Goal: Task Accomplishment & Management: Manage account settings

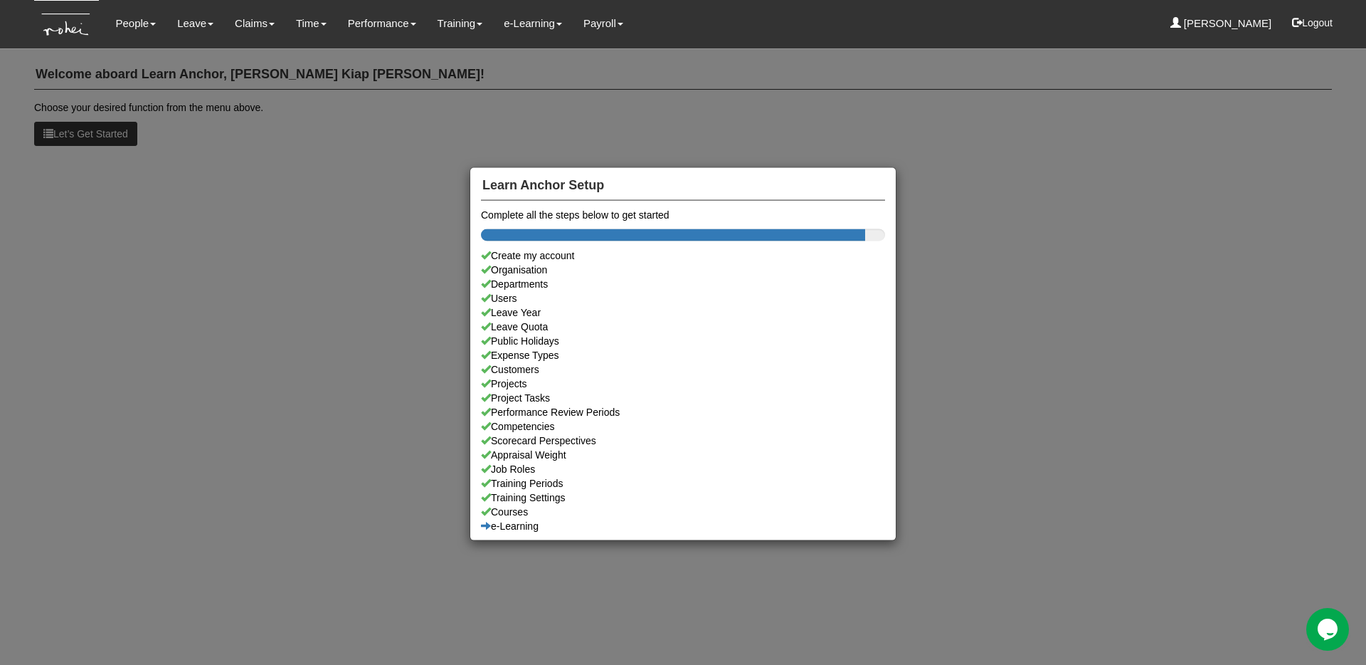
click at [270, 88] on div "Learn Anchor Setup Complete all the steps below to get started Create my accoun…" at bounding box center [683, 332] width 1366 height 665
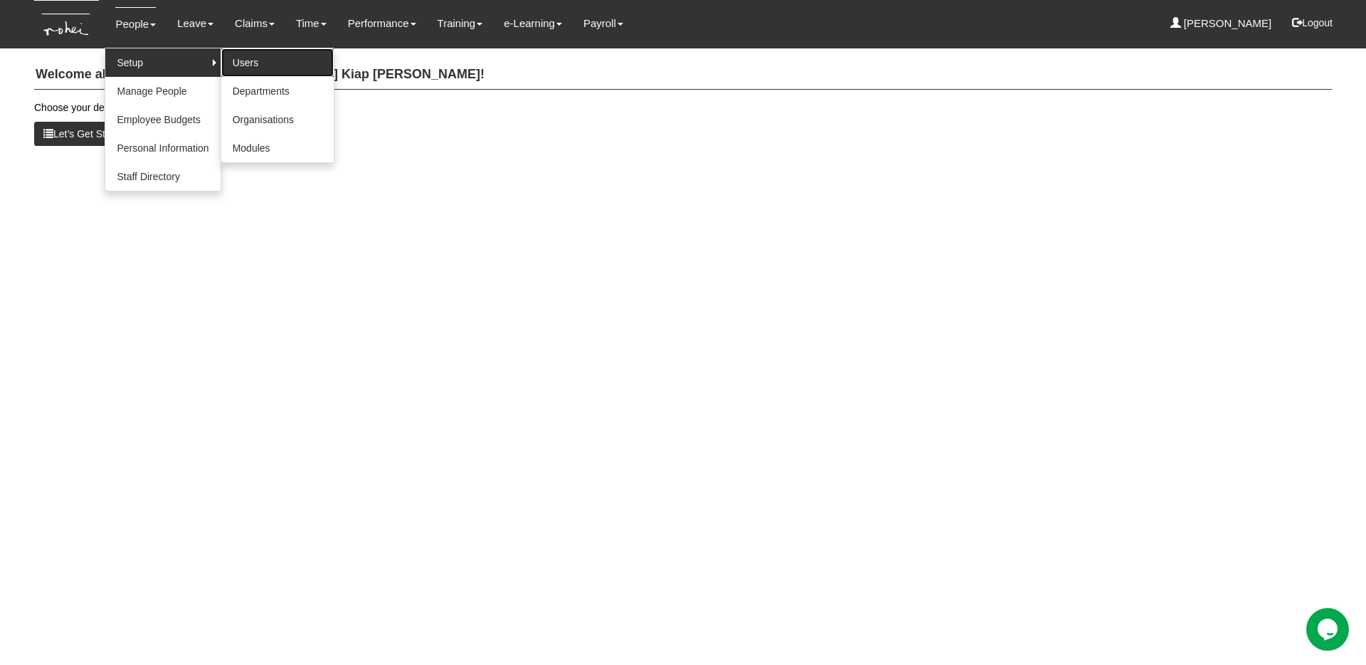
click at [250, 60] on link "Users" at bounding box center [277, 62] width 112 height 28
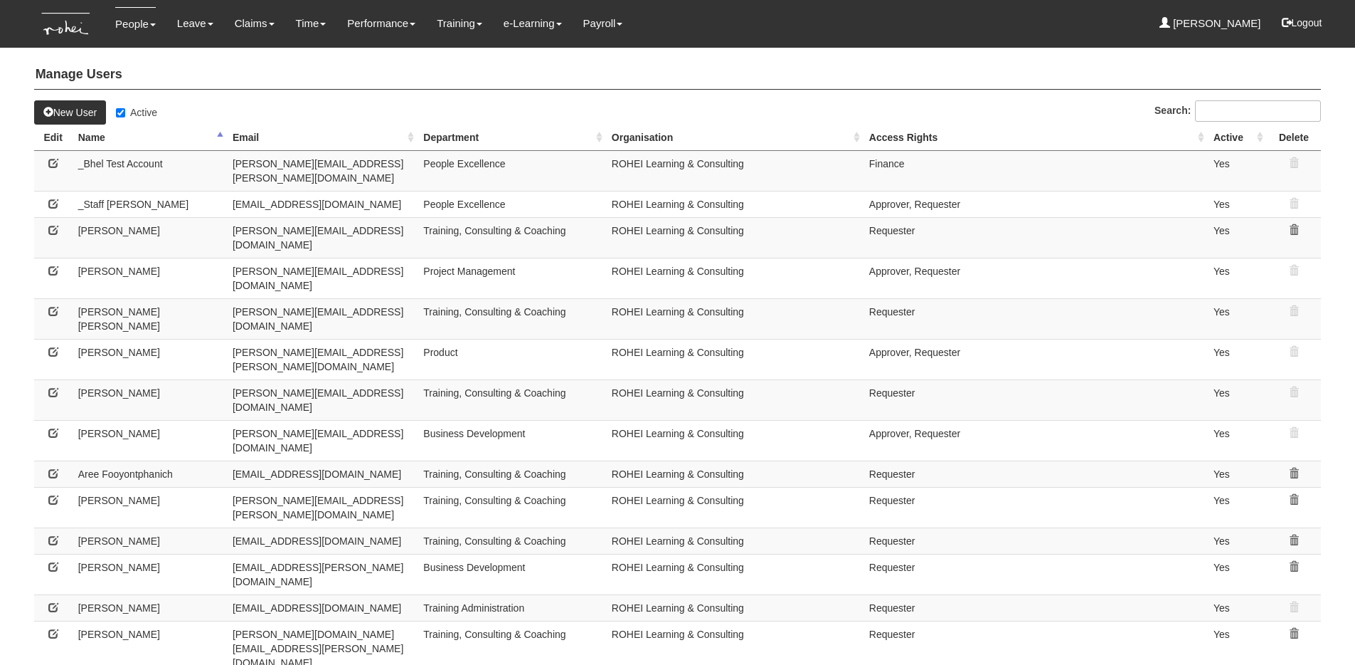
select select "50"
click at [120, 111] on input "Active" at bounding box center [120, 112] width 9 height 9
checkbox input "false"
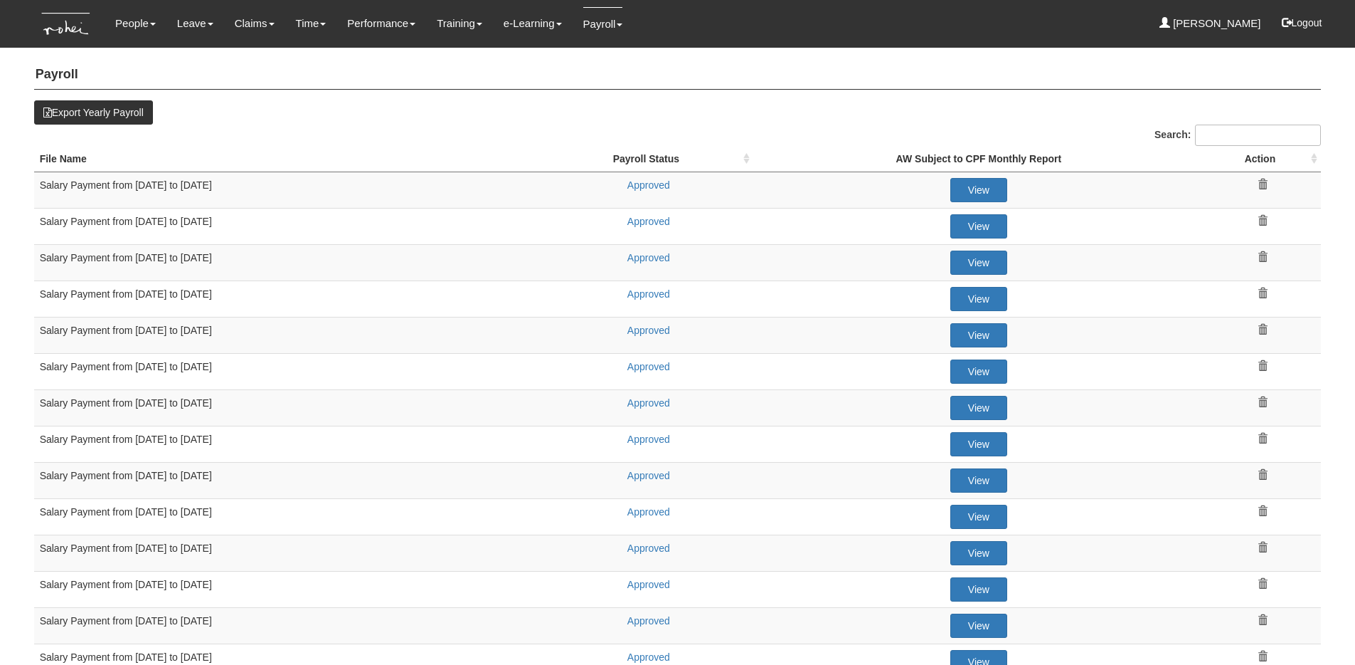
select select "50"
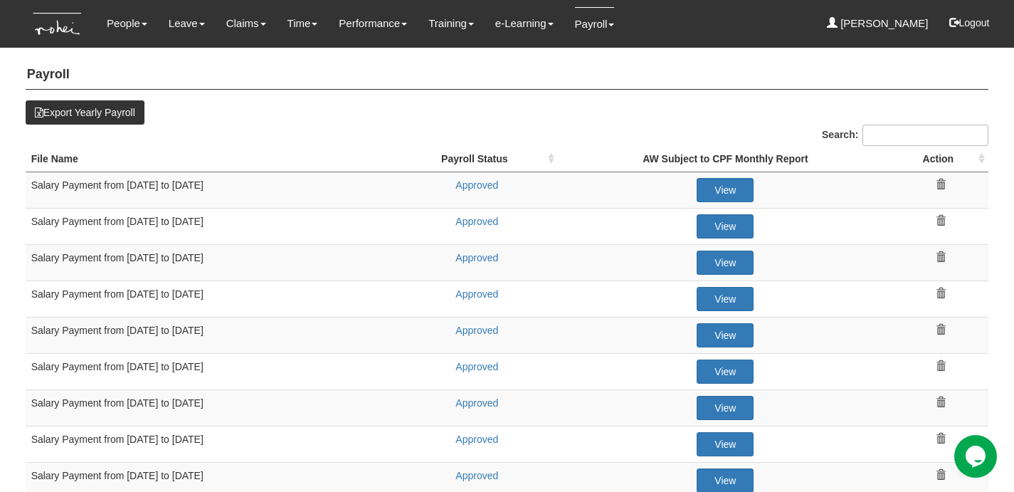
scroll to position [16, 0]
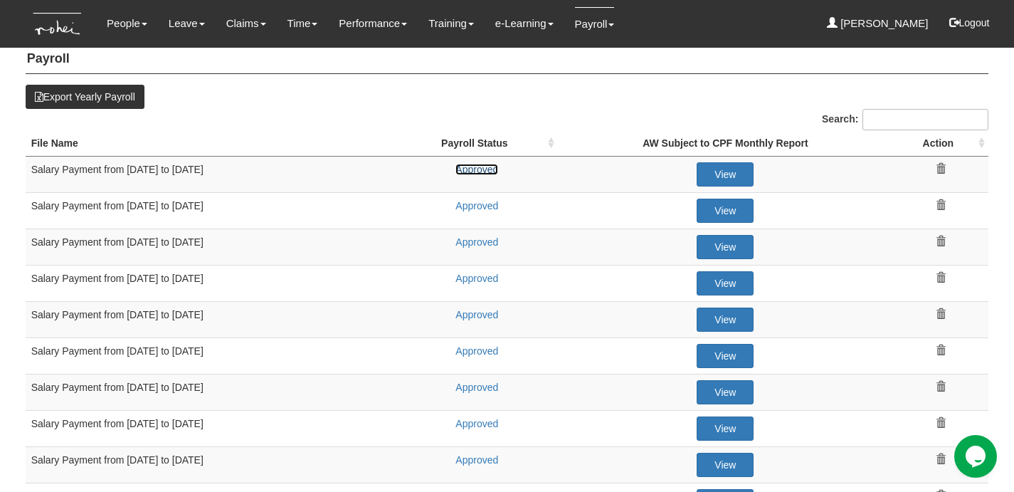
click at [463, 169] on link "Approved" at bounding box center [476, 169] width 43 height 11
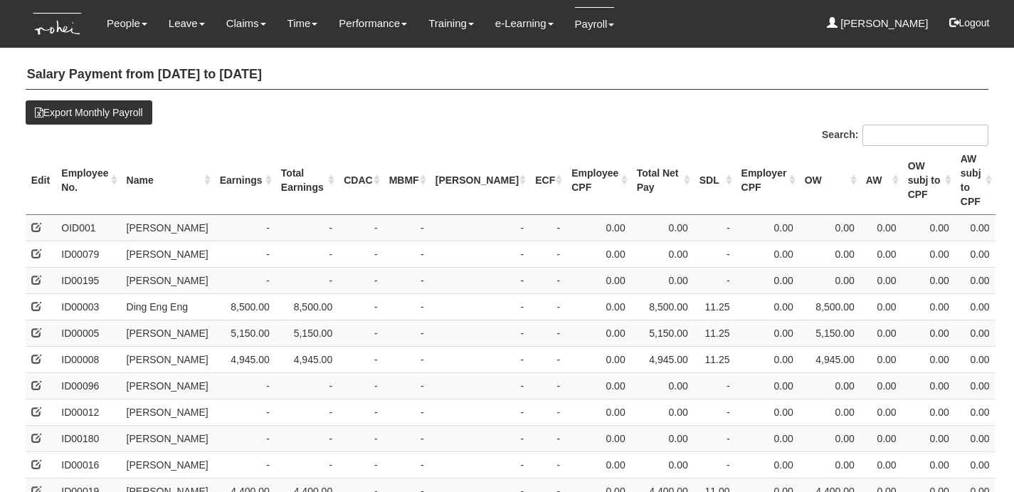
select select "50"
click at [226, 161] on th "Earnings" at bounding box center [244, 180] width 61 height 69
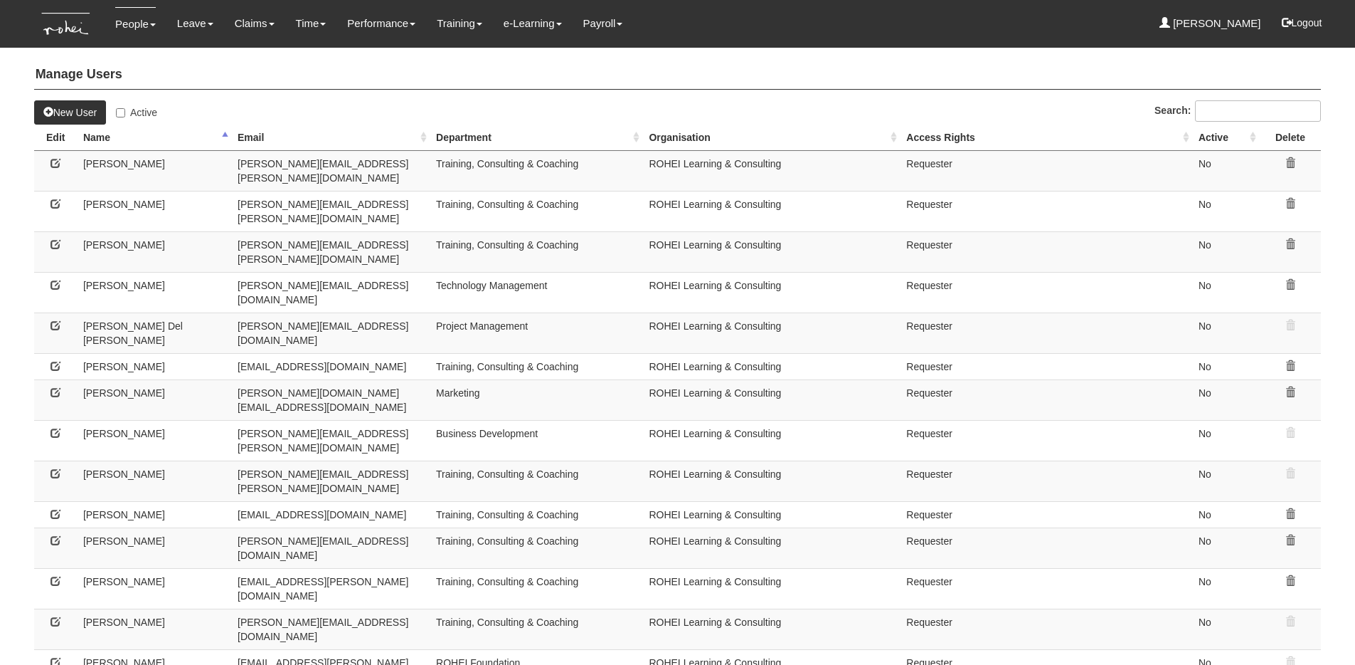
select select "50"
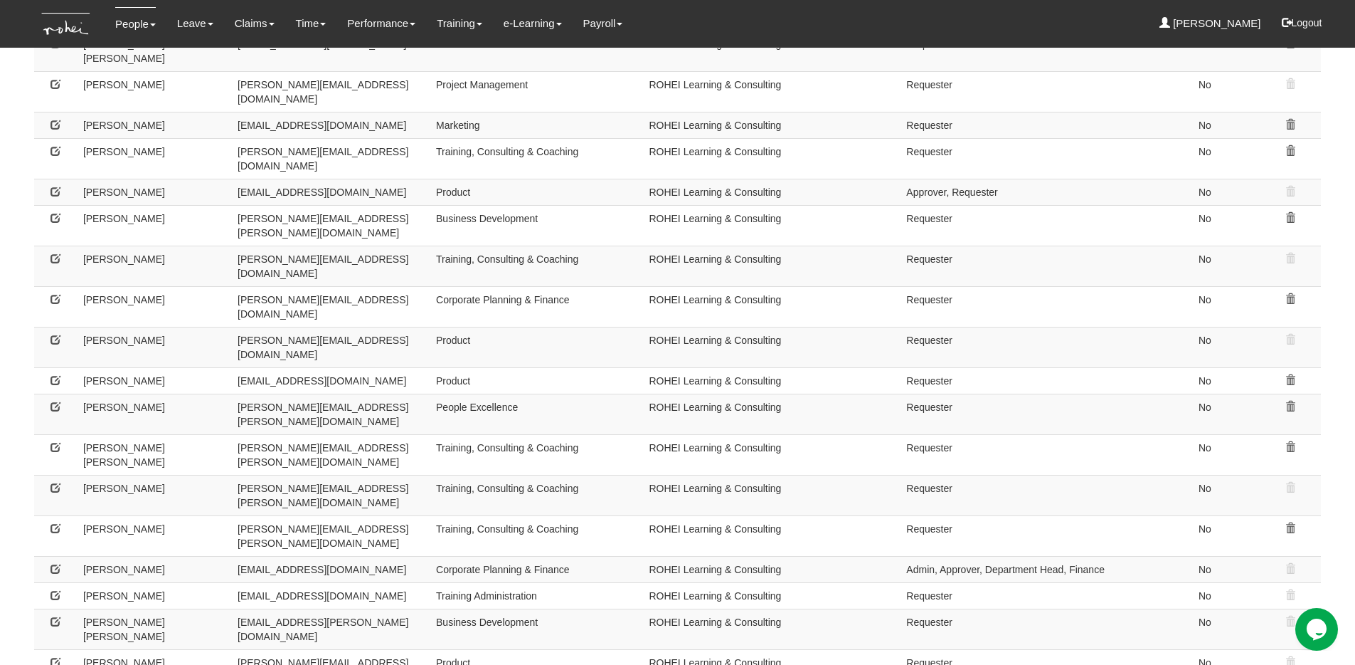
scroll to position [878, 0]
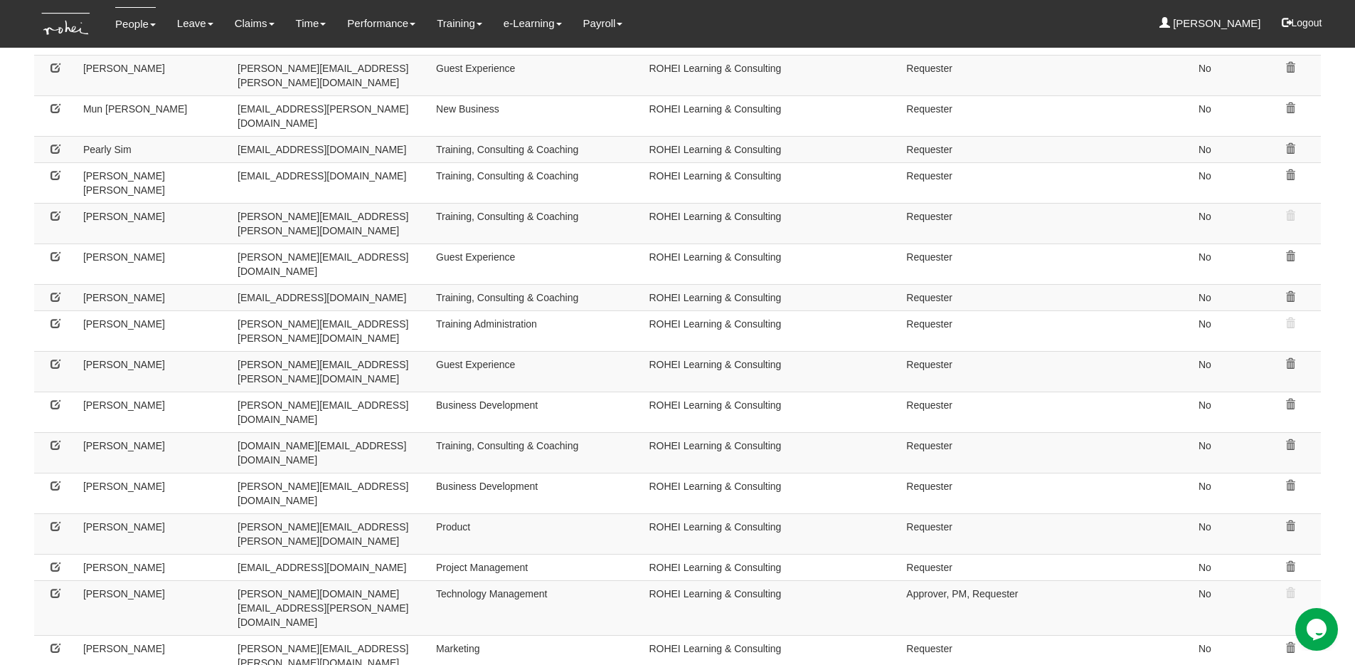
scroll to position [852, 0]
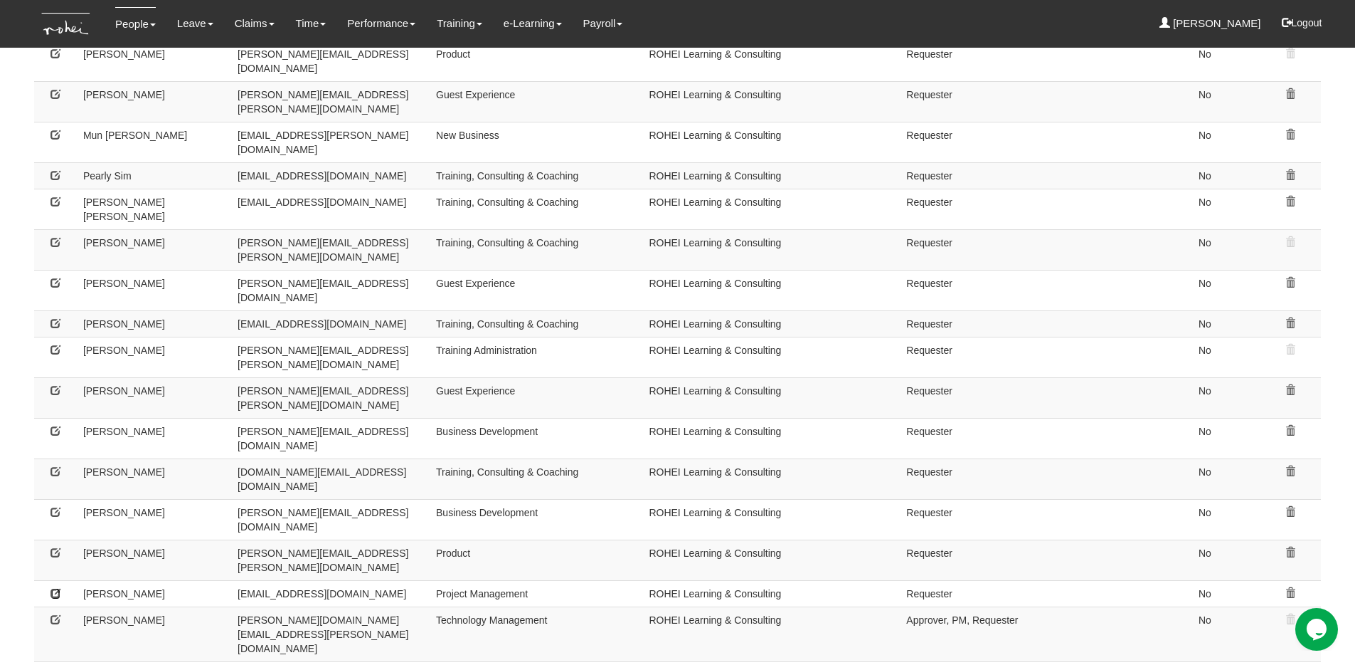
click at [54, 588] on icon at bounding box center [56, 593] width 10 height 10
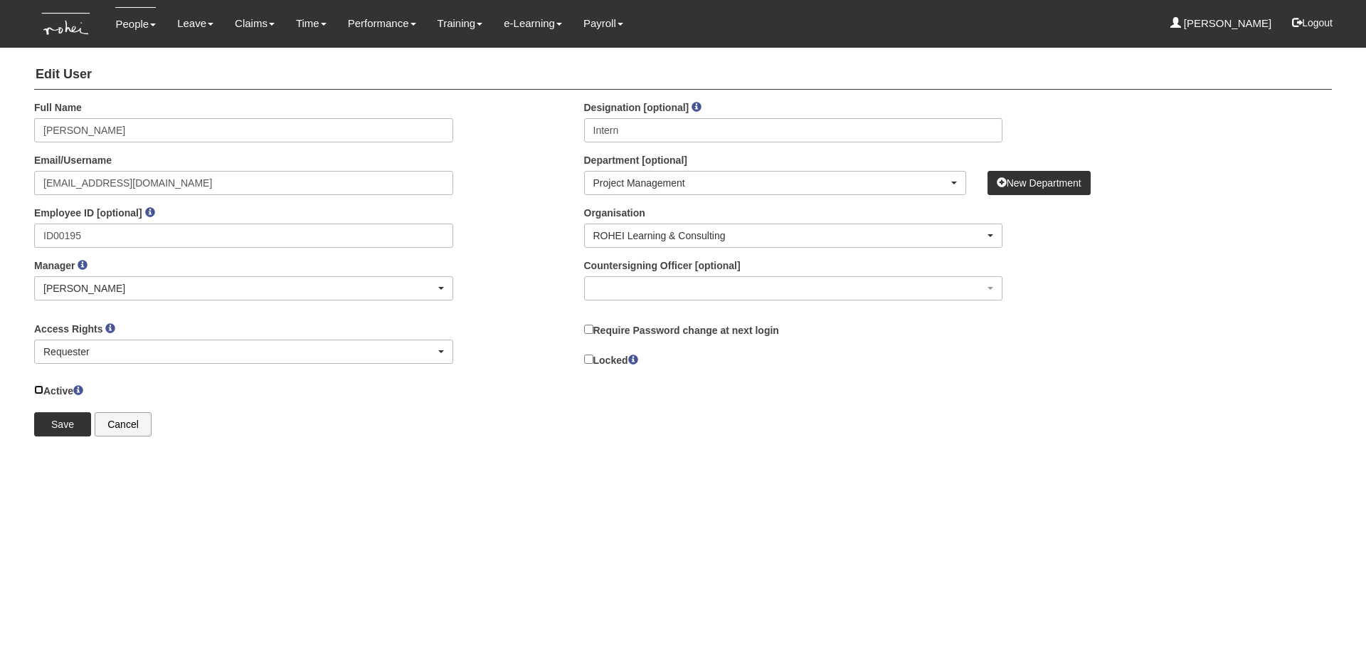
click at [41, 391] on input "Active" at bounding box center [38, 389] width 9 height 9
checkbox input "true"
click at [597, 357] on label "Locked" at bounding box center [611, 359] width 54 height 16
click at [593, 357] on input "Locked" at bounding box center [588, 358] width 9 height 9
checkbox input "true"
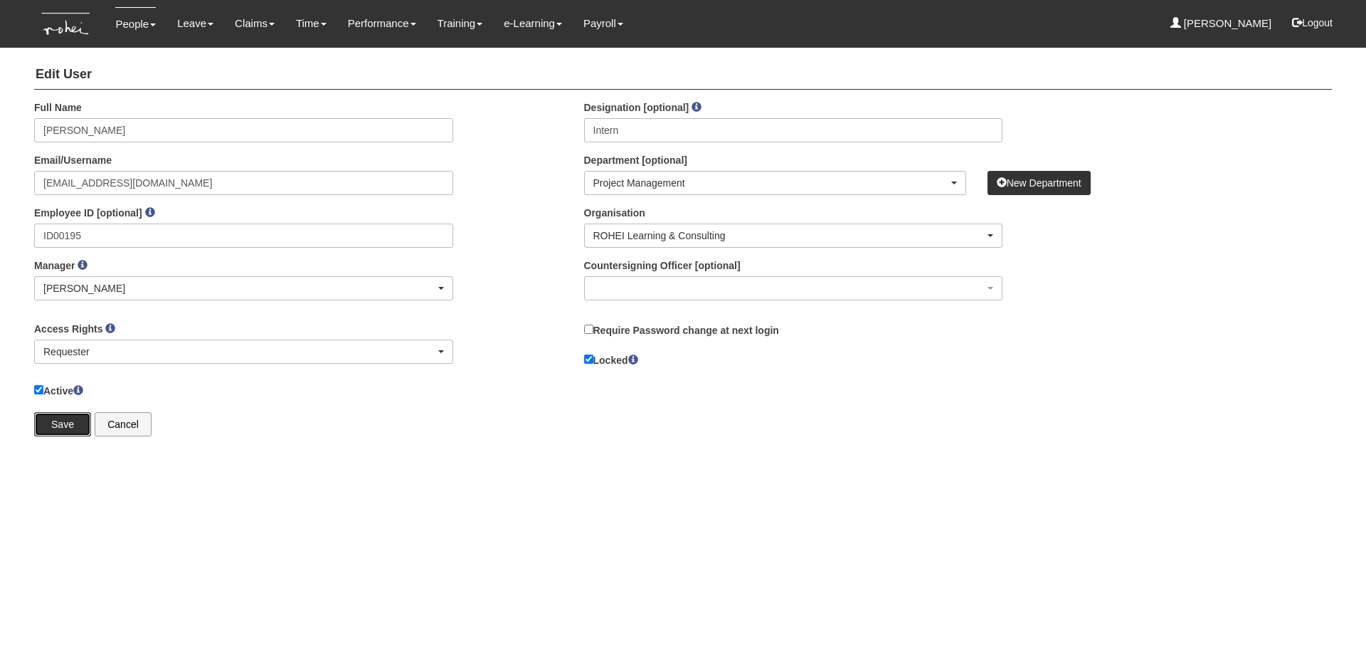
click at [53, 412] on input "Save" at bounding box center [62, 424] width 57 height 24
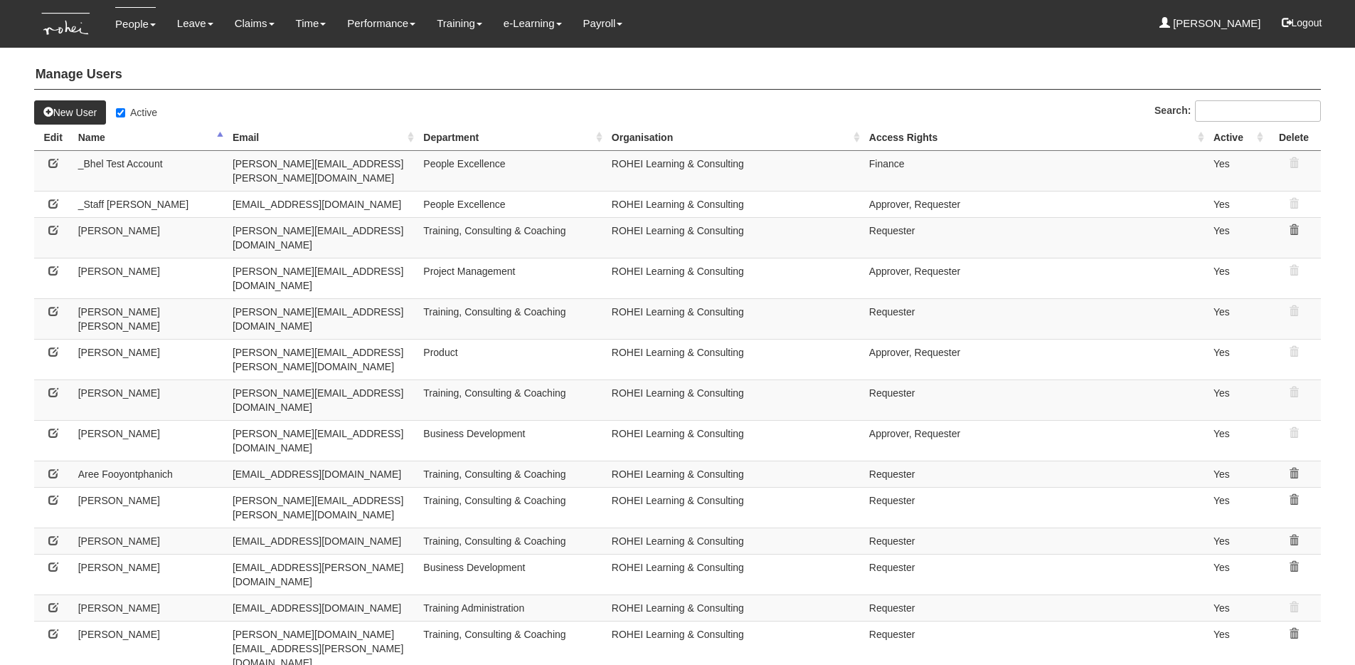
select select "50"
click at [132, 118] on label "Active" at bounding box center [136, 112] width 41 height 14
click at [125, 117] on input "Active" at bounding box center [120, 112] width 9 height 9
checkbox input "false"
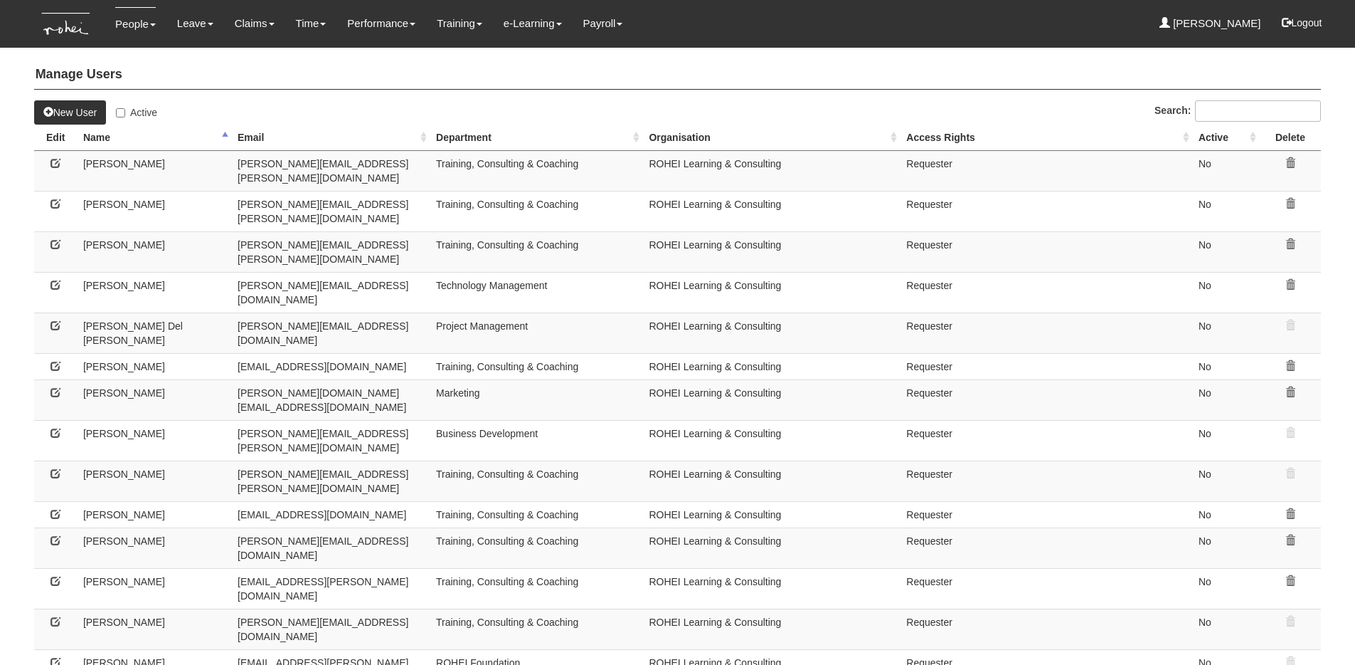
select select "50"
click at [153, 95] on link "Manage People" at bounding box center [162, 91] width 115 height 28
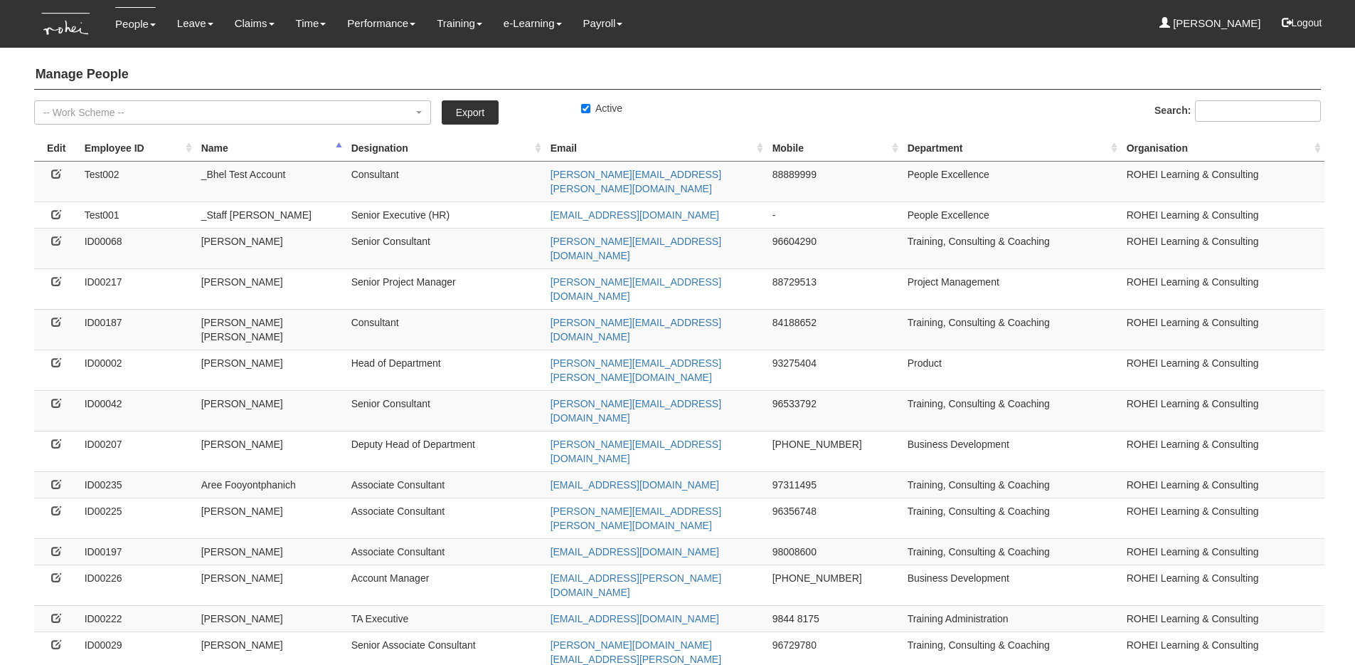
select select "50"
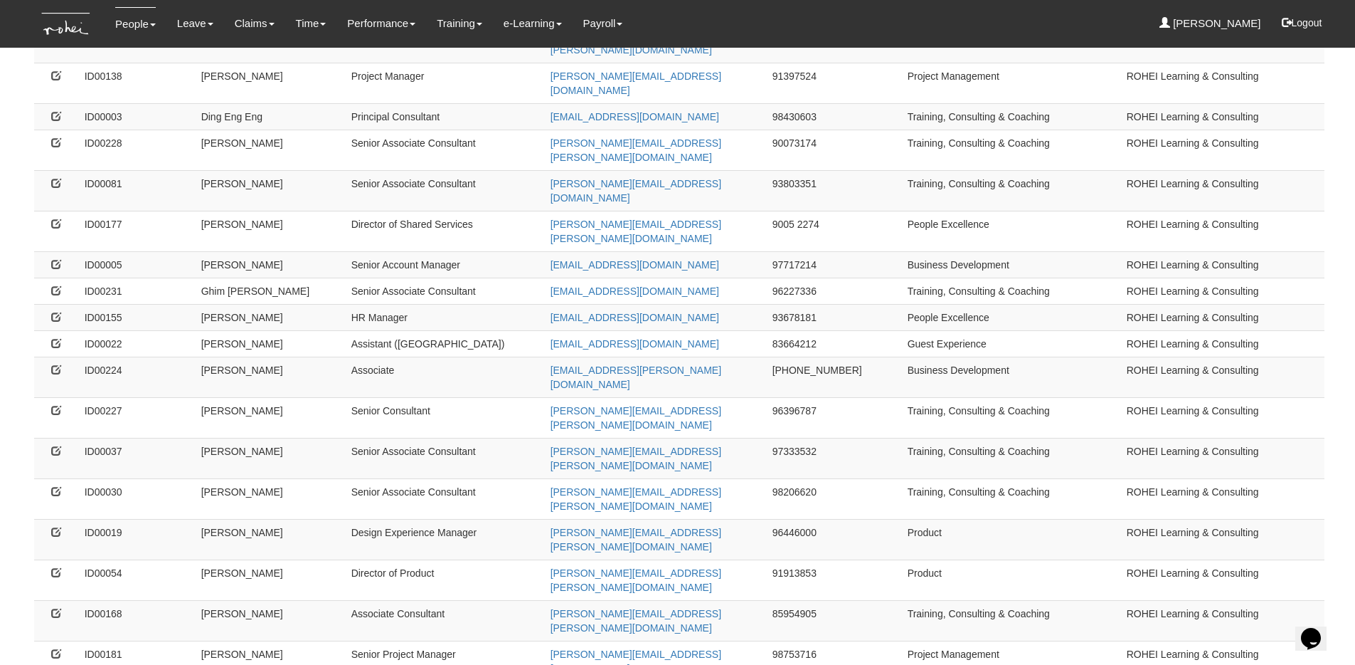
scroll to position [889, 0]
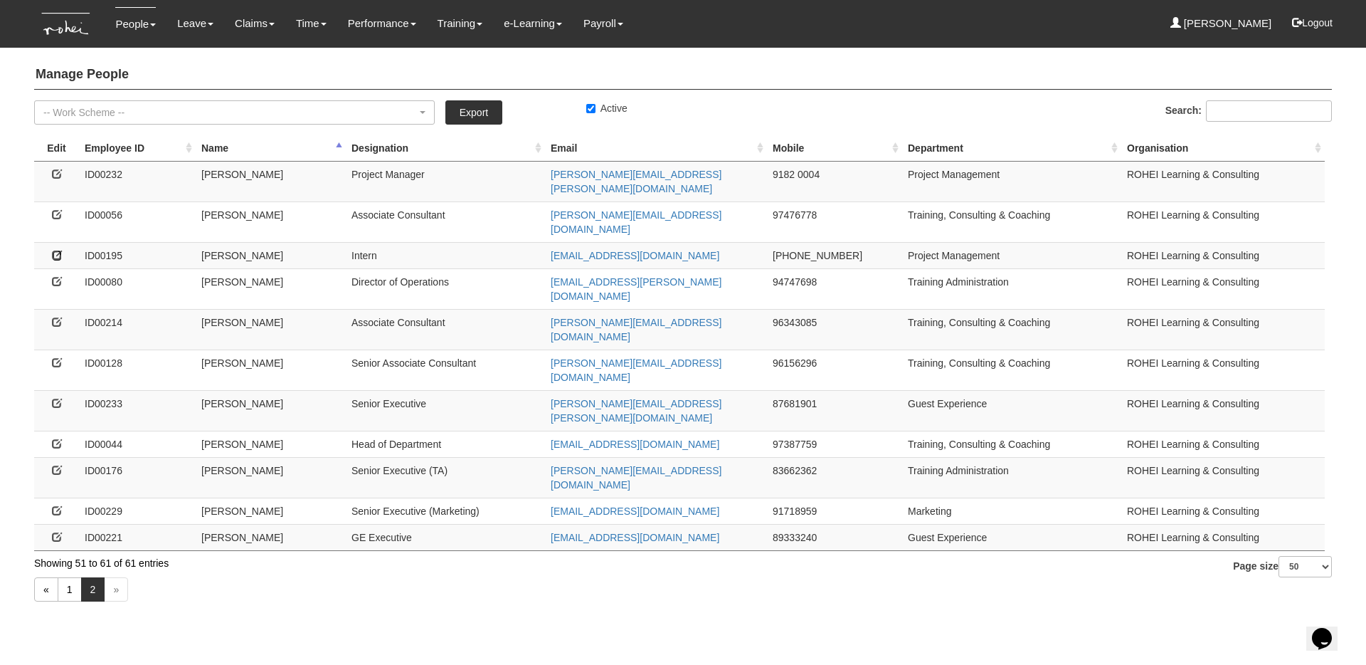
click at [55, 250] on icon at bounding box center [57, 255] width 10 height 10
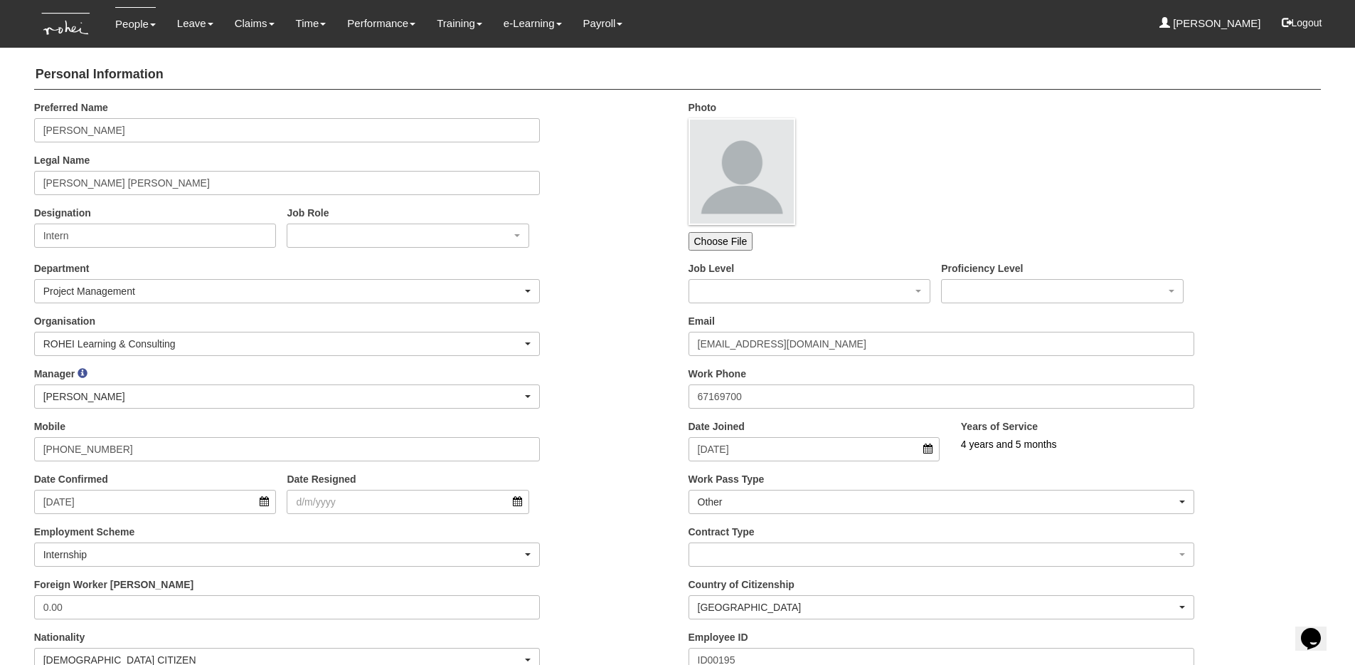
click at [611, 282] on div "Department Business Development Commercial Corporate Corporate Dept Corporate P…" at bounding box center [350, 287] width 655 height 53
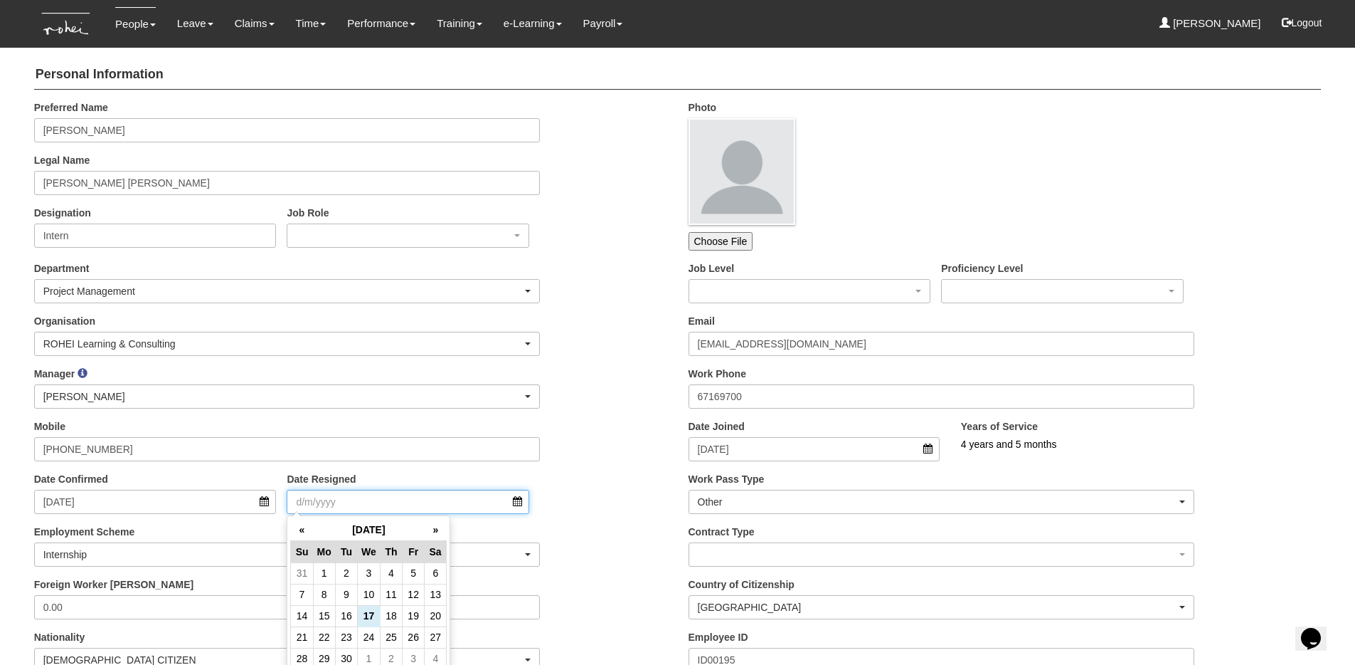
click at [430, 499] on input "Date Resigned" at bounding box center [408, 502] width 243 height 24
click at [302, 530] on th "«" at bounding box center [302, 530] width 22 height 22
click at [366, 531] on th "August 2025" at bounding box center [369, 530] width 112 height 22
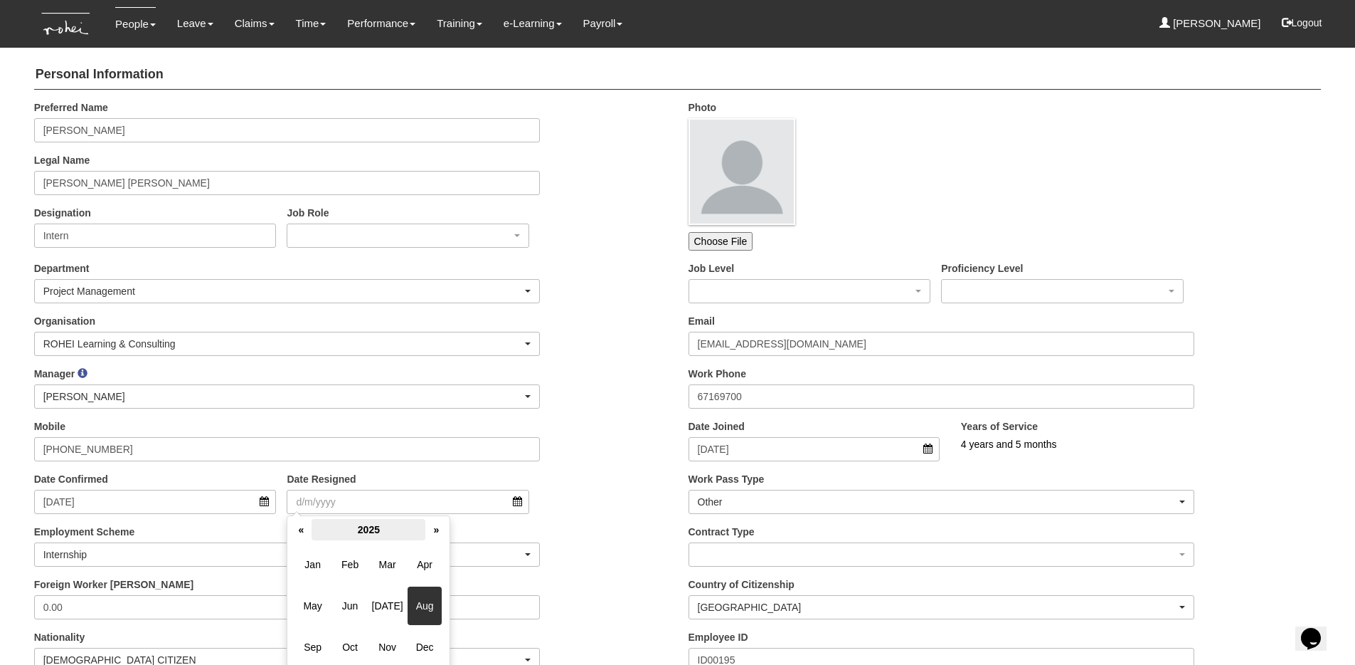
click at [367, 527] on th "2025" at bounding box center [369, 529] width 114 height 21
click at [385, 565] on span "2021" at bounding box center [387, 564] width 34 height 38
click at [392, 596] on span "Jul" at bounding box center [387, 605] width 34 height 38
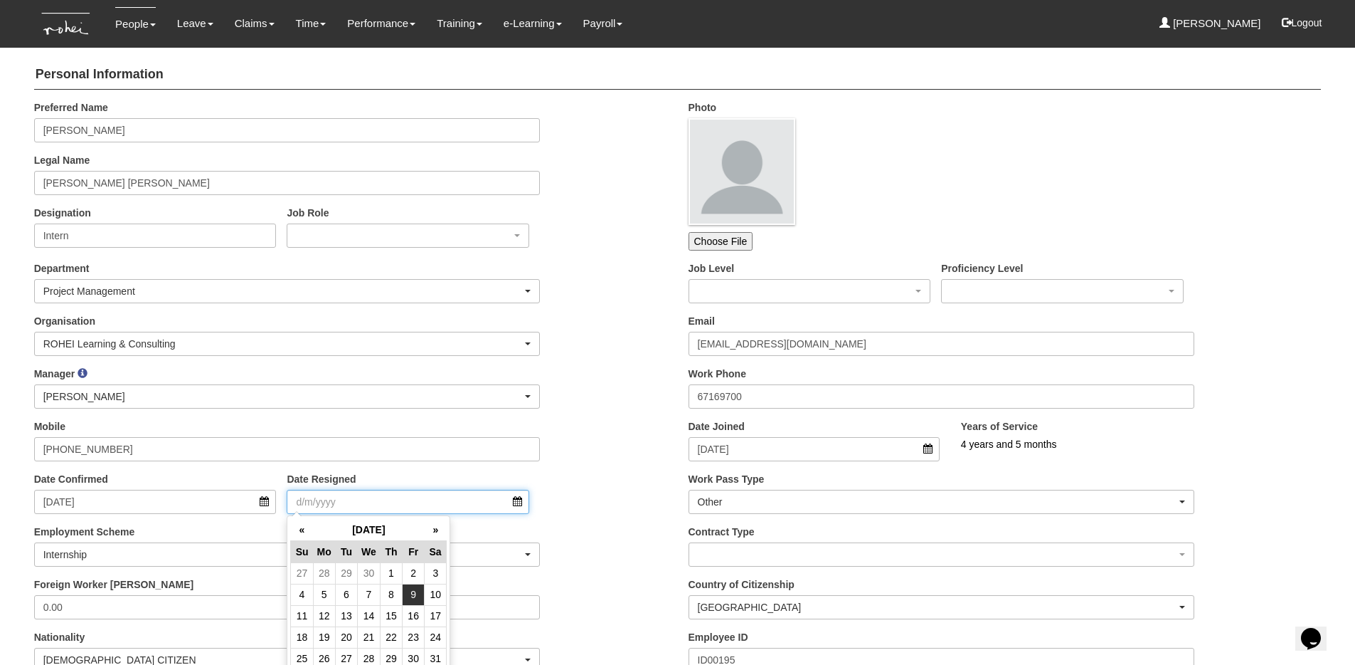
scroll to position [48, 0]
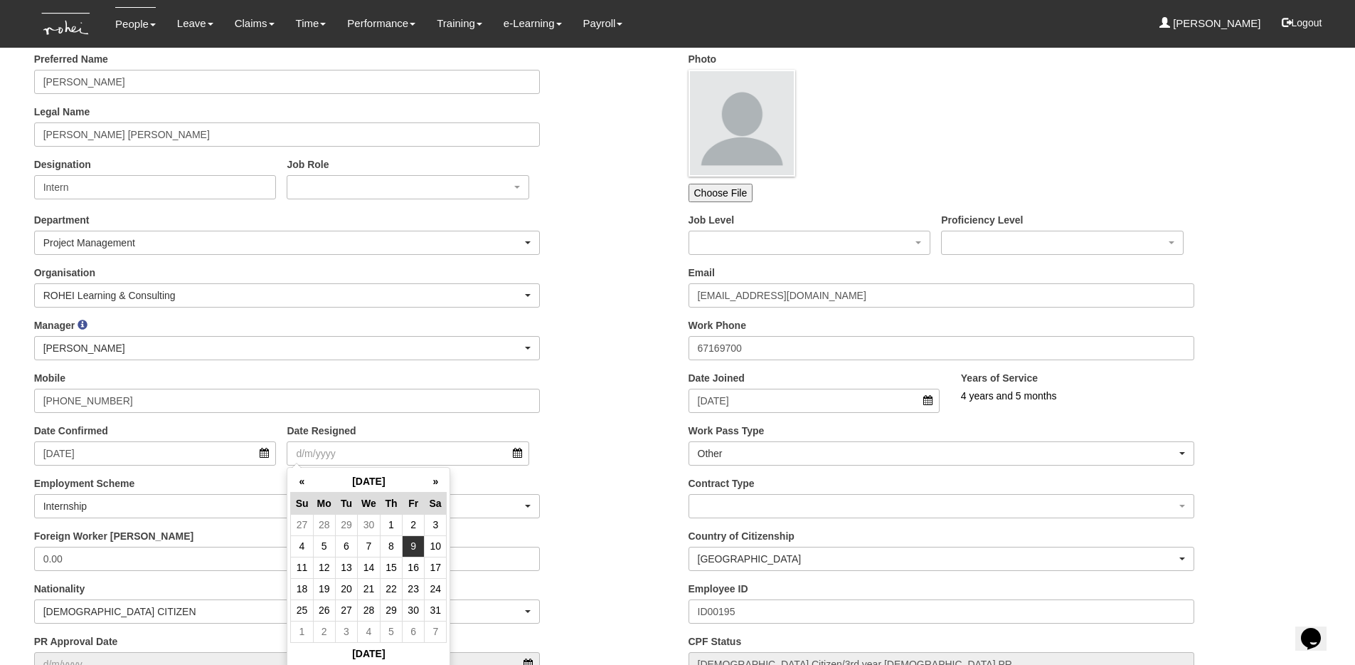
click at [410, 589] on td "23" at bounding box center [414, 588] width 22 height 21
type input "23/7/2021"
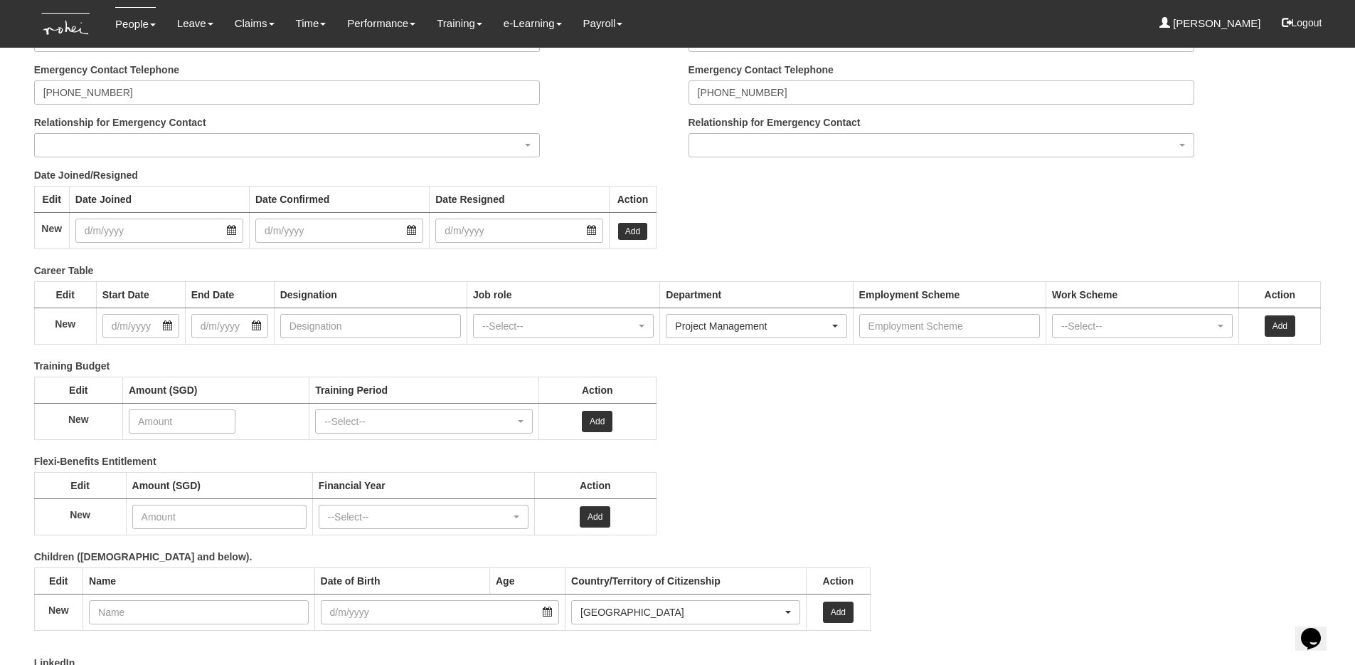
scroll to position [1834, 0]
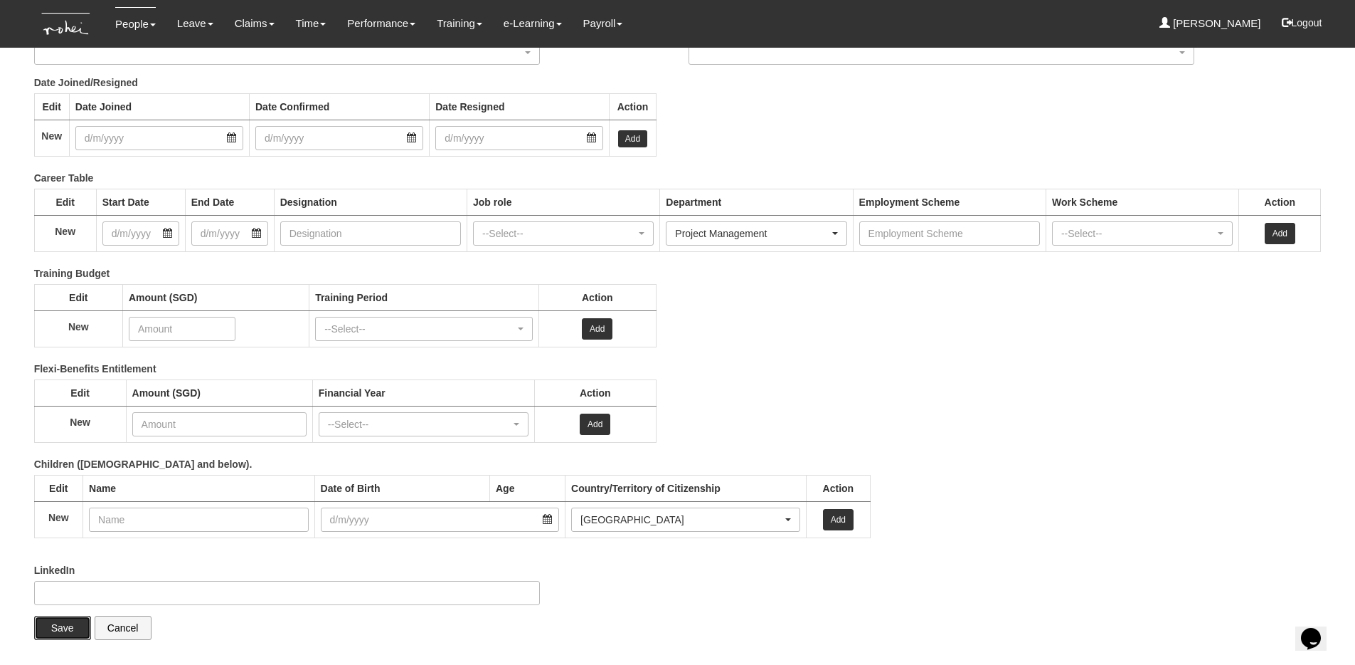
click at [48, 619] on input "Save" at bounding box center [62, 627] width 57 height 24
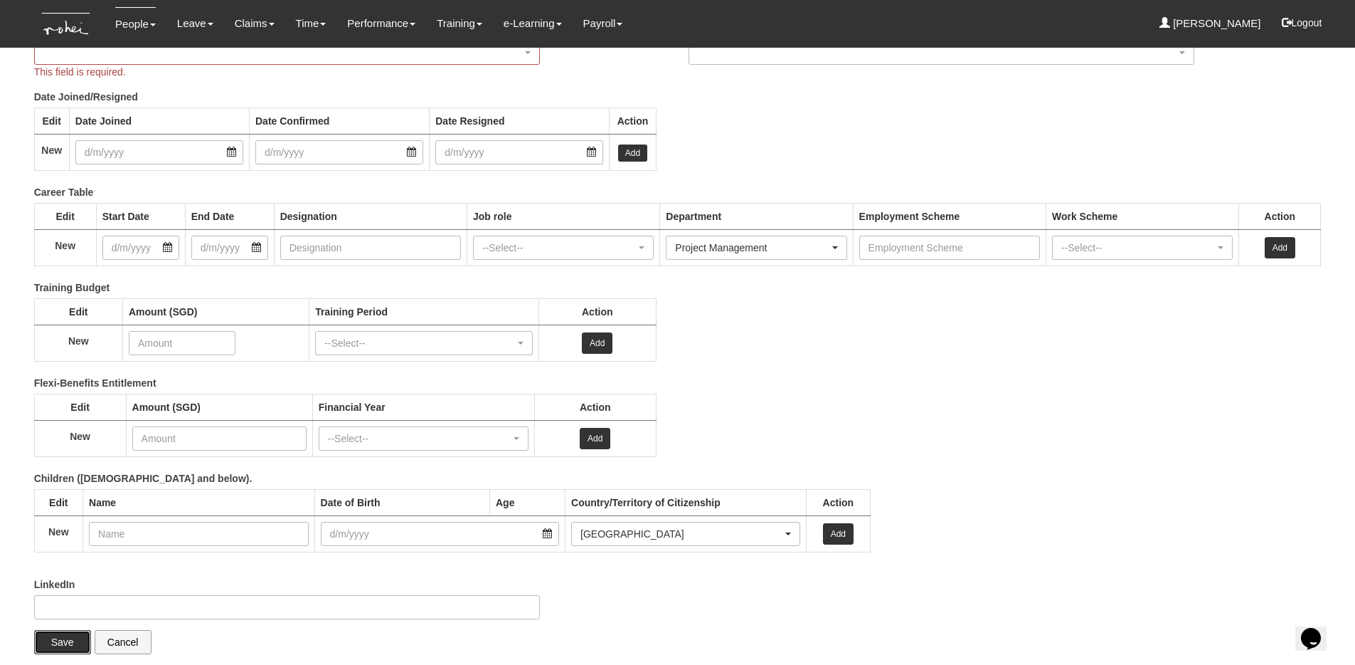
click at [61, 638] on input "Save" at bounding box center [62, 642] width 57 height 24
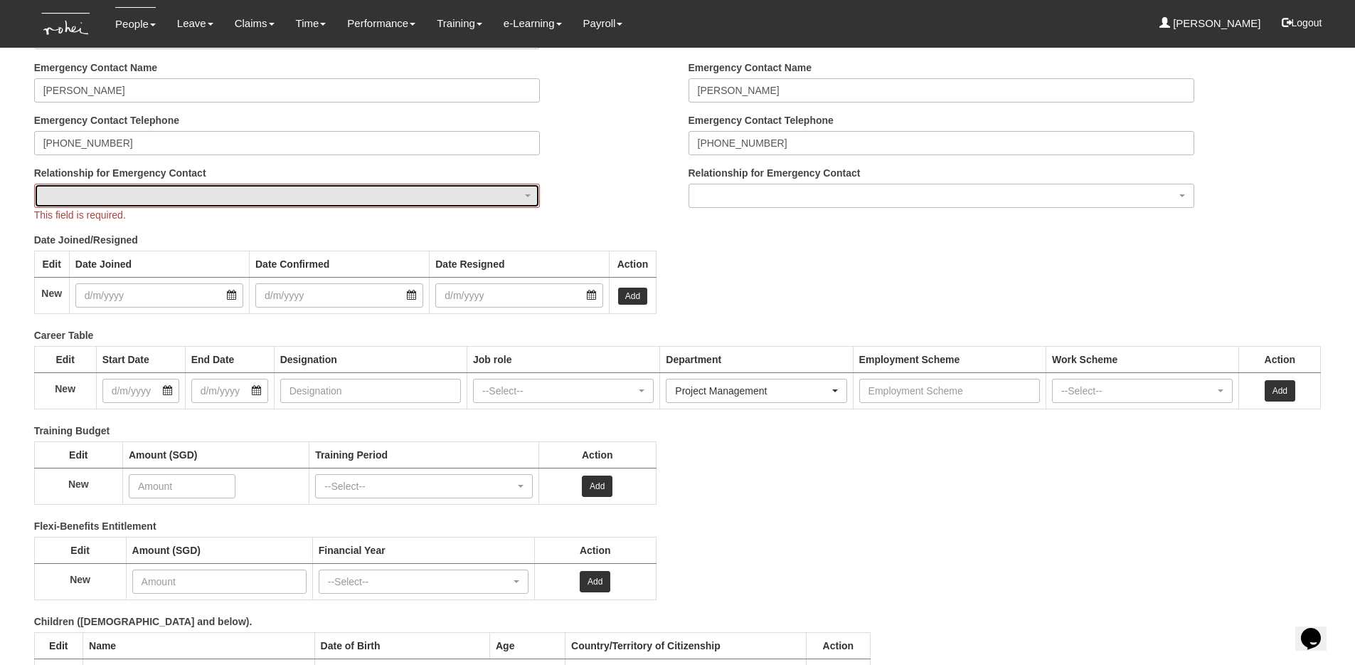
scroll to position [1655, 0]
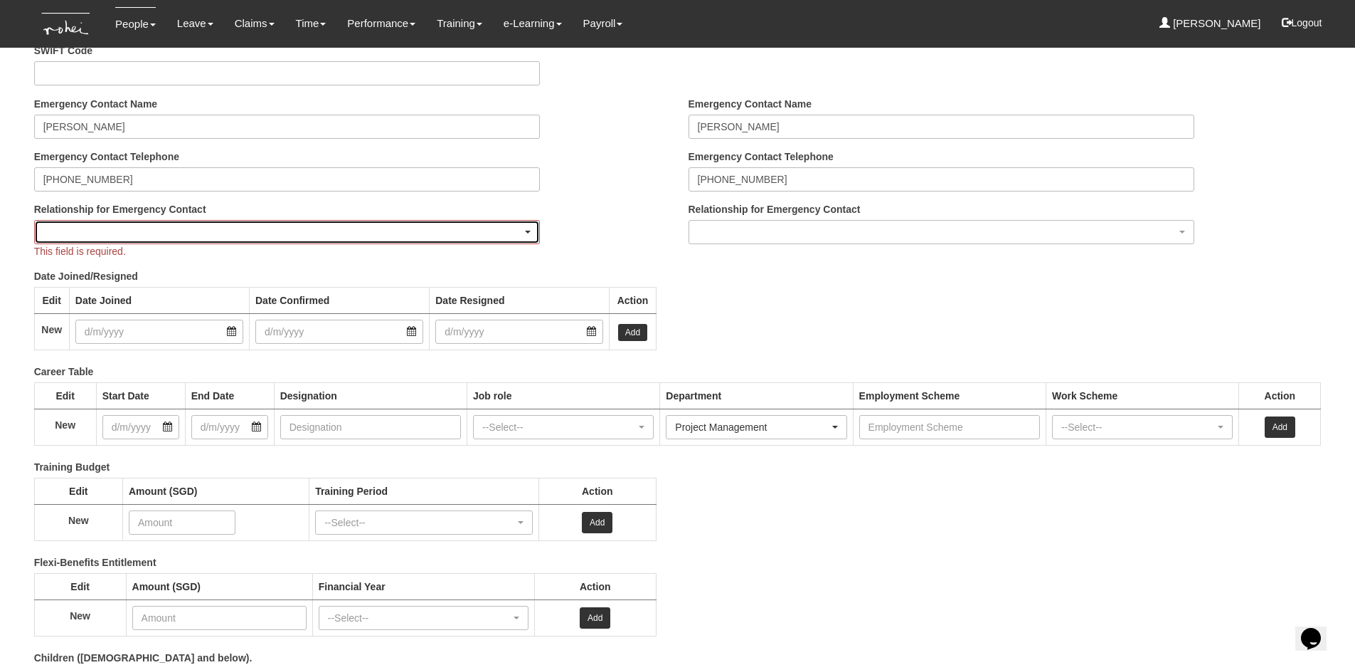
click at [259, 243] on div "button" at bounding box center [287, 232] width 505 height 23
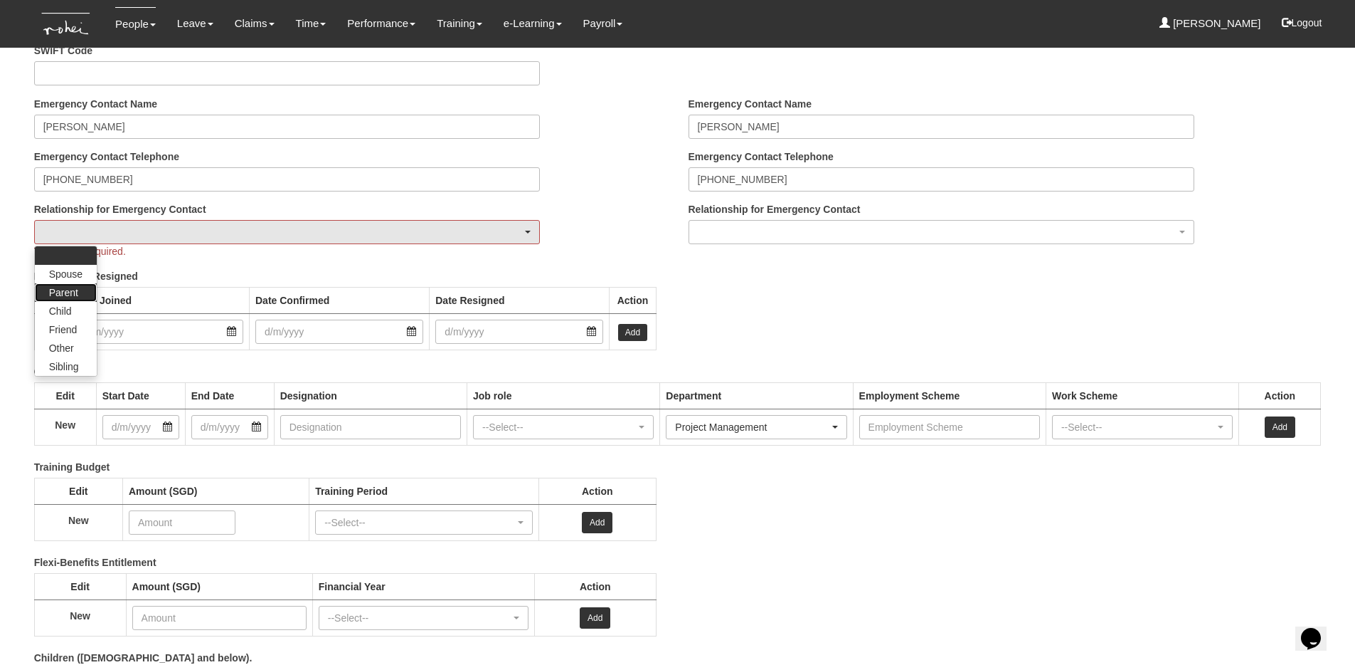
click at [80, 290] on link "Parent" at bounding box center [66, 292] width 62 height 18
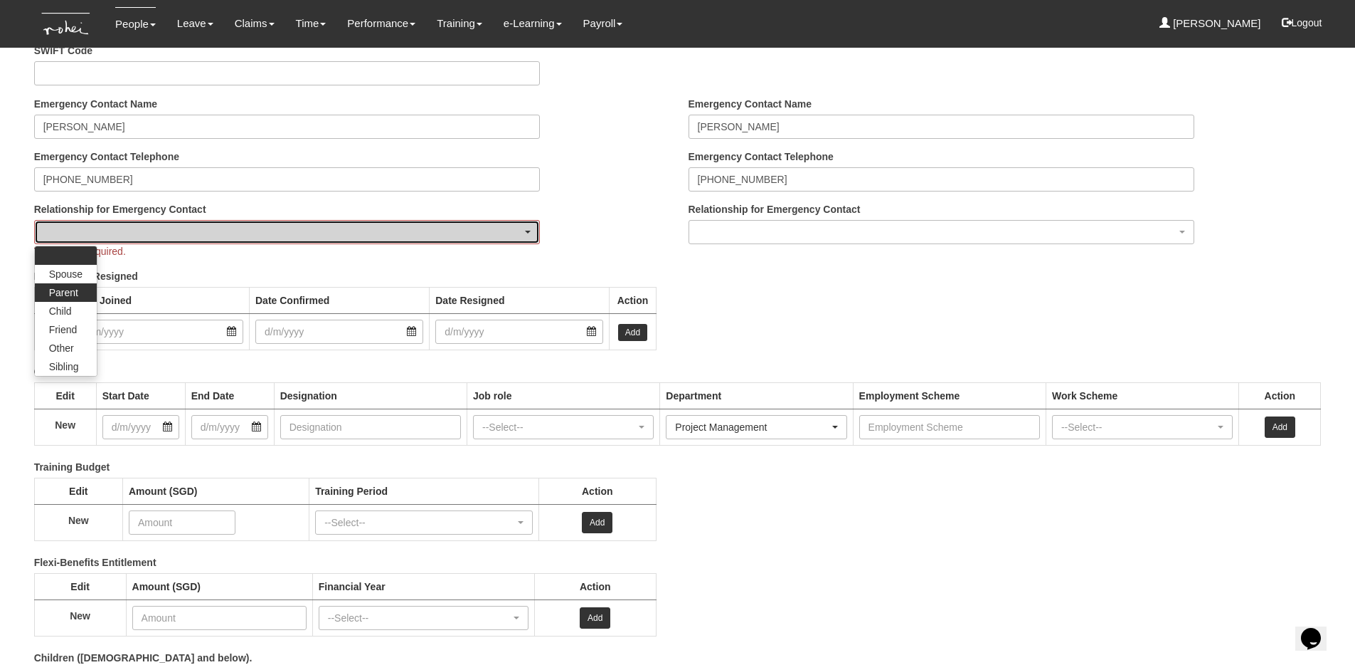
select select "Parent"
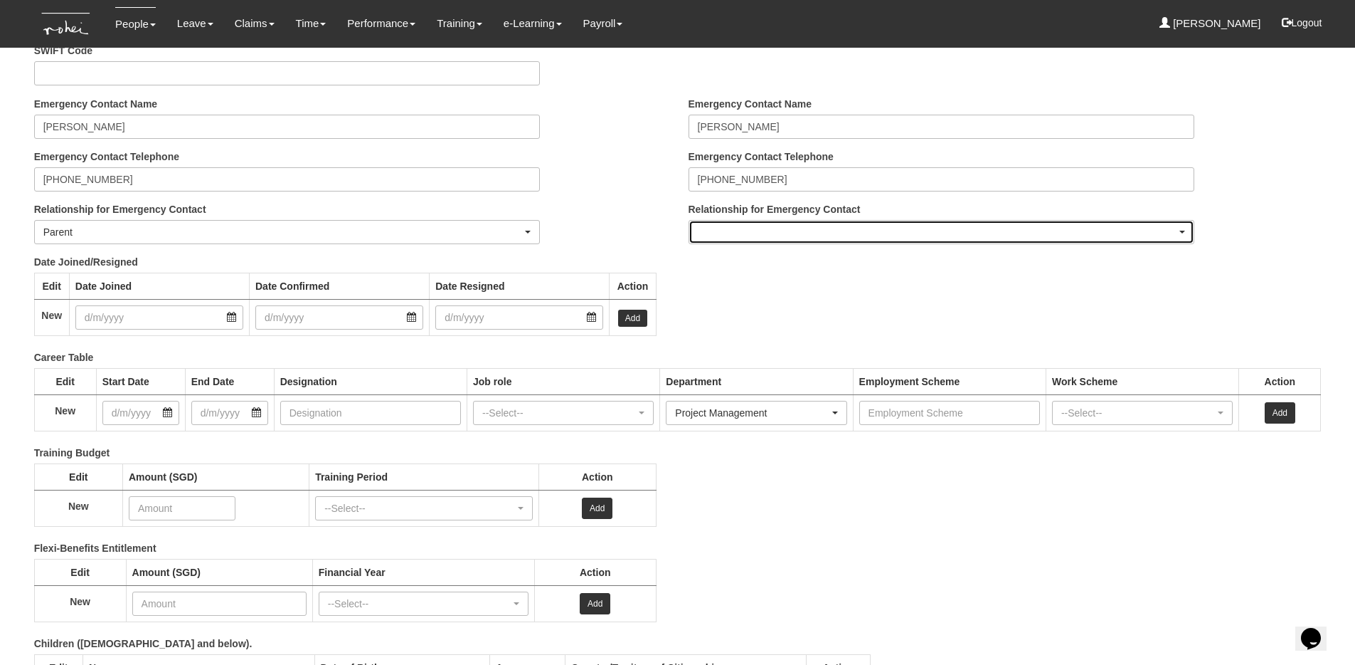
click at [742, 237] on div "button" at bounding box center [941, 232] width 505 height 23
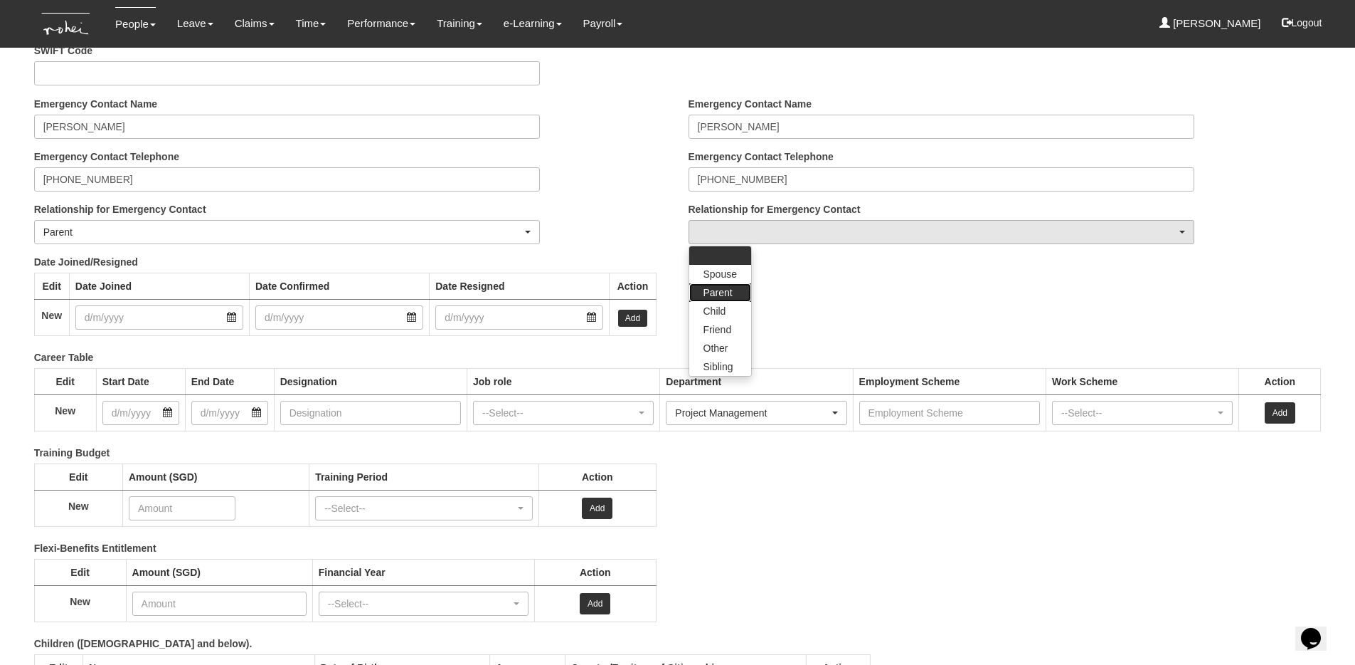
click at [734, 292] on link "Parent" at bounding box center [720, 292] width 62 height 18
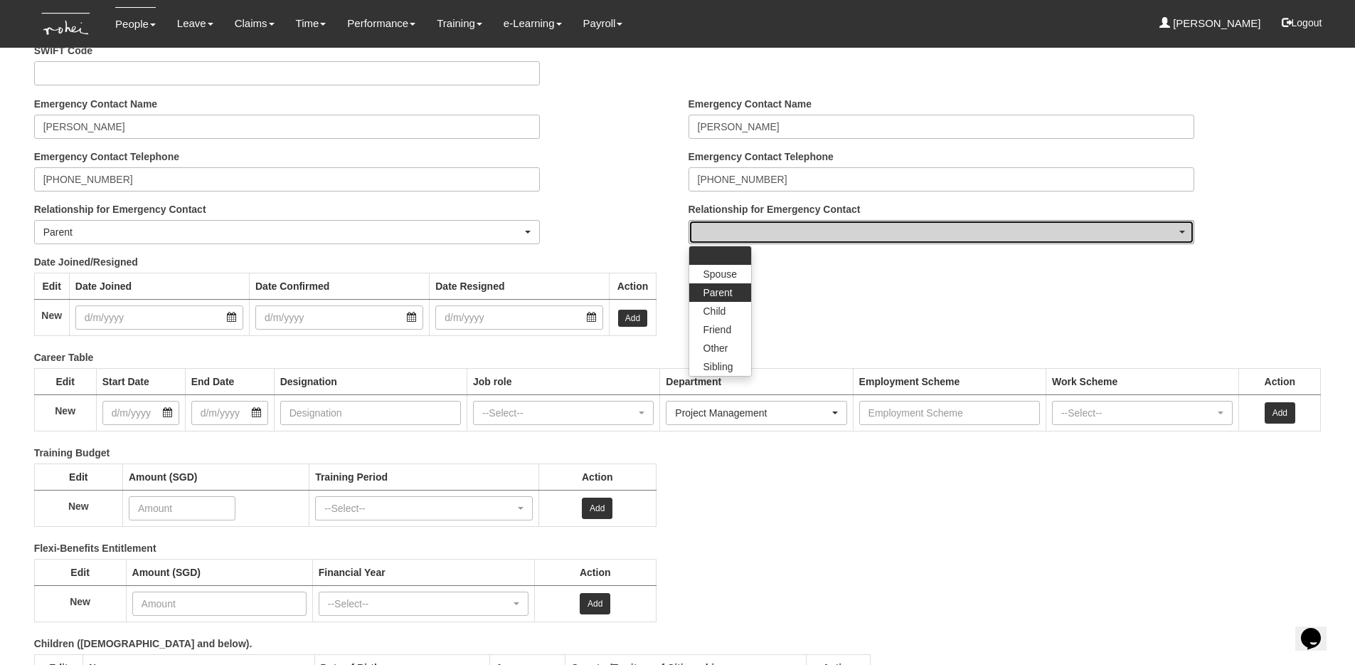
select select "Parent"
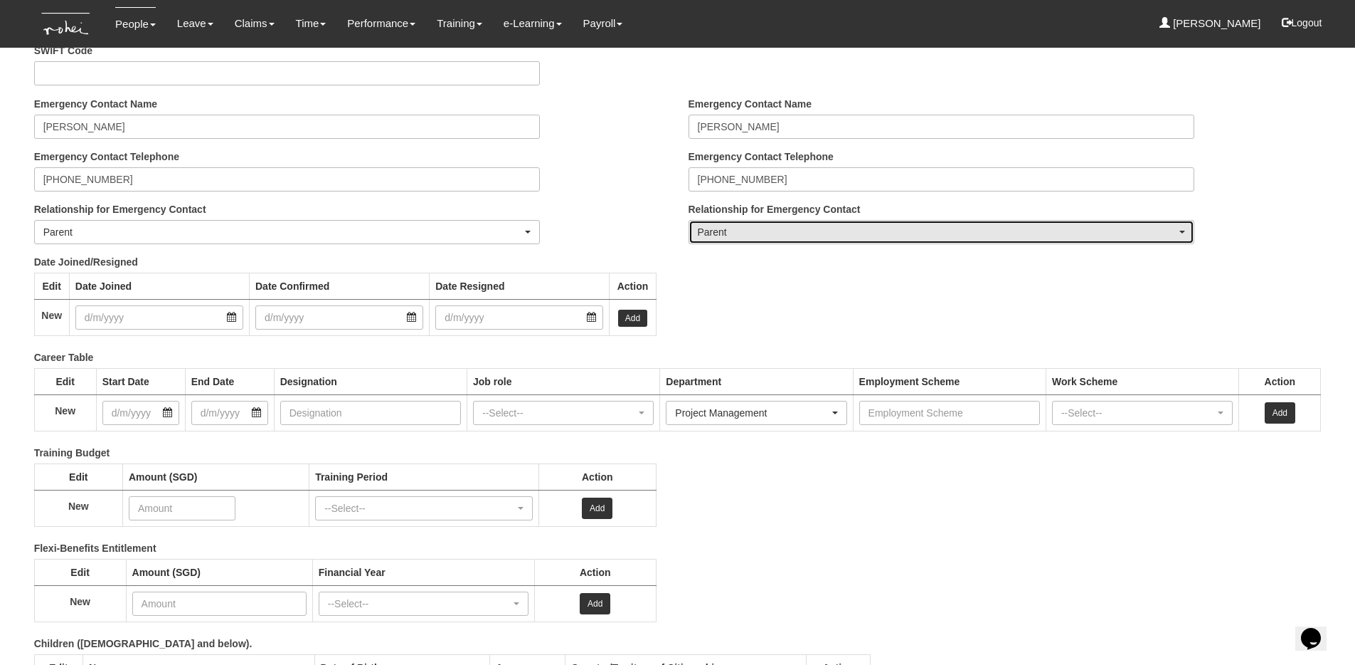
scroll to position [1834, 0]
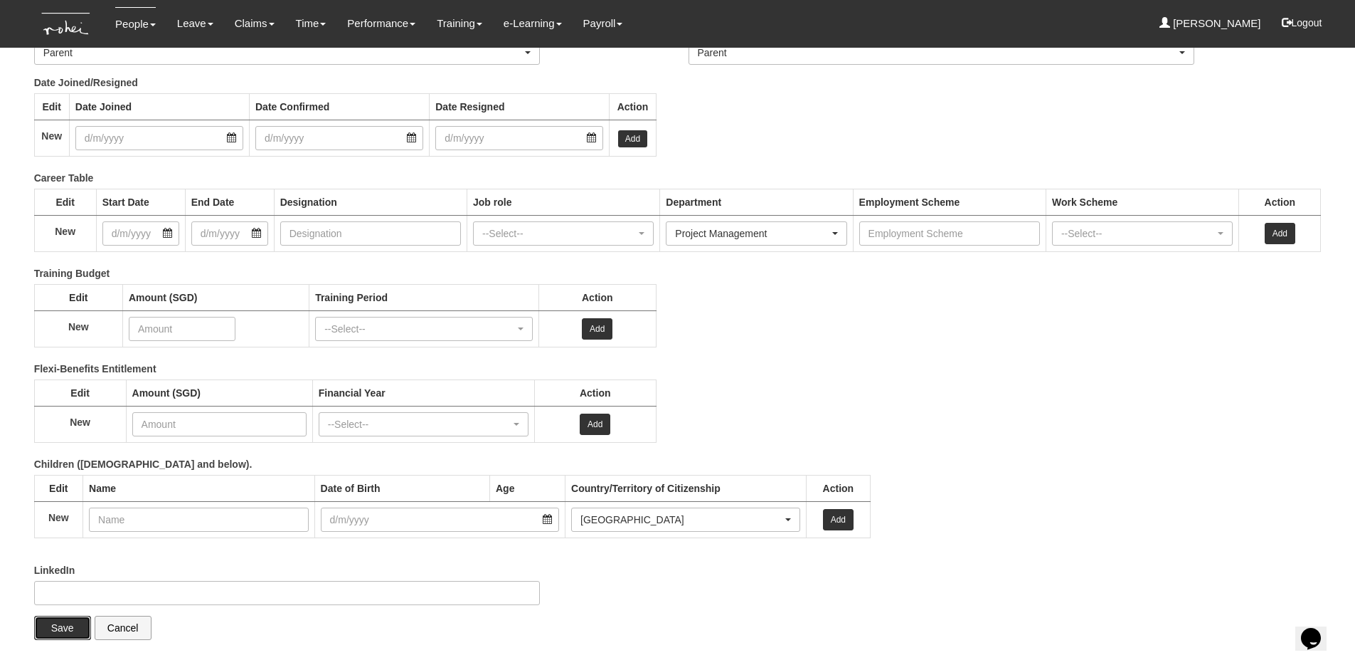
click at [59, 636] on input "Save" at bounding box center [62, 627] width 57 height 24
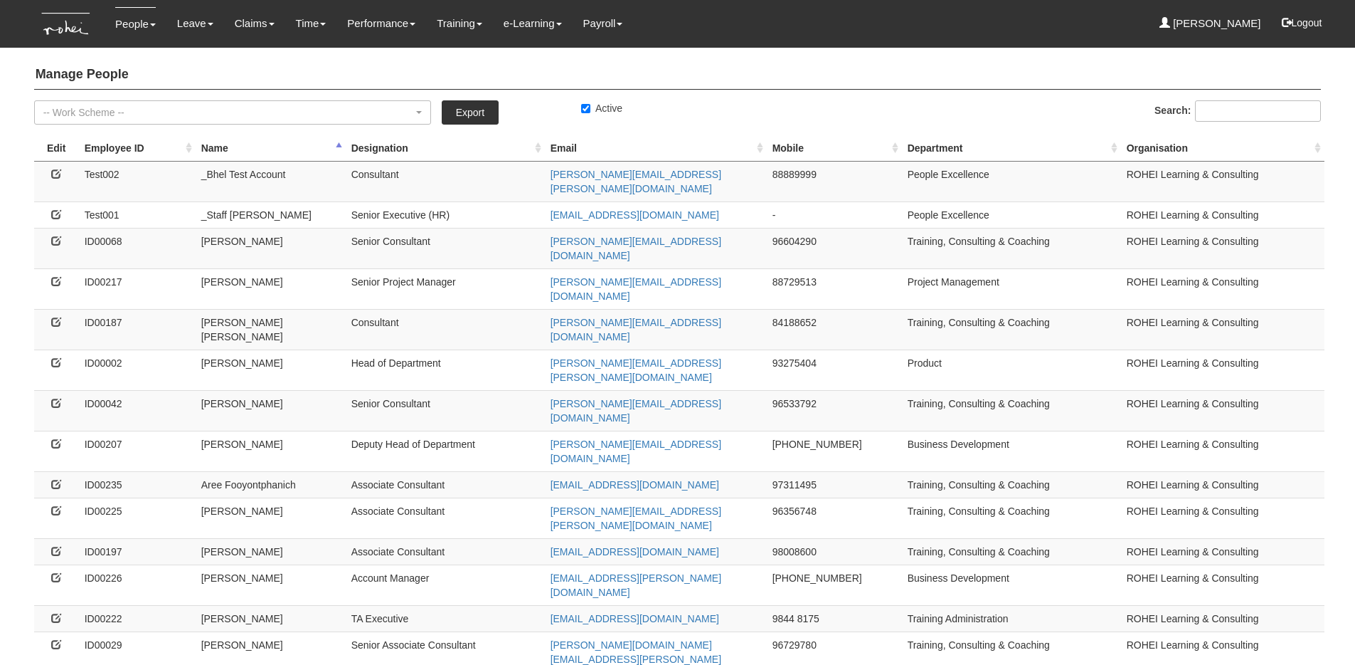
select select "50"
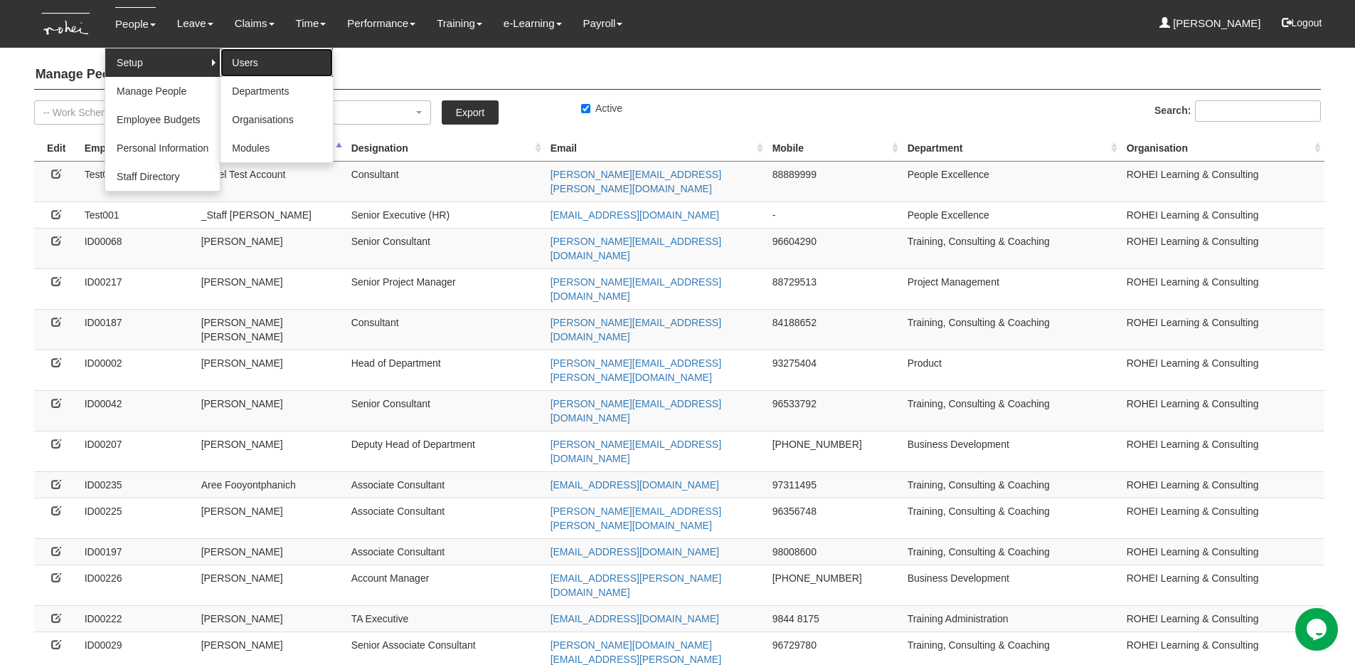
click at [245, 63] on link "Users" at bounding box center [277, 62] width 112 height 28
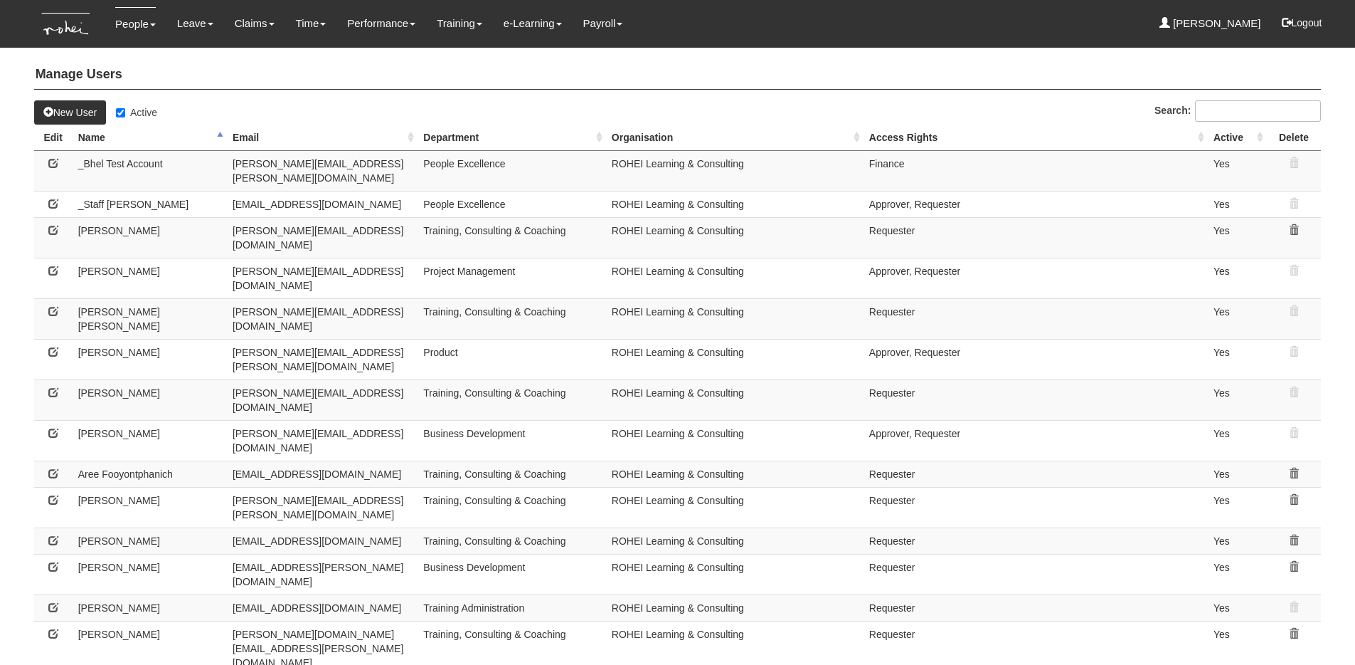
select select "50"
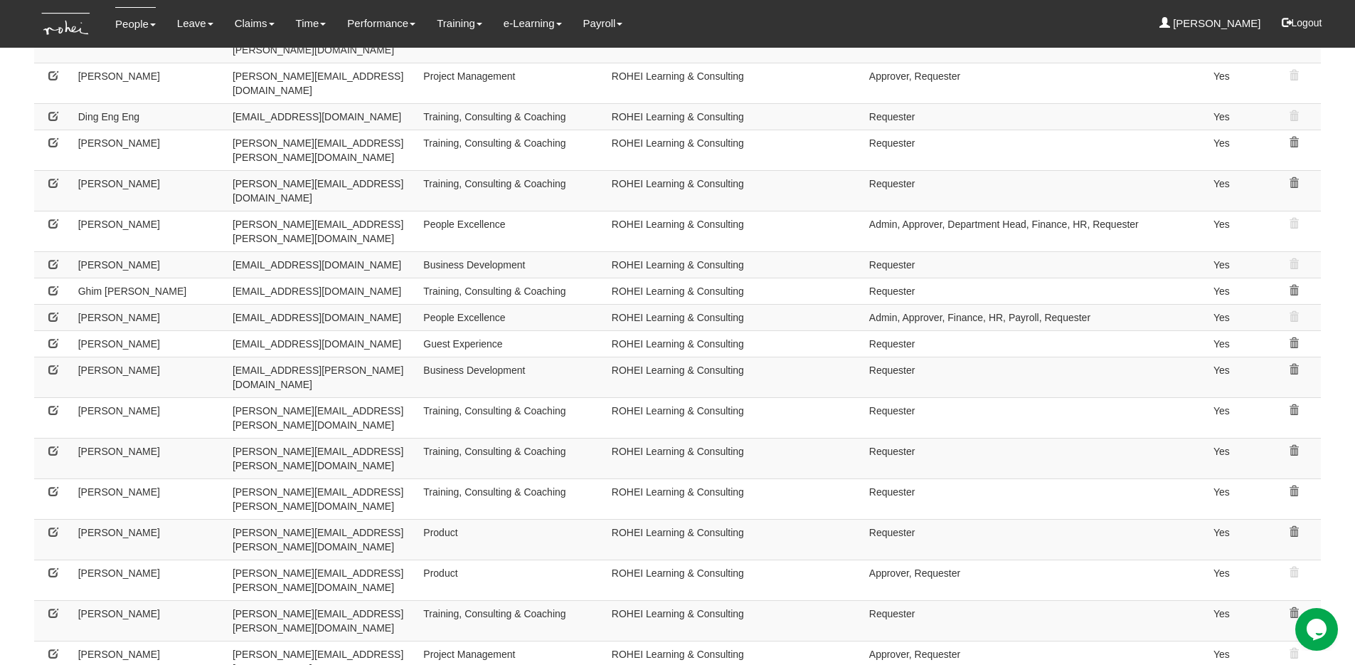
scroll to position [878, 0]
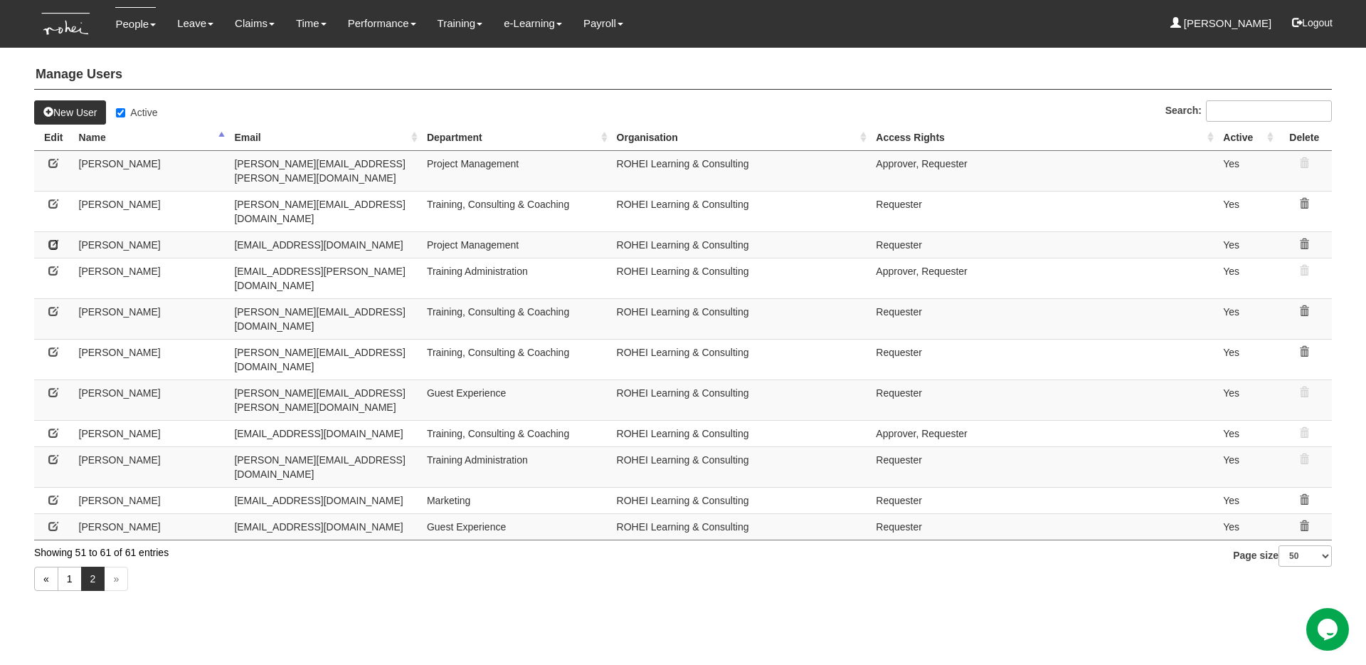
click at [51, 239] on icon at bounding box center [53, 244] width 10 height 10
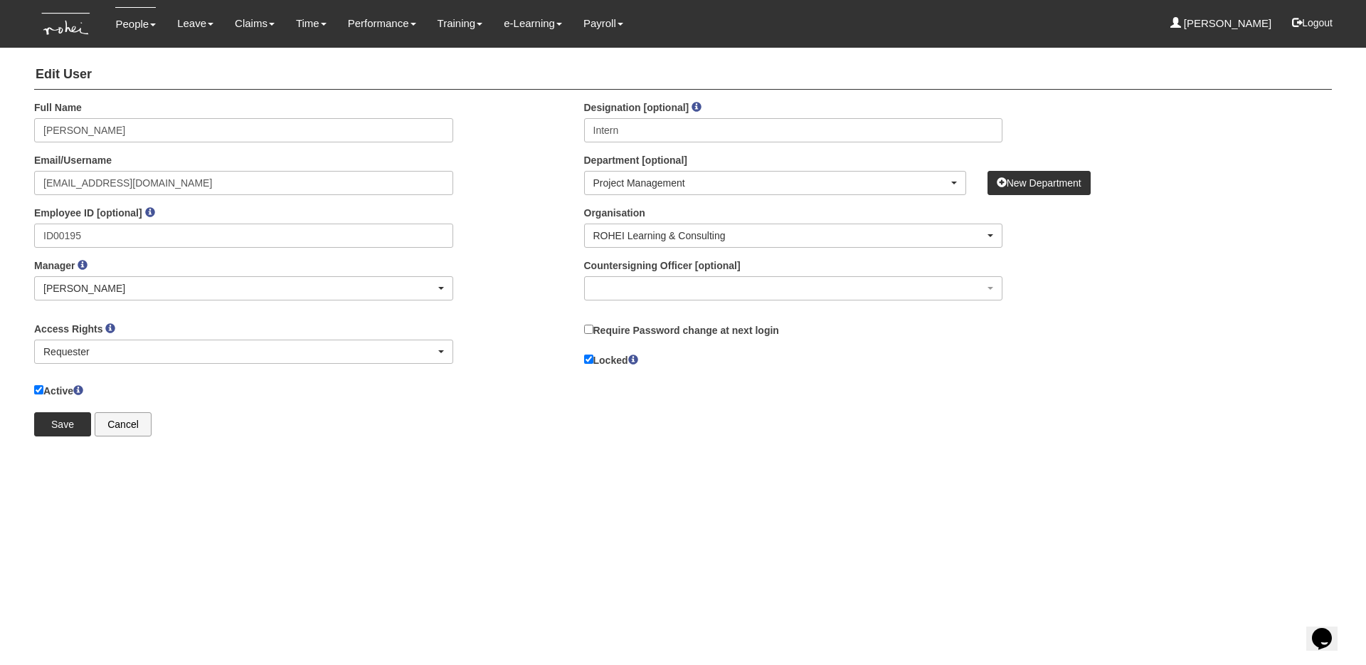
click at [45, 385] on label "Active" at bounding box center [58, 390] width 49 height 16
click at [43, 385] on input "Active" at bounding box center [38, 389] width 9 height 9
checkbox input "false"
click at [52, 431] on input "Save" at bounding box center [62, 424] width 57 height 24
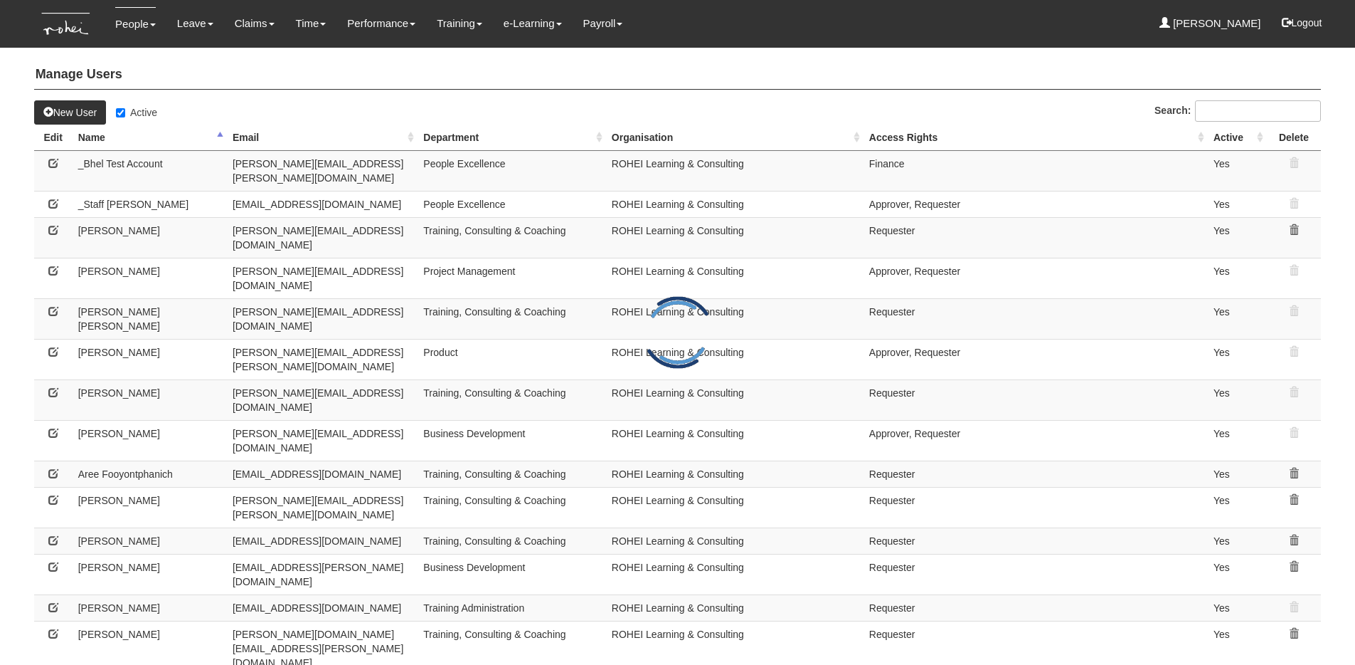
select select "50"
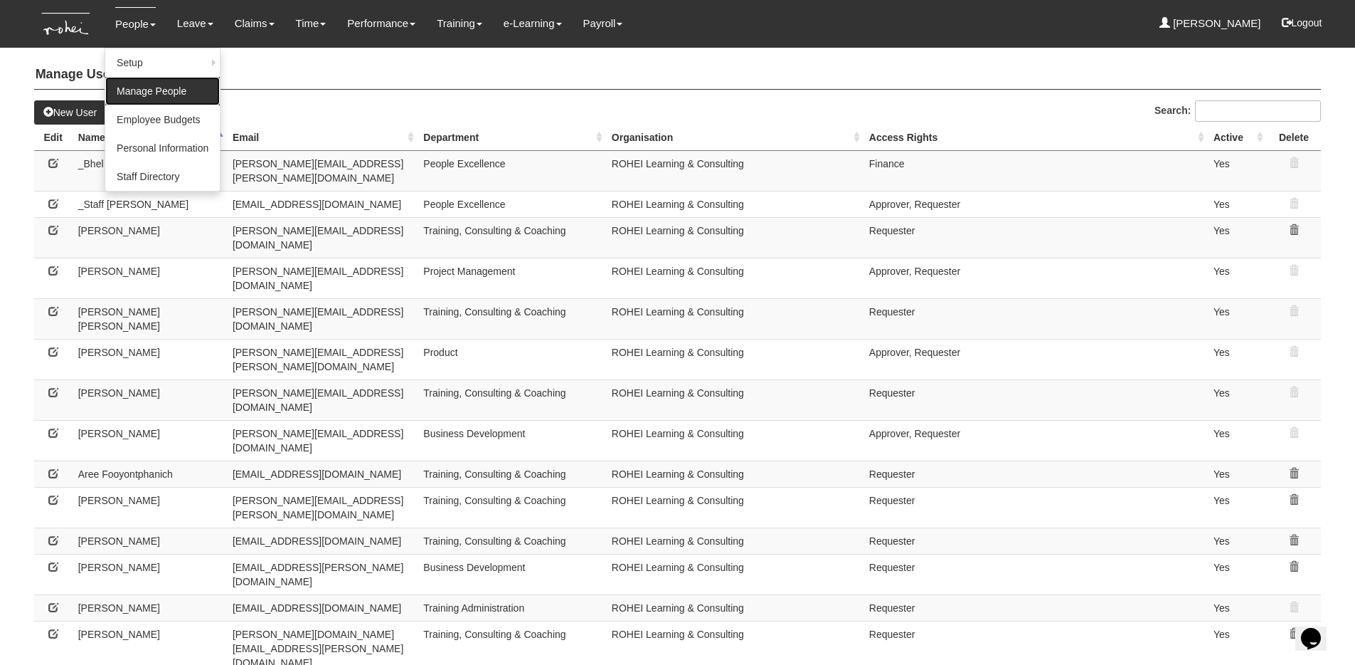
click at [137, 88] on link "Manage People" at bounding box center [162, 91] width 115 height 28
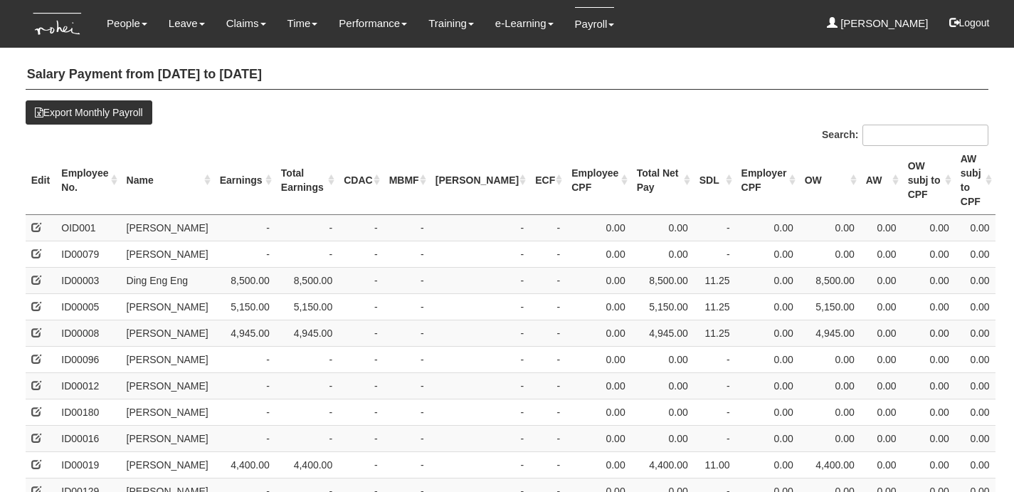
select select "50"
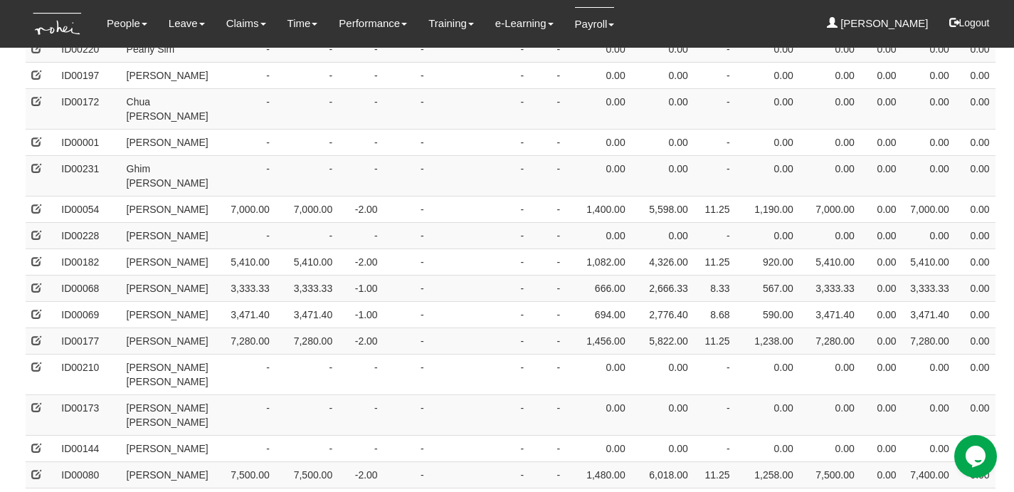
scroll to position [1155, 0]
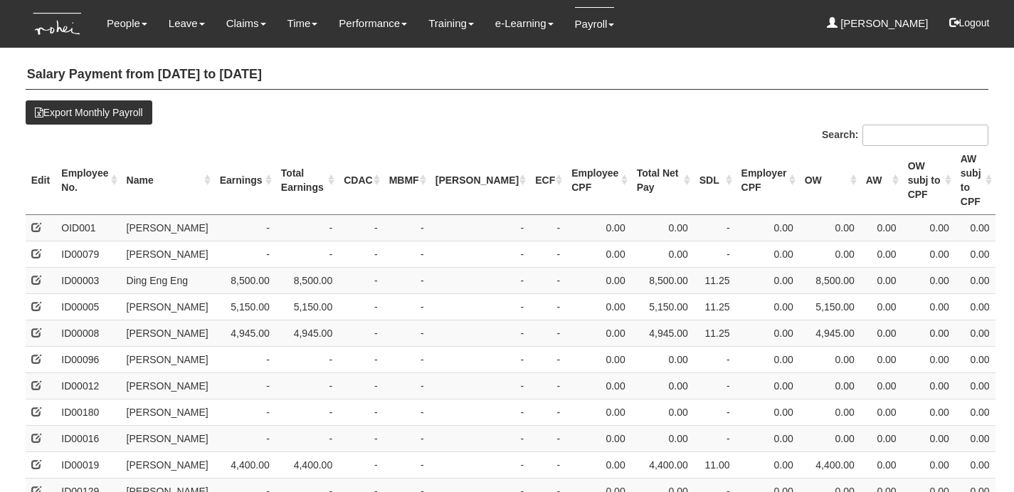
select select "50"
click at [154, 164] on th "Name" at bounding box center [167, 180] width 93 height 69
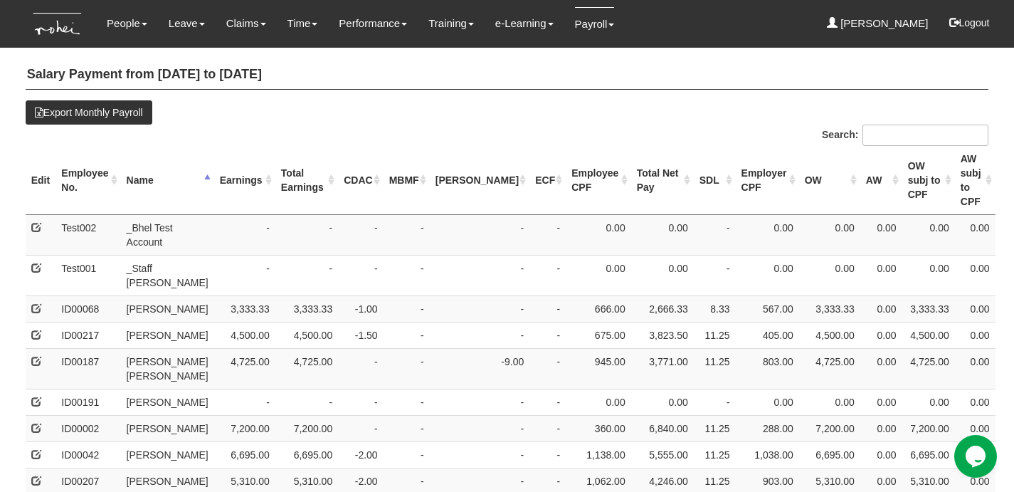
click at [222, 165] on th "Earnings" at bounding box center [244, 180] width 61 height 69
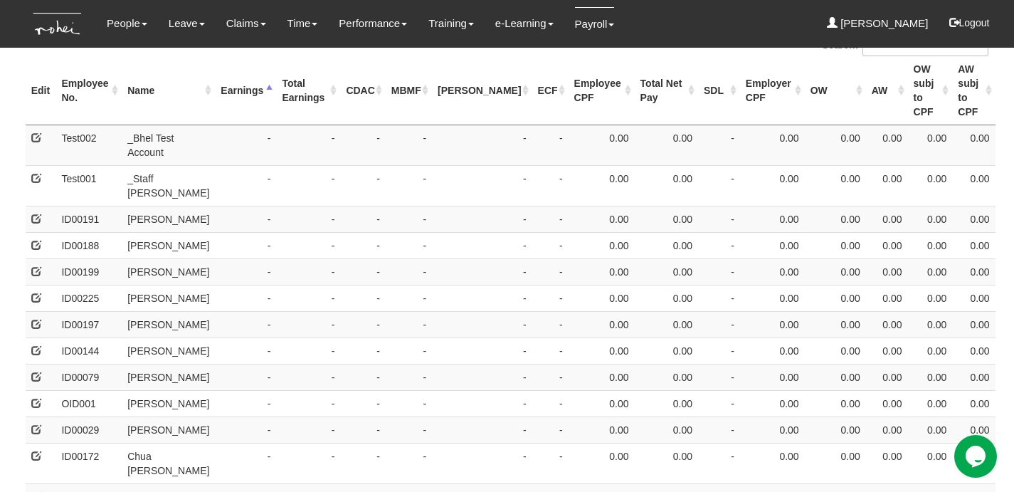
scroll to position [86, 0]
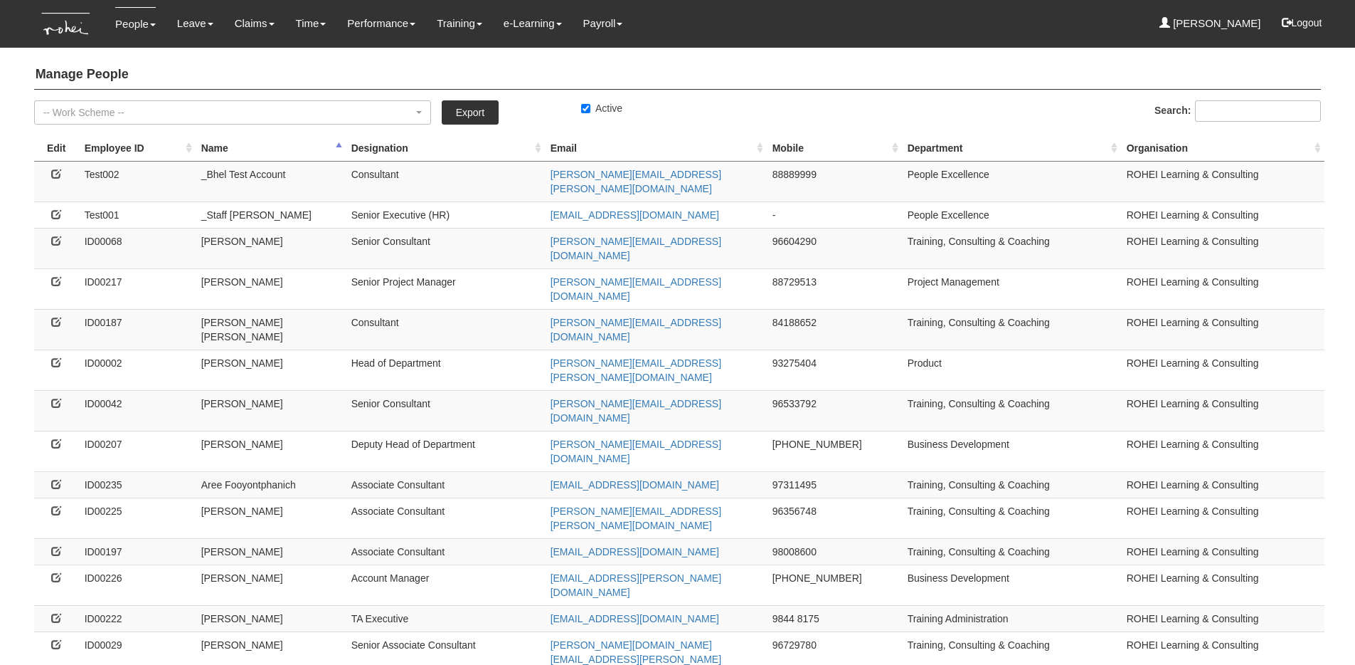
select select "50"
click at [585, 105] on input "Active" at bounding box center [585, 108] width 9 height 9
checkbox input "false"
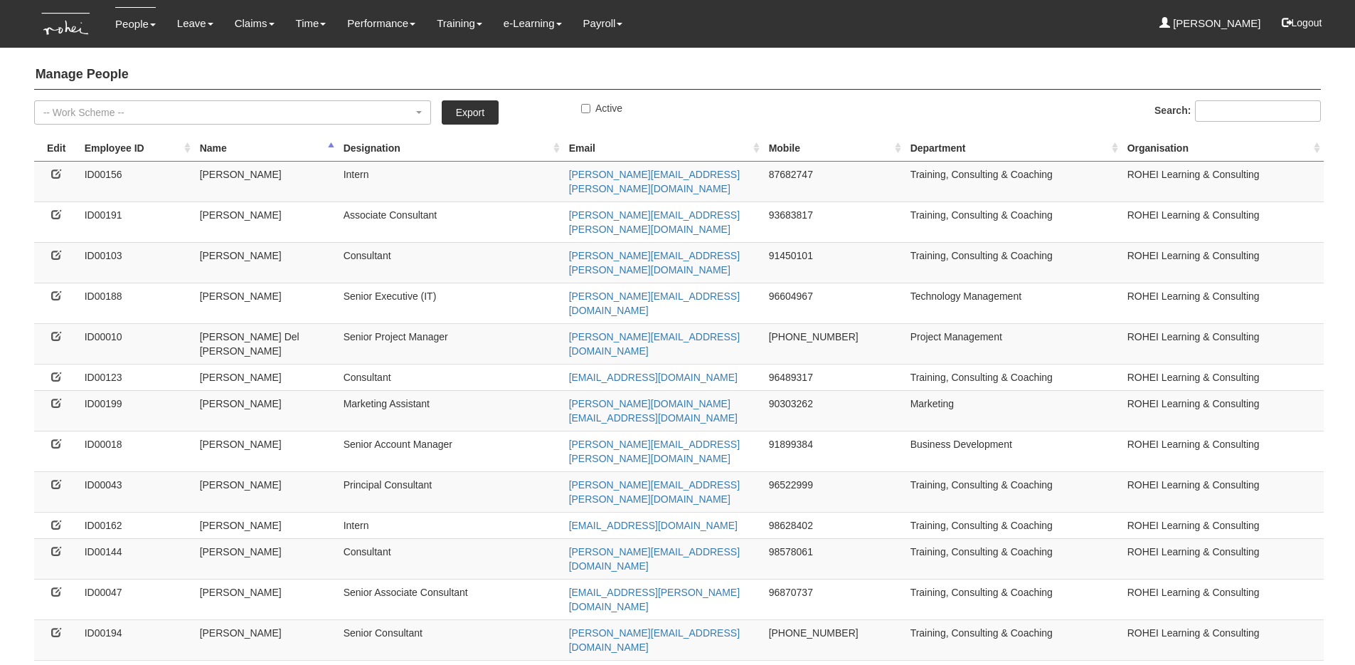
select select "50"
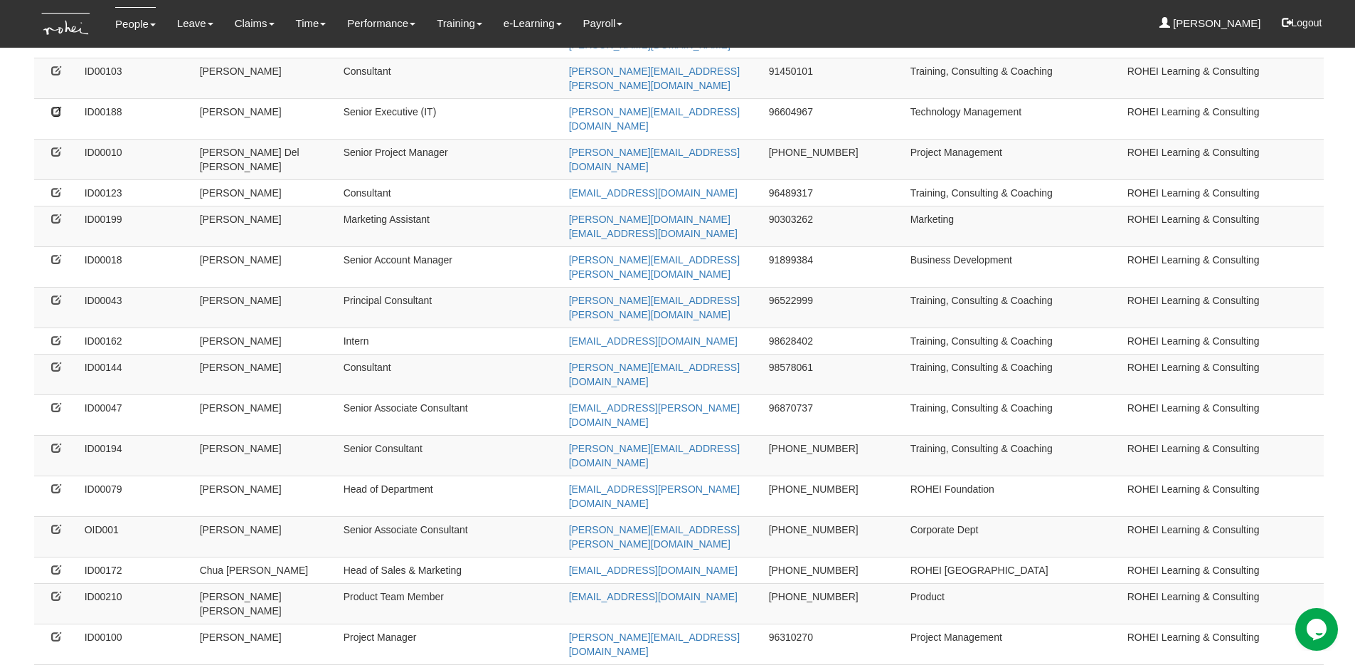
scroll to position [189, 0]
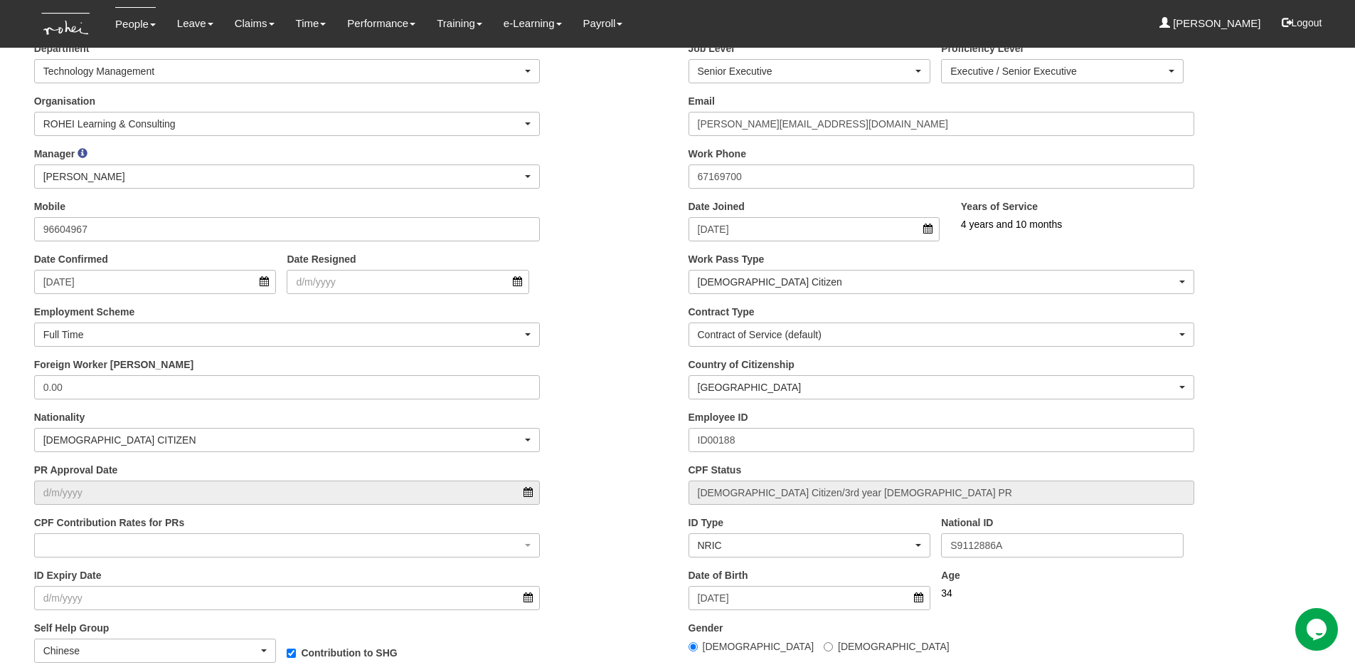
scroll to position [218, 0]
click at [302, 282] on input "Date Resigned" at bounding box center [408, 283] width 243 height 24
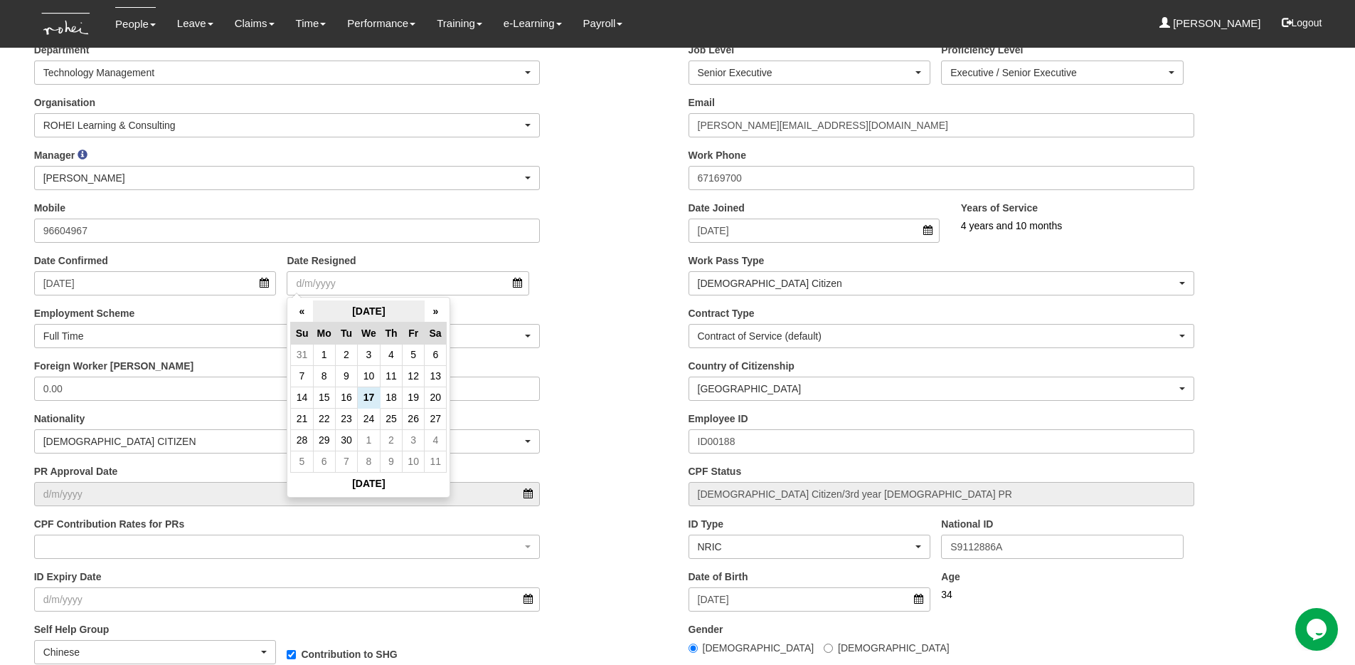
click at [375, 307] on th "September 2025" at bounding box center [369, 311] width 112 height 22
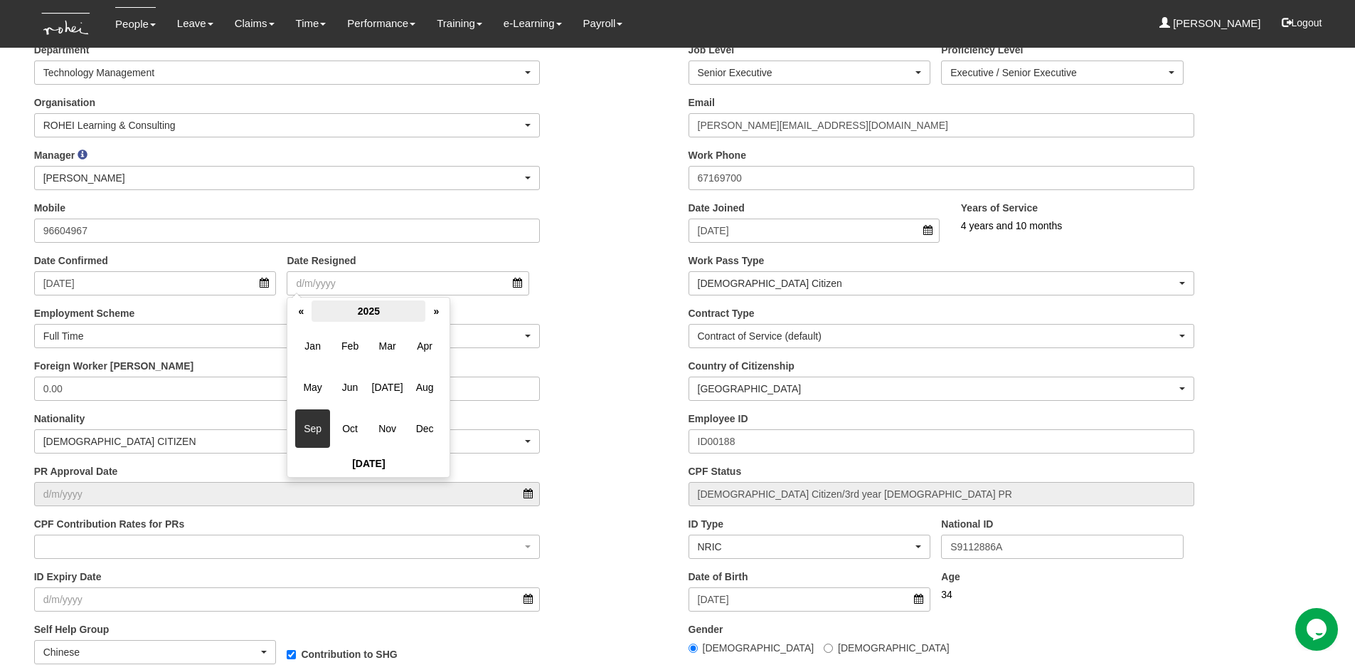
click at [354, 314] on th "2025" at bounding box center [369, 310] width 114 height 21
click at [354, 390] on span "2024" at bounding box center [350, 387] width 34 height 38
click at [358, 426] on span "Oct" at bounding box center [350, 428] width 34 height 38
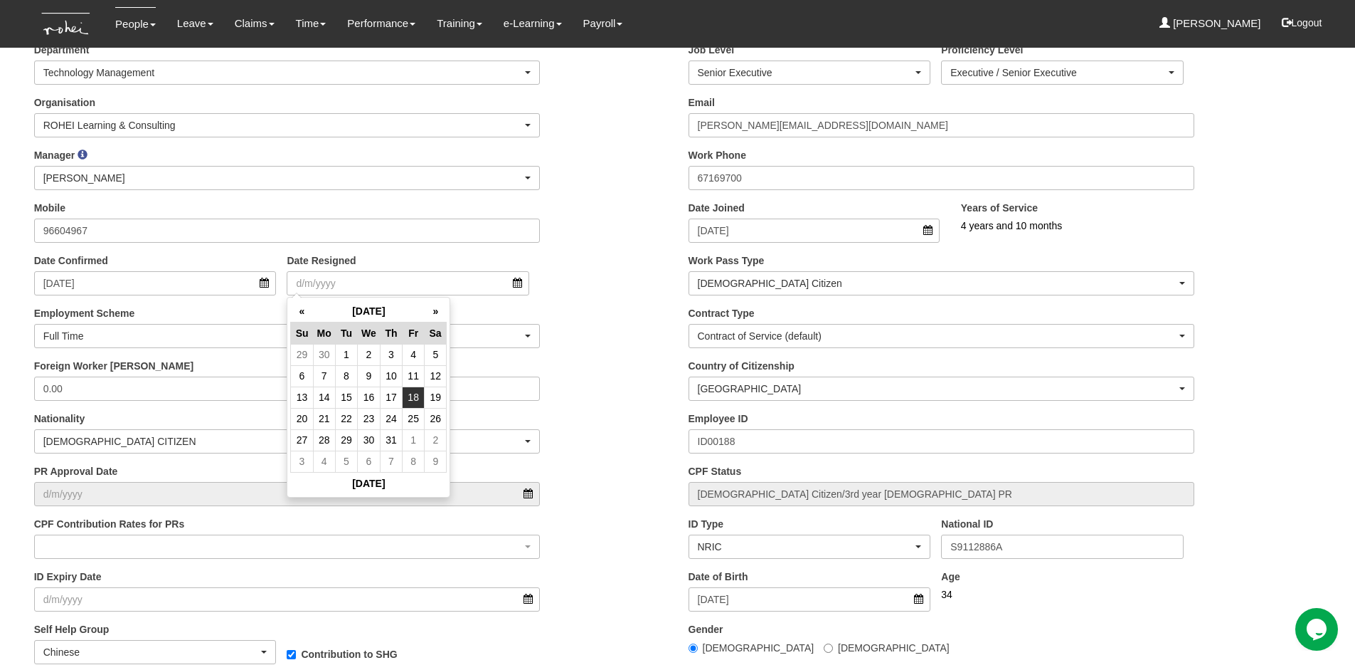
click at [420, 397] on td "18" at bounding box center [414, 396] width 22 height 21
type input "18/10/2024"
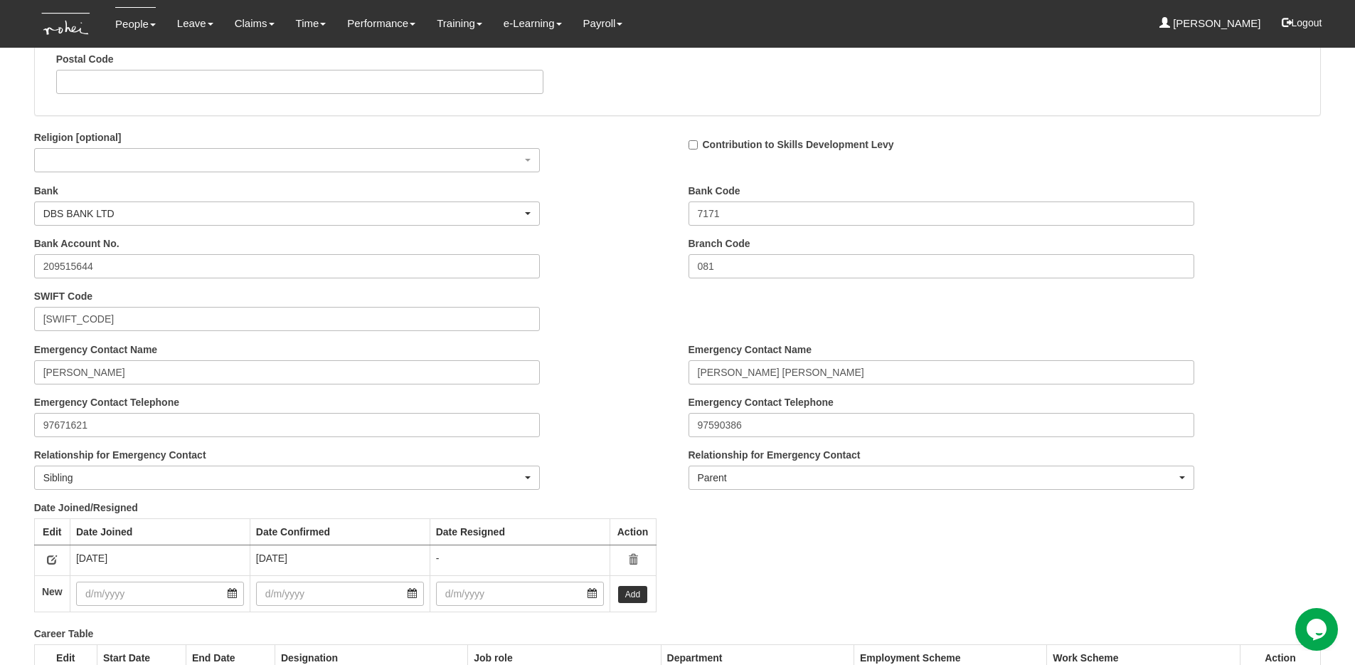
scroll to position [2079, 0]
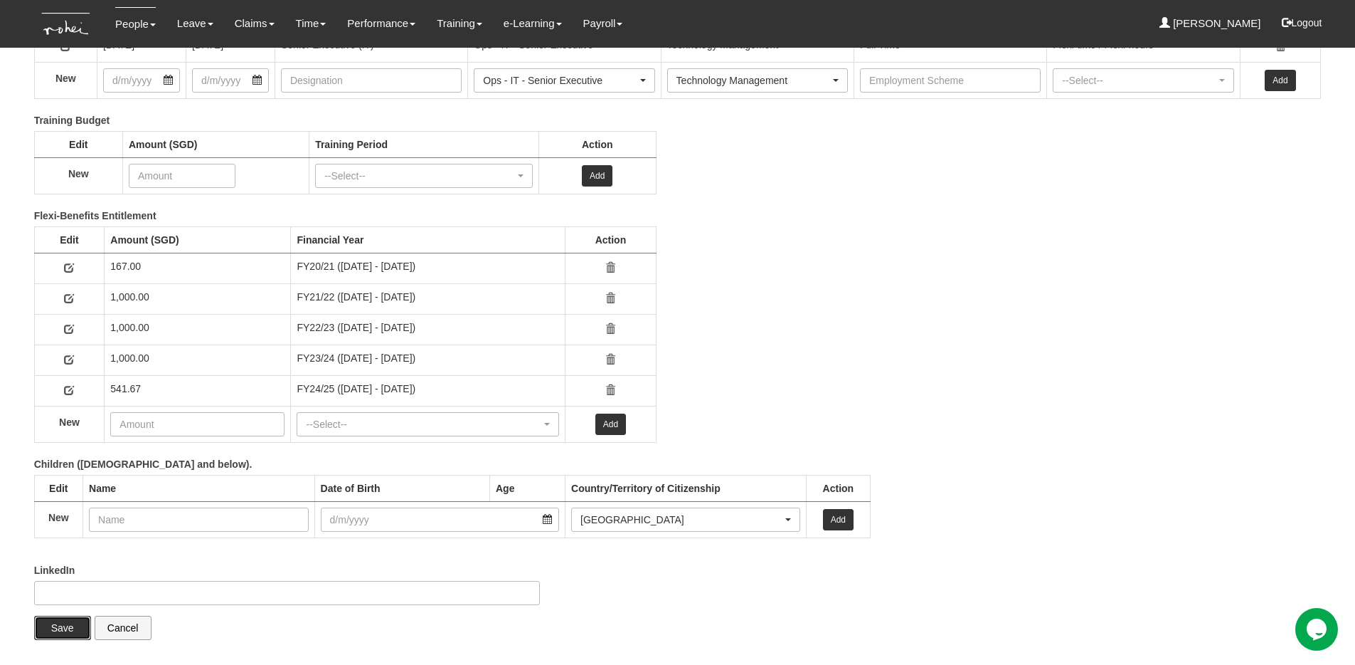
click at [63, 629] on input "Save" at bounding box center [62, 627] width 57 height 24
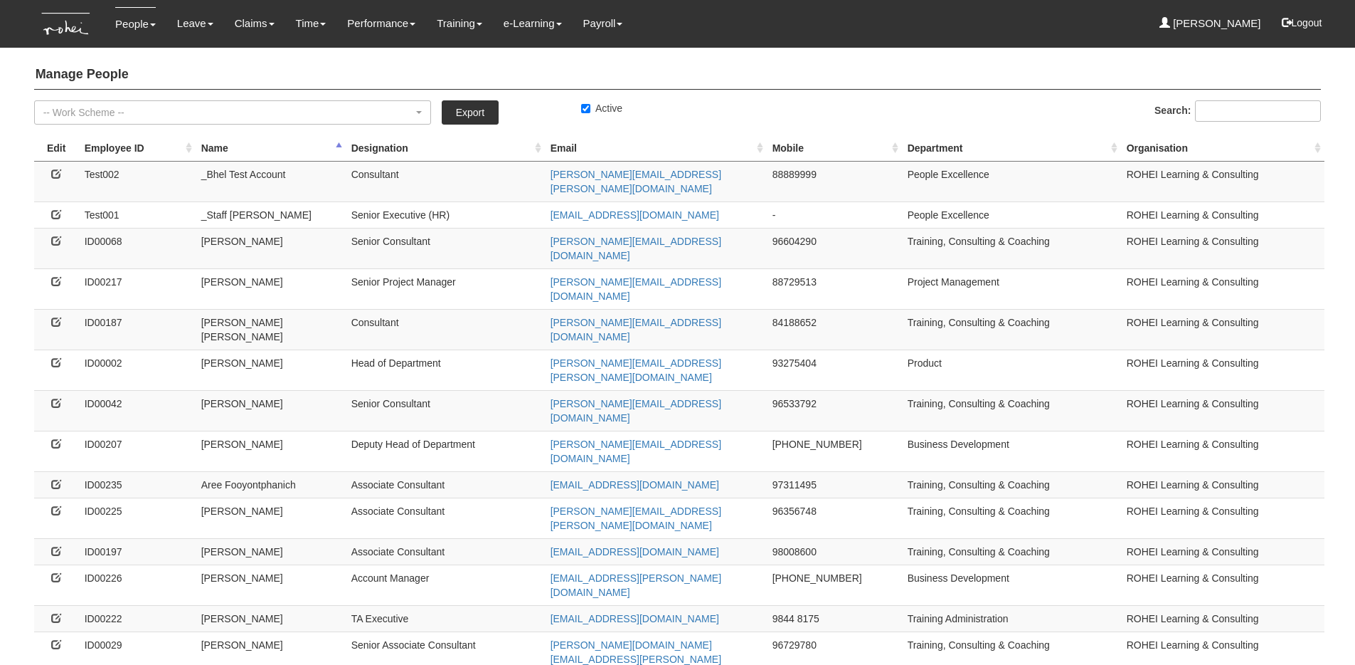
select select "50"
click at [588, 111] on input "Active" at bounding box center [585, 108] width 9 height 9
checkbox input "false"
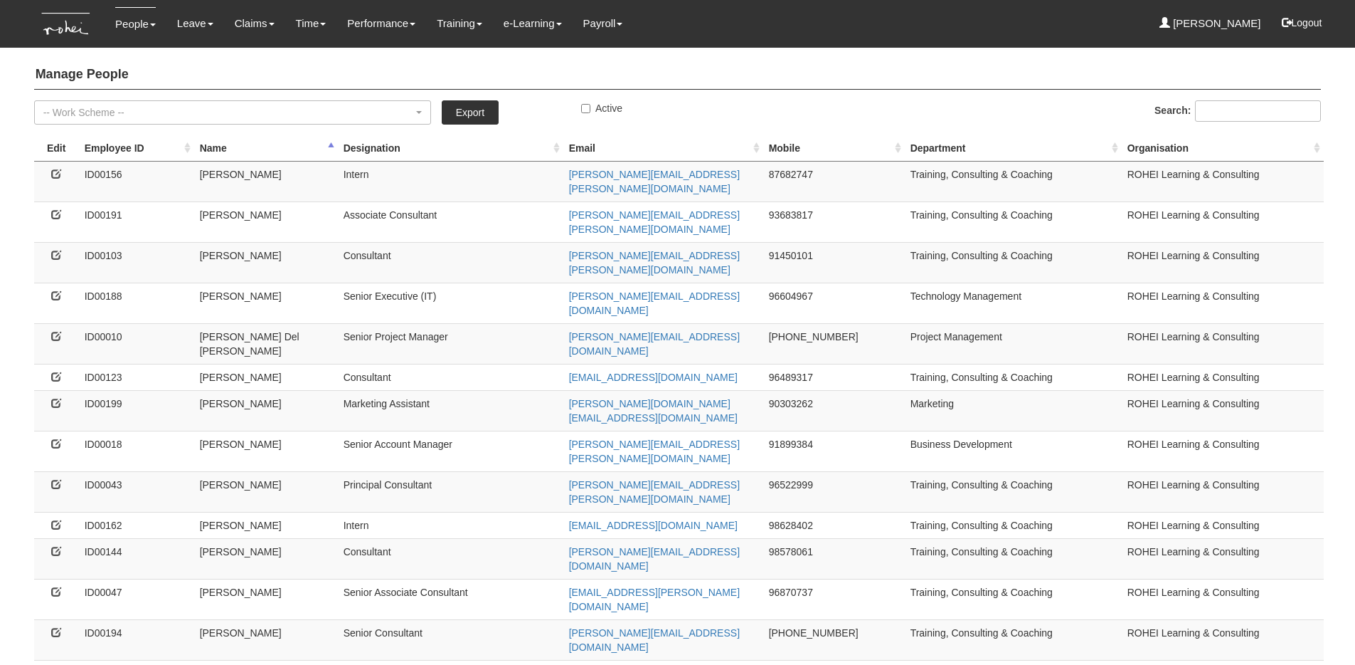
select select "50"
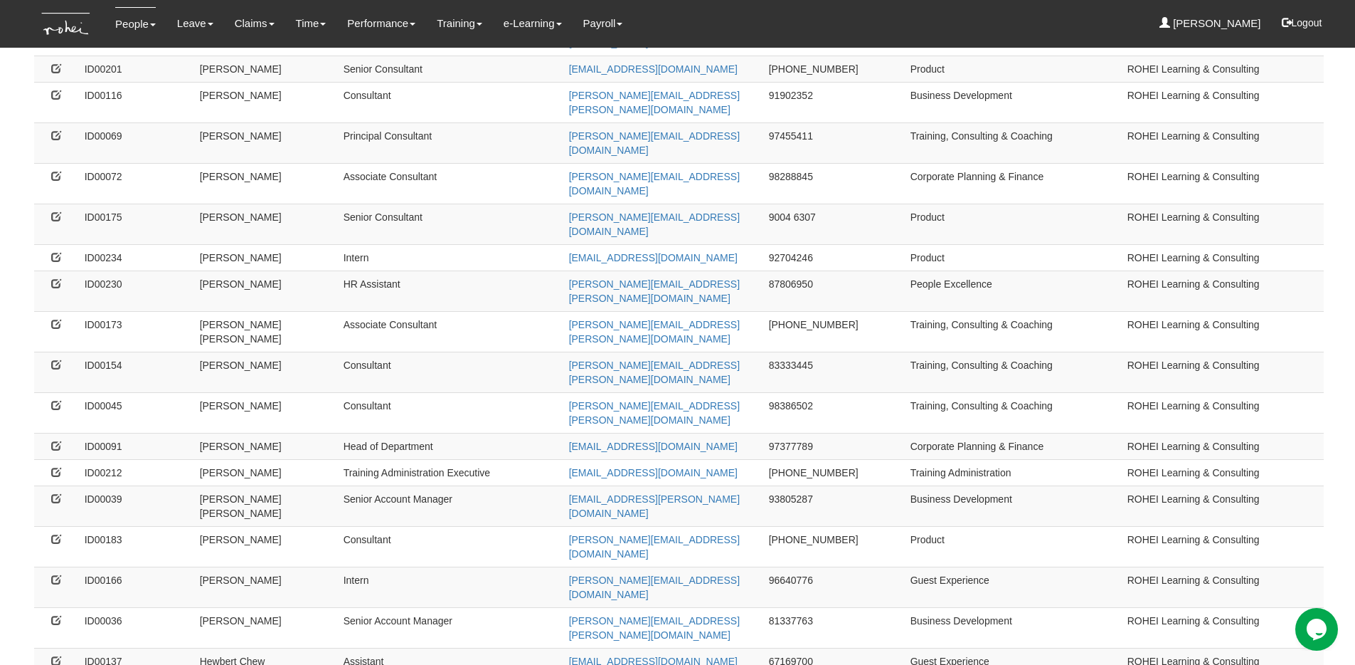
scroll to position [862, 0]
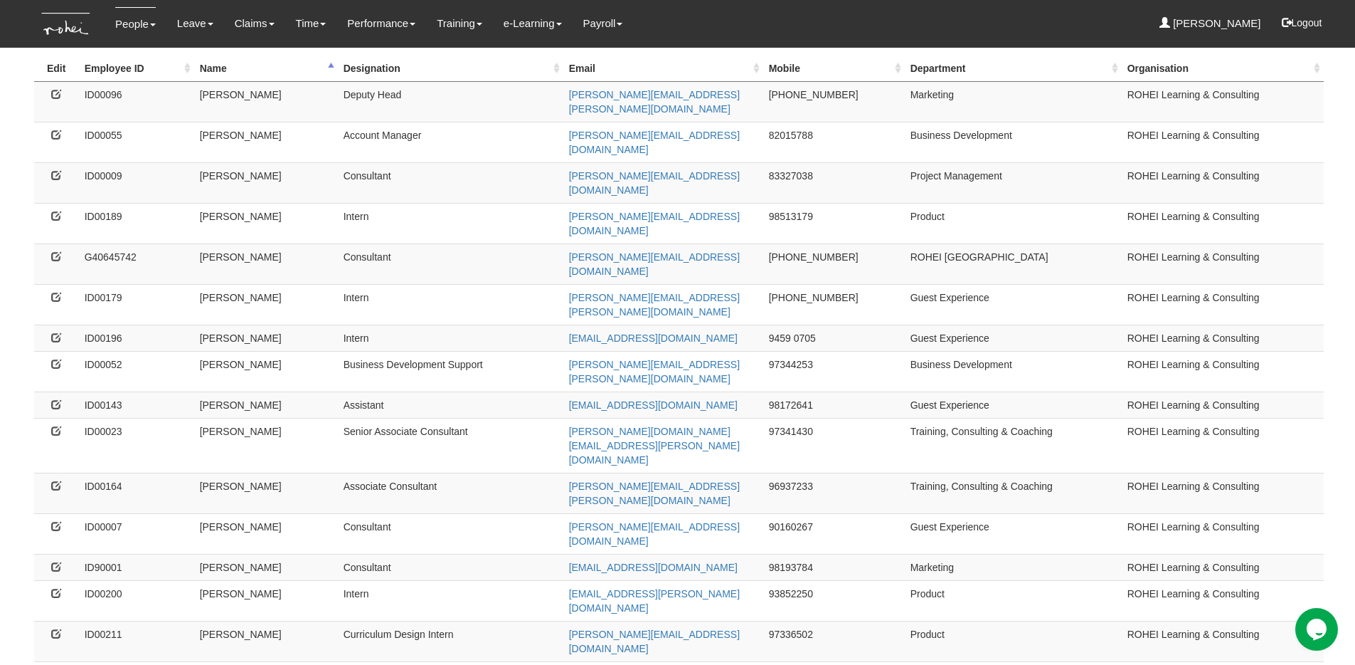
scroll to position [0, 0]
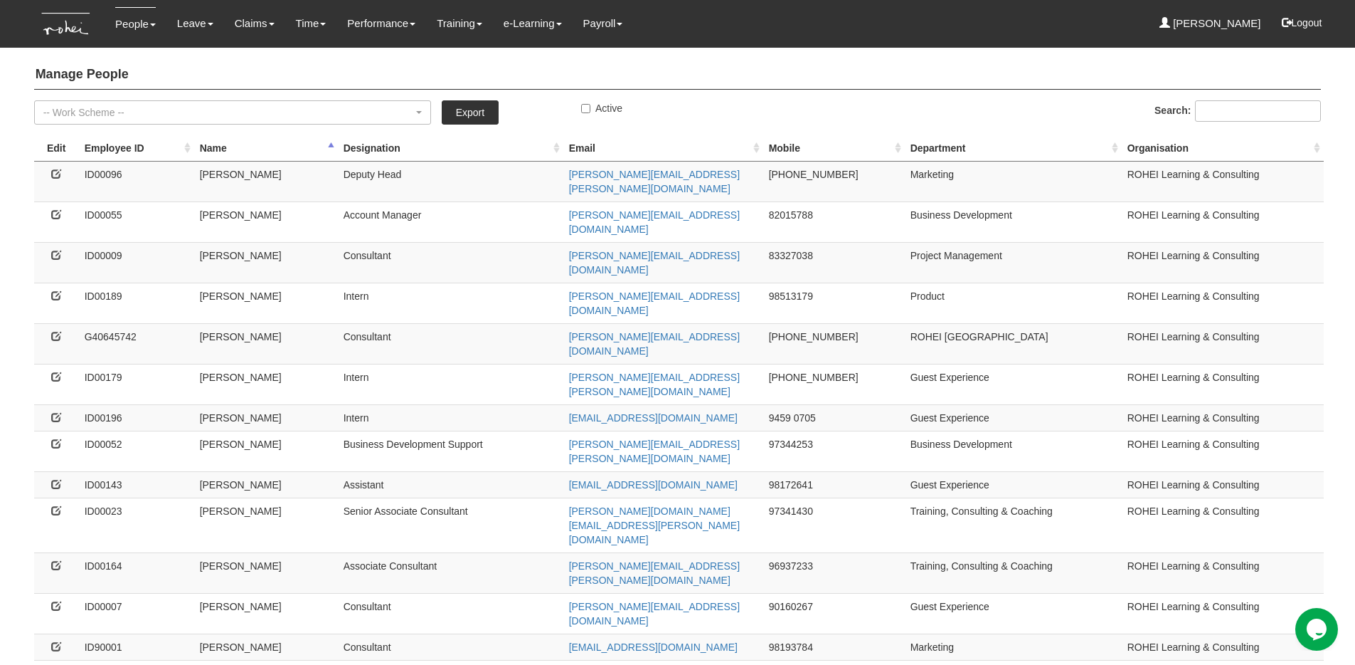
click at [216, 143] on th "Name" at bounding box center [266, 148] width 144 height 26
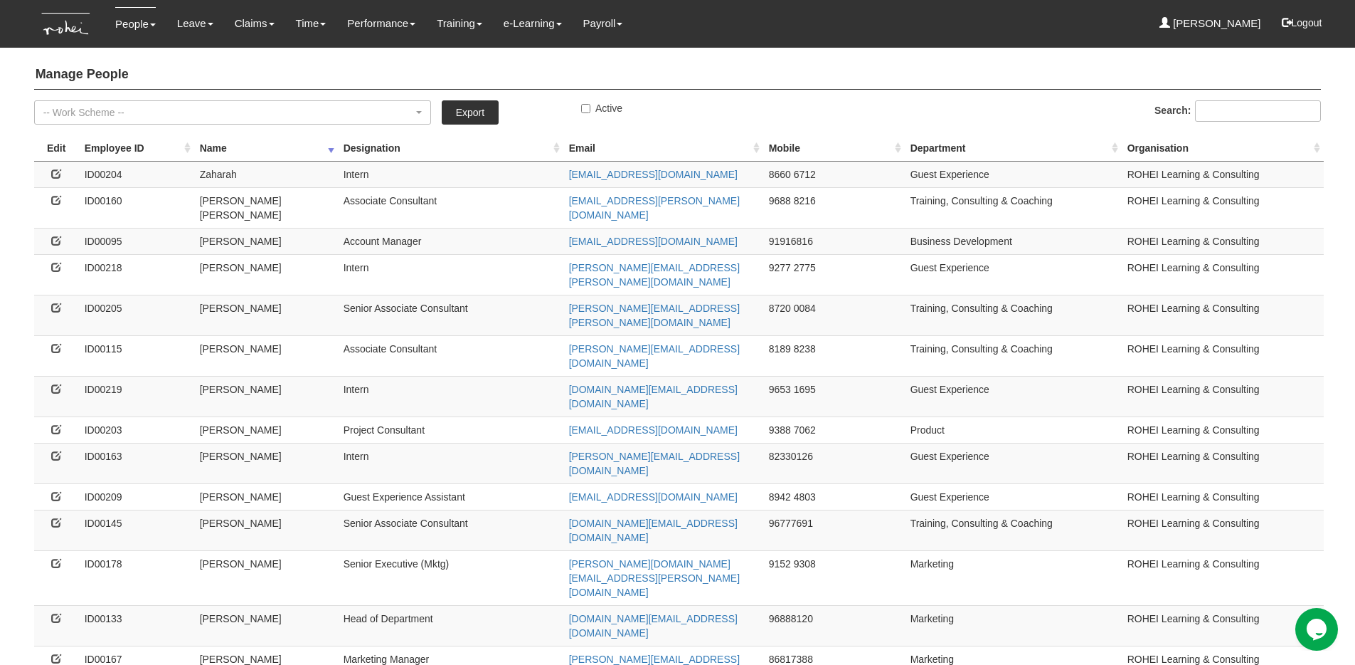
click at [227, 143] on th "Name" at bounding box center [266, 148] width 144 height 26
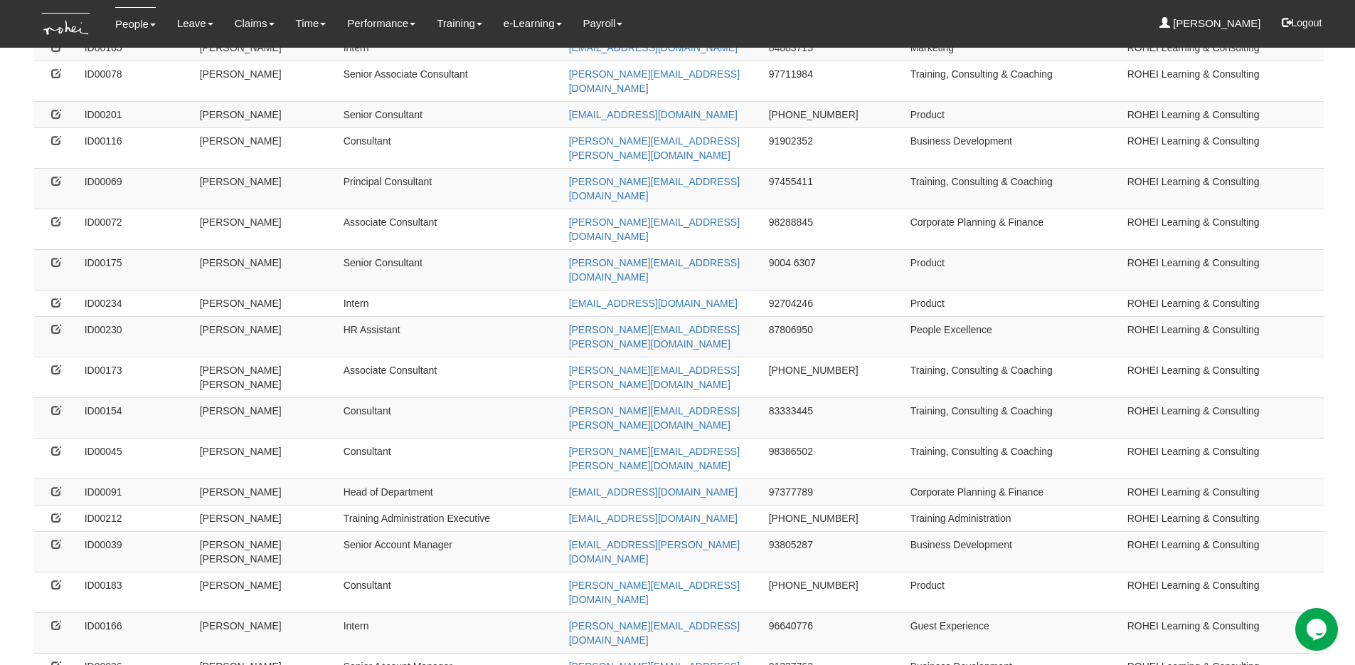
scroll to position [889, 0]
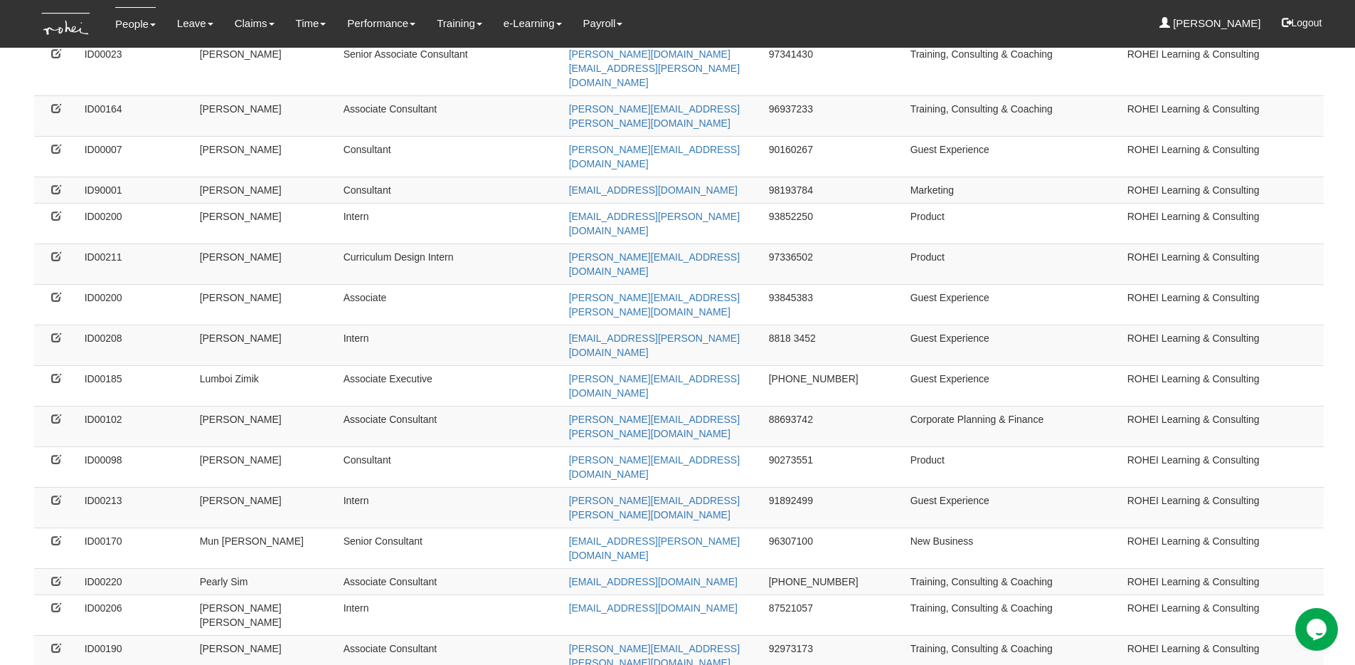
scroll to position [862, 0]
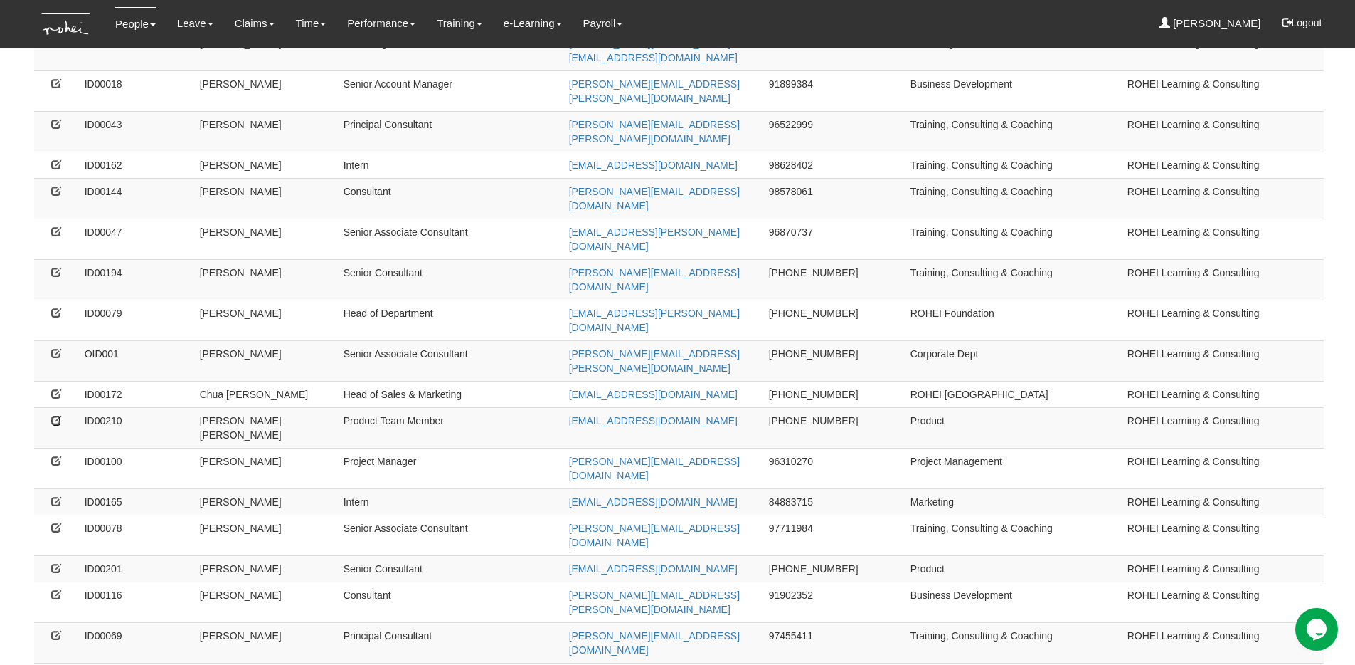
scroll to position [889, 0]
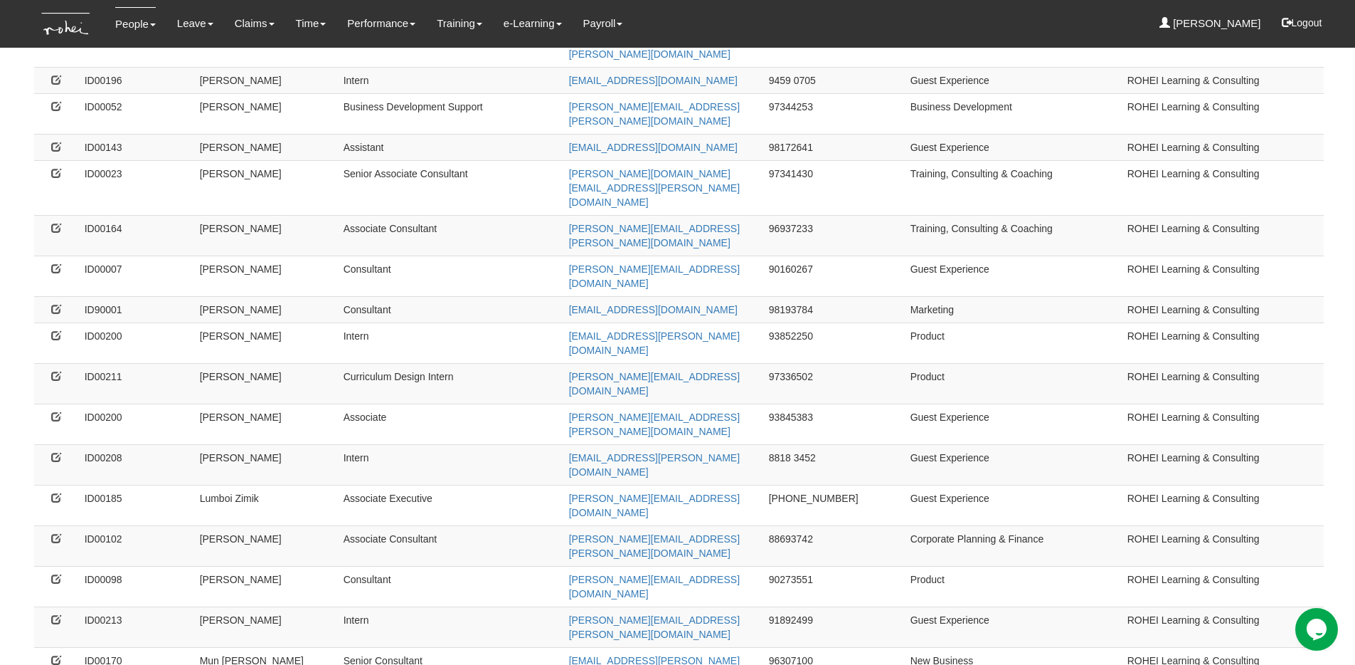
scroll to position [0, 0]
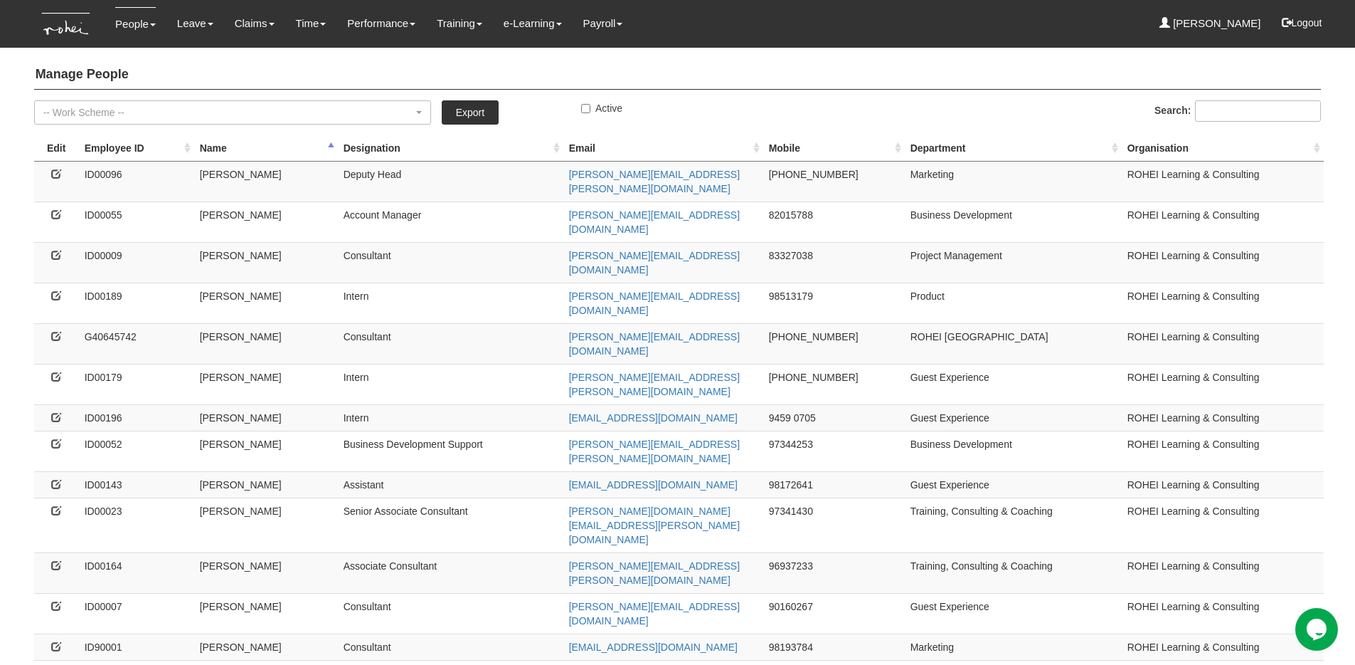
click at [223, 149] on th "Name" at bounding box center [266, 148] width 144 height 26
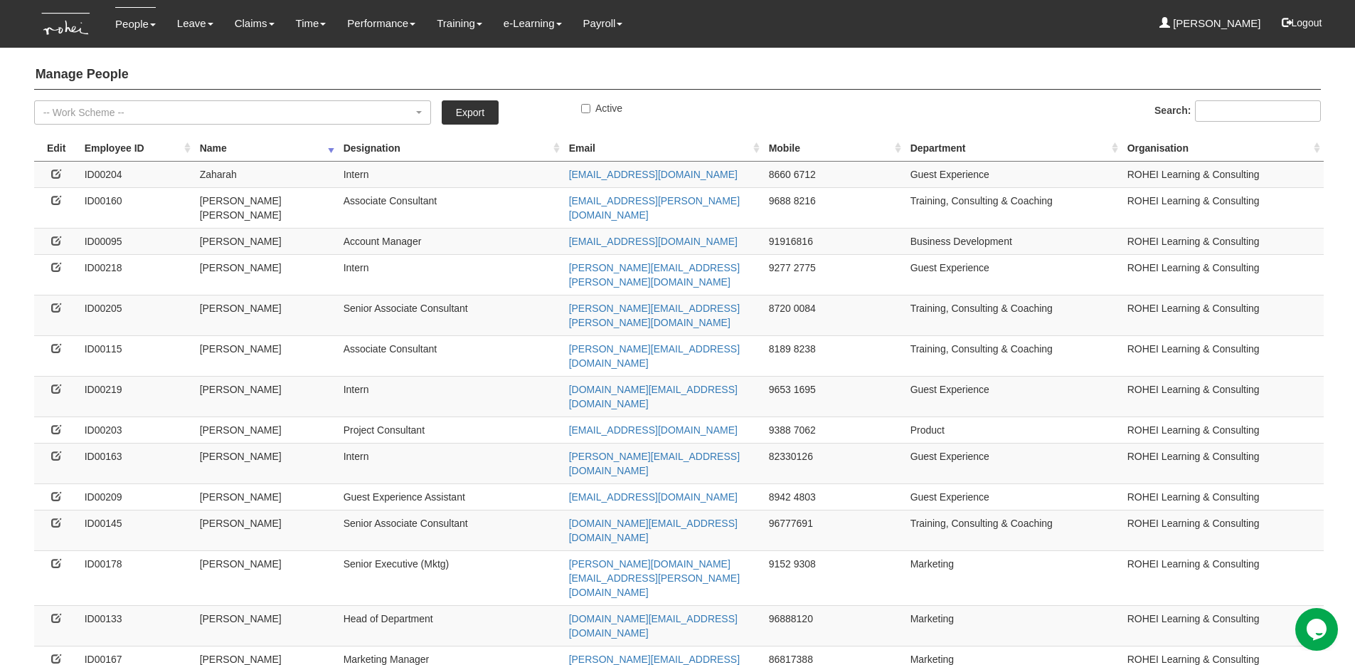
click at [221, 145] on th "Name" at bounding box center [266, 148] width 144 height 26
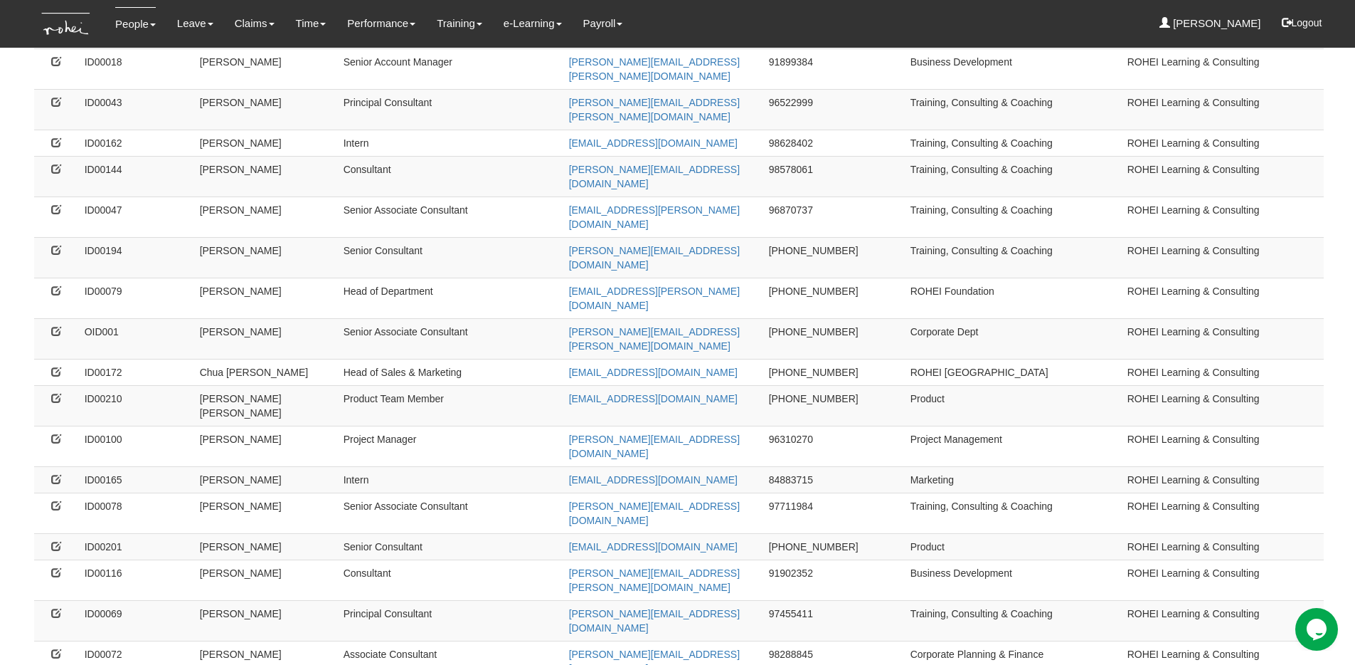
scroll to position [386, 0]
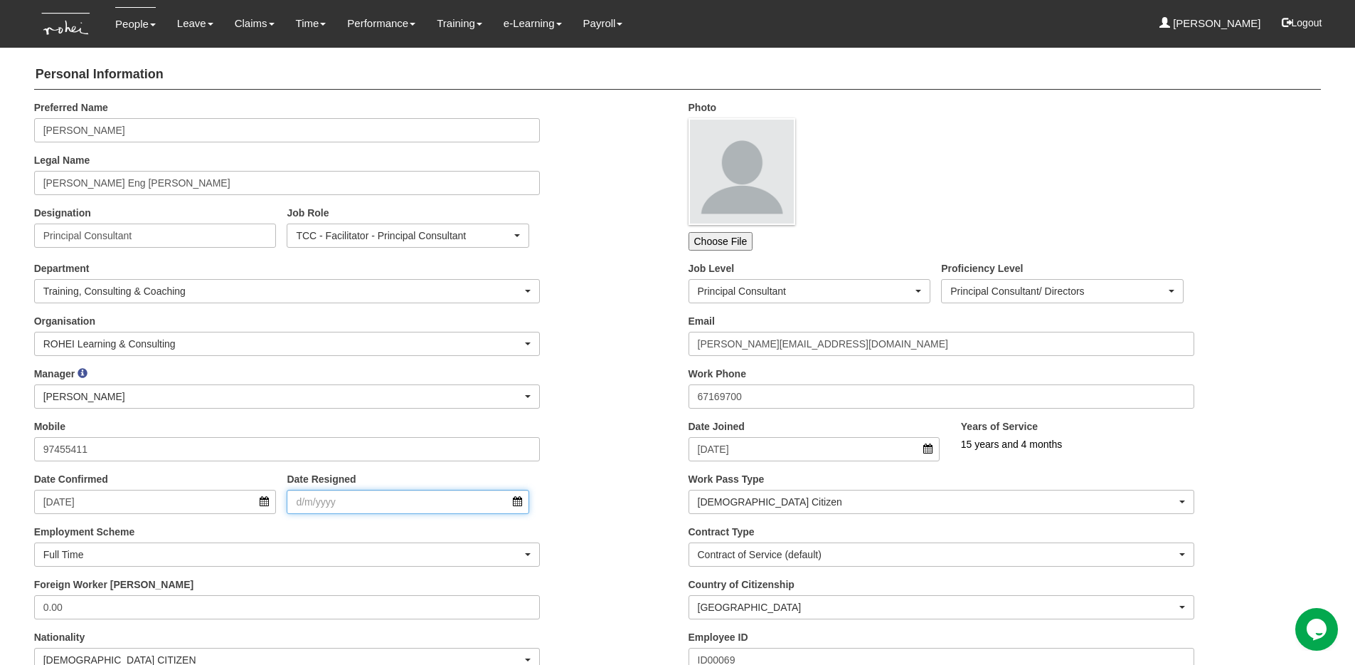
click at [388, 498] on input "Date Resigned" at bounding box center [408, 502] width 243 height 24
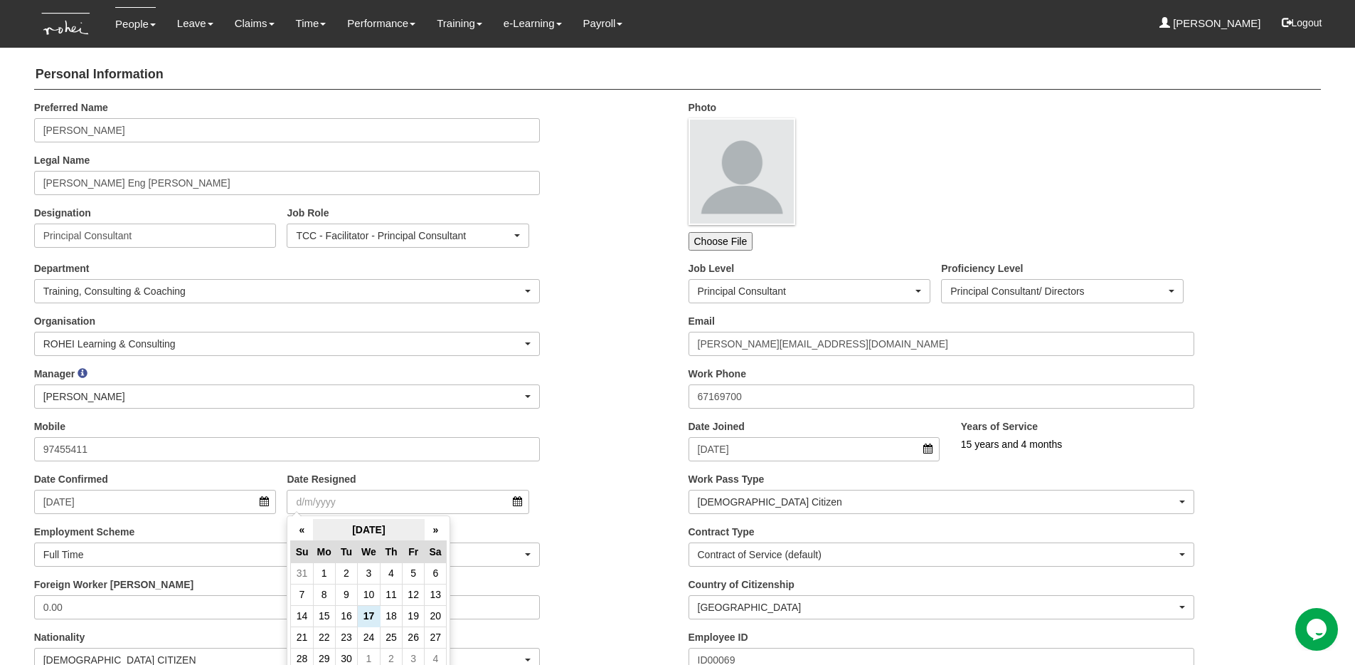
click at [345, 531] on th "[DATE]" at bounding box center [369, 530] width 112 height 22
click at [357, 530] on th "2025" at bounding box center [369, 529] width 114 height 21
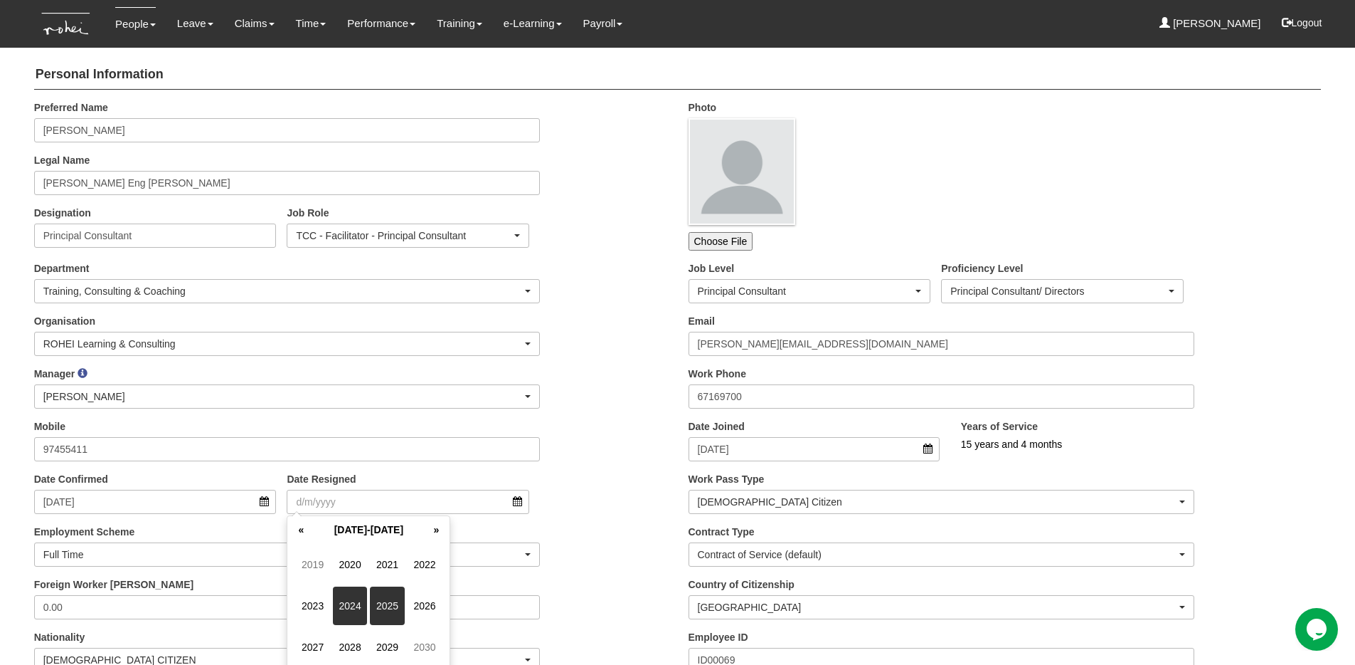
click at [352, 599] on span "2024" at bounding box center [350, 605] width 34 height 38
click at [391, 570] on span "Mar" at bounding box center [387, 564] width 34 height 38
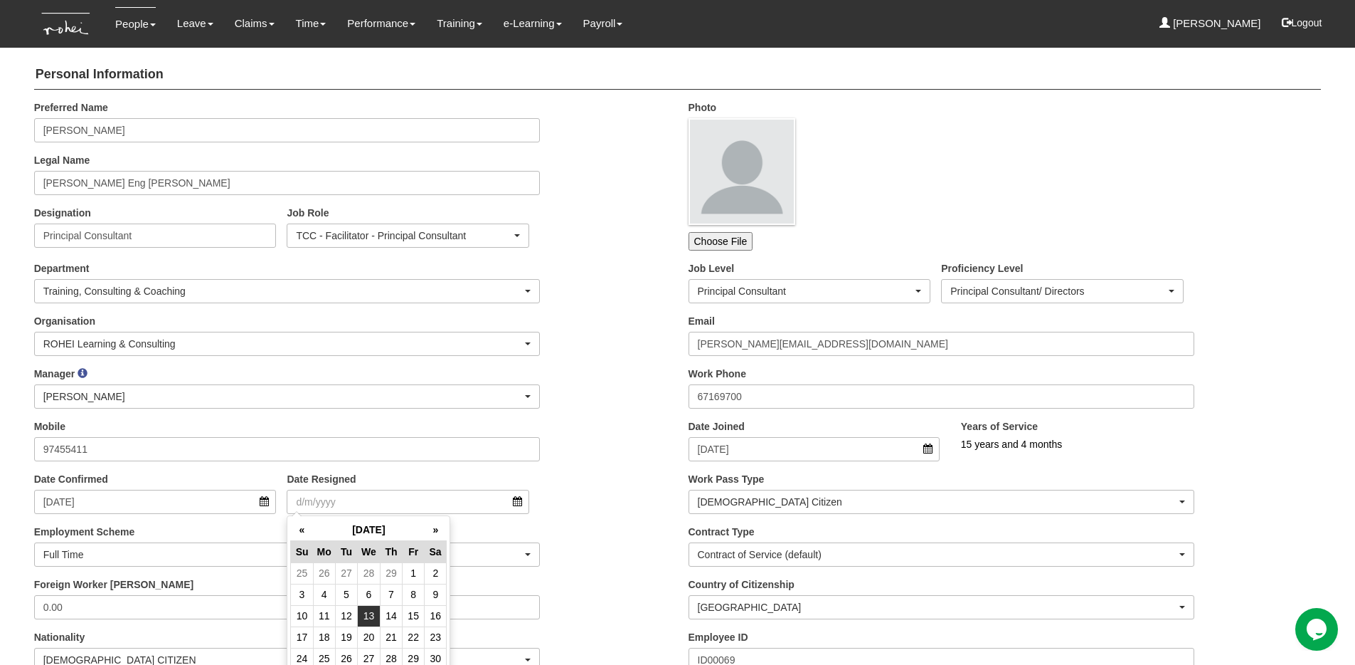
click at [358, 615] on td "13" at bounding box center [369, 615] width 23 height 21
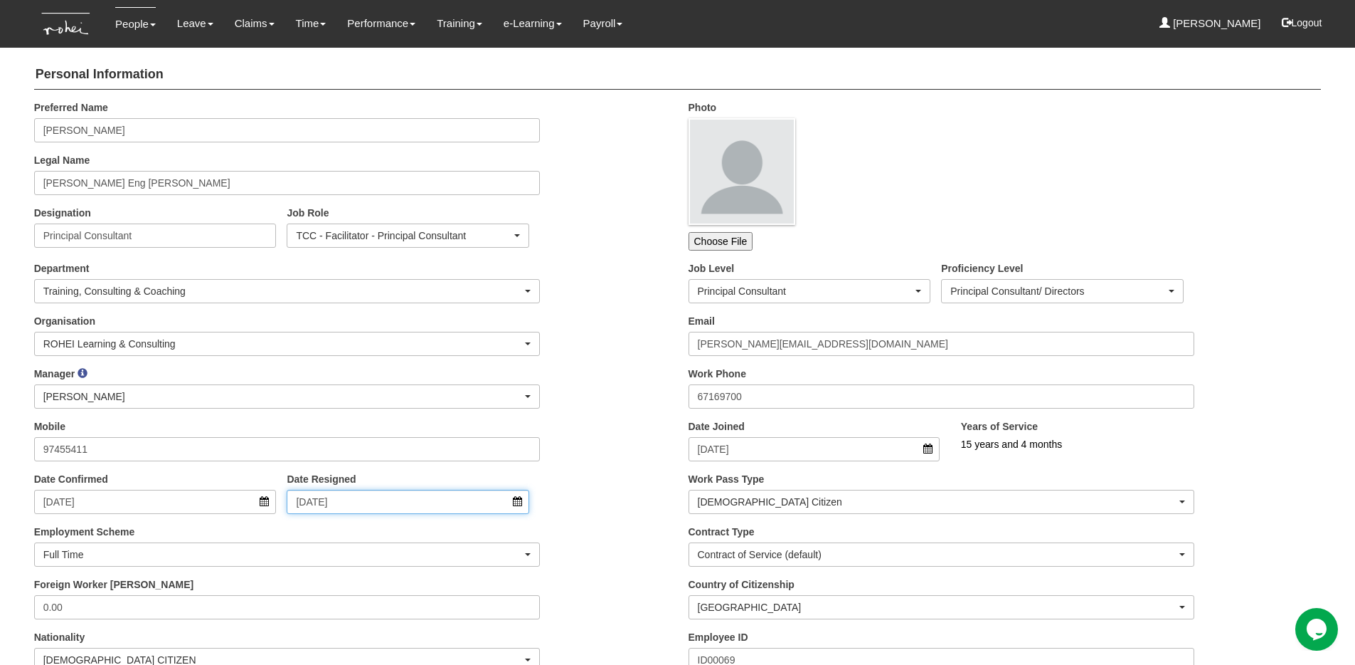
click at [359, 509] on input "13/3/2024" at bounding box center [408, 502] width 243 height 24
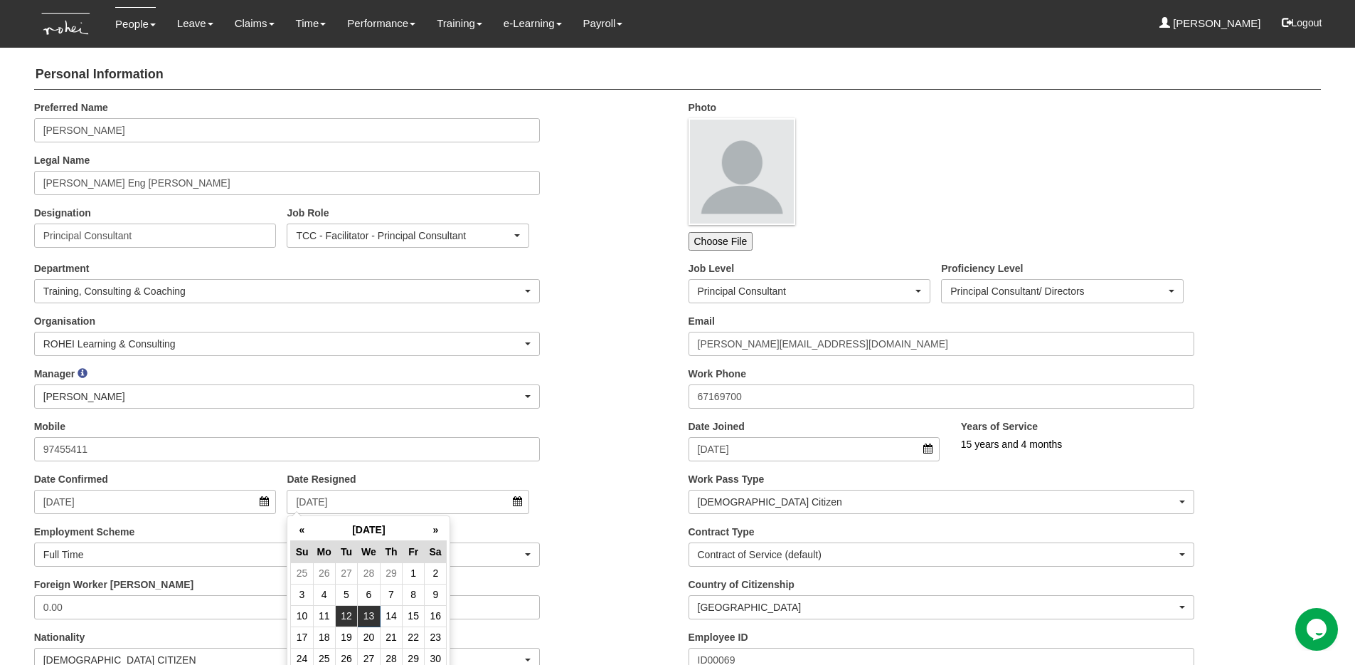
click at [351, 611] on td "12" at bounding box center [346, 615] width 22 height 21
type input "12/3/2024"
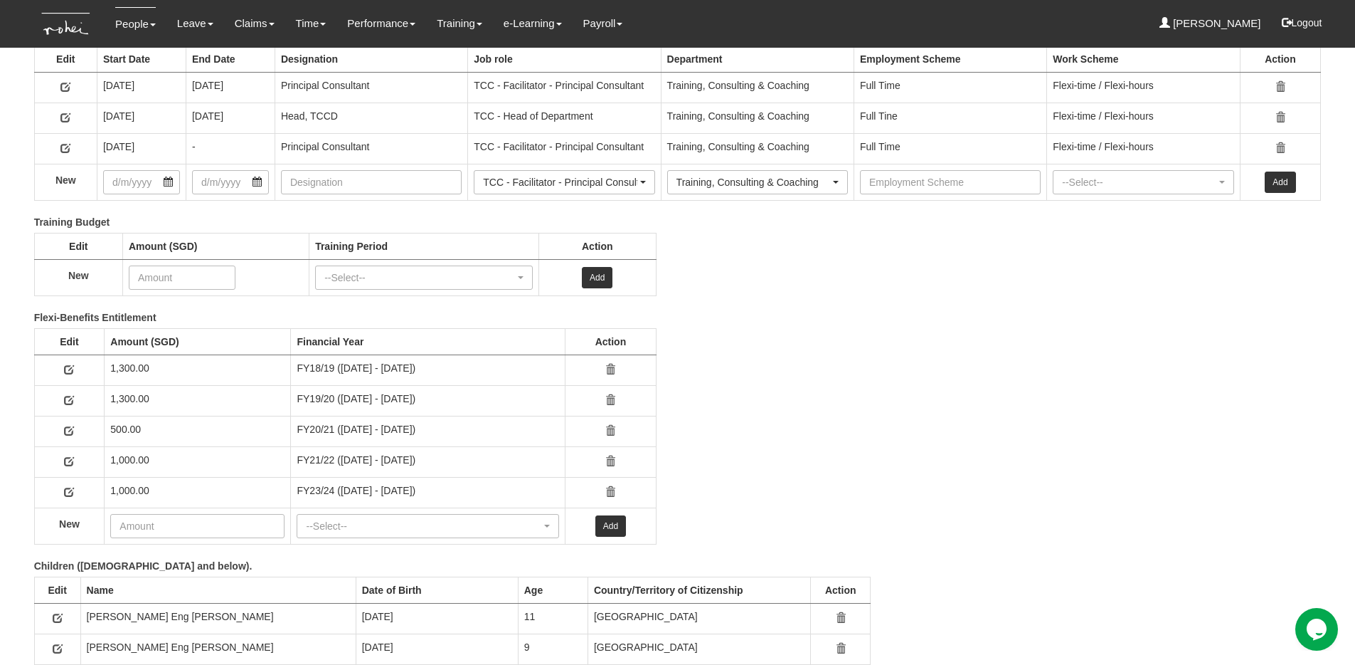
scroll to position [2171, 0]
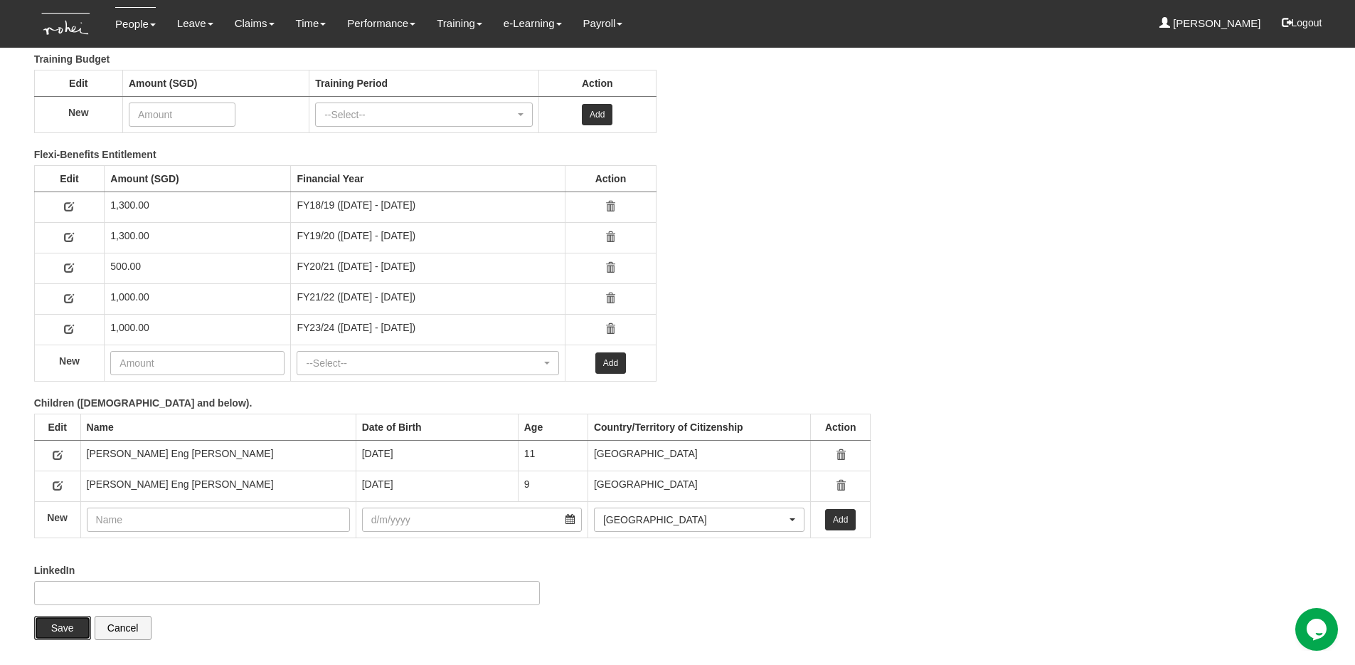
click at [62, 630] on input "Save" at bounding box center [62, 627] width 57 height 24
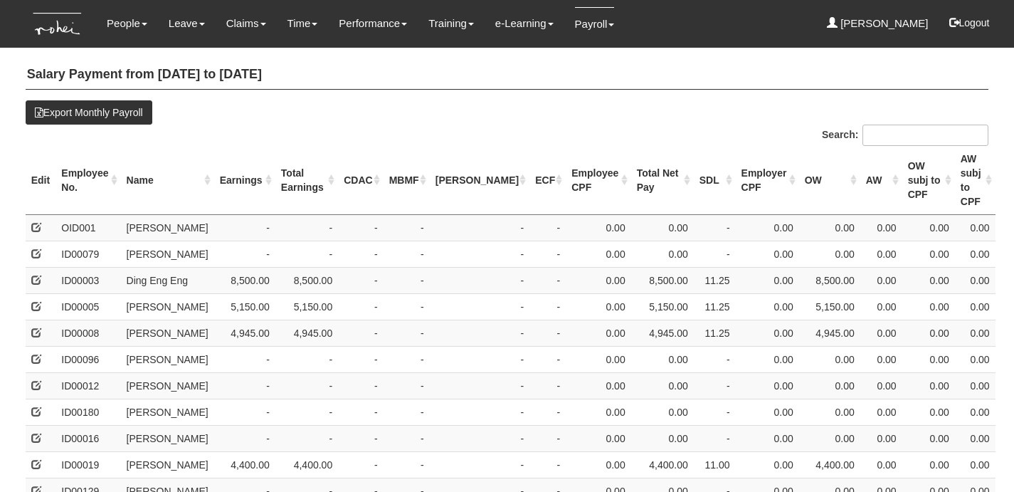
select select "50"
click at [162, 164] on th "Name" at bounding box center [167, 180] width 93 height 69
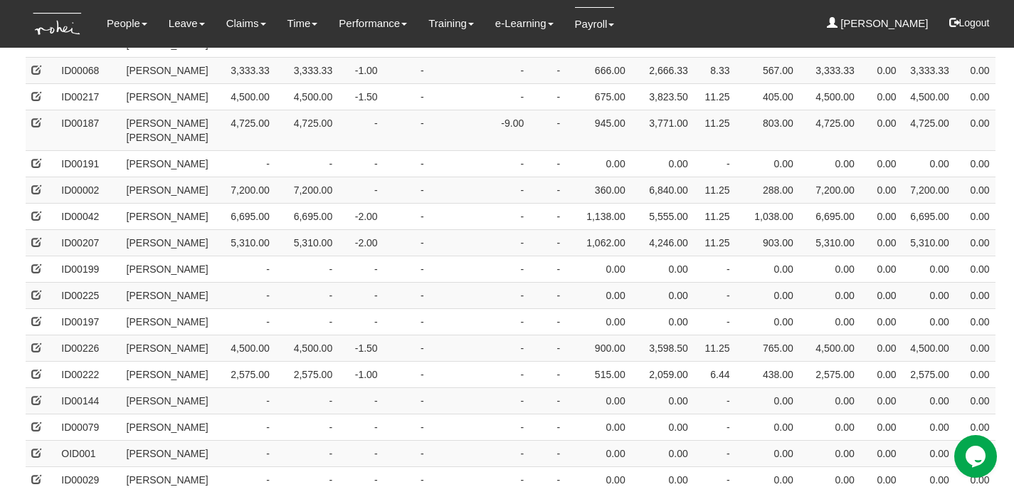
scroll to position [94, 0]
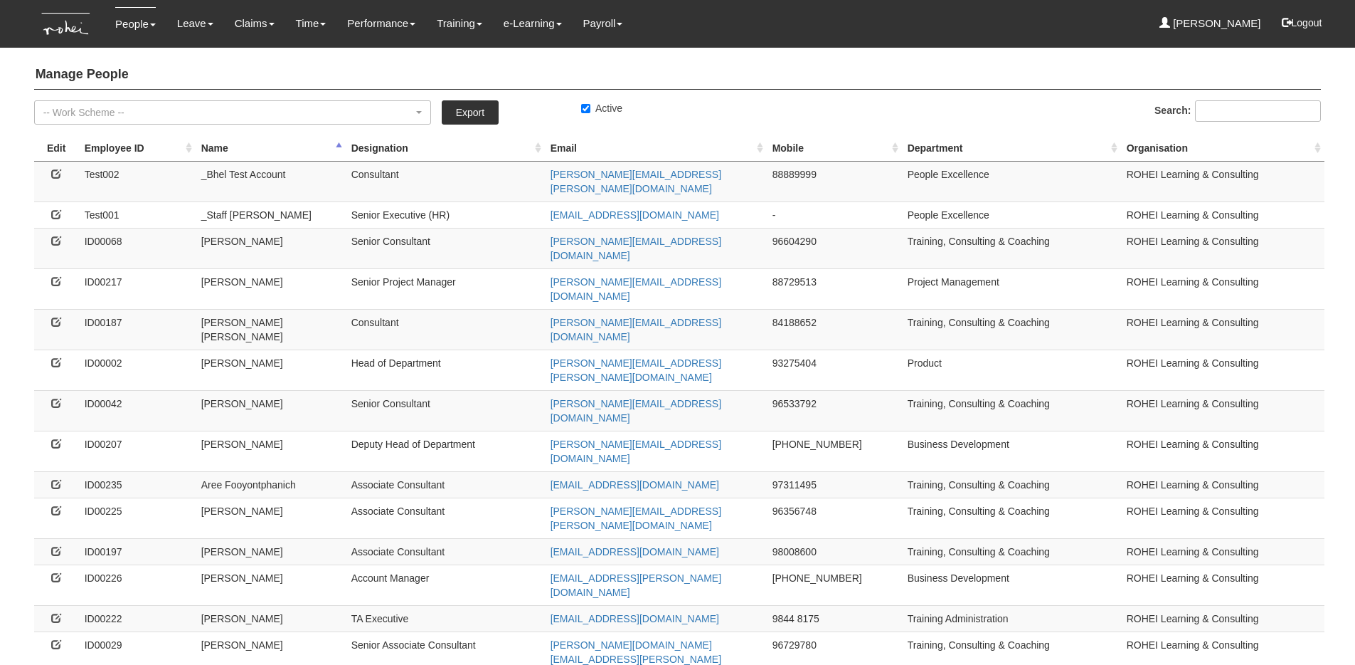
select select "50"
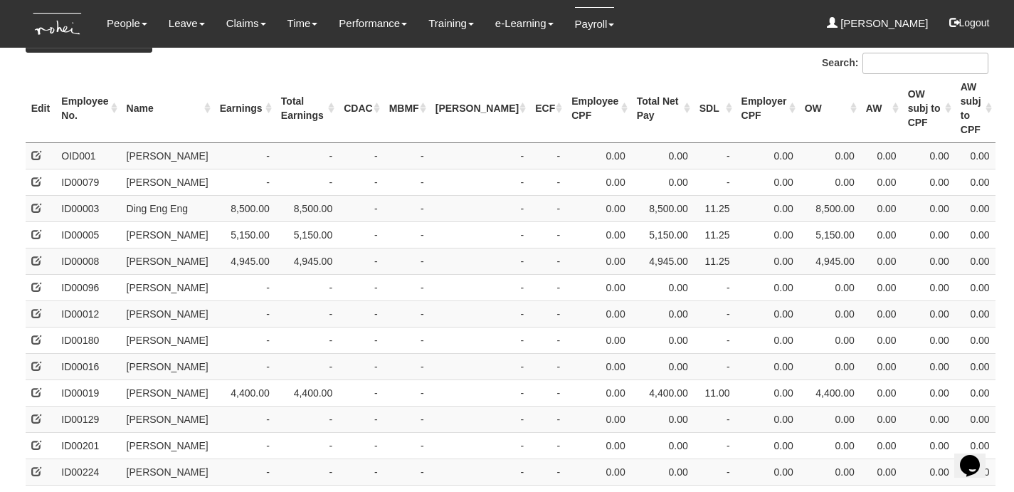
scroll to position [74, 0]
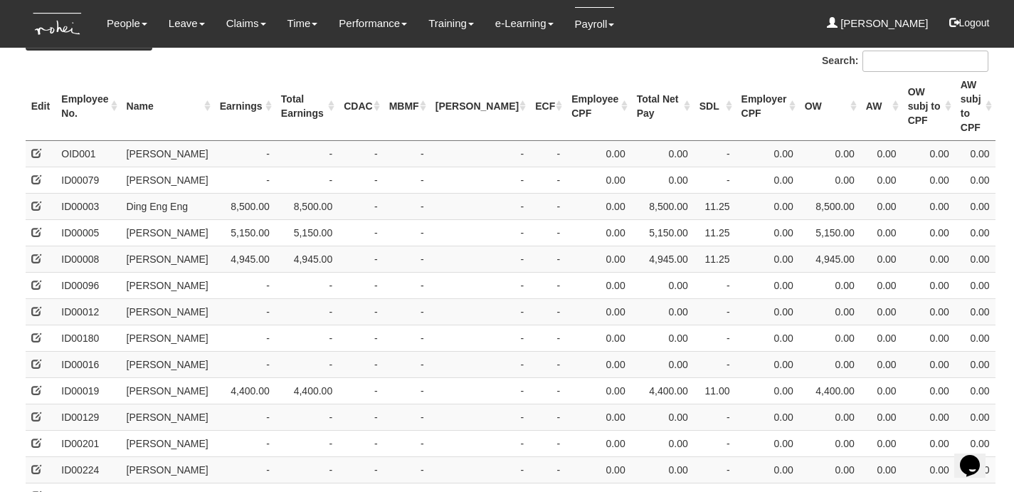
click at [152, 96] on th "Name" at bounding box center [167, 106] width 93 height 69
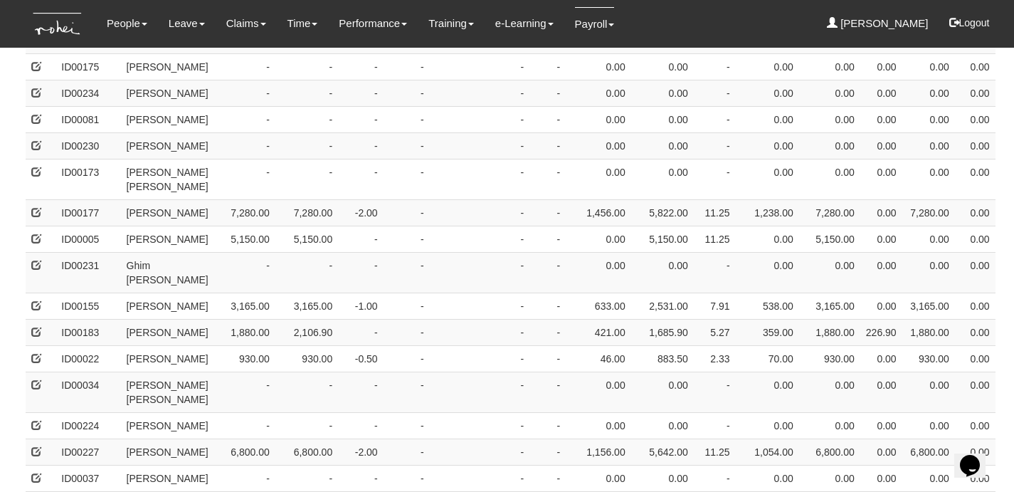
scroll to position [1473, 0]
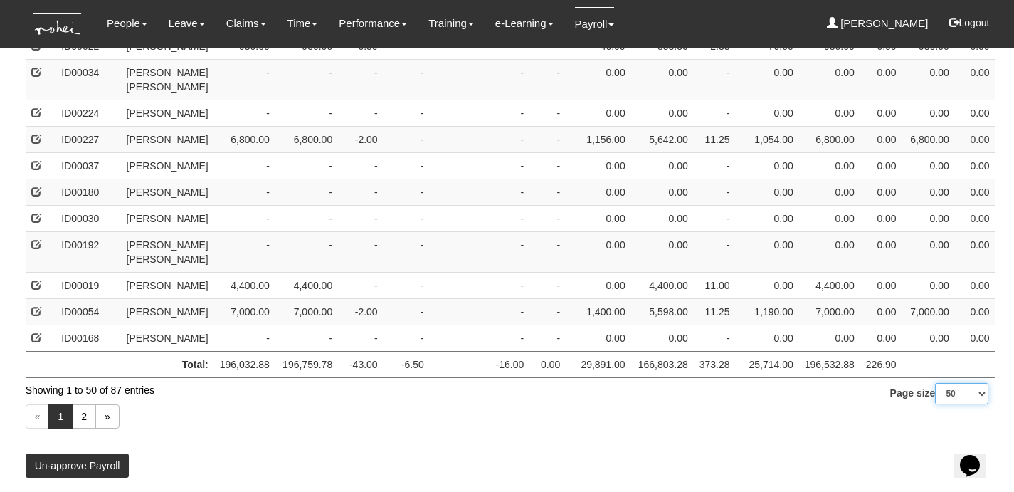
click at [951, 397] on select "10 25 50 100" at bounding box center [961, 393] width 53 height 21
select select "100"
click at [935, 404] on select "10 25 50 100" at bounding box center [961, 393] width 53 height 21
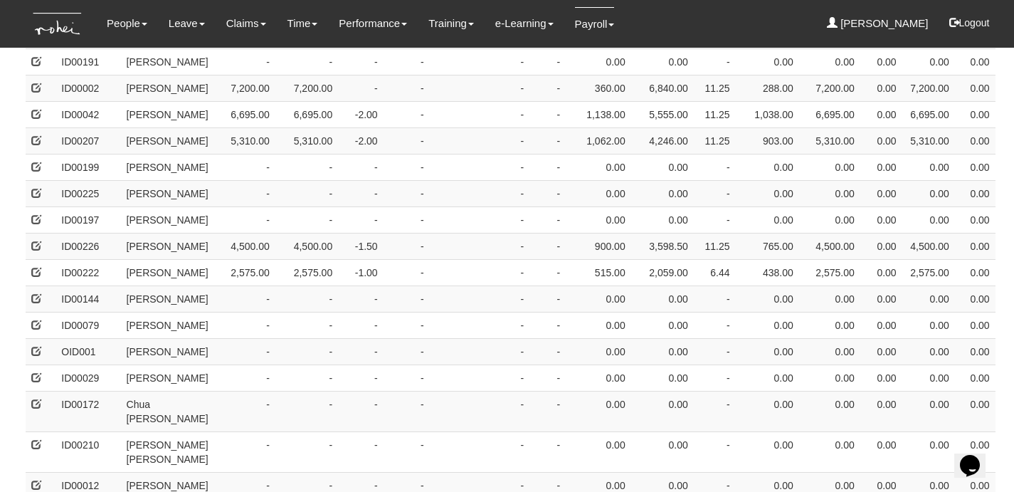
scroll to position [0, 0]
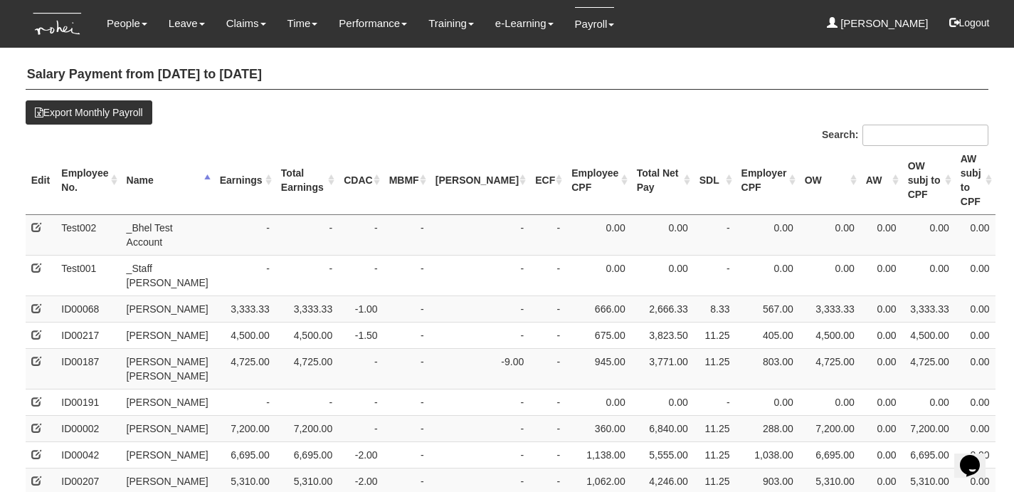
click at [233, 163] on th "Earnings" at bounding box center [244, 180] width 61 height 69
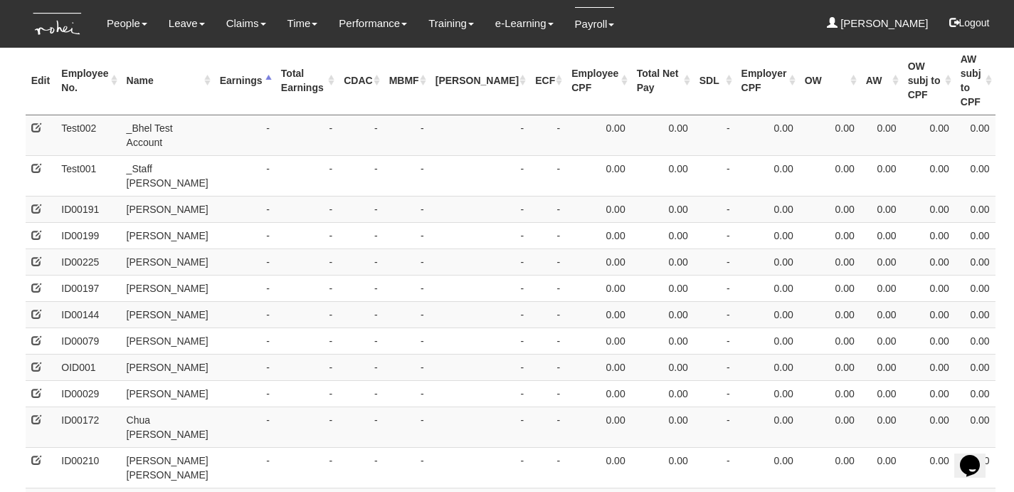
scroll to position [105, 0]
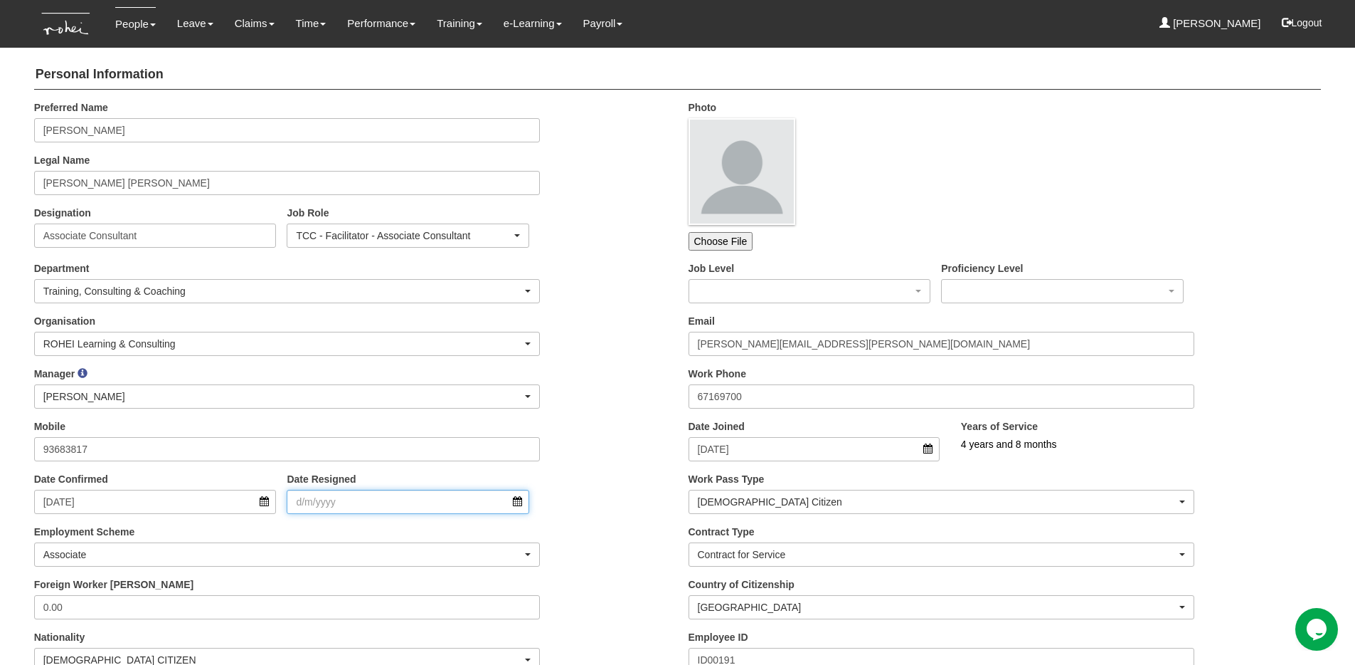
click at [361, 504] on input "Date Resigned" at bounding box center [408, 502] width 243 height 24
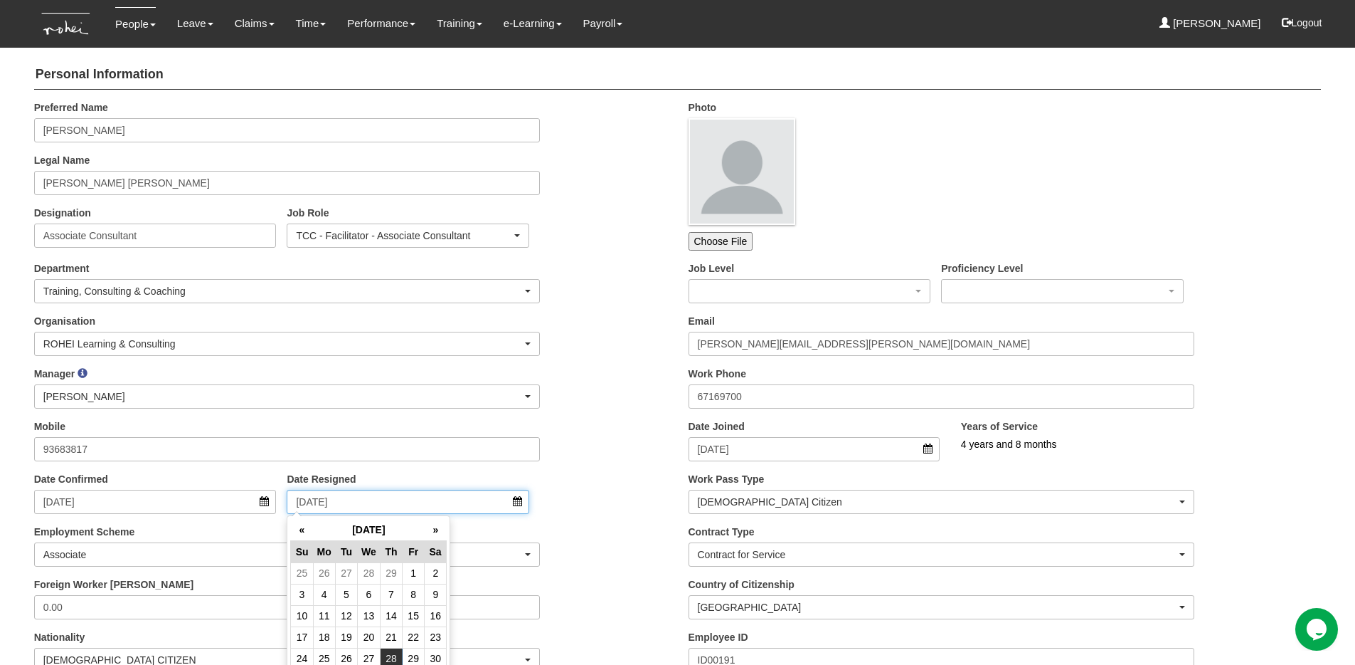
type input "28/3/2024"
click at [610, 381] on div "Manager _Staff Gracie Abel Tan Aline Eustaquio Low Amanda Ho Claribel Abadilla …" at bounding box center [350, 392] width 655 height 53
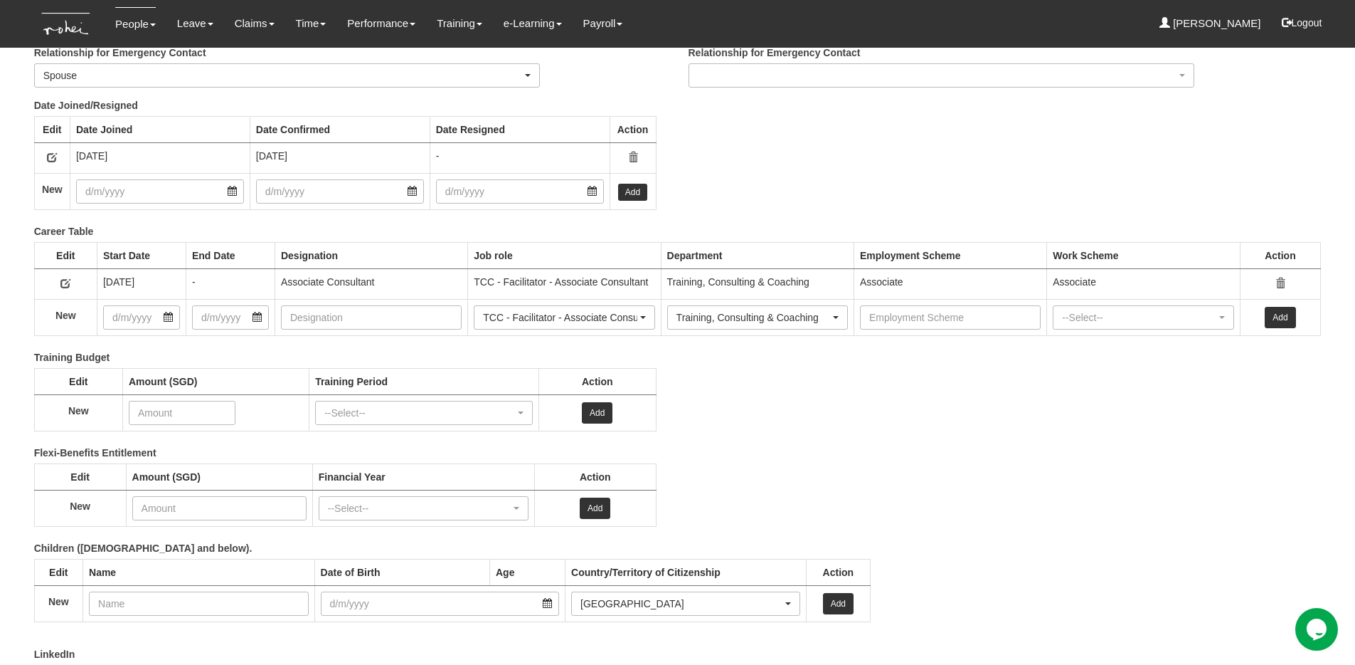
scroll to position [1895, 0]
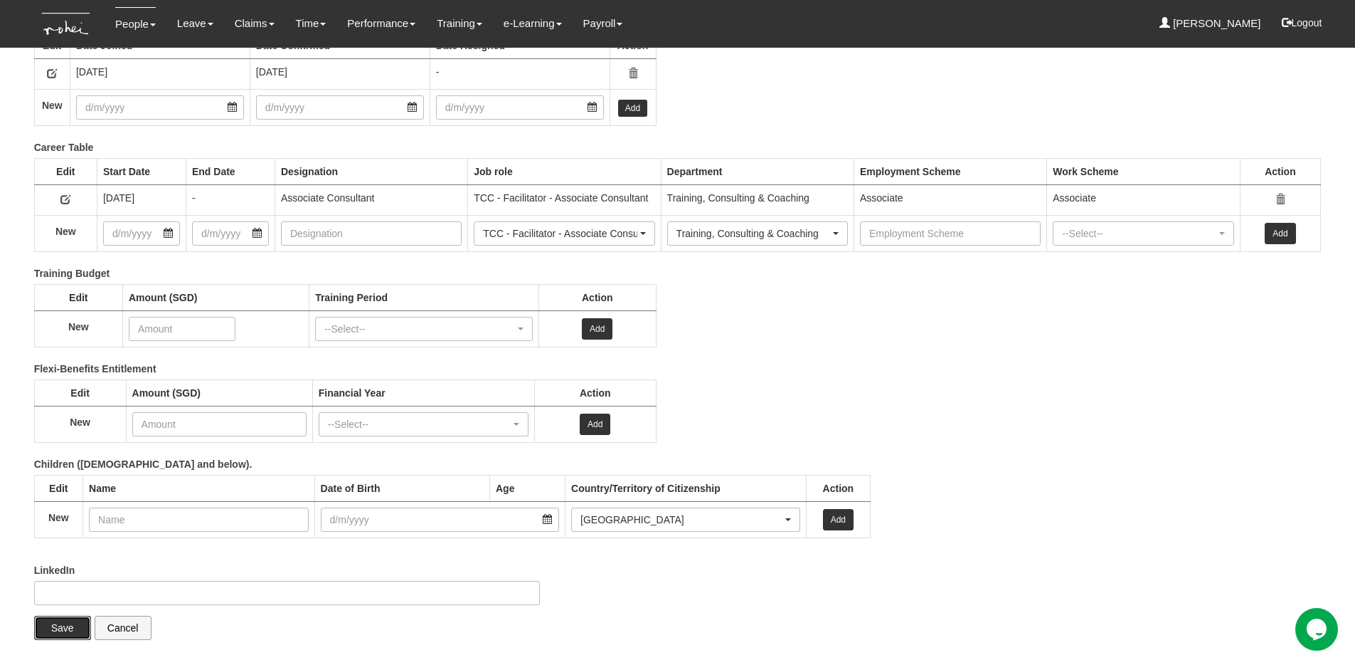
click at [58, 628] on input "Save" at bounding box center [62, 627] width 57 height 24
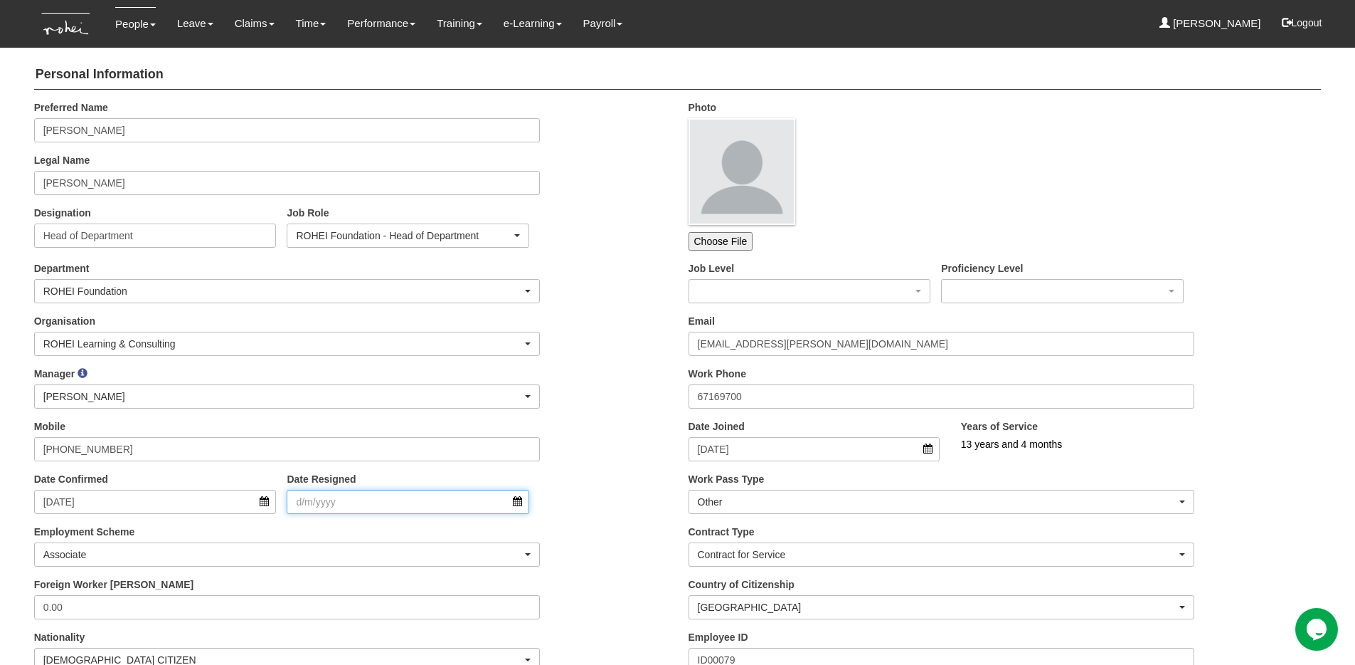
click at [459, 495] on input "Date Resigned" at bounding box center [408, 502] width 243 height 24
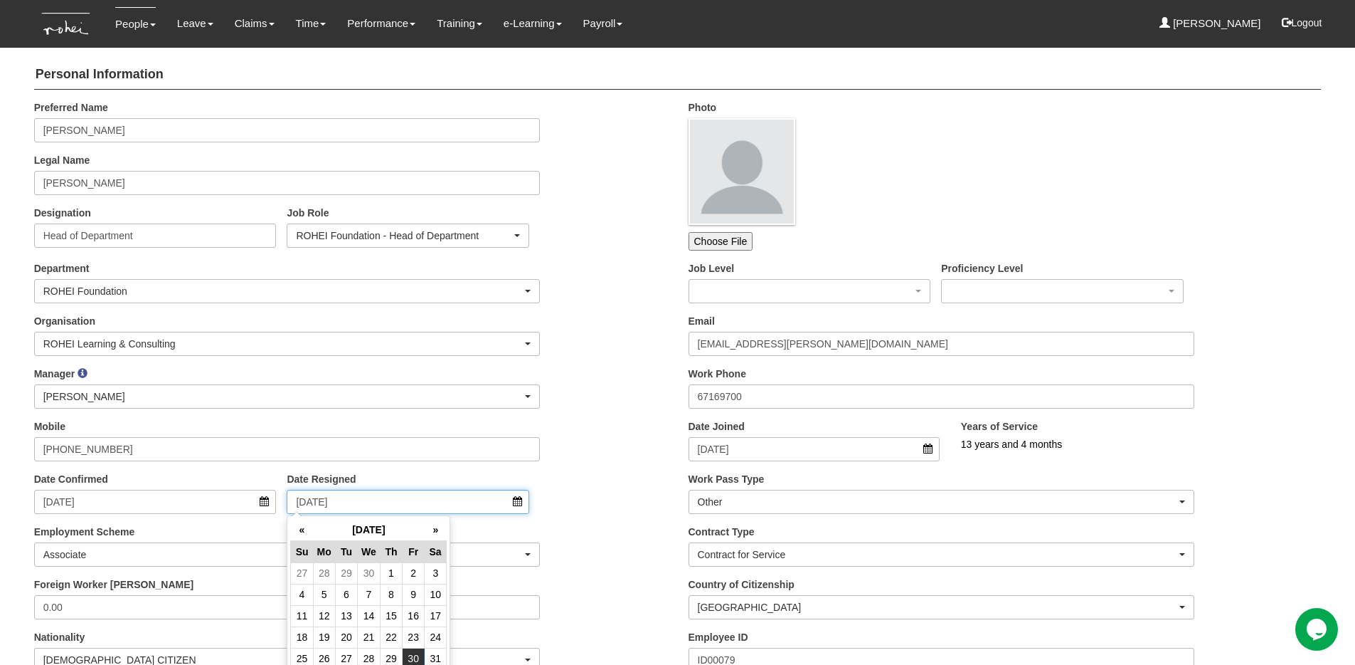
type input "[DATE]"
click at [591, 436] on div "Mobile +639778548363" at bounding box center [350, 445] width 655 height 53
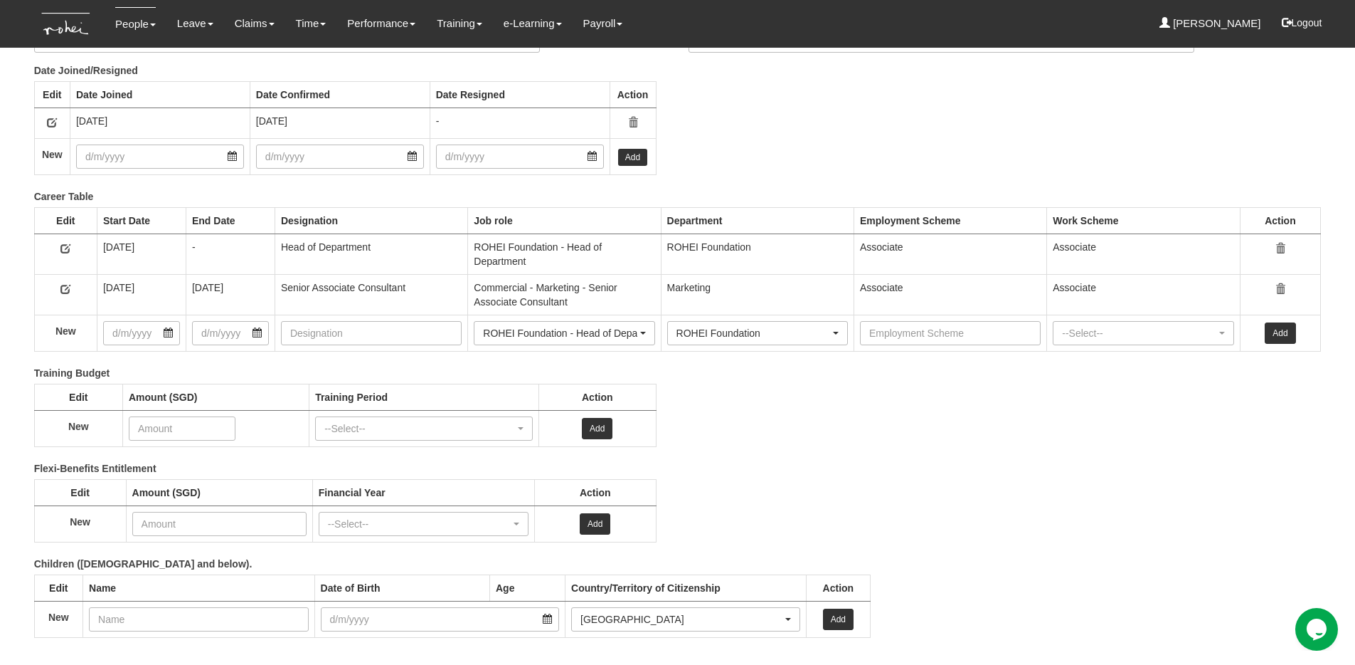
scroll to position [1936, 0]
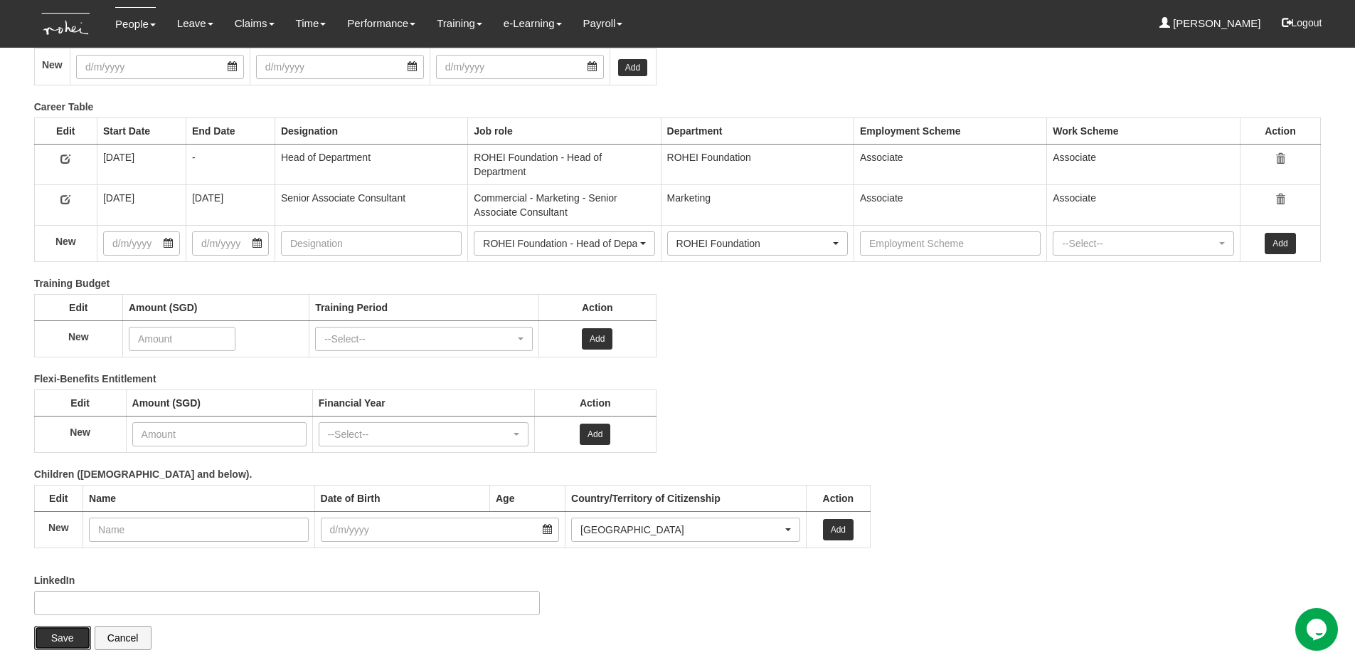
click at [52, 629] on input "Save" at bounding box center [62, 637] width 57 height 24
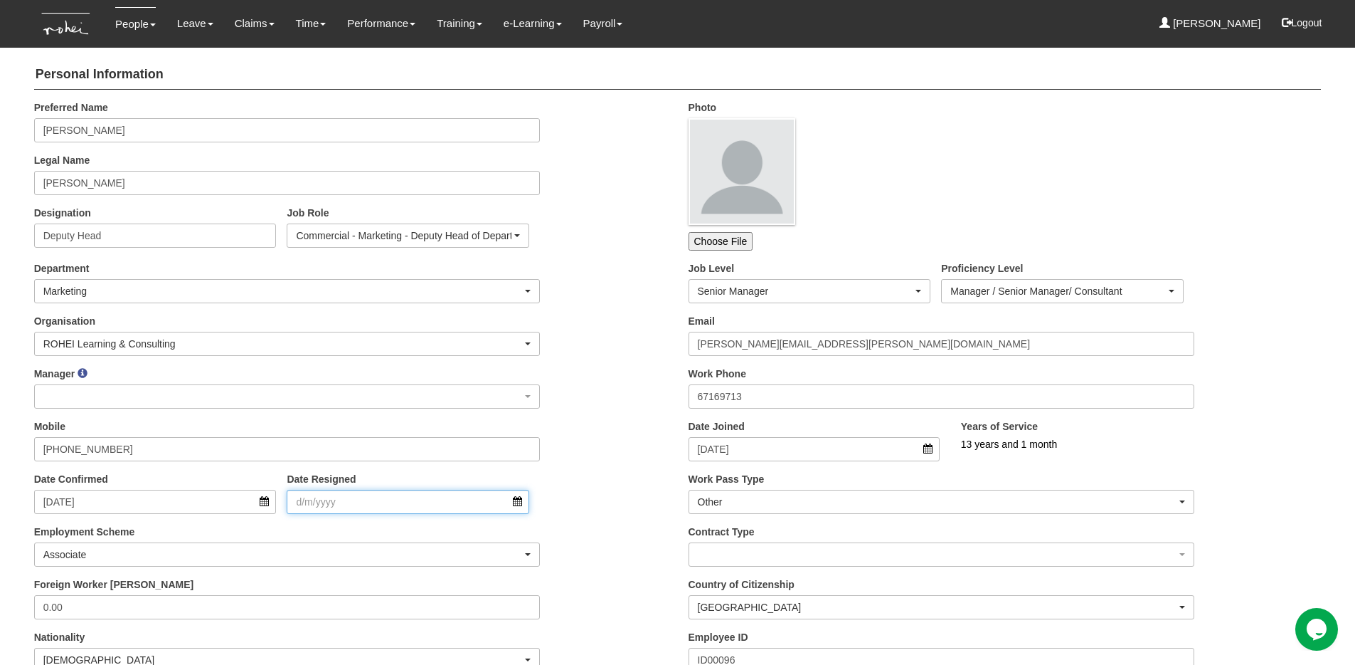
click at [351, 501] on input "Date Resigned" at bounding box center [408, 502] width 243 height 24
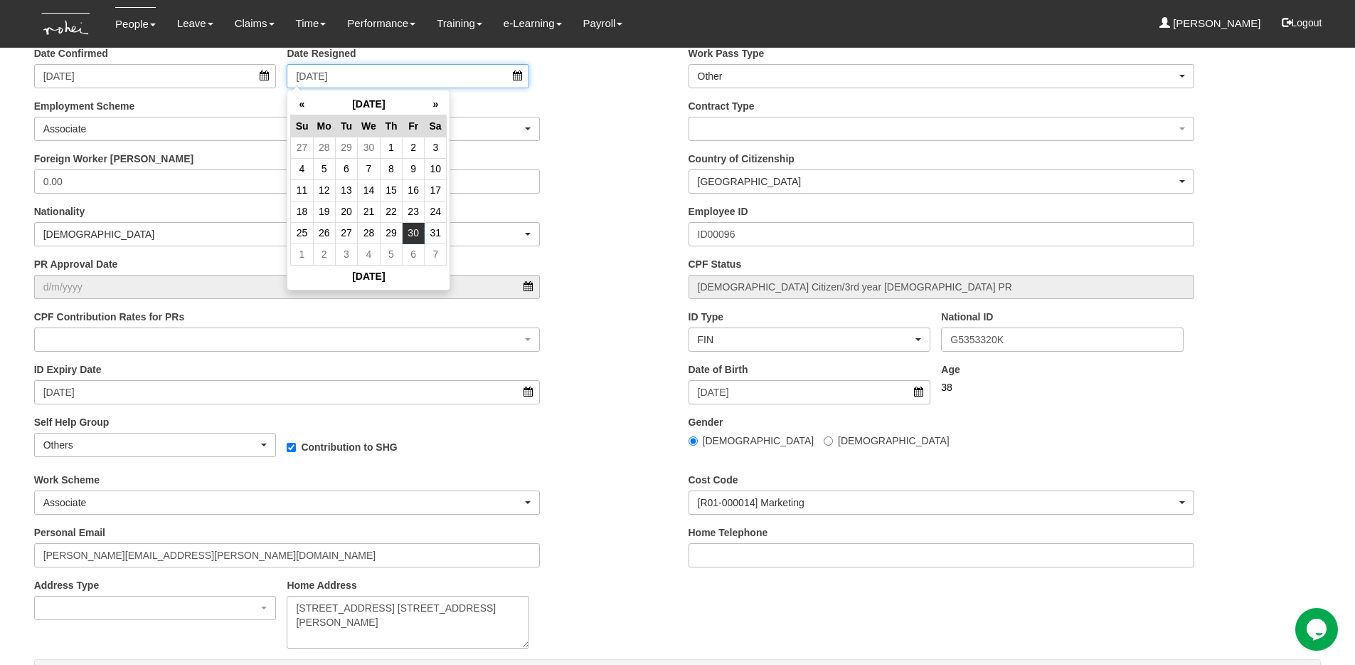
scroll to position [552, 0]
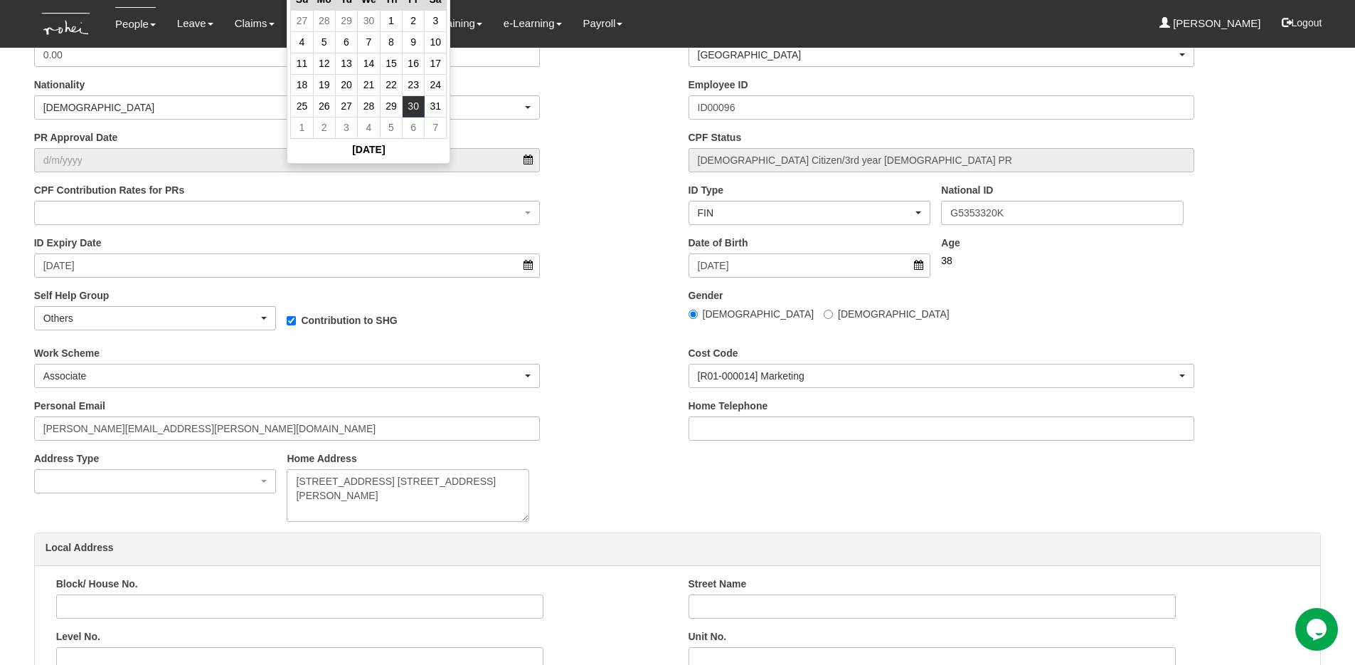
type input "30/12/2022"
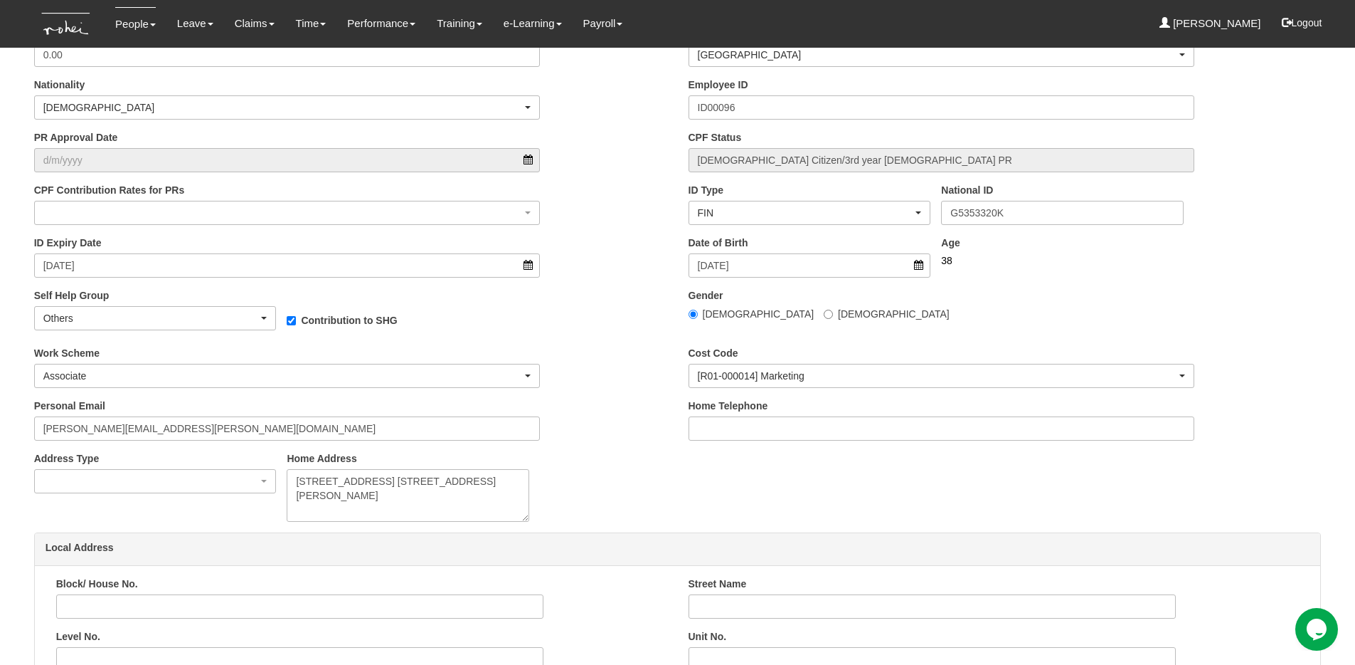
click at [475, 329] on div "Contribution to SHG" at bounding box center [408, 311] width 264 height 46
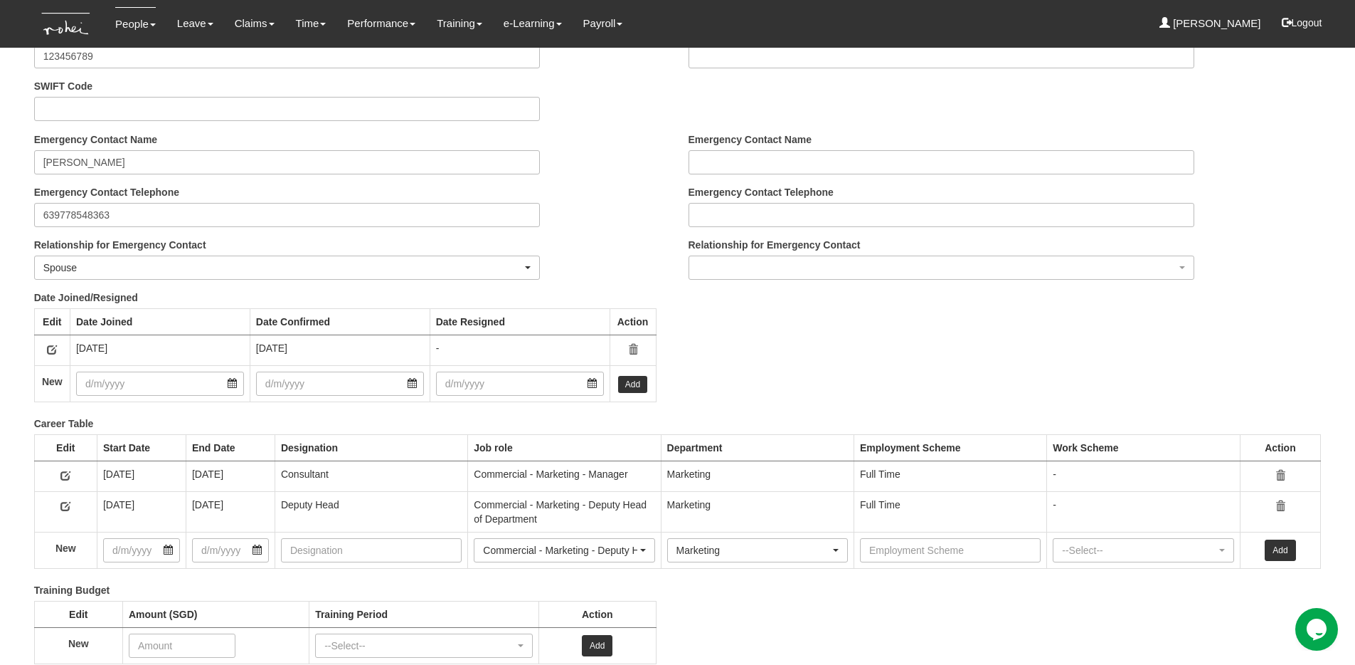
scroll to position [2044, 0]
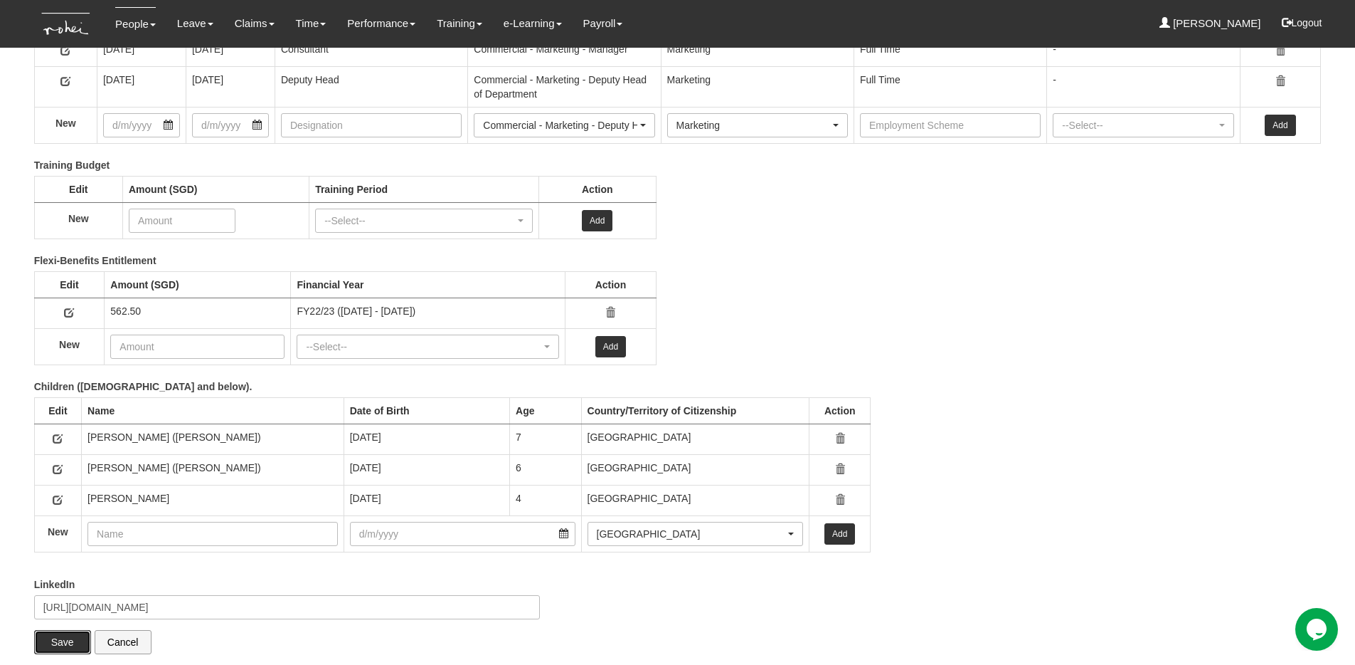
click at [53, 634] on input "Save" at bounding box center [62, 642] width 57 height 24
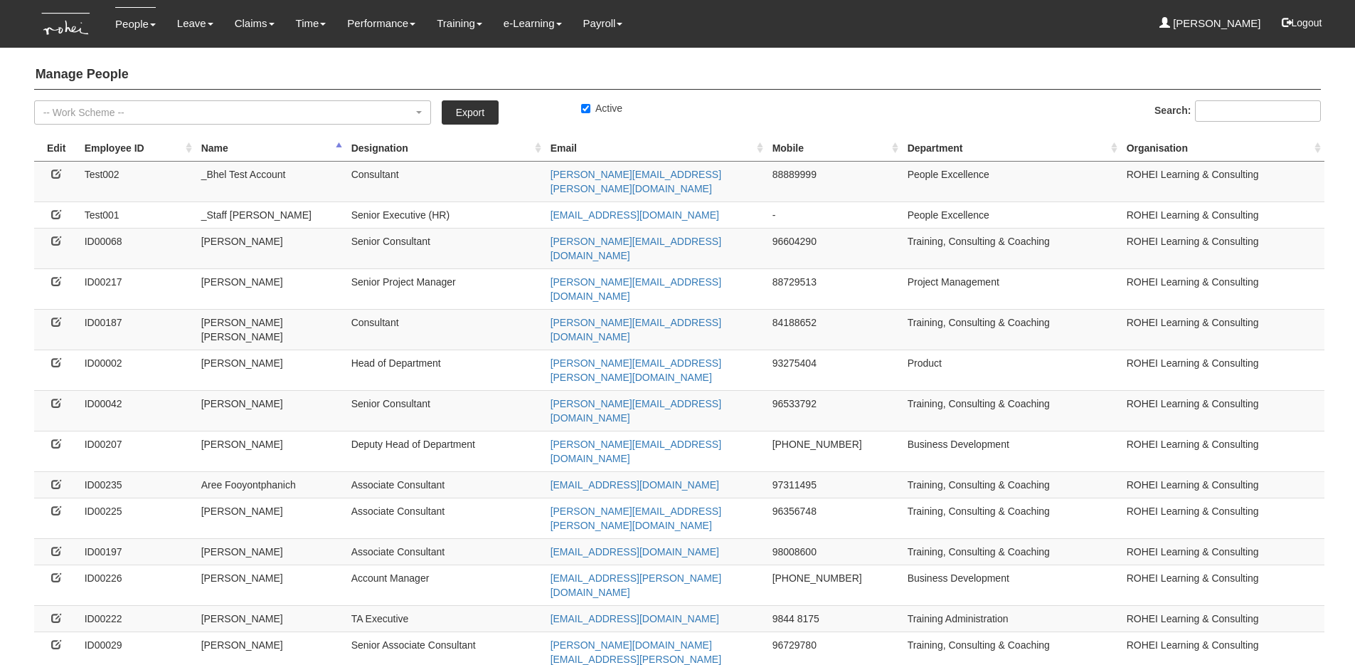
select select "50"
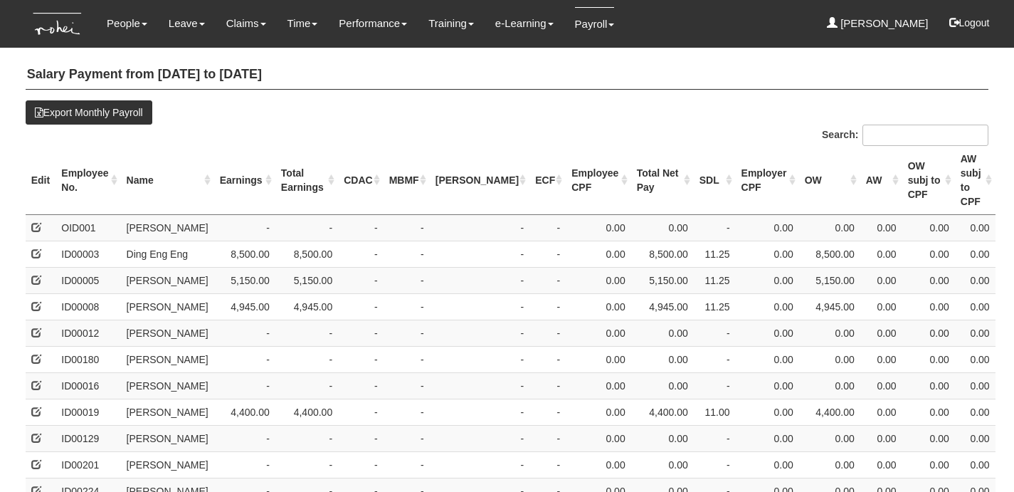
select select "50"
click at [160, 166] on th "Name" at bounding box center [167, 180] width 93 height 69
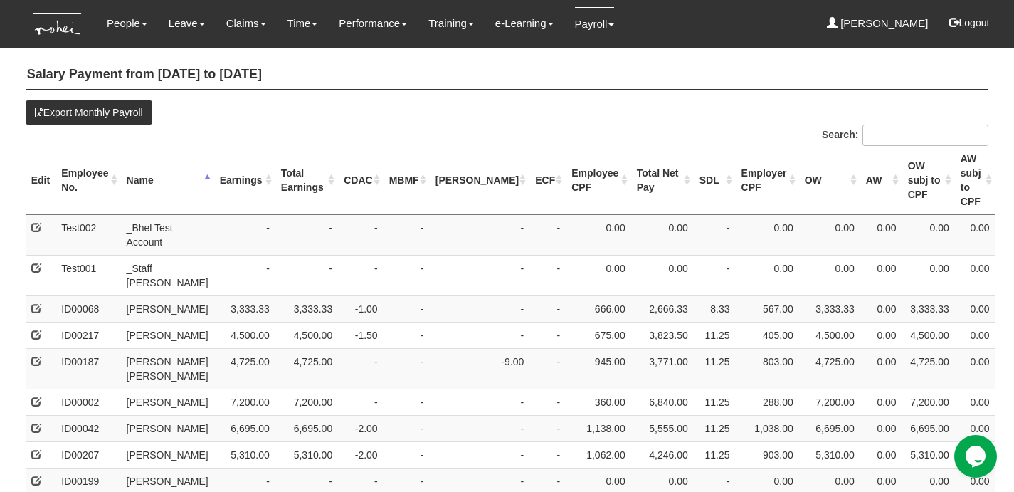
click at [214, 167] on th "Earnings" at bounding box center [244, 180] width 61 height 69
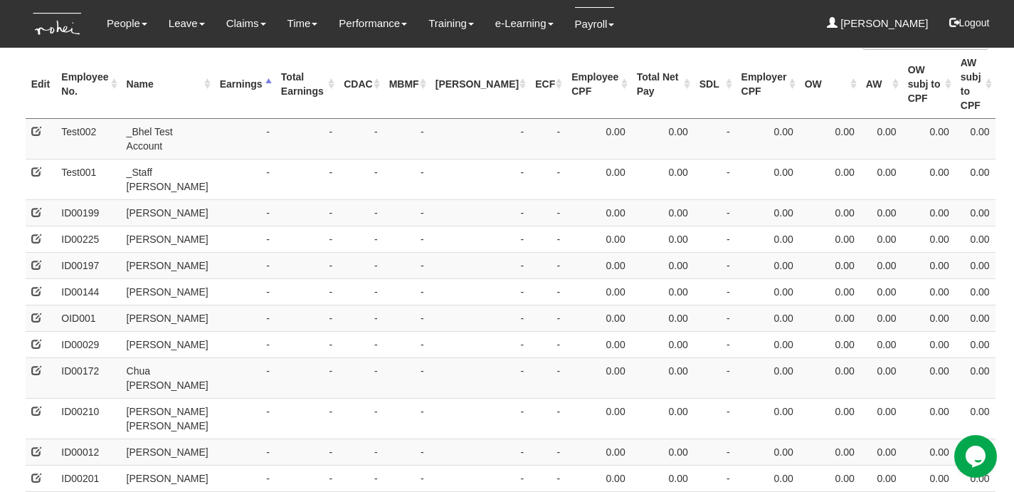
scroll to position [99, 0]
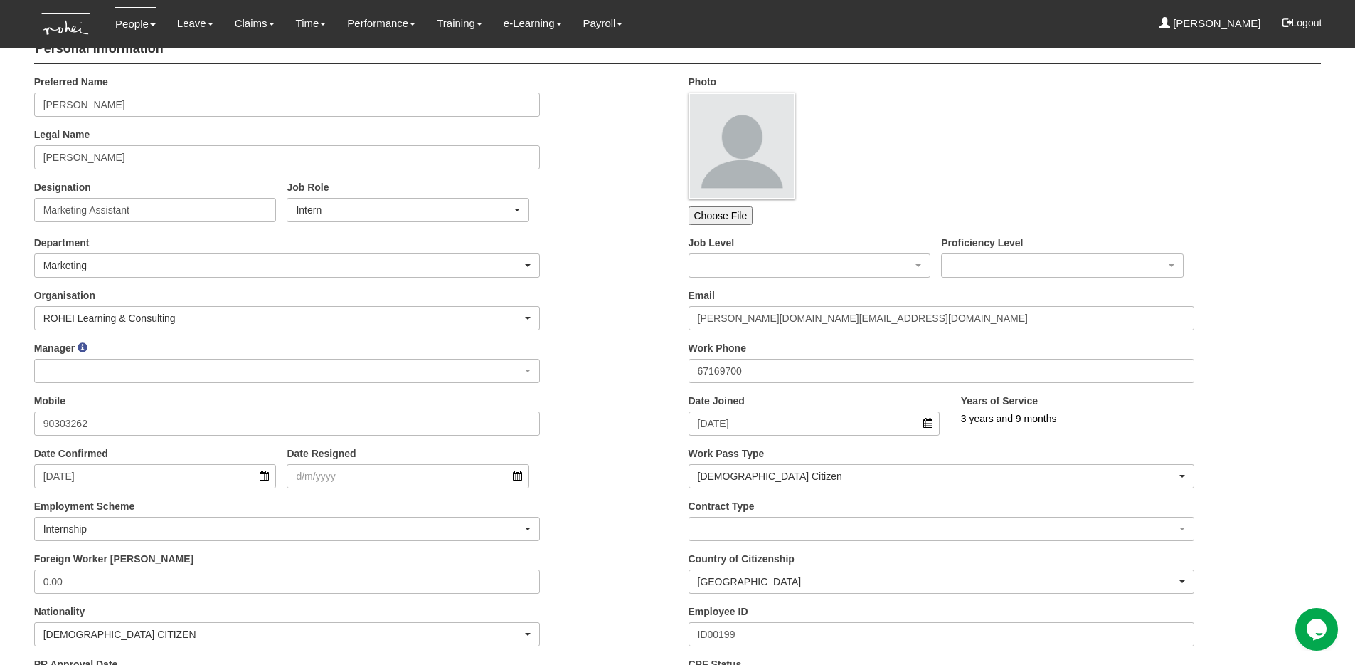
scroll to position [31, 0]
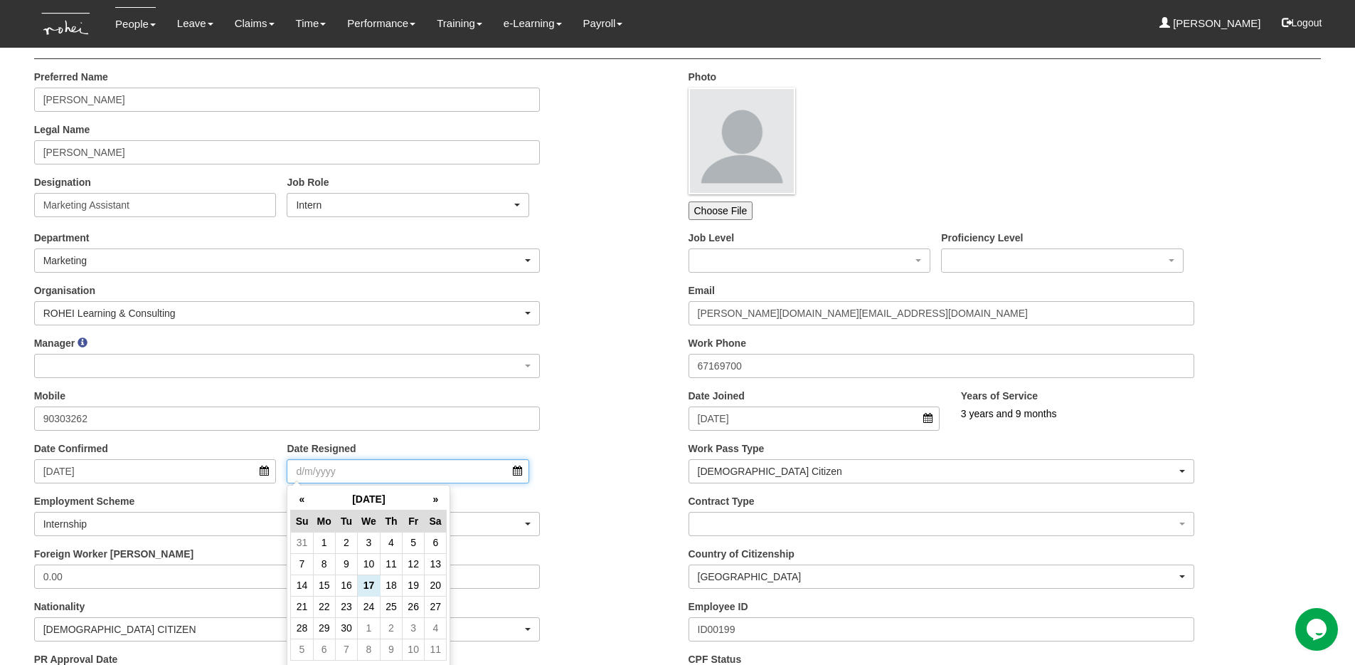
click at [370, 476] on input "Date Resigned" at bounding box center [408, 471] width 243 height 24
type input "30/12/2022"
click at [596, 411] on div "Mobile 90303262" at bounding box center [350, 414] width 655 height 53
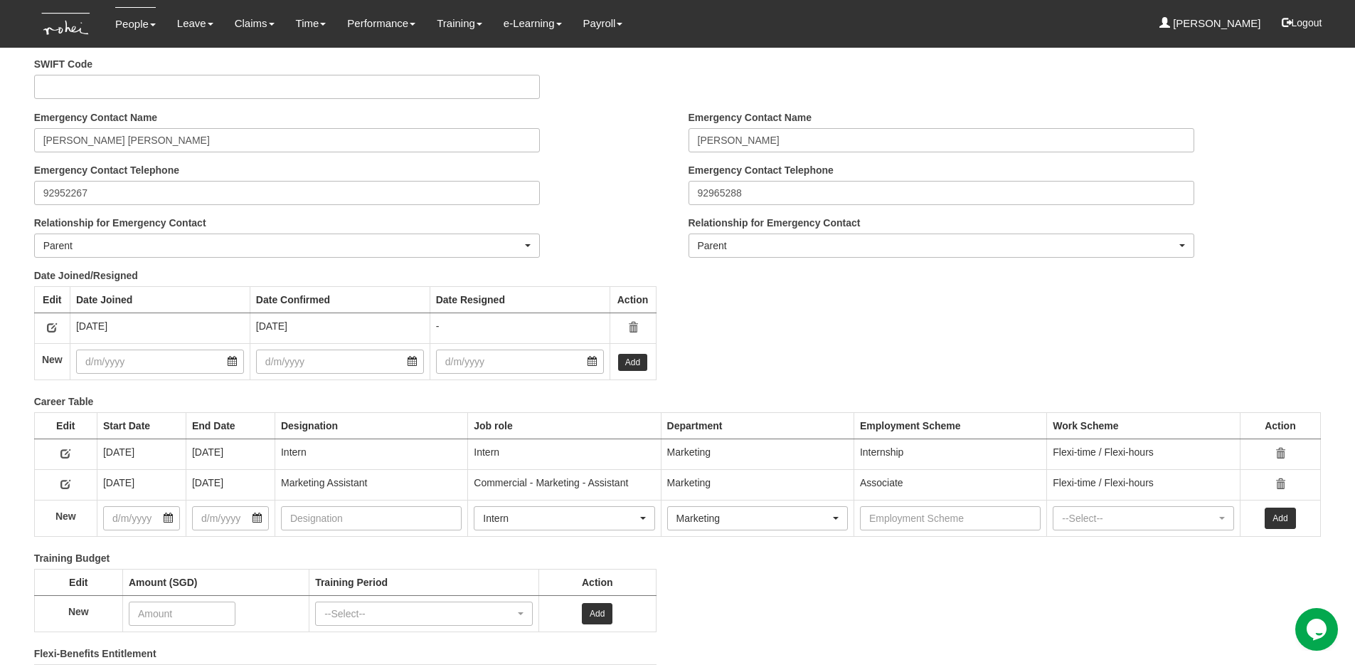
scroll to position [1926, 0]
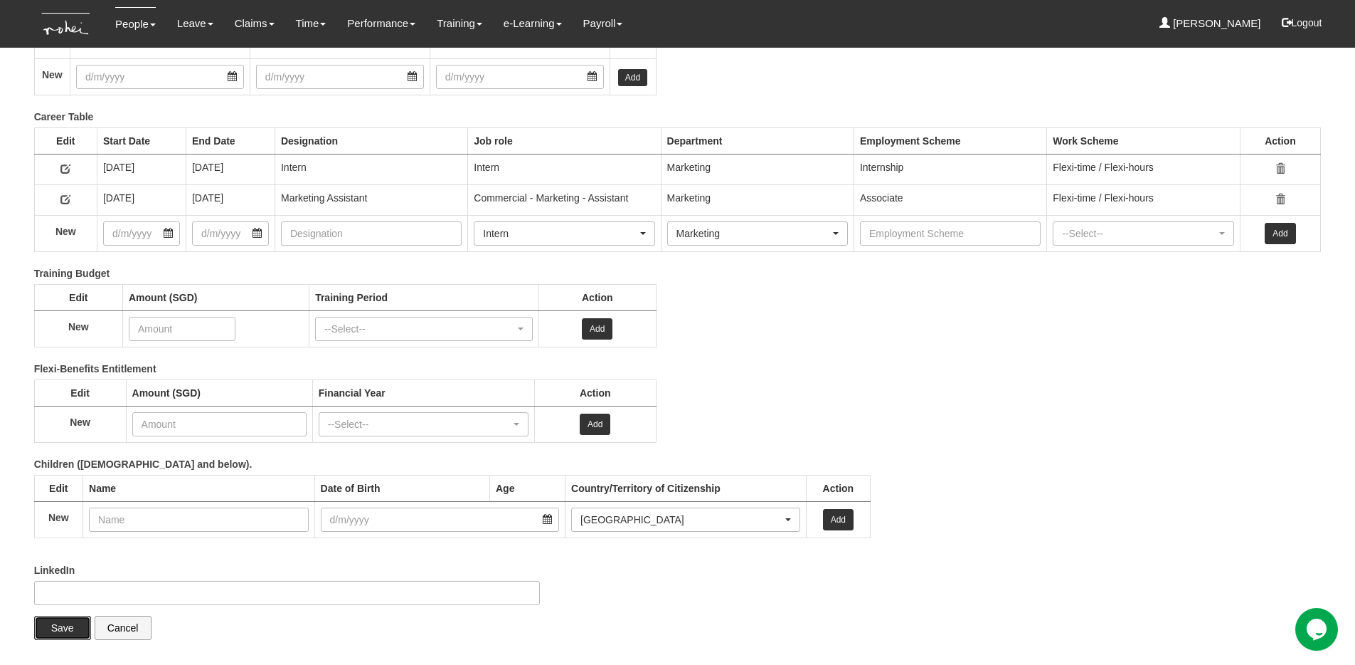
click at [55, 626] on input "Save" at bounding box center [62, 627] width 57 height 24
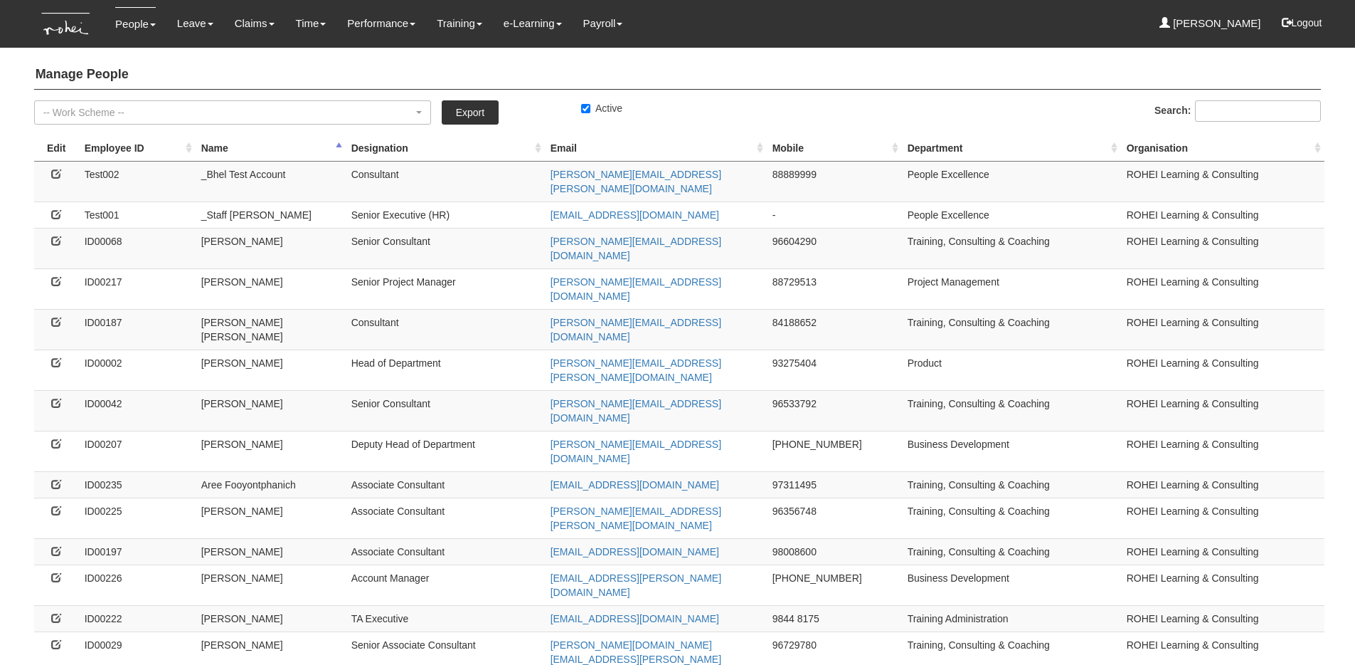
select select "50"
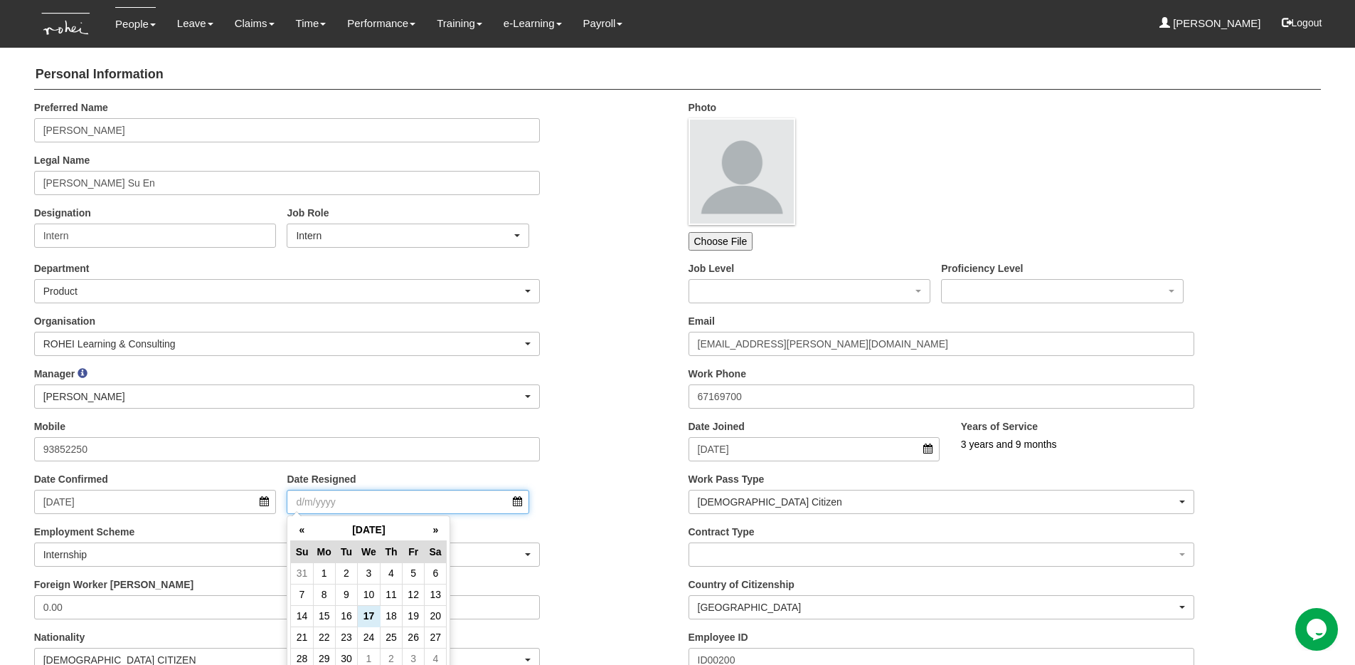
click at [408, 502] on input "Date Resigned" at bounding box center [408, 502] width 243 height 24
type input "0"
type input "[DATE]"
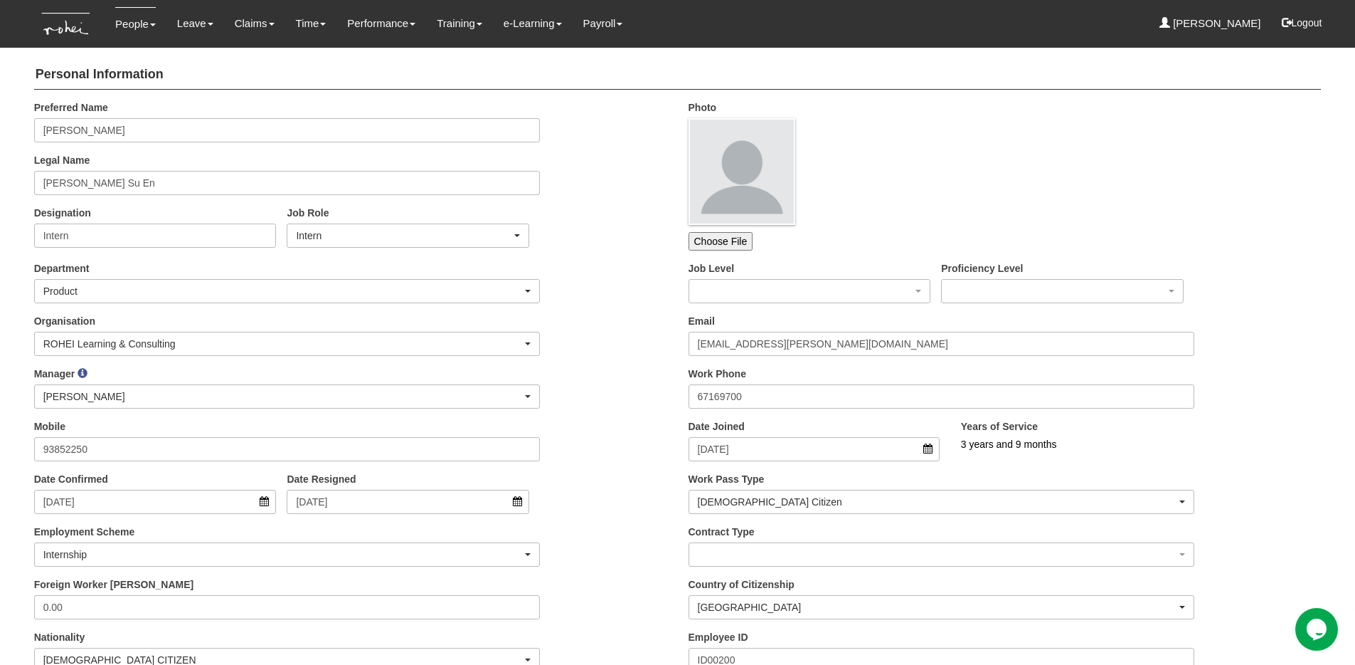
click at [659, 418] on div "Manager _Staff [PERSON_NAME] [PERSON_NAME] [PERSON_NAME] [PERSON_NAME] [PERSON_…" at bounding box center [350, 392] width 655 height 53
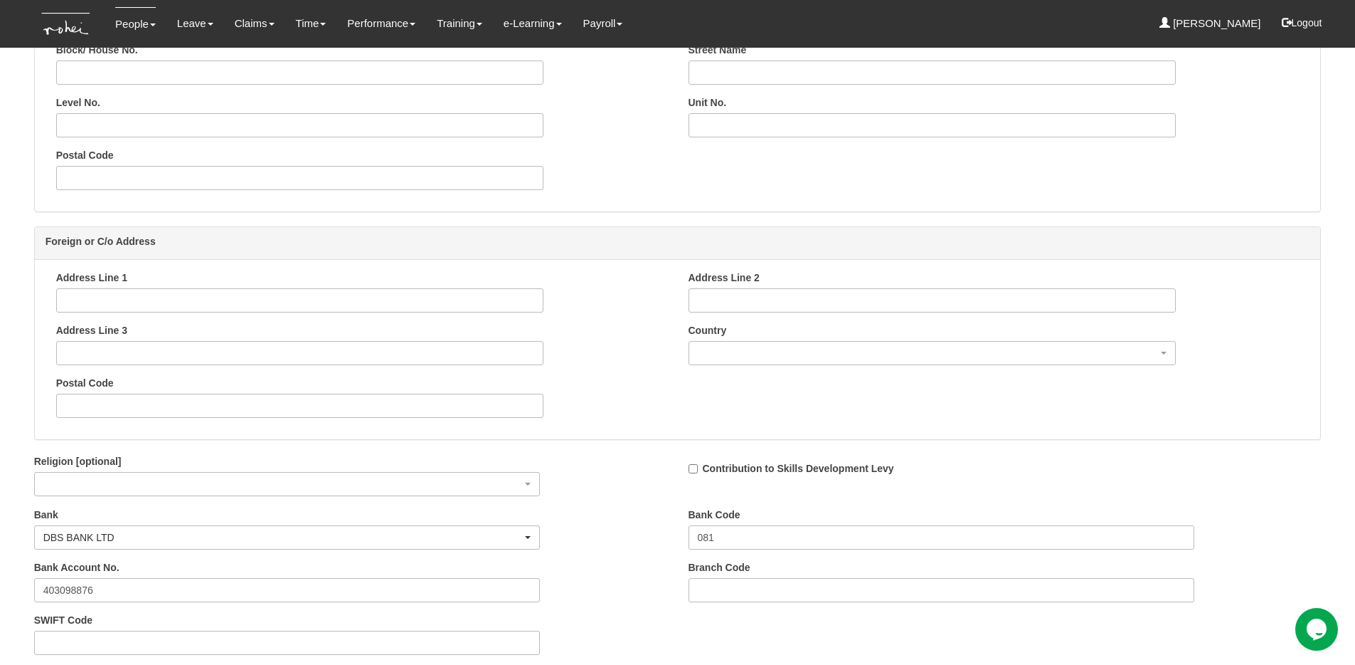
scroll to position [1895, 0]
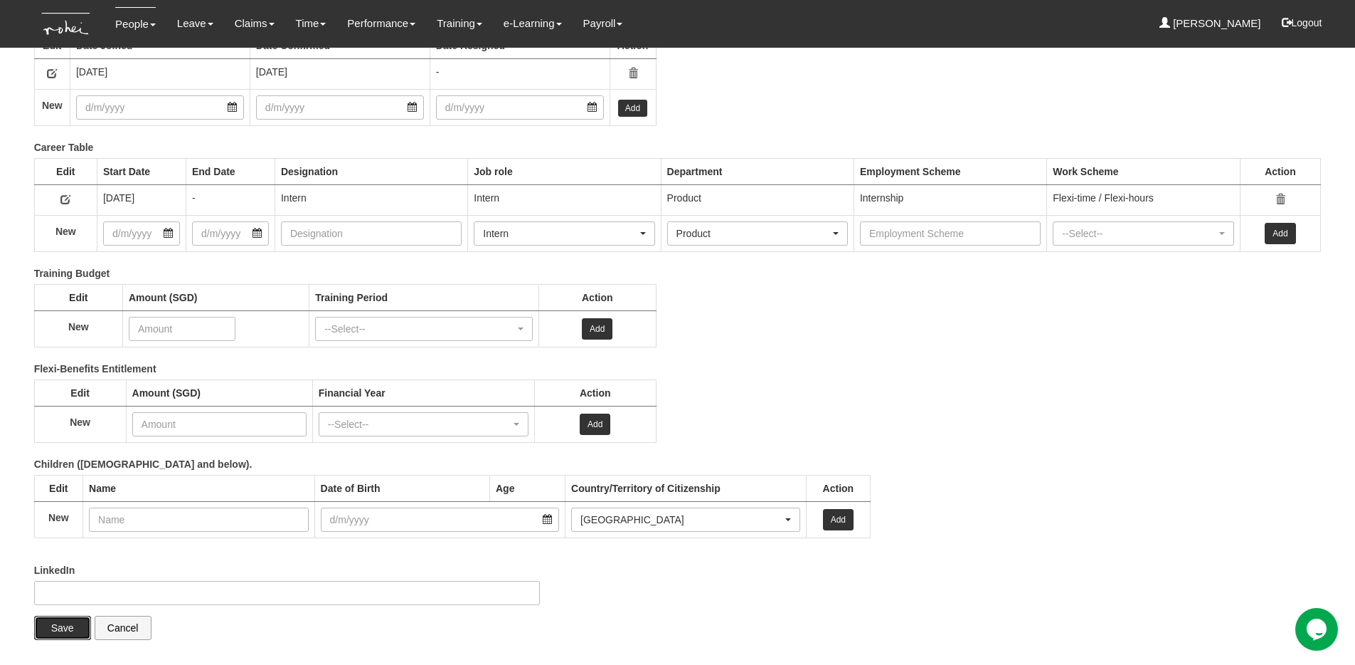
click at [52, 631] on input "Save" at bounding box center [62, 627] width 57 height 24
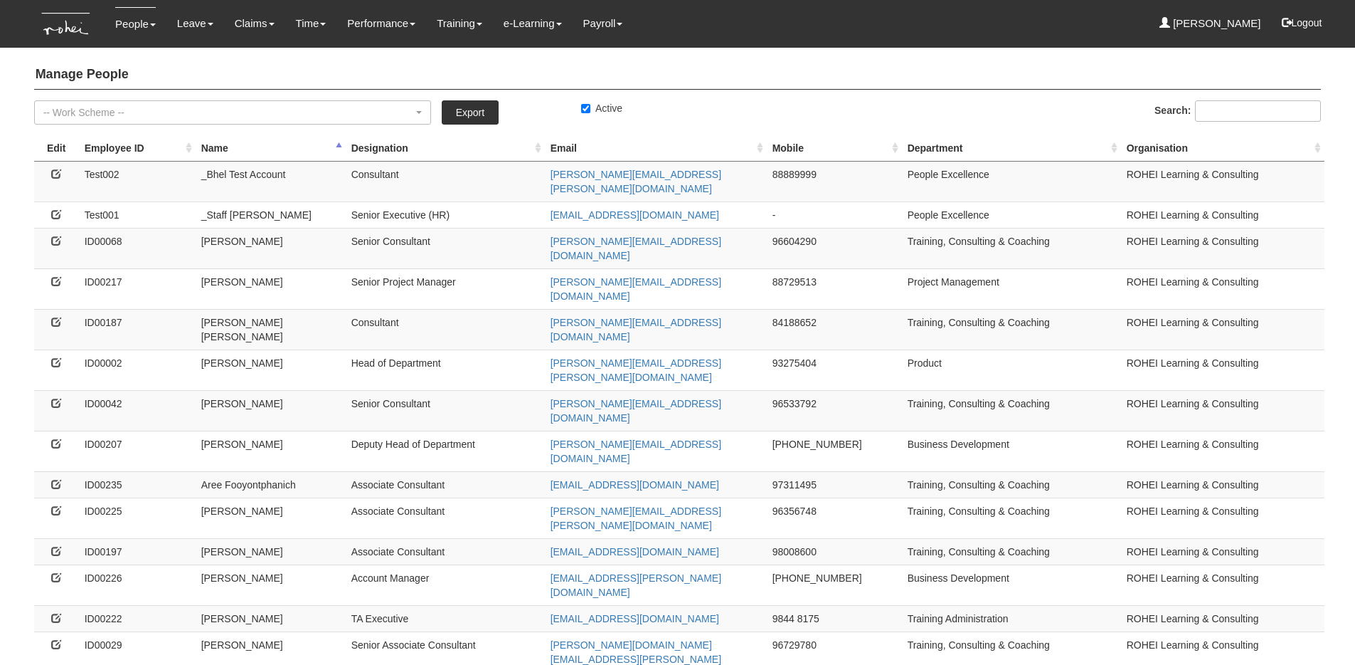
select select "50"
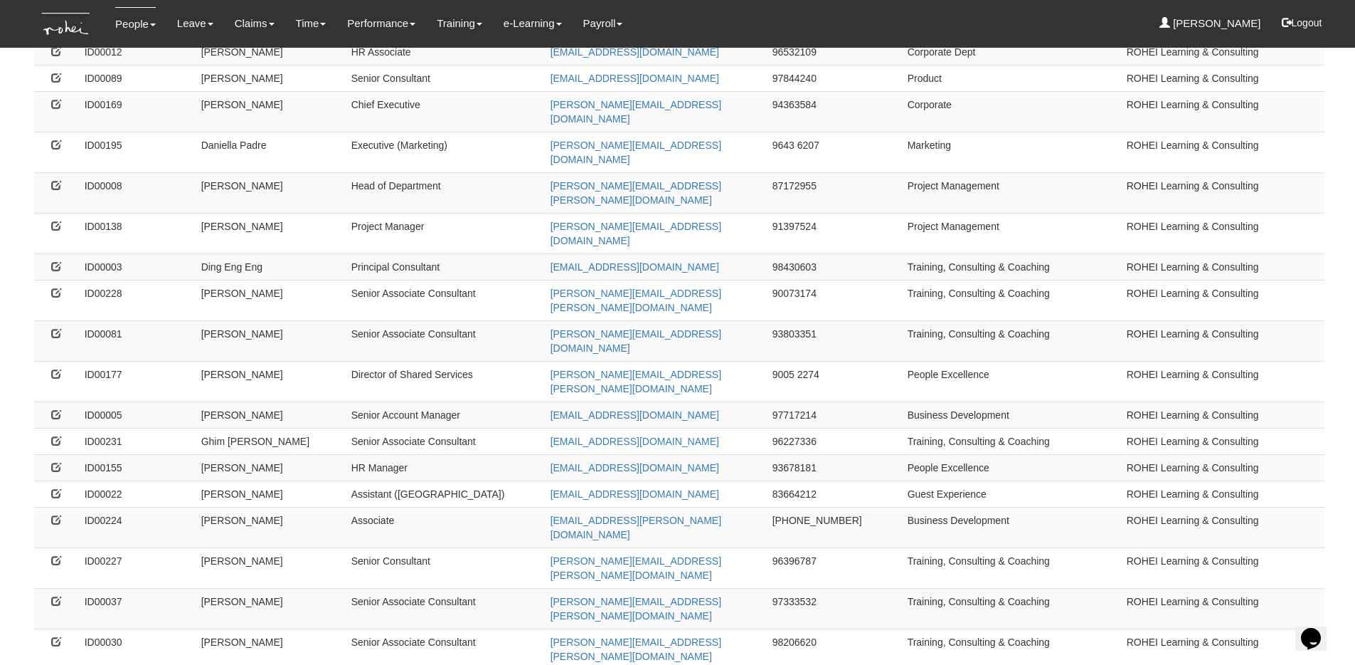
scroll to position [889, 0]
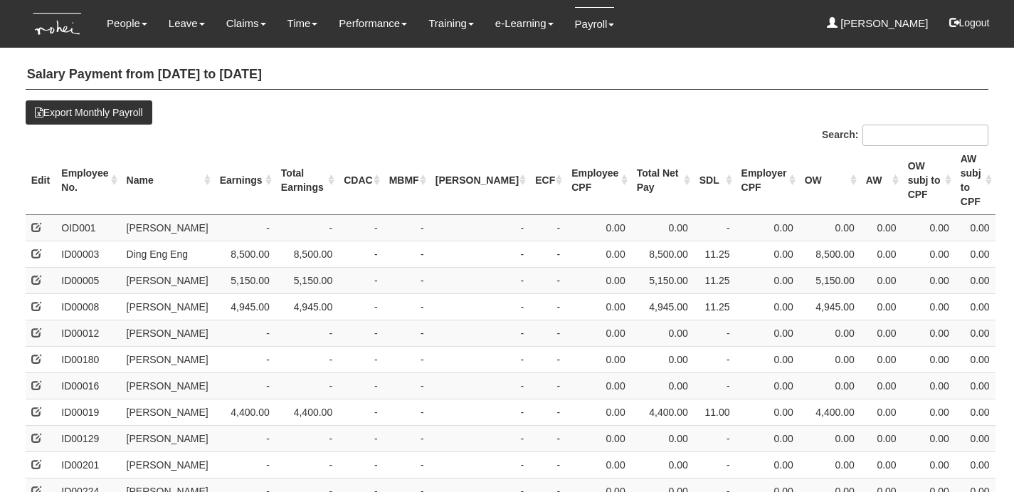
select select "50"
click at [146, 169] on th "Name" at bounding box center [167, 180] width 93 height 69
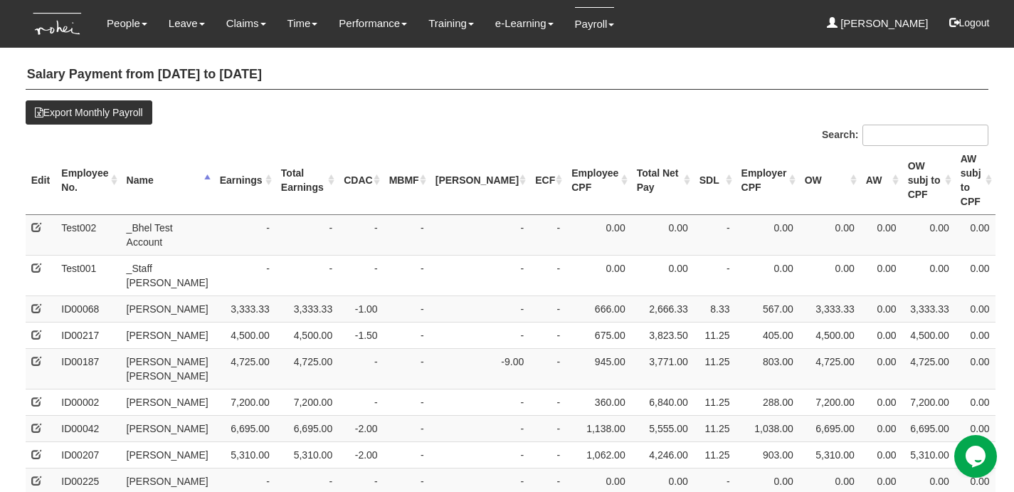
click at [231, 169] on th "Earnings" at bounding box center [244, 180] width 61 height 69
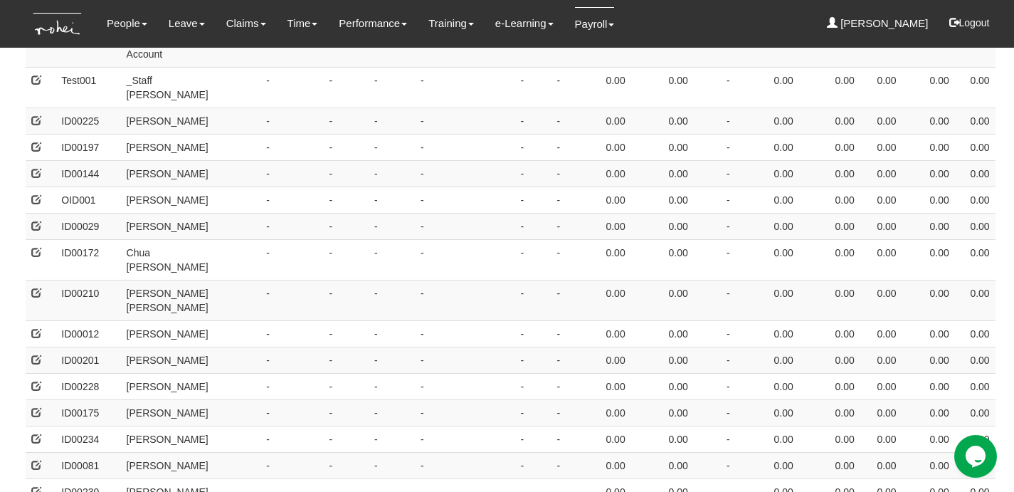
scroll to position [196, 0]
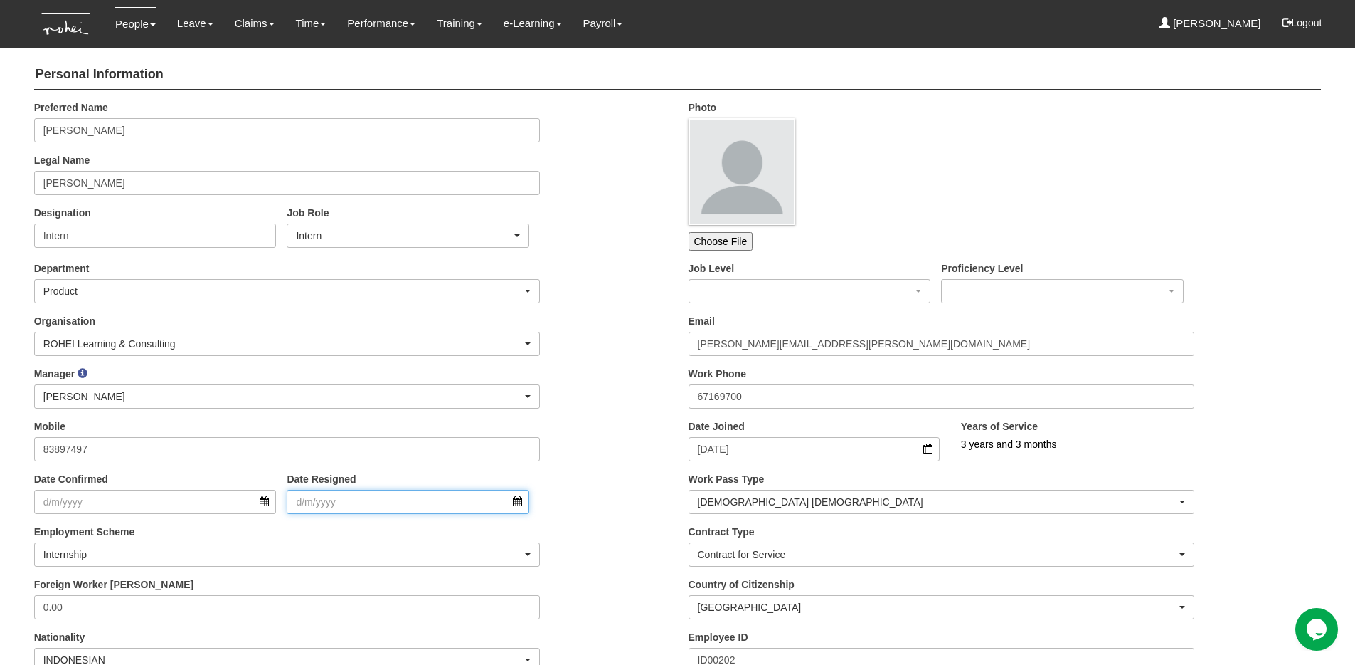
click at [374, 505] on input "Date Resigned" at bounding box center [408, 502] width 243 height 24
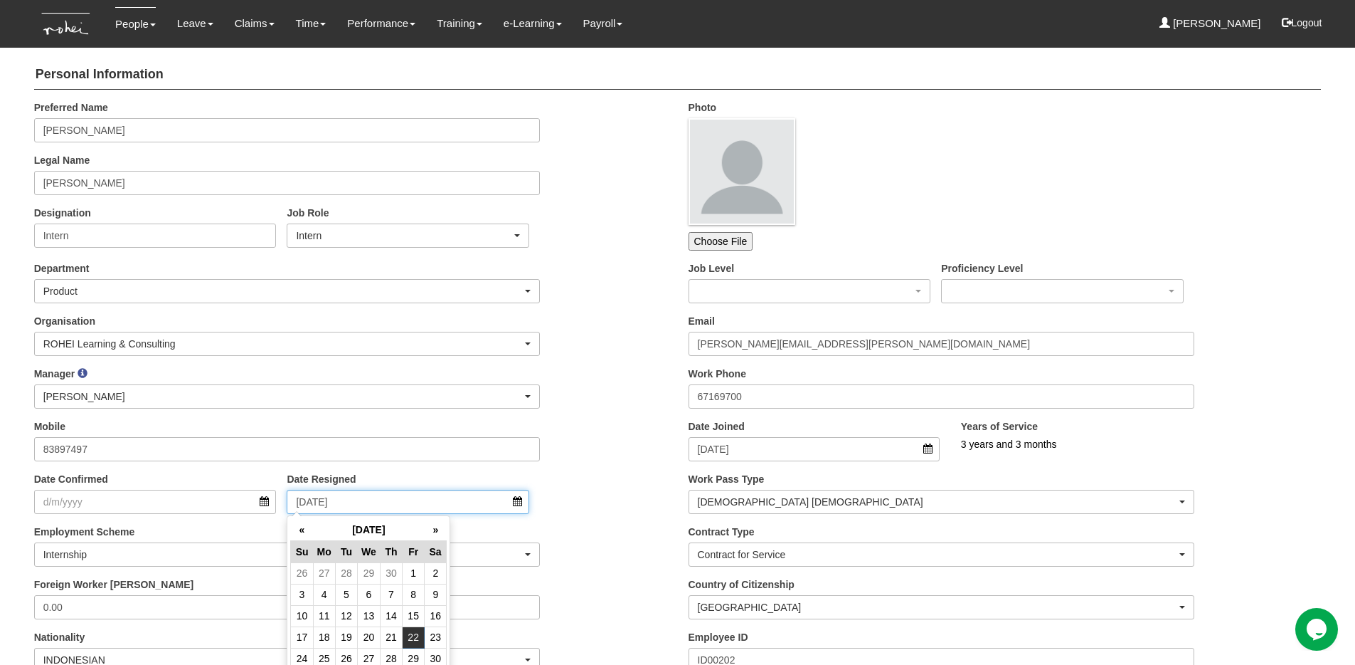
type input "[DATE]"
click at [596, 379] on div "Manager _Staff [PERSON_NAME] [PERSON_NAME] [PERSON_NAME] [PERSON_NAME] [PERSON_…" at bounding box center [350, 392] width 655 height 53
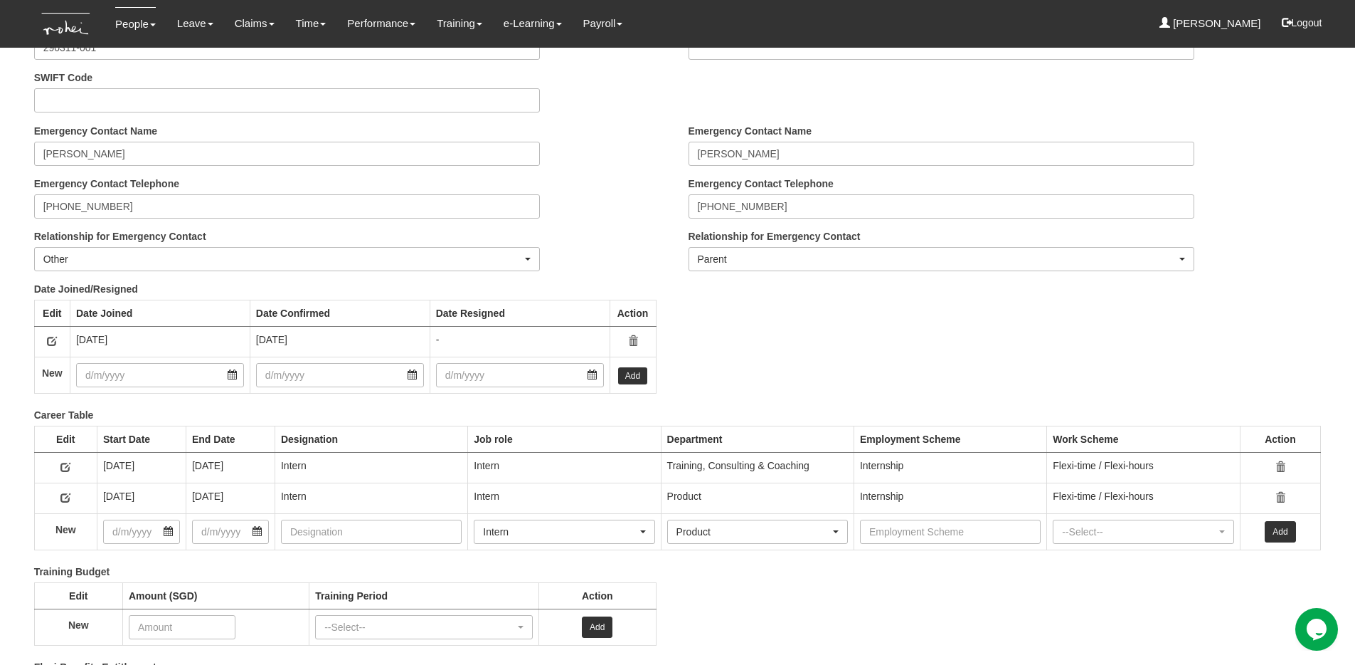
scroll to position [1926, 0]
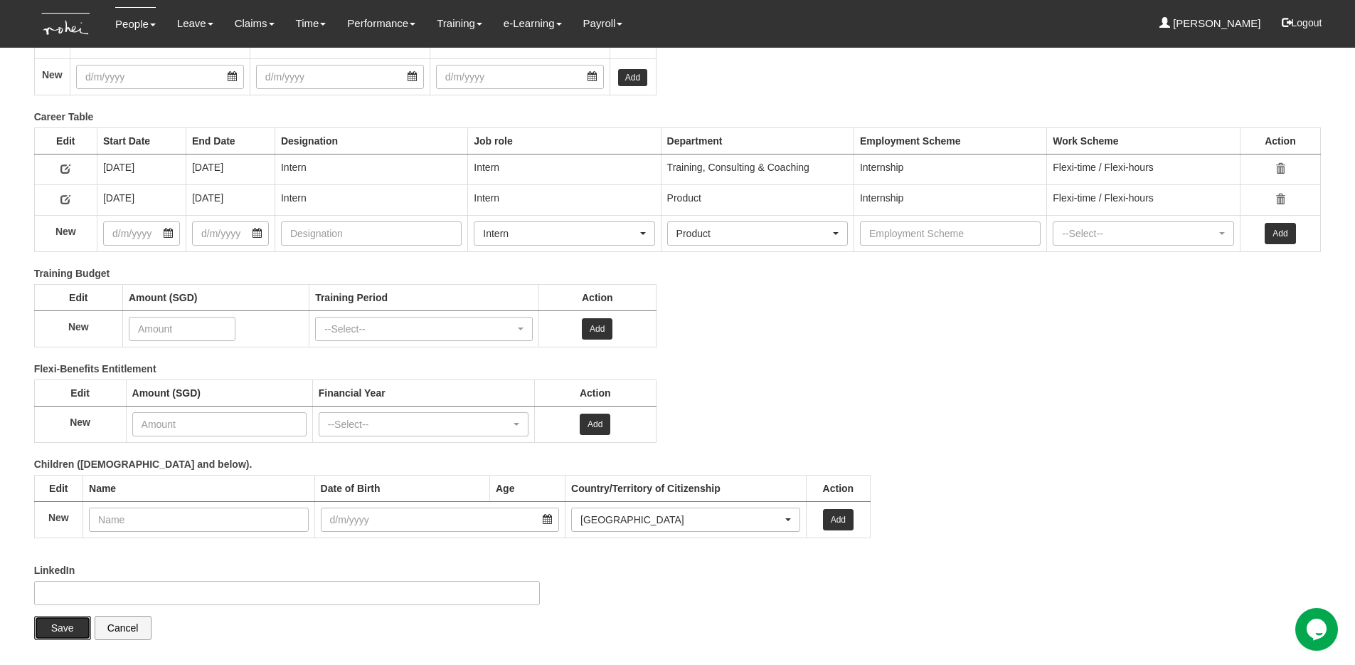
click at [57, 628] on input "Save" at bounding box center [62, 627] width 57 height 24
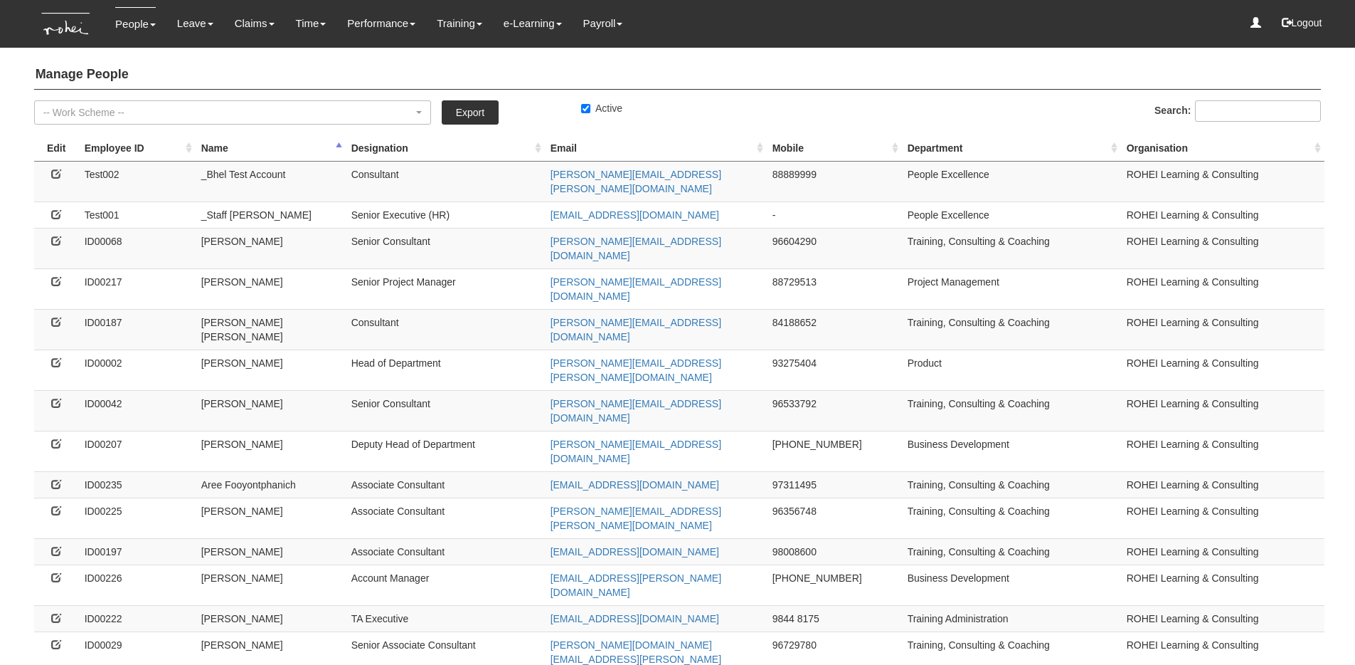
select select "50"
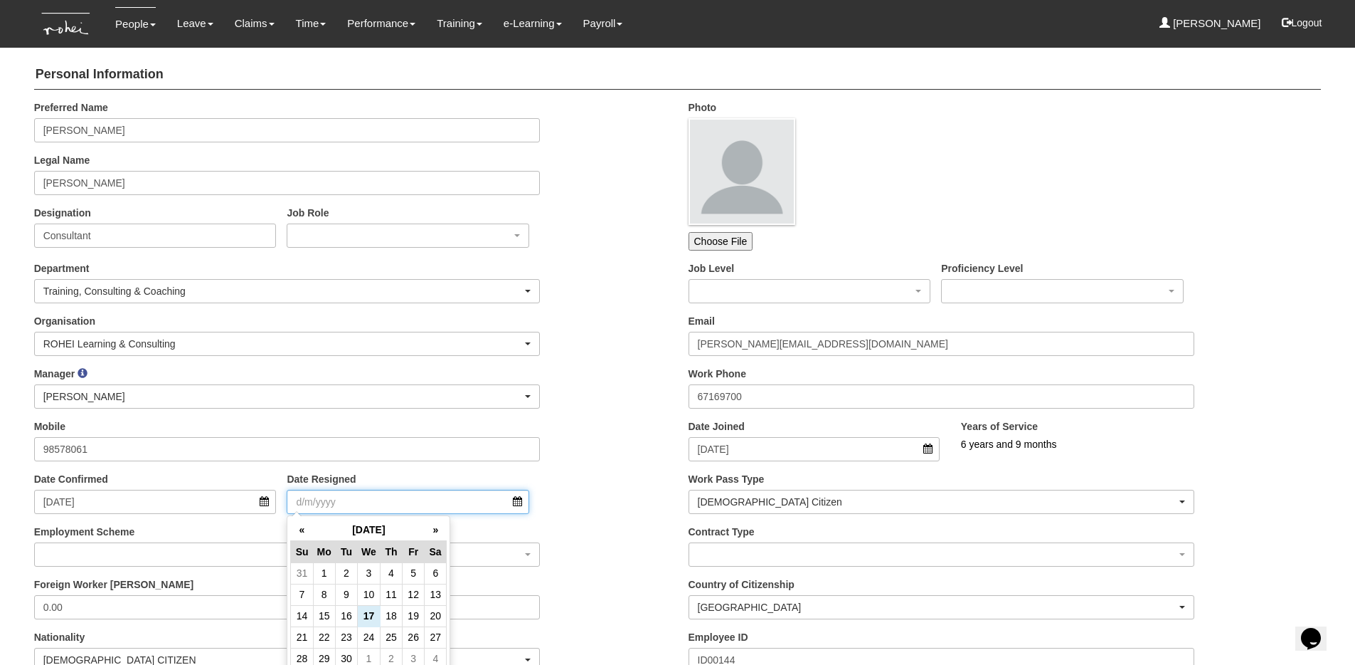
click at [344, 501] on input "Date Resigned" at bounding box center [408, 502] width 243 height 24
type input "21/1/2022"
click at [638, 381] on div "Manager _Staff Gracie Abel Tan Aline Eustaquio Low Amanda Ho Claribel Abadilla …" at bounding box center [350, 392] width 655 height 53
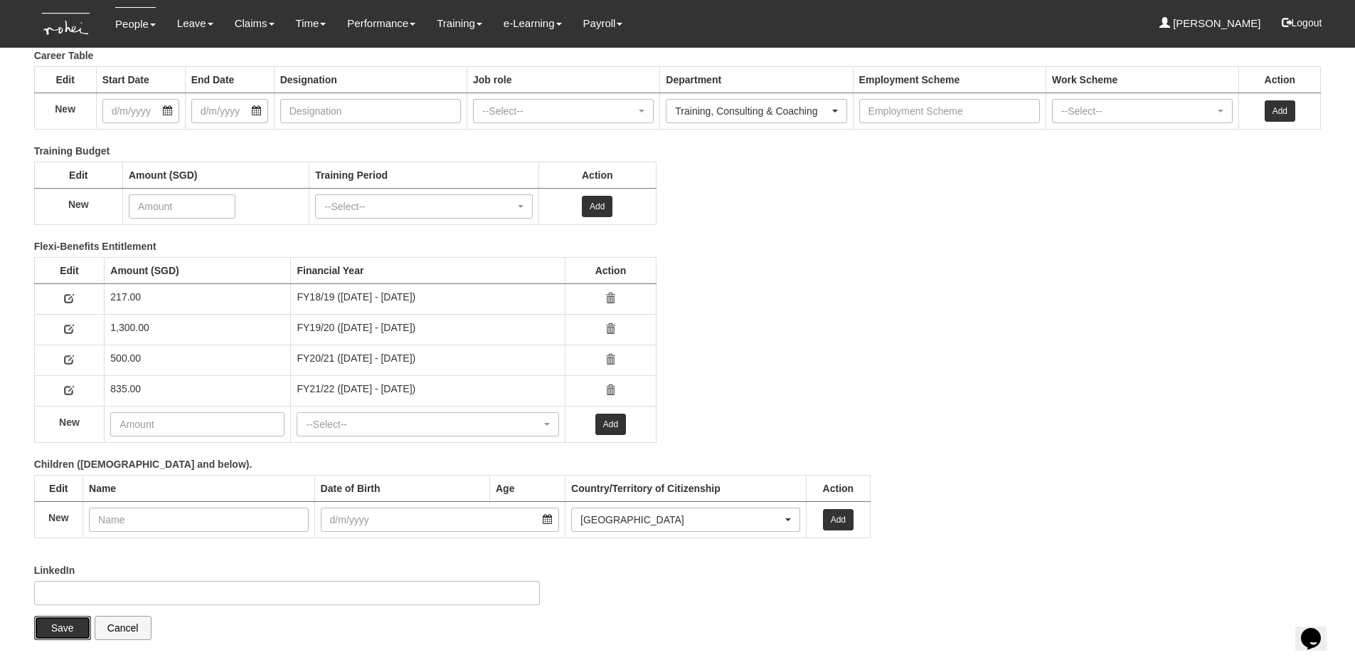
click at [46, 633] on input "Save" at bounding box center [62, 627] width 57 height 24
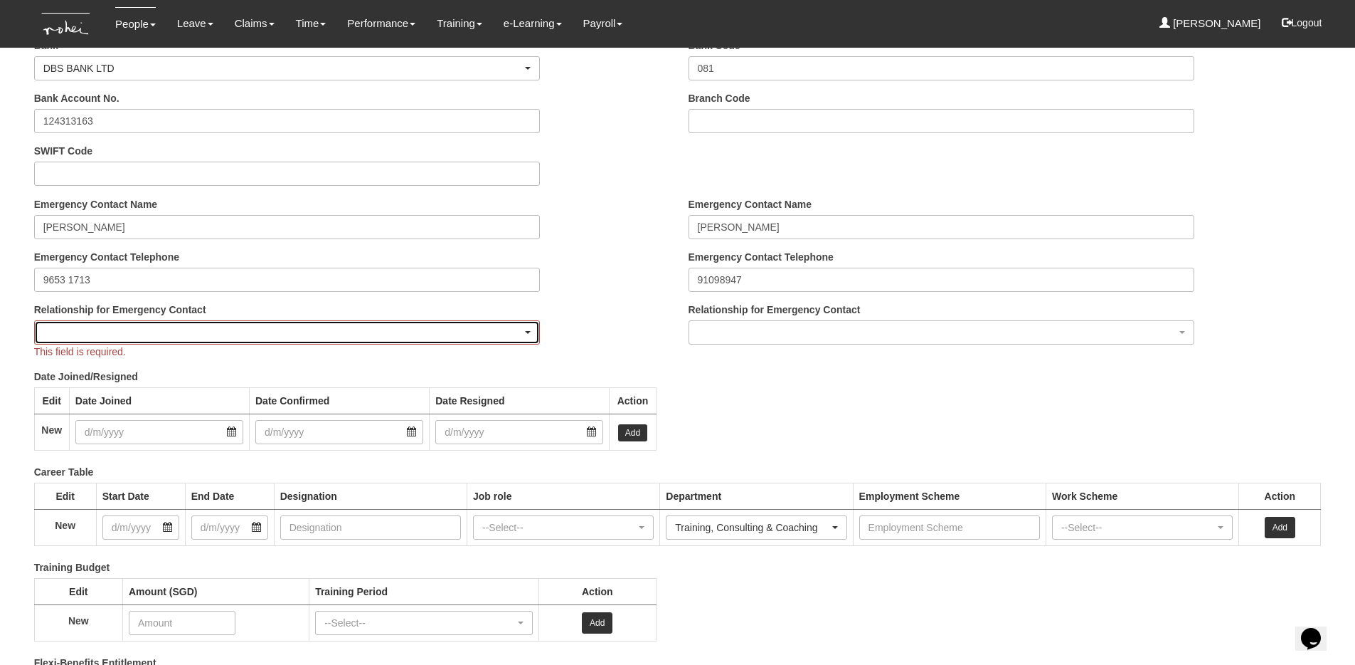
click at [188, 336] on div "button" at bounding box center [287, 332] width 505 height 23
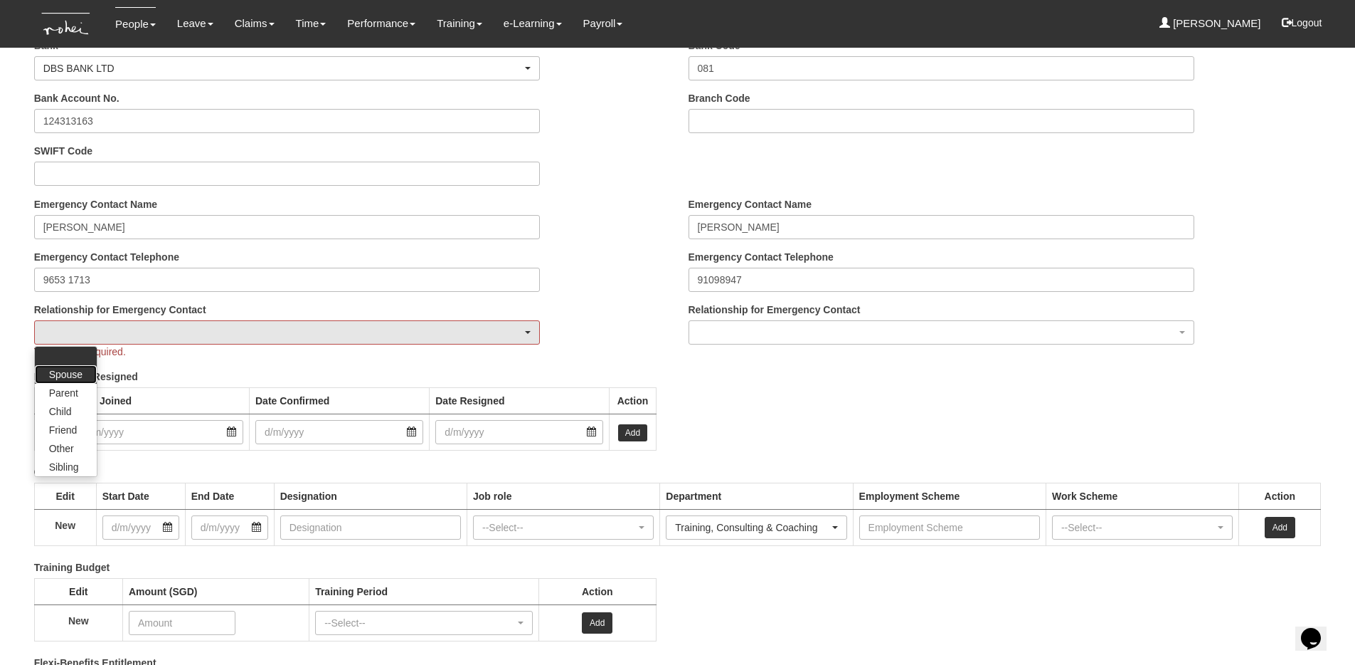
click at [78, 377] on span "Spouse" at bounding box center [65, 374] width 33 height 14
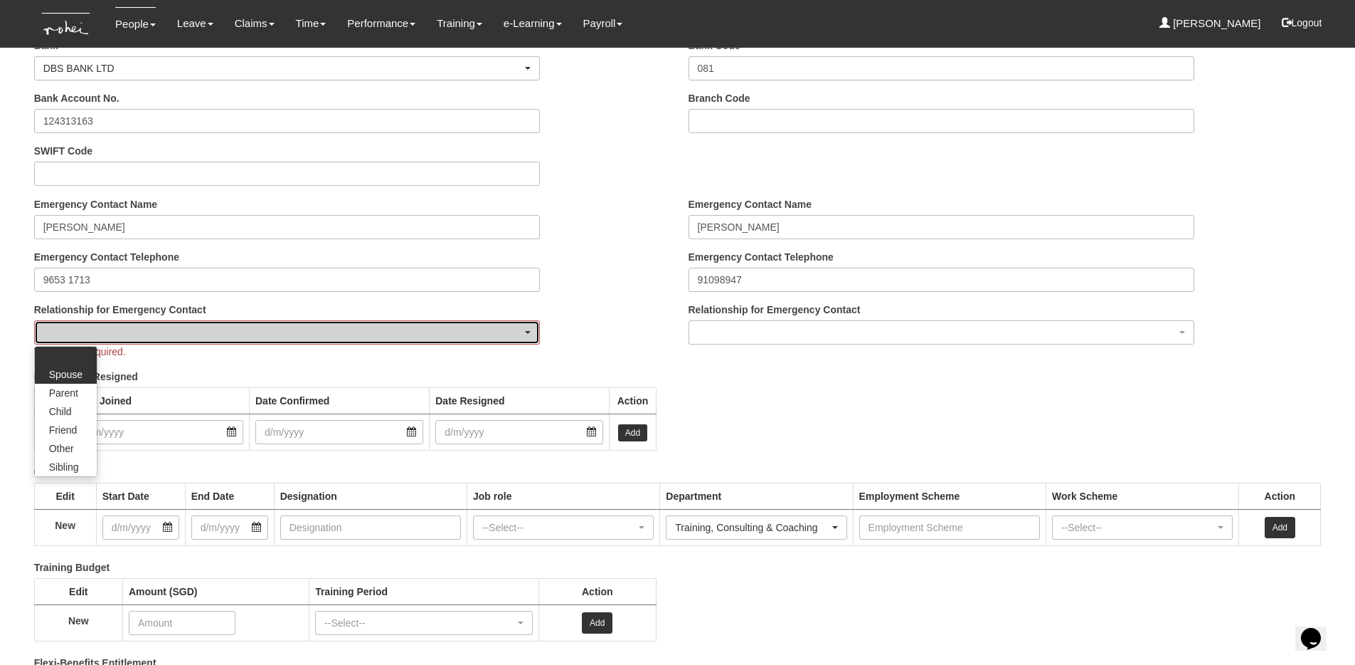
select select "Spouse"
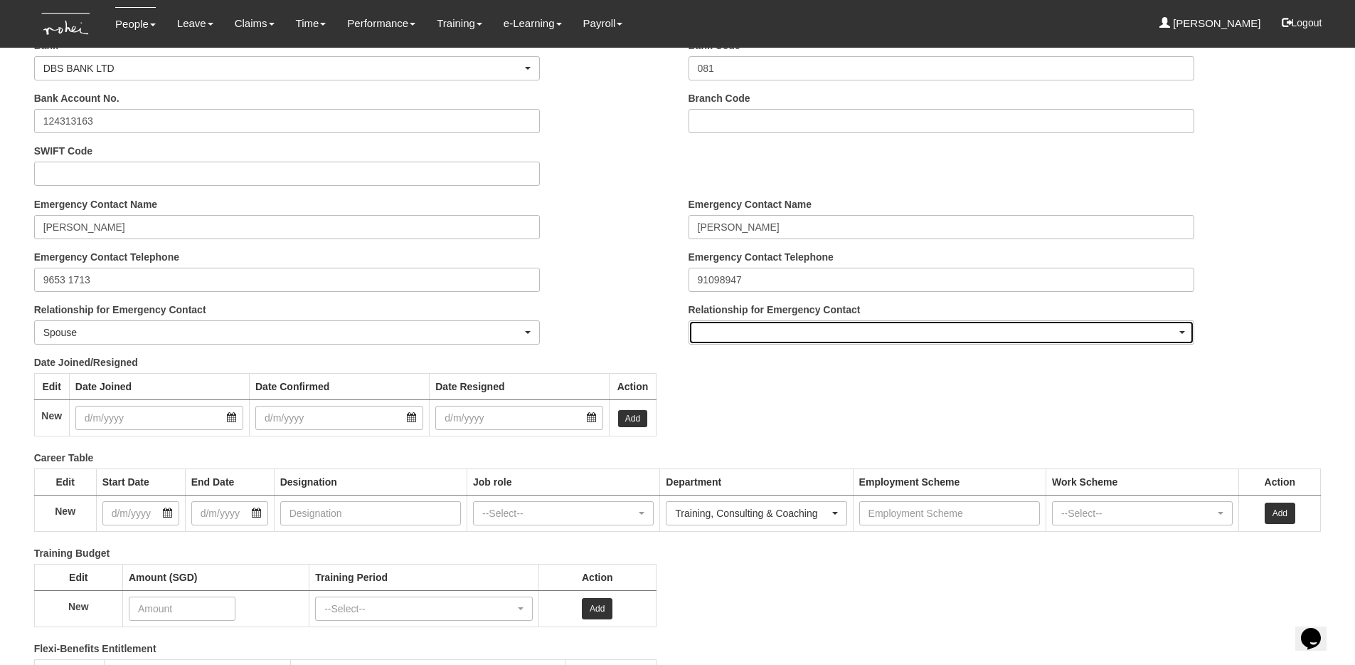
click at [709, 329] on div "button" at bounding box center [941, 332] width 505 height 23
click at [722, 391] on span "Parent" at bounding box center [718, 393] width 29 height 14
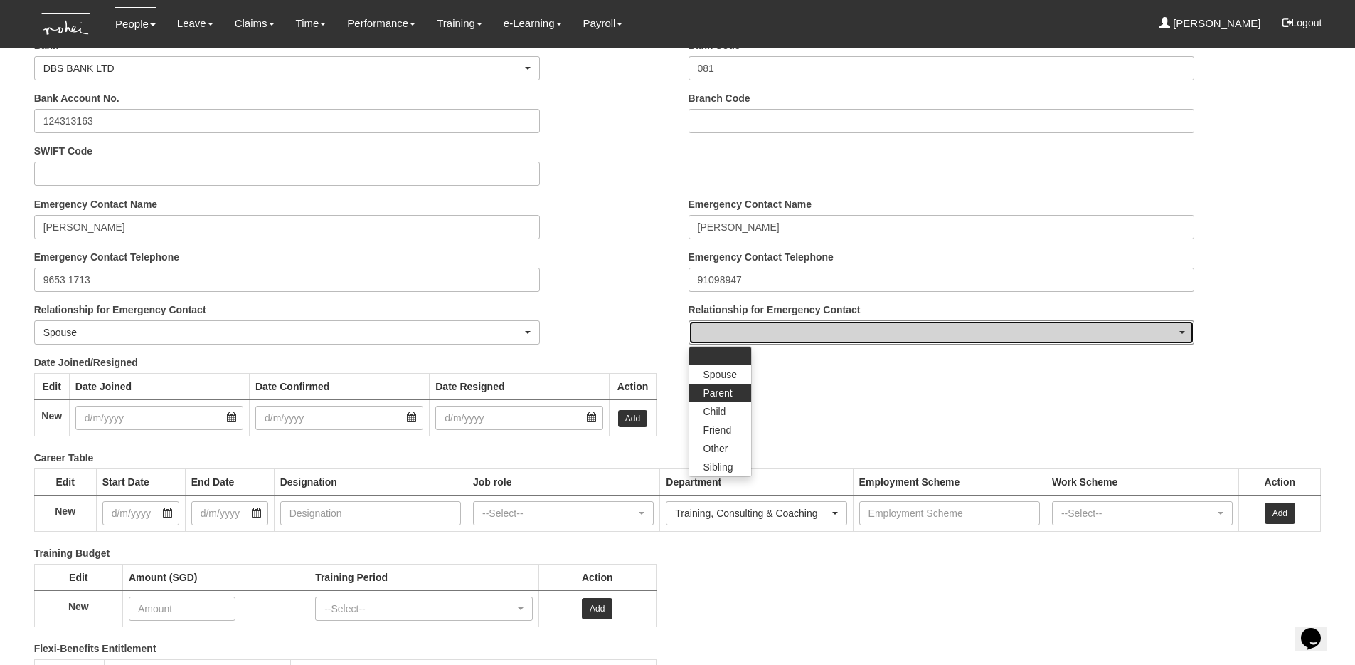
select select "Parent"
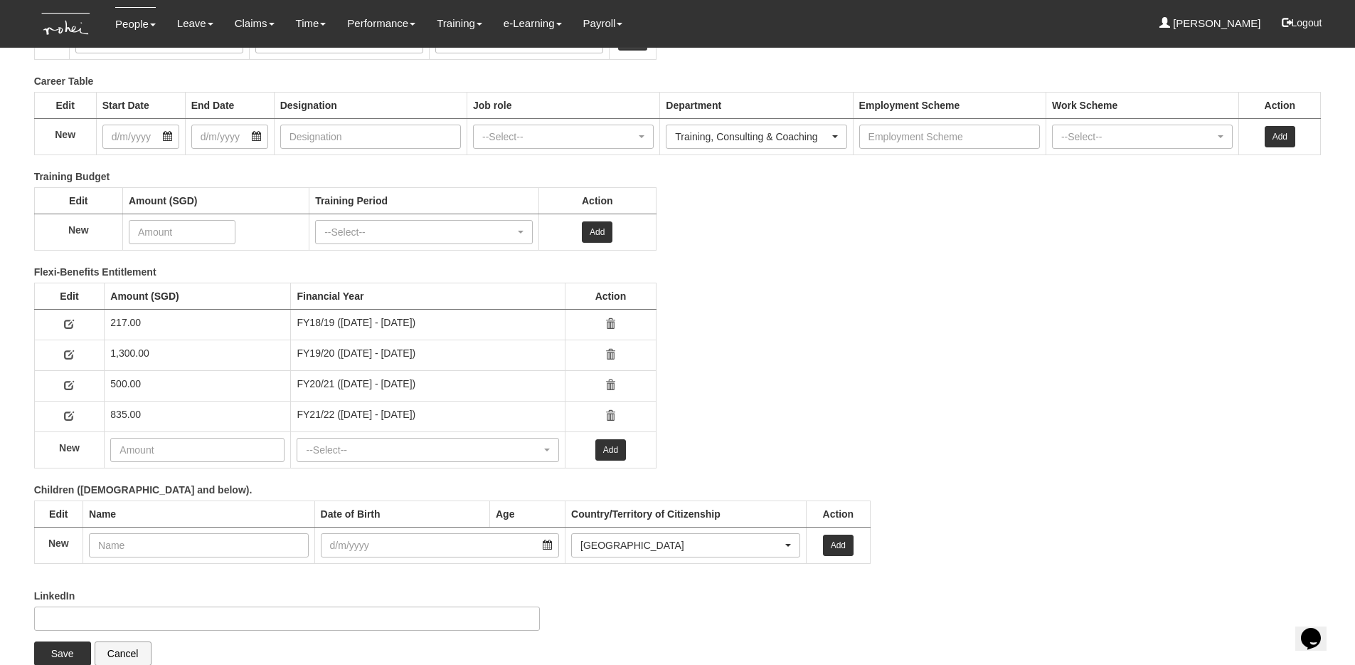
scroll to position [1957, 0]
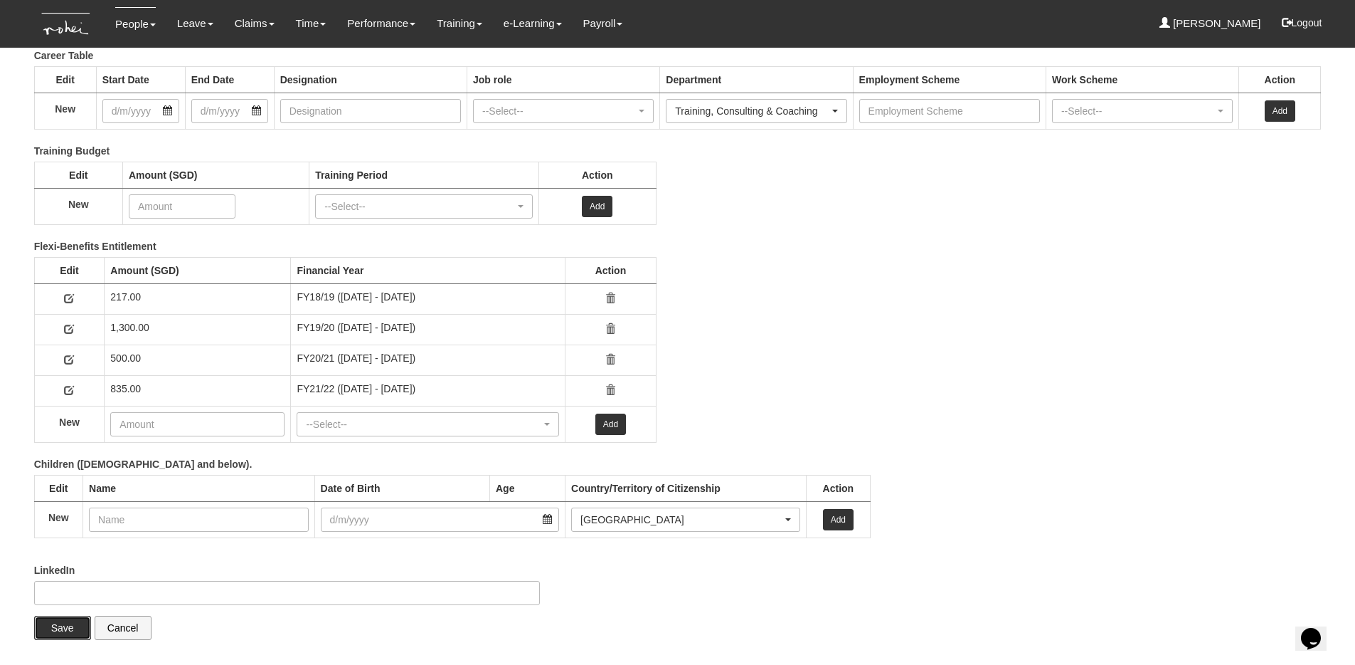
click at [70, 625] on input "Save" at bounding box center [62, 627] width 57 height 24
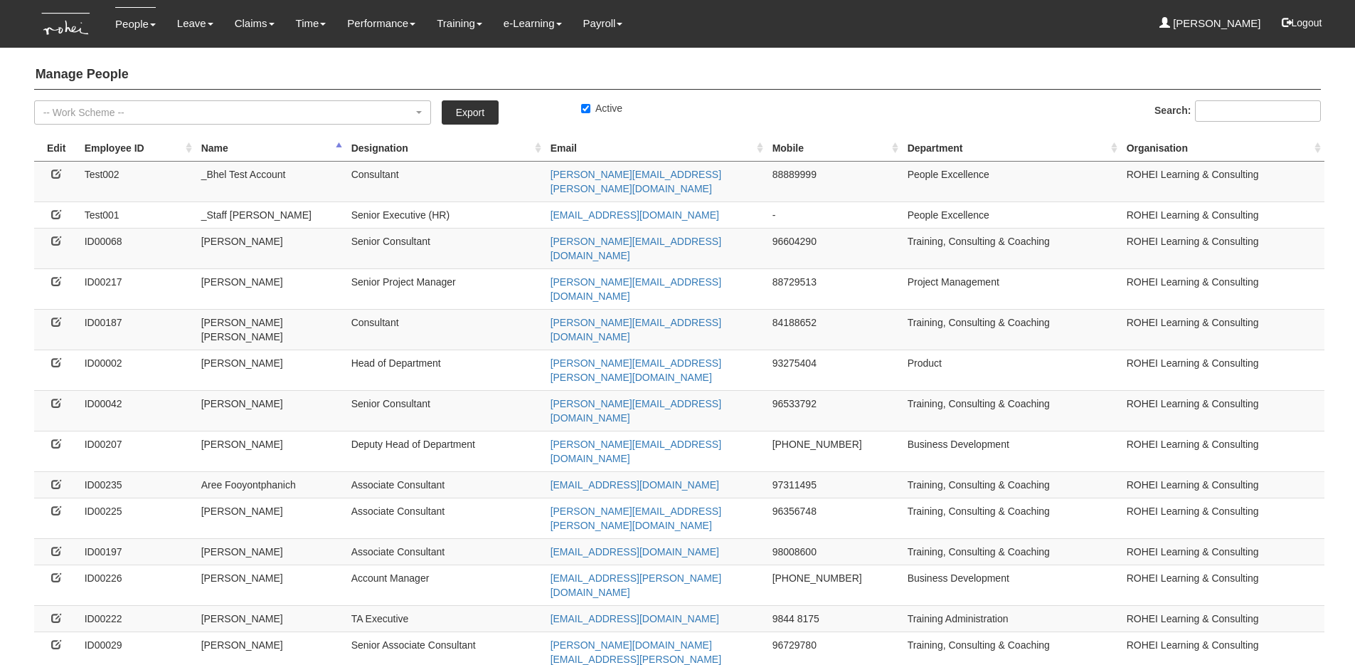
select select "50"
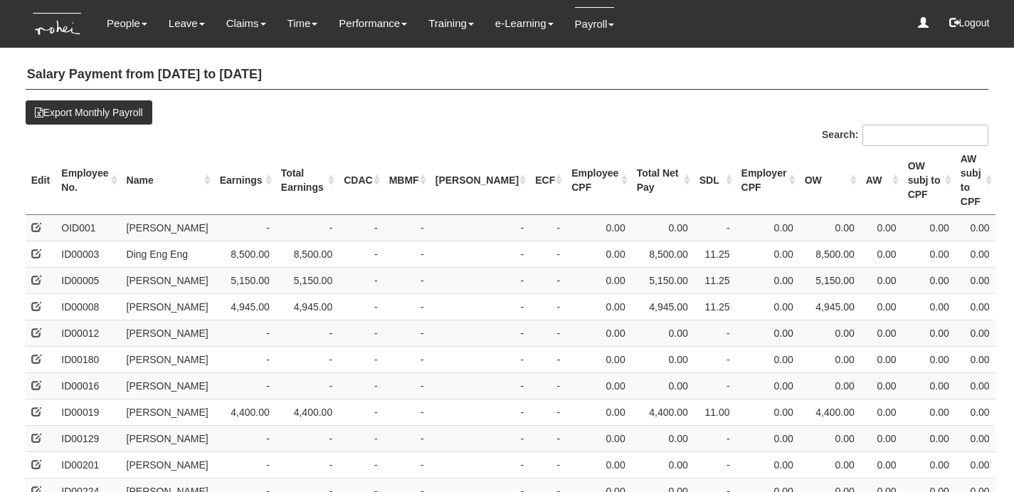
select select "50"
click at [147, 173] on th "Name" at bounding box center [167, 180] width 93 height 69
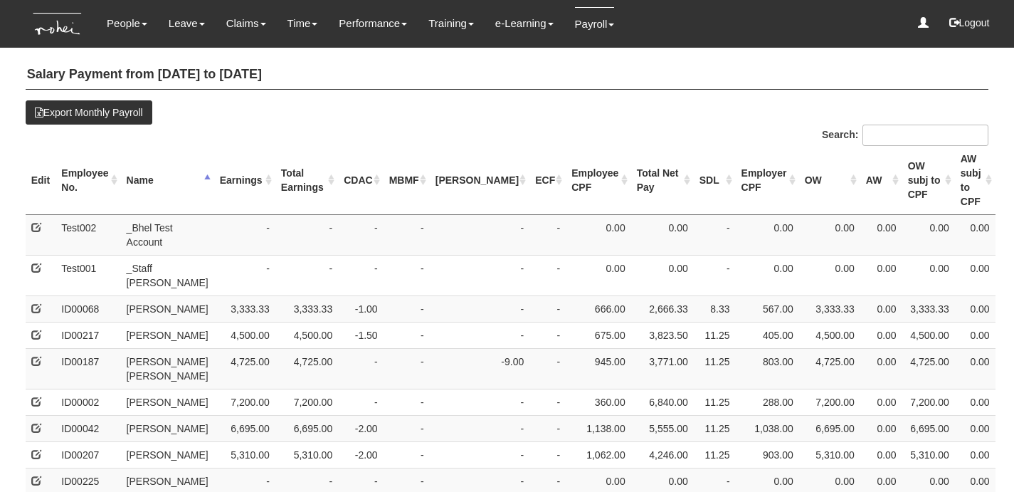
click at [218, 164] on th "Earnings" at bounding box center [244, 180] width 61 height 69
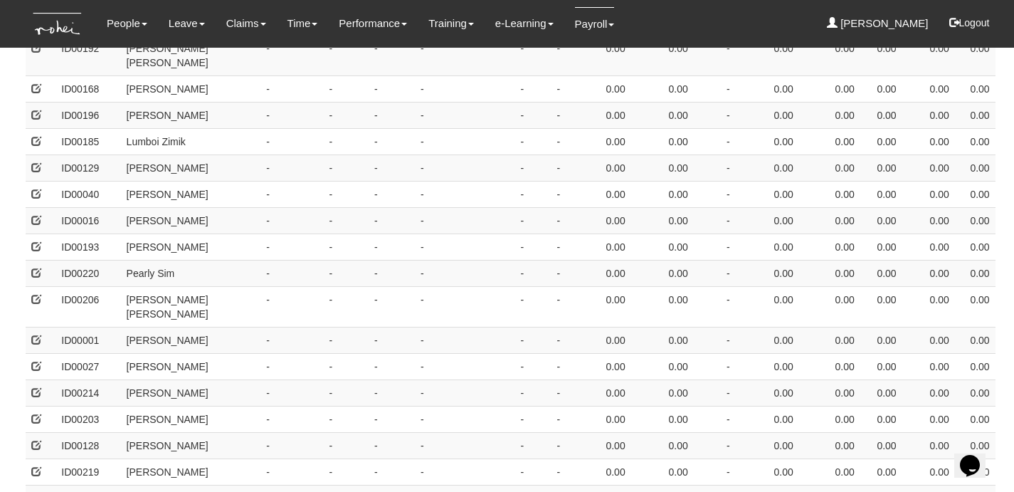
scroll to position [1515, 0]
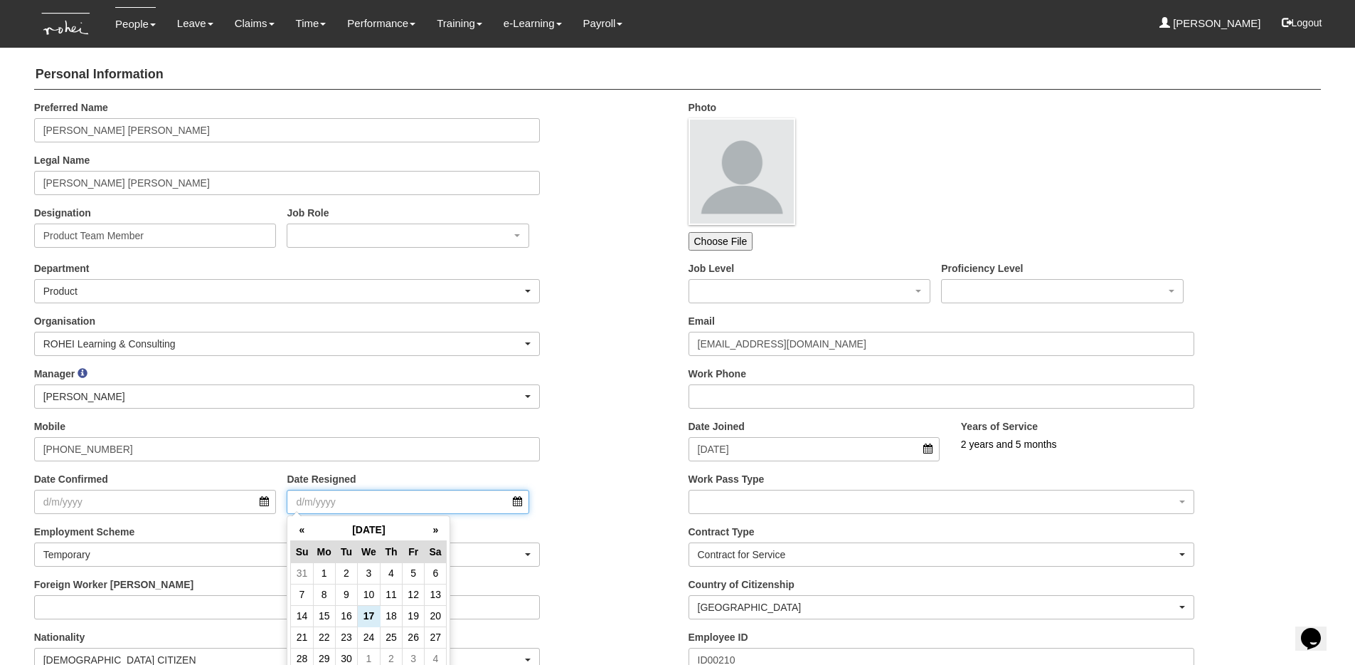
click at [340, 504] on input "Date Resigned" at bounding box center [408, 502] width 243 height 24
type input "31/10/2023"
click at [619, 403] on div "Manager _Staff Gracie Abel Tan Aline Eustaquio Low Amanda Ho Claribel Abadilla …" at bounding box center [350, 392] width 655 height 53
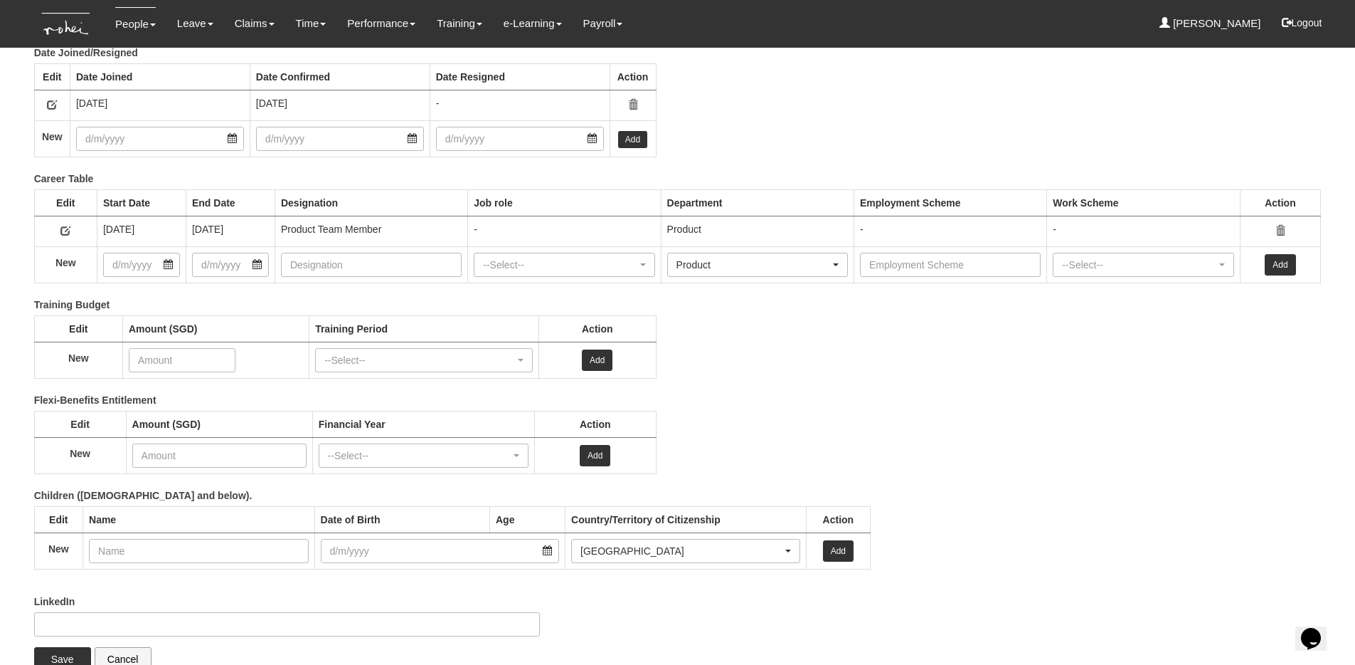
scroll to position [1895, 0]
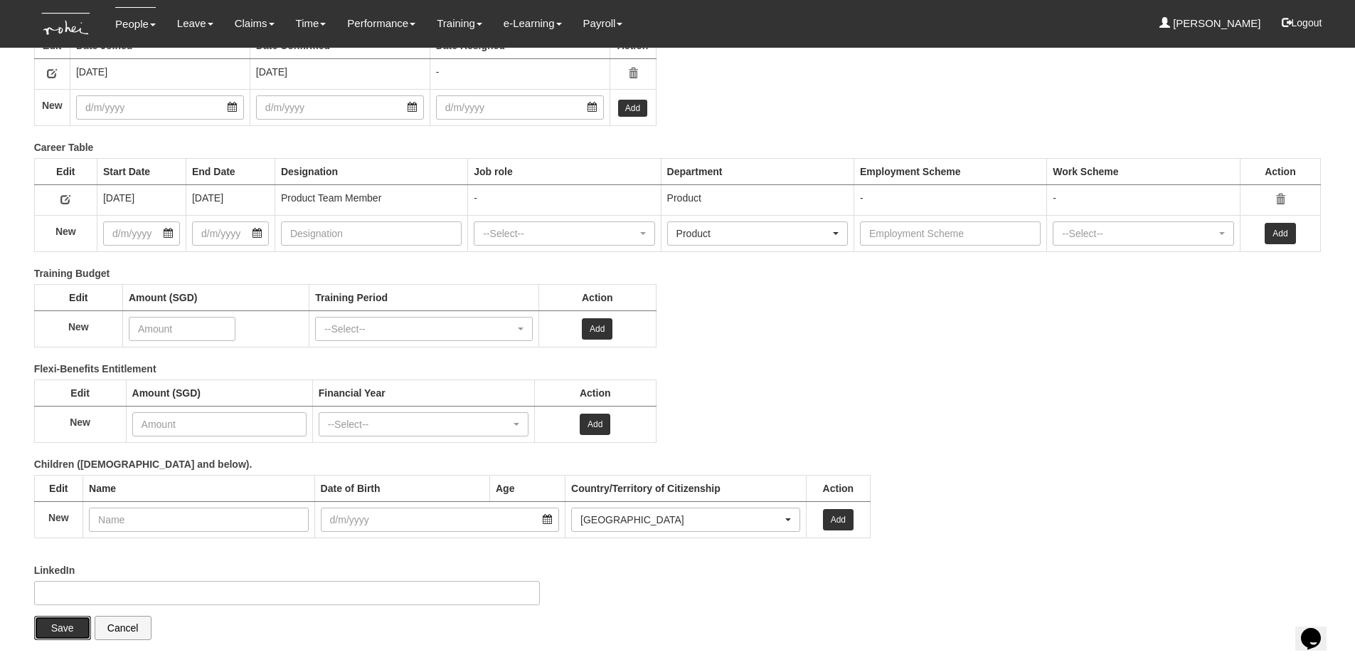
click at [64, 627] on input "Save" at bounding box center [62, 627] width 57 height 24
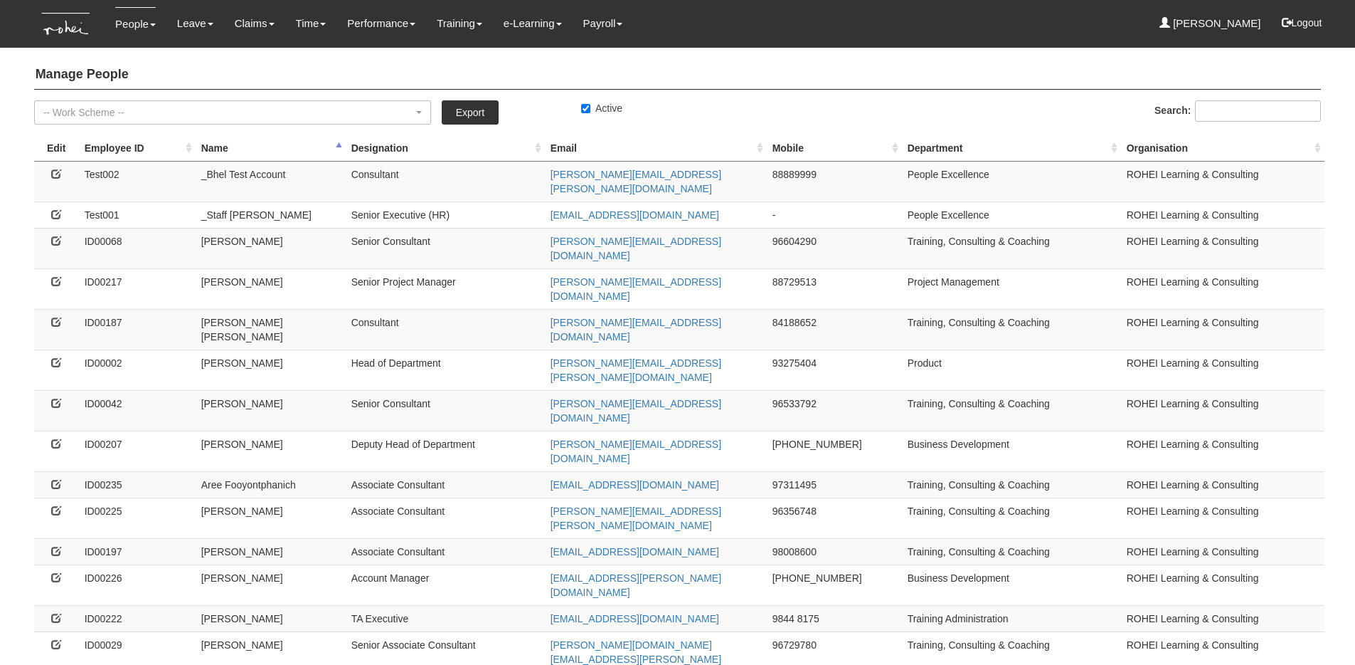
select select "50"
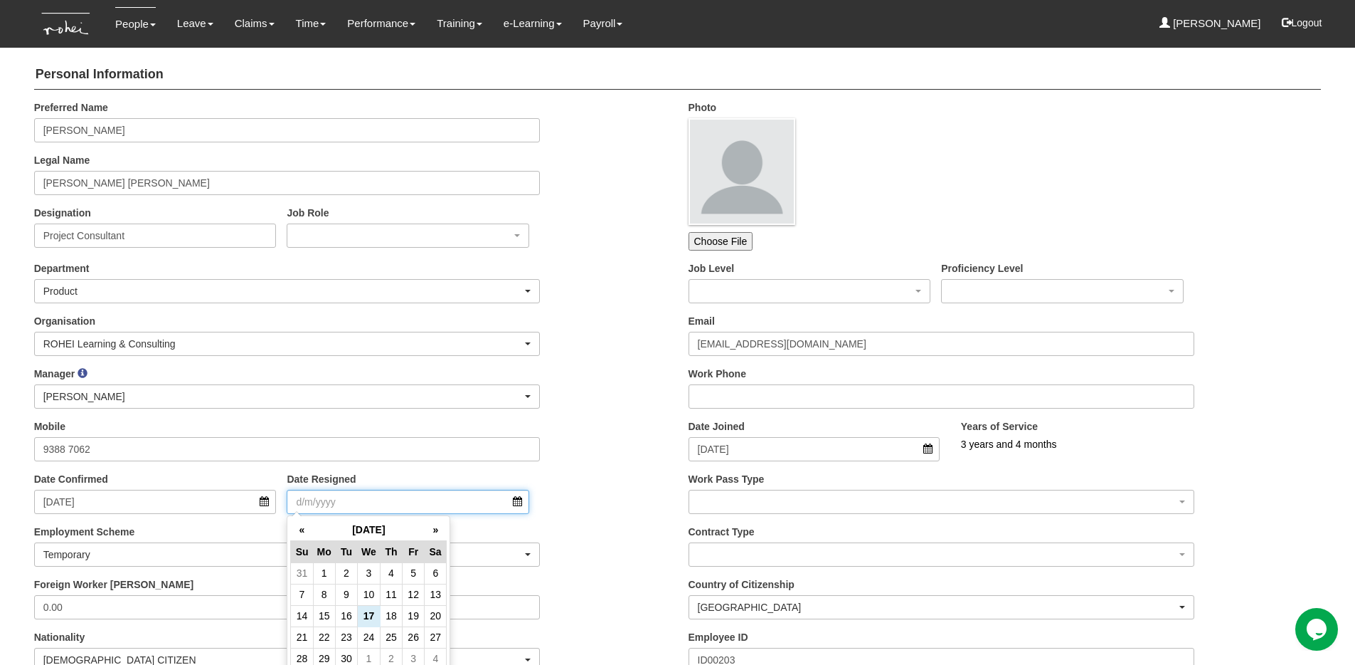
click at [344, 500] on input "Date Resigned" at bounding box center [408, 502] width 243 height 24
type input "1/12/2022"
click at [588, 420] on div "Mobile 9388 7062" at bounding box center [350, 445] width 655 height 53
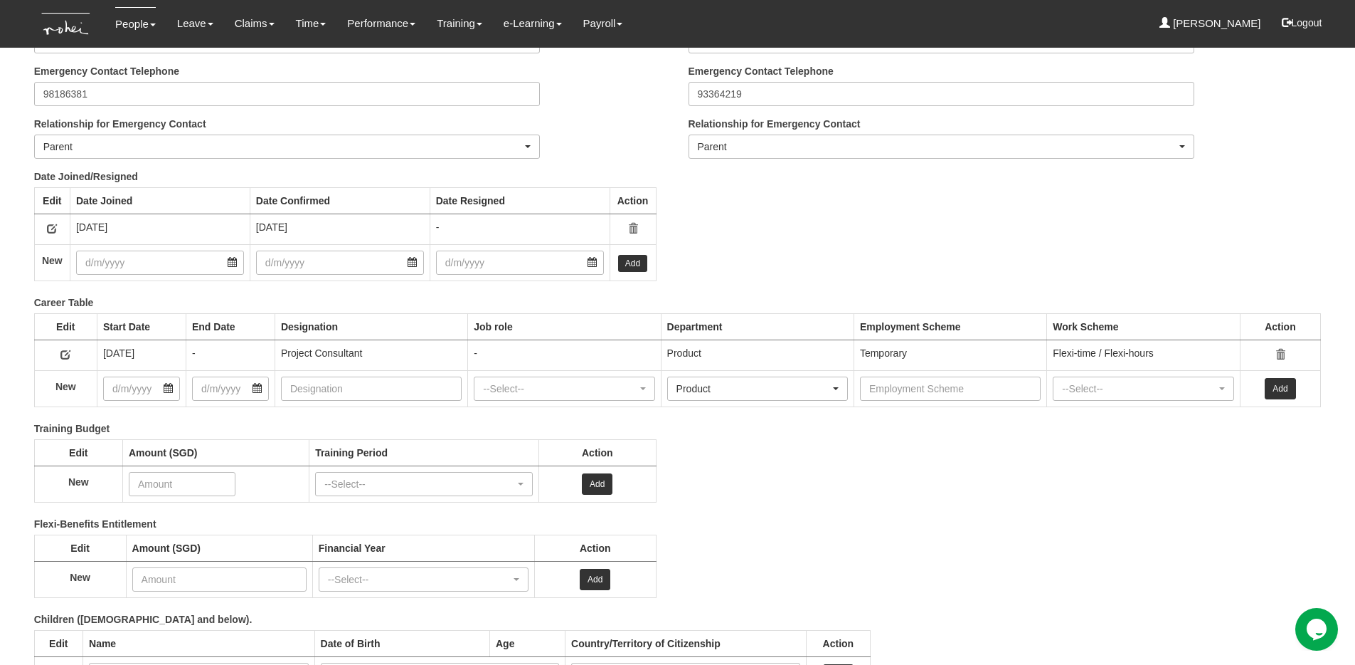
scroll to position [1895, 0]
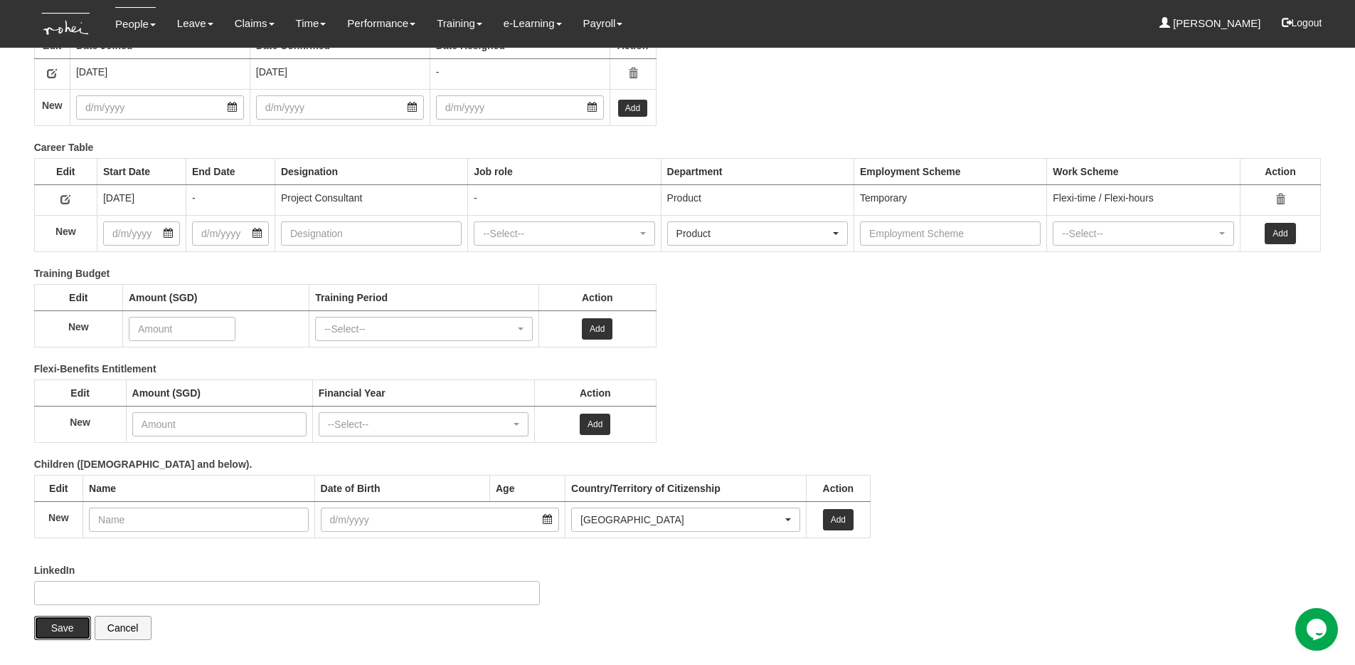
click at [58, 630] on input "Save" at bounding box center [62, 627] width 57 height 24
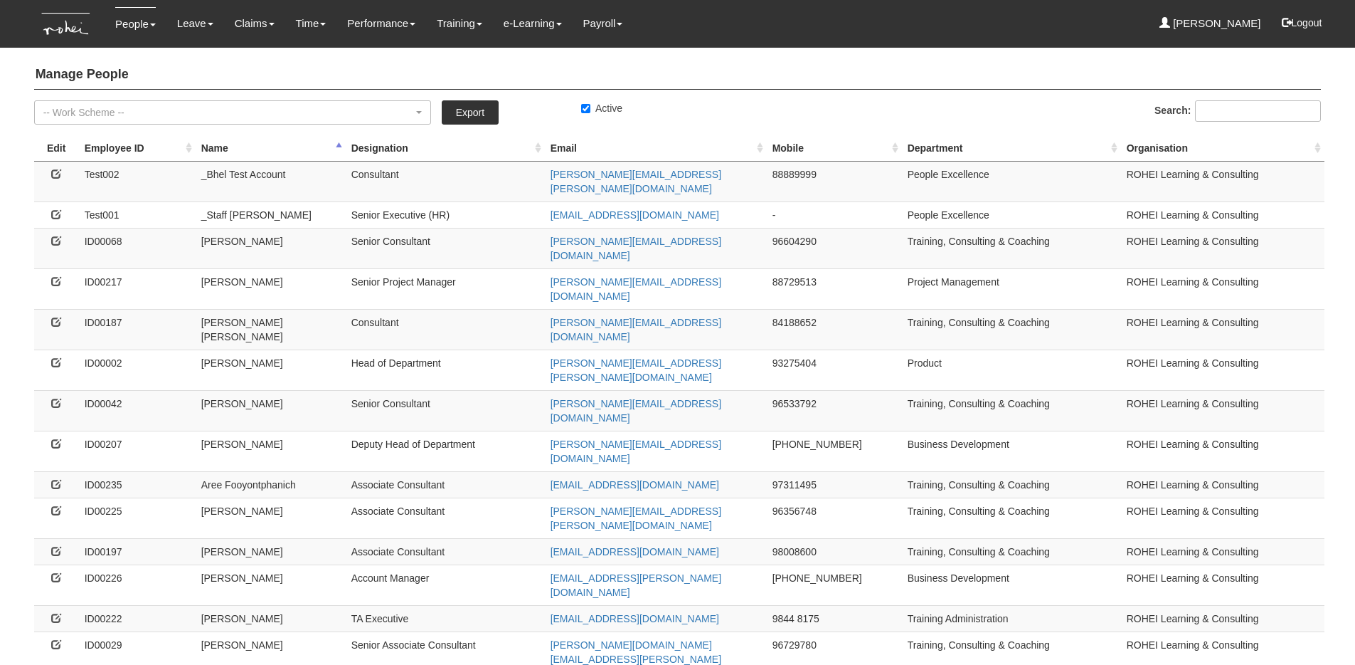
select select "50"
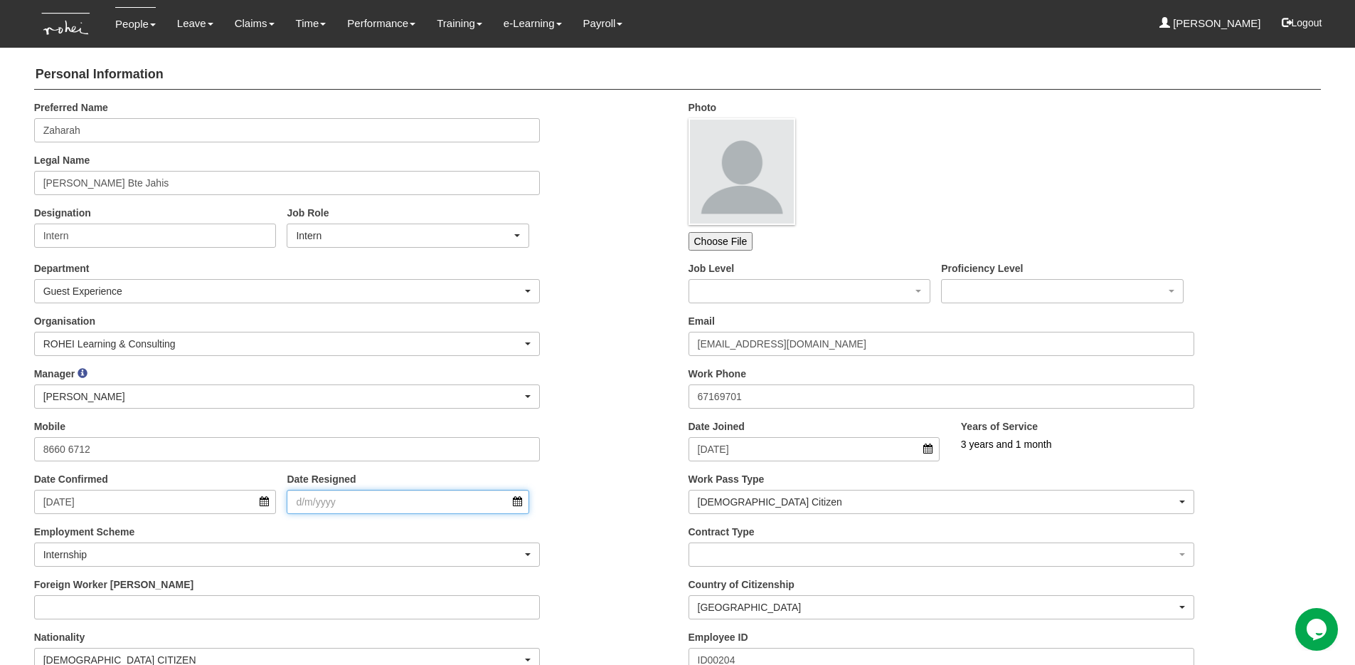
click at [381, 512] on input "Date Resigned" at bounding box center [408, 502] width 243 height 24
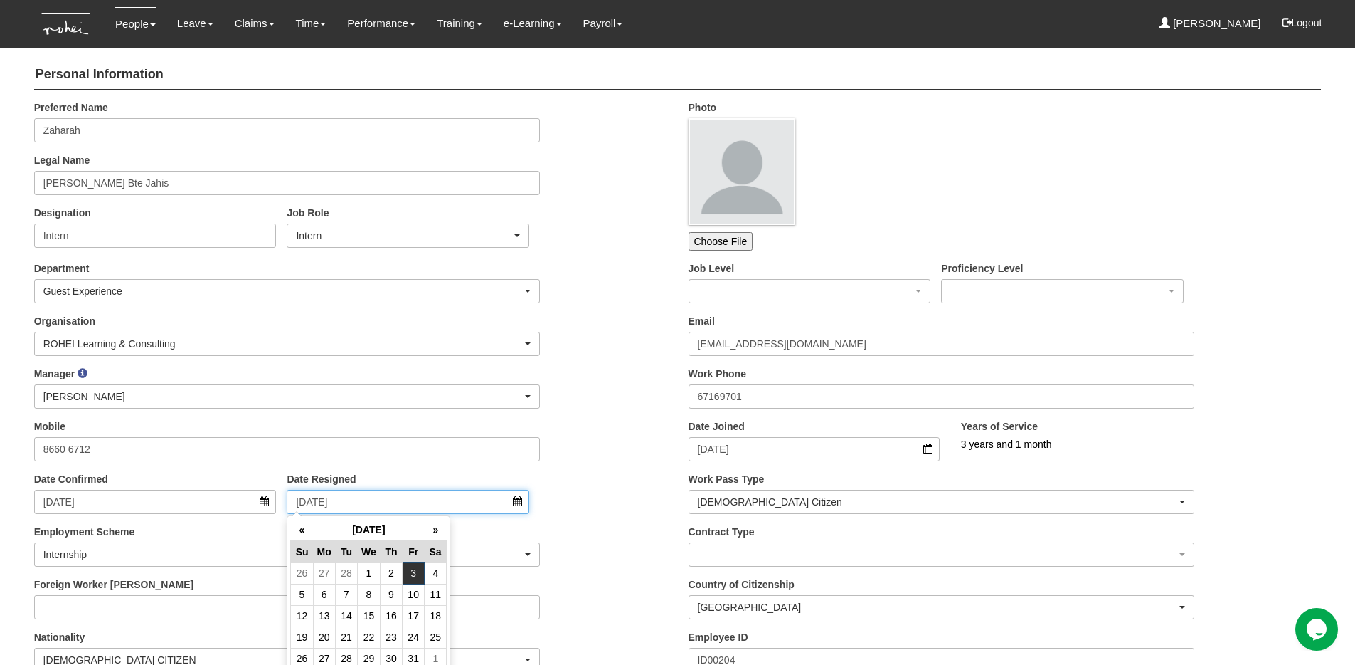
type input "3/3/2023"
click at [585, 421] on div "Mobile 8660 6712" at bounding box center [350, 445] width 655 height 53
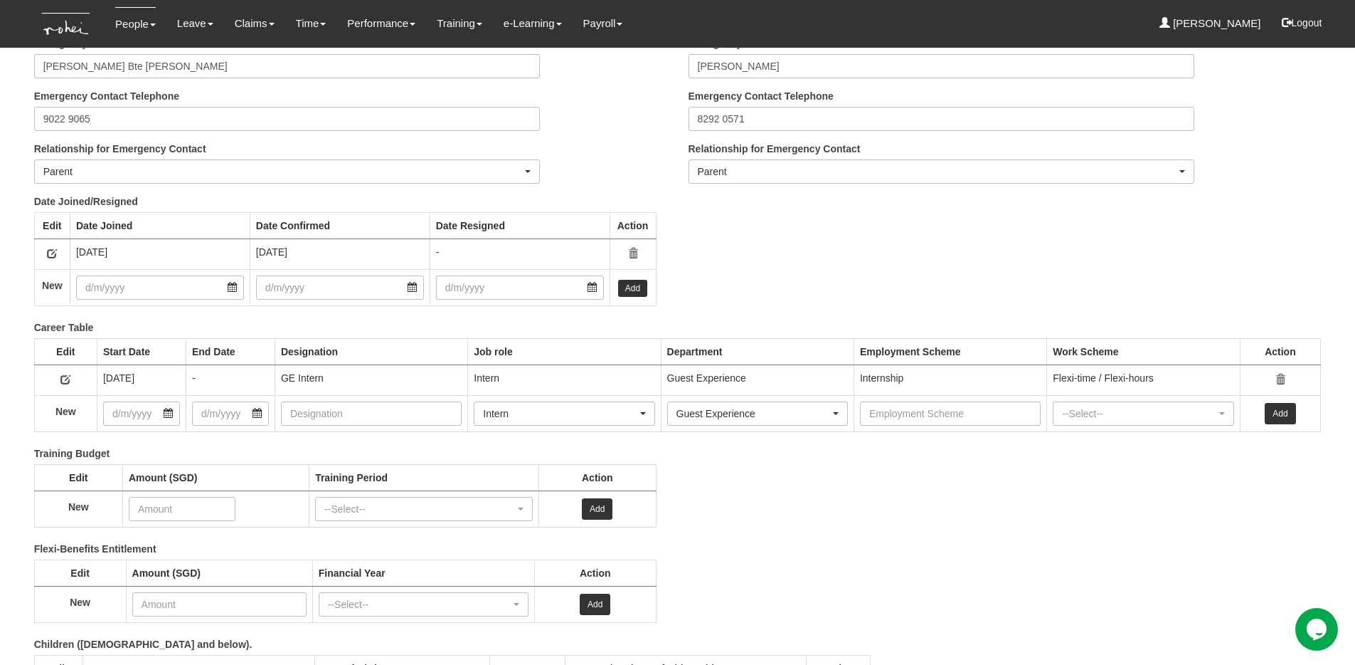
scroll to position [1895, 0]
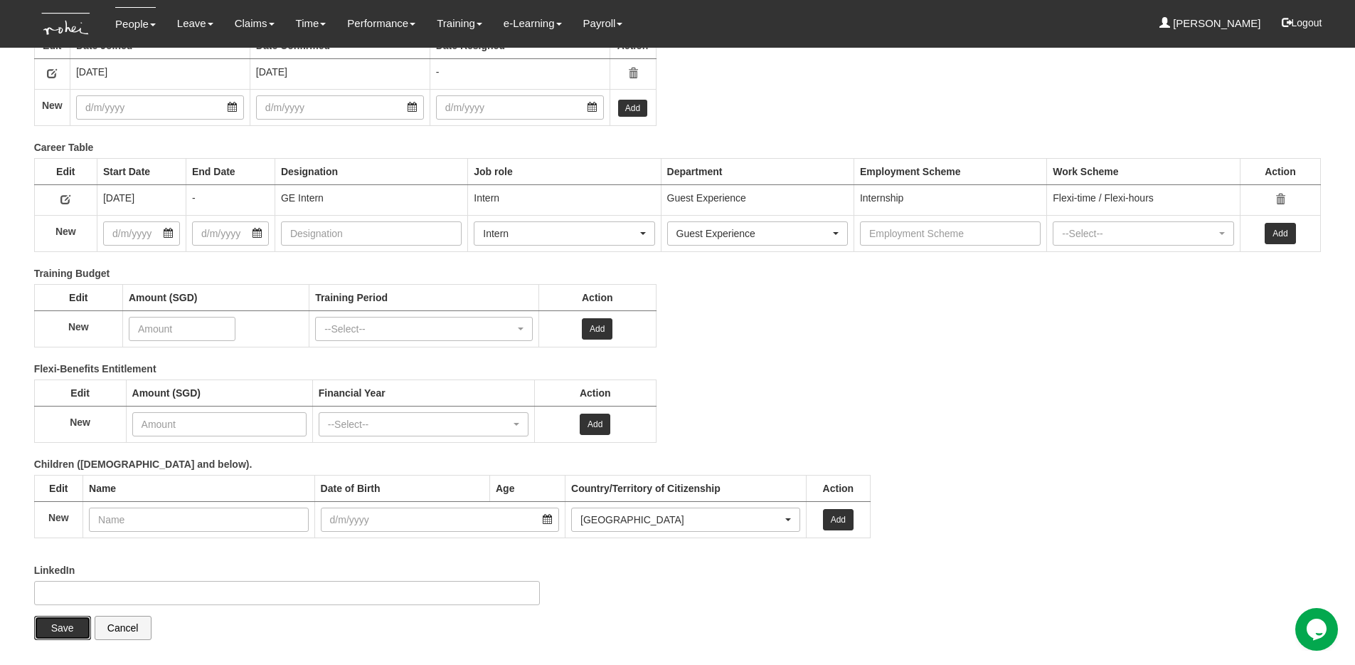
click at [59, 635] on input "Save" at bounding box center [62, 627] width 57 height 24
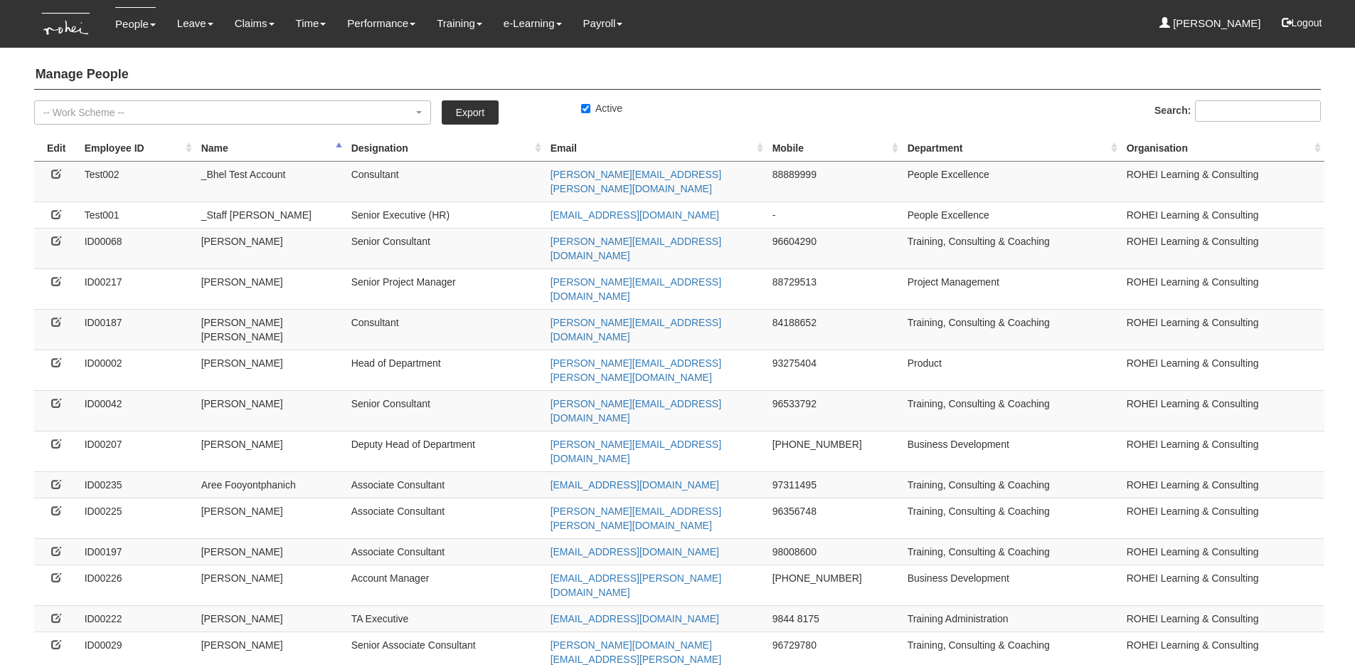
select select "50"
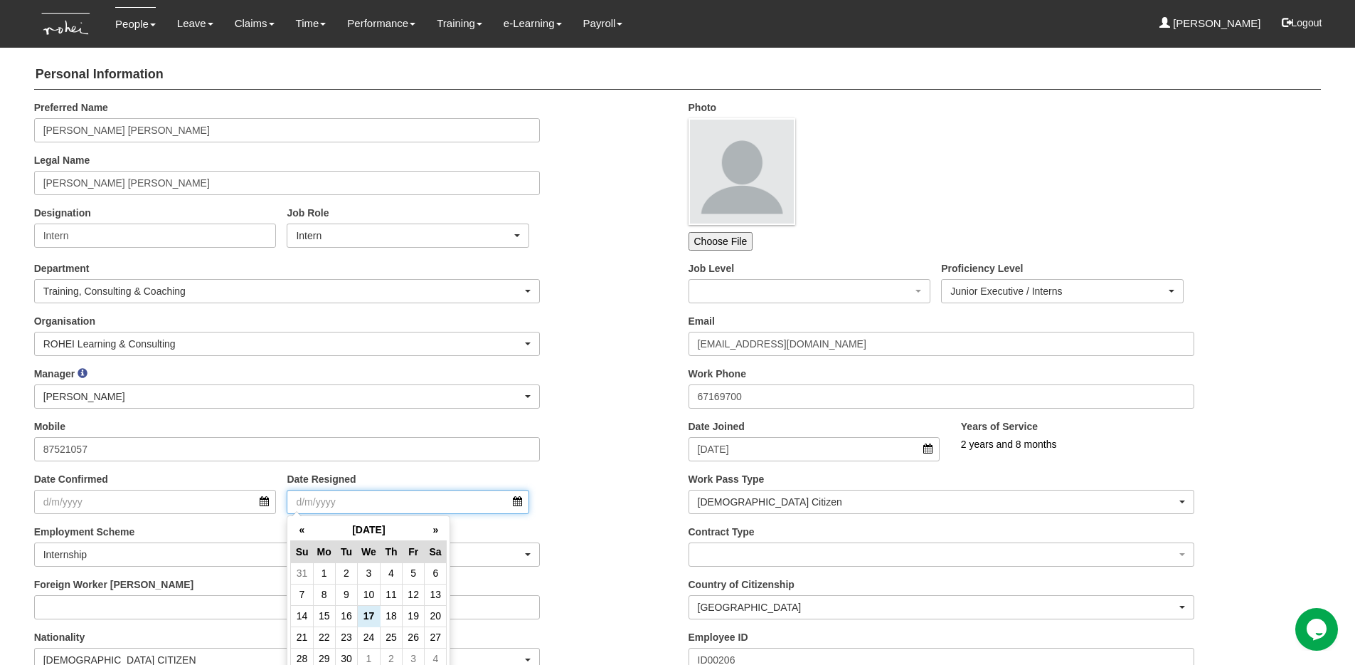
click at [426, 509] on input "Date Resigned" at bounding box center [408, 502] width 243 height 24
type input "28/4/2023"
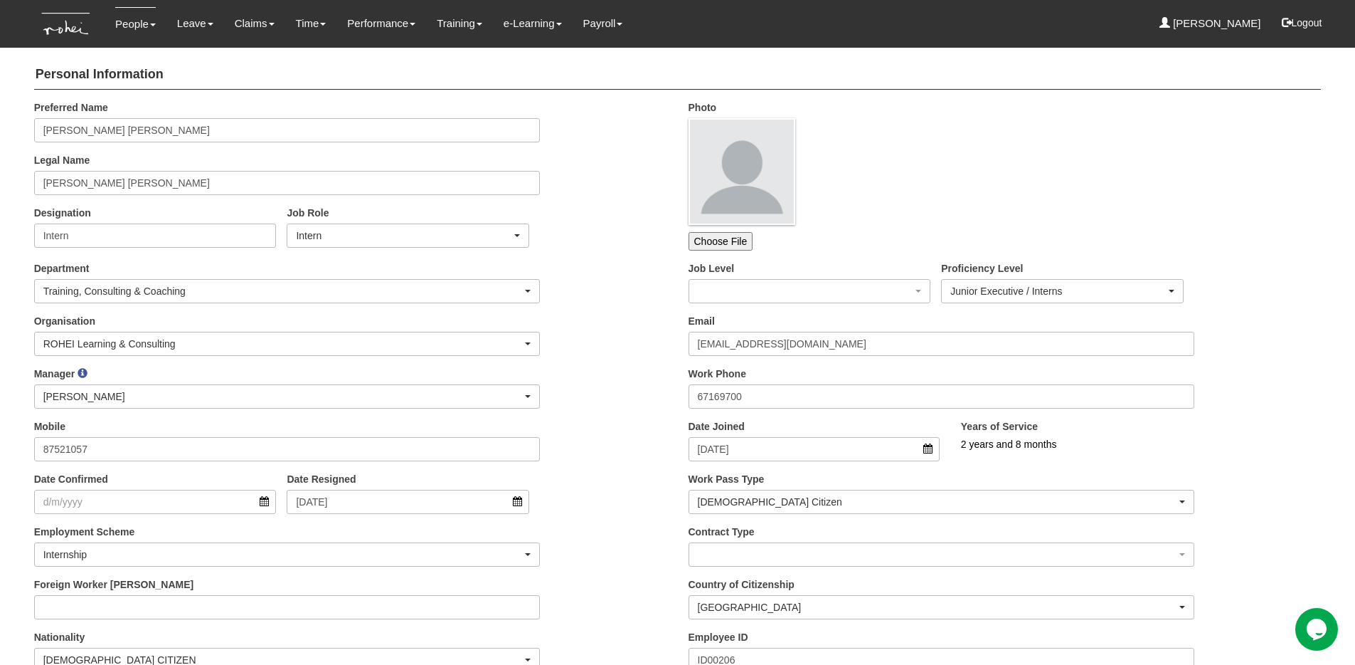
click at [579, 414] on div "Manager _Staff Gracie Abel Tan Aline Eustaquio Low Amanda Ho Claribel Abadilla …" at bounding box center [350, 392] width 655 height 53
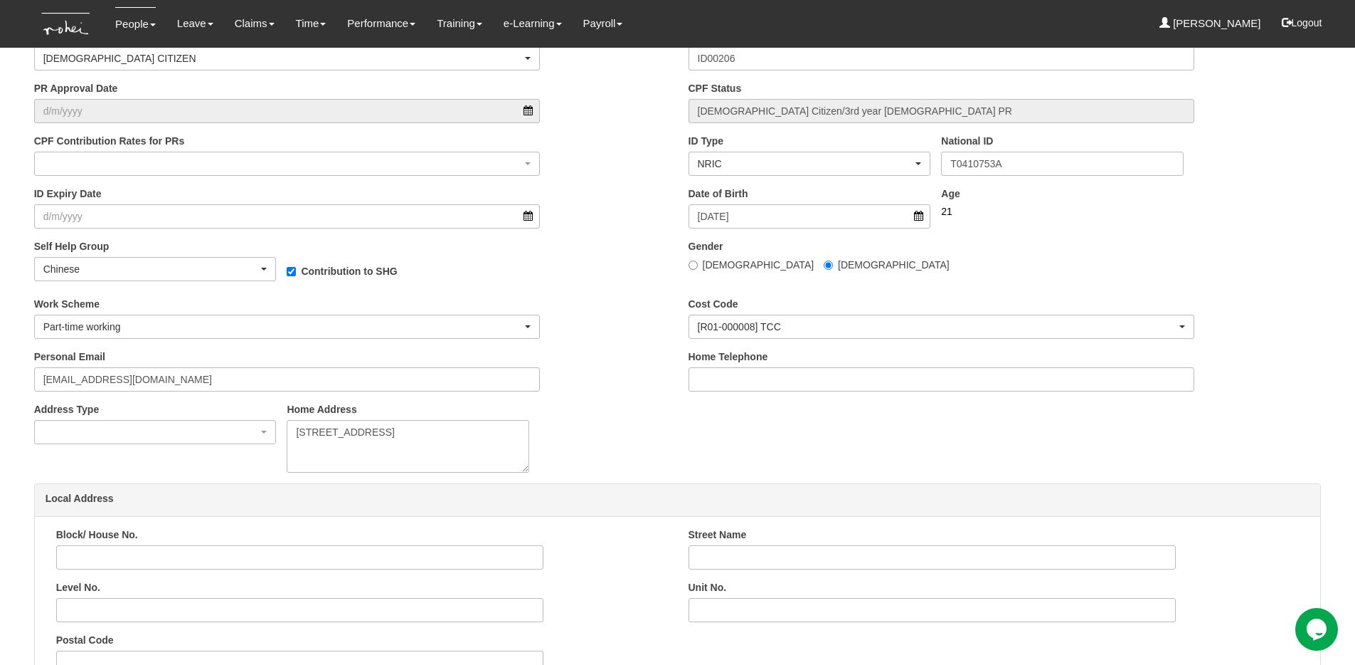
scroll to position [1895, 0]
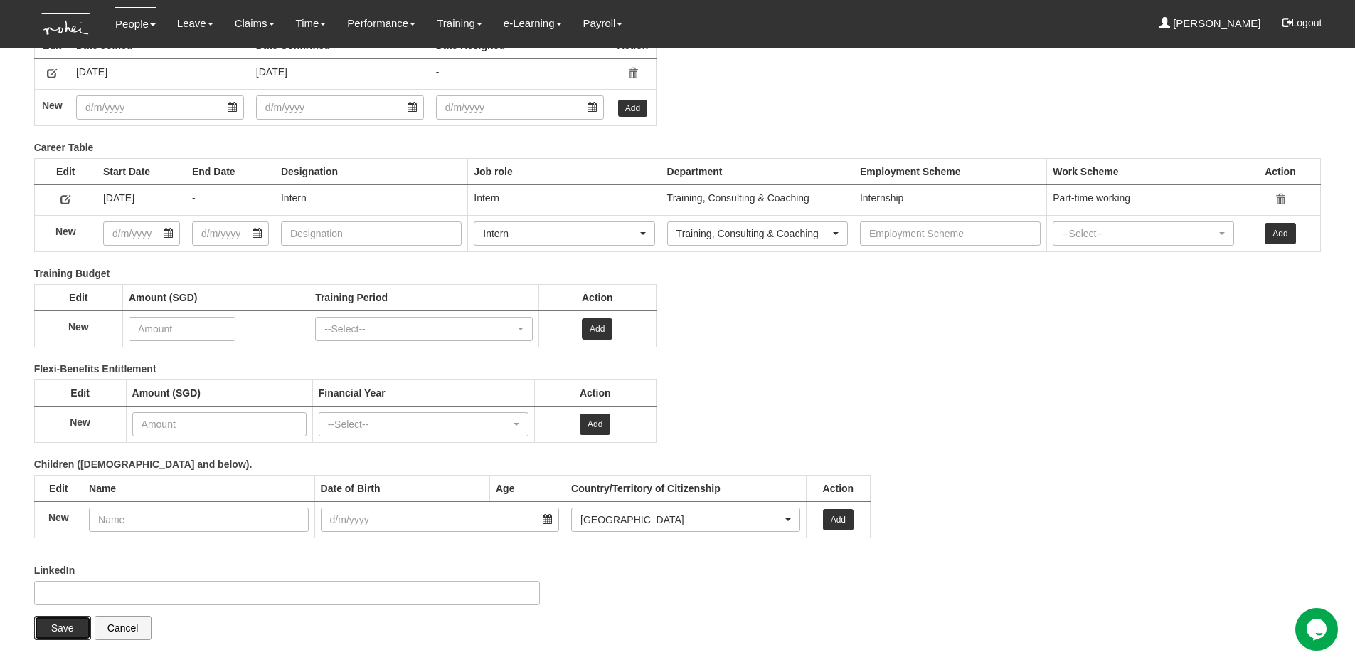
click at [70, 623] on input "Save" at bounding box center [62, 627] width 57 height 24
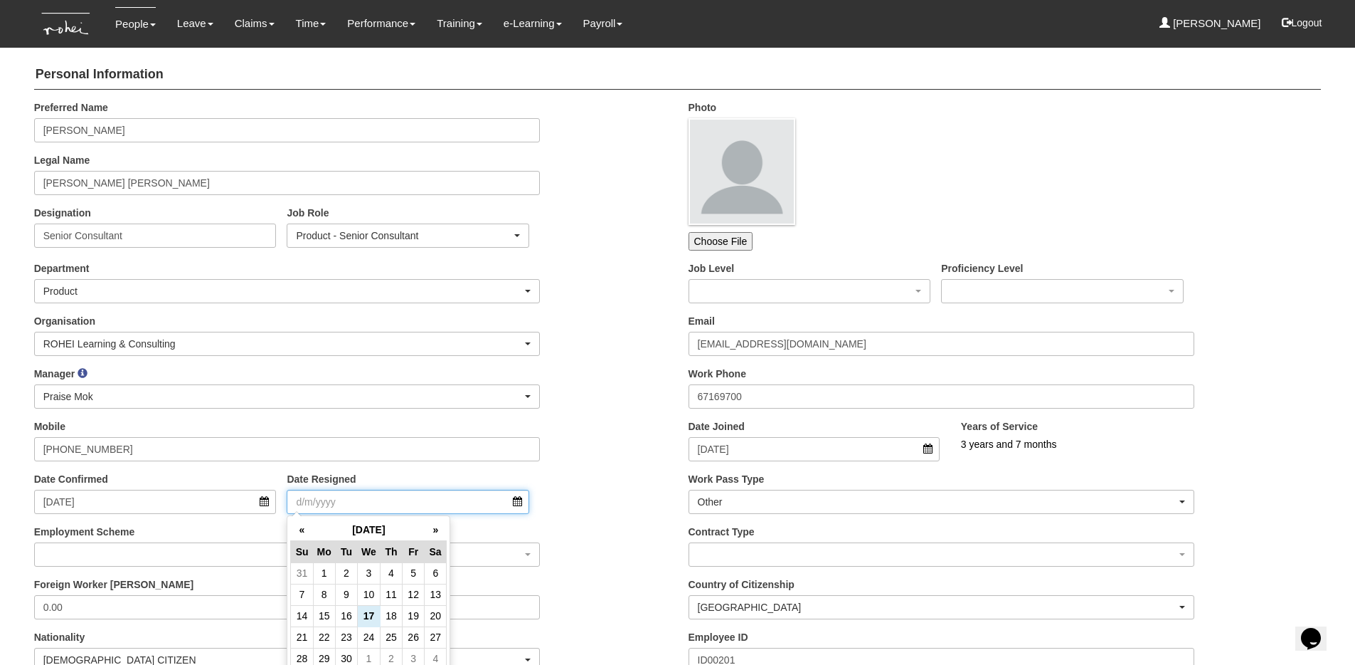
click at [336, 501] on input "Date Resigned" at bounding box center [408, 502] width 243 height 24
type input "[DATE]"
click at [561, 448] on div "Mobile [PHONE_NUMBER]" at bounding box center [350, 445] width 655 height 53
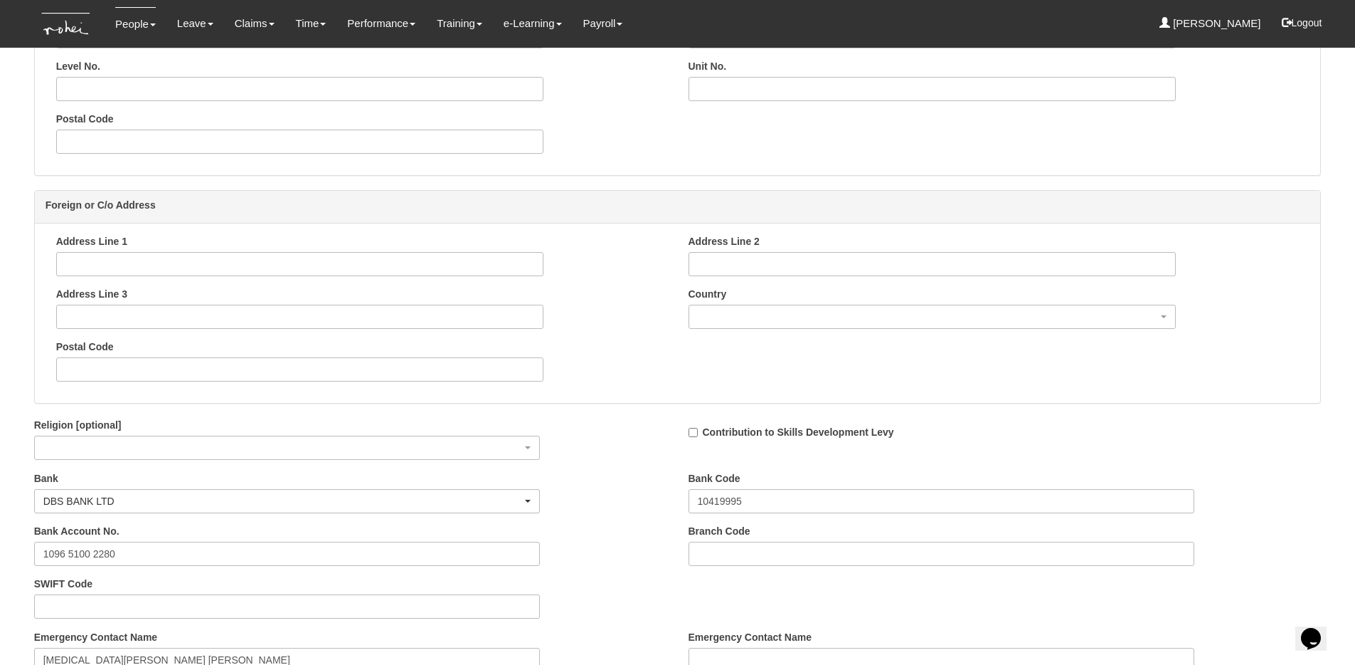
scroll to position [1986, 0]
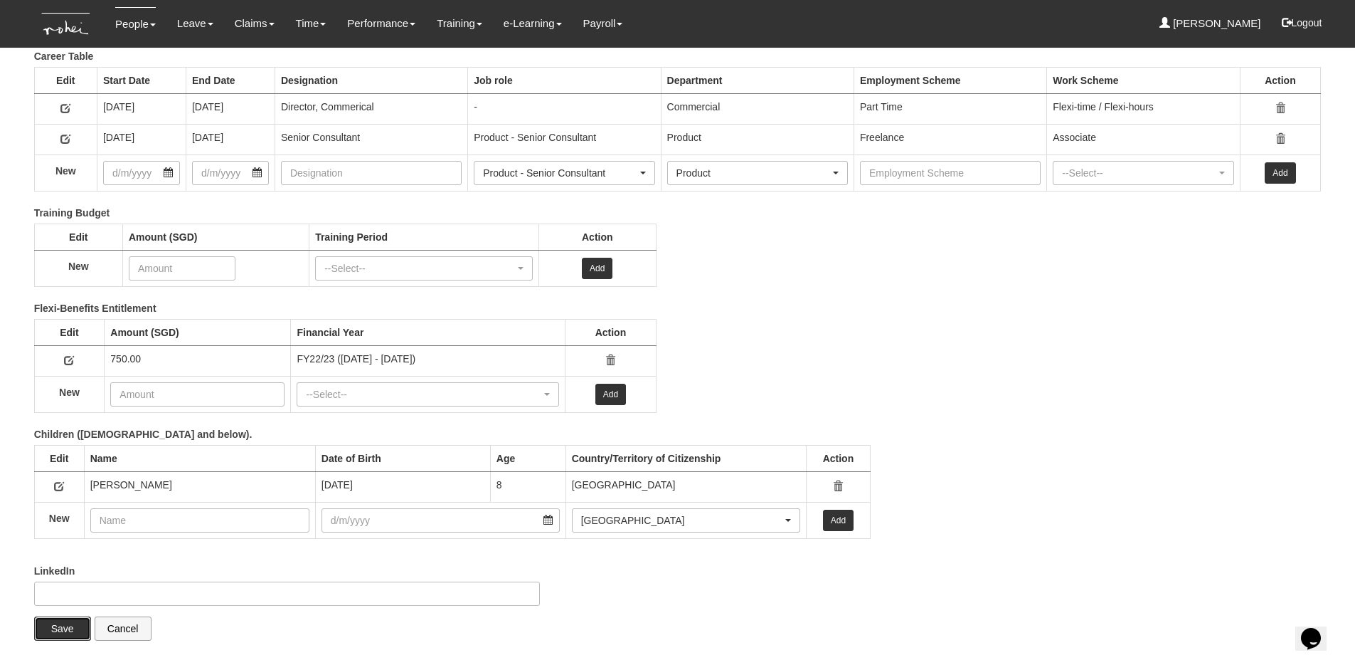
click at [43, 636] on input "Save" at bounding box center [62, 628] width 57 height 24
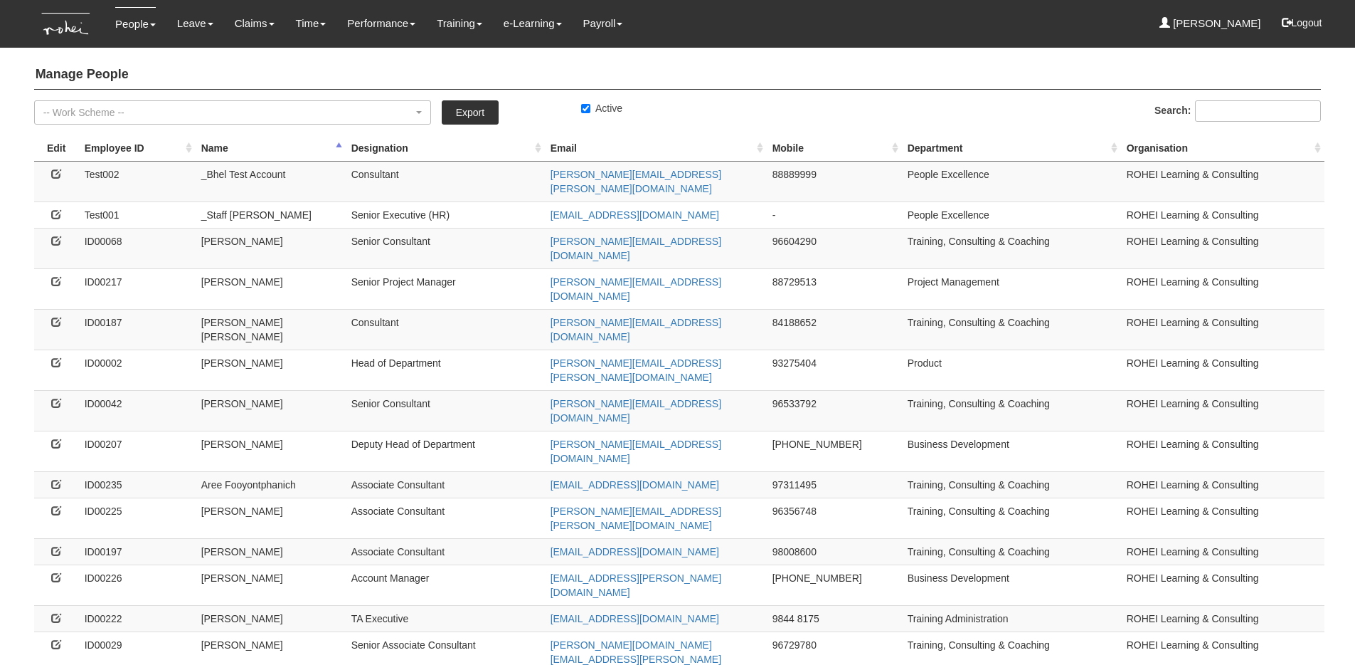
select select "50"
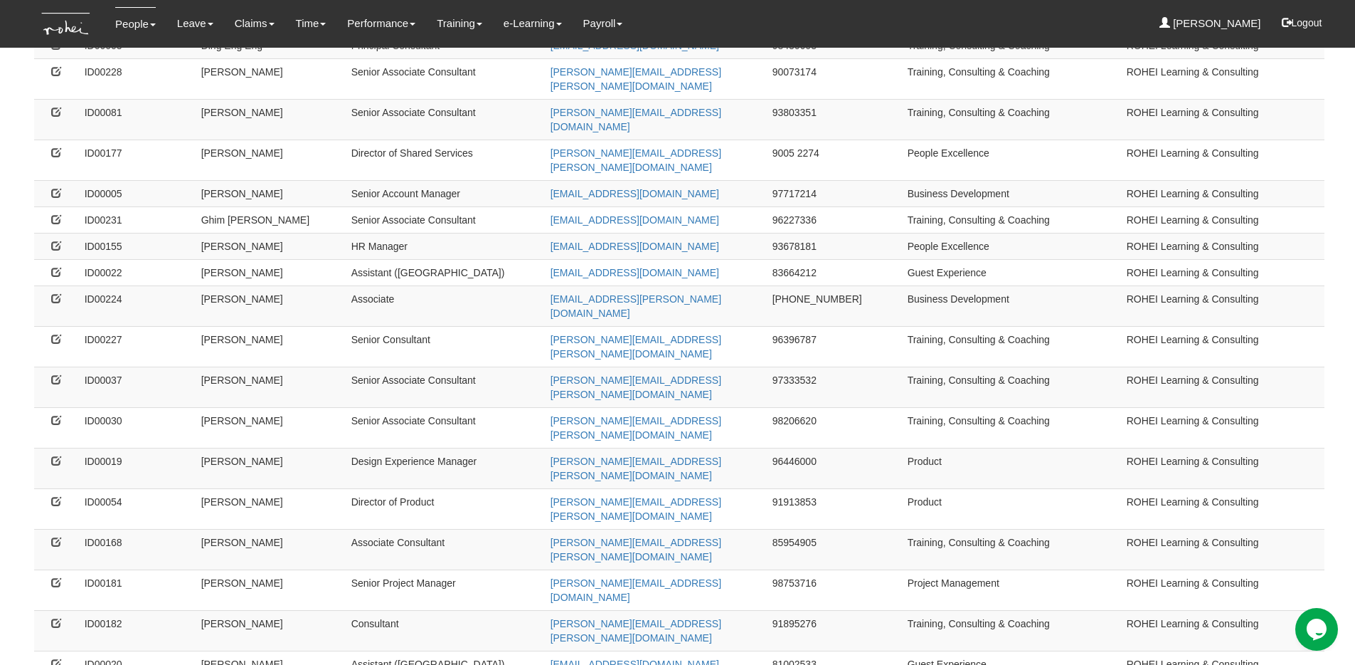
scroll to position [889, 0]
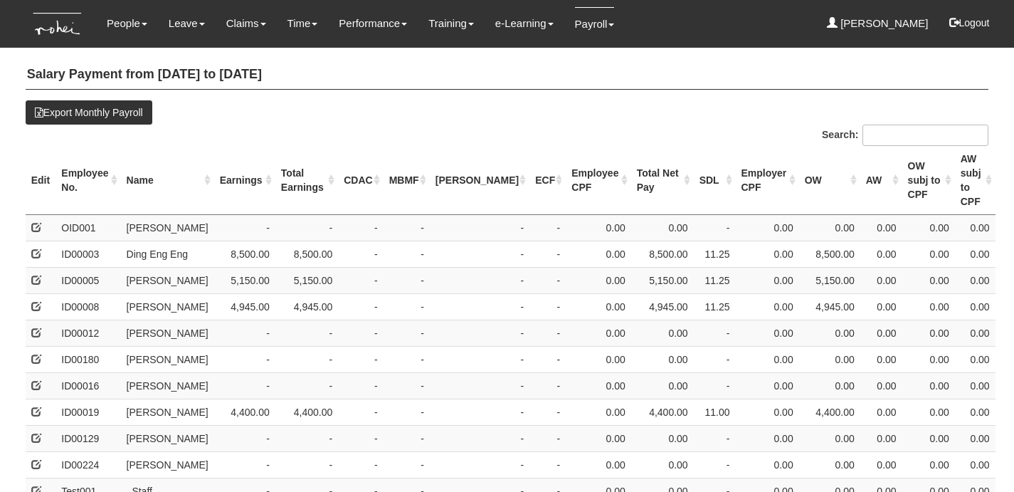
select select "50"
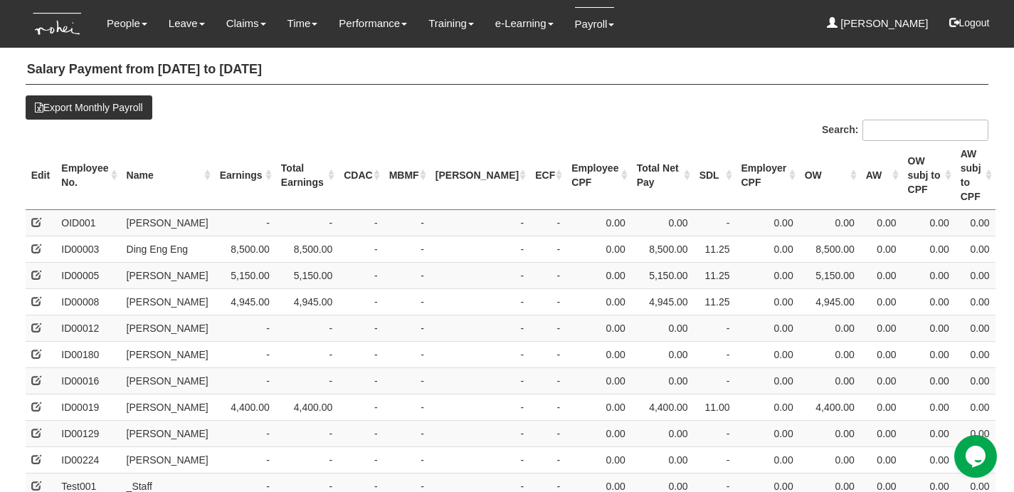
click at [157, 156] on th "Name" at bounding box center [167, 175] width 93 height 69
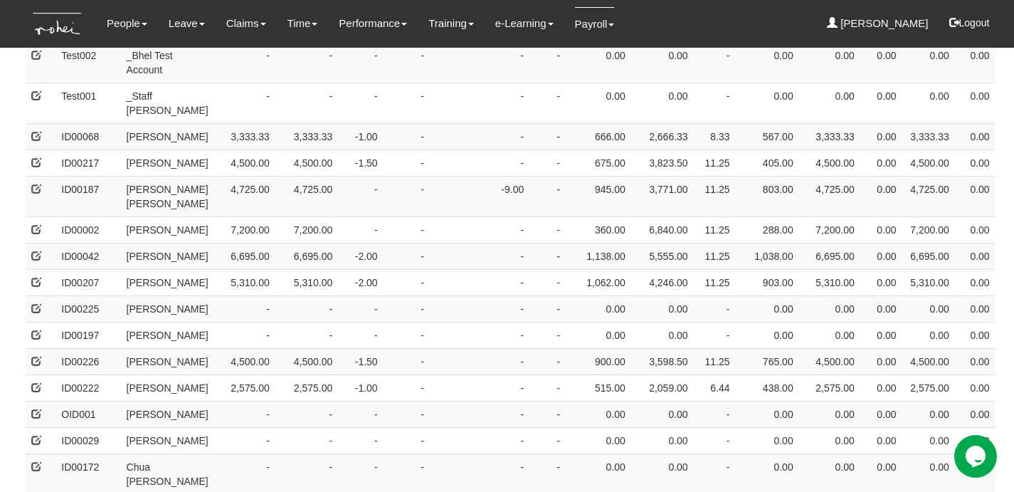
scroll to position [0, 0]
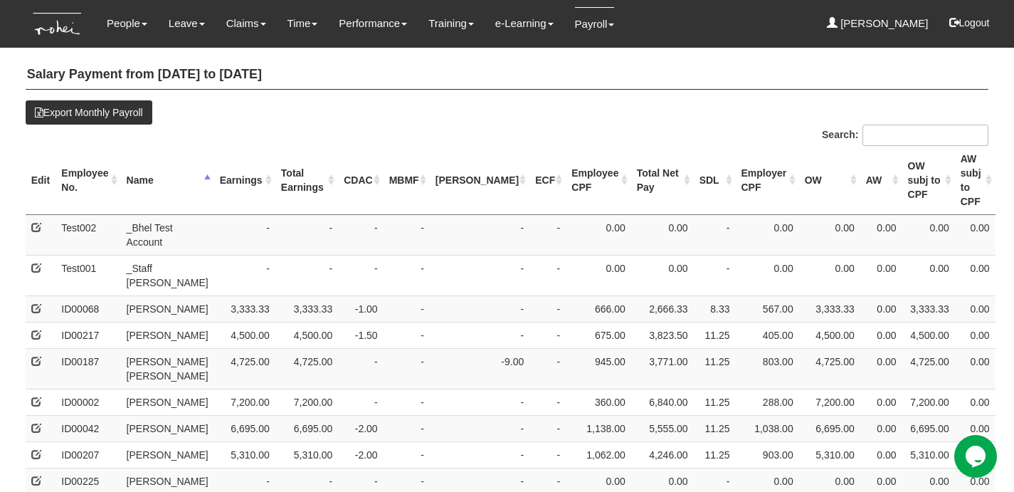
click at [226, 166] on th "Earnings" at bounding box center [244, 180] width 61 height 69
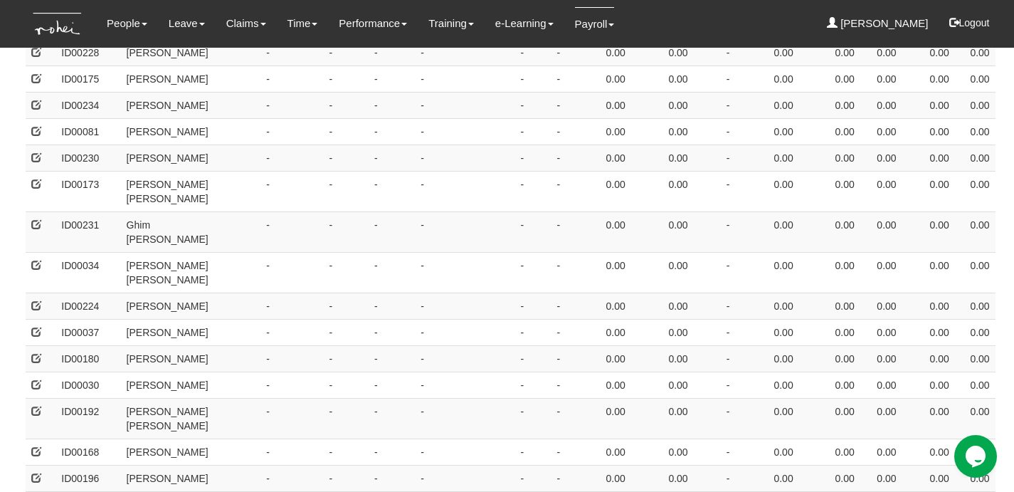
scroll to position [419, 0]
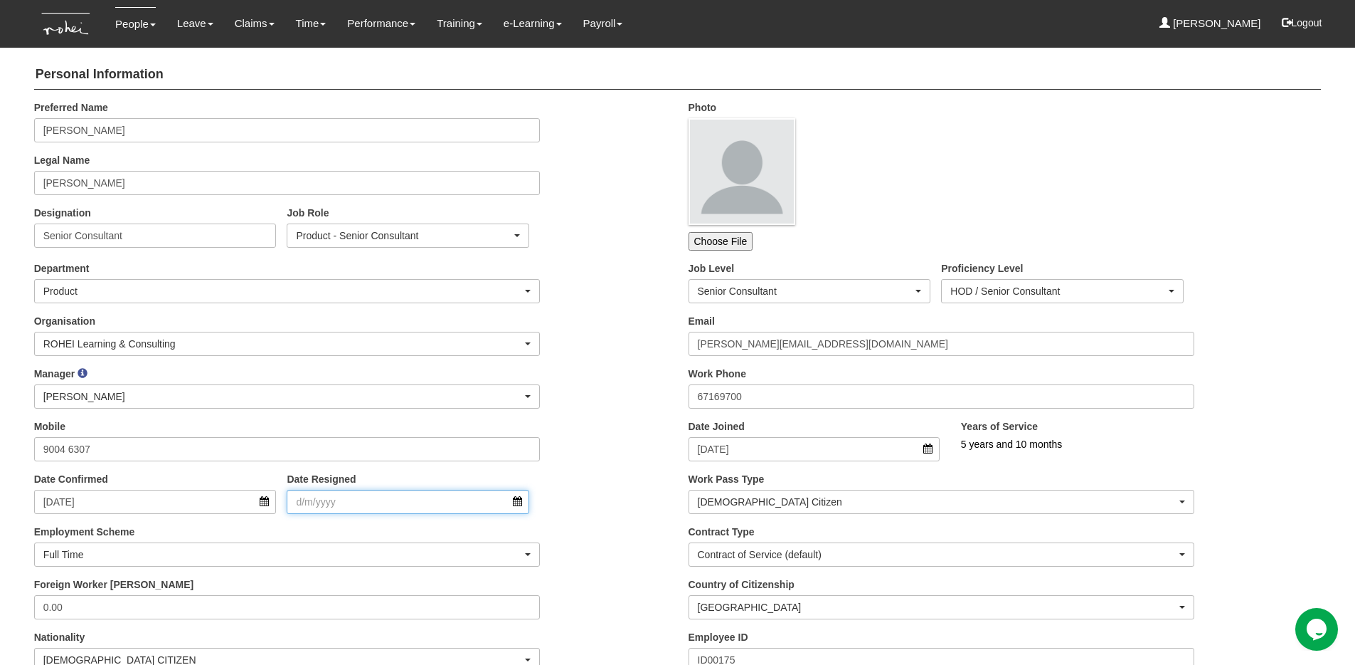
click at [348, 498] on input "Date Resigned" at bounding box center [408, 502] width 243 height 24
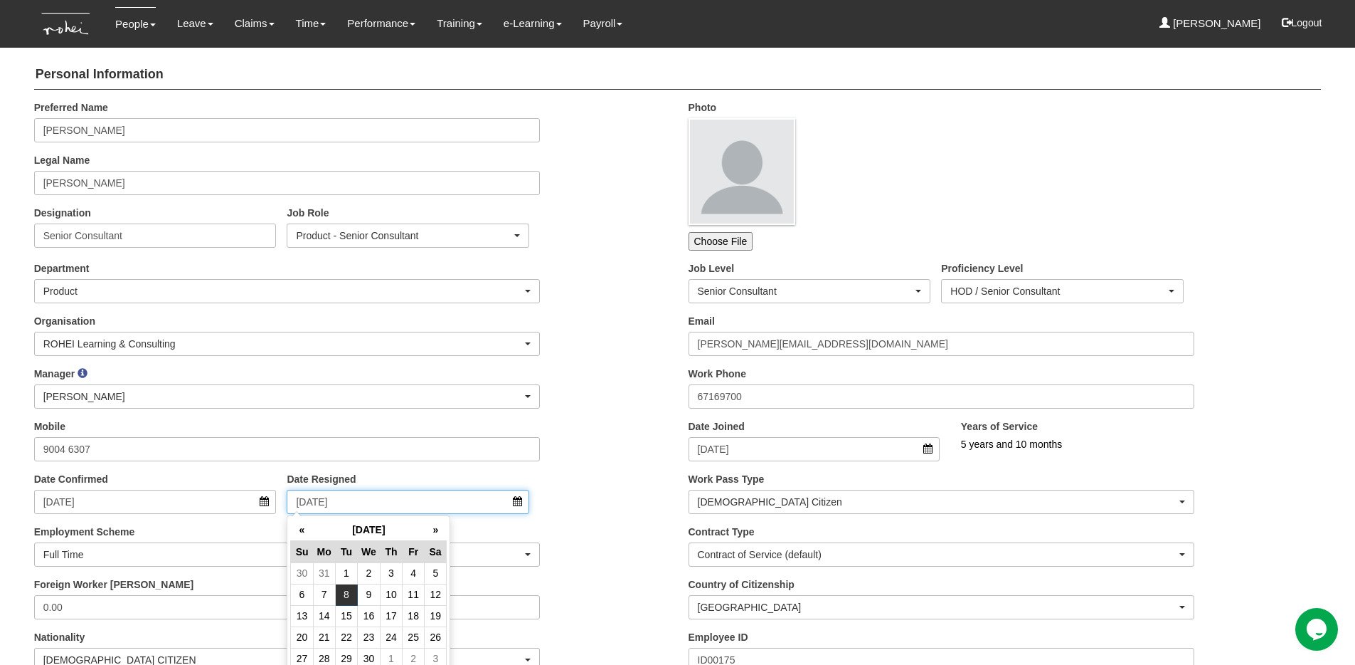
type input "8/4/2025"
click at [637, 406] on div "Manager _Staff Gracie Abel Tan Aline Eustaquio Low Amanda Ho Claribel Abadilla …" at bounding box center [350, 392] width 655 height 53
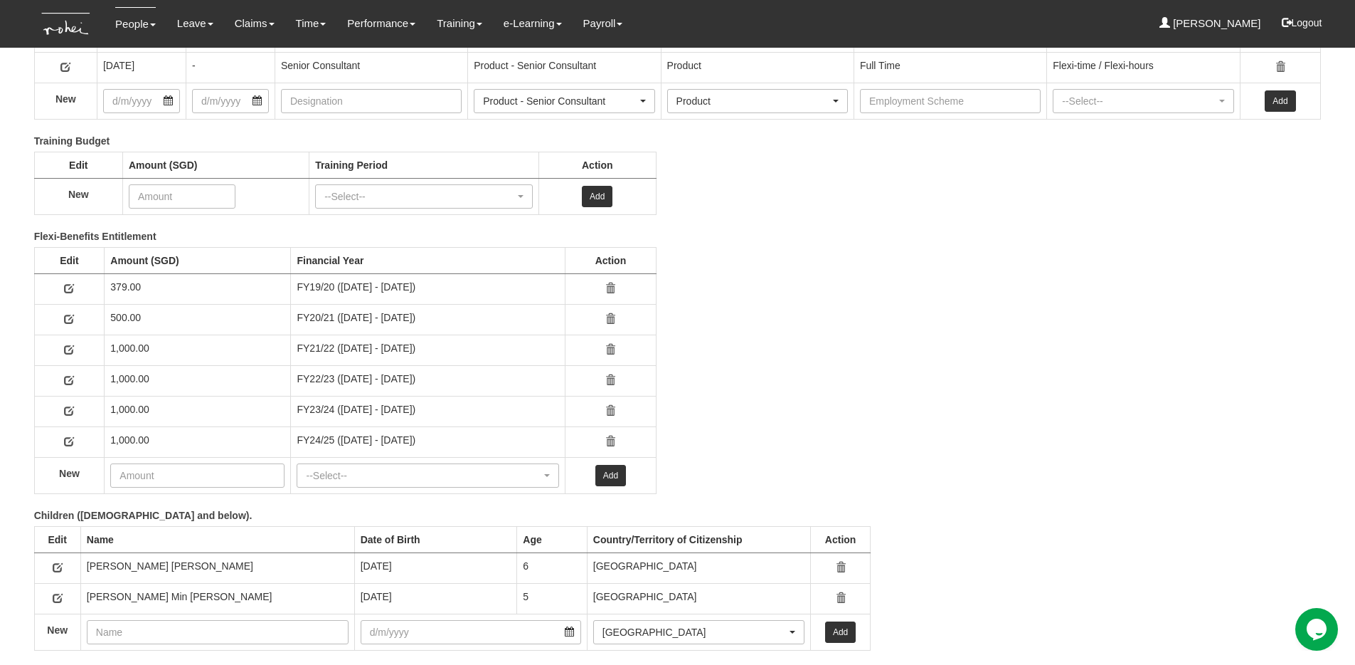
scroll to position [2201, 0]
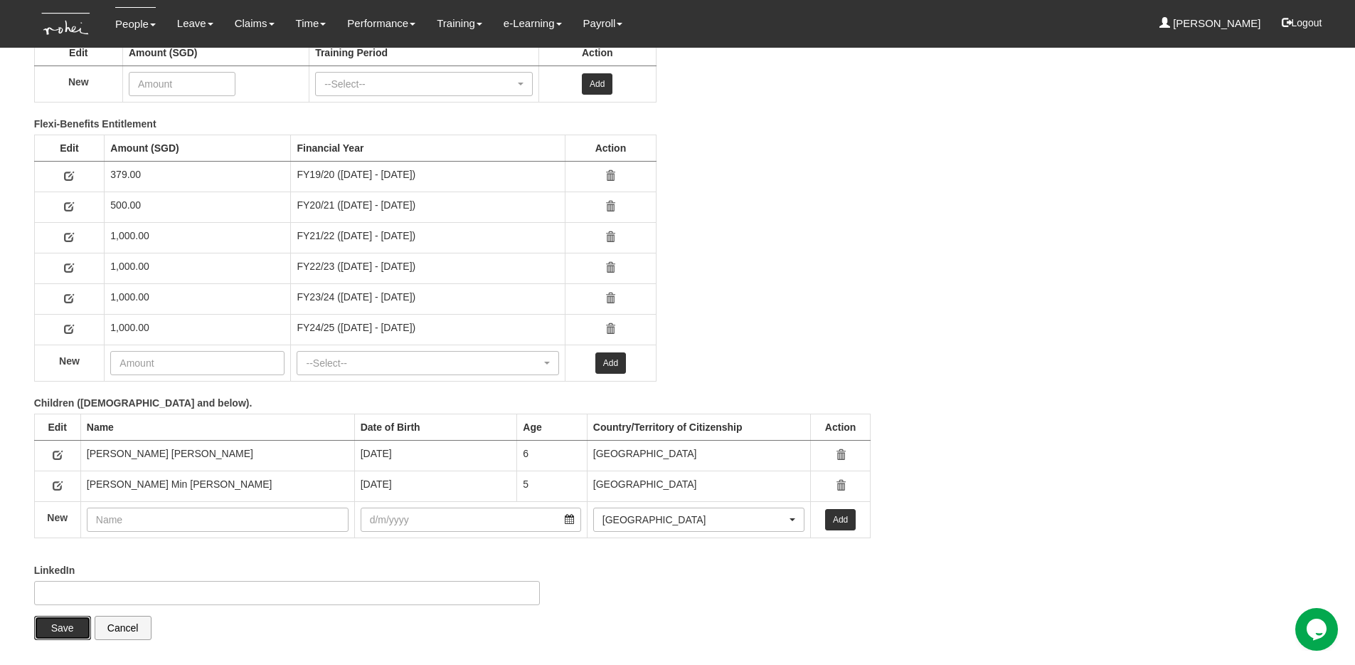
click at [55, 627] on input "Save" at bounding box center [62, 627] width 57 height 24
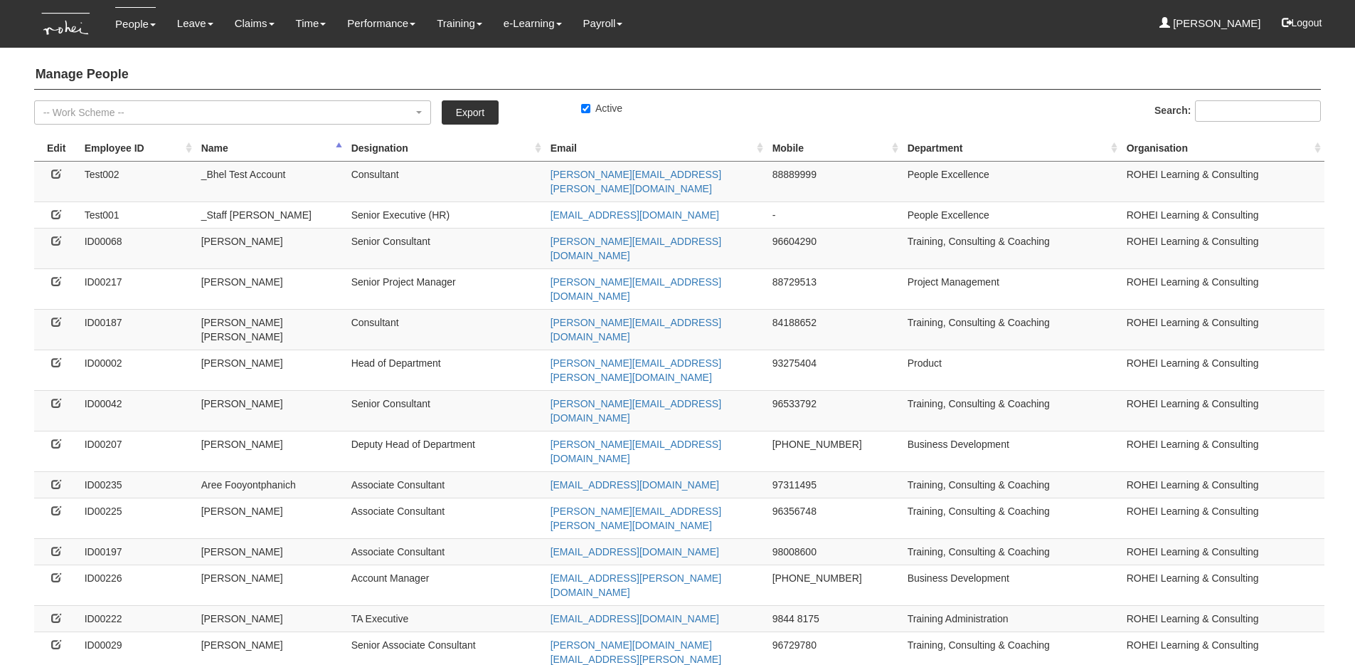
select select "50"
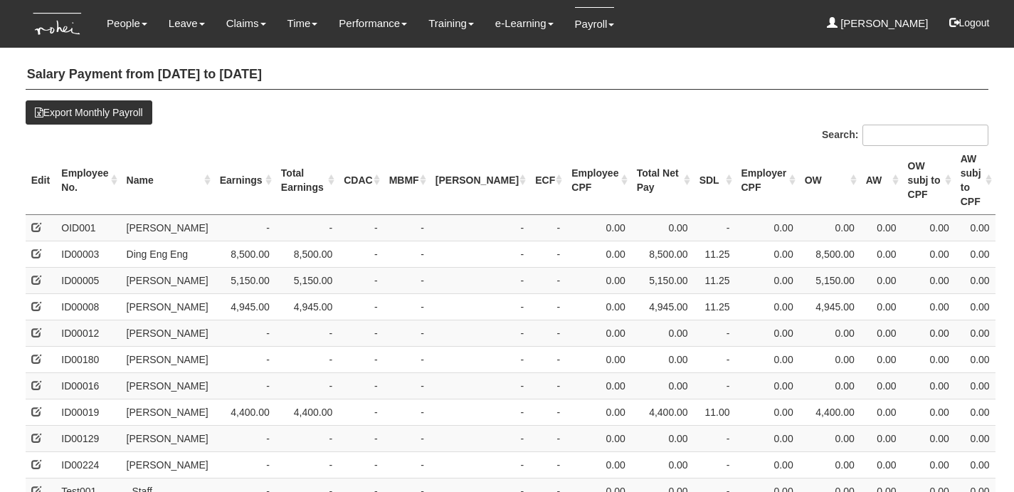
select select "50"
click at [146, 169] on th "Name" at bounding box center [167, 180] width 93 height 69
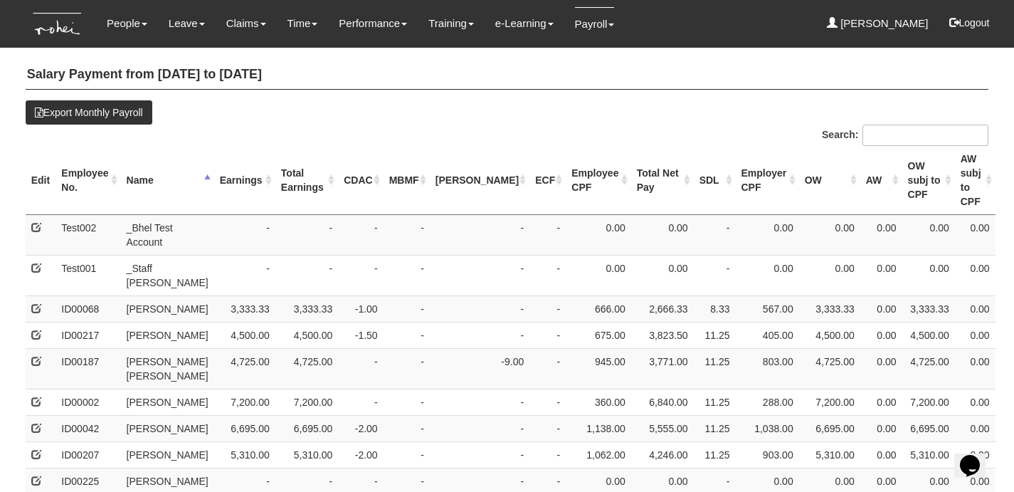
click at [214, 171] on th "Earnings" at bounding box center [244, 180] width 61 height 69
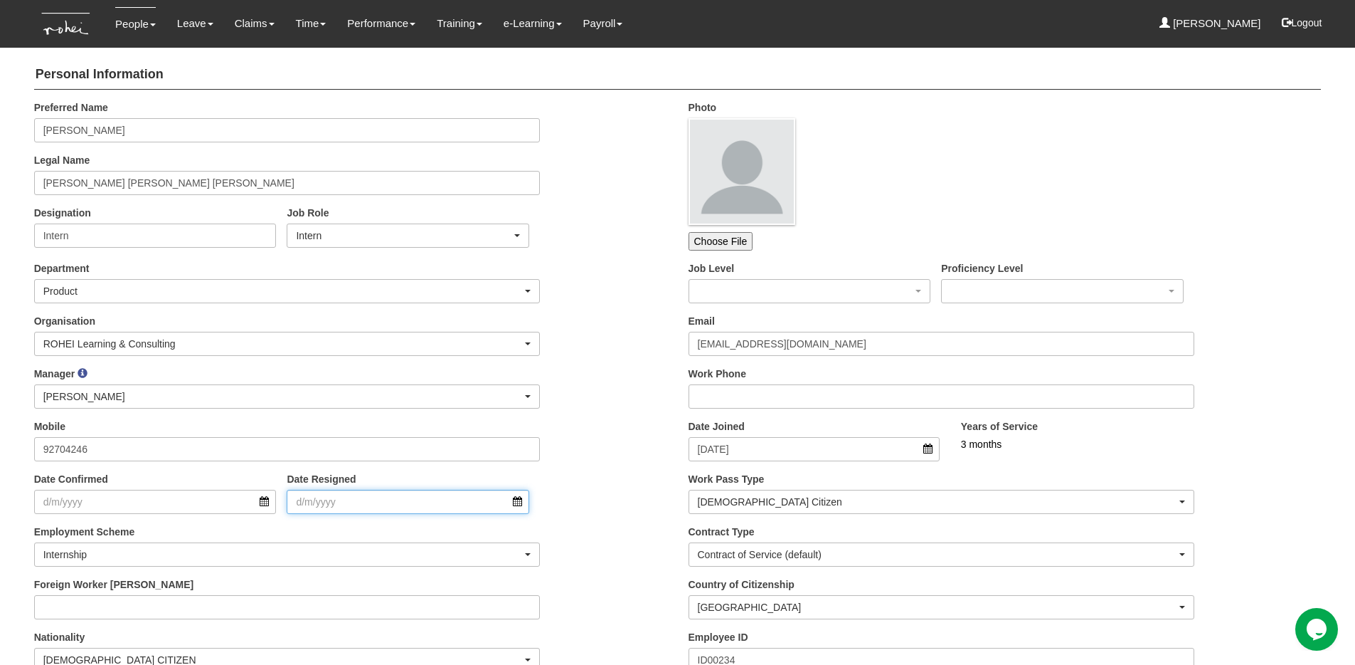
click at [406, 496] on input "Date Resigned" at bounding box center [408, 502] width 243 height 24
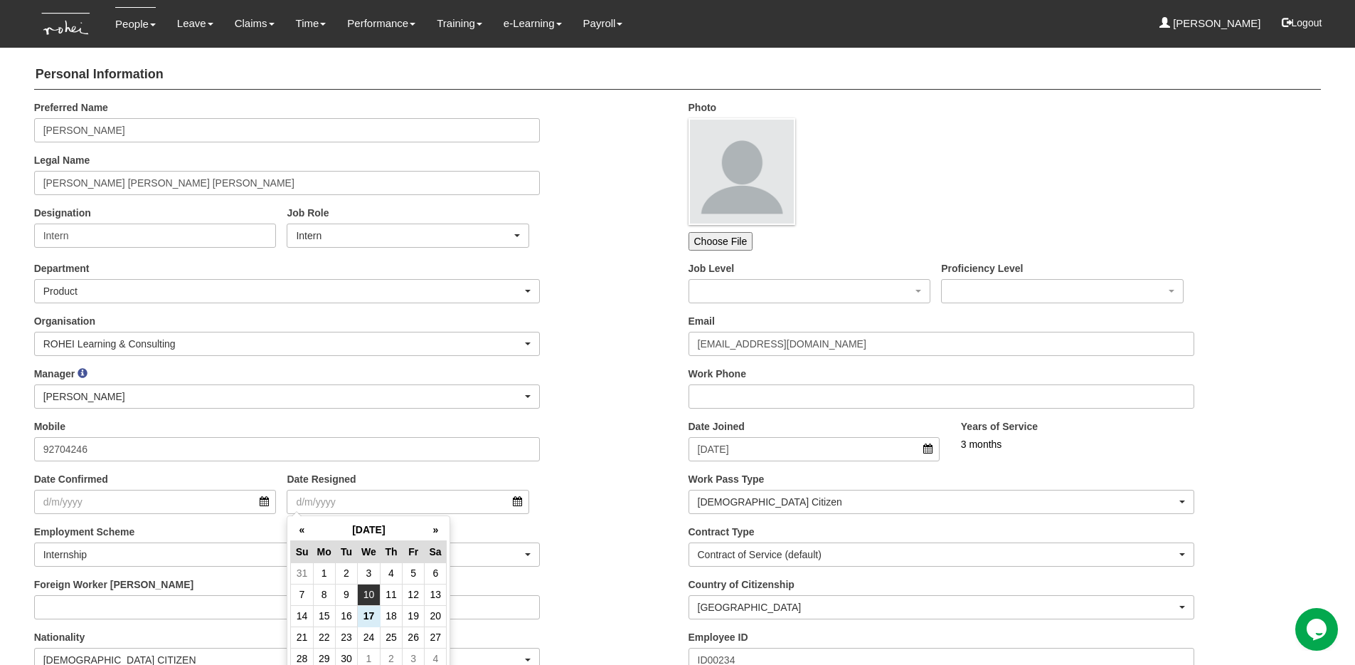
click at [365, 598] on td "10" at bounding box center [369, 593] width 23 height 21
type input "[DATE]"
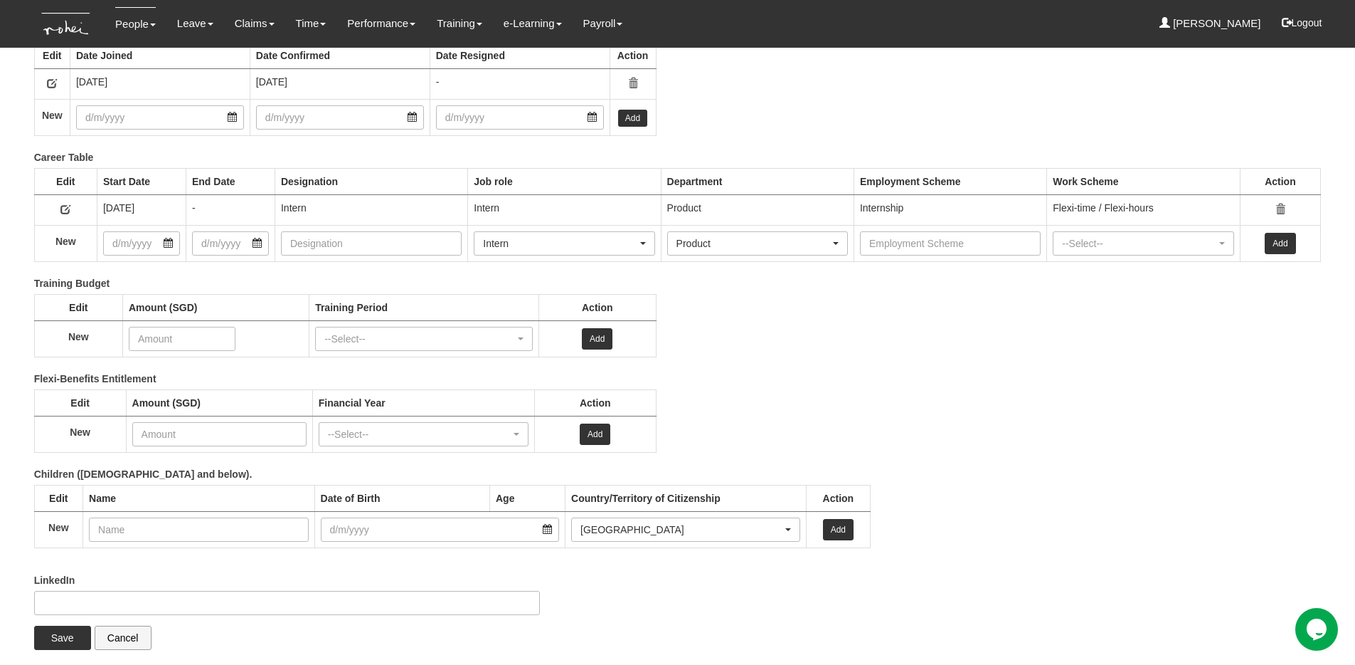
scroll to position [1895, 0]
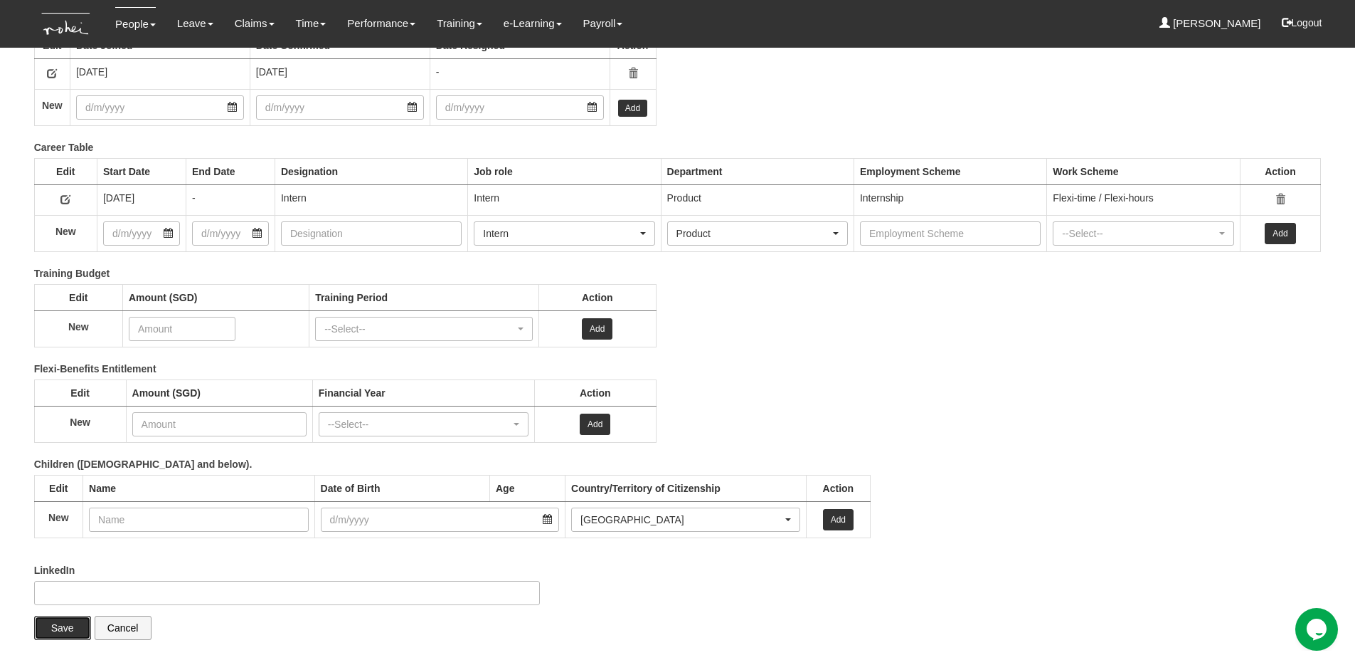
click at [45, 638] on input "Save" at bounding box center [62, 627] width 57 height 24
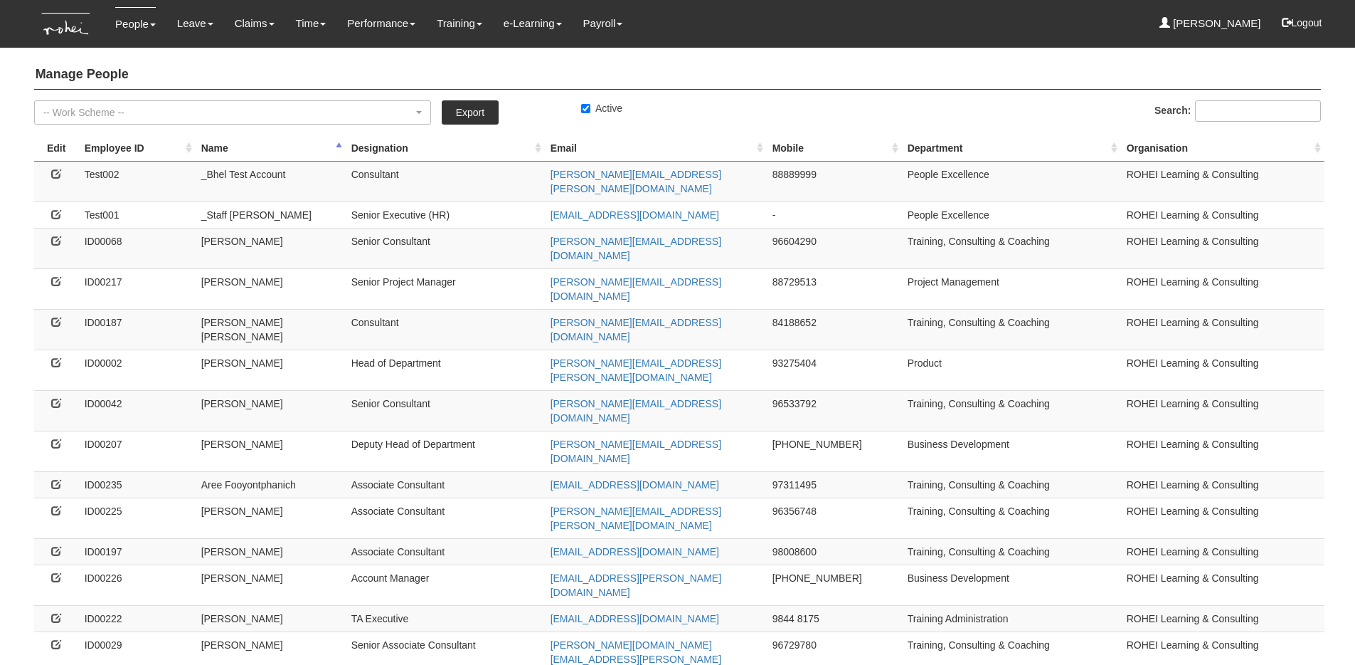
select select "50"
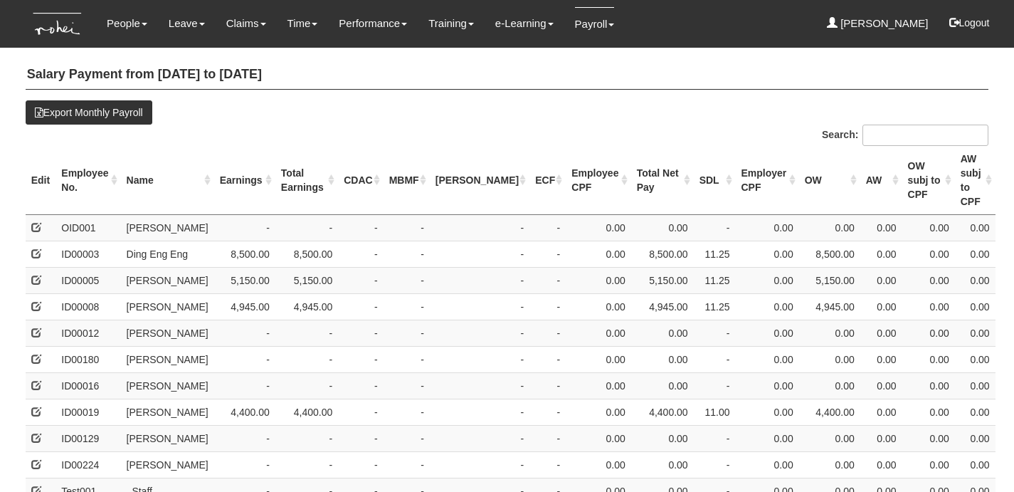
select select "50"
click at [152, 169] on th "Name" at bounding box center [167, 180] width 93 height 69
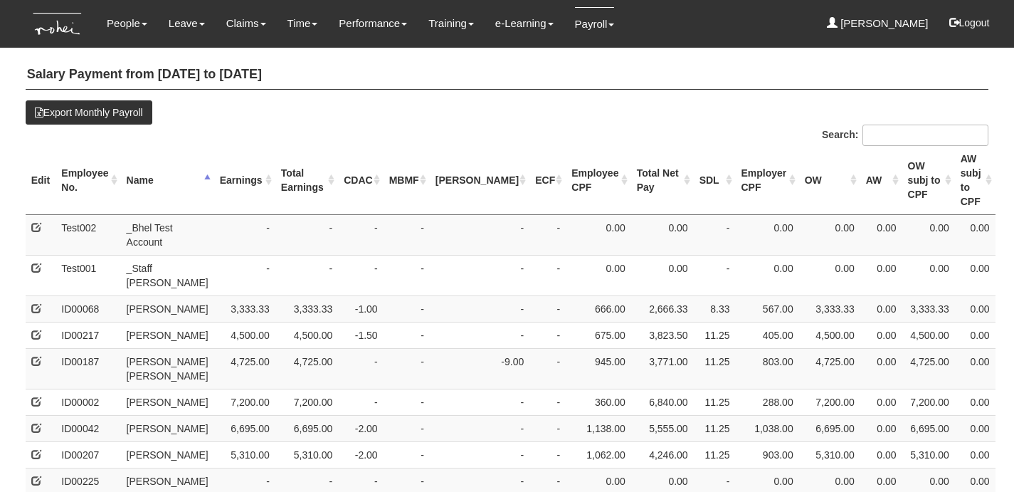
click at [225, 163] on th "Earnings" at bounding box center [244, 180] width 61 height 69
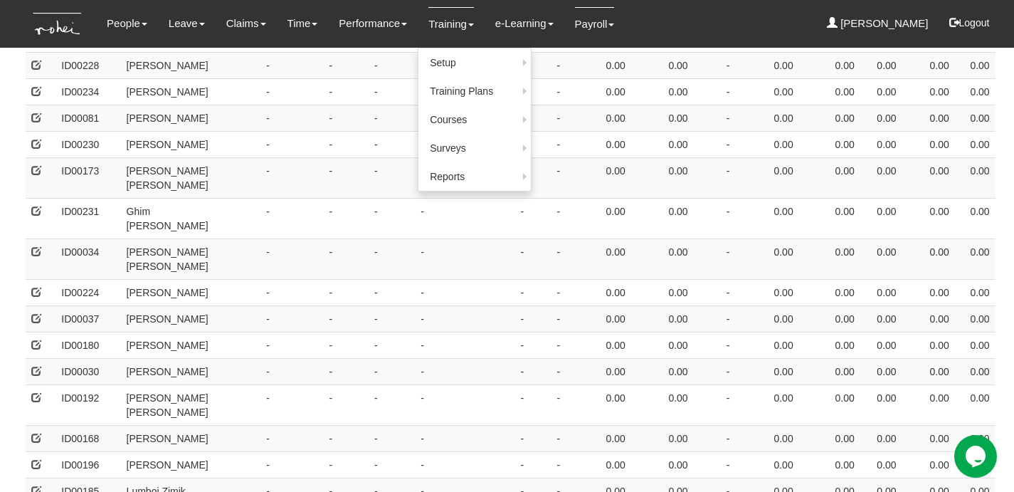
scroll to position [421, 0]
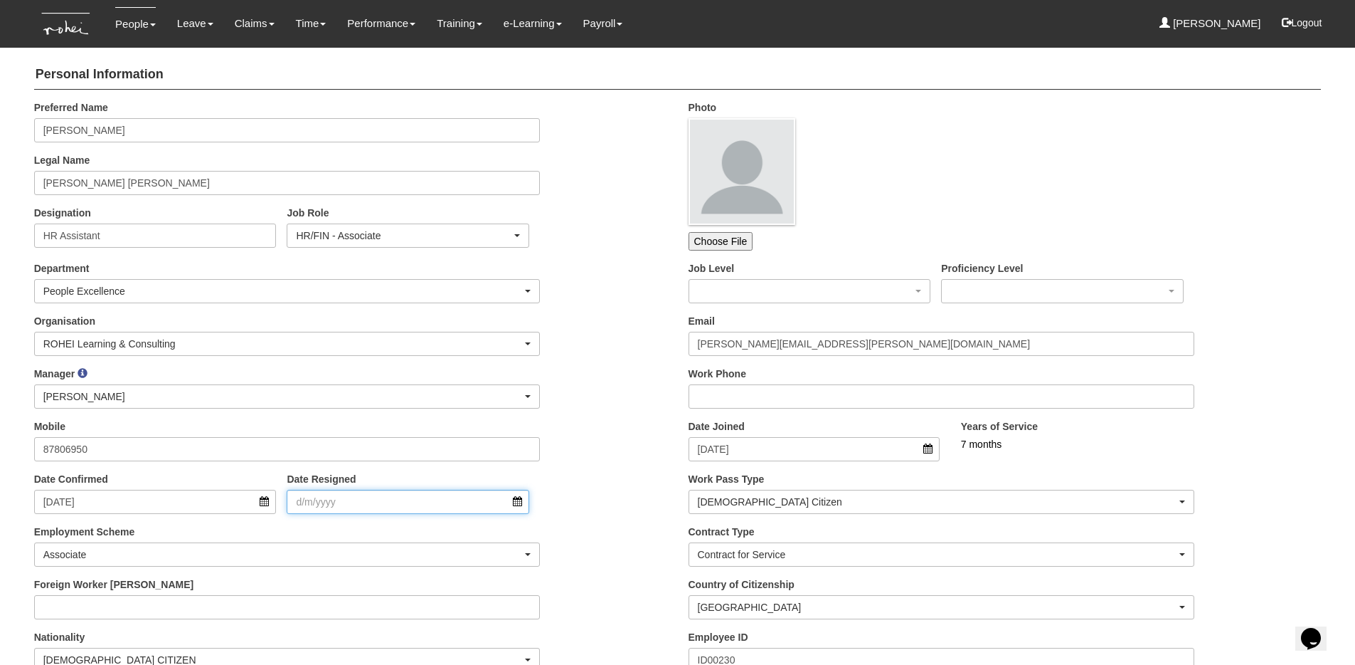
click at [345, 500] on input "Date Resigned" at bounding box center [408, 502] width 243 height 24
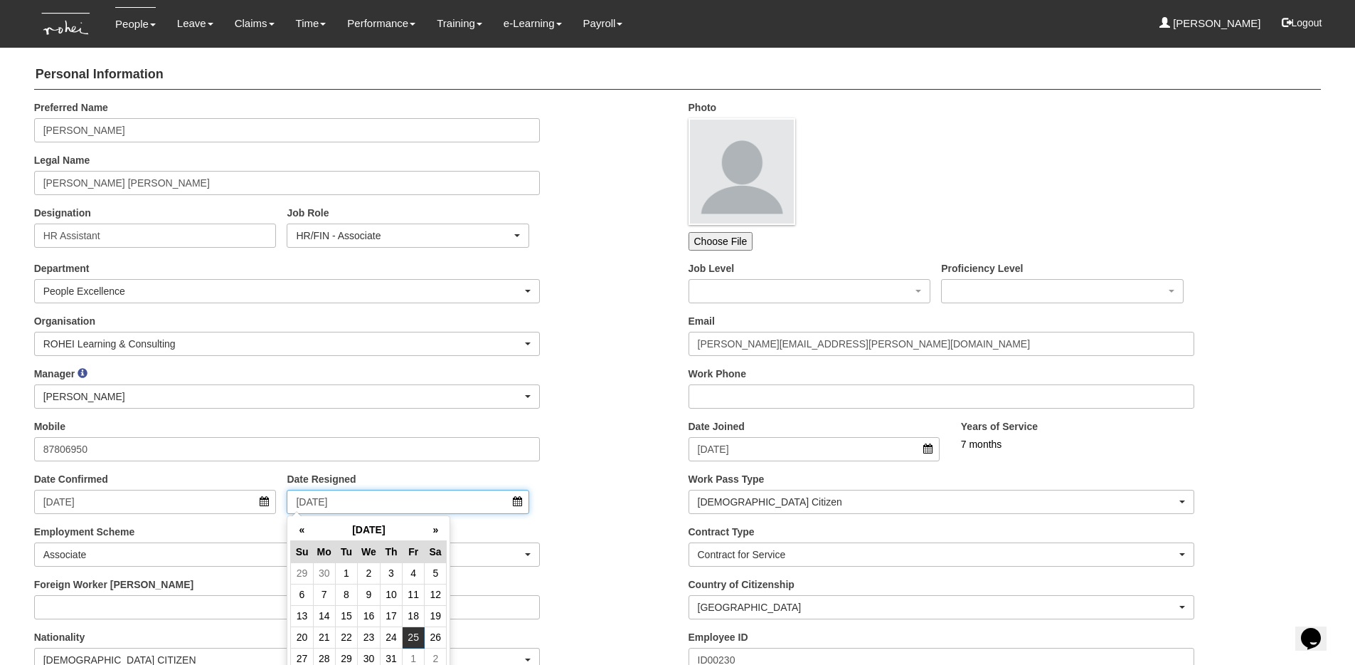
type input "25/7/2025"
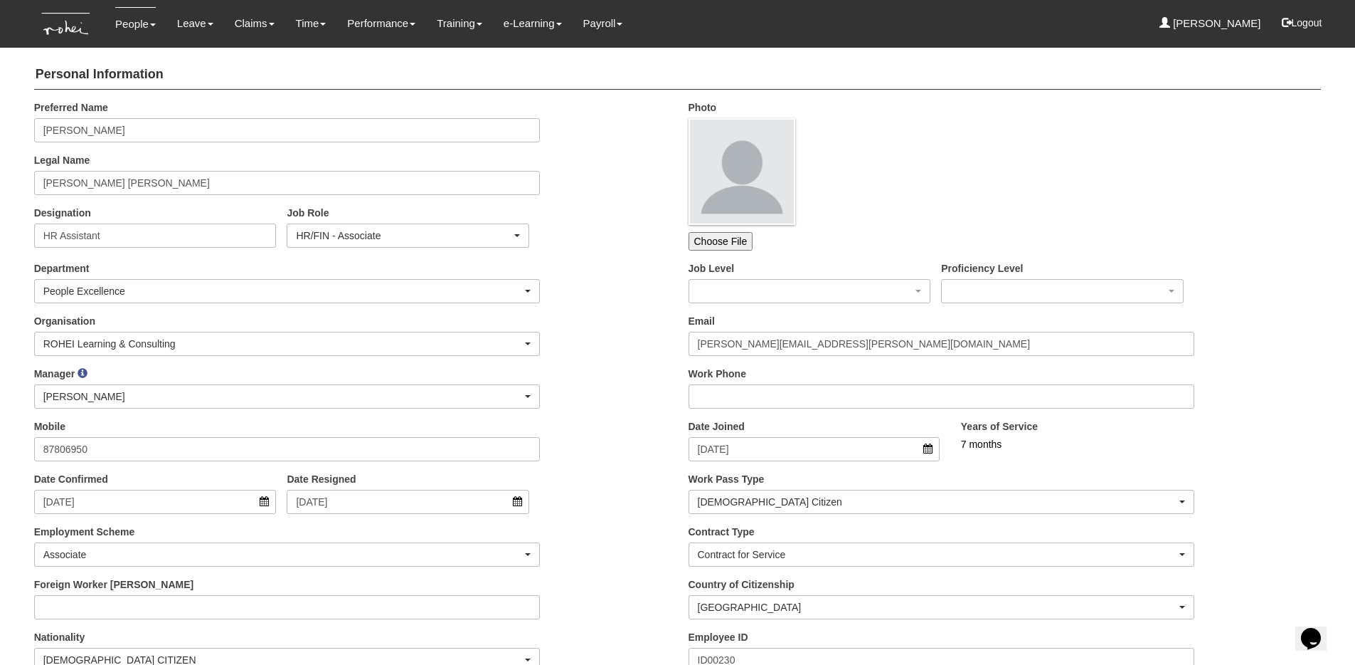
click at [603, 404] on div "Manager _Staff Gracie Abel Tan Aline Eustaquio Low Amanda Ho Claribel Abadilla …" at bounding box center [350, 392] width 655 height 53
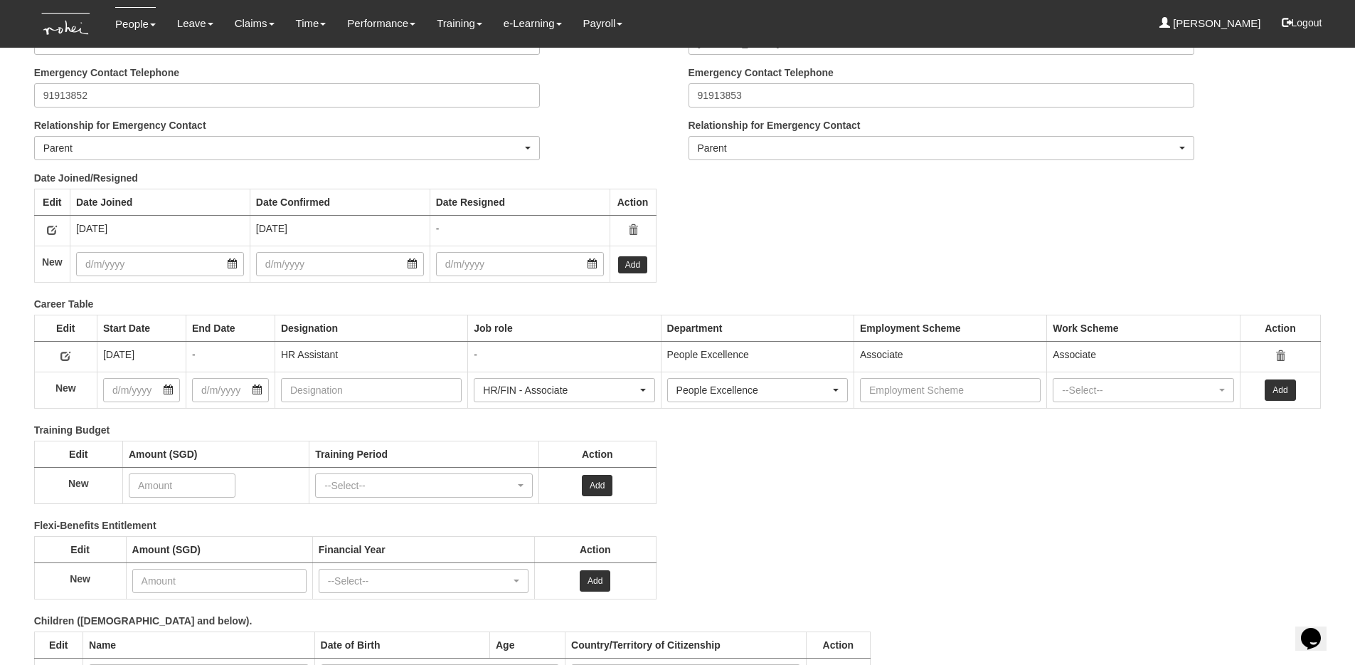
scroll to position [1895, 0]
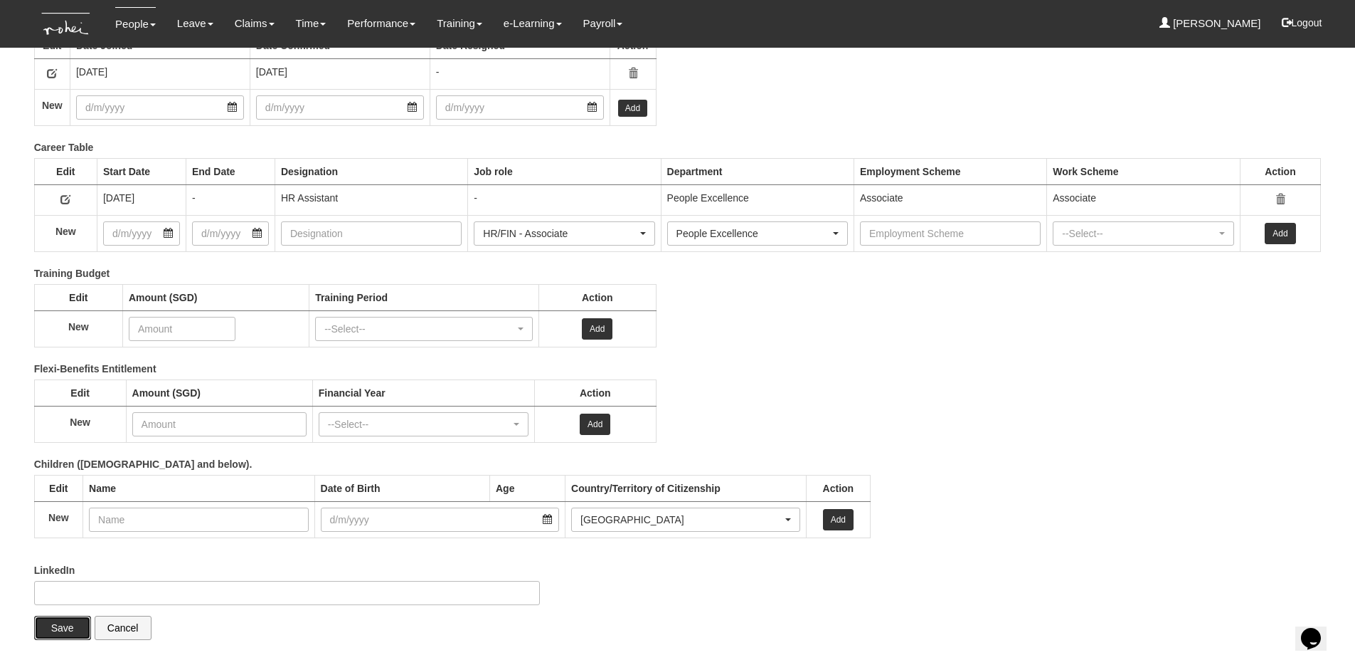
click at [57, 625] on input "Save" at bounding box center [62, 627] width 57 height 24
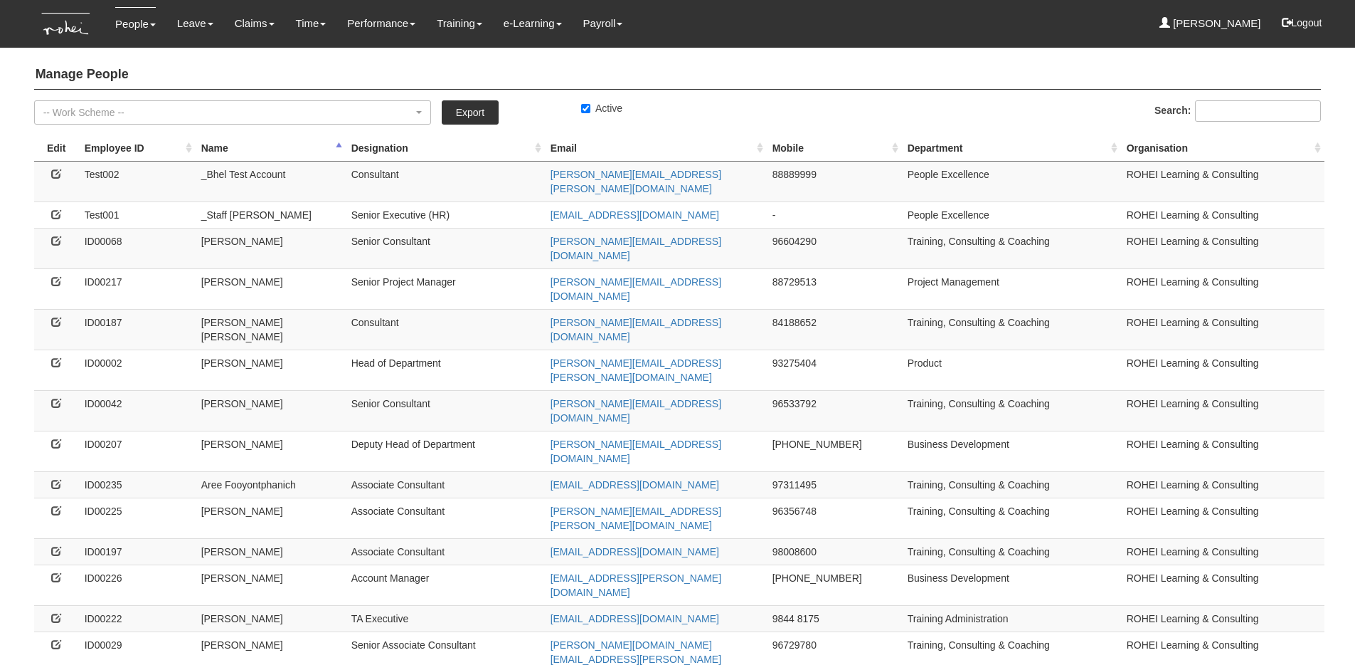
select select "50"
click at [591, 105] on label "Active" at bounding box center [601, 108] width 41 height 14
click at [591, 105] on input "Active" at bounding box center [585, 108] width 9 height 9
checkbox input "false"
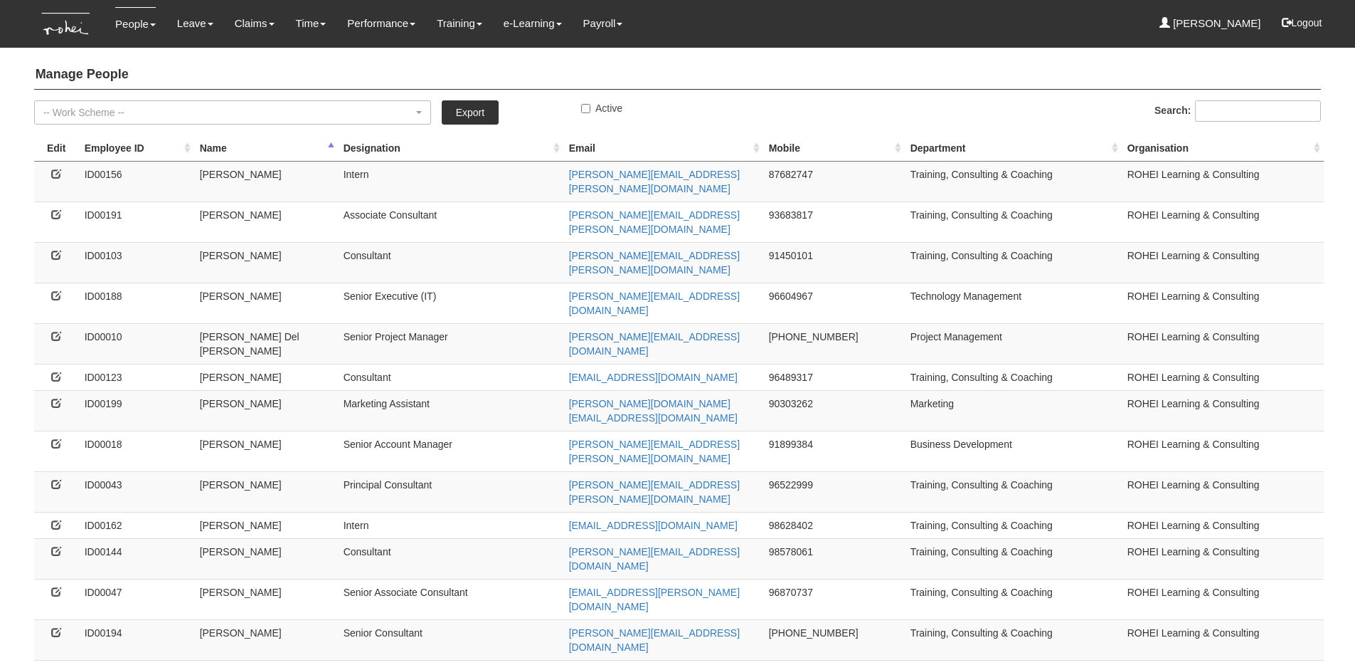
select select "50"
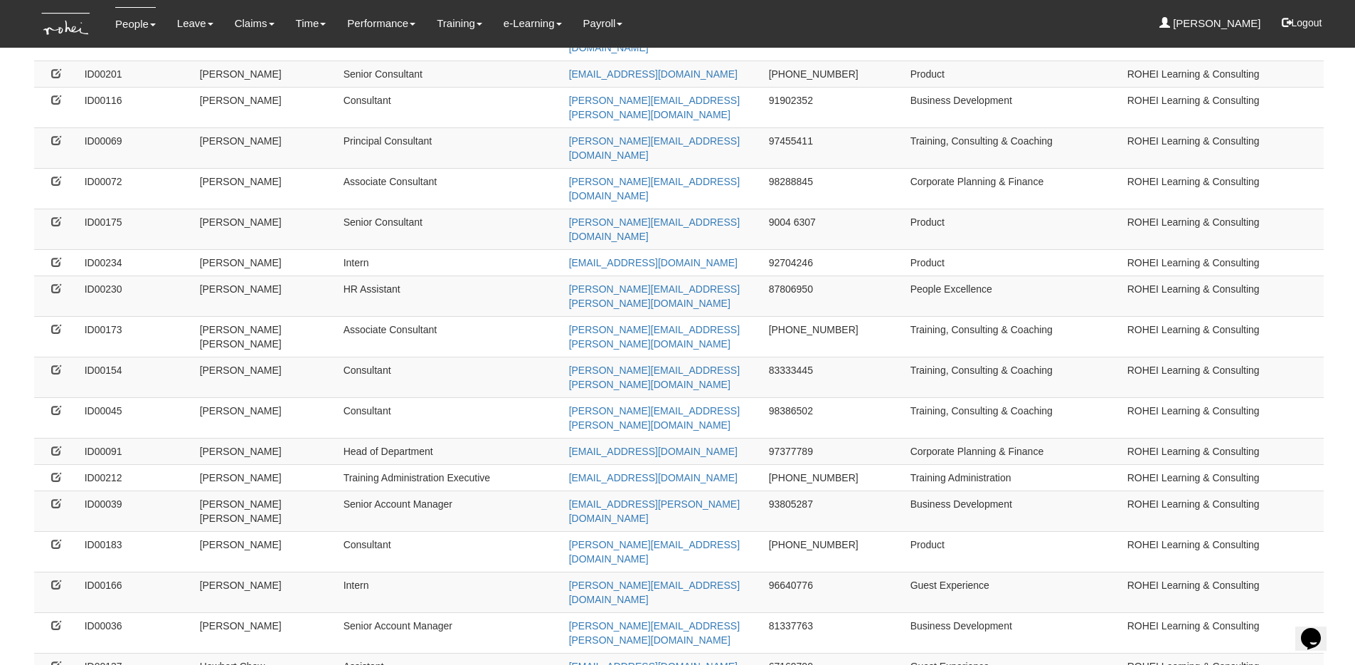
scroll to position [863, 0]
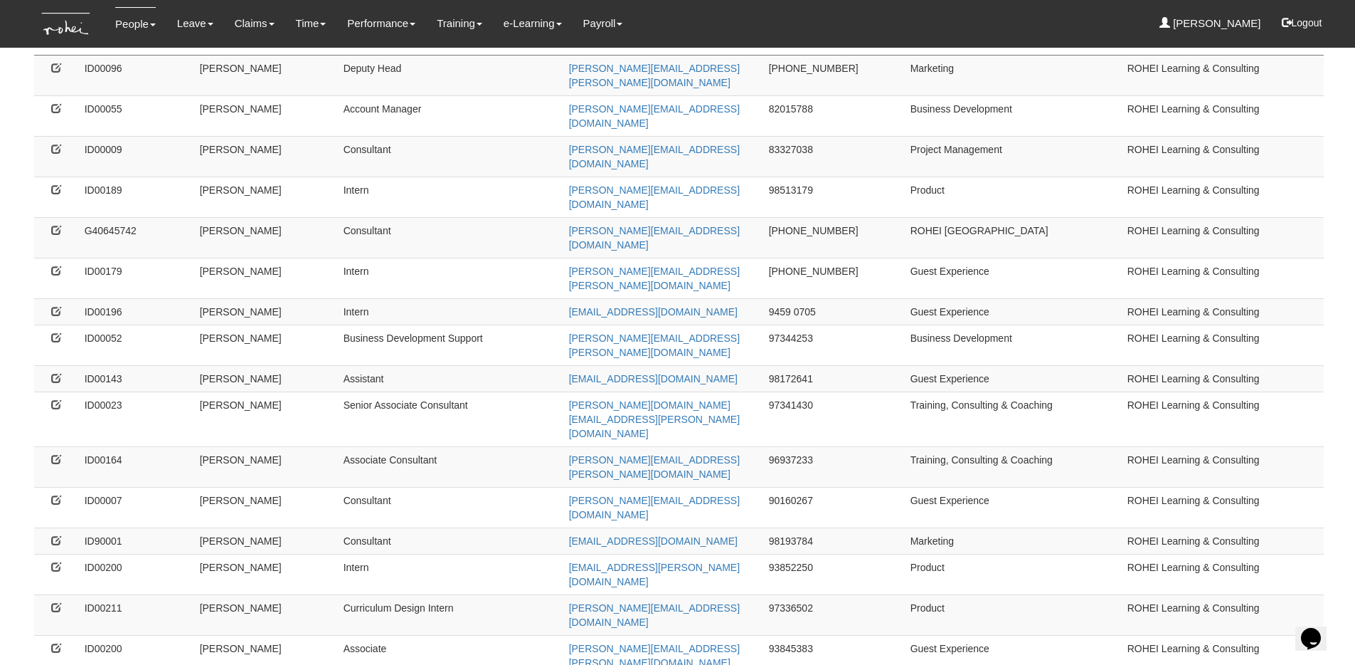
scroll to position [0, 0]
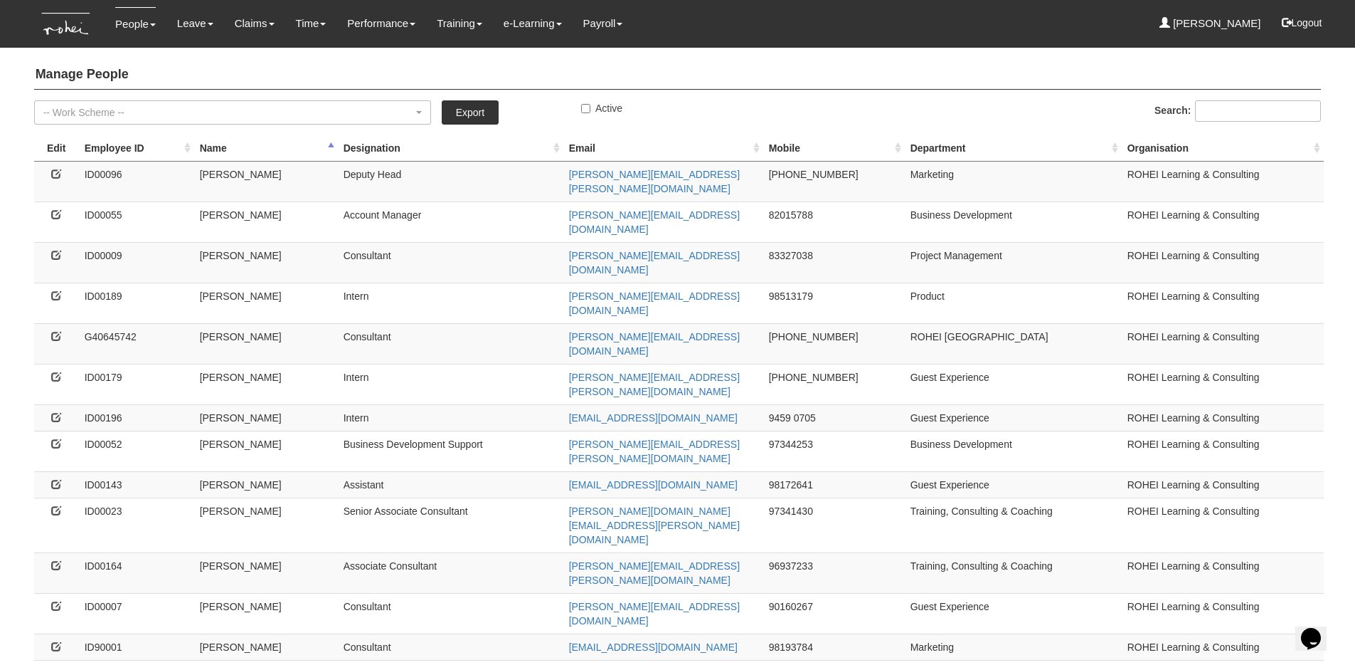
click at [222, 142] on th "Name" at bounding box center [266, 148] width 144 height 26
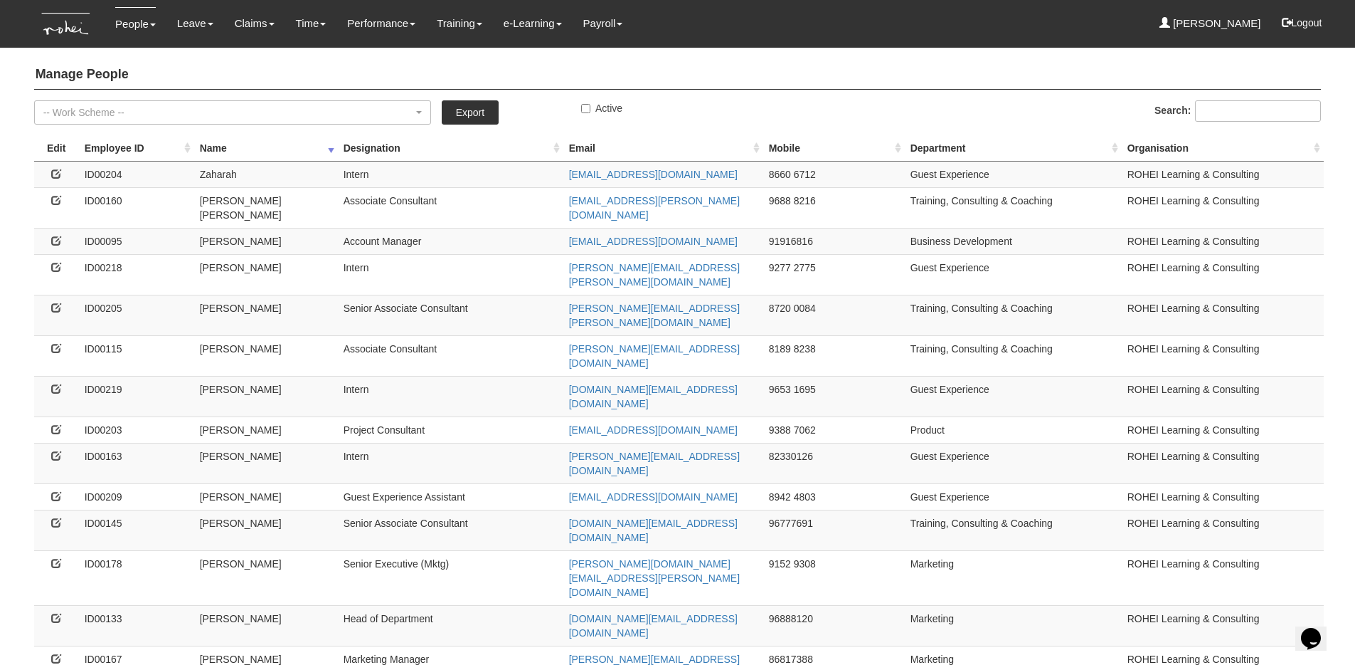
click at [209, 153] on th "Name" at bounding box center [266, 148] width 144 height 26
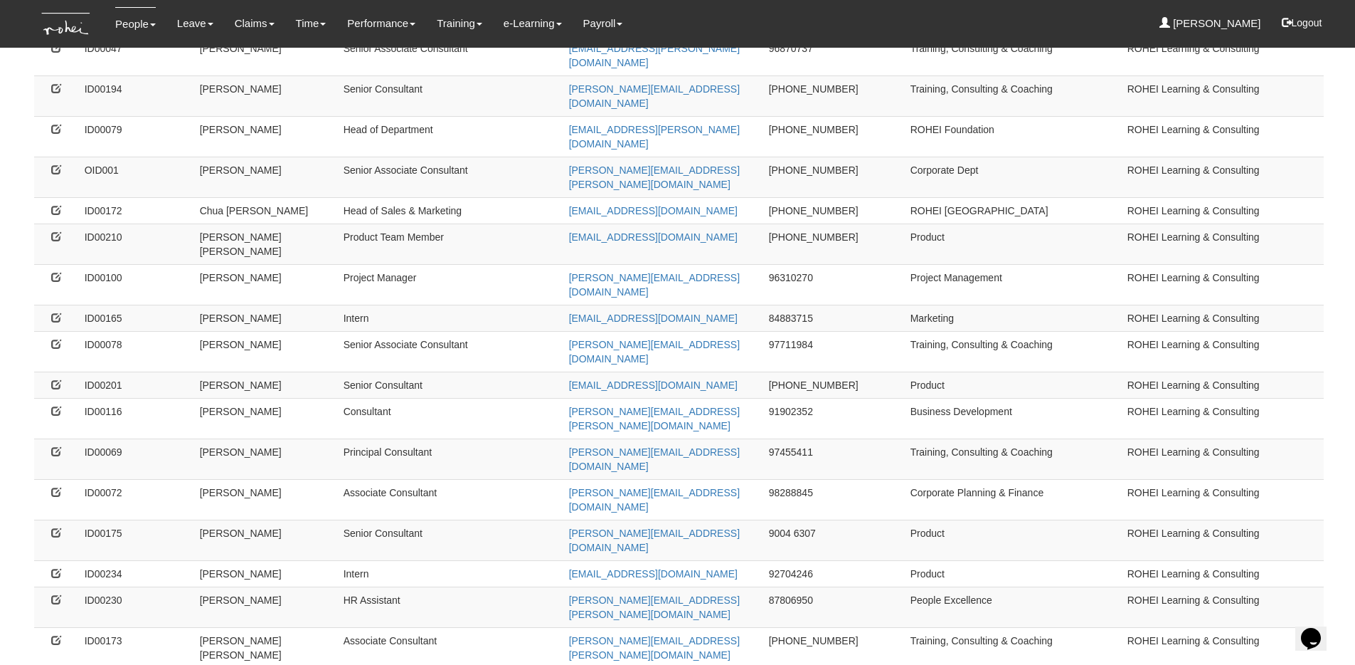
scroll to position [889, 0]
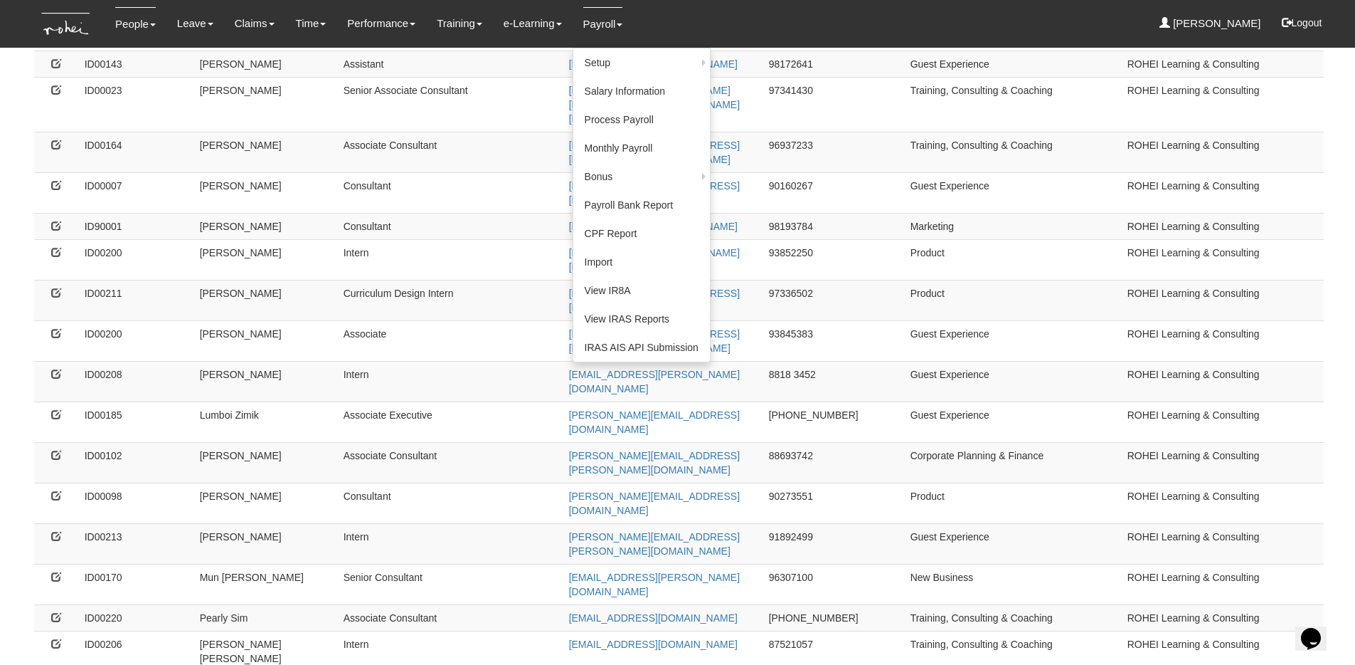
scroll to position [417, 0]
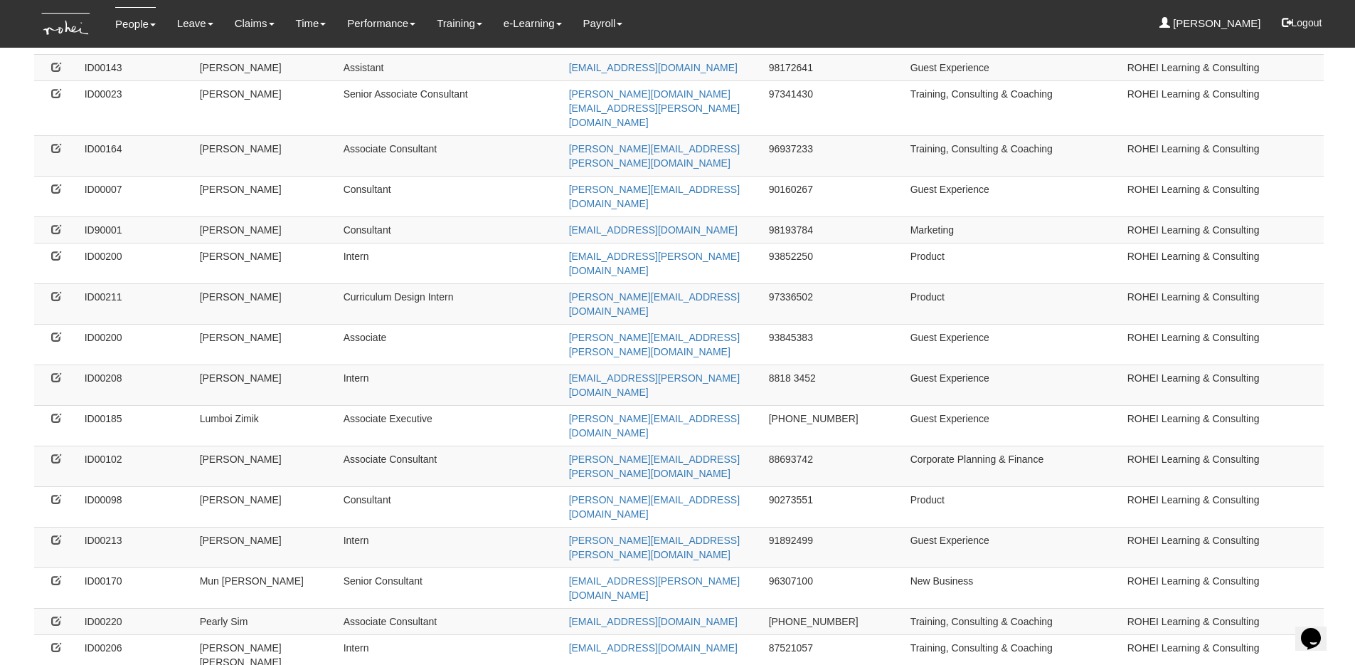
click at [304, 486] on td "Mervin Poh" at bounding box center [266, 506] width 144 height 41
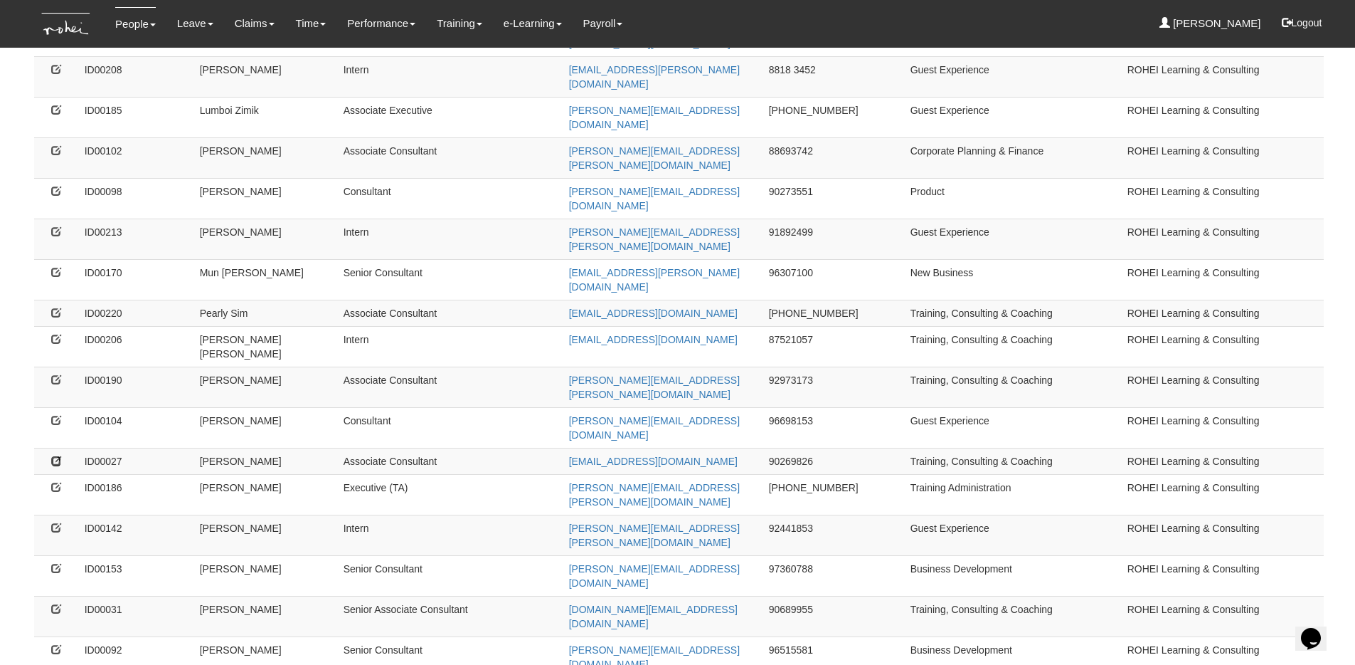
scroll to position [862, 0]
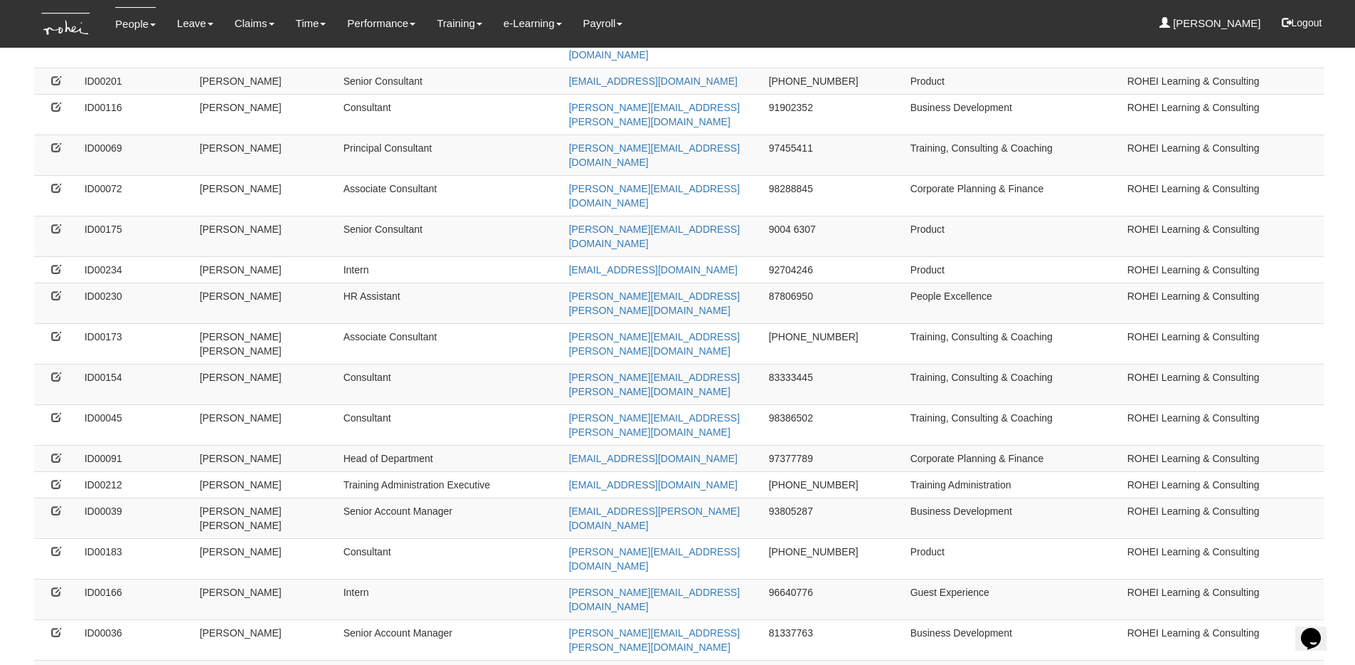
scroll to position [889, 0]
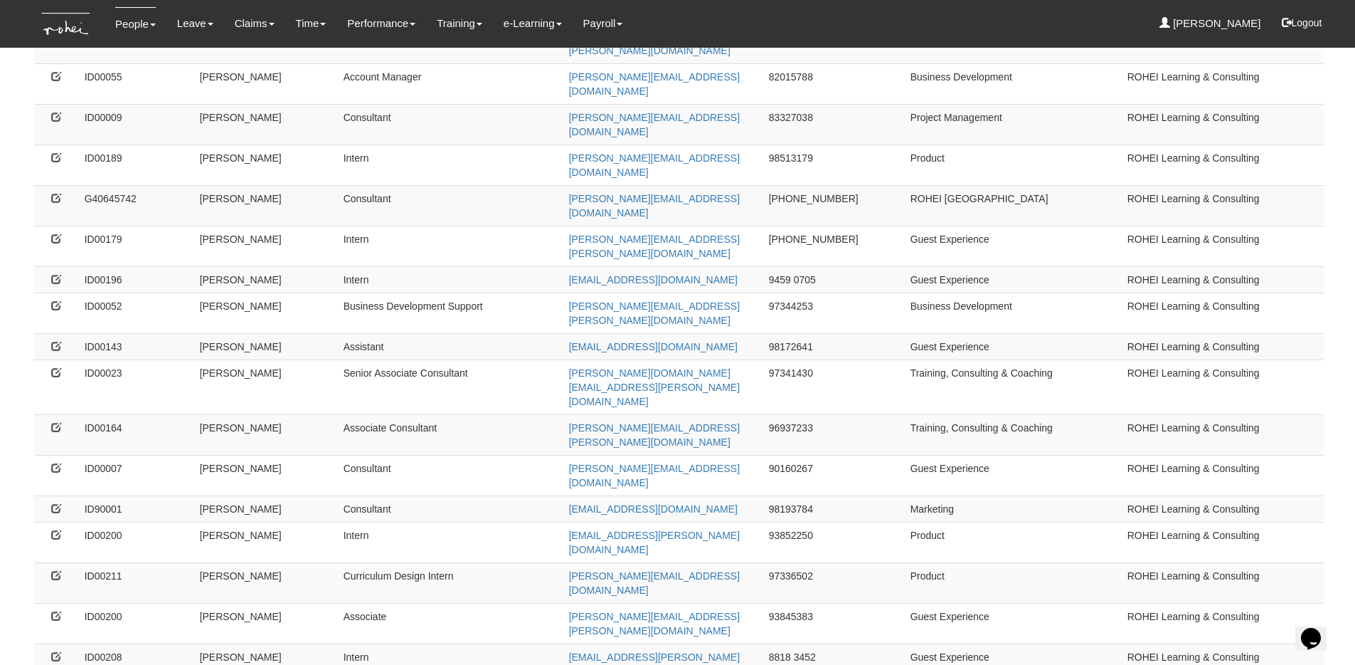
scroll to position [127, 0]
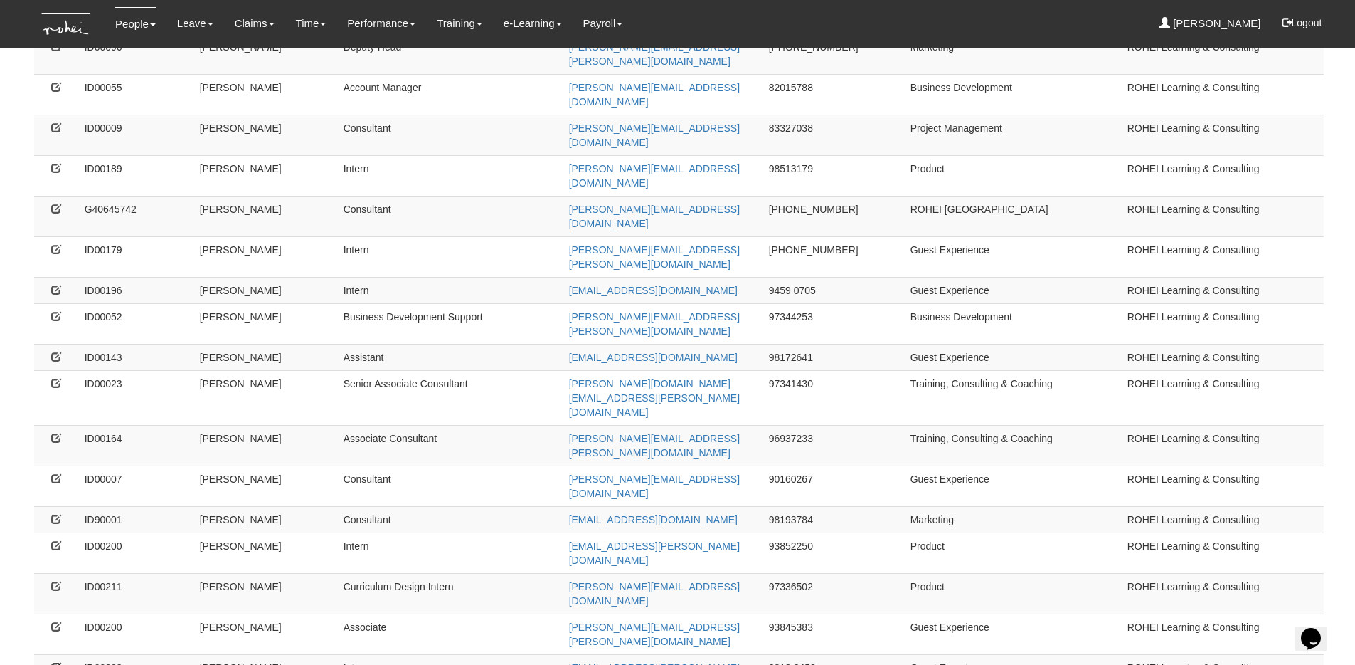
click at [58, 662] on icon at bounding box center [56, 667] width 10 height 10
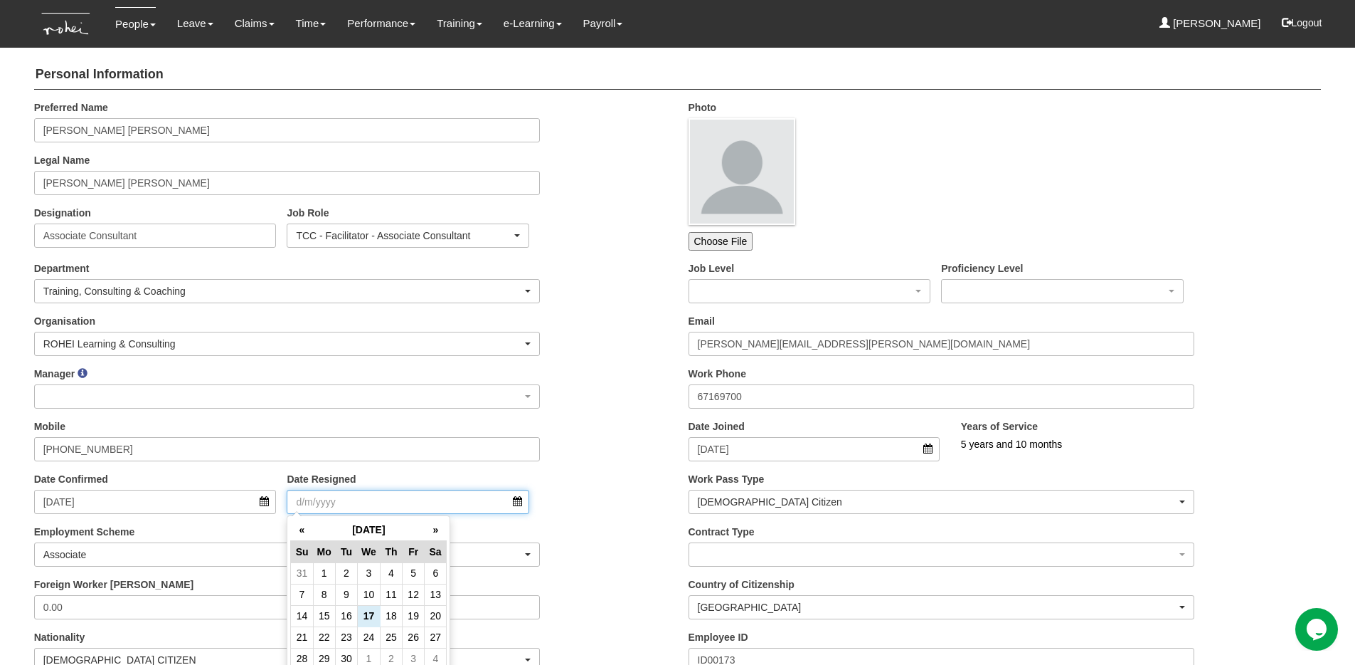
click at [353, 502] on input "Date Resigned" at bounding box center [408, 502] width 243 height 24
type input "31/3/2022"
click at [608, 402] on div "Manager _Staff Gracie Abel Tan Aline Eustaquio Low Amanda Ho Claribel Abadilla …" at bounding box center [350, 392] width 655 height 53
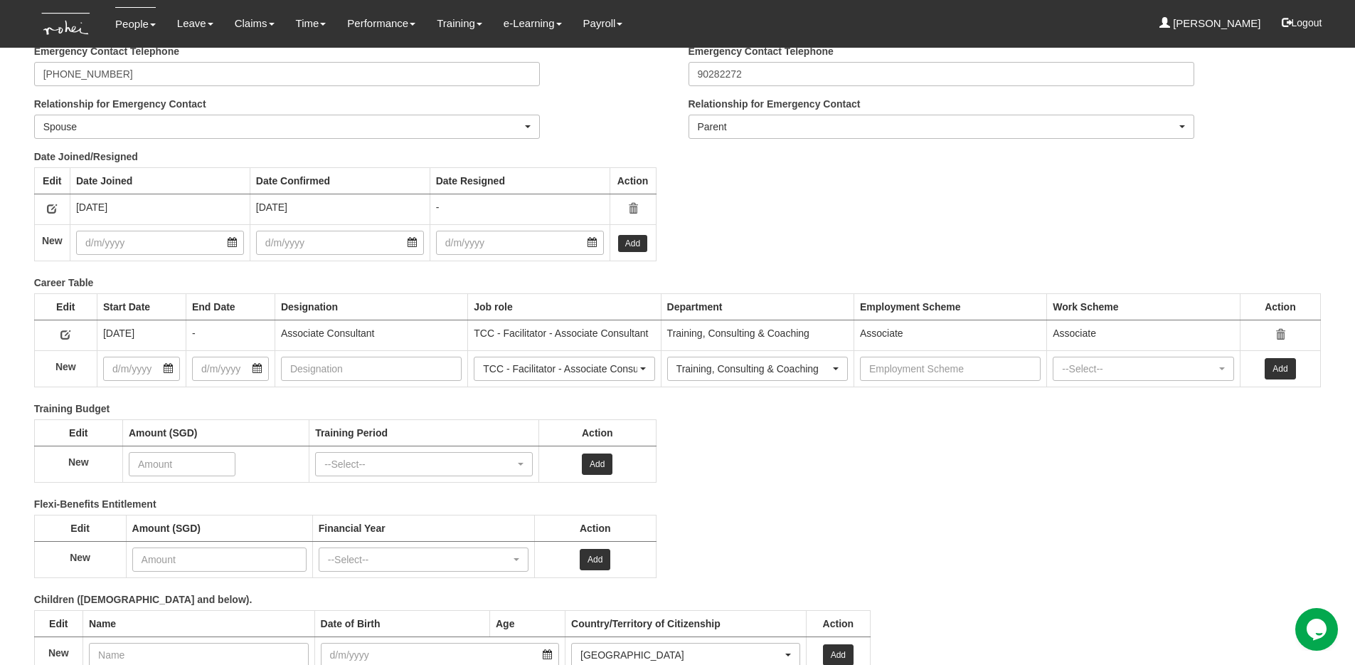
scroll to position [1895, 0]
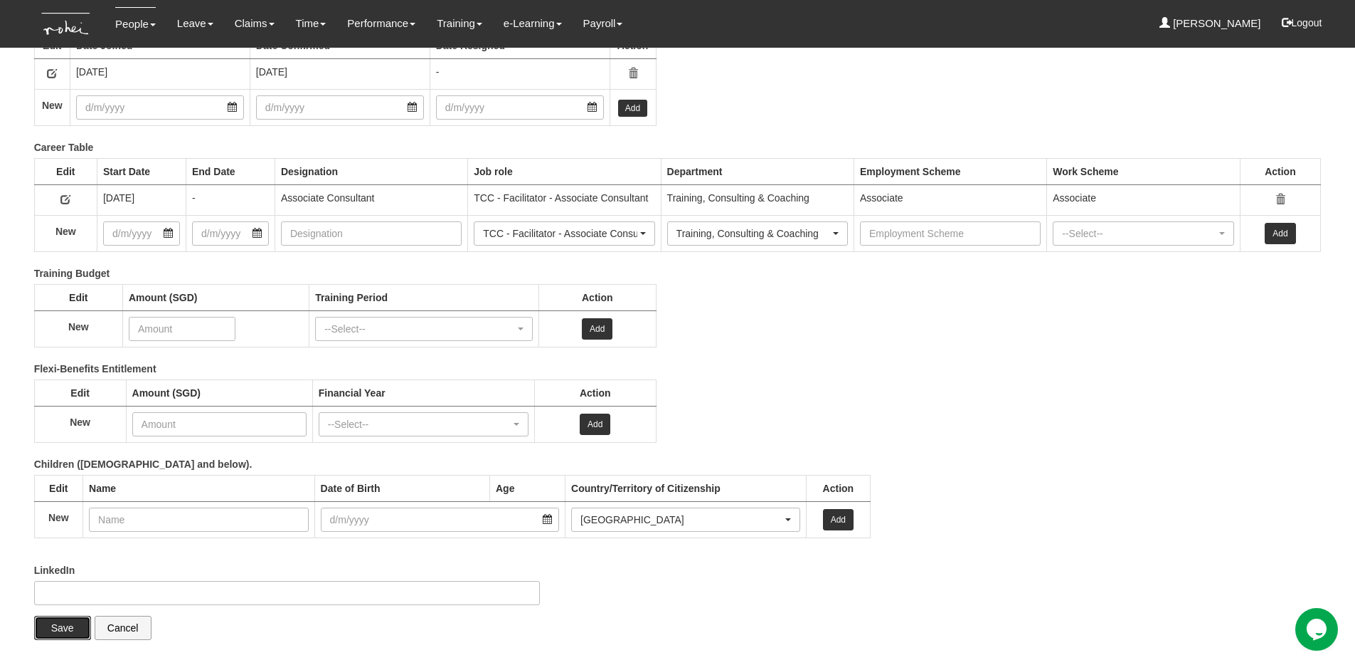
click at [51, 626] on input "Save" at bounding box center [62, 627] width 57 height 24
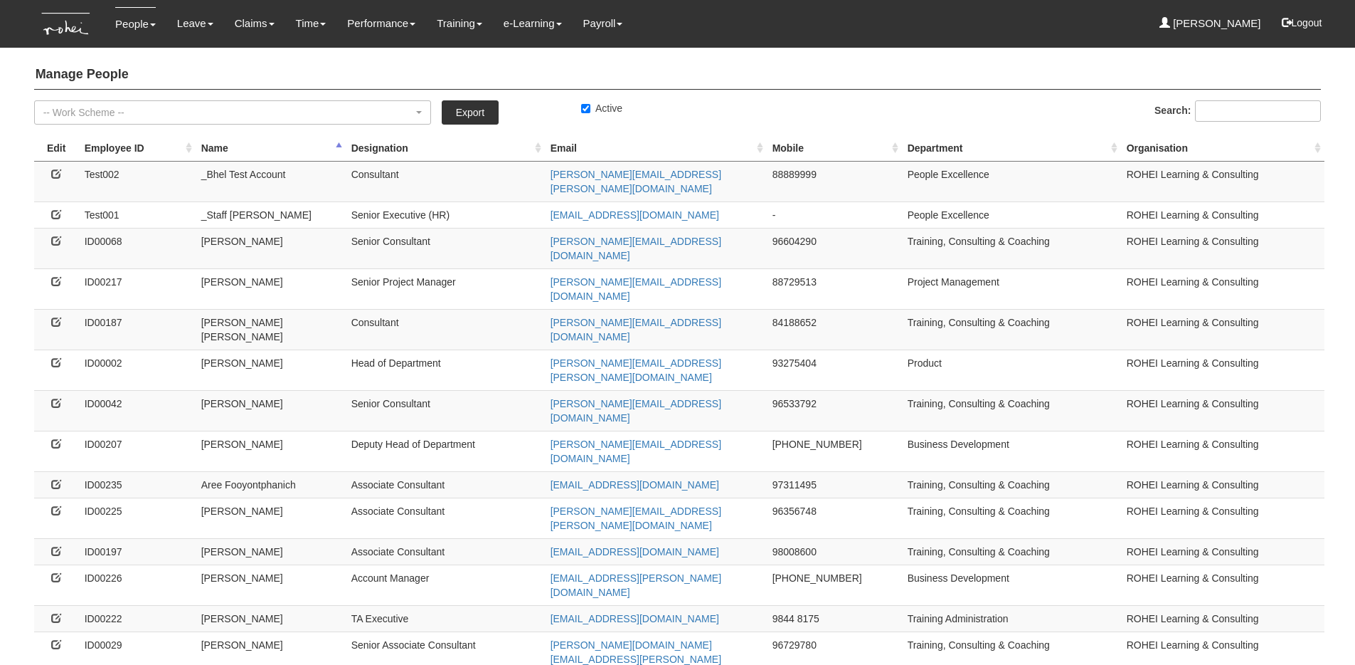
select select "50"
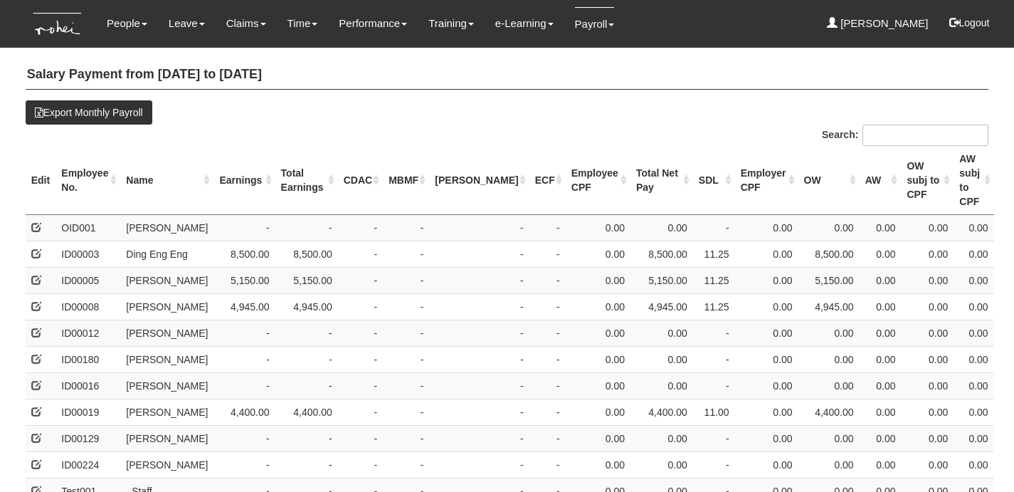
select select "50"
click at [144, 168] on th "Name" at bounding box center [166, 180] width 93 height 69
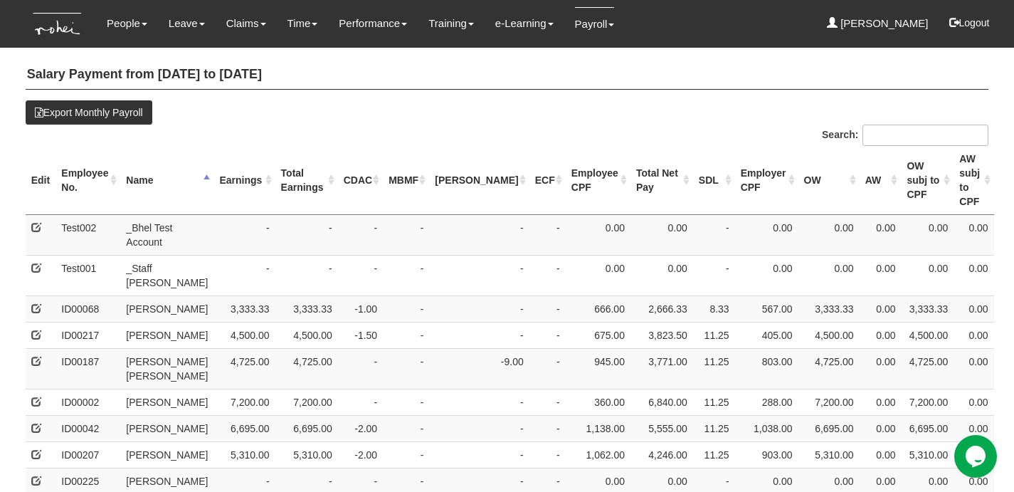
click at [229, 165] on th "Earnings" at bounding box center [243, 180] width 61 height 69
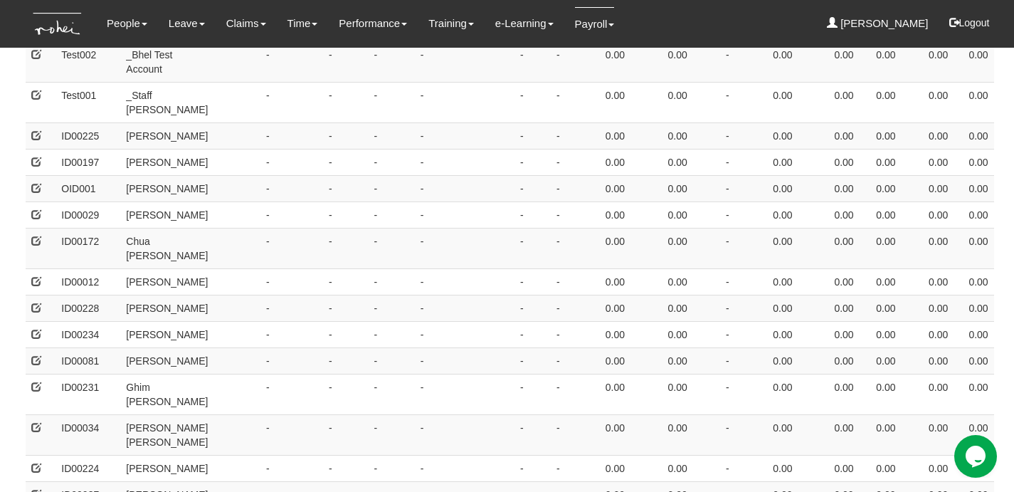
scroll to position [174, 0]
drag, startPoint x: 156, startPoint y: 223, endPoint x: 134, endPoint y: 210, distance: 24.9
click at [134, 226] on td "Chua Bee Ling" at bounding box center [166, 246] width 93 height 41
copy td "Chua Bee Ling"
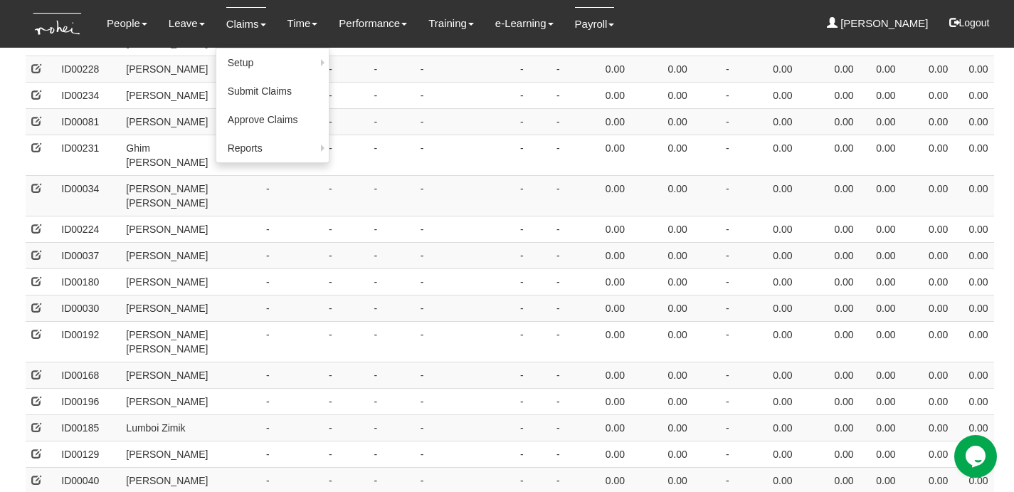
scroll to position [416, 0]
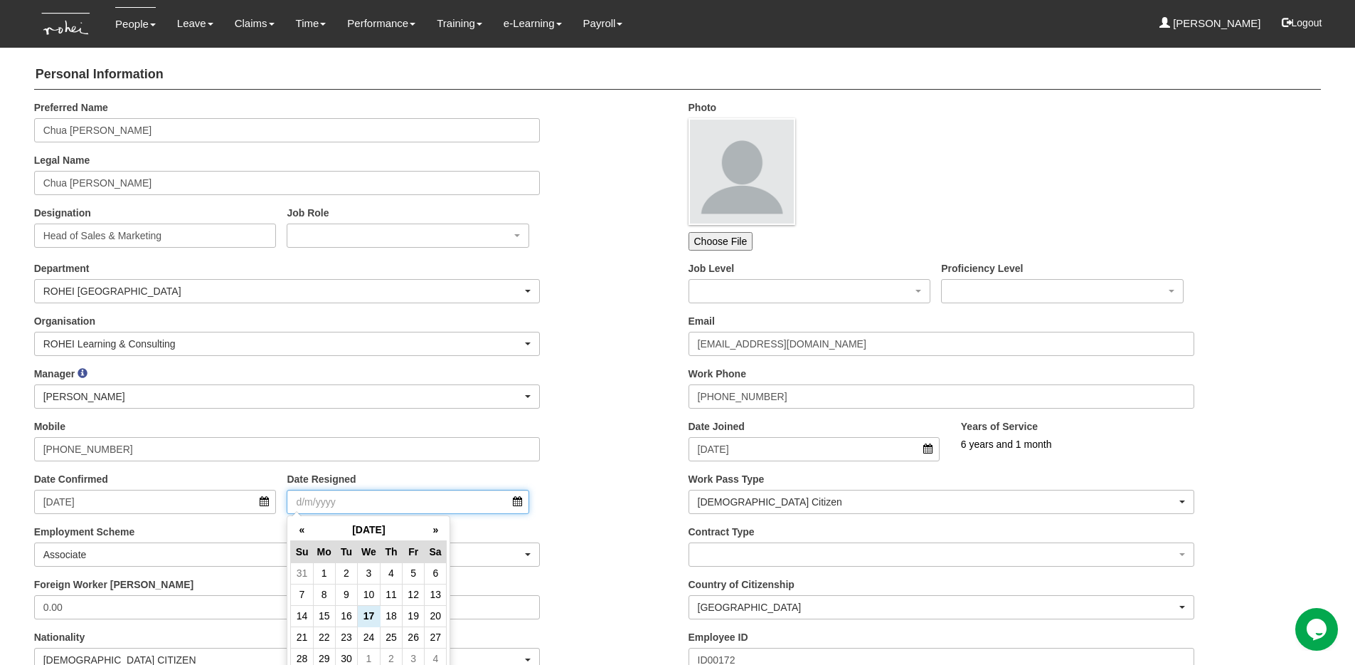
click at [321, 499] on input "Date Resigned" at bounding box center [408, 502] width 243 height 24
type input "31/12/2020"
click at [596, 424] on div "Mobile +86-18217001578" at bounding box center [350, 445] width 655 height 53
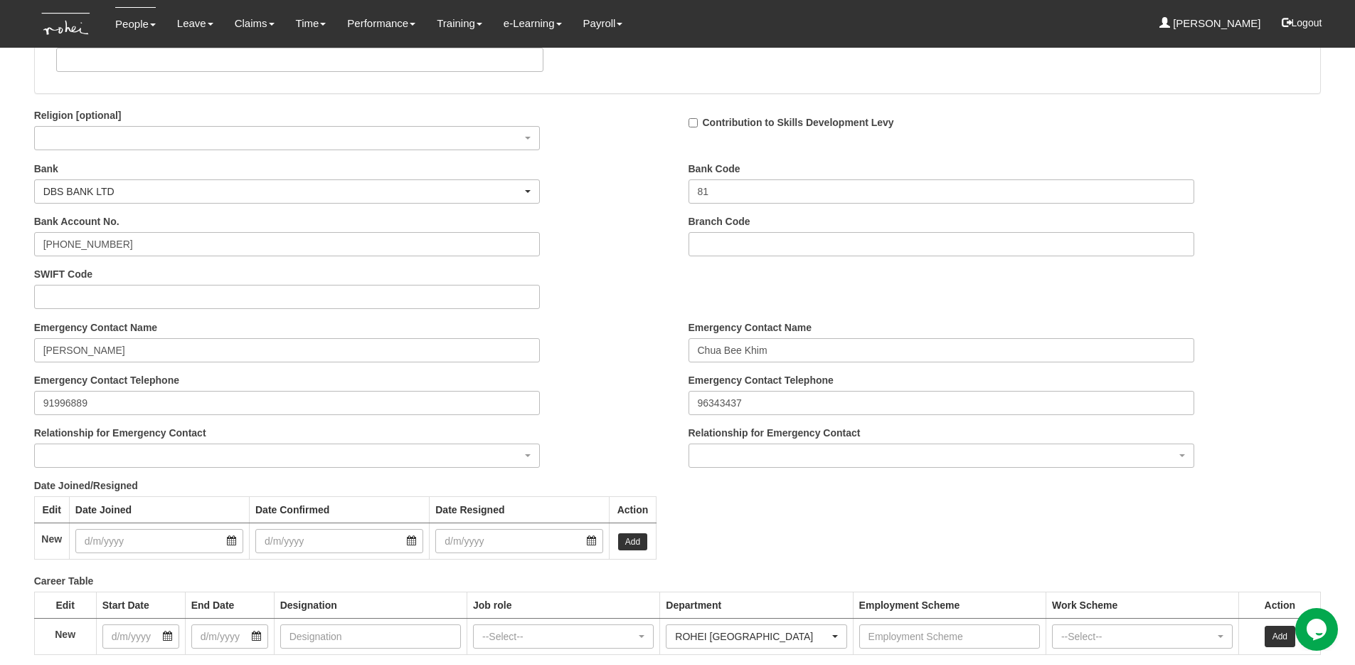
scroll to position [1834, 0]
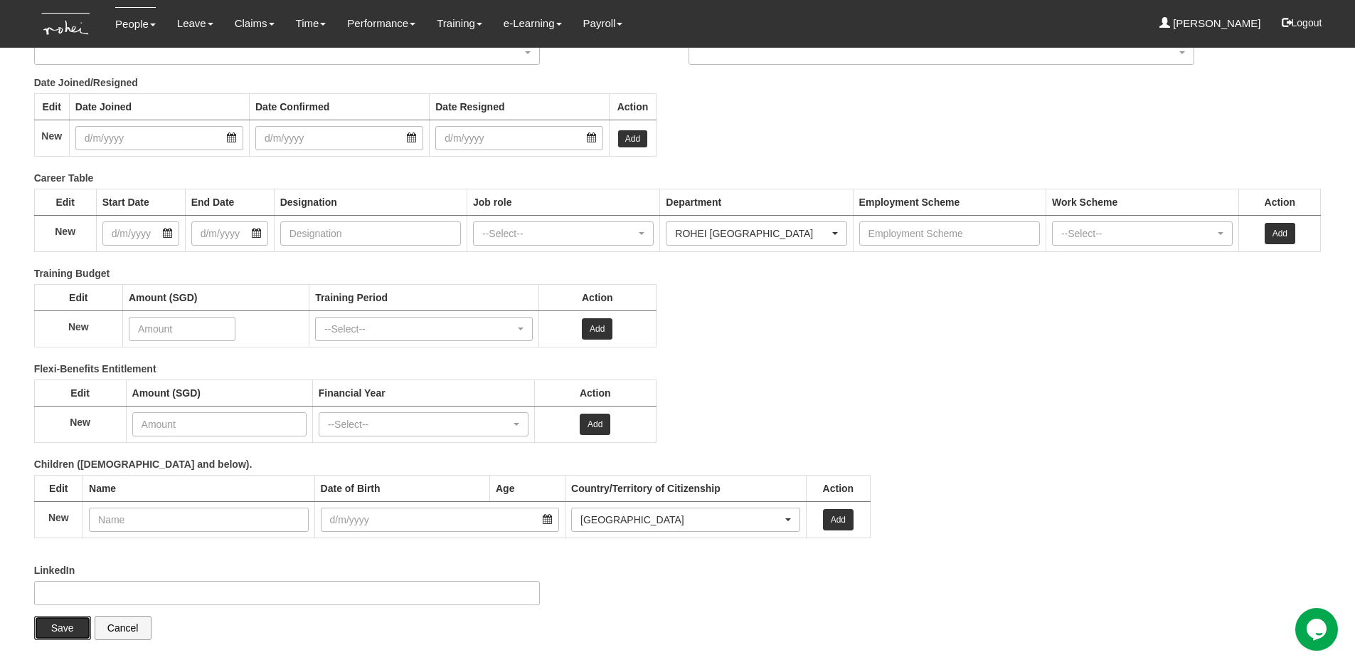
click at [44, 626] on input "Save" at bounding box center [62, 627] width 57 height 24
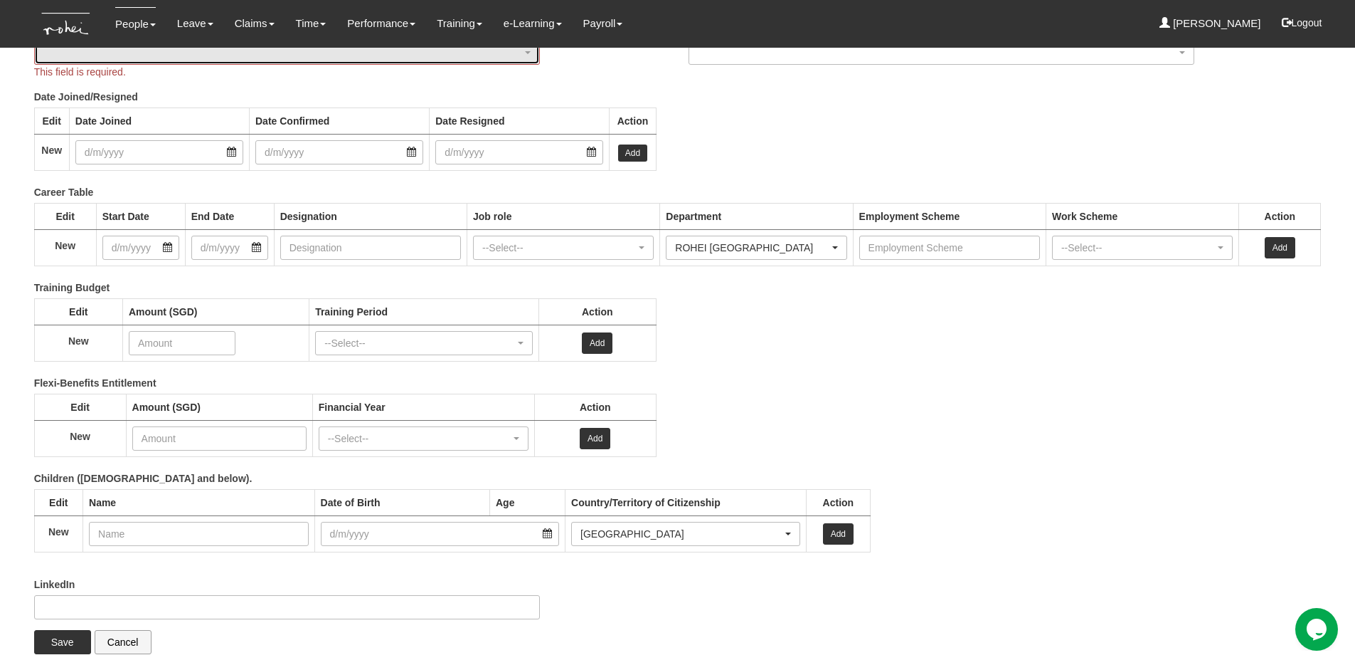
scroll to position [1547, 0]
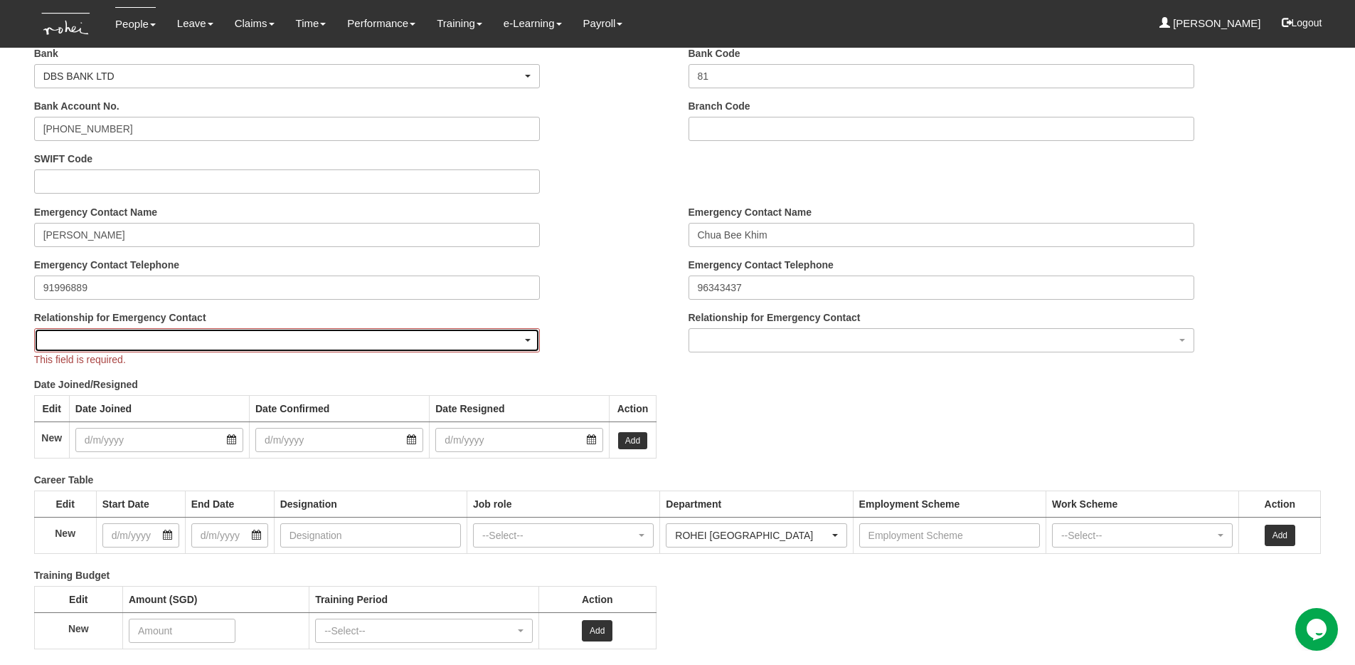
click at [226, 340] on div "button" at bounding box center [287, 340] width 505 height 23
click at [602, 267] on div "Emergency Contact Name Stephanie Chua Emergency Contact Telephone 91996889 Rela…" at bounding box center [350, 291] width 655 height 172
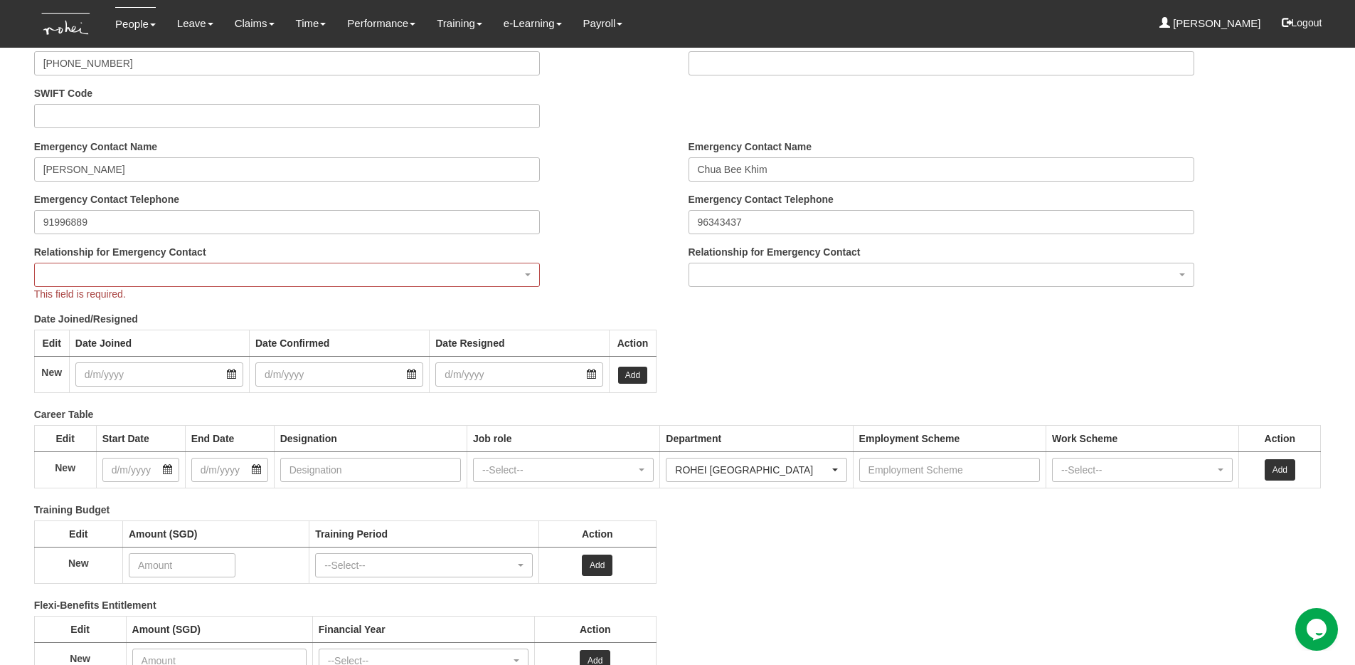
scroll to position [1609, 0]
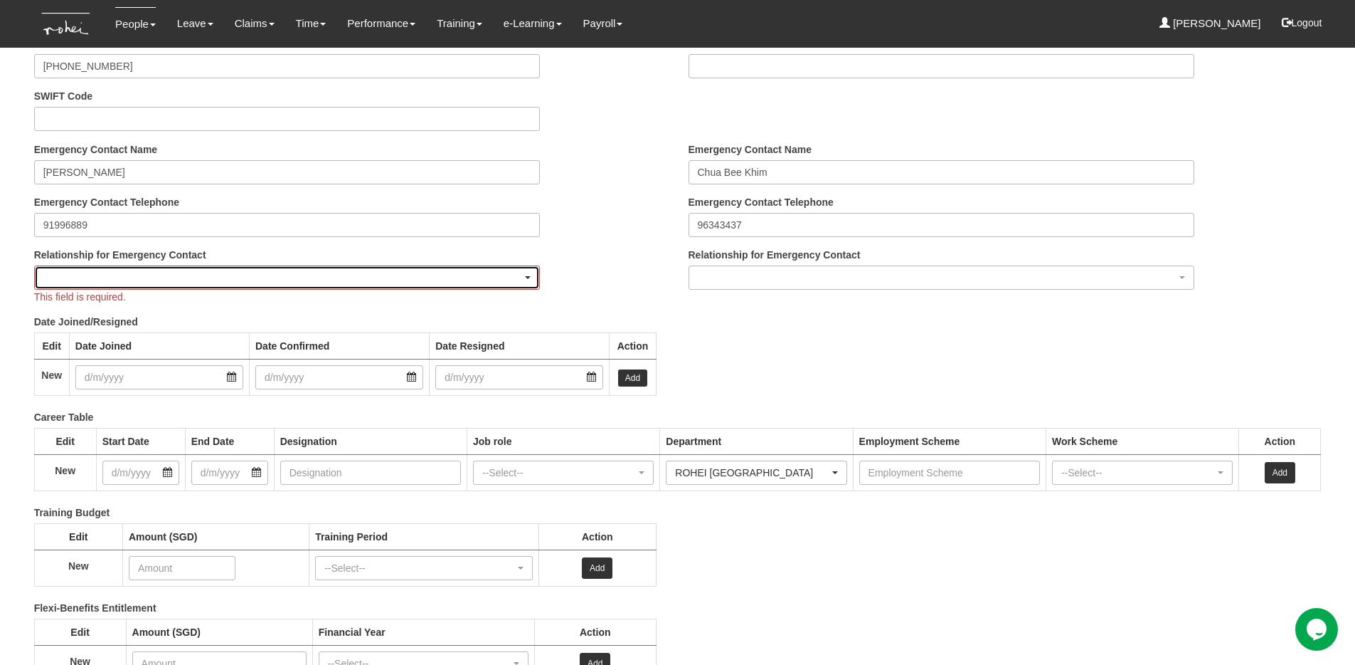
click at [275, 271] on div "button" at bounding box center [287, 277] width 505 height 23
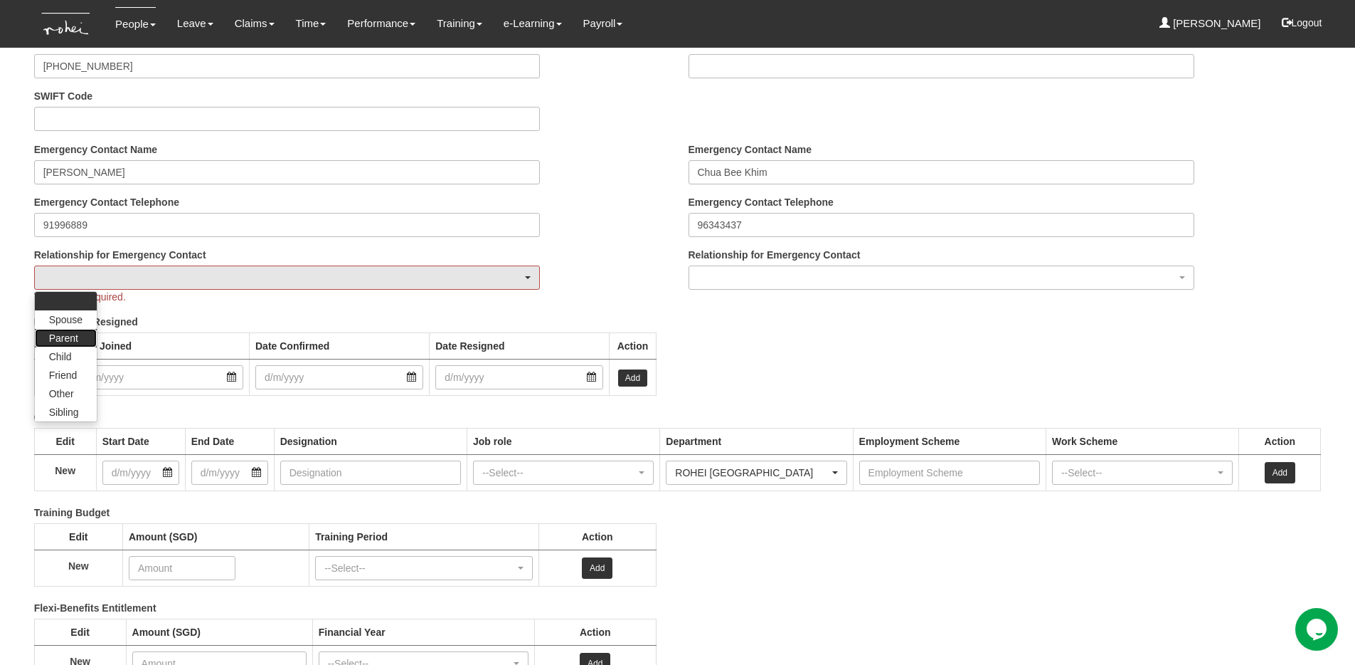
click at [68, 334] on span "Parent" at bounding box center [63, 338] width 29 height 14
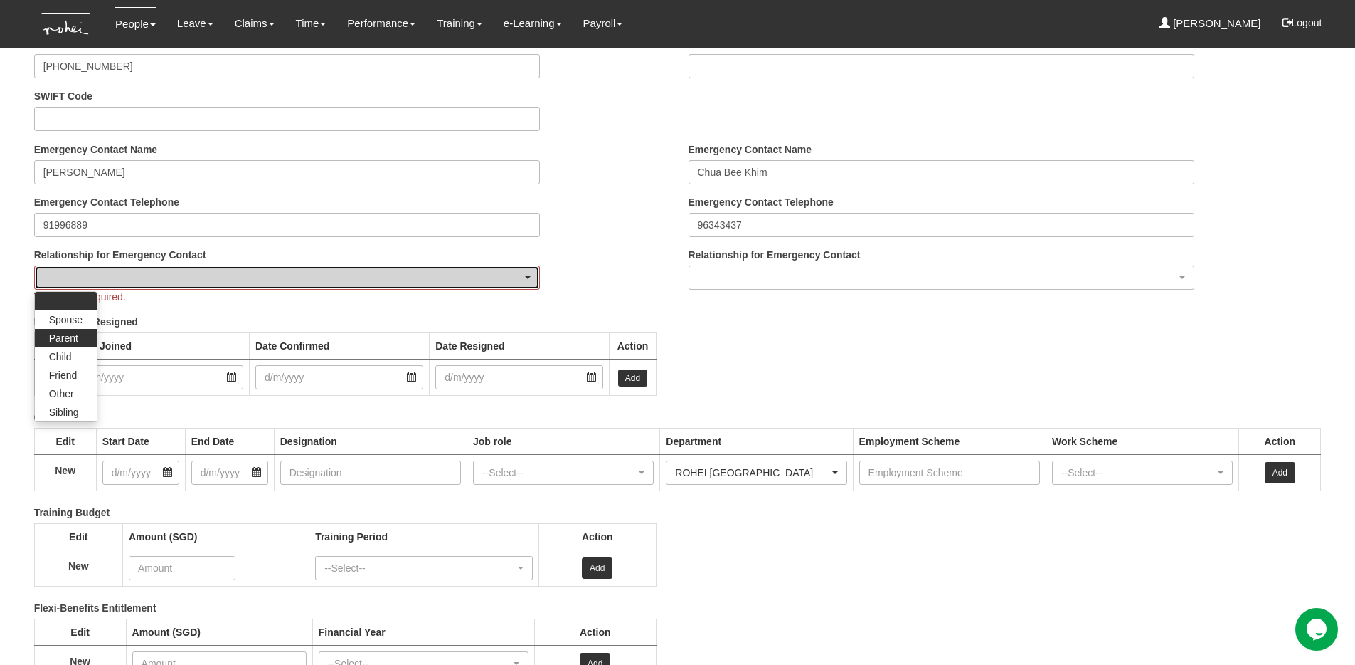
select select "Parent"
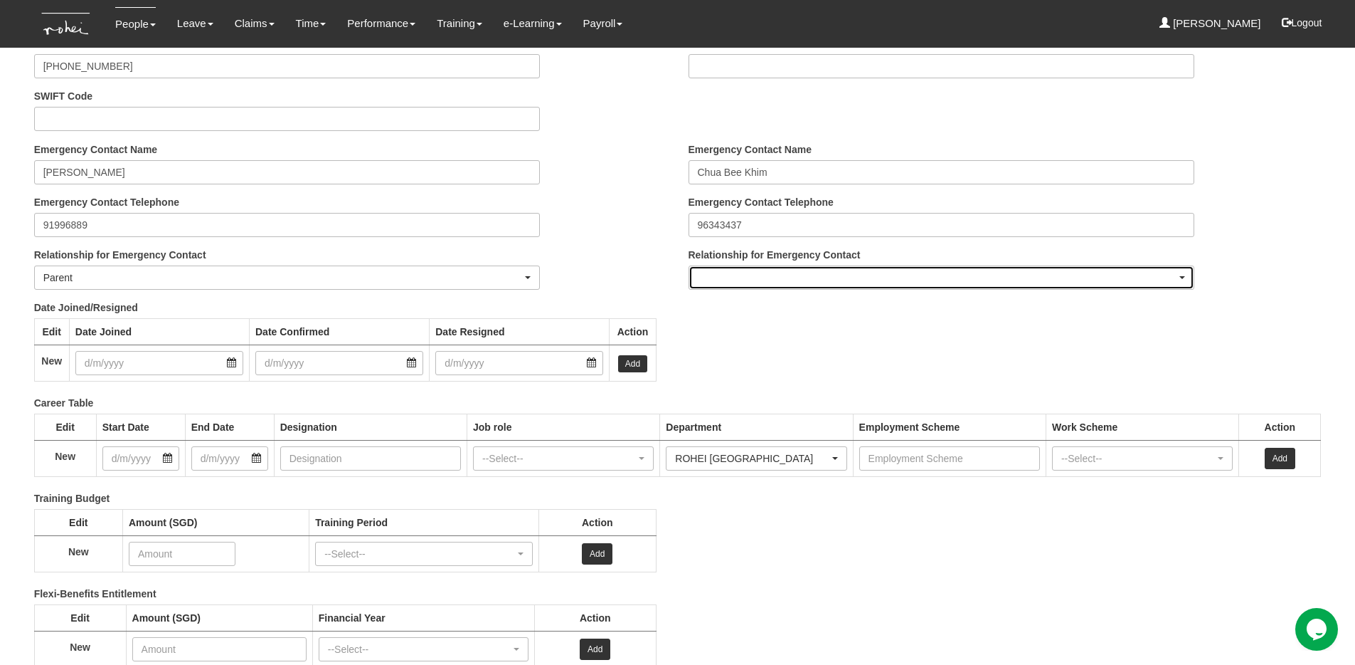
click at [797, 271] on div "button" at bounding box center [941, 277] width 505 height 23
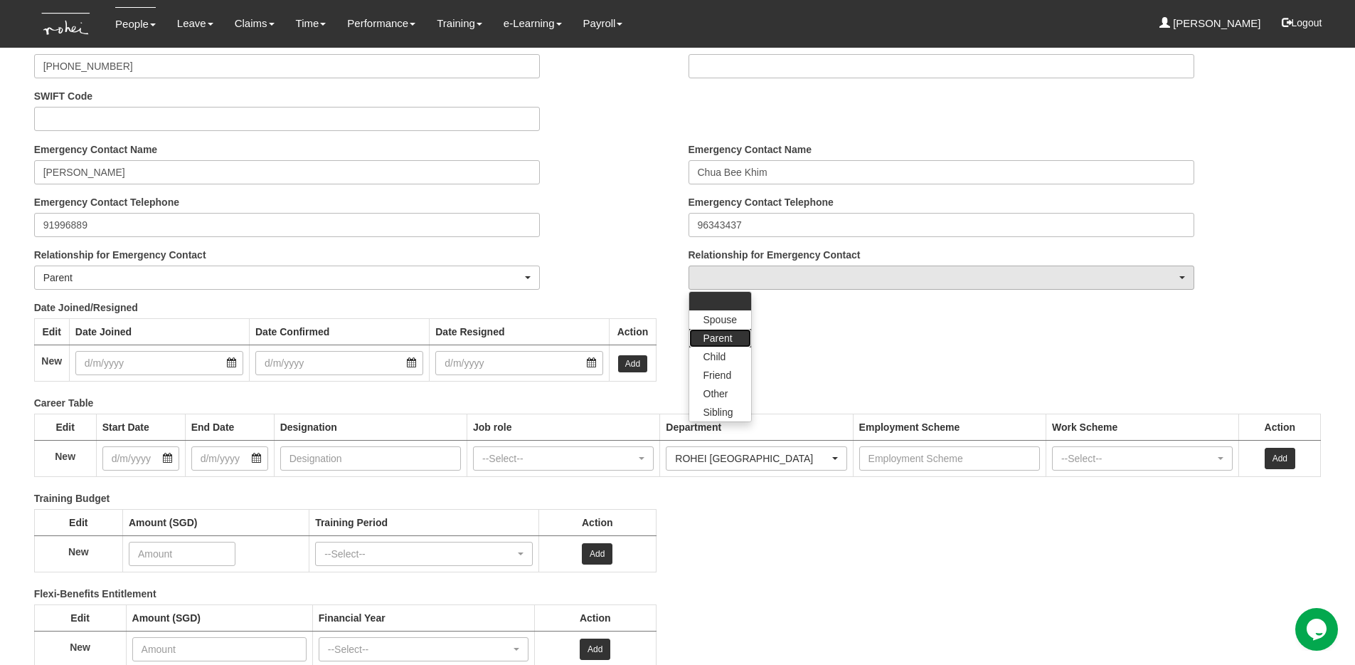
click at [723, 341] on span "Parent" at bounding box center [718, 338] width 29 height 14
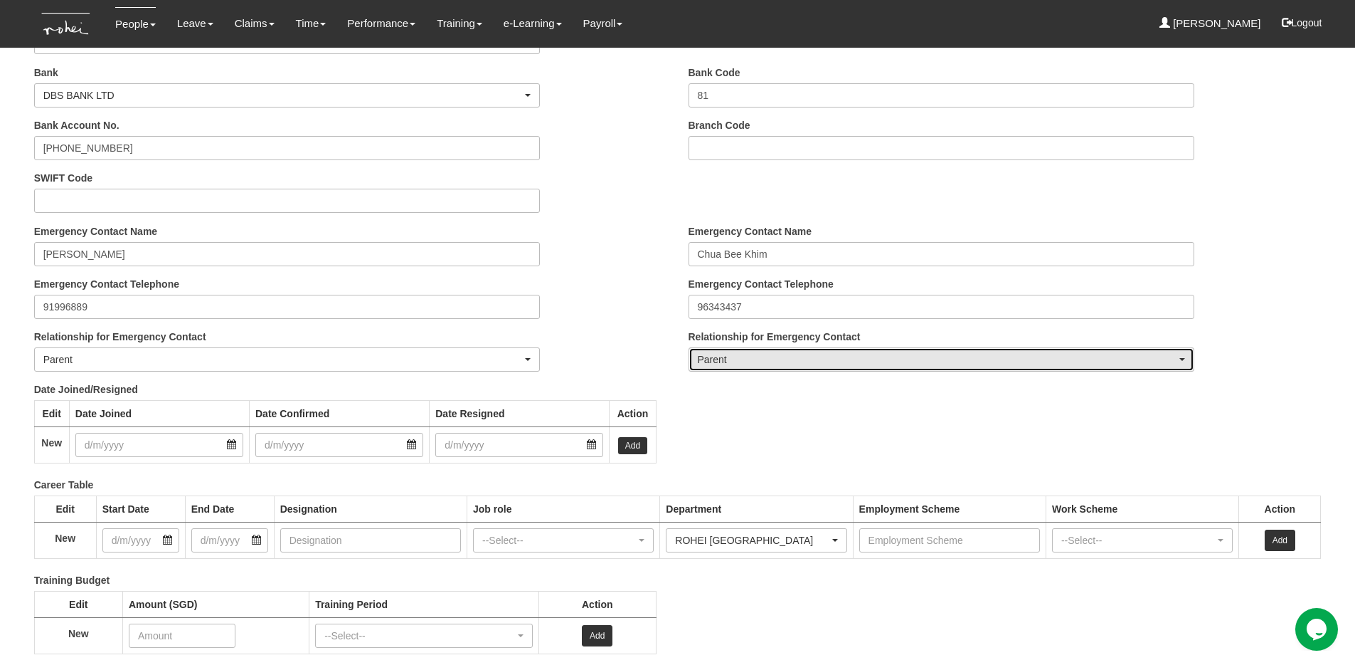
scroll to position [1527, 0]
click at [748, 356] on div "Parent" at bounding box center [938, 360] width 480 height 14
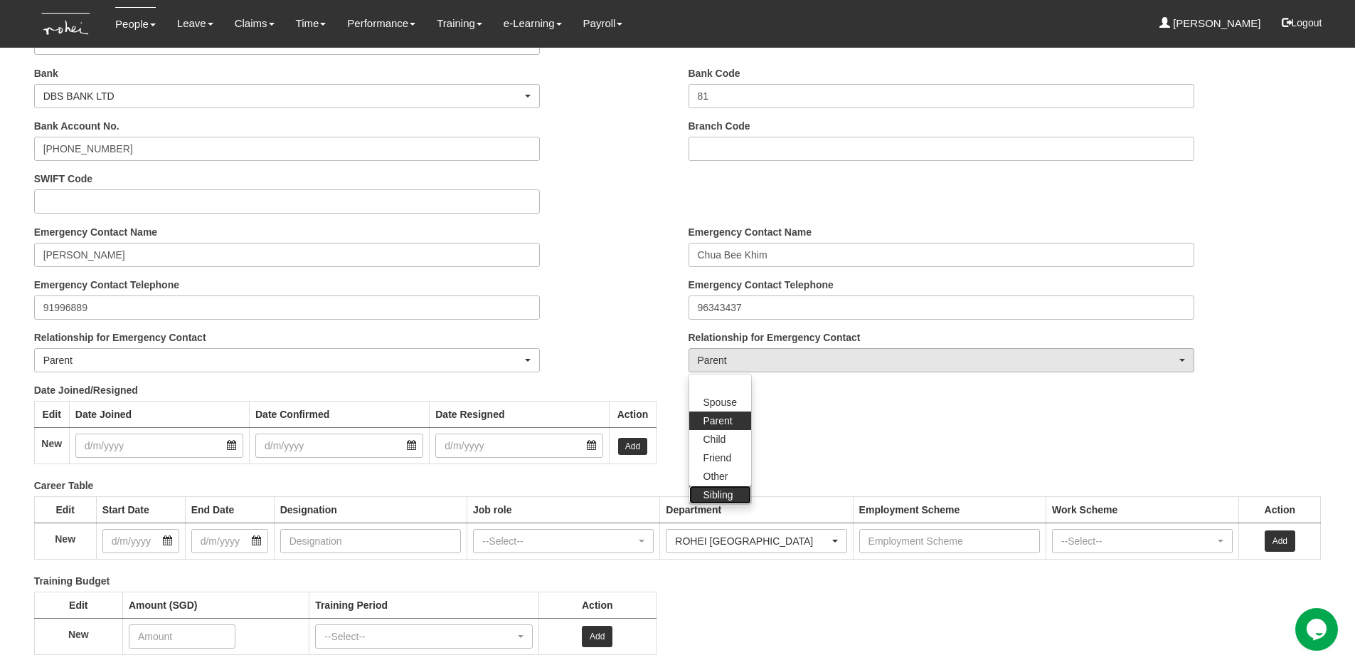
click at [711, 494] on span "Sibling" at bounding box center [719, 494] width 30 height 14
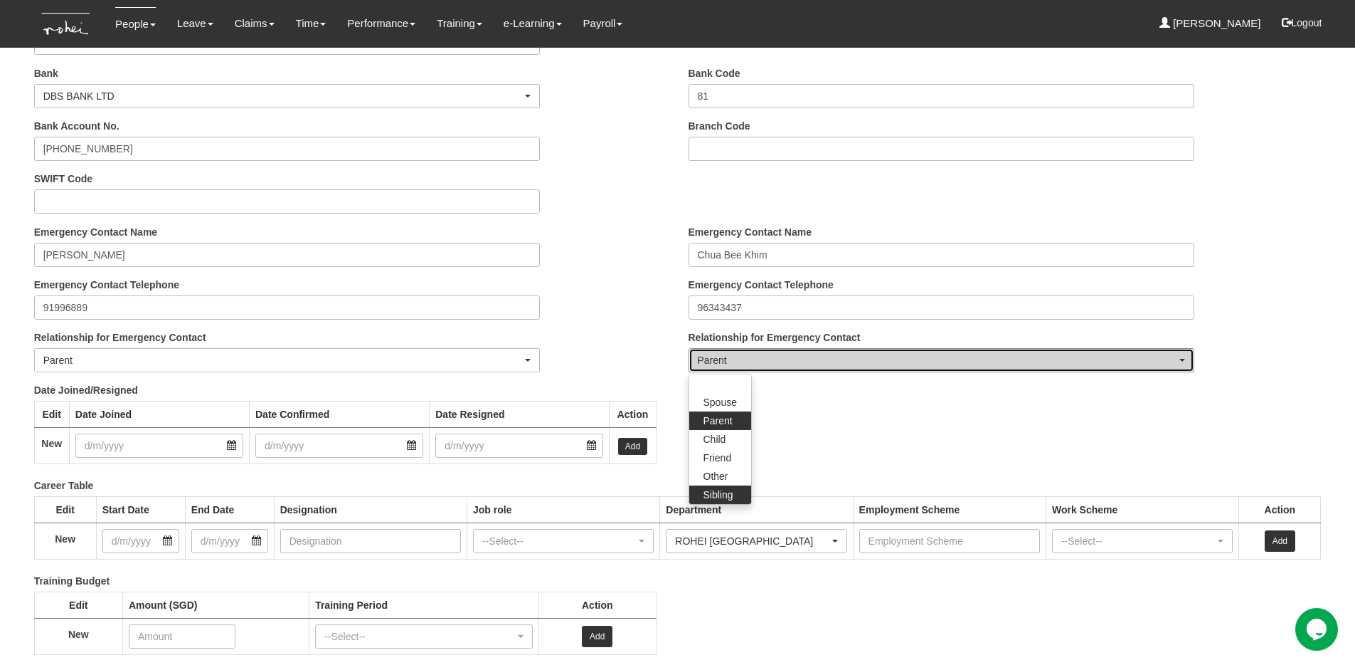
select select "Sibling"
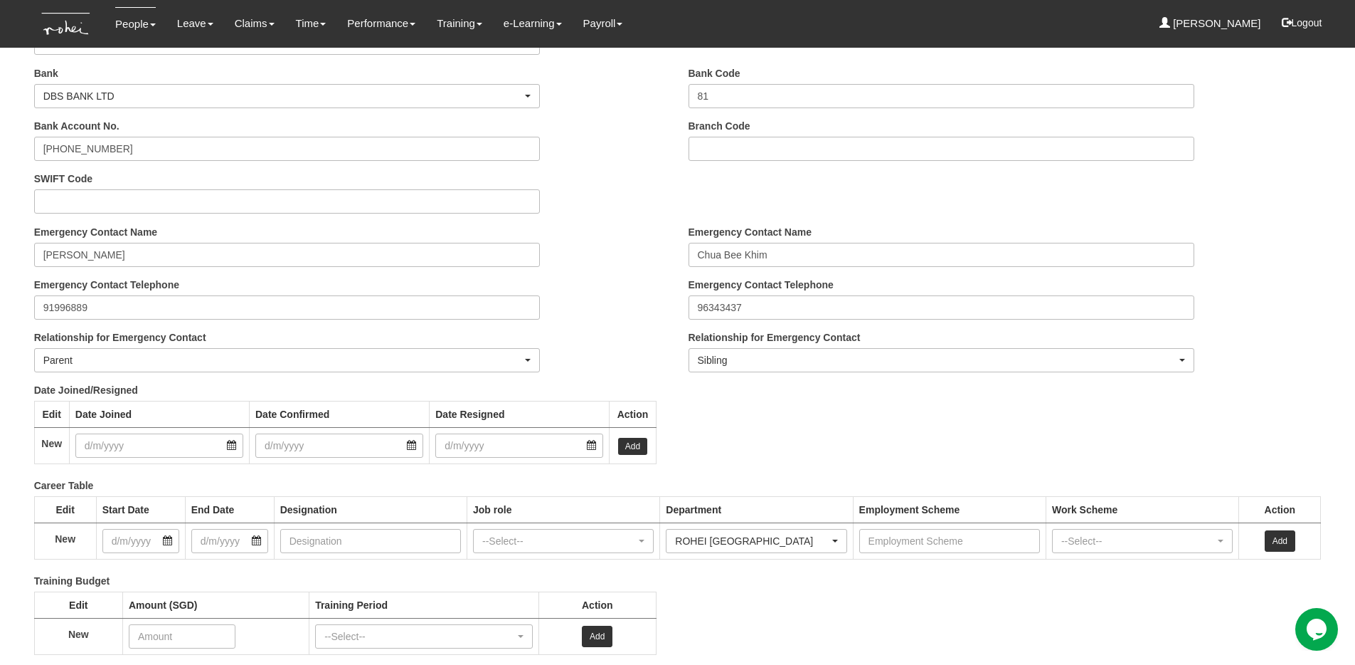
click at [595, 342] on div "Emergency Contact Name Stephanie Chua Emergency Contact Telephone 91996889 Rela…" at bounding box center [350, 304] width 655 height 158
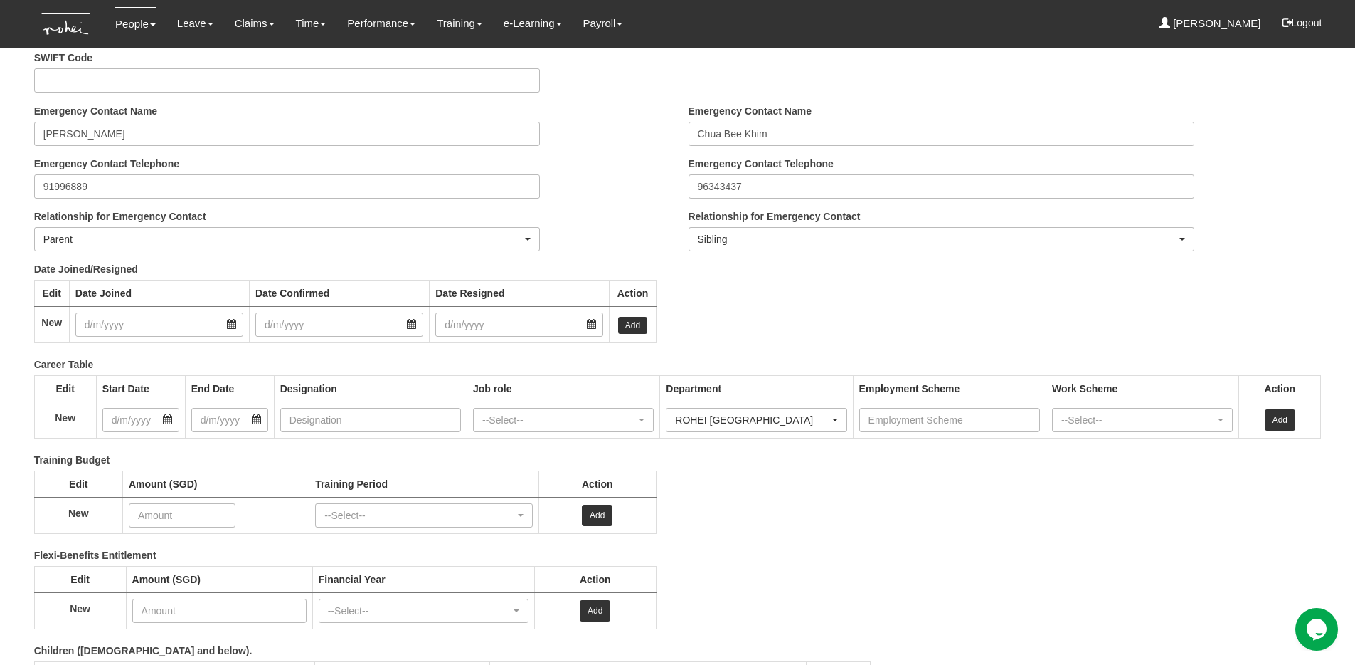
scroll to position [1834, 0]
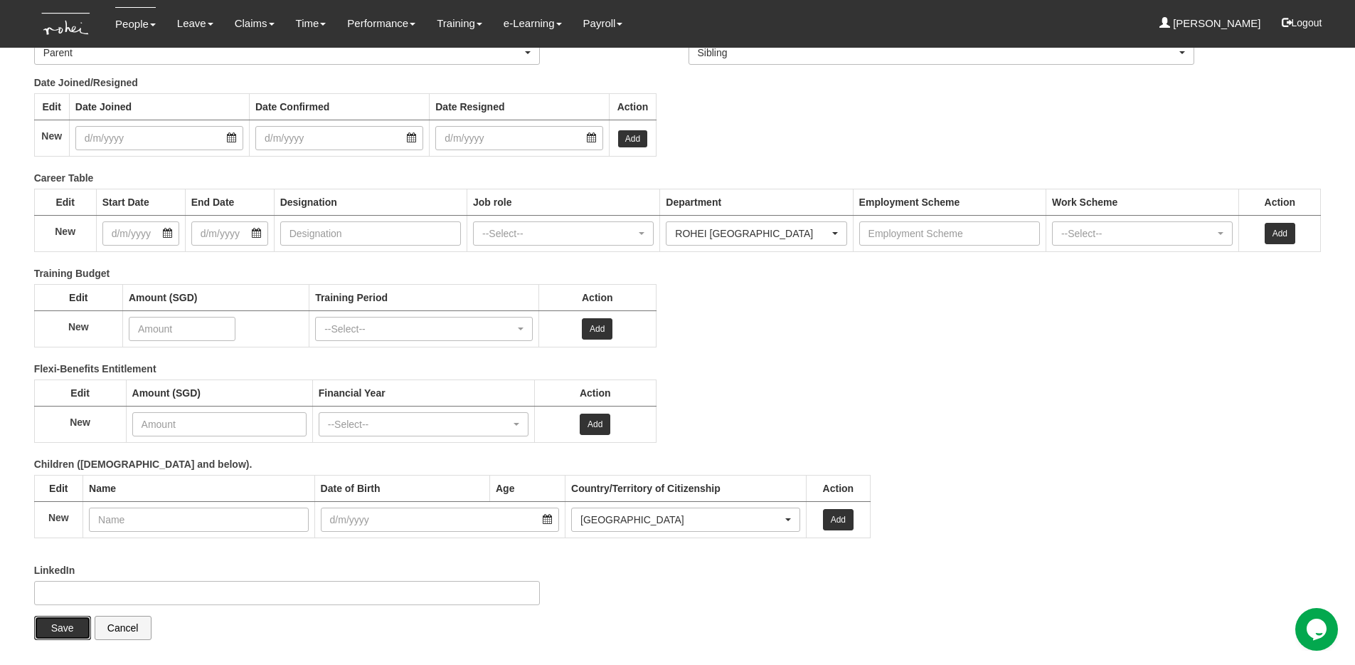
click at [53, 620] on input "Save" at bounding box center [62, 627] width 57 height 24
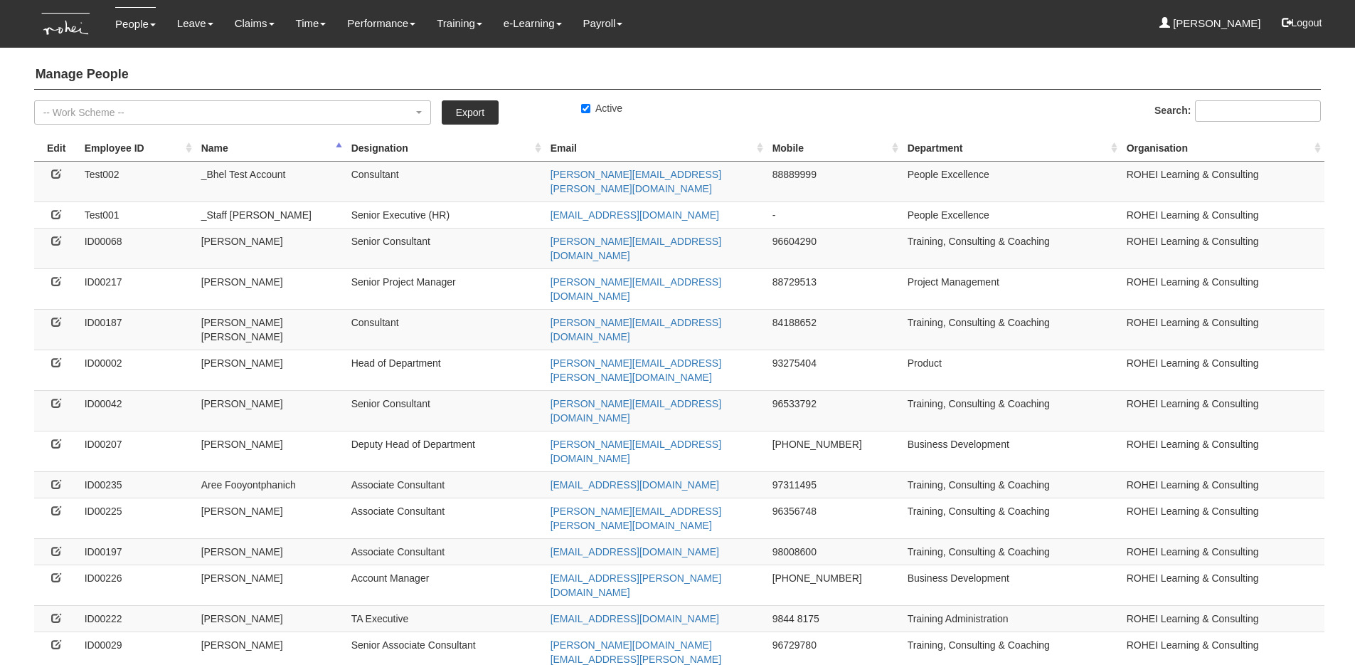
select select "50"
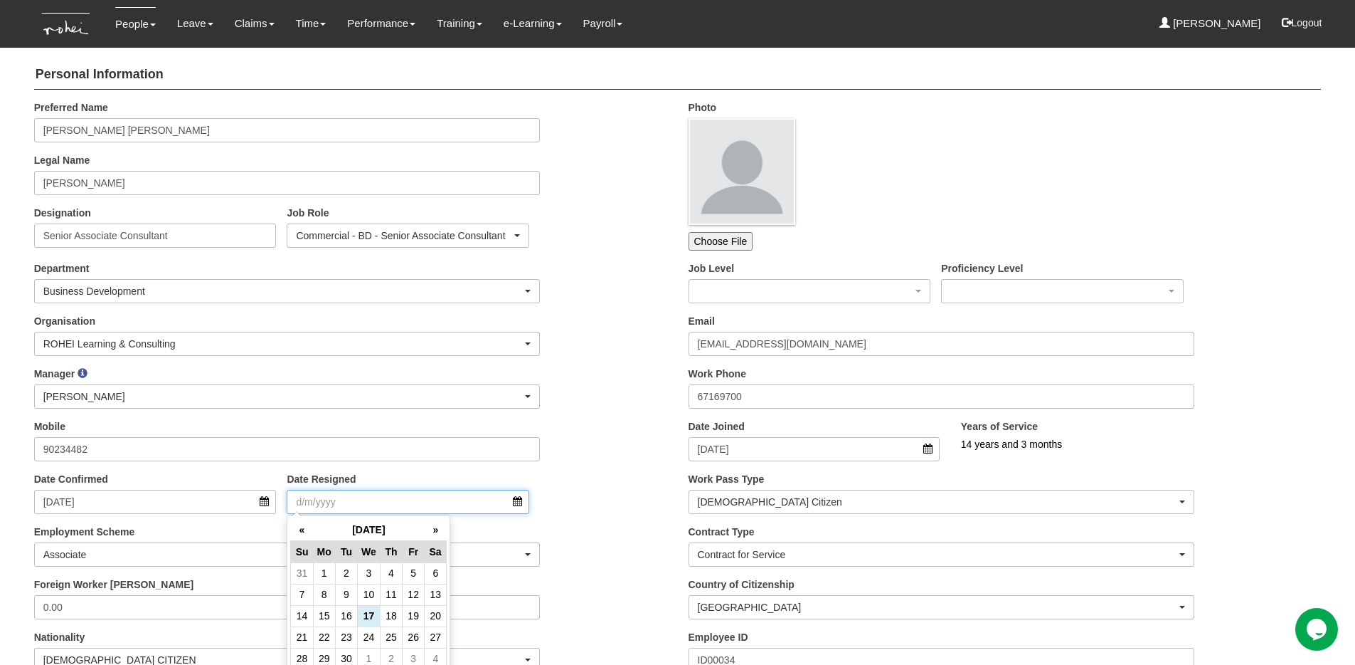
click at [434, 507] on input "Date Resigned" at bounding box center [408, 502] width 243 height 24
type input "31/3/2022"
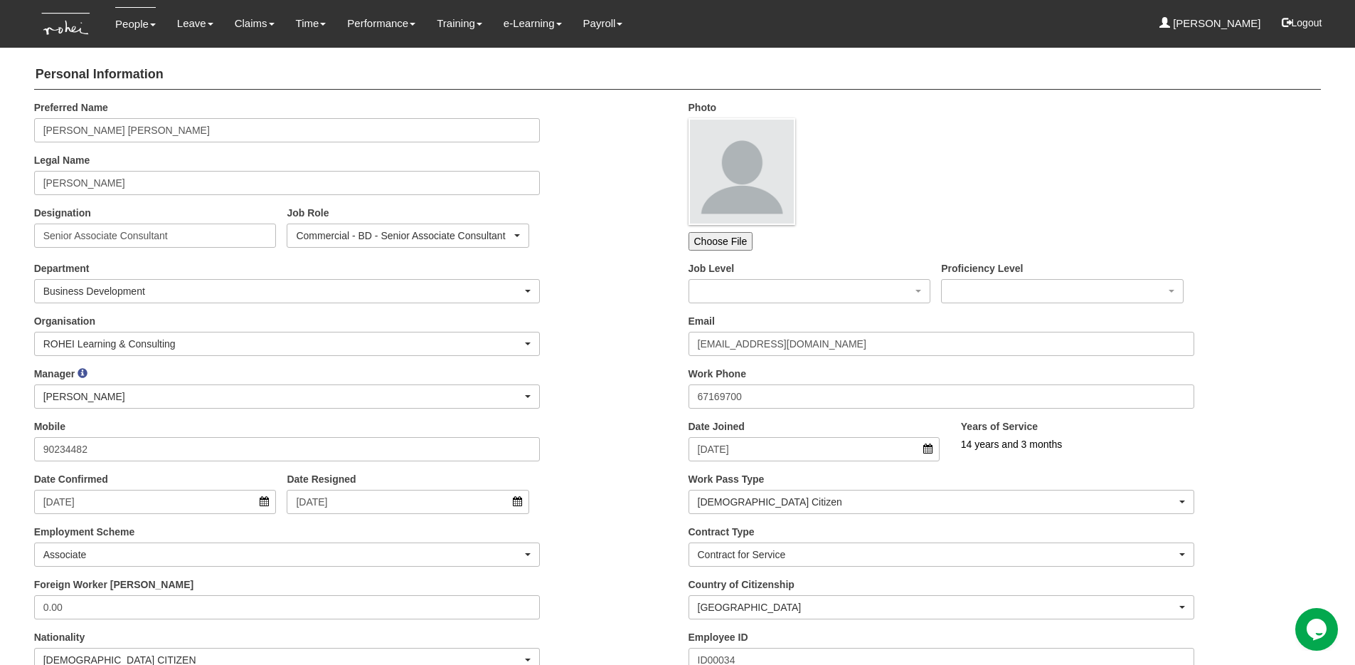
click at [605, 379] on div "Manager _Staff Gracie Abel Tan Aline Eustaquio Low Amanda Ho Claribel Abadilla …" at bounding box center [350, 392] width 655 height 53
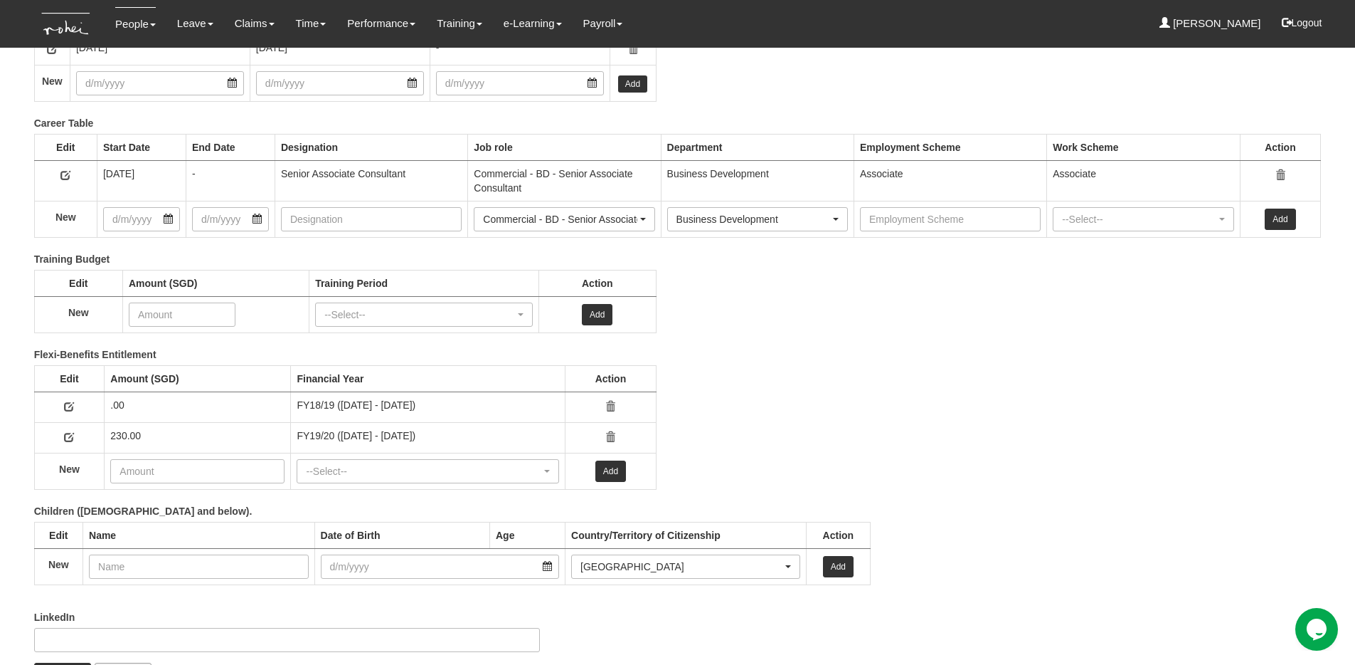
scroll to position [1967, 0]
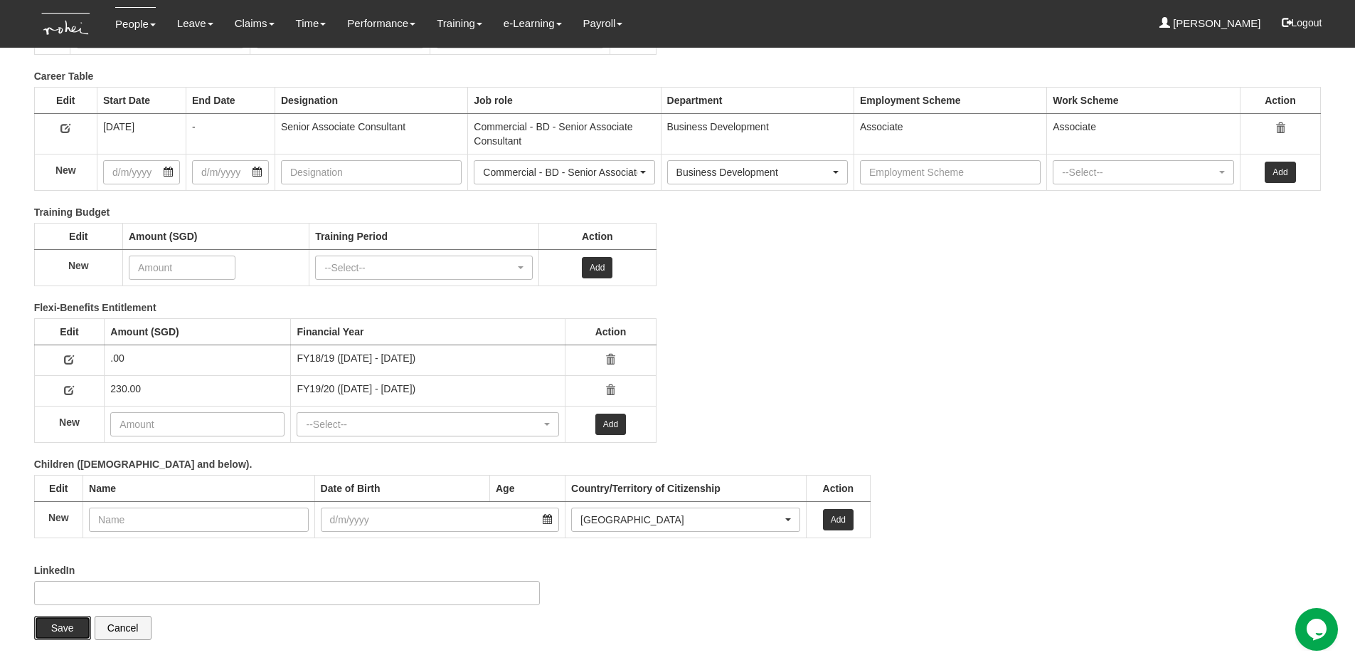
click at [68, 631] on input "Save" at bounding box center [62, 627] width 57 height 24
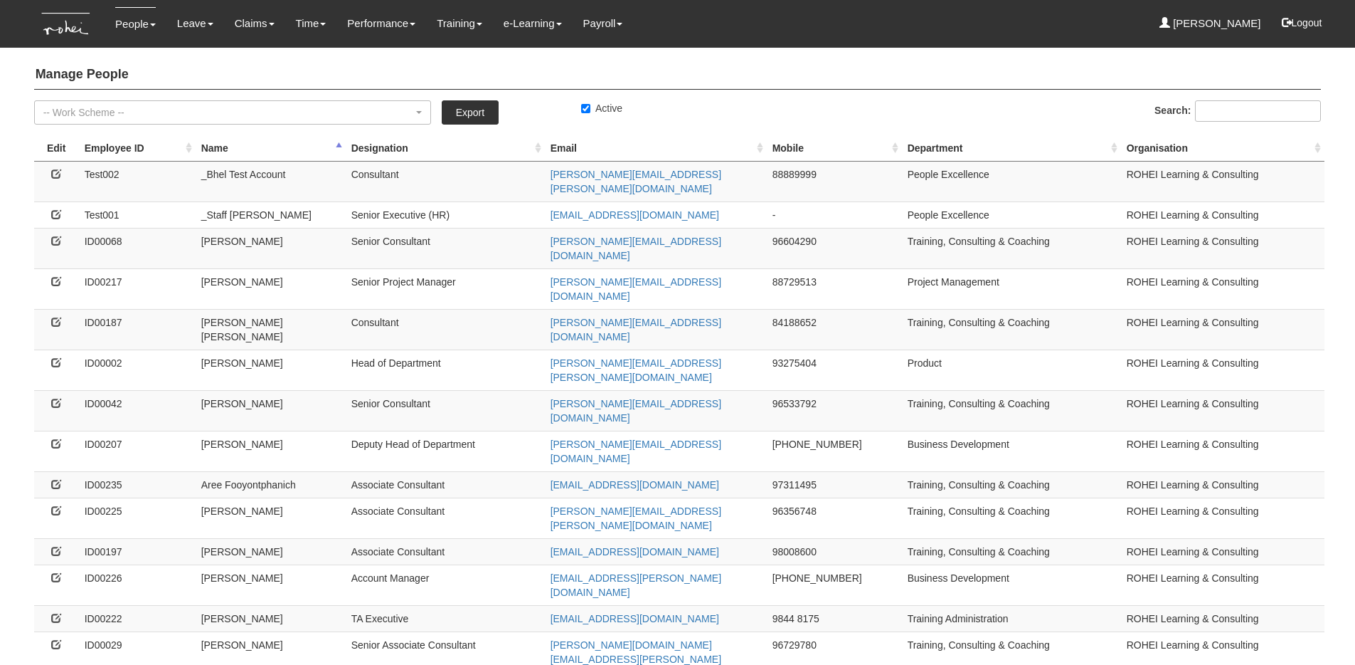
select select "50"
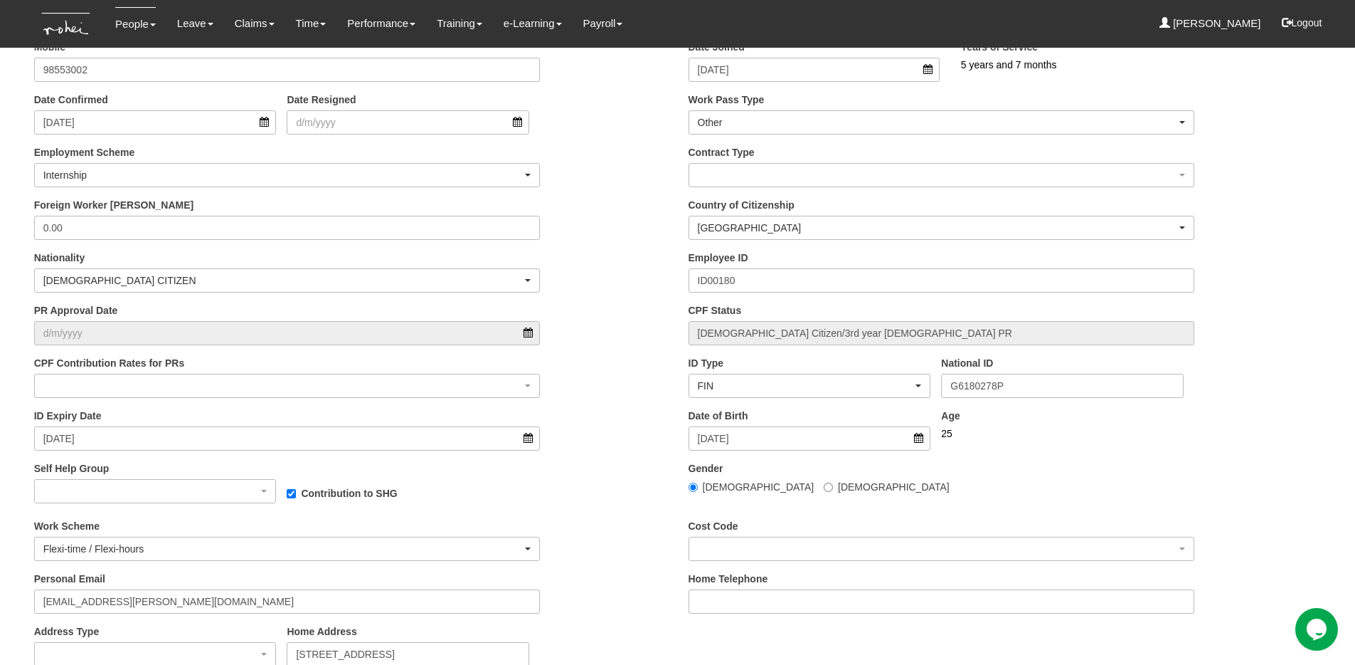
scroll to position [412, 0]
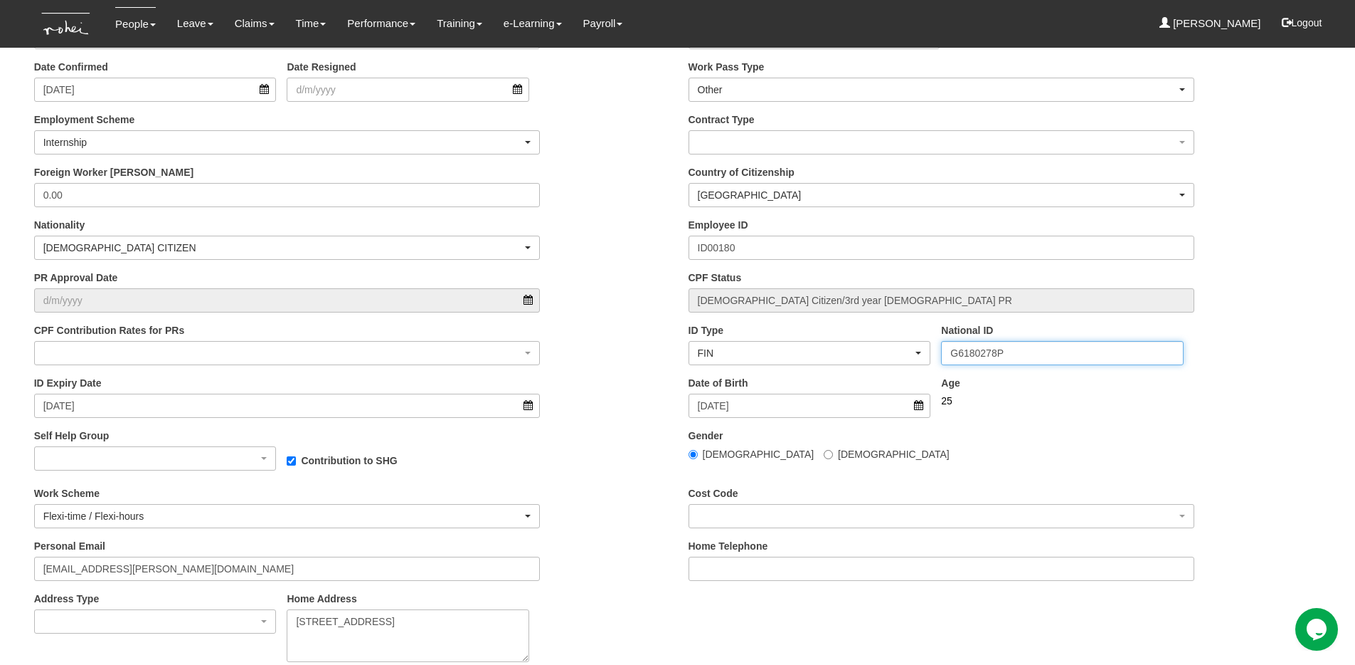
click at [1000, 349] on input "G6180278P" at bounding box center [1062, 353] width 243 height 24
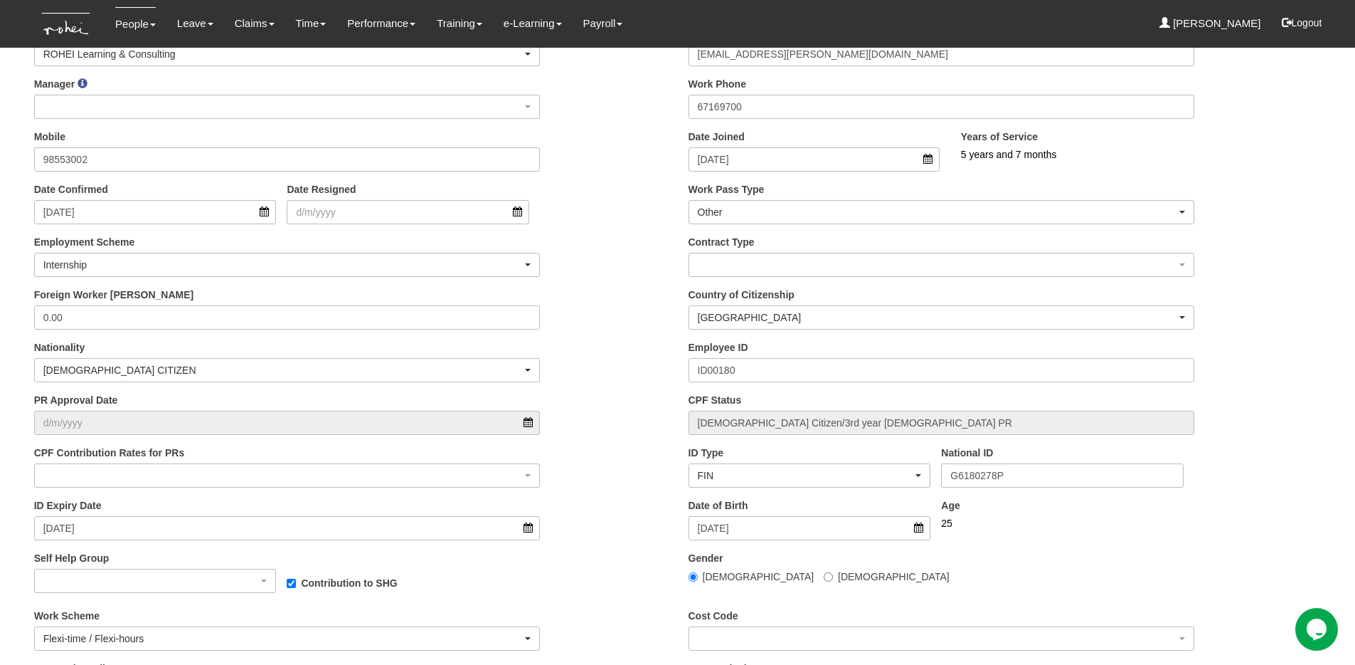
scroll to position [290, 0]
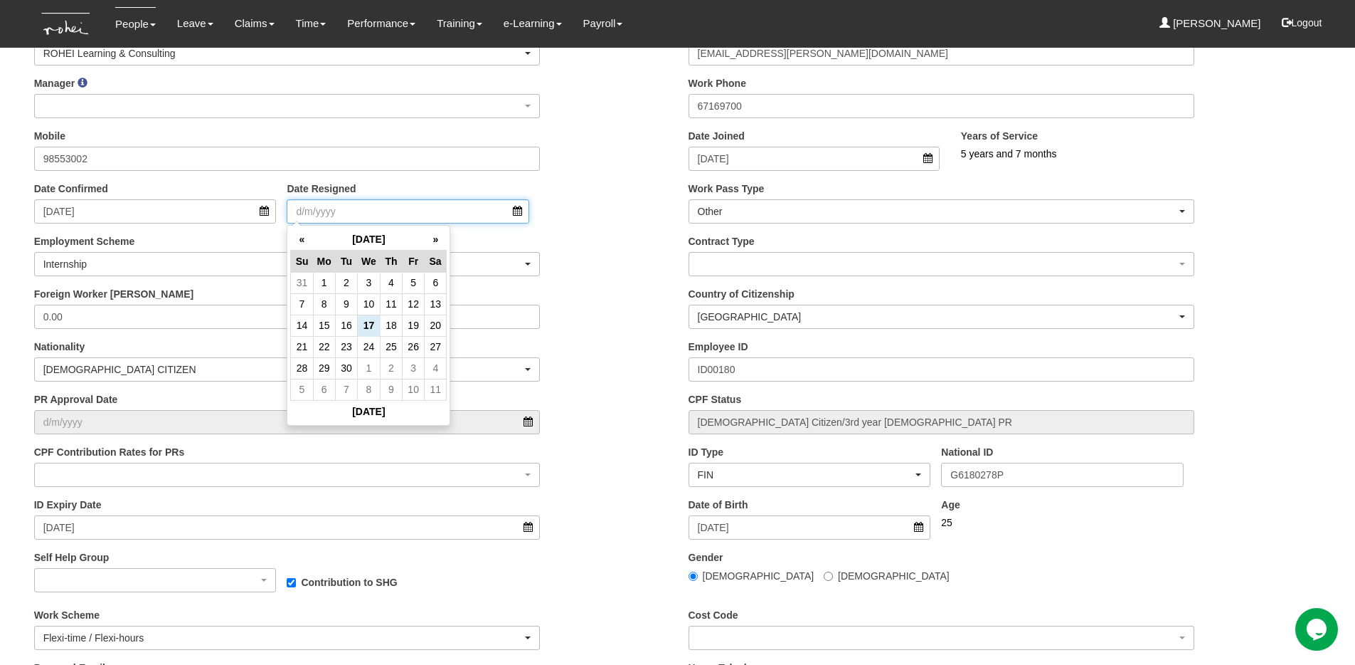
click at [420, 208] on input "Date Resigned" at bounding box center [408, 211] width 243 height 24
type input "16/10/2020"
click at [598, 219] on div "Date Confirmed 16/3/2020 Date Resigned 16/10/2020" at bounding box center [350, 207] width 655 height 53
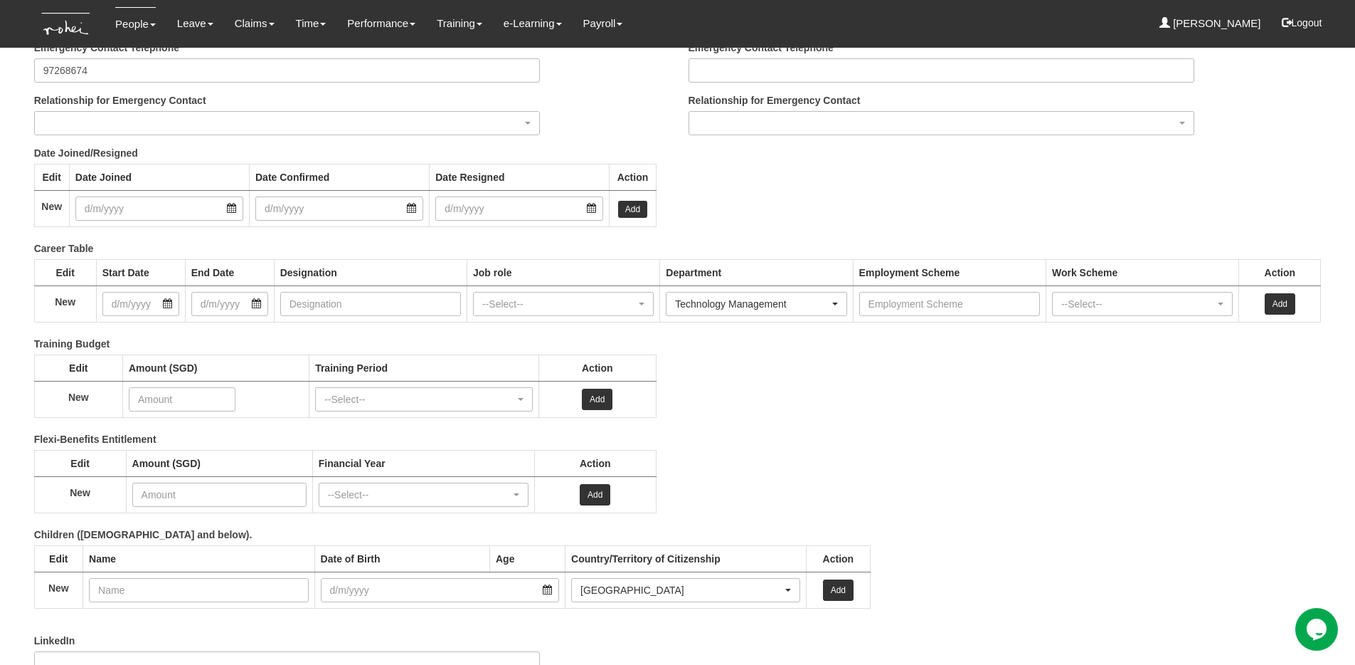
scroll to position [1834, 0]
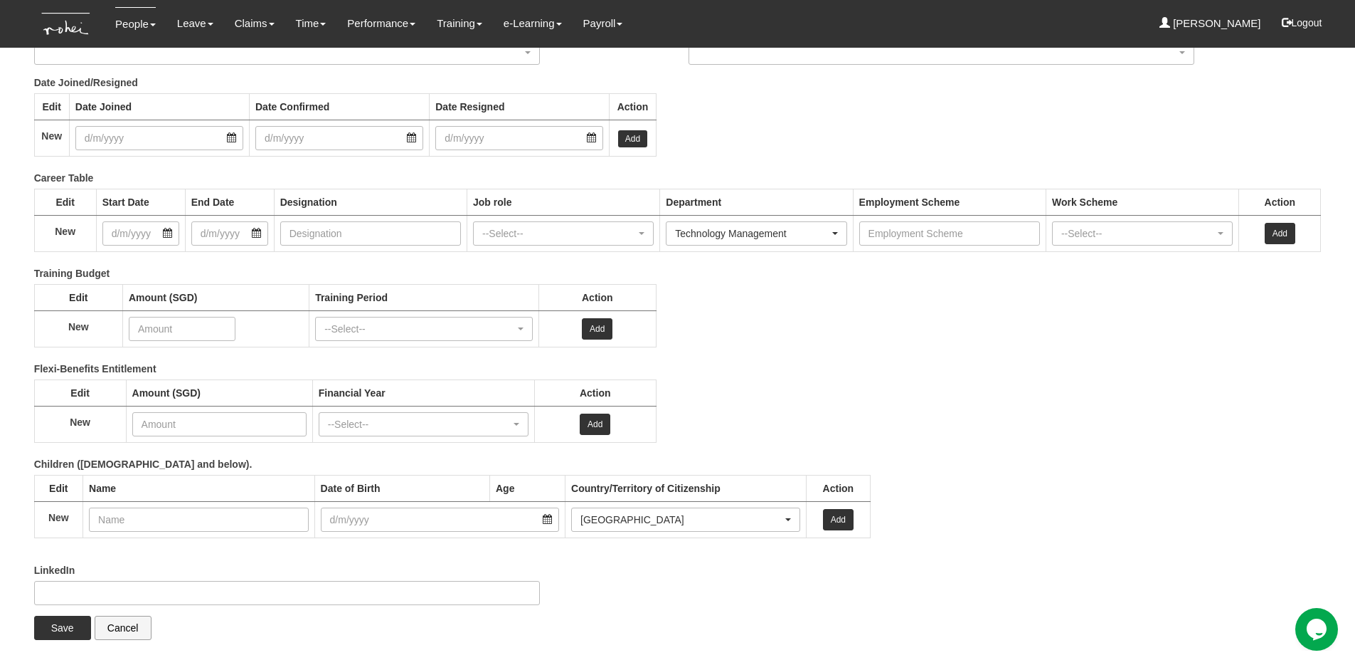
click at [58, 612] on div "LinkedIn" at bounding box center [667, 589] width 1288 height 53
click at [53, 626] on input "Save" at bounding box center [62, 627] width 57 height 24
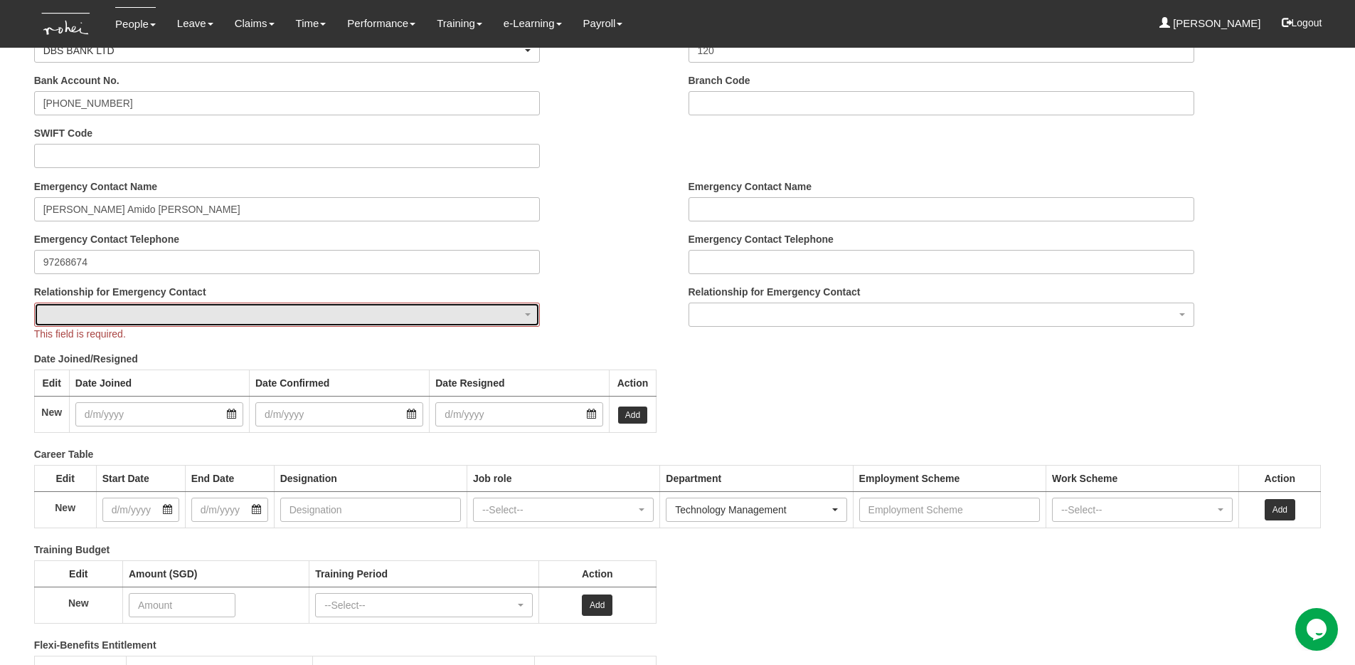
scroll to position [1555, 0]
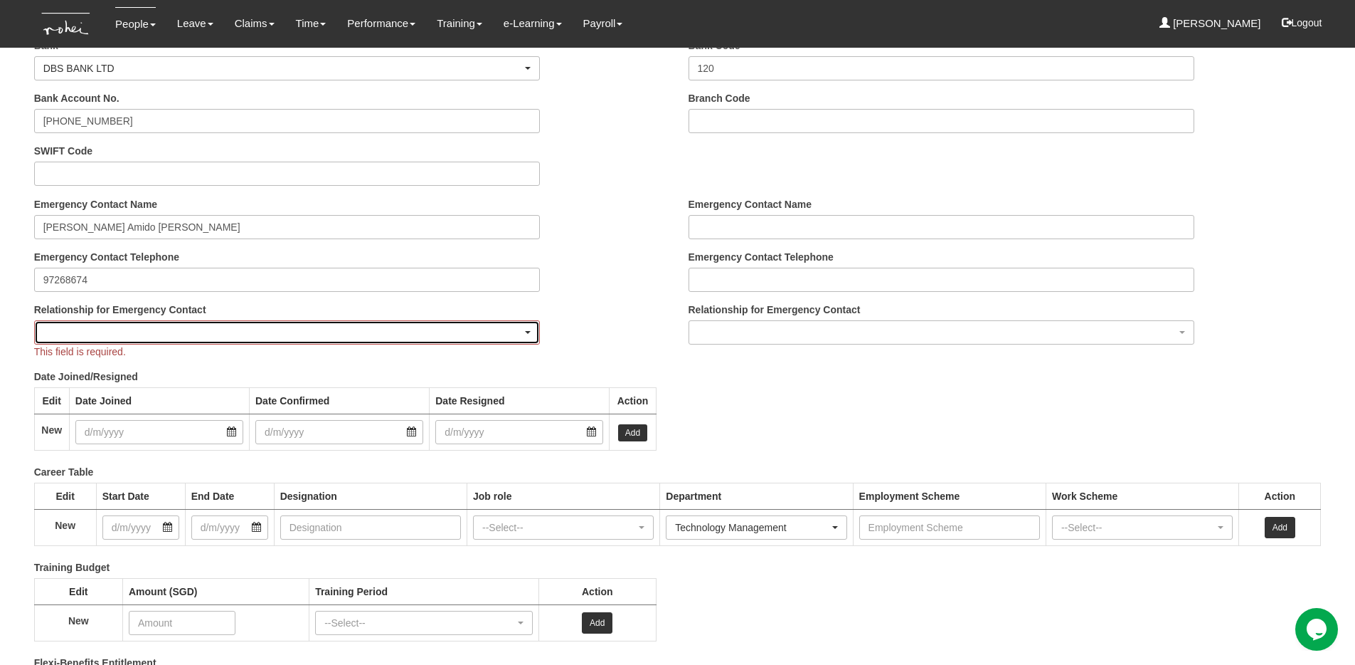
click at [159, 330] on div "button" at bounding box center [287, 332] width 505 height 23
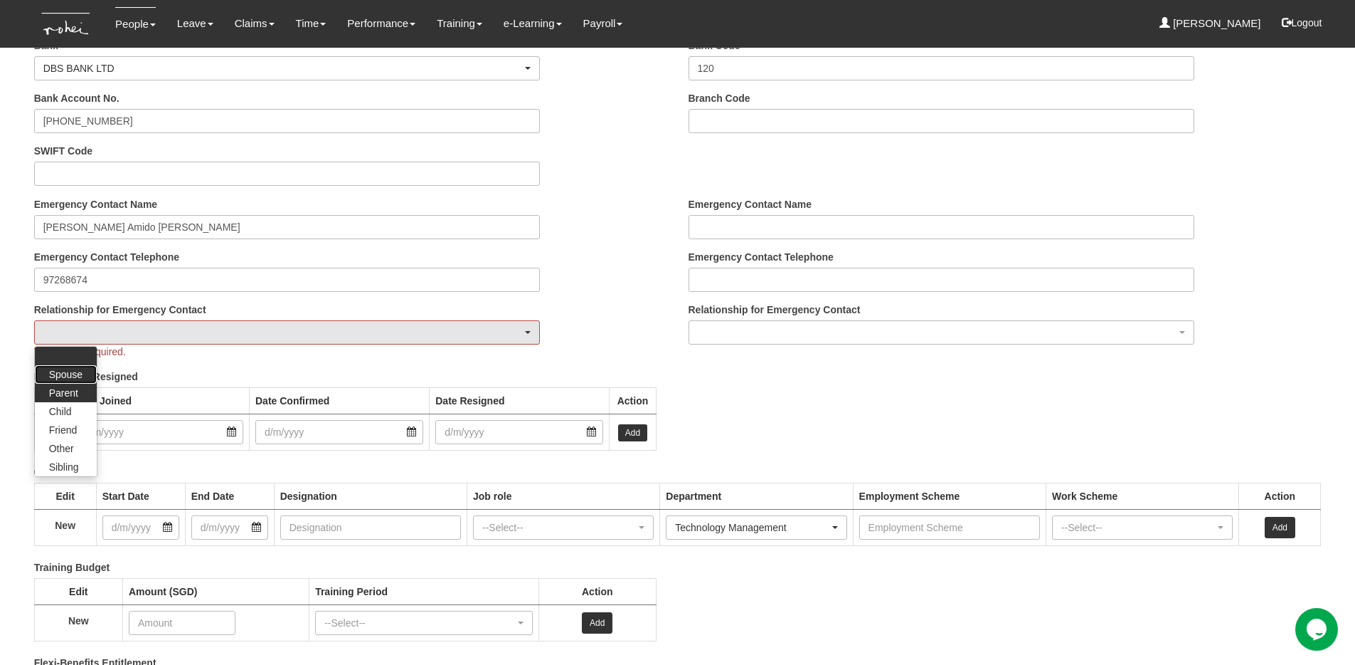
drag, startPoint x: 65, startPoint y: 373, endPoint x: 63, endPoint y: 392, distance: 19.3
click at [63, 392] on ul "Spouse Parent Child Friend Other Sibling" at bounding box center [66, 410] width 62 height 129
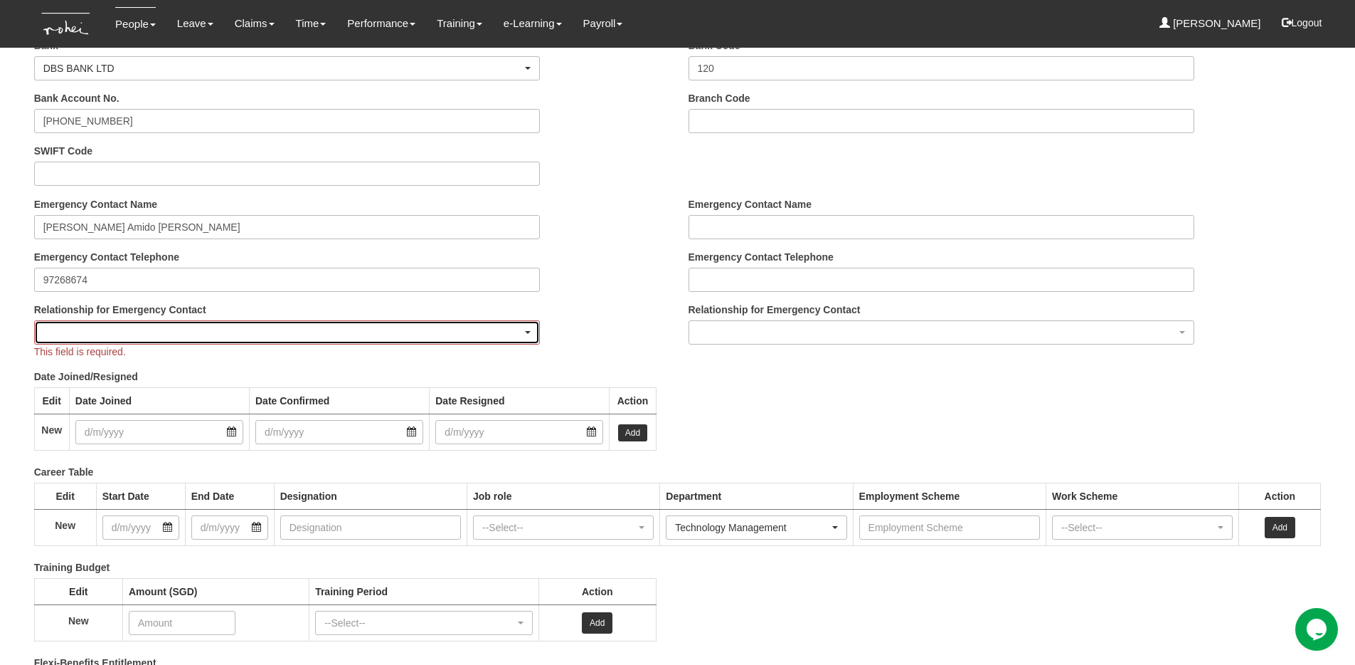
click at [165, 338] on div "button" at bounding box center [287, 332] width 505 height 23
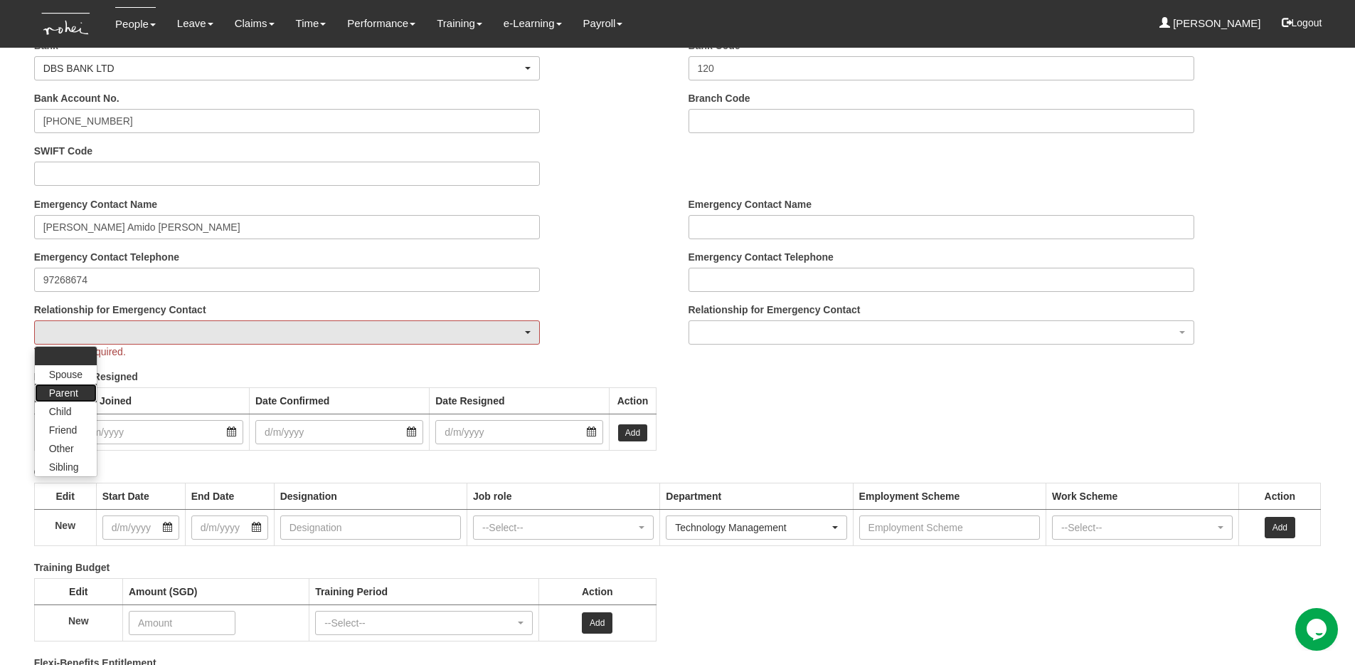
click at [85, 393] on link "Parent" at bounding box center [66, 392] width 62 height 18
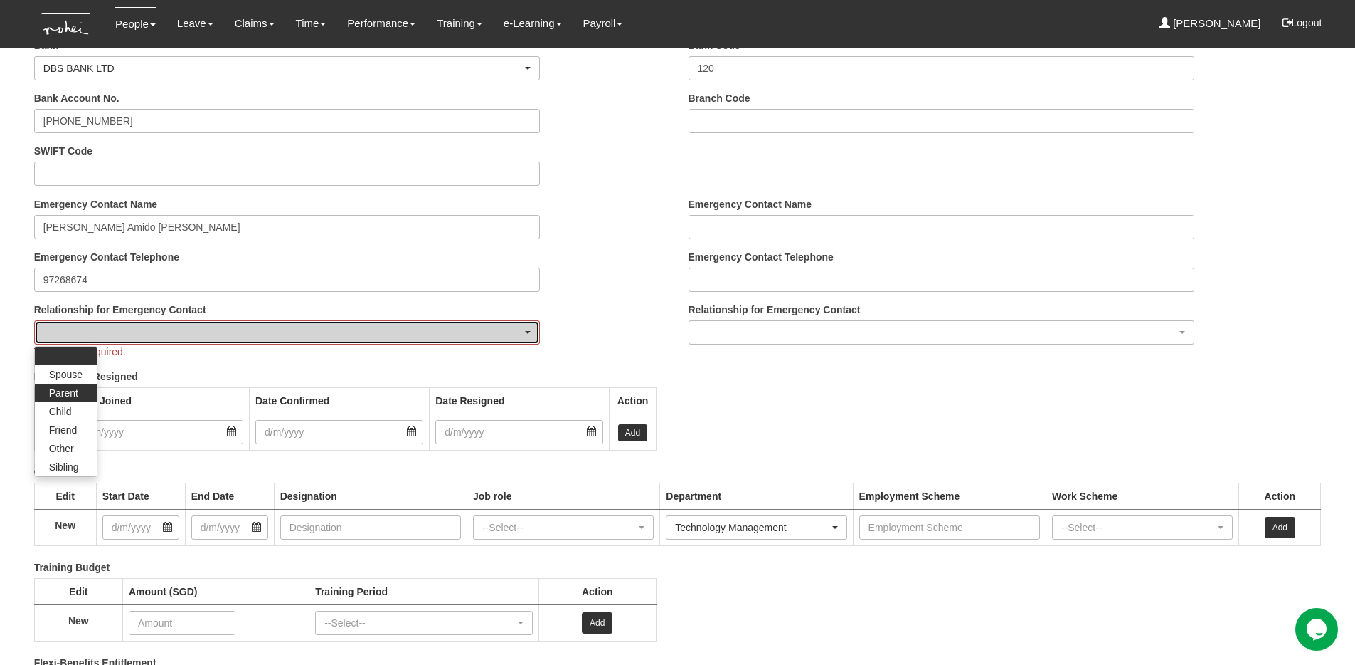
select select "Parent"
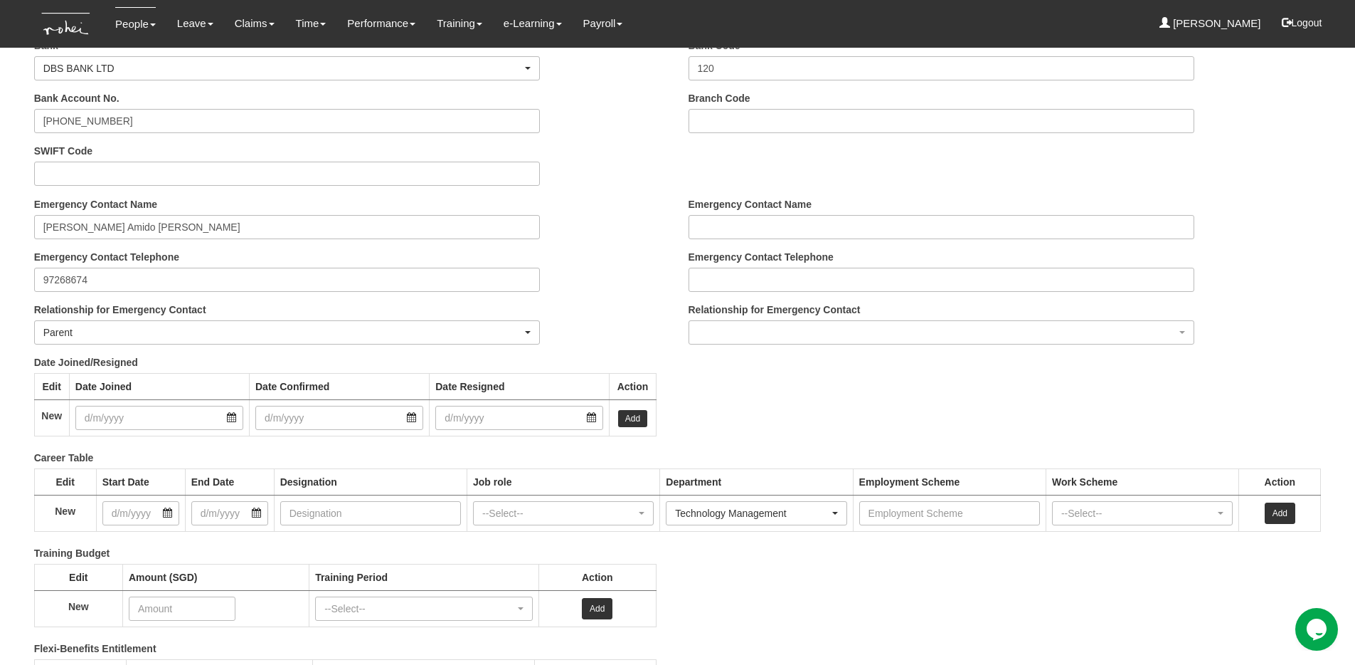
click at [85, 393] on th "Date Joined" at bounding box center [159, 386] width 180 height 26
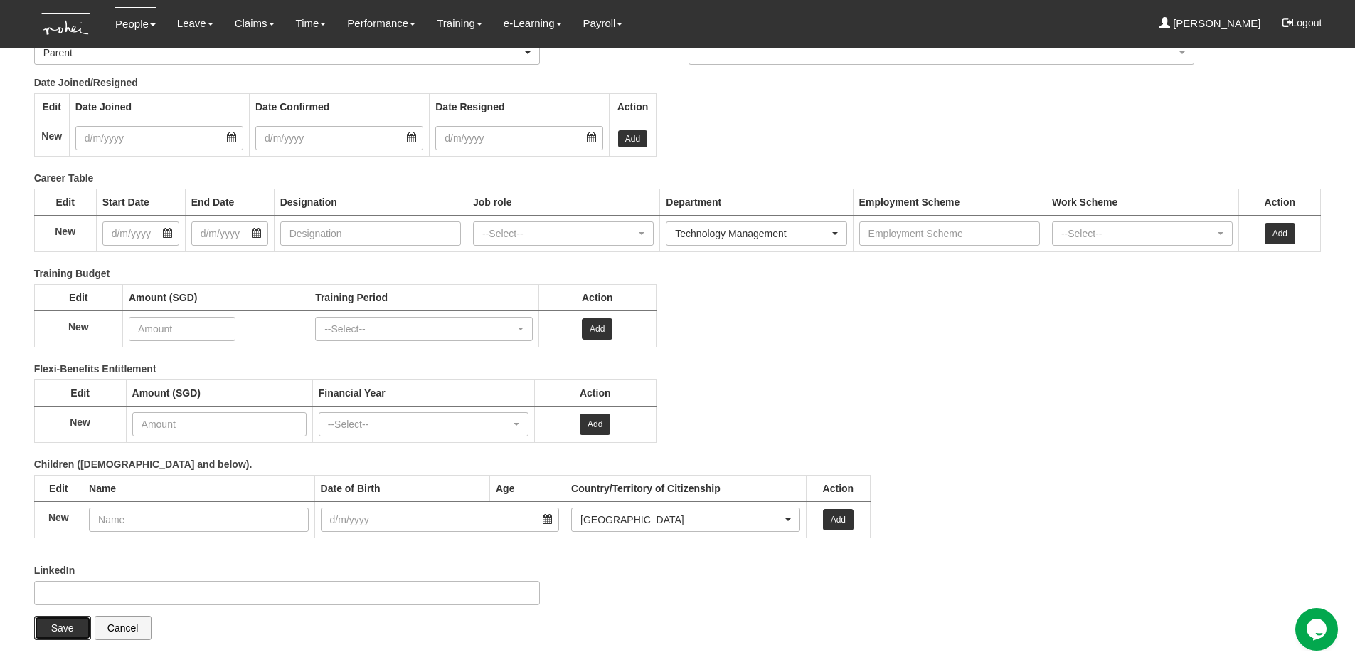
click at [59, 631] on input "Save" at bounding box center [62, 627] width 57 height 24
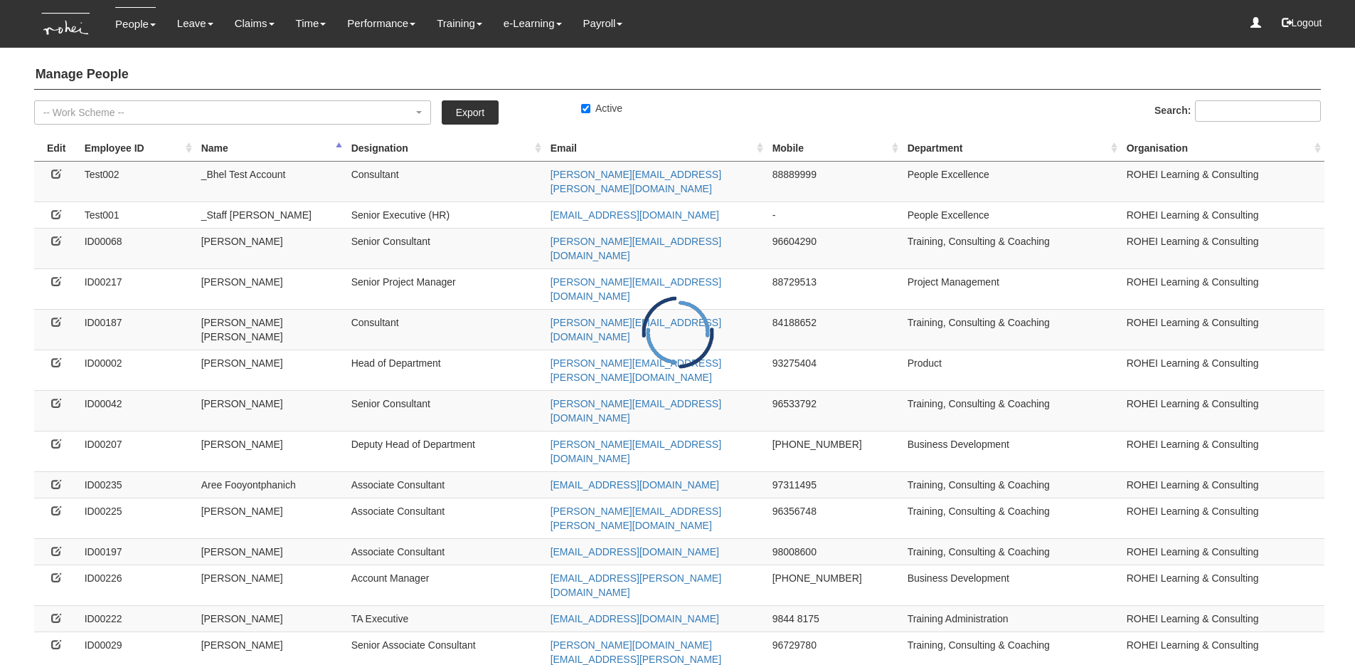
select select "50"
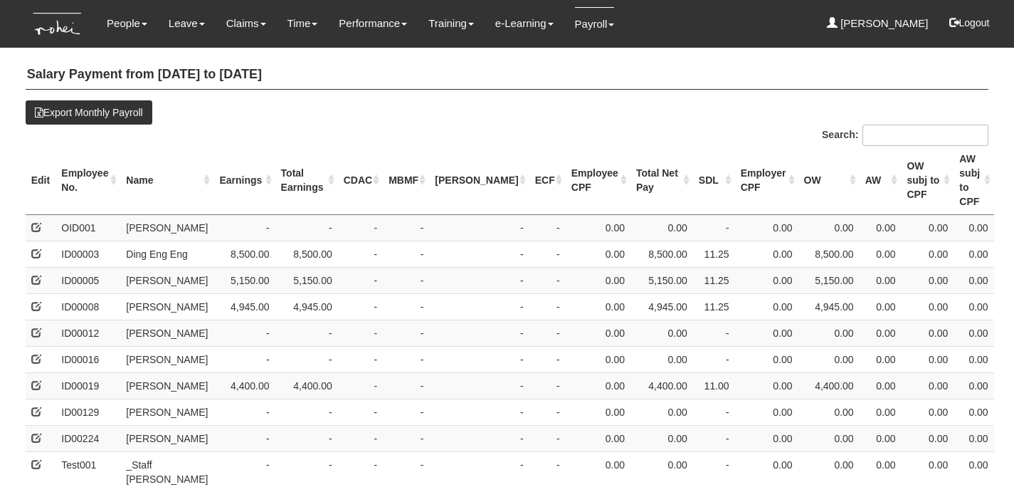
select select "50"
click at [142, 167] on th "Name" at bounding box center [166, 180] width 93 height 69
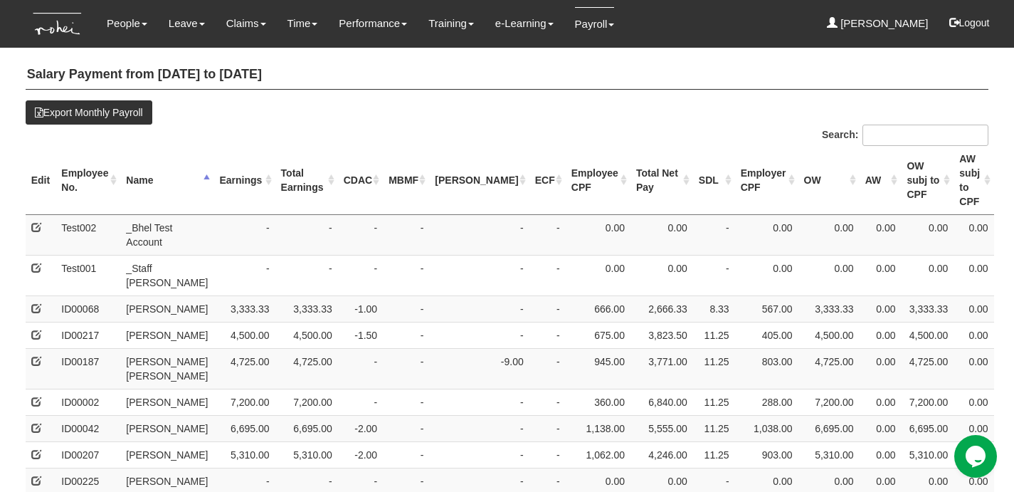
click at [228, 159] on th "Earnings" at bounding box center [243, 180] width 61 height 69
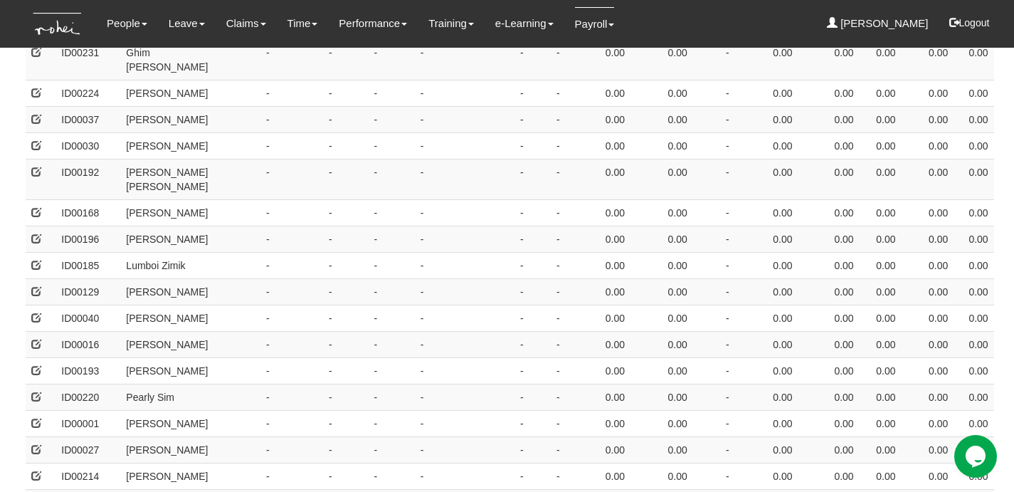
scroll to position [487, 0]
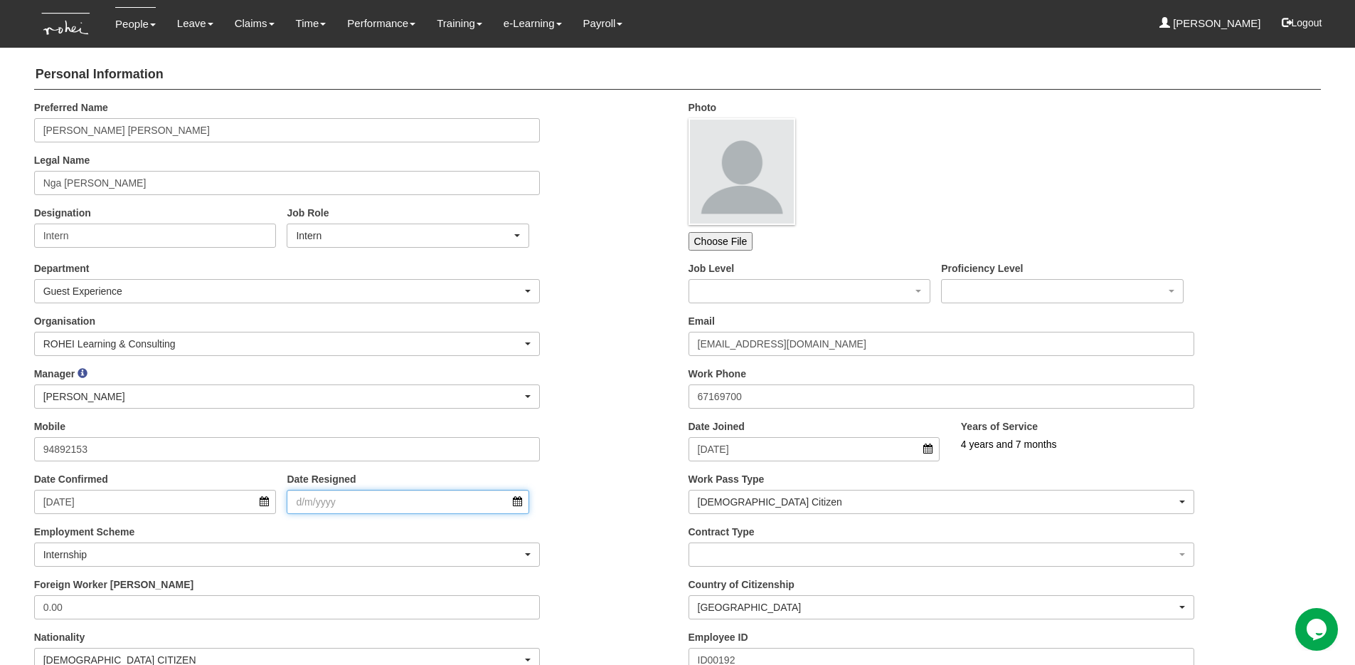
click at [404, 500] on input "Date Resigned" at bounding box center [408, 502] width 243 height 24
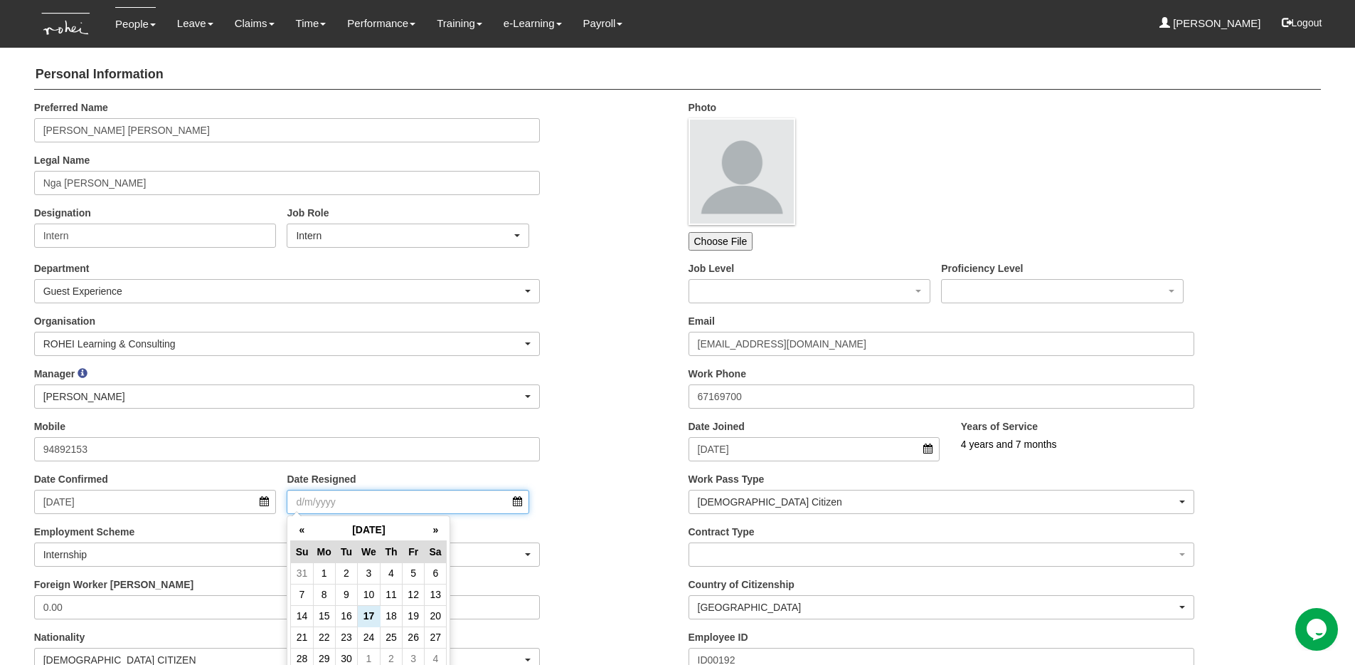
click at [404, 500] on input "Date Resigned" at bounding box center [408, 502] width 243 height 24
type input "17/9/2021"
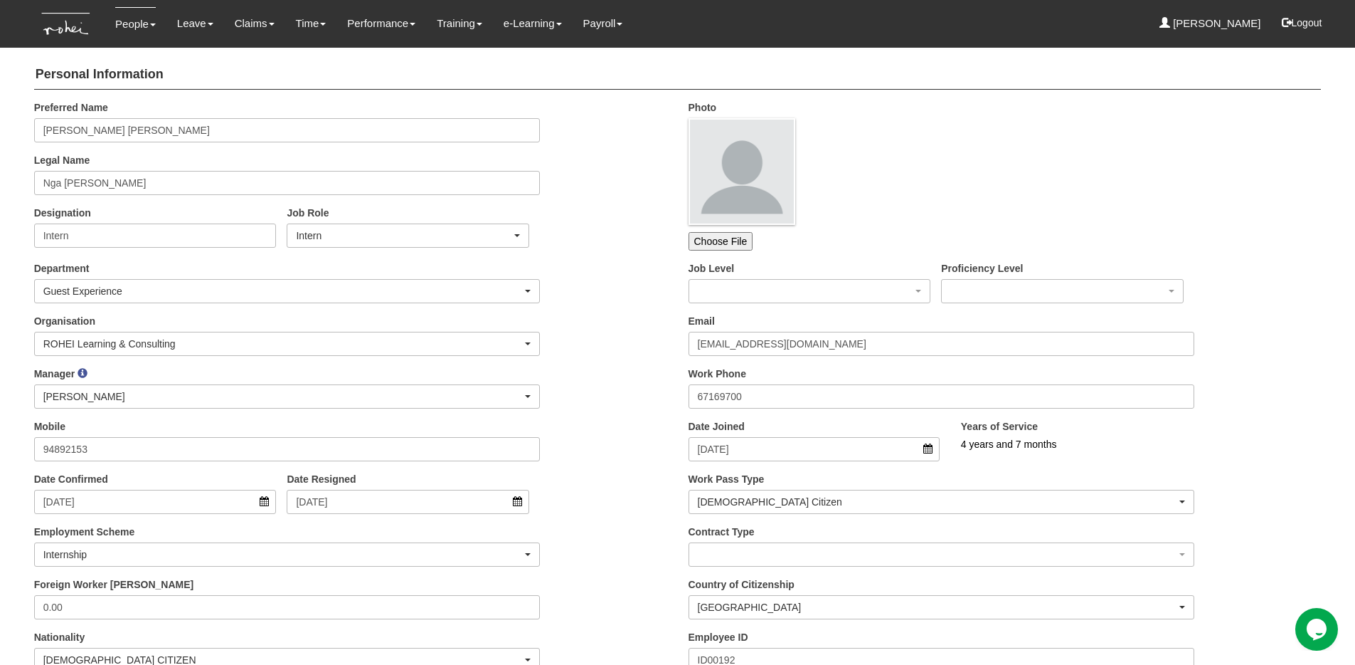
click at [620, 411] on div "Manager _Staff Gracie Abel Tan Aline Eustaquio Low Amanda Ho Claribel Abadilla …" at bounding box center [350, 392] width 655 height 53
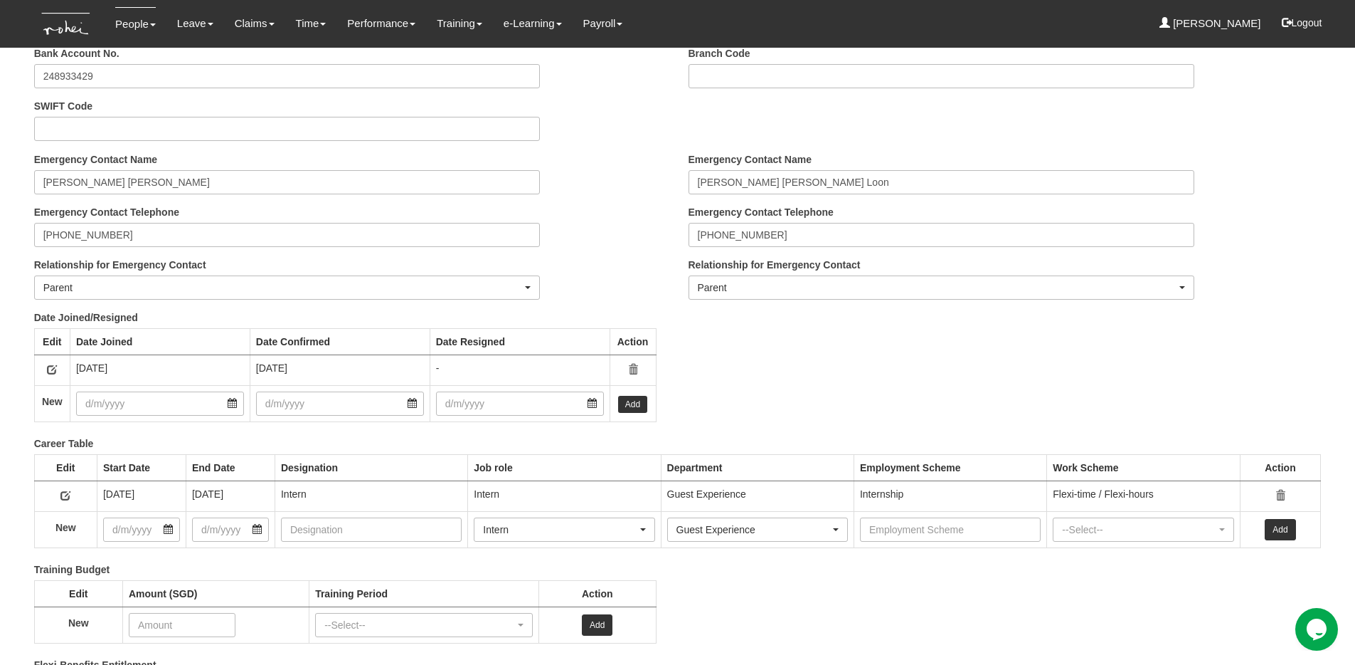
scroll to position [1895, 0]
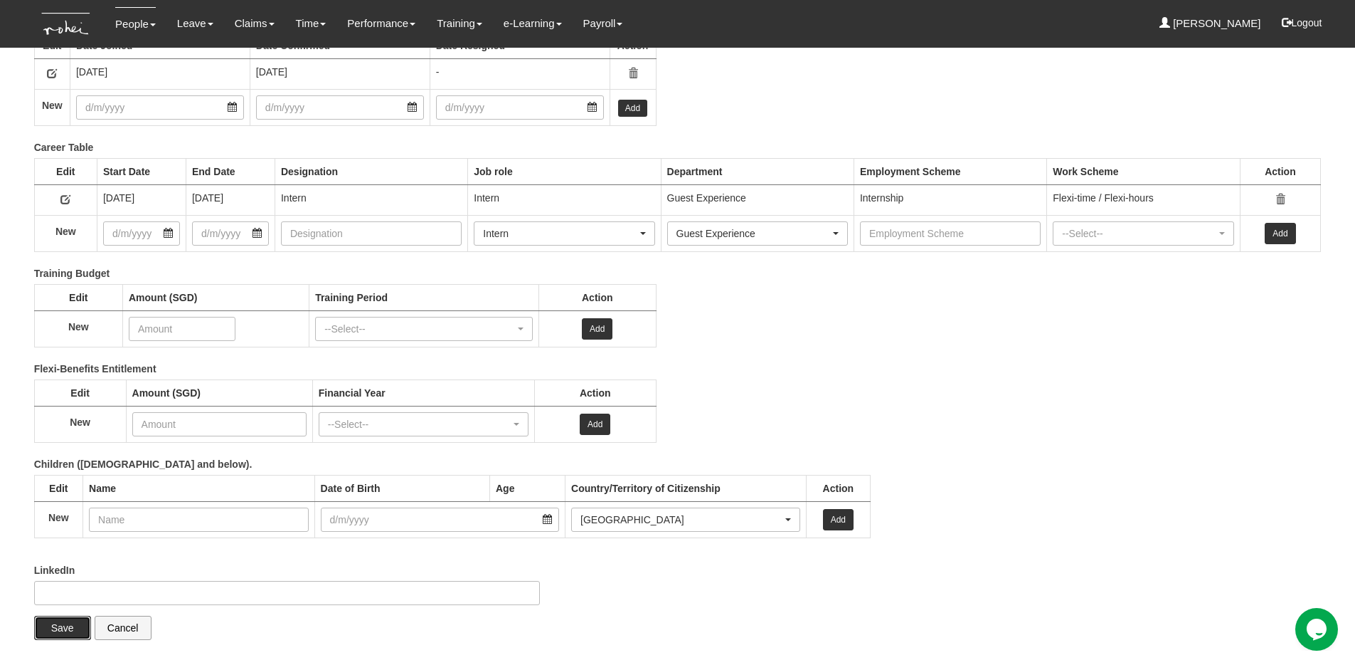
click at [66, 618] on input "Save" at bounding box center [62, 627] width 57 height 24
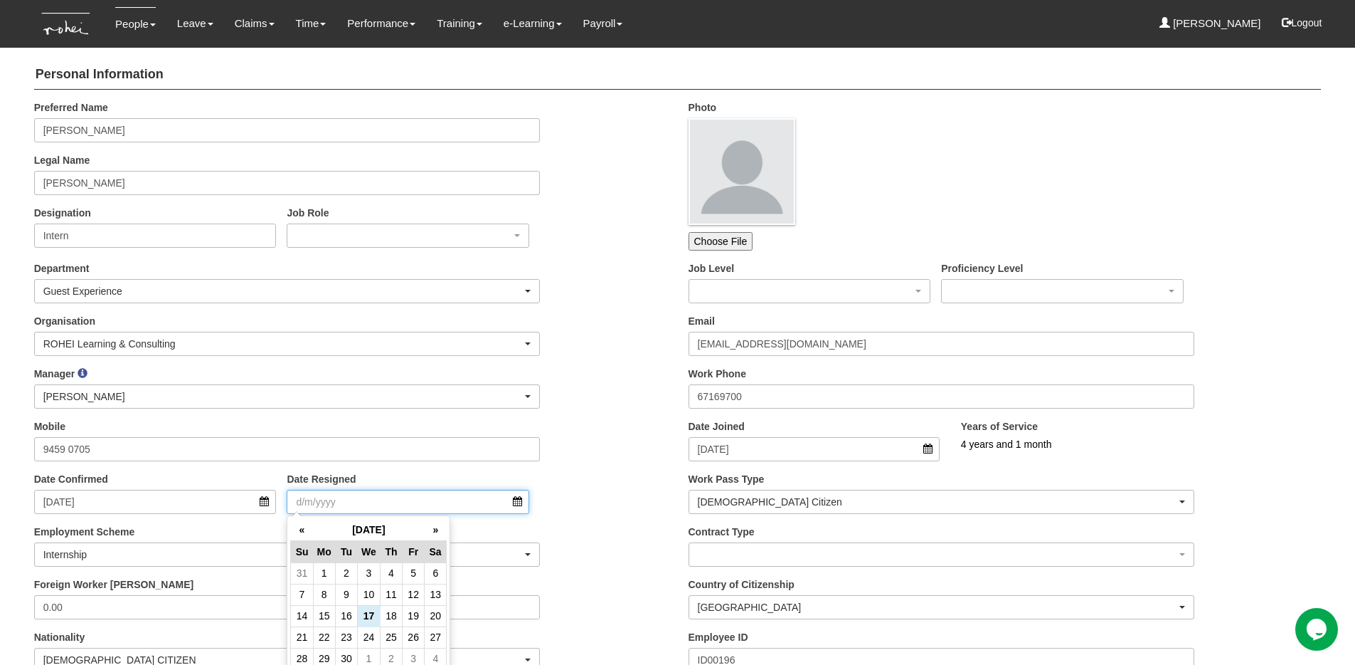
click at [388, 504] on input "Date Resigned" at bounding box center [408, 502] width 243 height 24
type input "11/2/2022"
click at [628, 368] on div "Manager _Staff Gracie Abel Tan Aline Eustaquio Low Amanda Ho Claribel Abadilla …" at bounding box center [350, 392] width 655 height 53
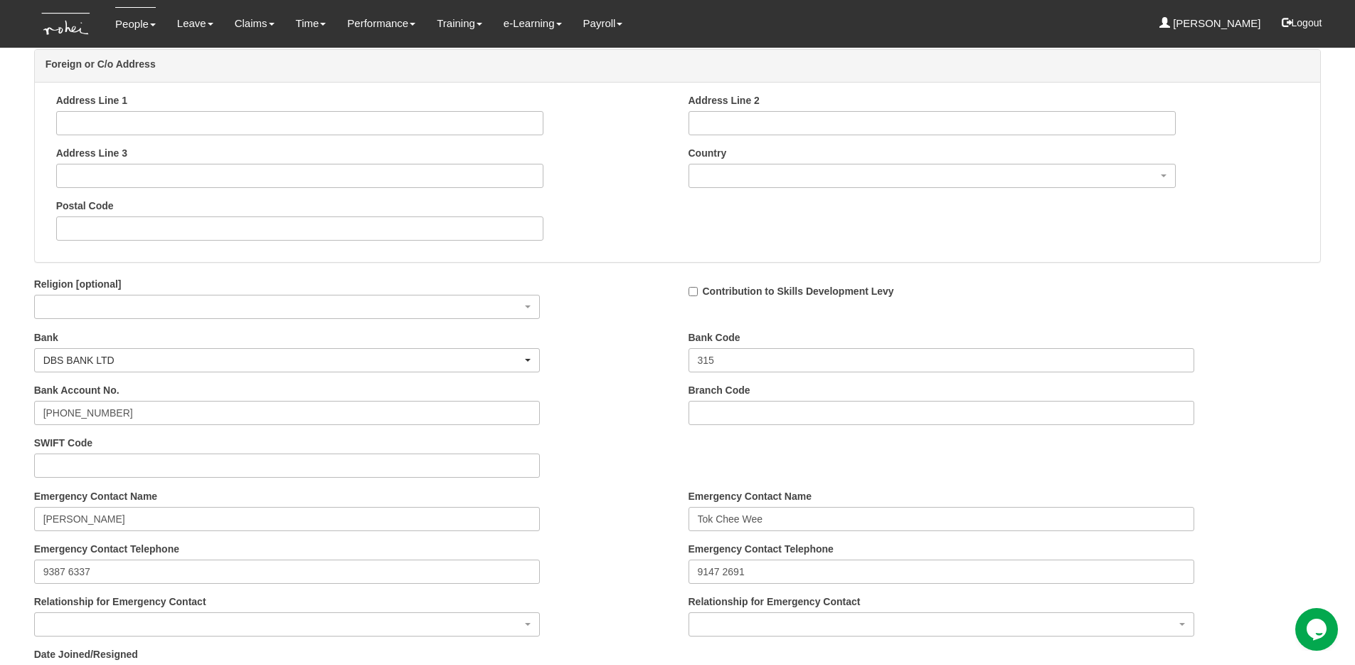
scroll to position [1834, 0]
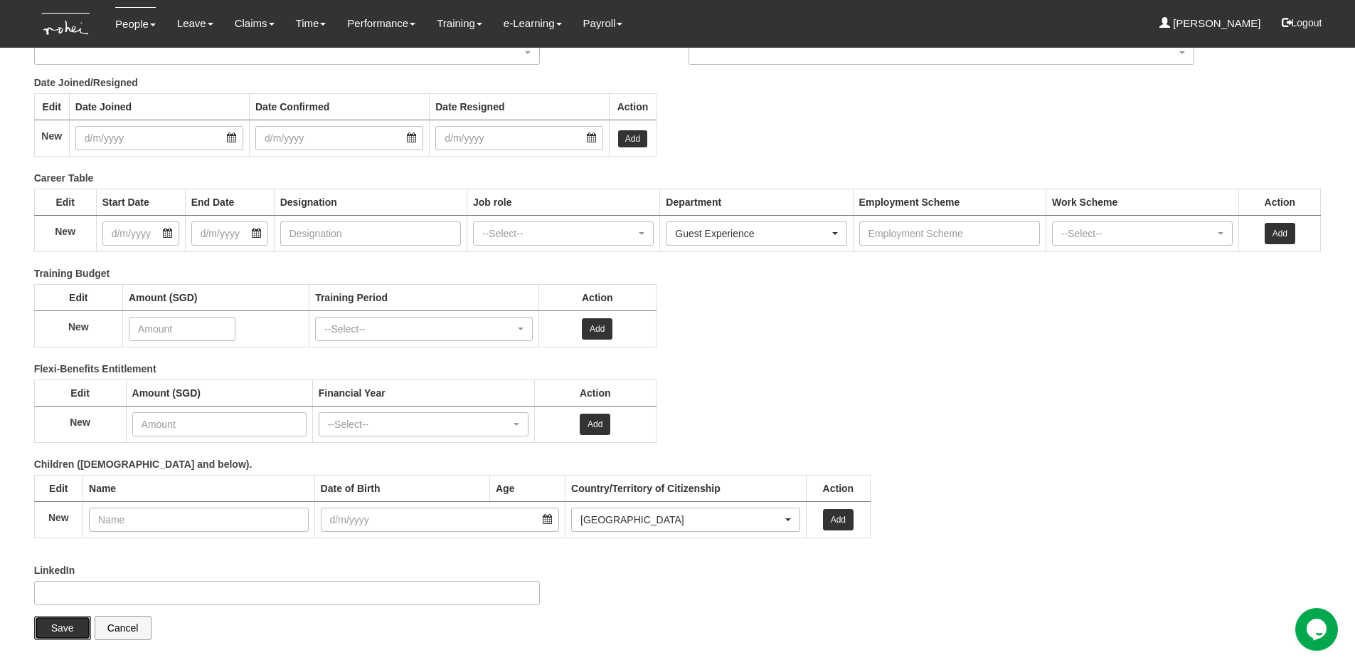
click at [54, 629] on input "Save" at bounding box center [62, 627] width 57 height 24
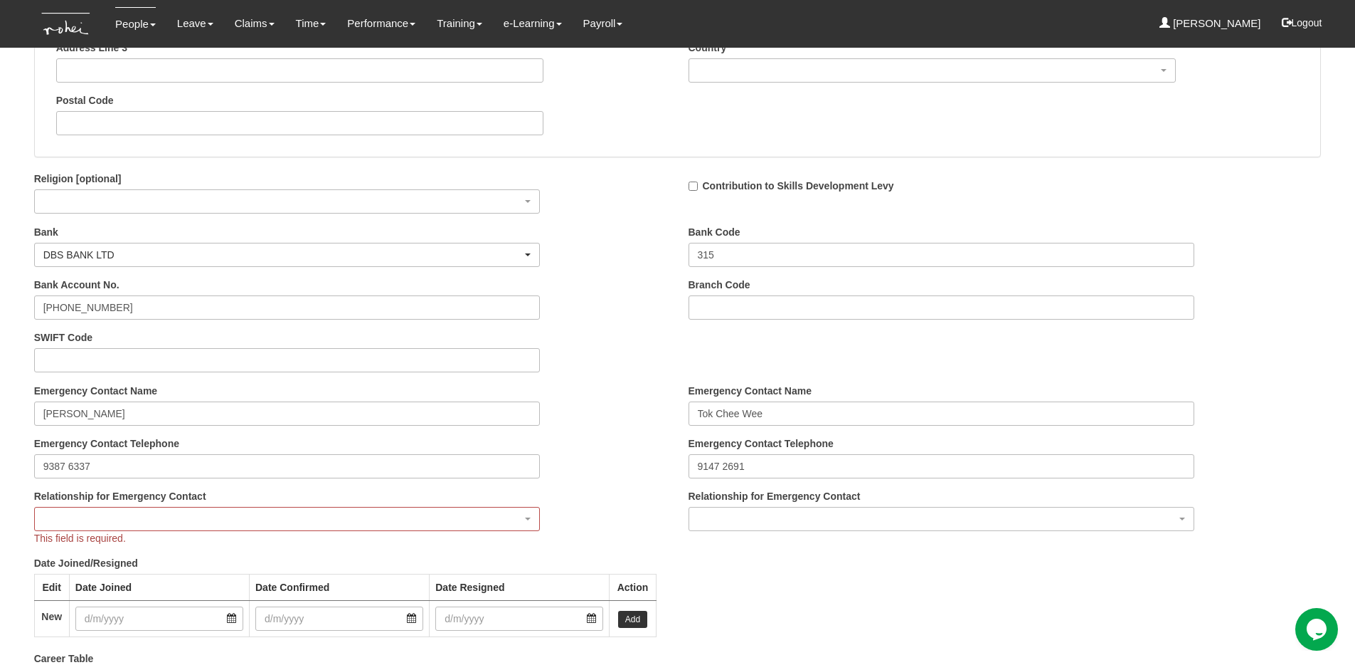
scroll to position [1349, 0]
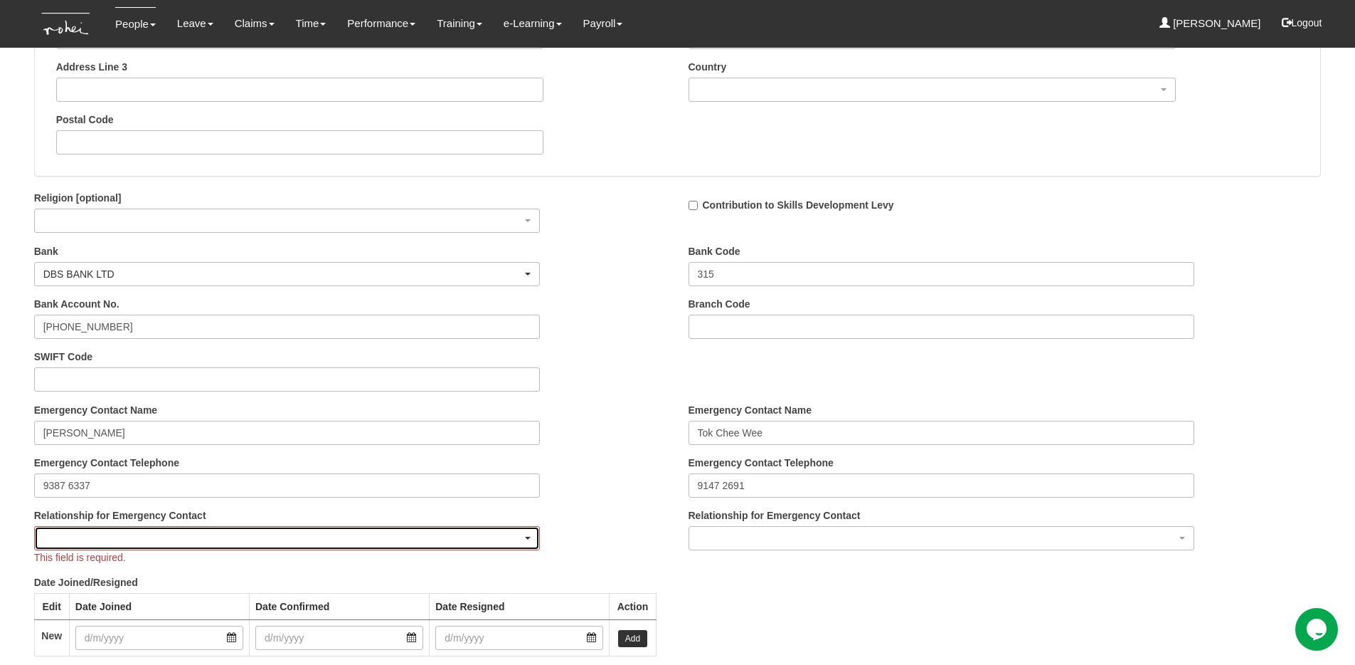
click at [428, 539] on div "button" at bounding box center [287, 538] width 505 height 23
click at [85, 595] on link "Parent" at bounding box center [66, 598] width 62 height 18
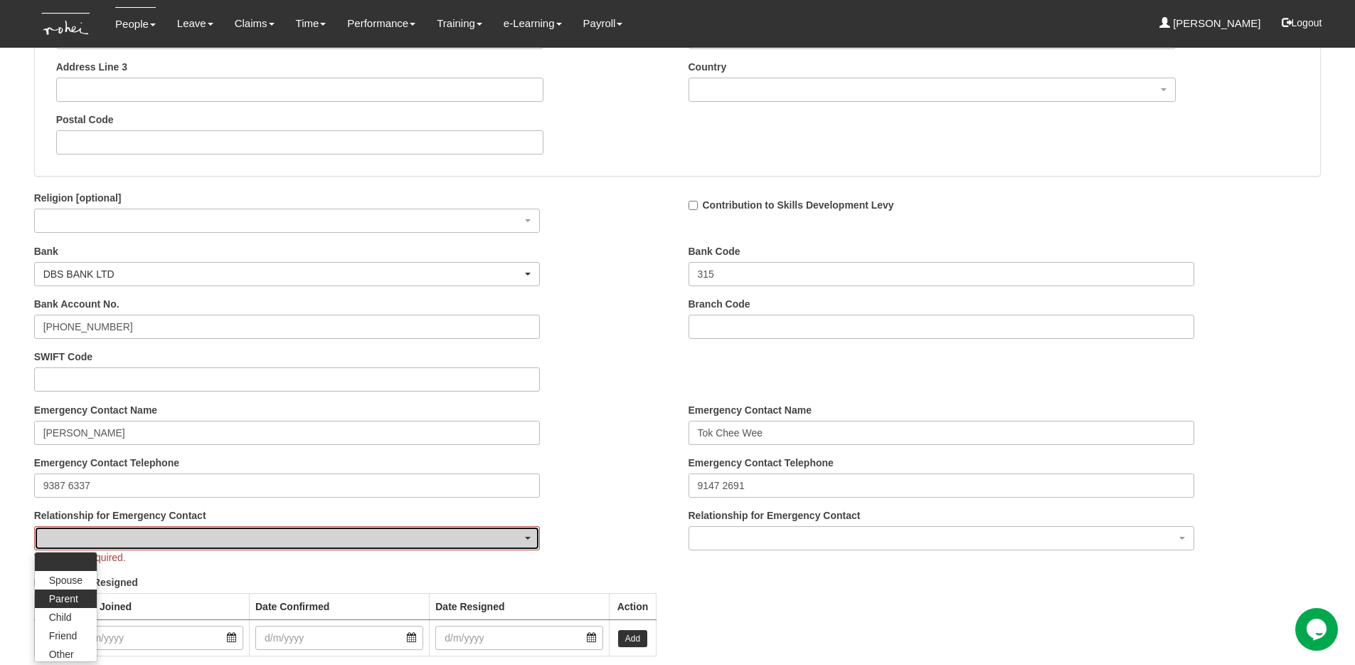
select select "Parent"
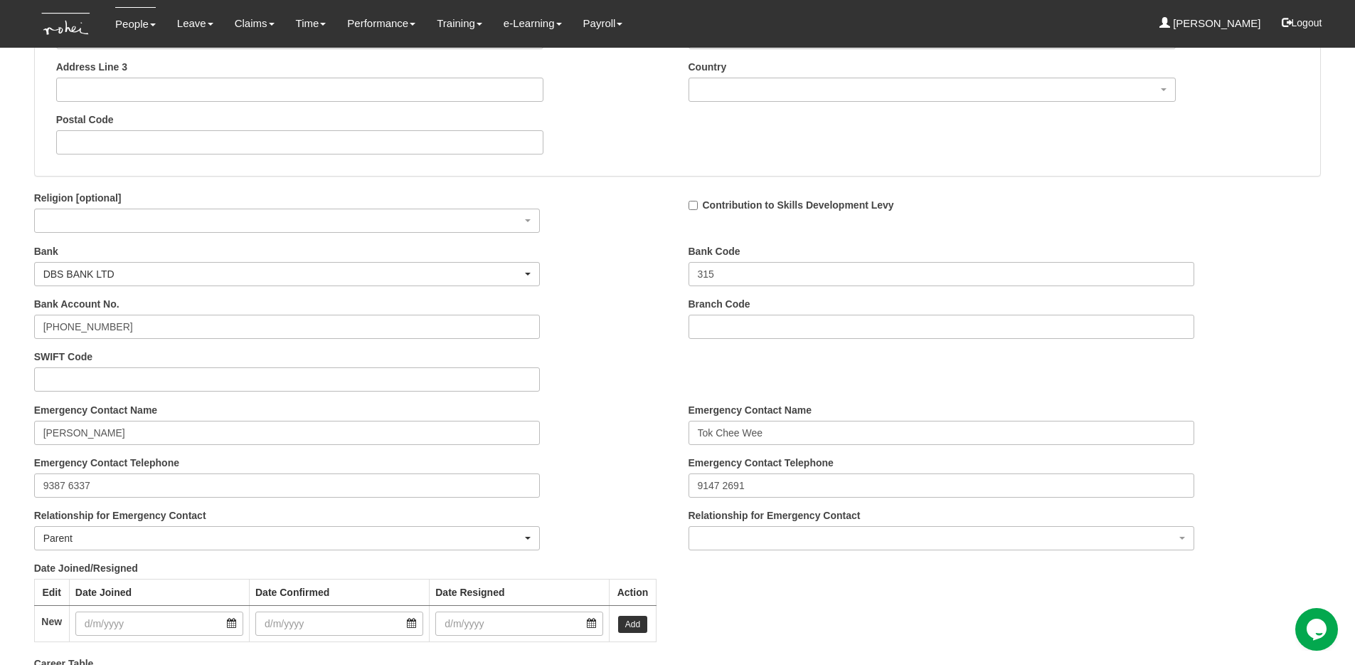
click at [725, 524] on div "Relationship for Emergency Contact Spouse Parent Child Friend Other Sibling" at bounding box center [942, 529] width 528 height 42
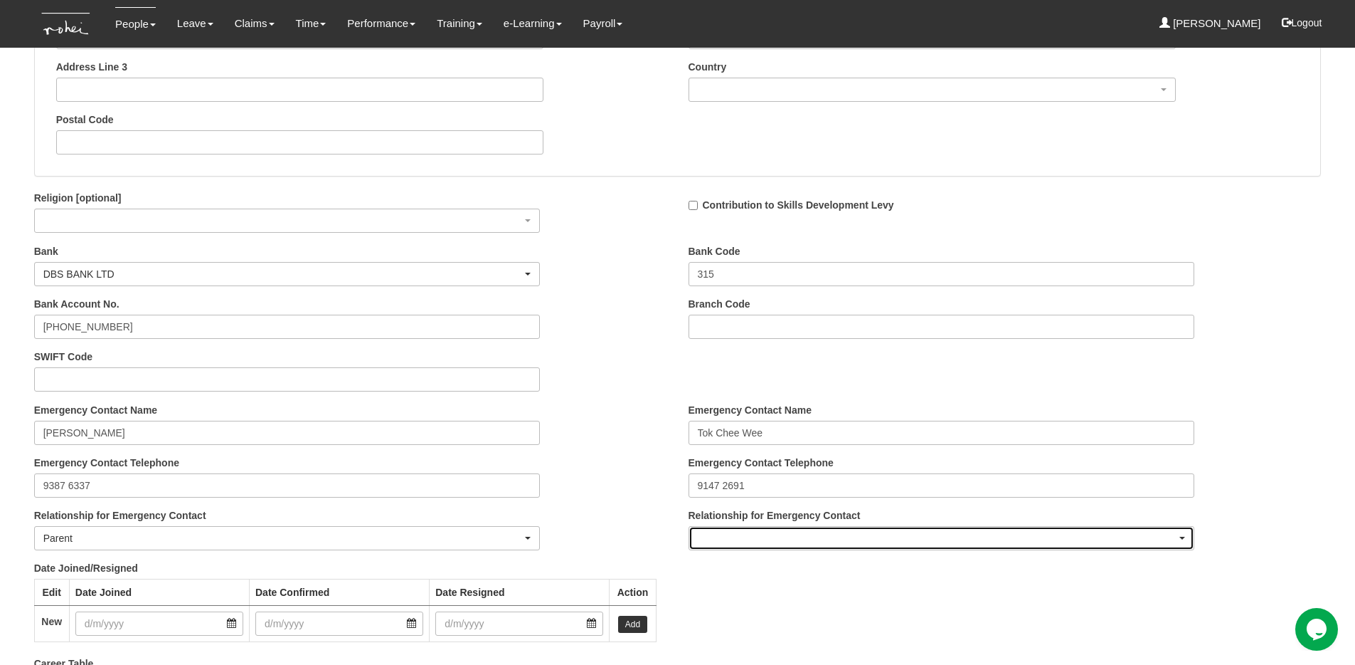
click at [725, 536] on div "button" at bounding box center [941, 538] width 505 height 23
click at [722, 597] on span "Parent" at bounding box center [718, 598] width 29 height 14
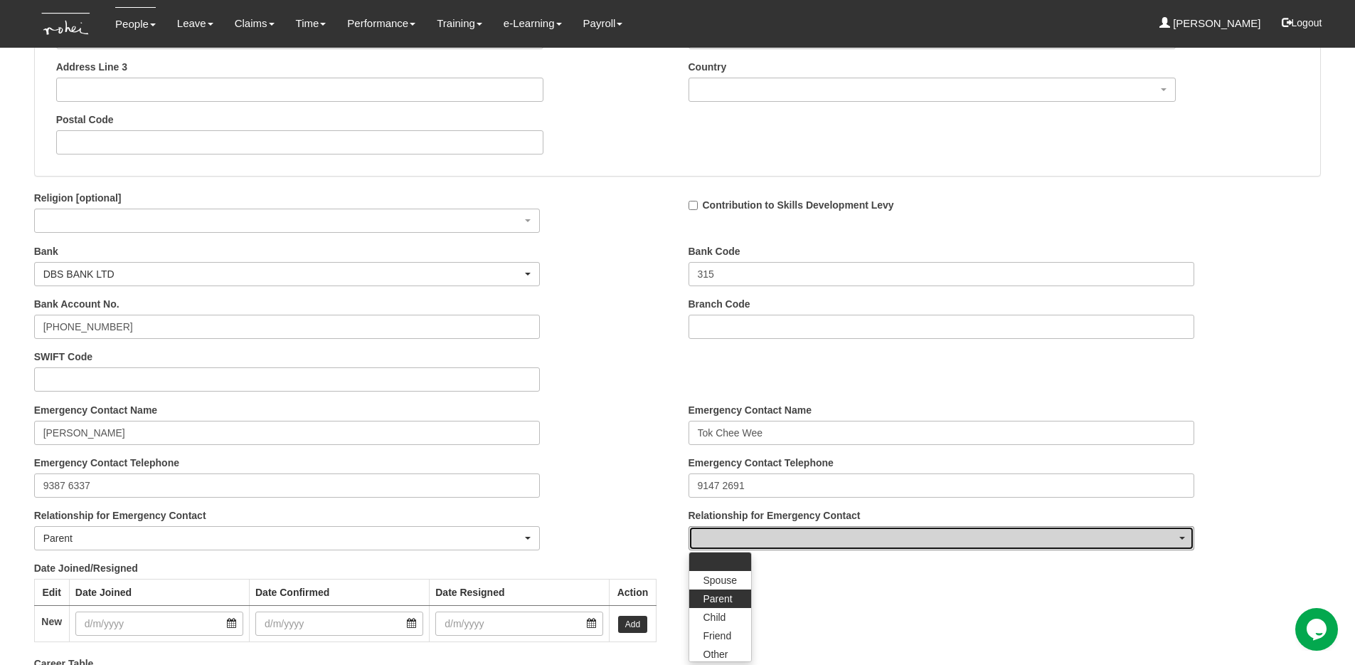
select select "Parent"
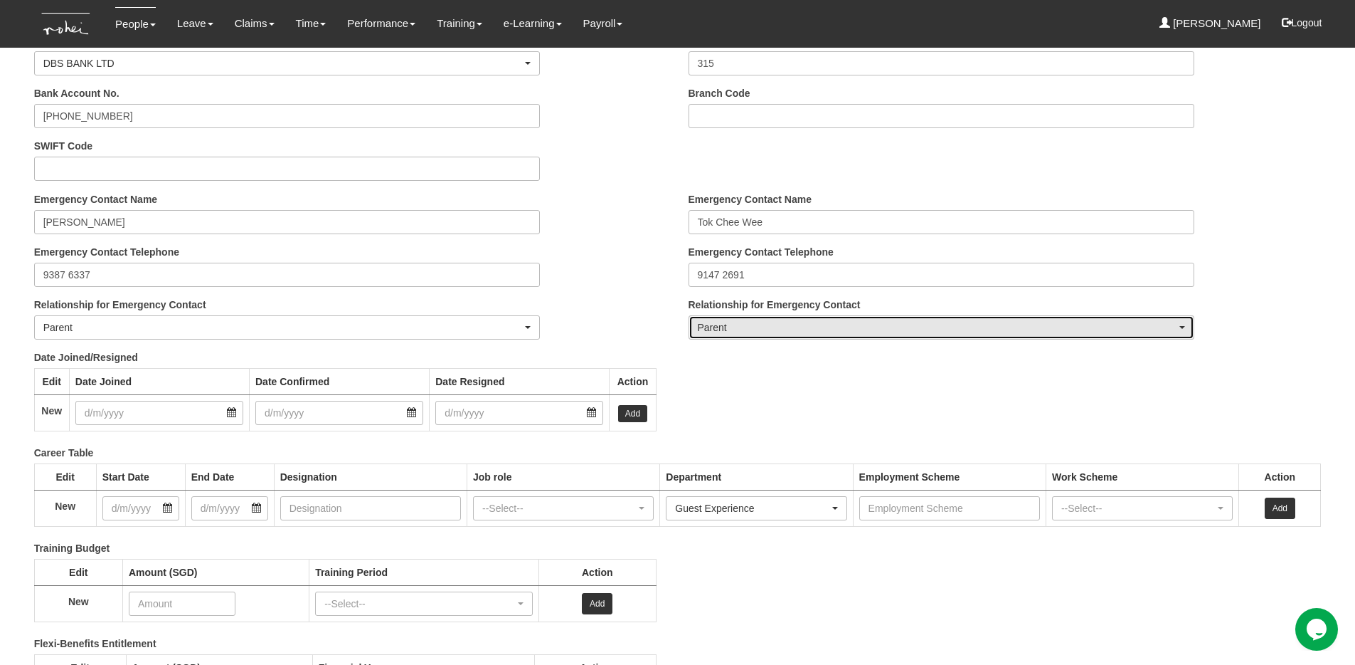
scroll to position [1834, 0]
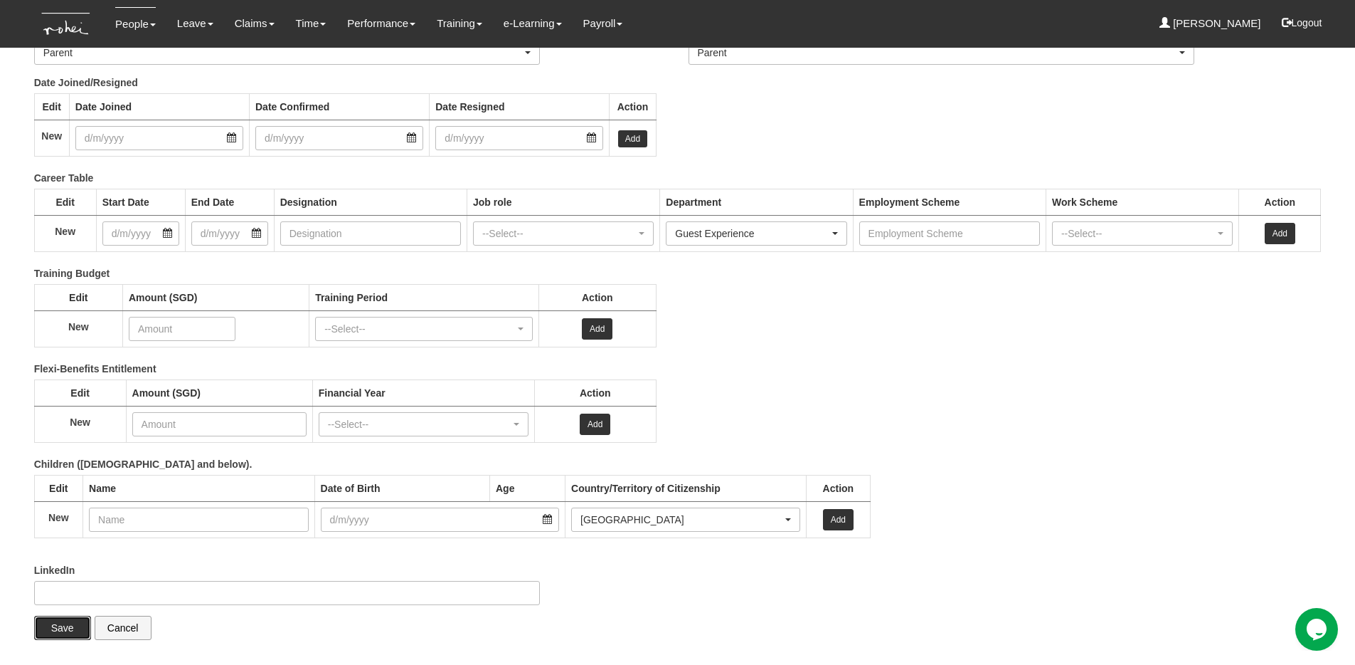
click at [55, 631] on input "Save" at bounding box center [62, 627] width 57 height 24
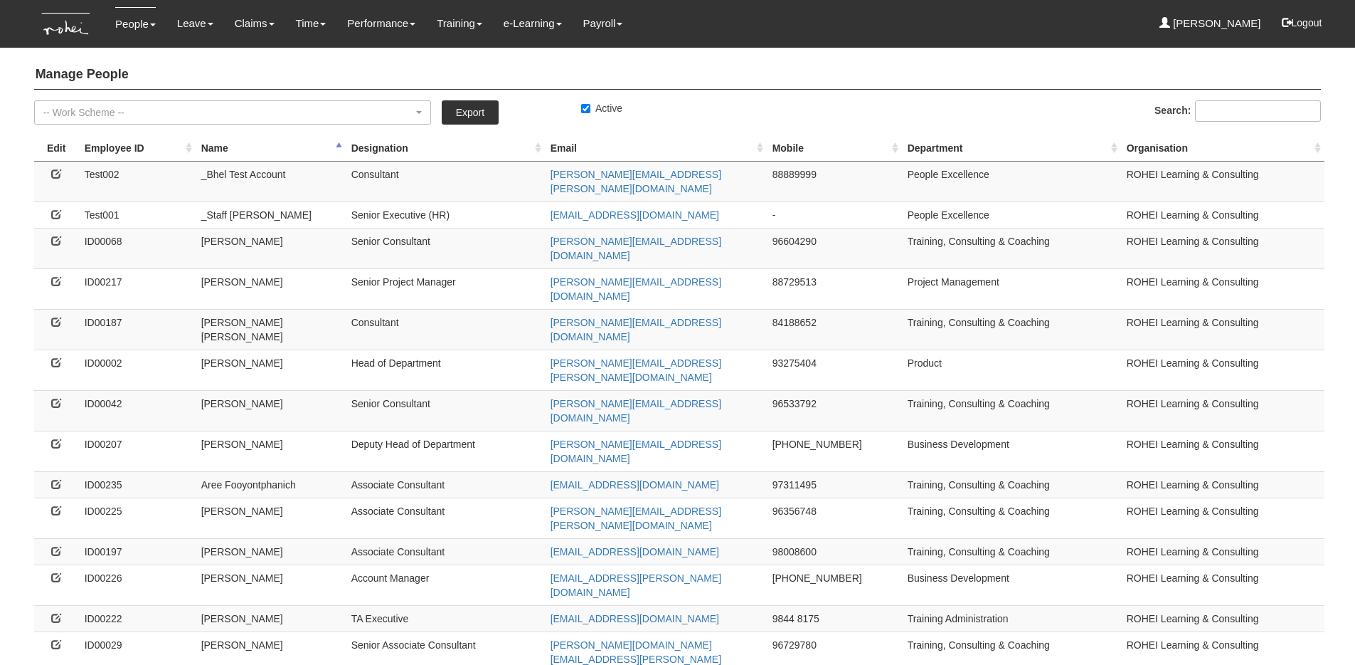
select select "50"
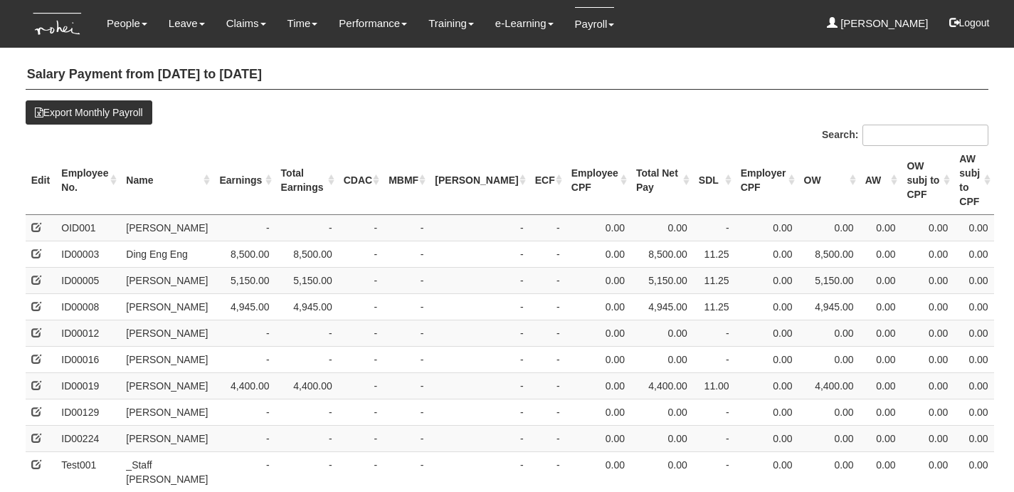
select select "50"
click at [152, 164] on th "Name" at bounding box center [166, 180] width 93 height 69
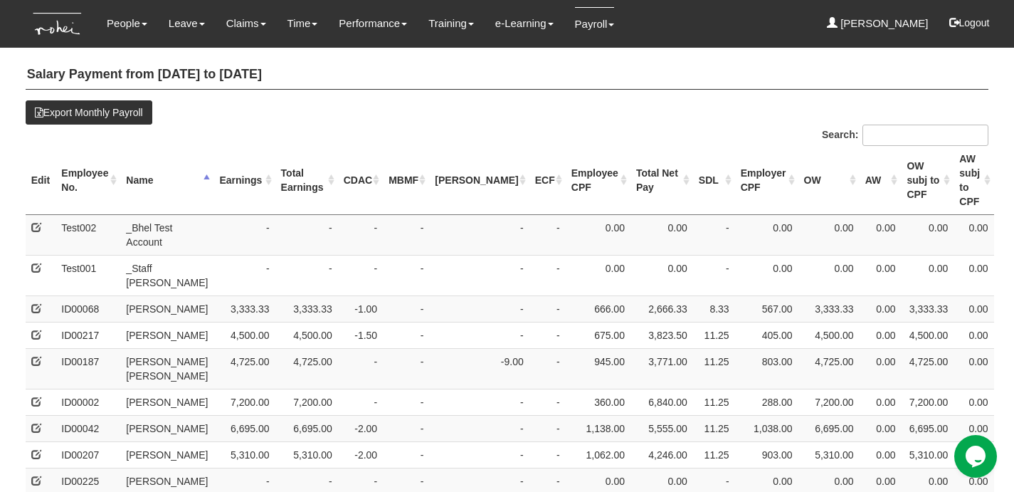
click at [221, 166] on th "Earnings" at bounding box center [243, 180] width 61 height 69
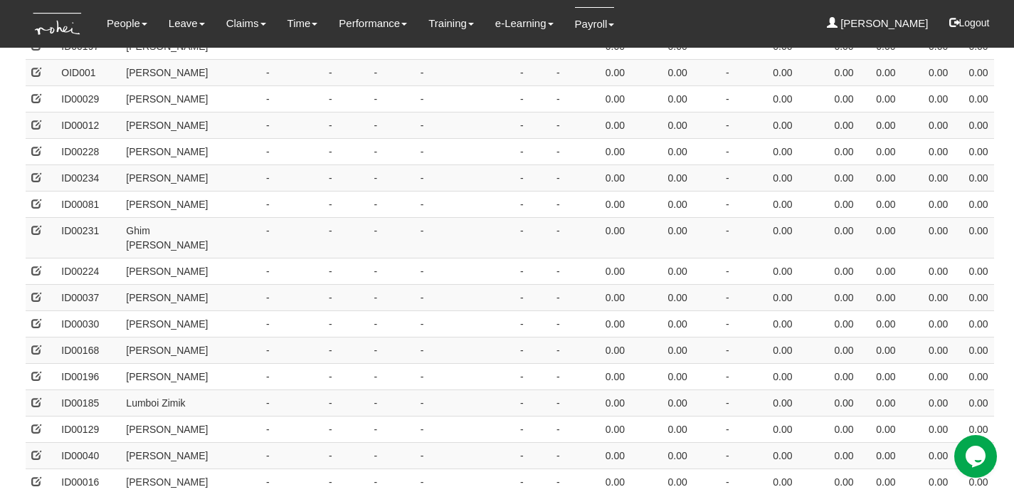
scroll to position [300, 0]
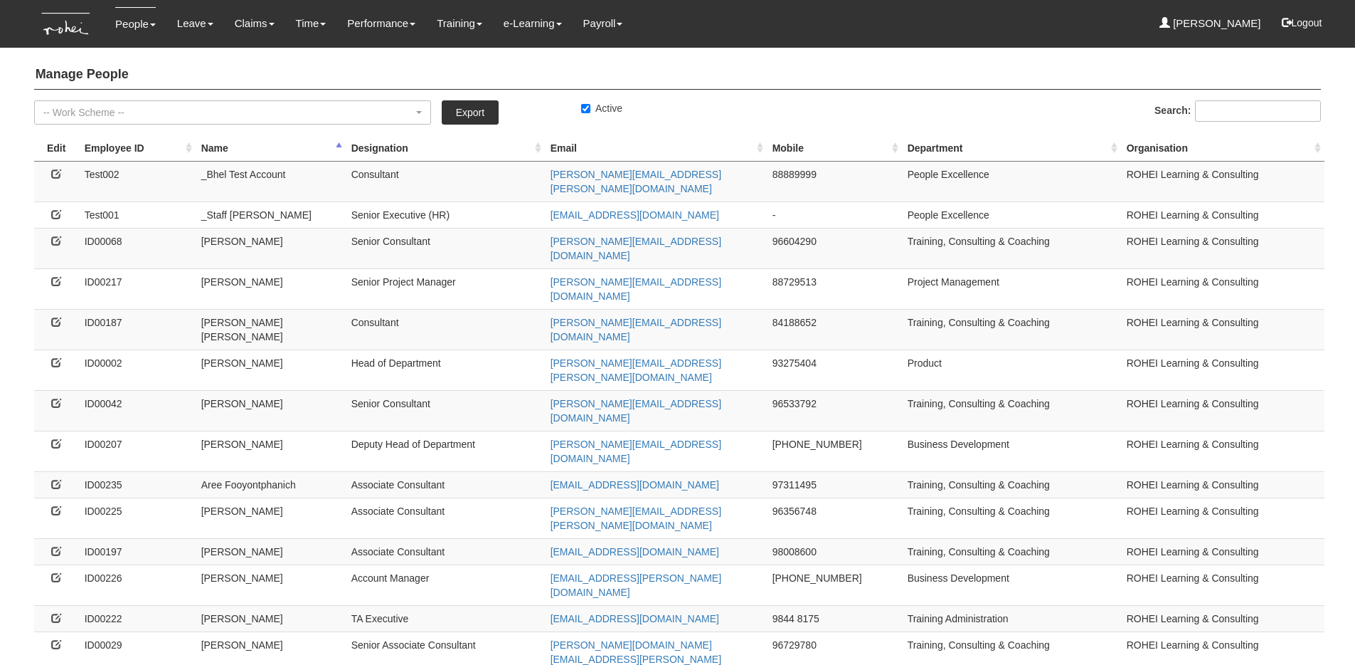
select select "50"
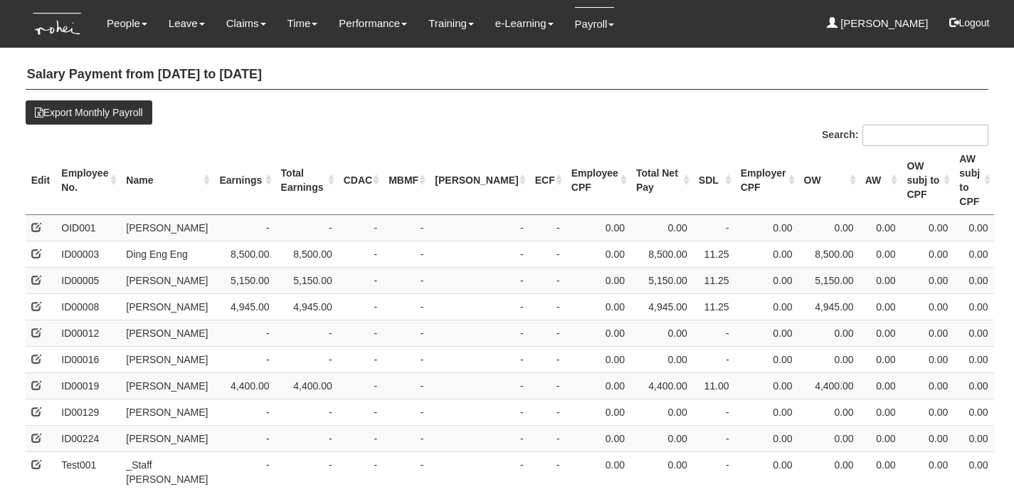
select select "50"
click at [157, 162] on th "Name" at bounding box center [166, 180] width 93 height 69
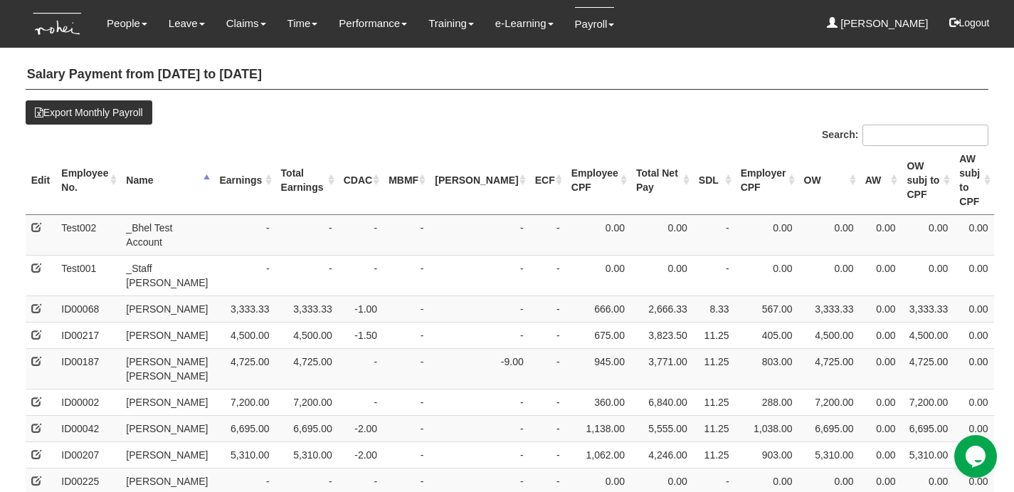
click at [232, 162] on th "Earnings" at bounding box center [243, 180] width 61 height 69
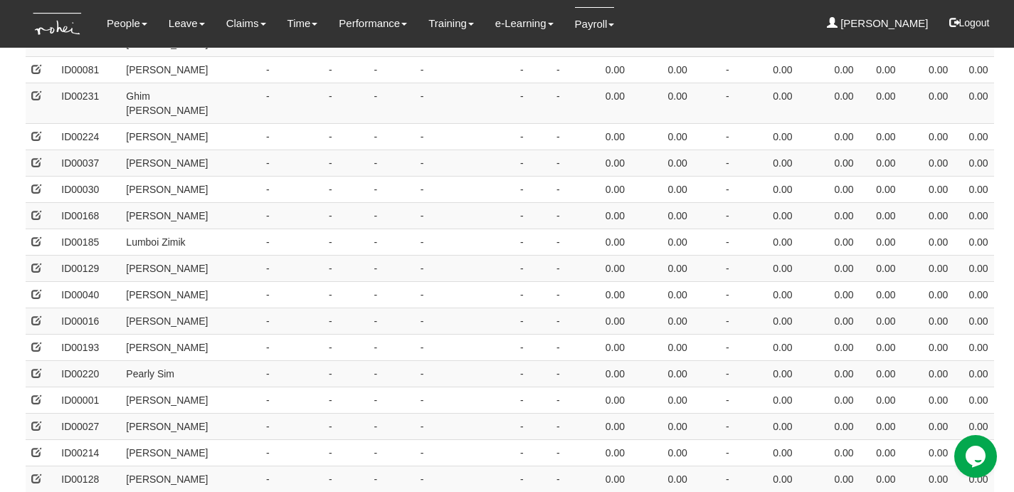
scroll to position [428, 0]
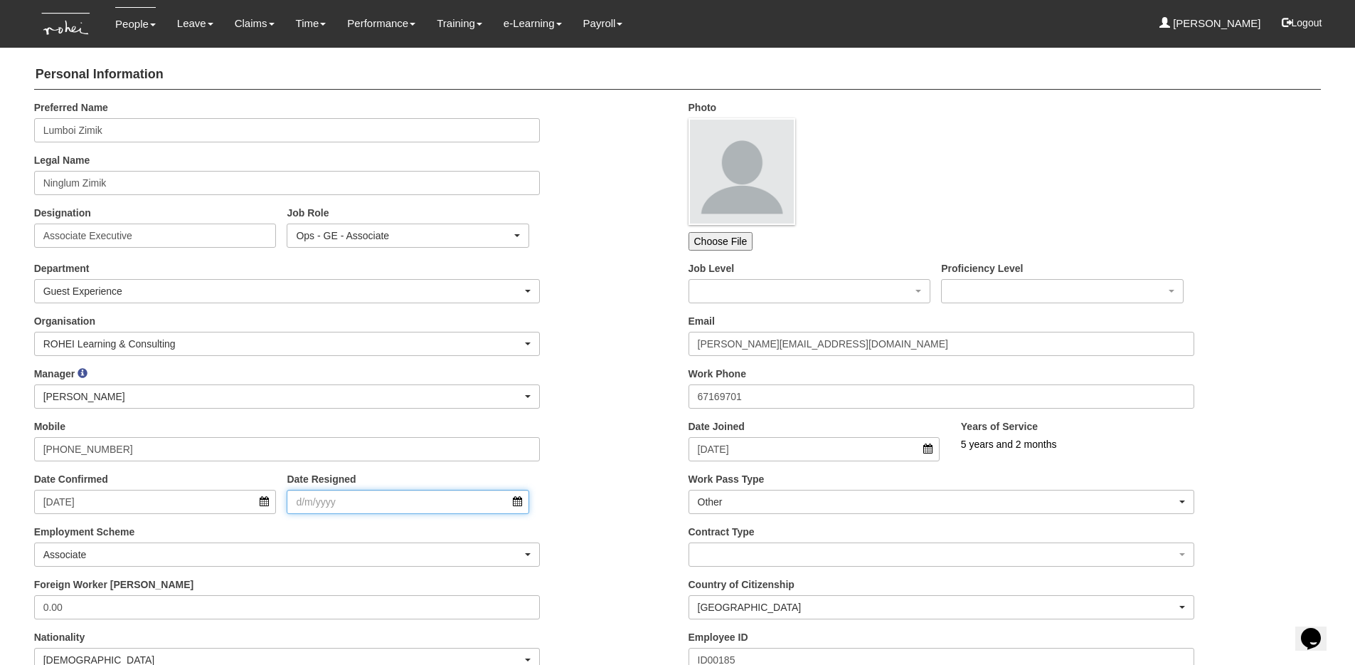
click at [329, 507] on input "Date Resigned" at bounding box center [408, 502] width 243 height 24
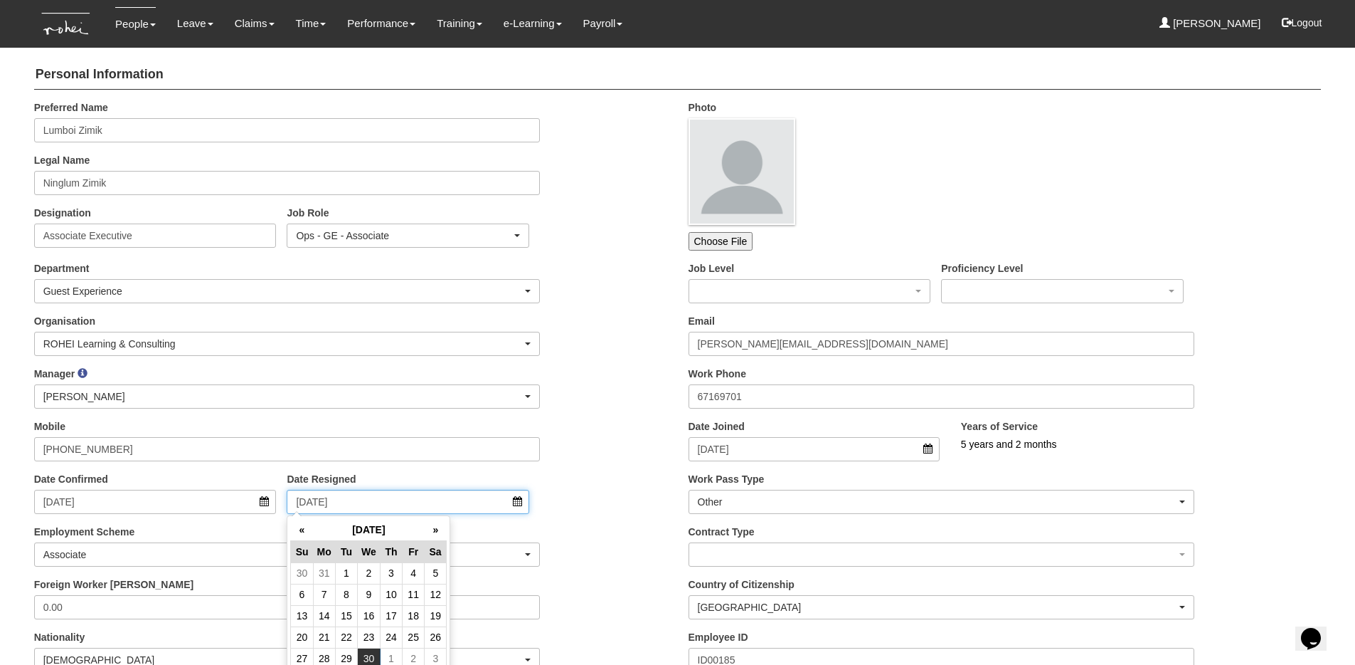
type input "30/11/2022"
click at [602, 347] on div "Organisation ROHEI Learning & Consulting ROHEI Learning & Consulting" at bounding box center [350, 340] width 655 height 53
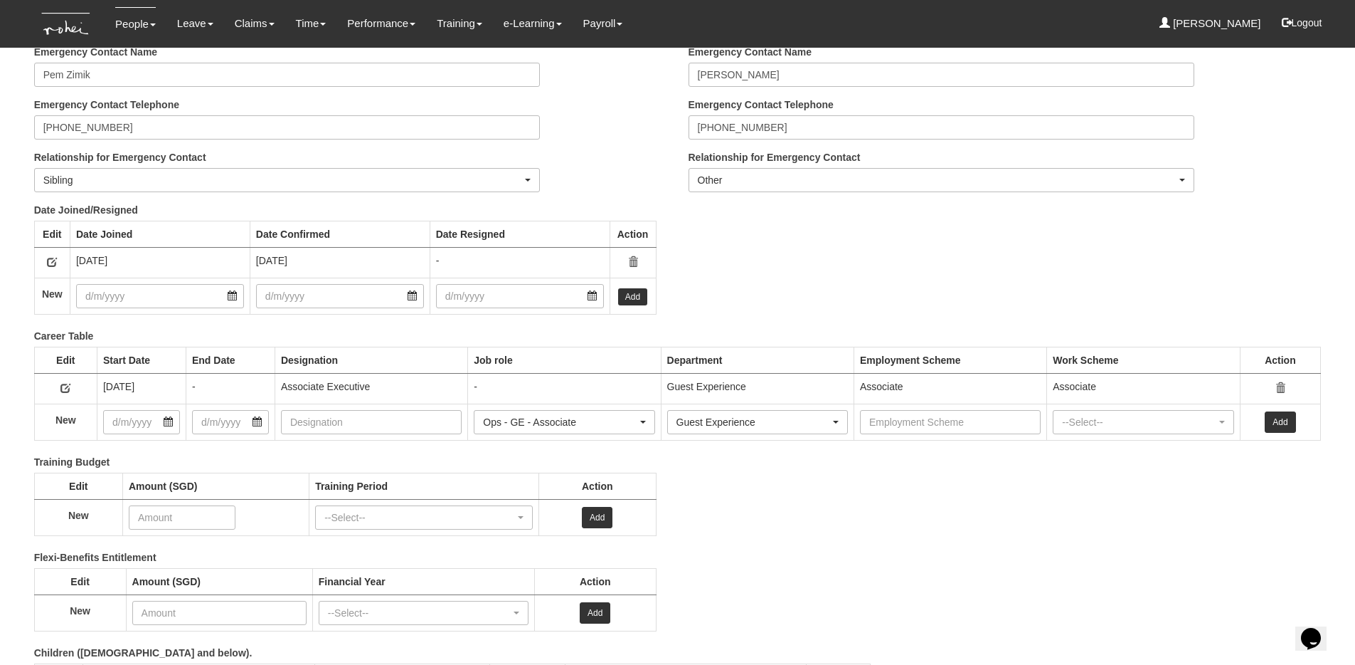
scroll to position [1895, 0]
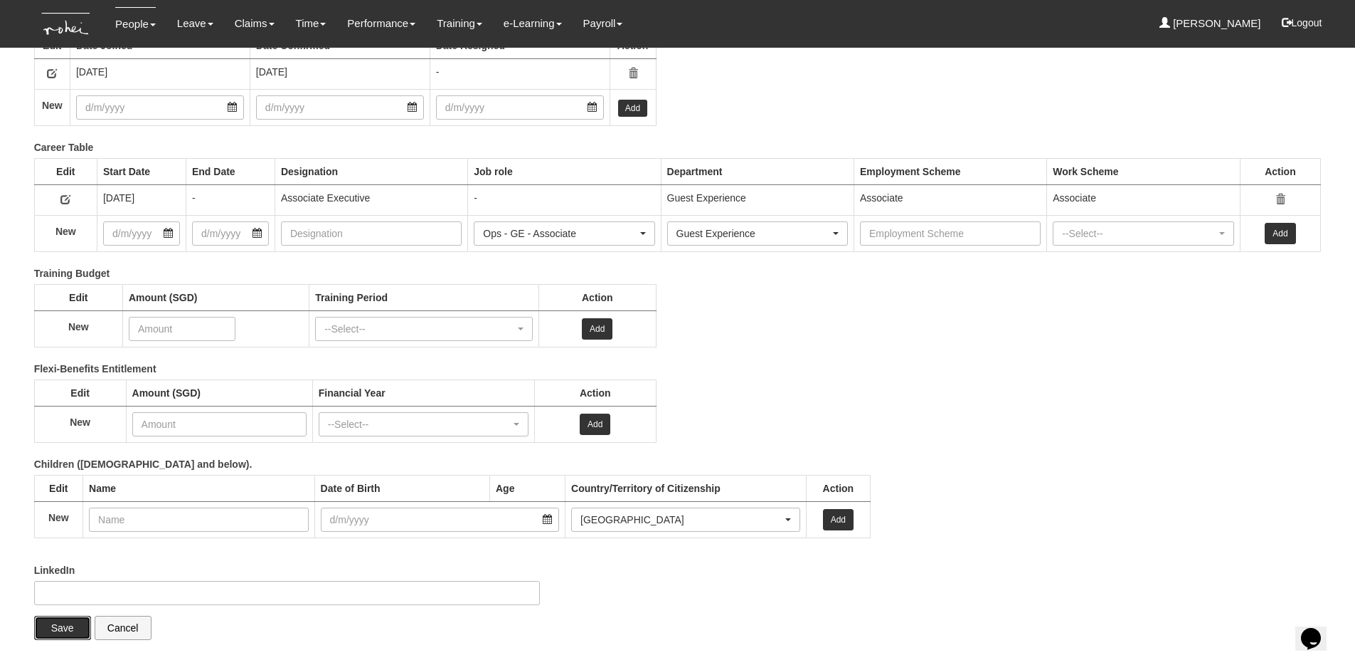
click at [61, 620] on input "Save" at bounding box center [62, 627] width 57 height 24
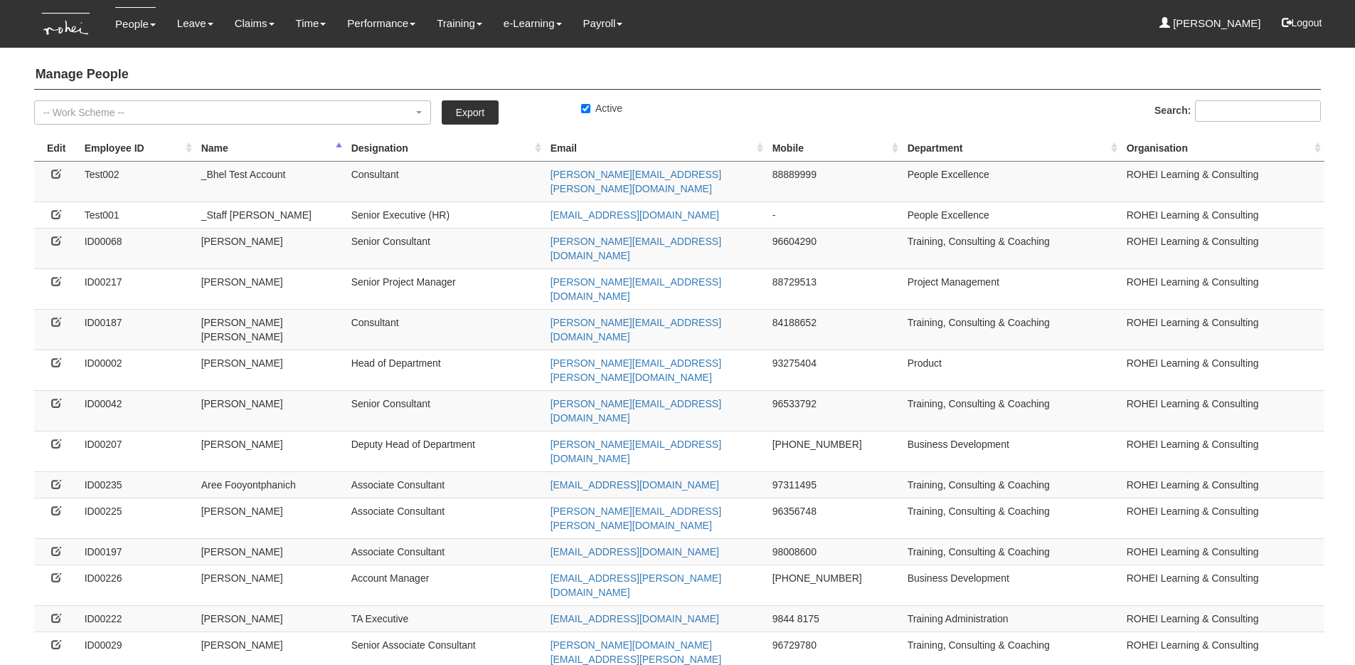
select select "50"
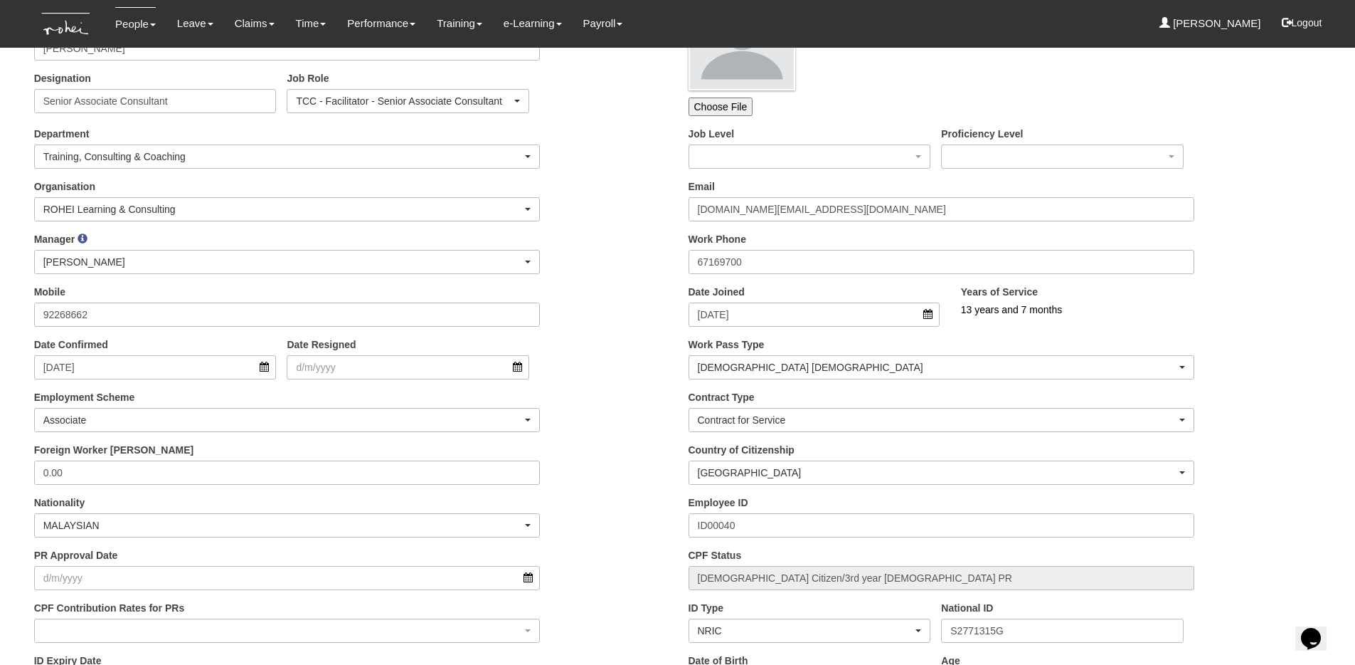
scroll to position [169, 0]
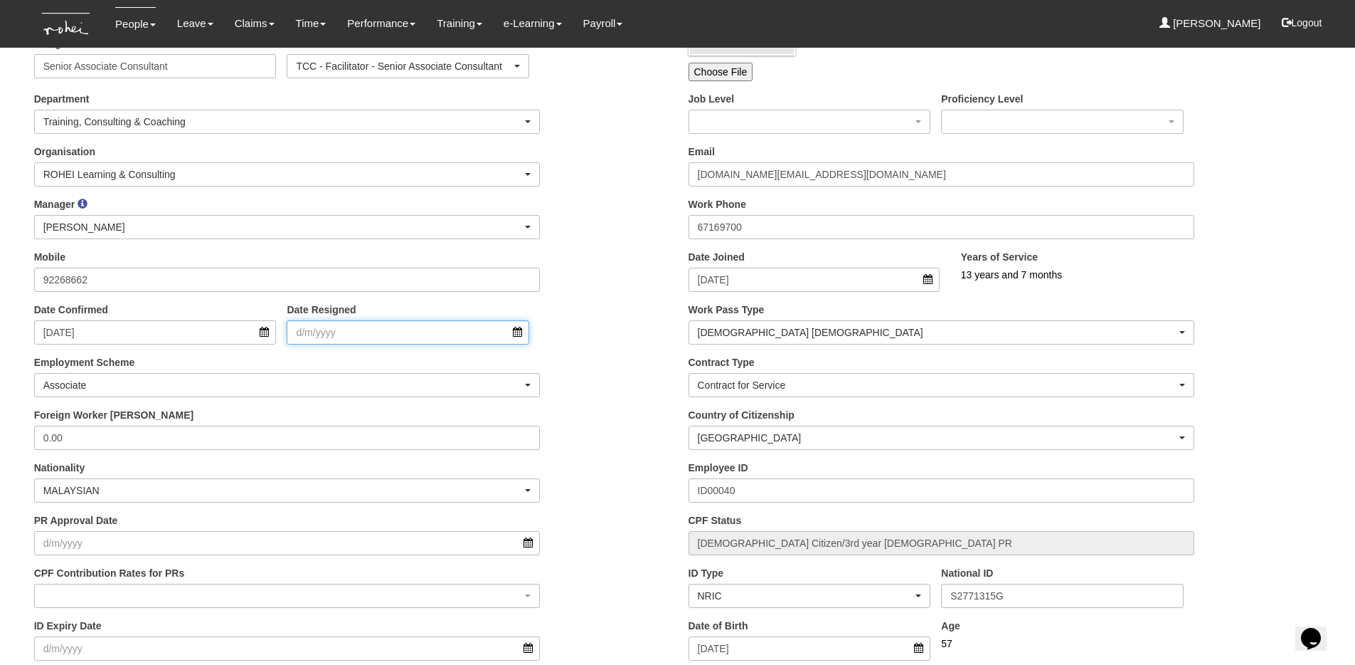
click at [488, 334] on input "Date Resigned" at bounding box center [408, 332] width 243 height 24
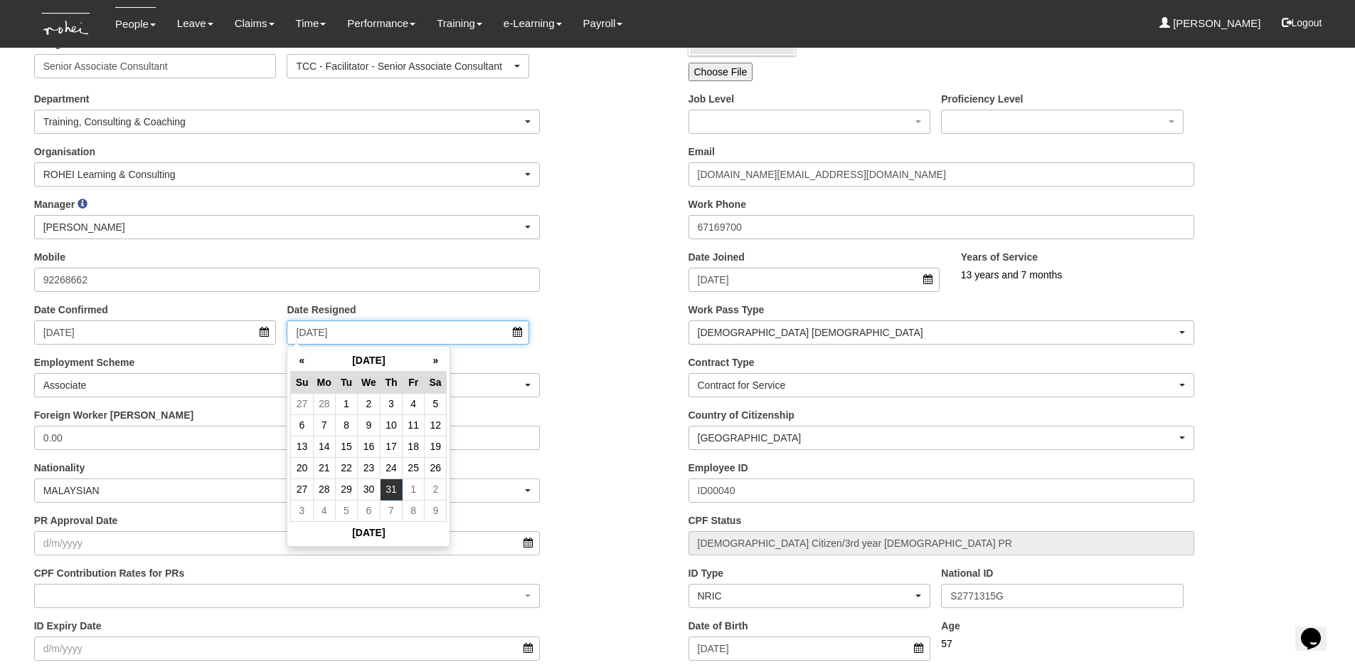
type input "[DATE]"
click at [600, 321] on div "Date Confirmed 31/10/2012 Date Resigned 31/3/2022" at bounding box center [350, 328] width 655 height 53
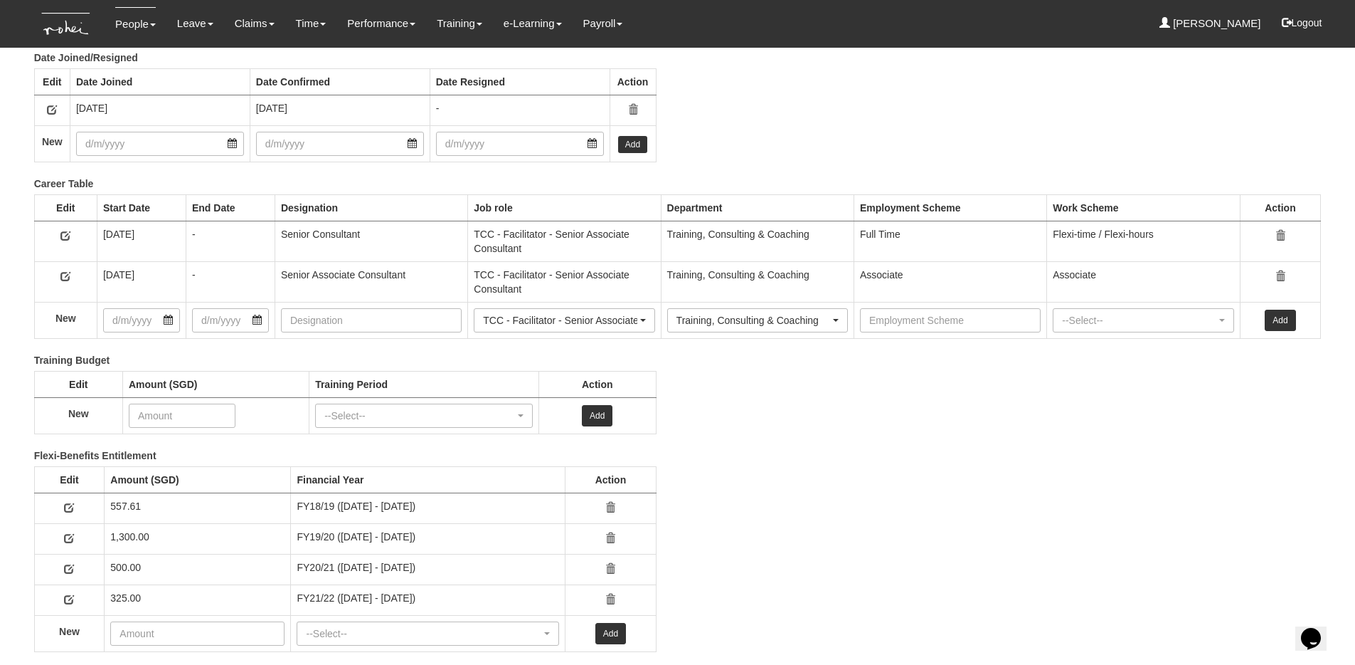
scroll to position [2068, 0]
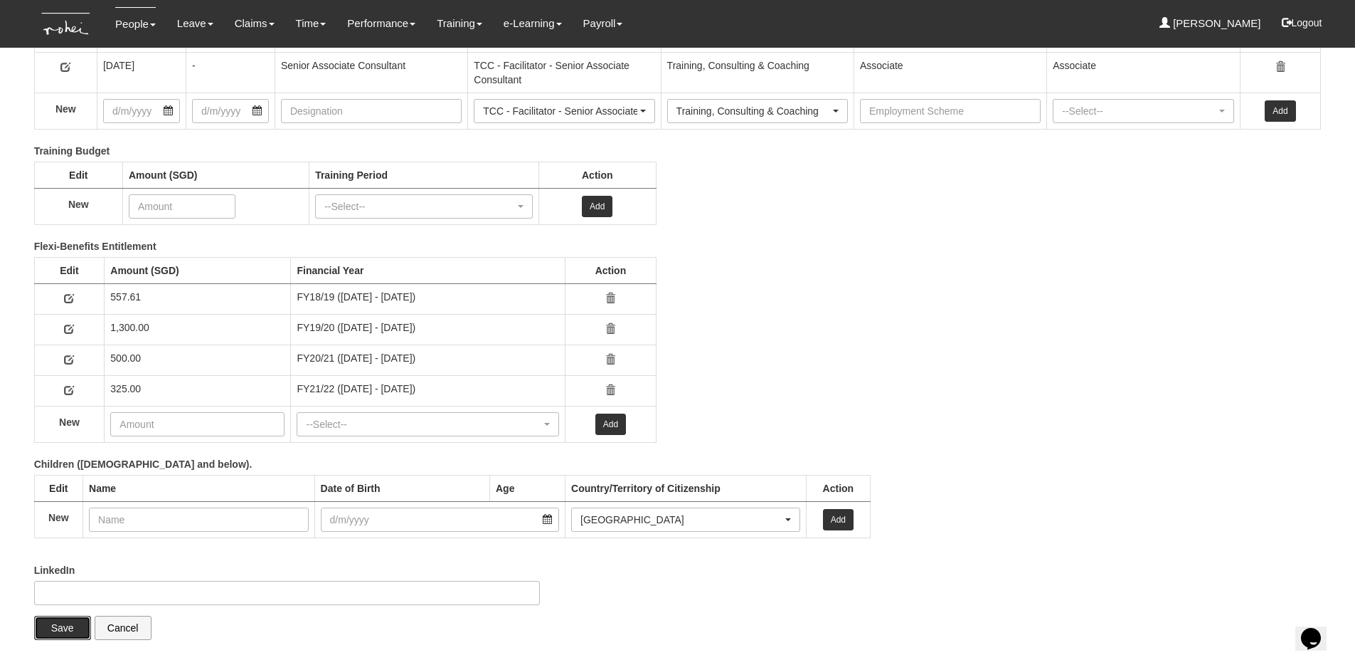
click at [43, 630] on input "Save" at bounding box center [62, 627] width 57 height 24
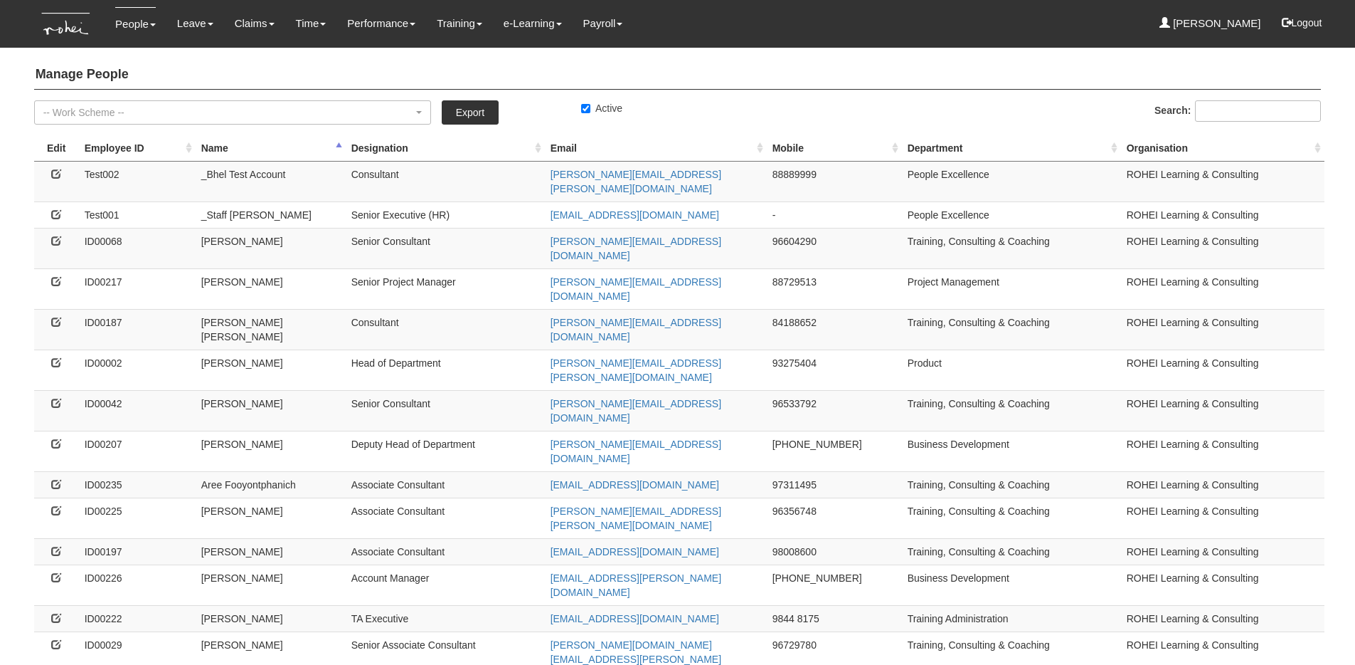
select select "50"
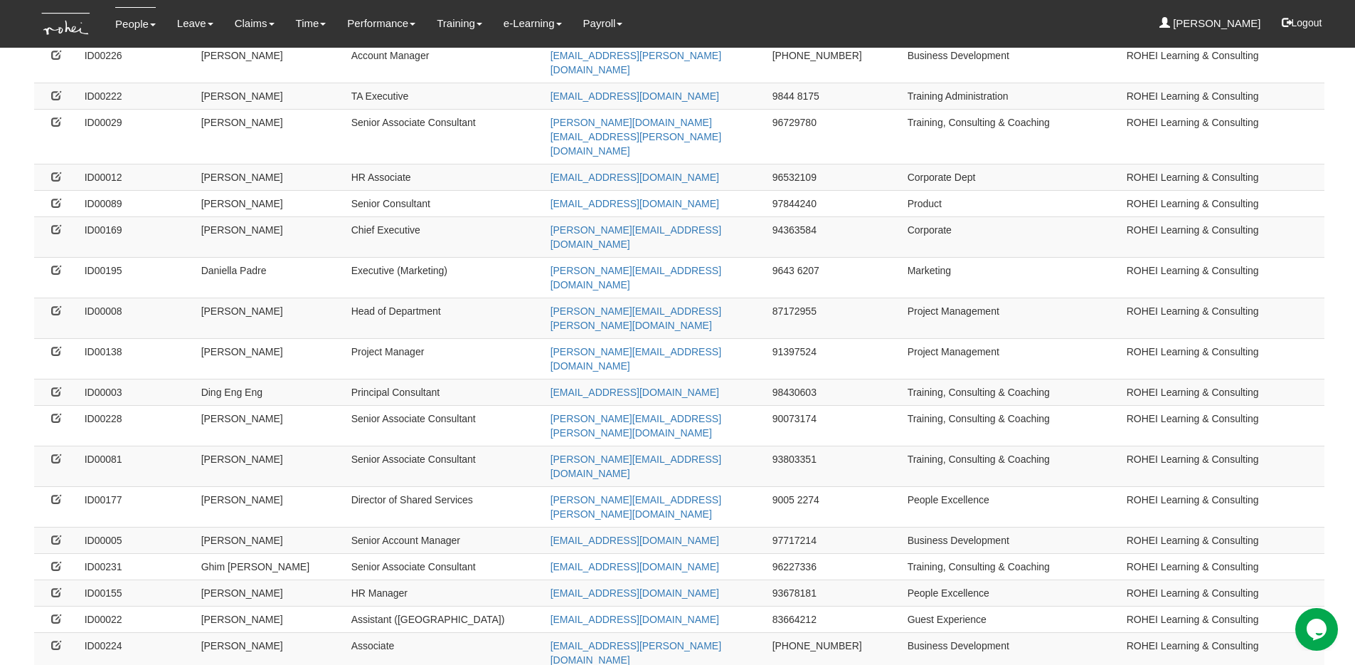
scroll to position [889, 0]
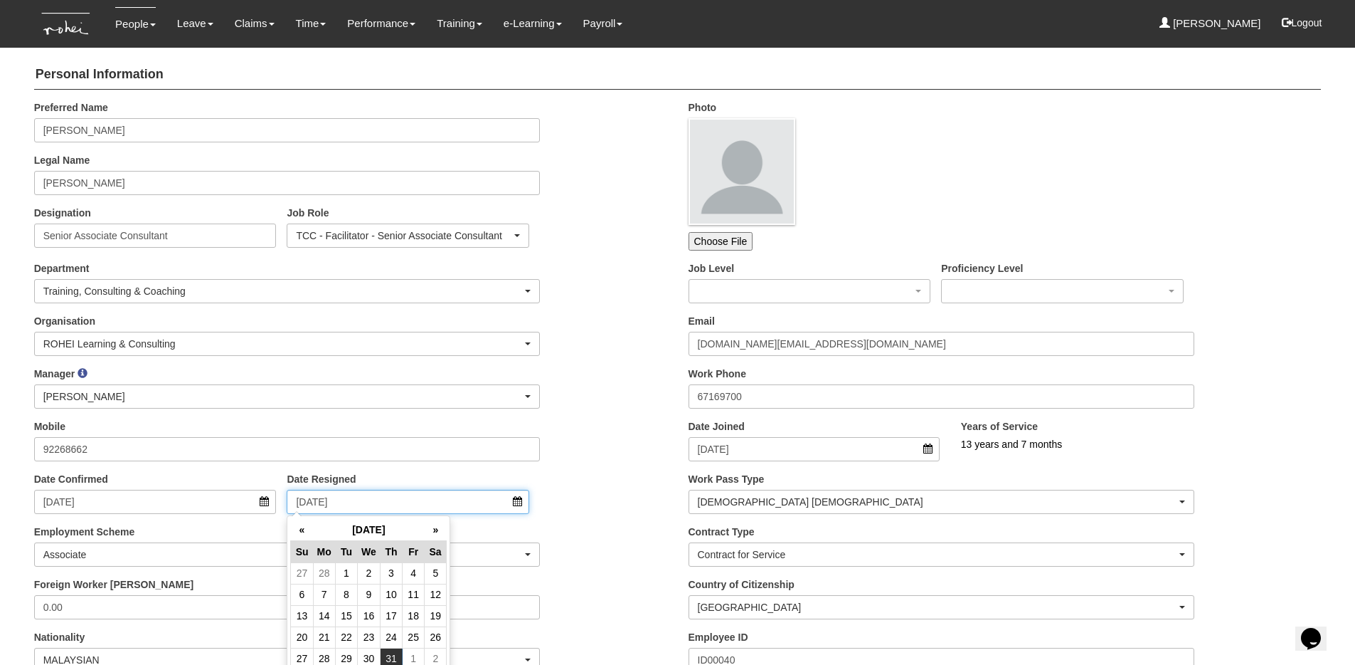
click at [420, 498] on input "[DATE]" at bounding box center [408, 502] width 243 height 24
type input "[DATE]"
click at [624, 465] on div "Mobile 92268662" at bounding box center [350, 445] width 655 height 53
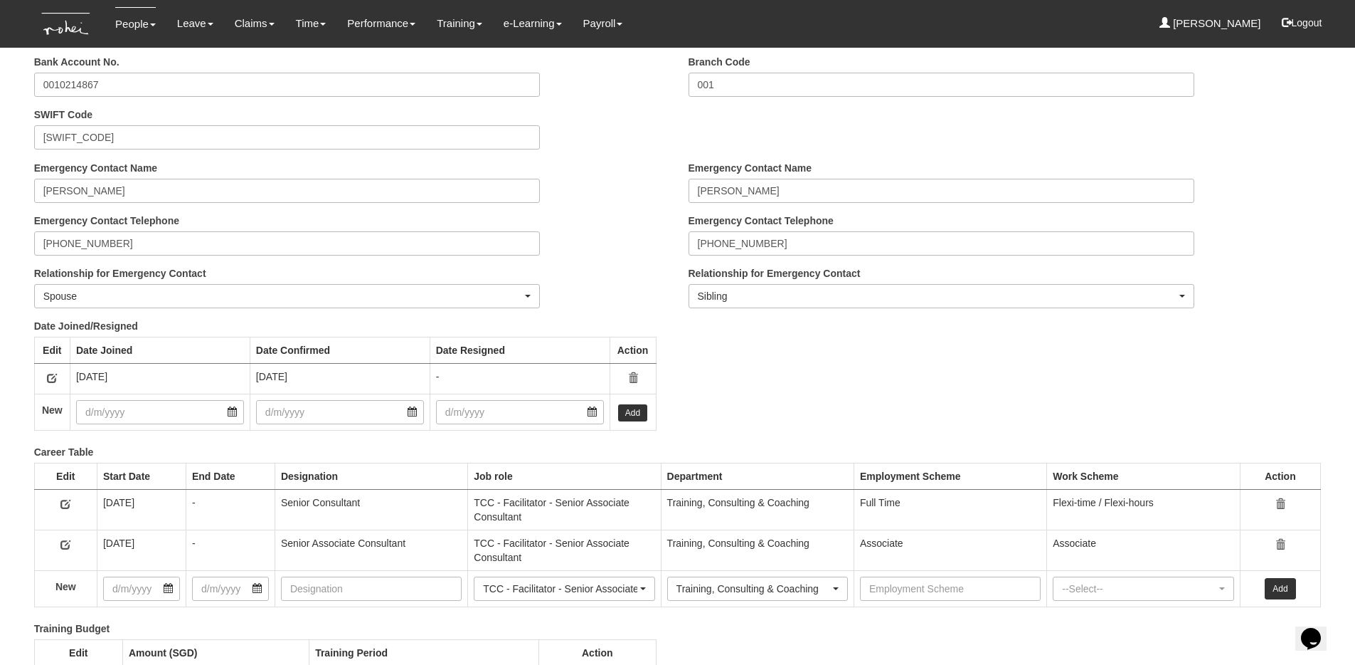
scroll to position [2068, 0]
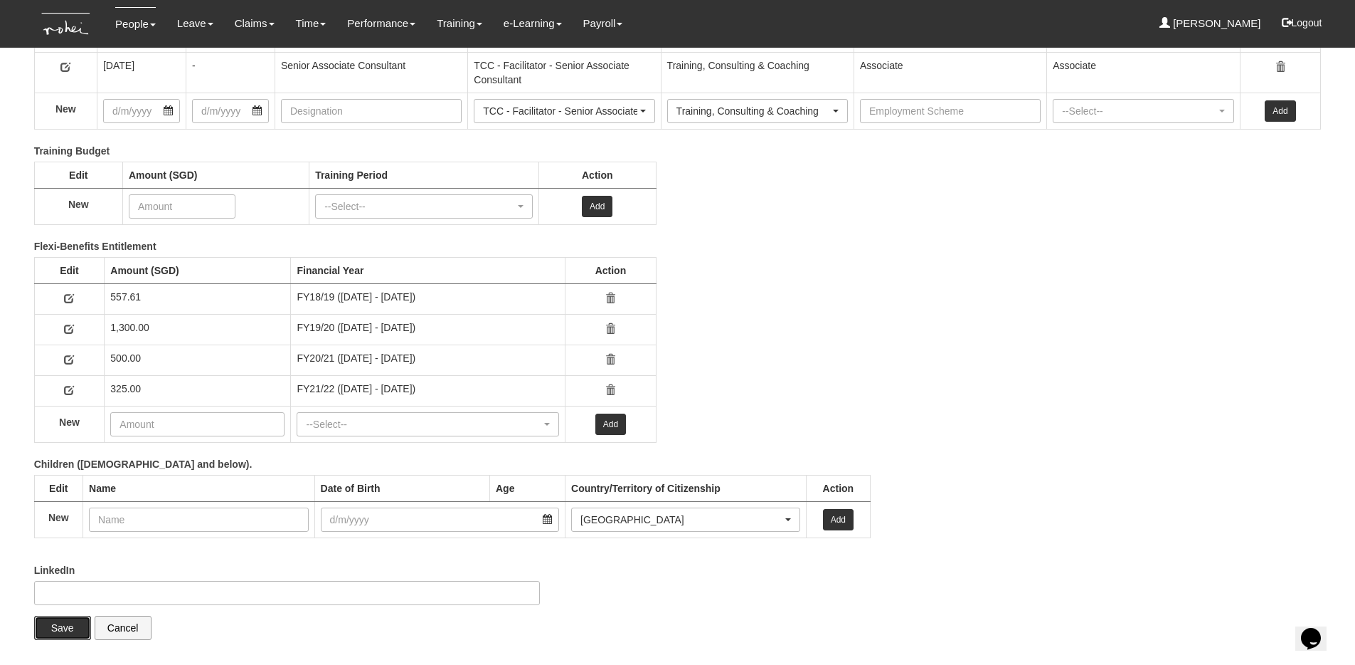
click at [59, 621] on input "Save" at bounding box center [62, 627] width 57 height 24
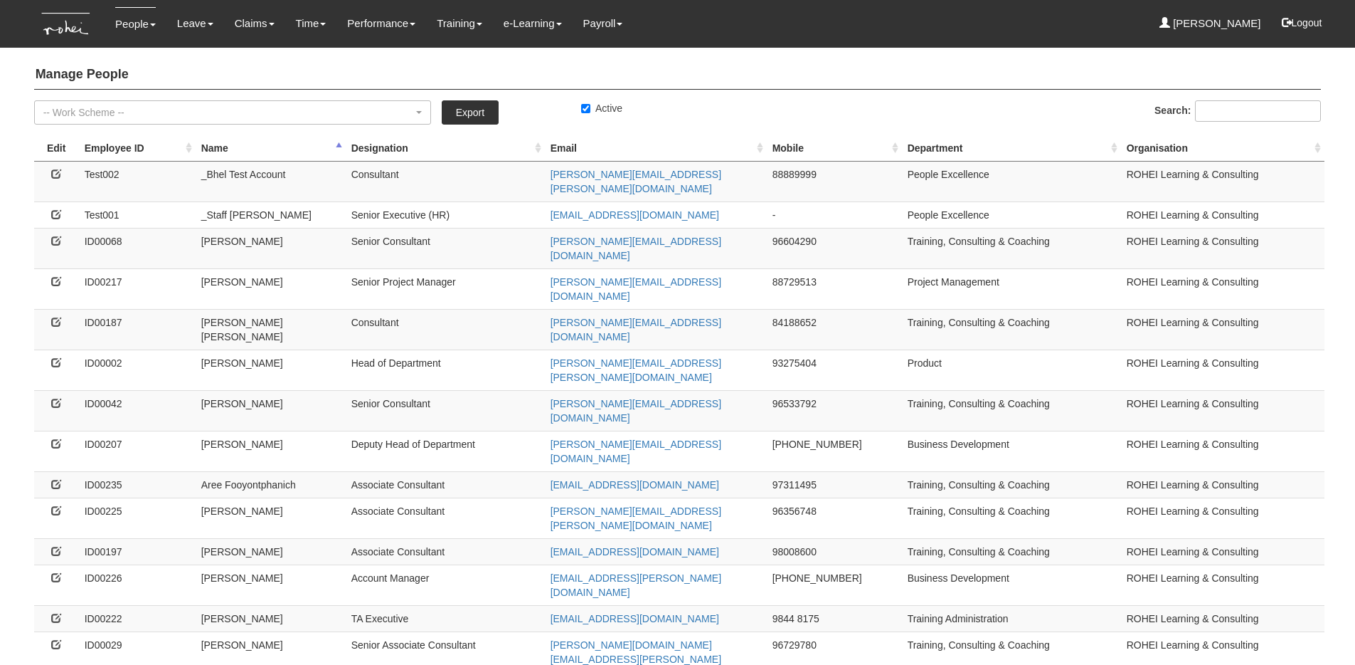
select select "50"
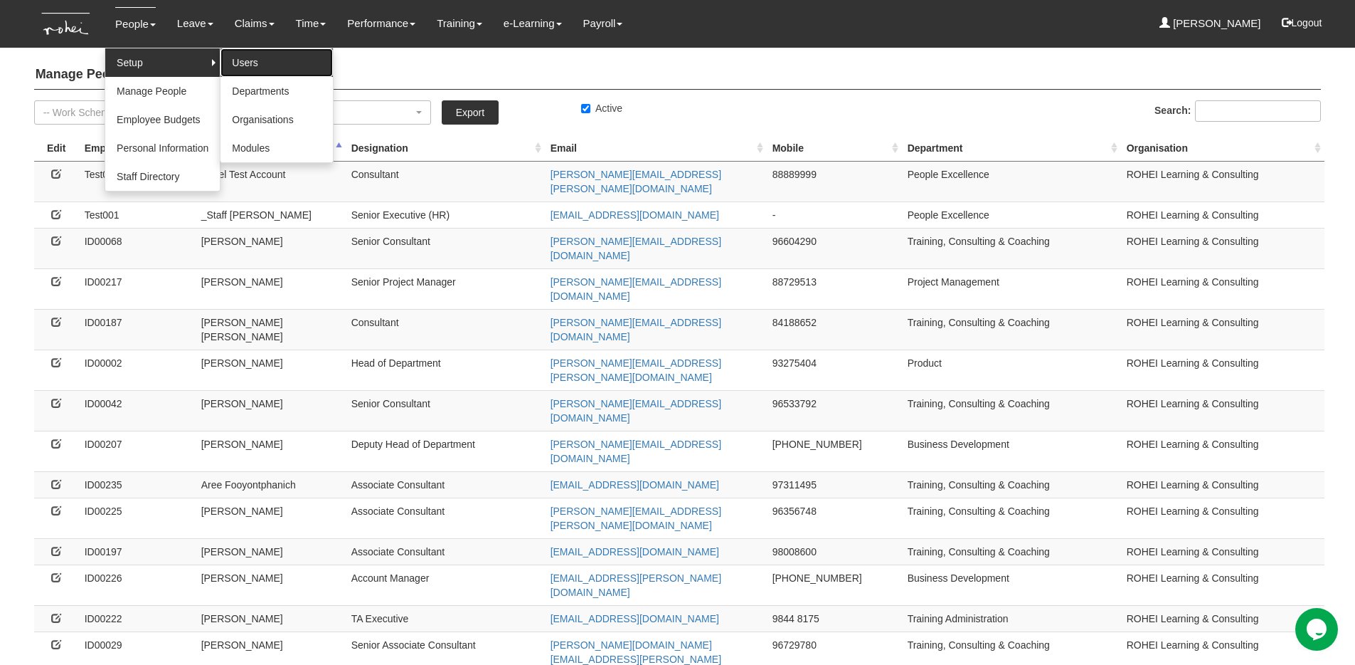
click at [233, 63] on link "Users" at bounding box center [277, 62] width 112 height 28
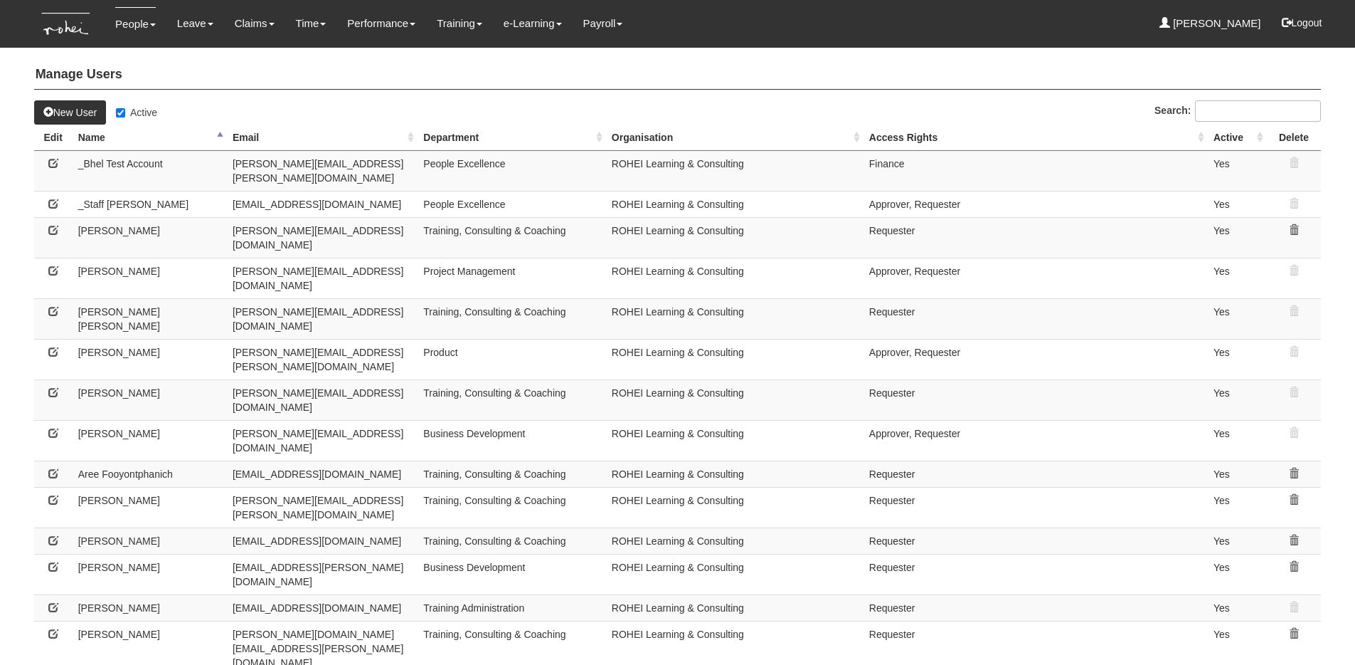
select select "50"
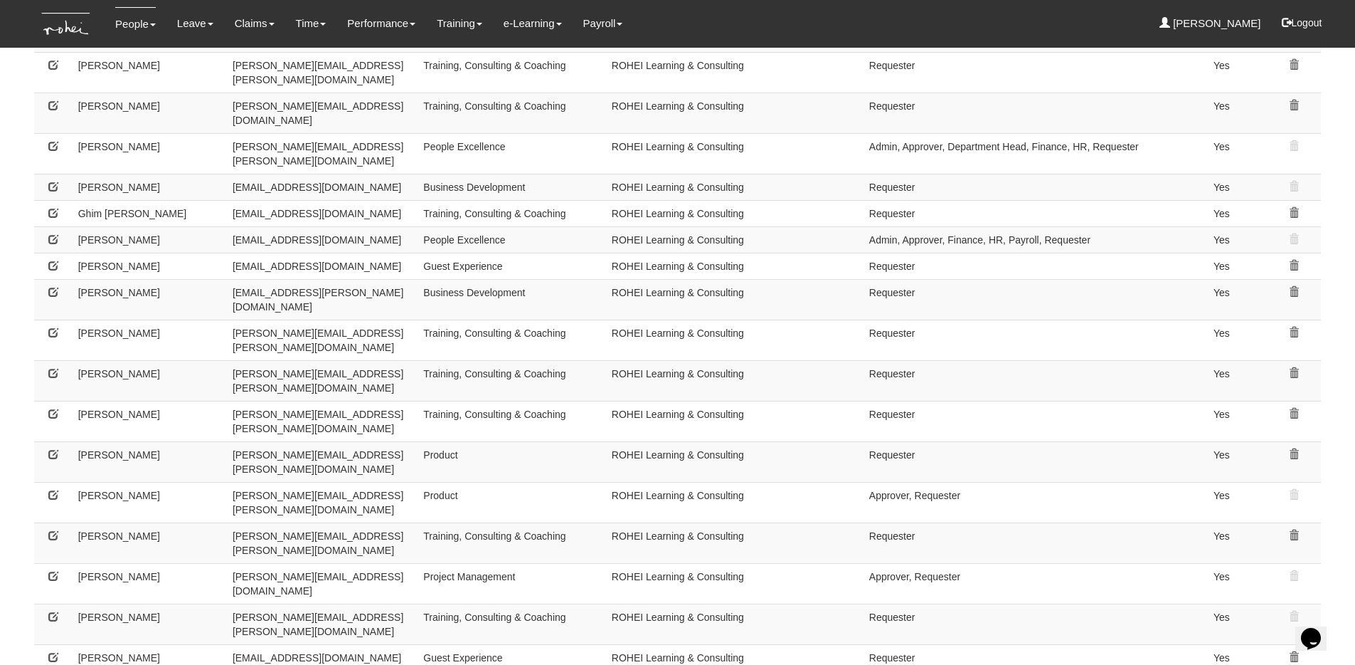
scroll to position [878, 0]
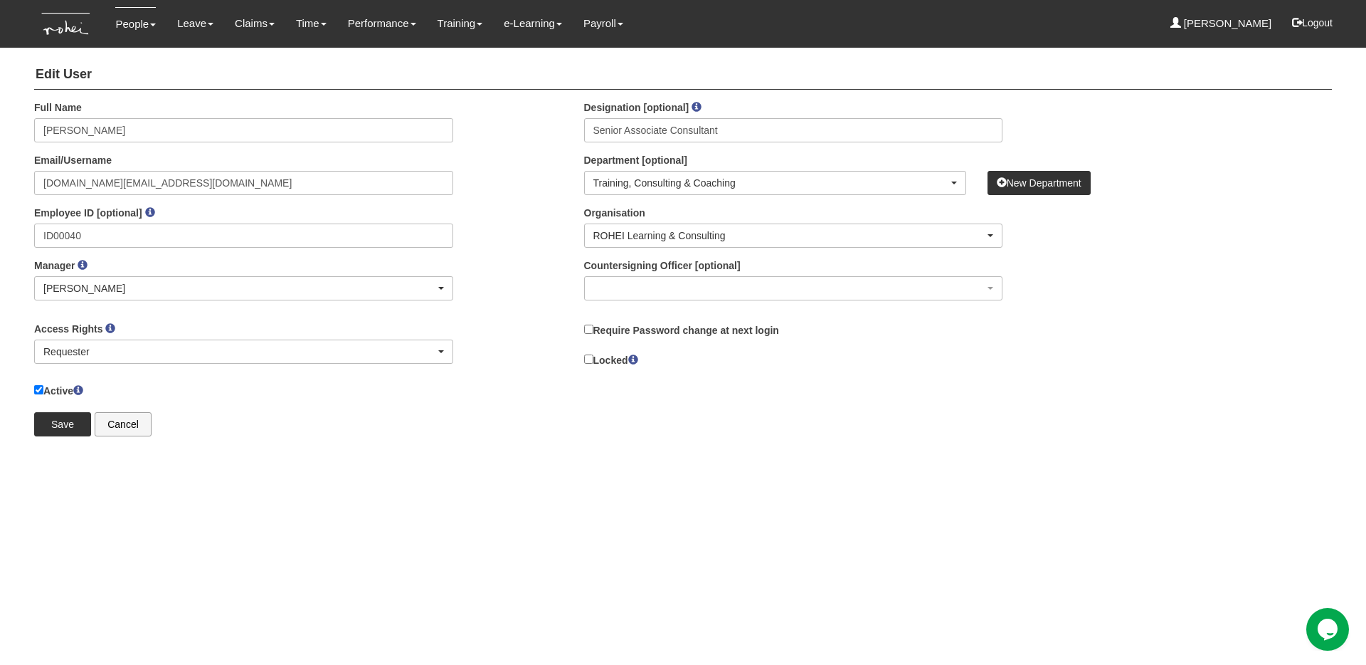
click at [65, 389] on label "Active" at bounding box center [58, 390] width 49 height 16
click at [43, 389] on input "Active" at bounding box center [38, 389] width 9 height 9
checkbox input "false"
click at [59, 430] on input "Save" at bounding box center [62, 424] width 57 height 24
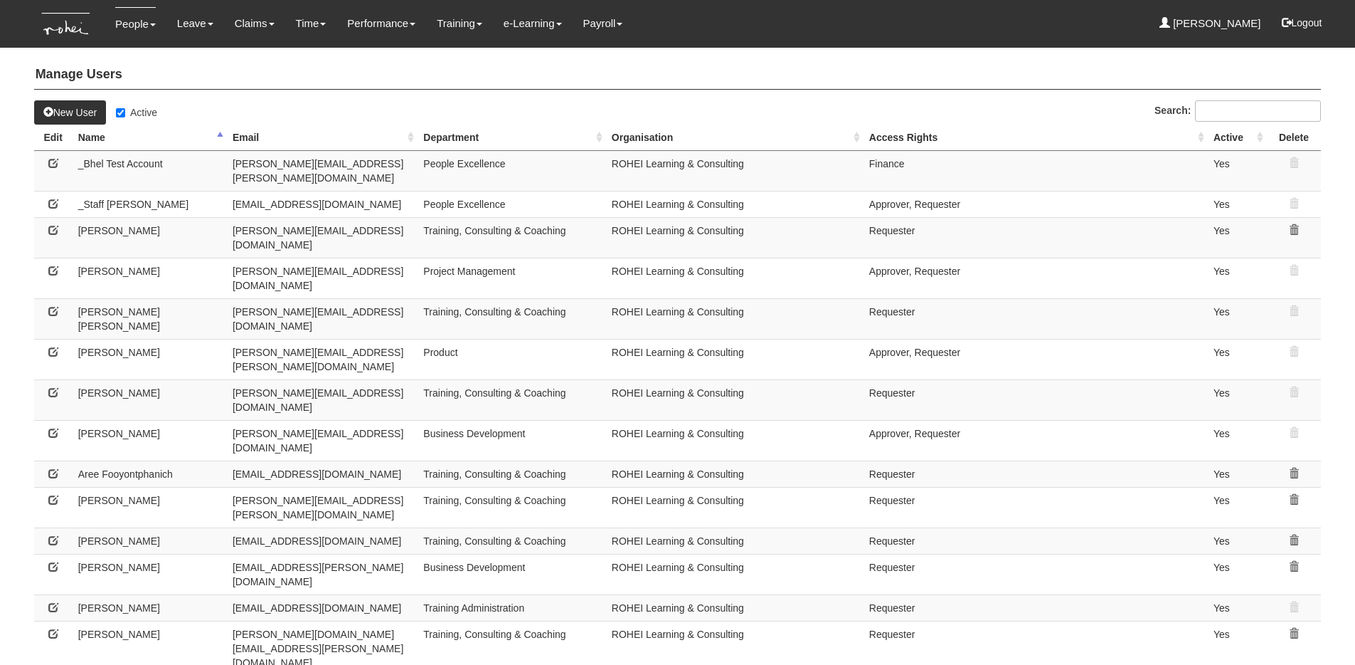
select select "50"
click at [157, 117] on label "Active" at bounding box center [136, 112] width 41 height 14
click at [125, 117] on input "Active" at bounding box center [120, 112] width 9 height 9
checkbox input "false"
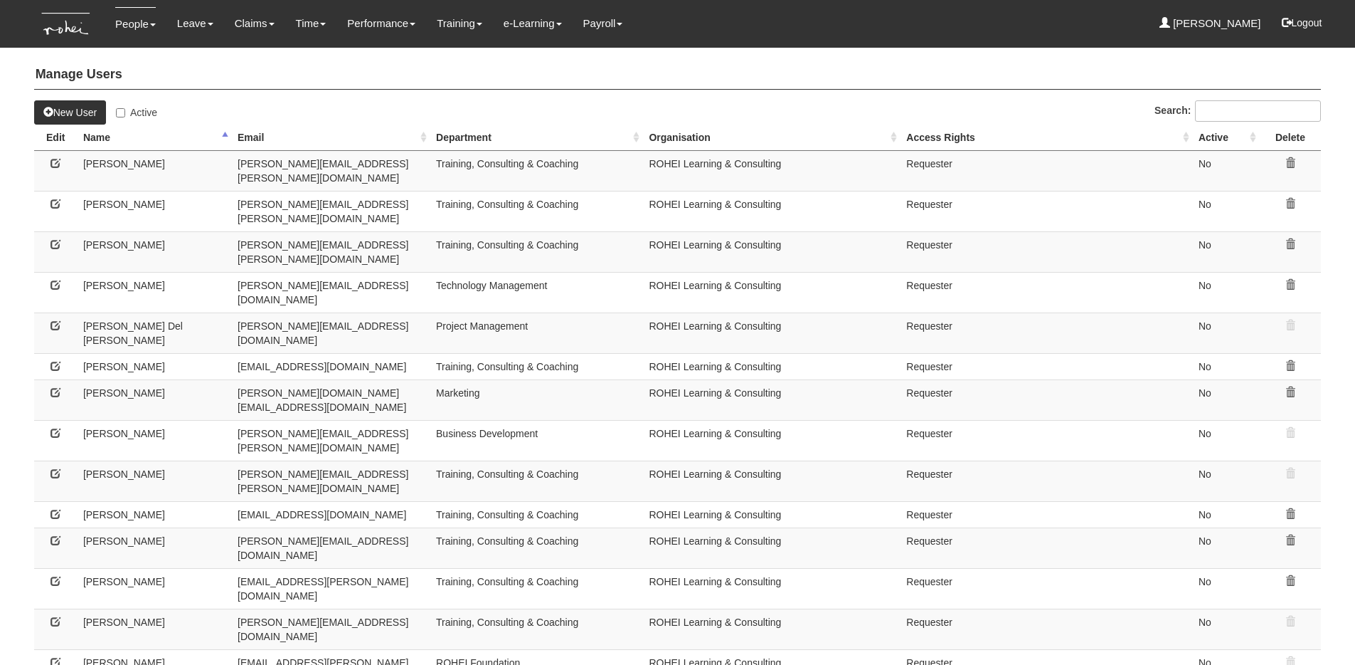
select select "50"
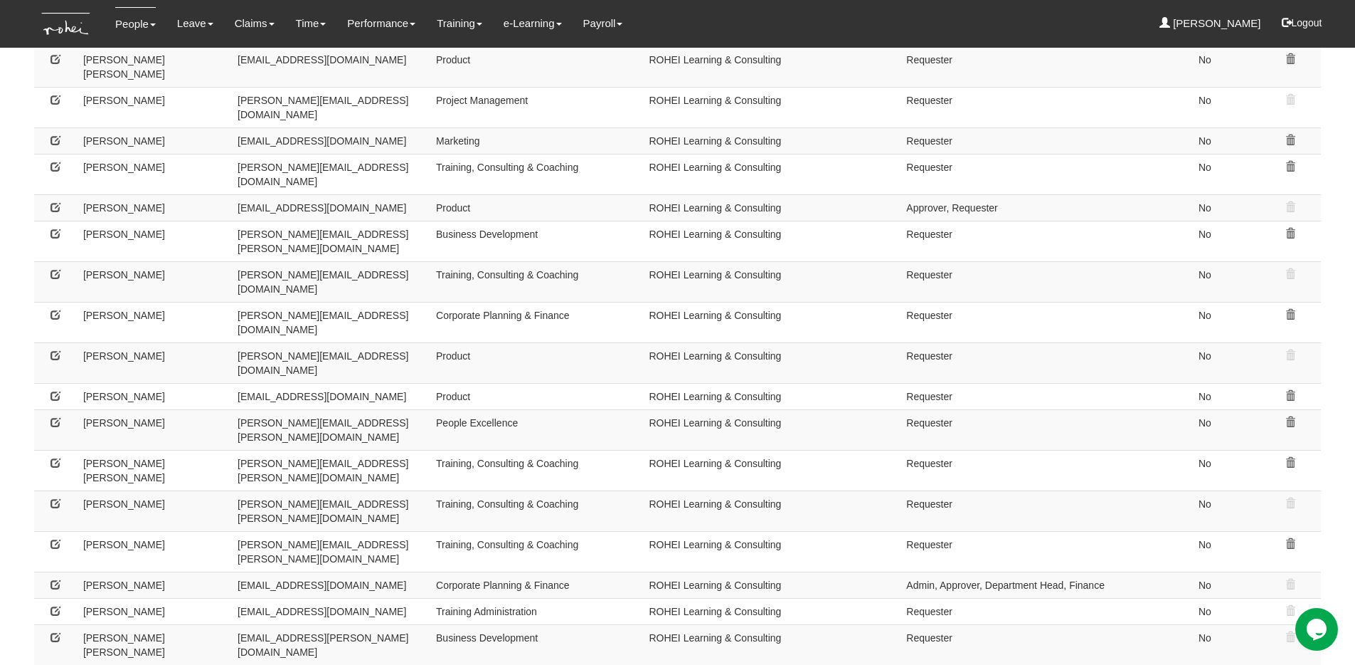
scroll to position [878, 0]
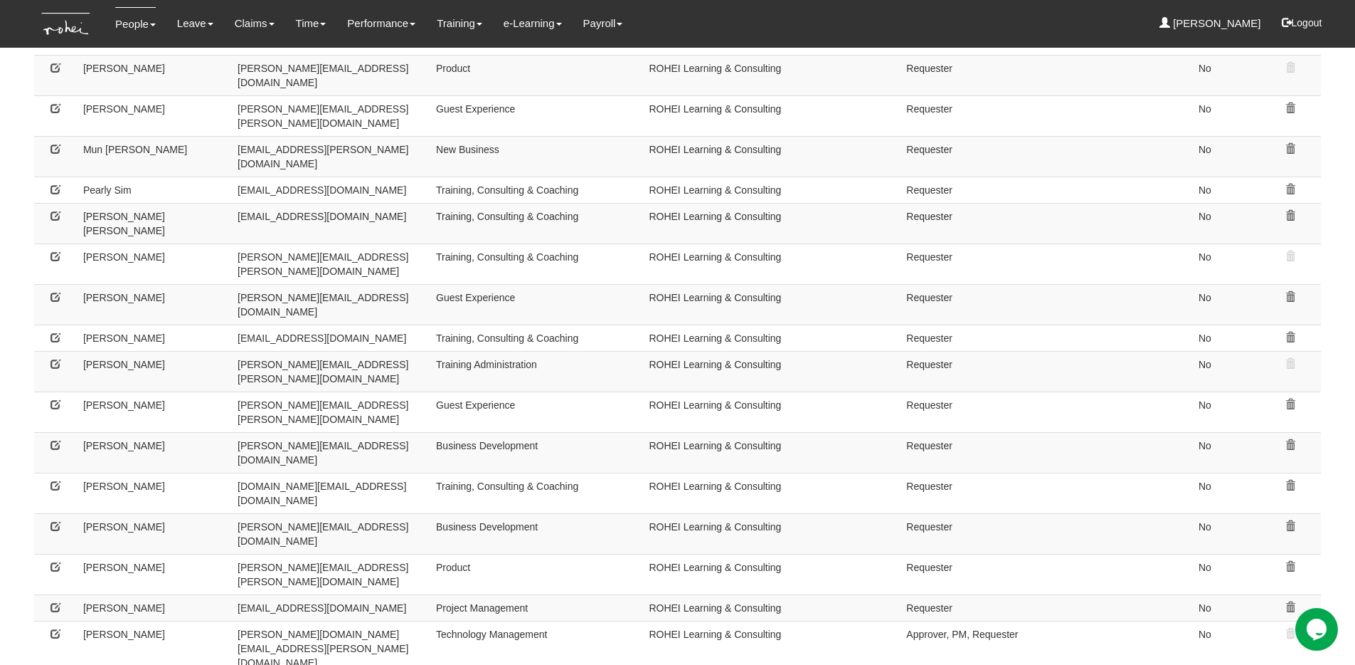
scroll to position [505, 0]
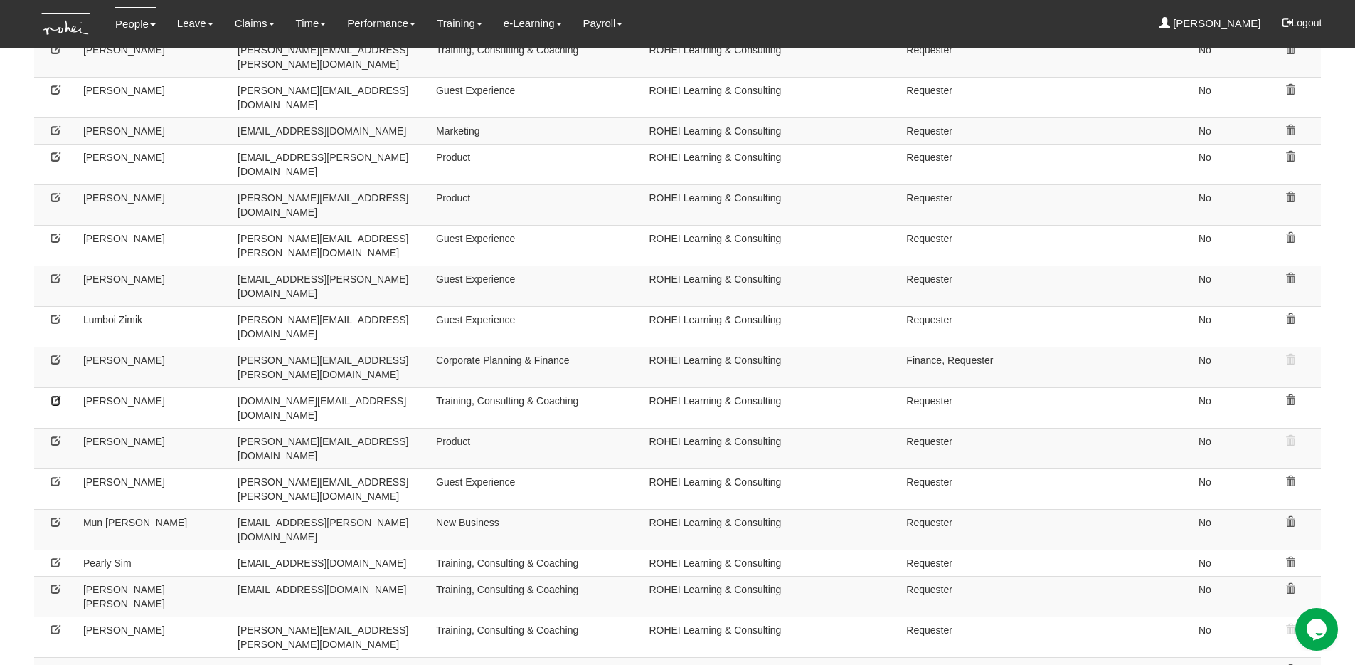
click at [53, 395] on icon at bounding box center [56, 400] width 10 height 10
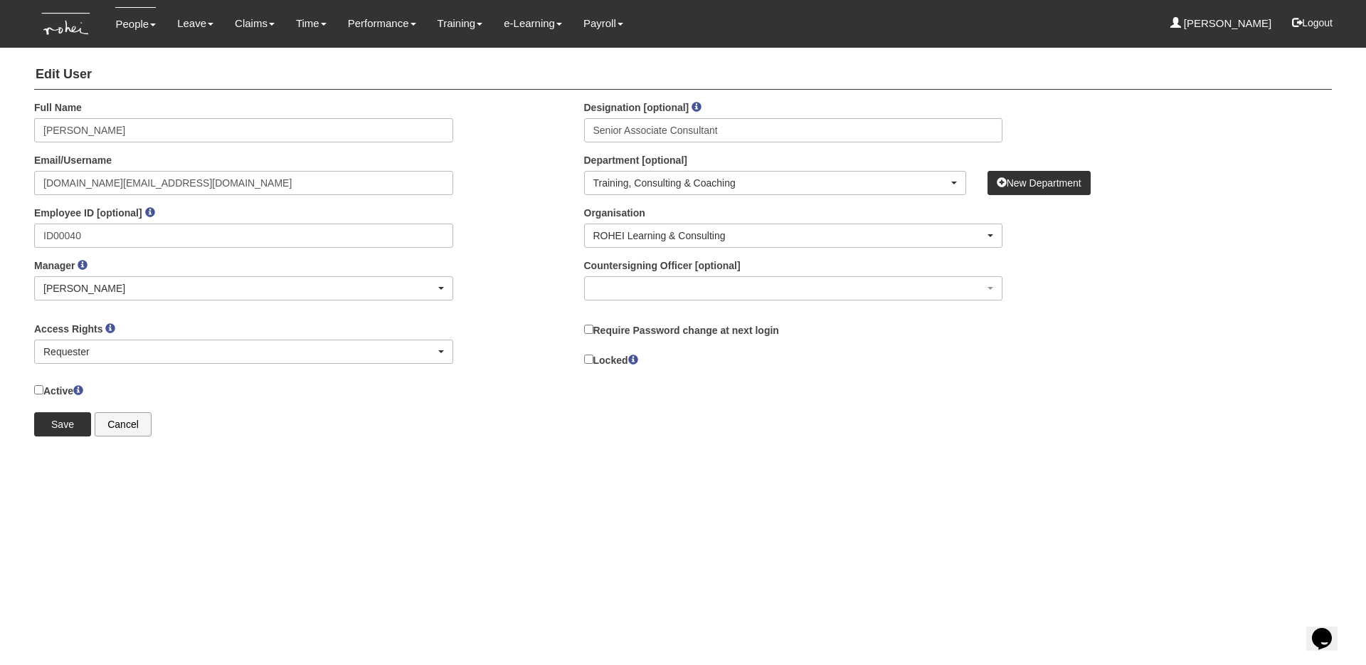
click at [590, 364] on label "Locked" at bounding box center [611, 359] width 54 height 16
click at [590, 364] on input "Locked" at bounding box center [588, 358] width 9 height 9
checkbox input "true"
click at [43, 440] on div "× Full Name Matthew Foo Email/Username matthew.foo@rohei.com Employee ID [optio…" at bounding box center [682, 273] width 1319 height 346
click at [41, 432] on input "Save" at bounding box center [62, 424] width 57 height 24
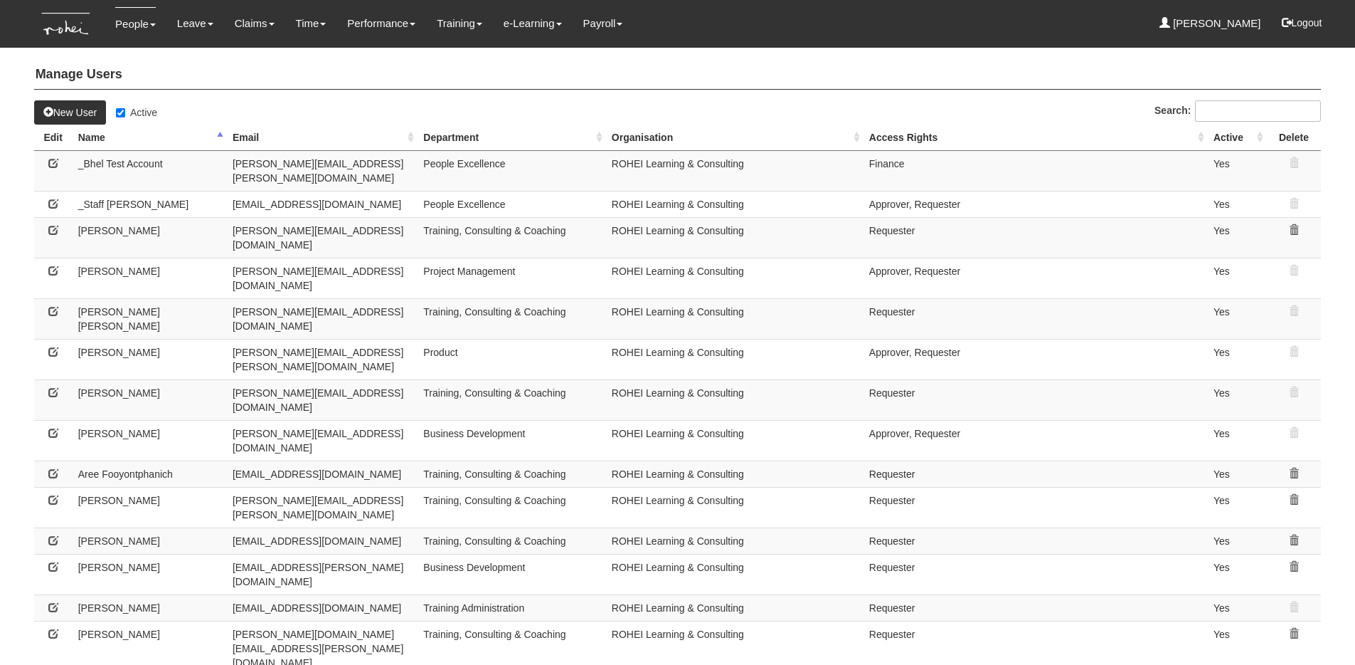
select select "50"
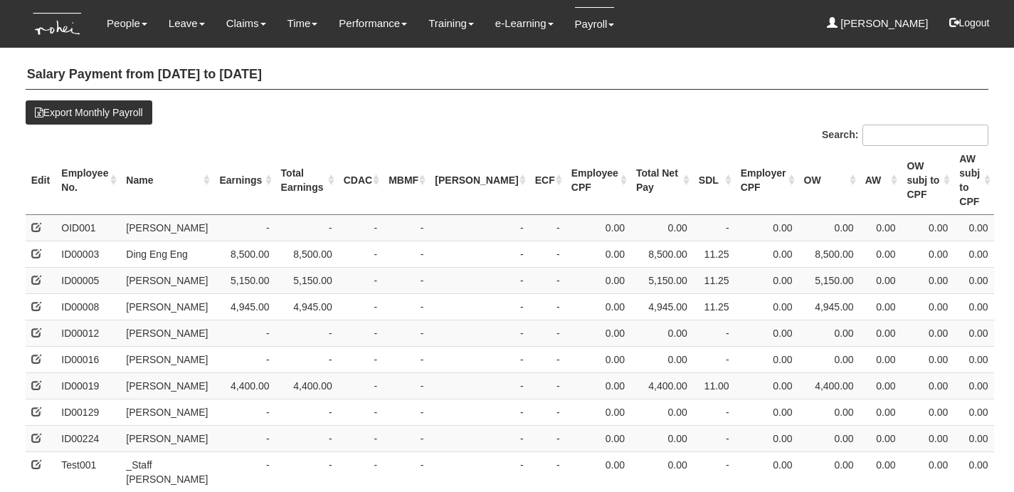
select select "50"
click at [144, 171] on th "Name" at bounding box center [166, 180] width 93 height 69
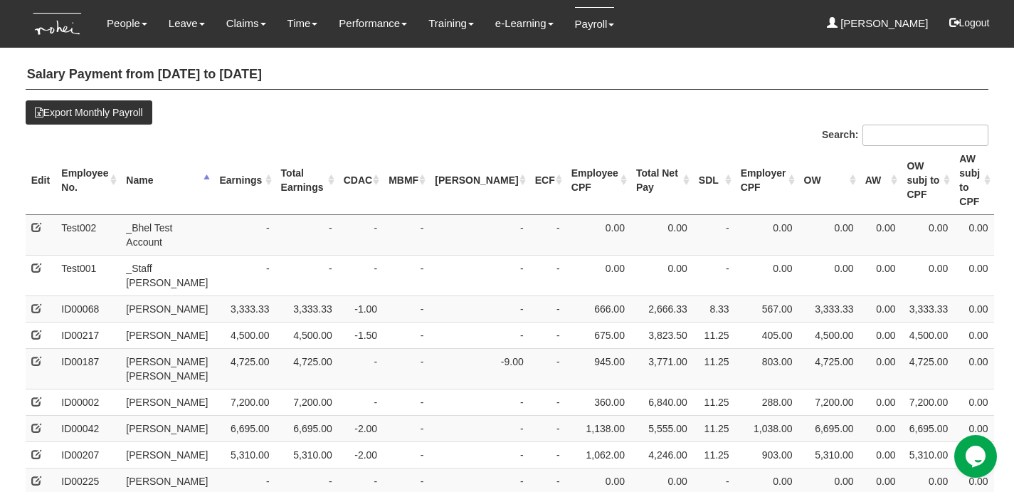
click at [234, 166] on th "Earnings" at bounding box center [243, 180] width 61 height 69
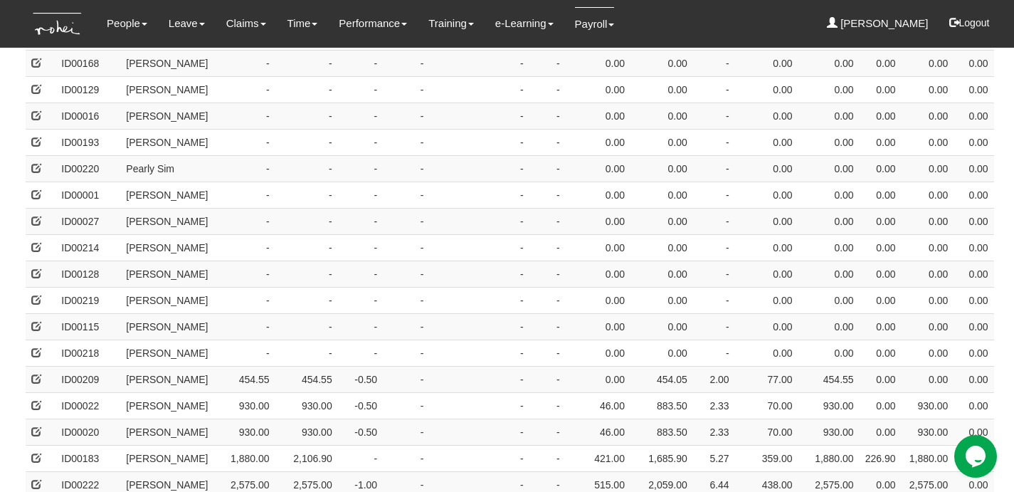
scroll to position [582, 0]
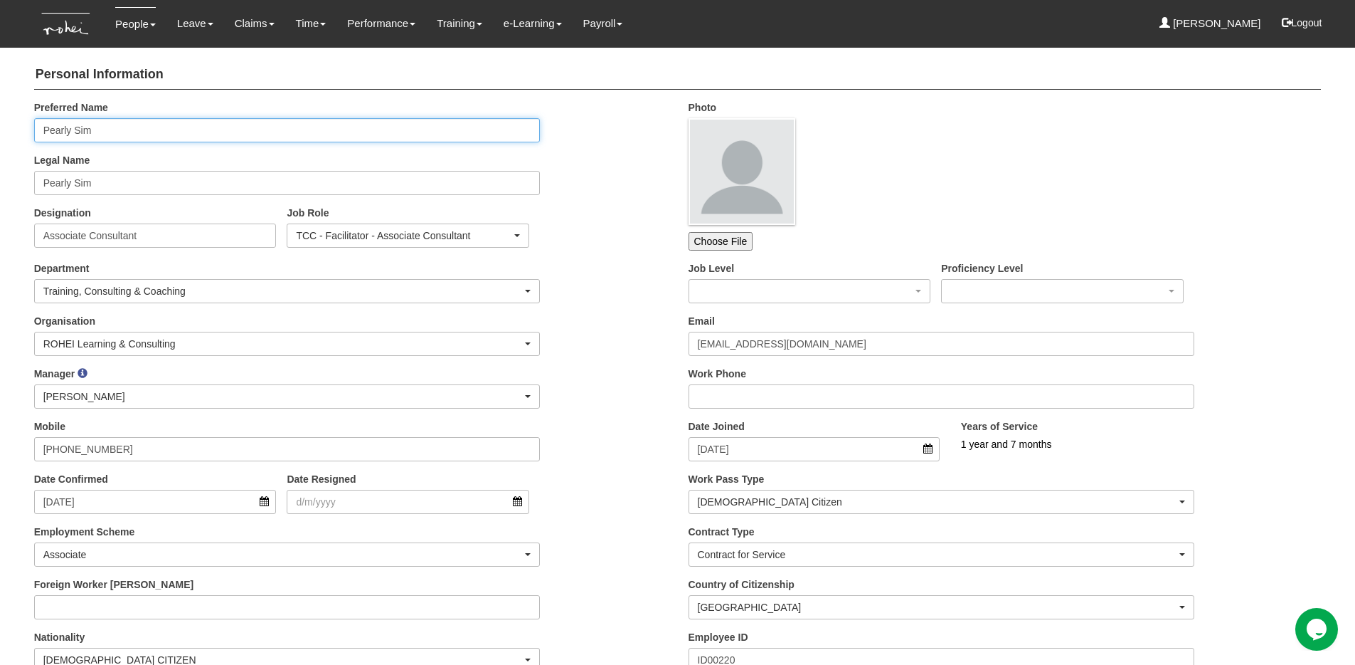
drag, startPoint x: 117, startPoint y: 132, endPoint x: 36, endPoint y: 131, distance: 80.4
click at [36, 131] on input "Pearly Sim" at bounding box center [287, 130] width 507 height 24
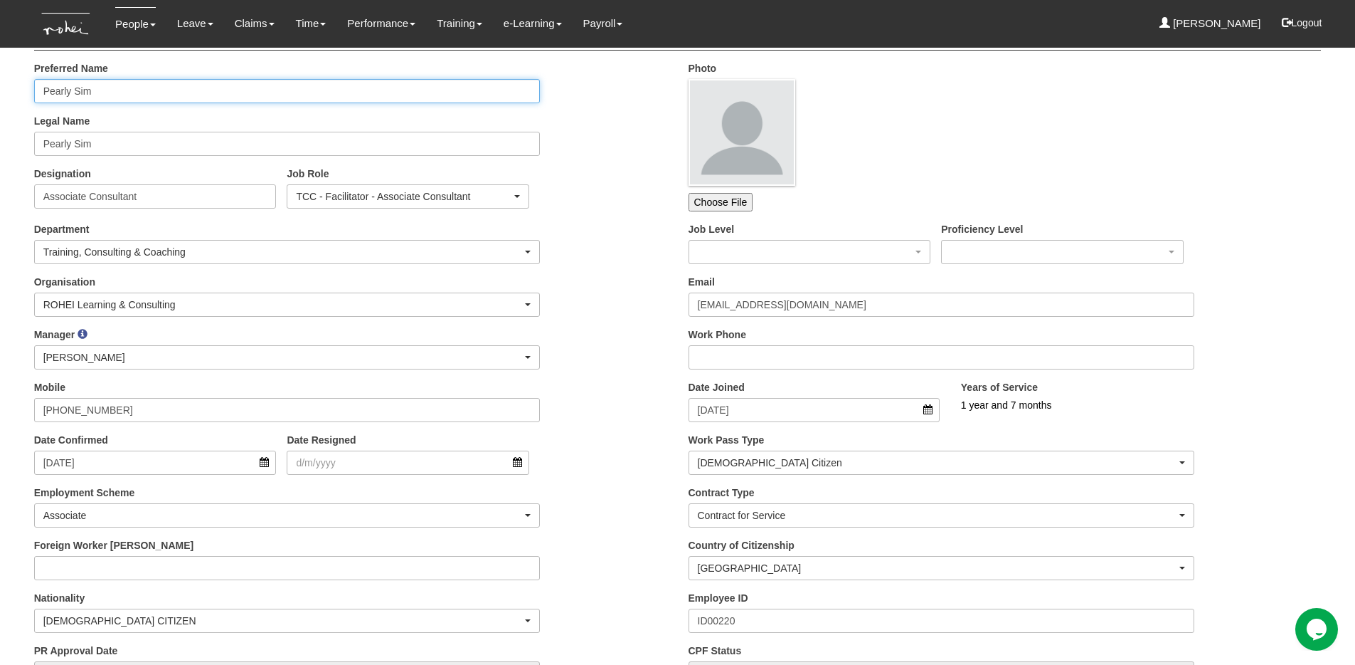
scroll to position [49, 0]
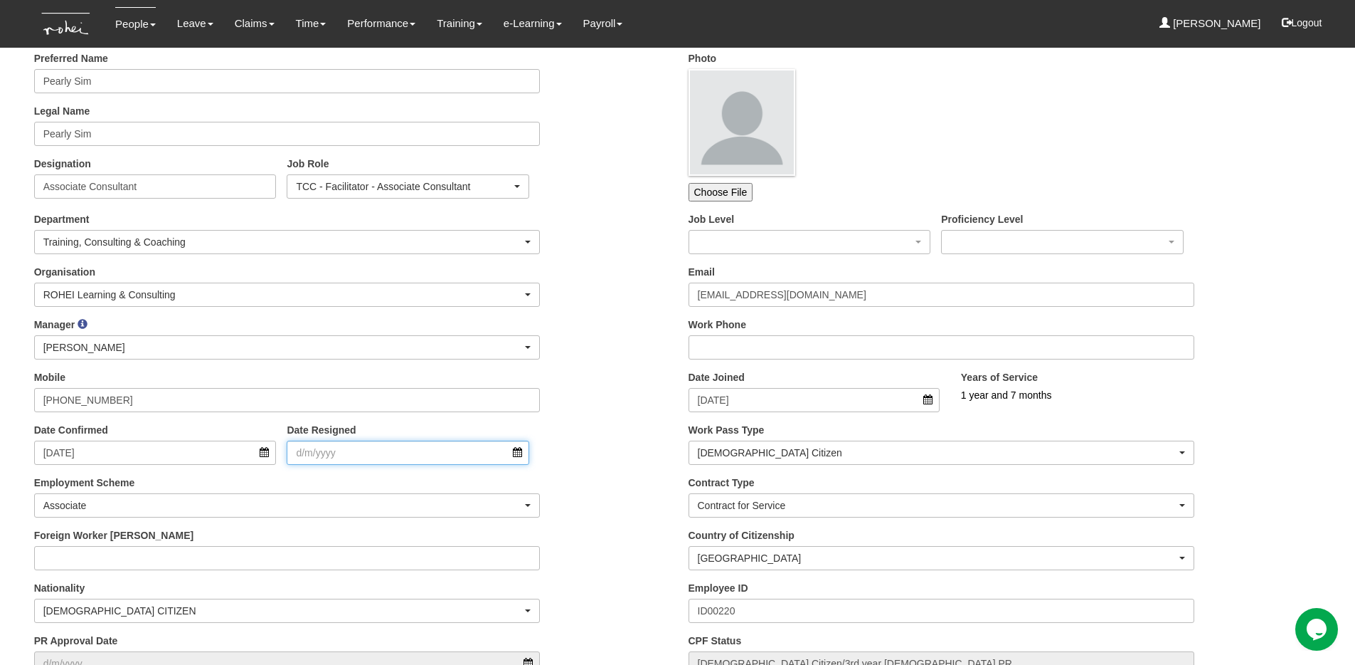
click at [380, 456] on input "Date Resigned" at bounding box center [408, 452] width 243 height 24
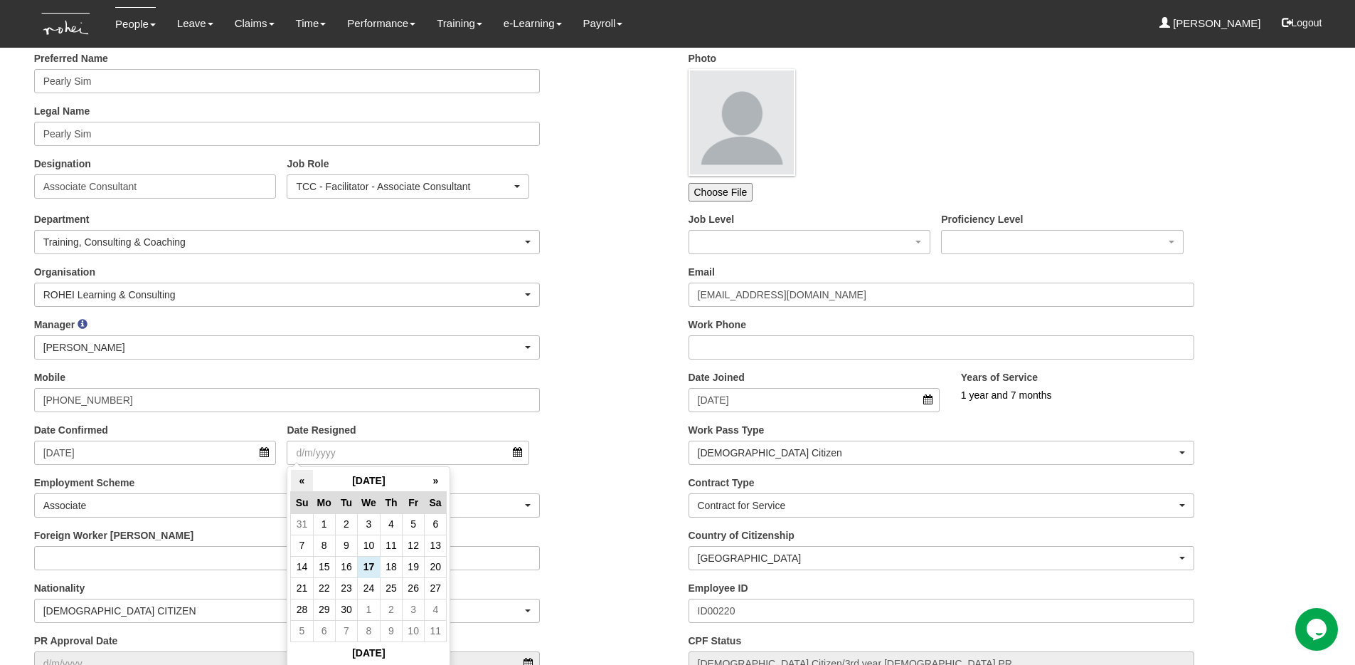
click at [297, 482] on th "«" at bounding box center [302, 481] width 22 height 22
click at [373, 586] on td "18" at bounding box center [369, 587] width 23 height 21
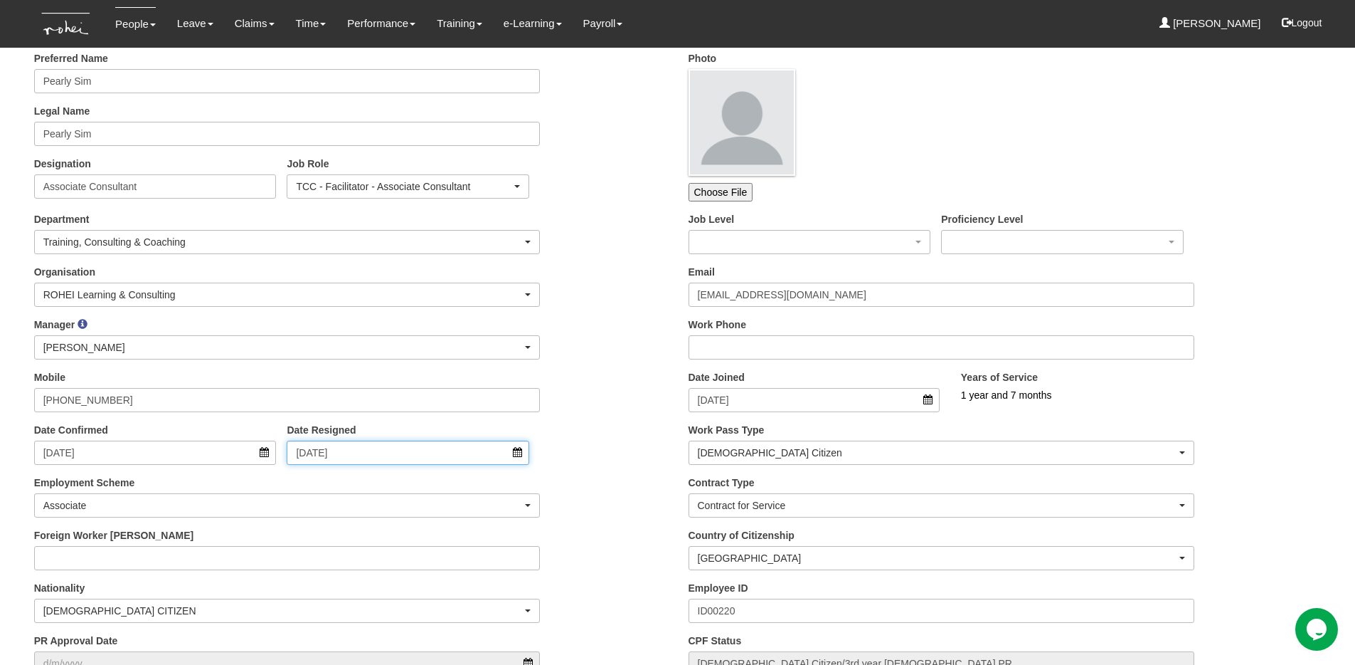
click at [381, 453] on input "18/6/2025" at bounding box center [408, 452] width 243 height 24
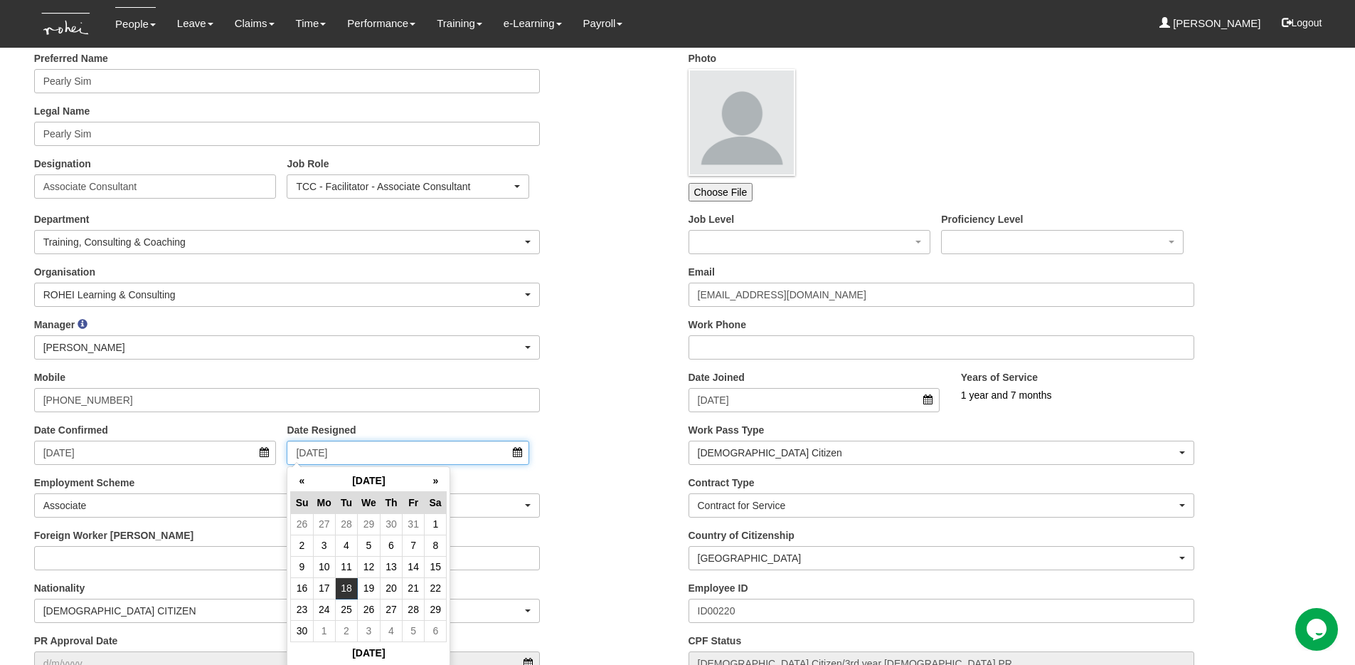
type input "18/6/2024"
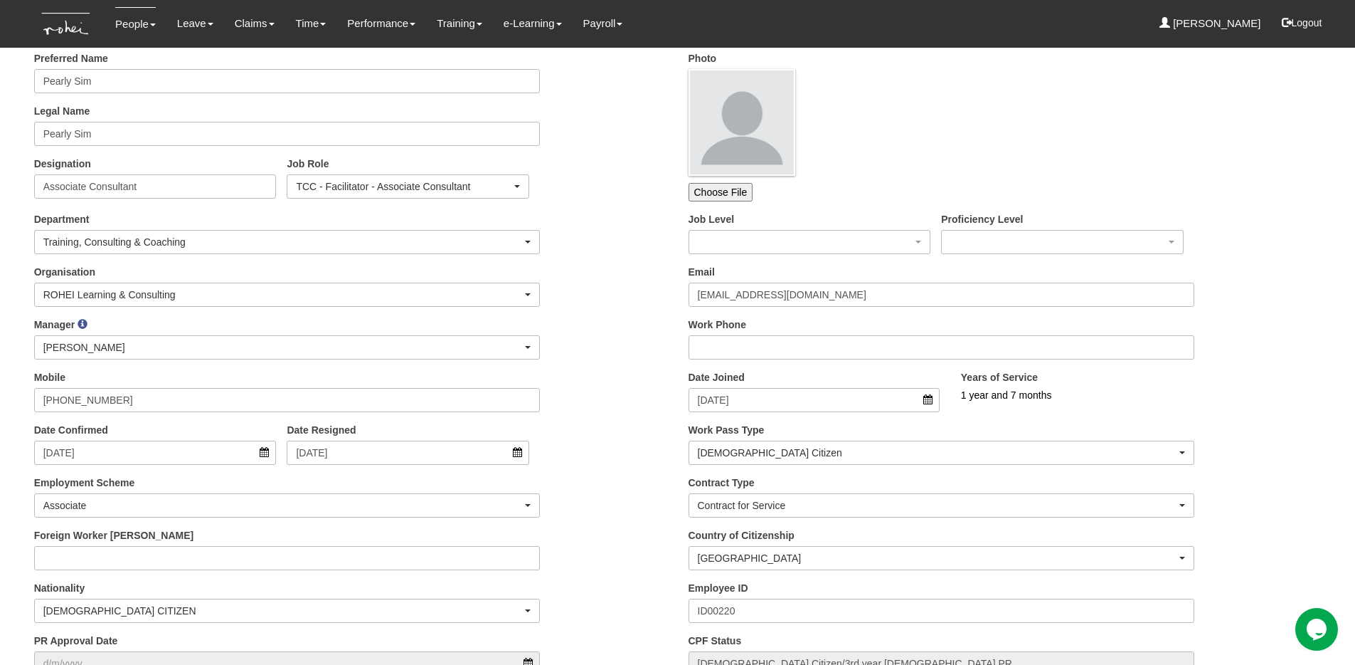
click at [571, 383] on div "Mobile +65 9248 7337" at bounding box center [350, 396] width 655 height 53
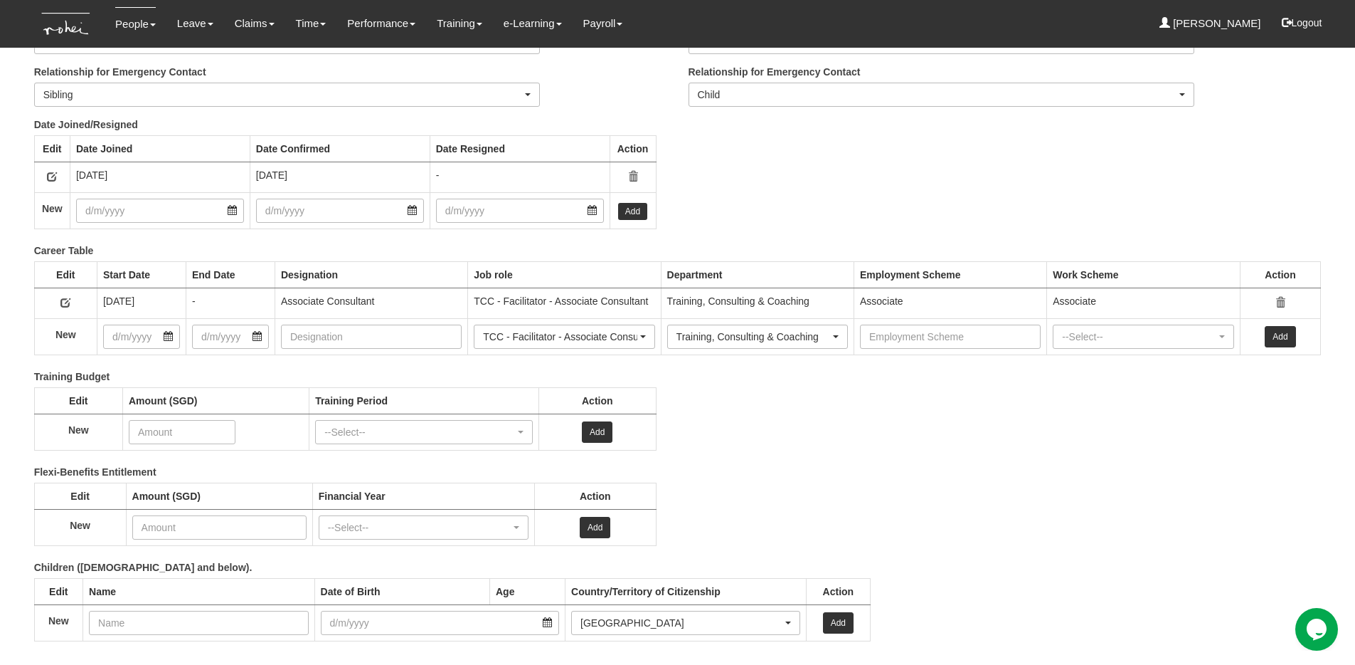
scroll to position [1895, 0]
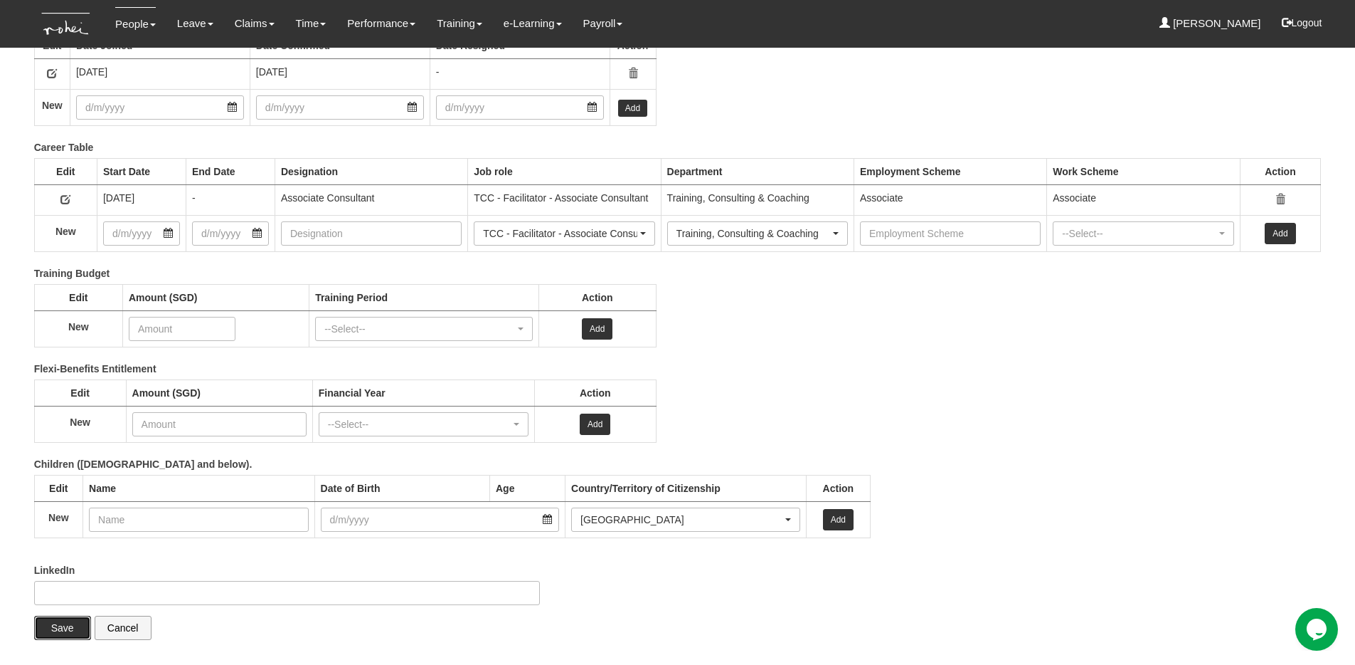
click at [82, 620] on input "Save" at bounding box center [62, 627] width 57 height 24
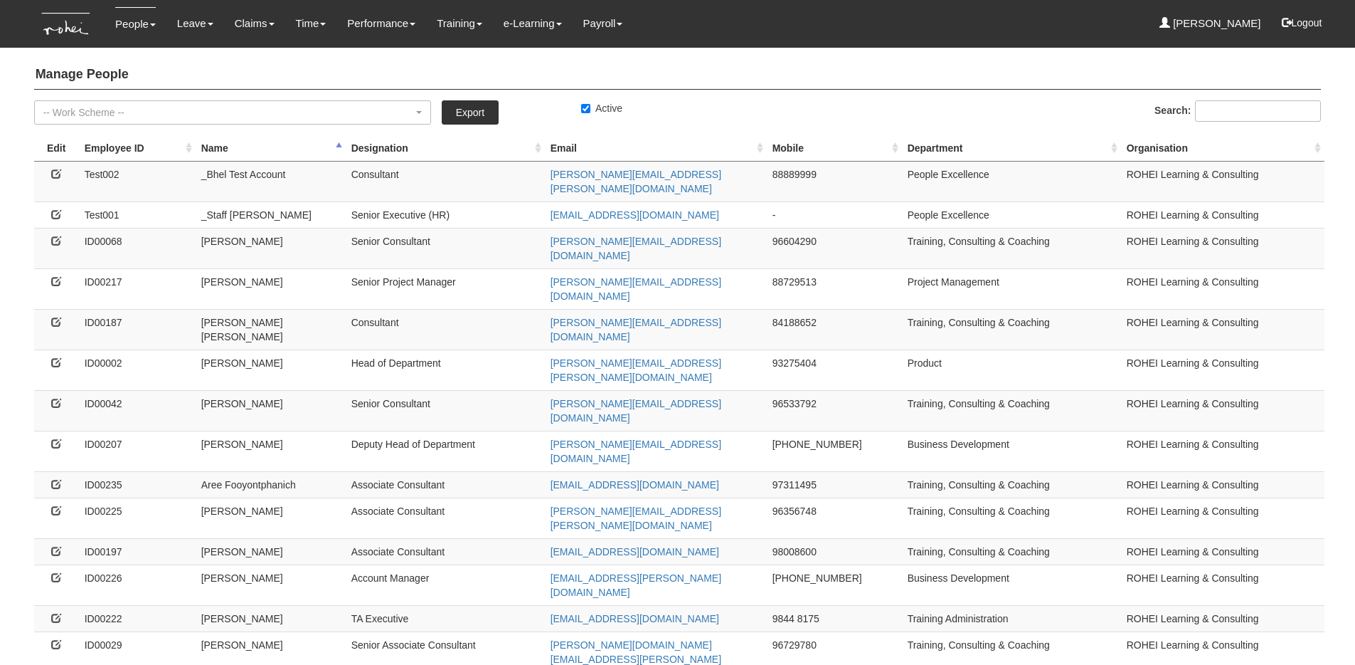
select select "50"
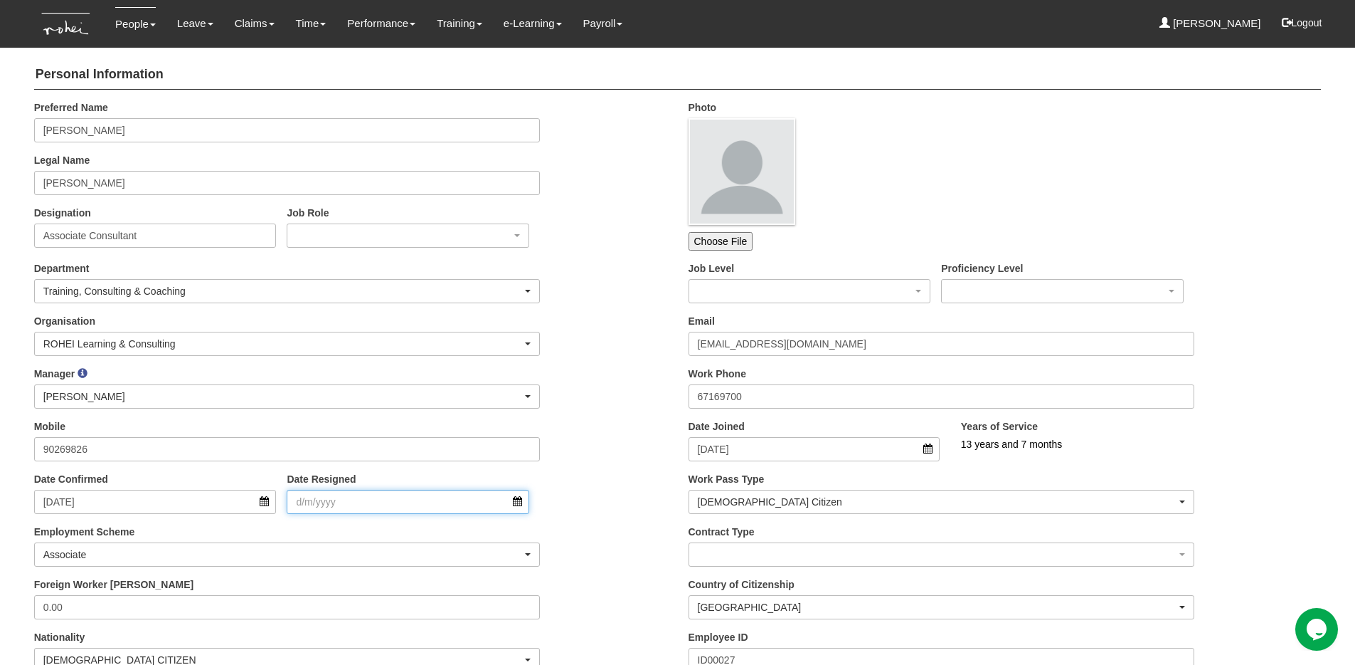
click at [368, 501] on input "Date Resigned" at bounding box center [408, 502] width 243 height 24
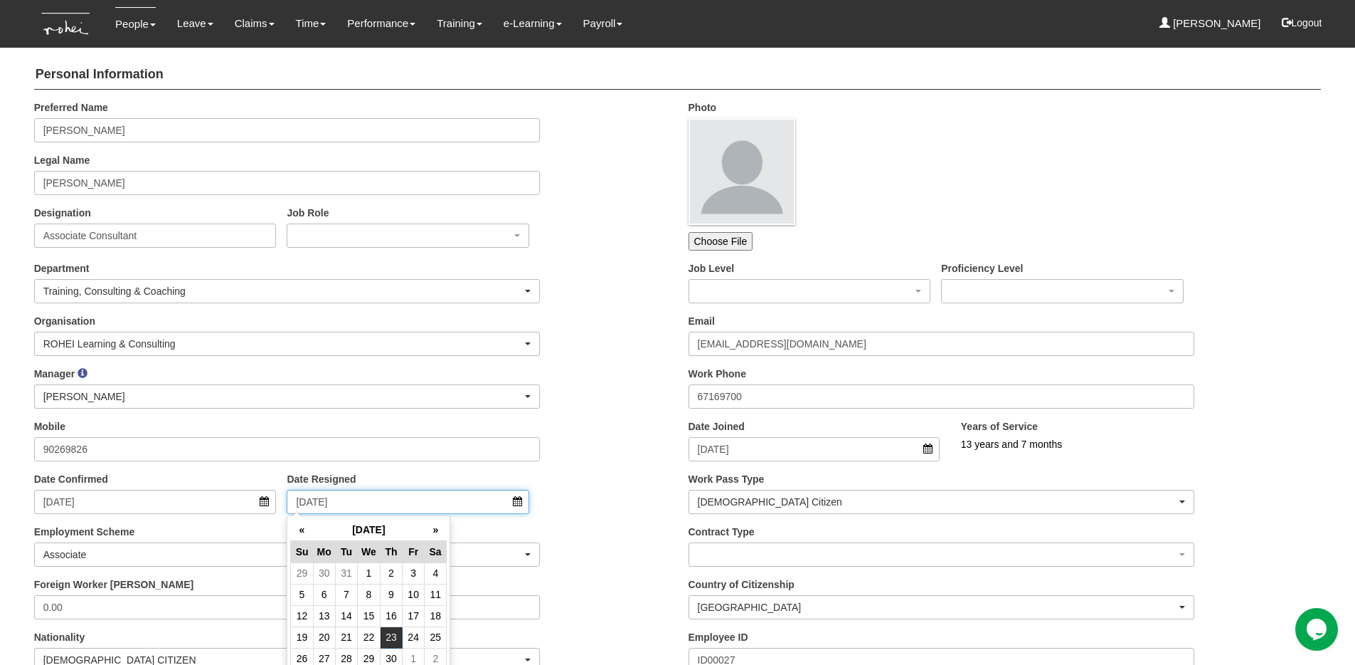
type input "[DATE]"
click at [588, 393] on div "Manager _Staff Gracie Abel Tan Aline Eustaquio Low Amanda Ho Claribel Abadilla …" at bounding box center [350, 392] width 655 height 53
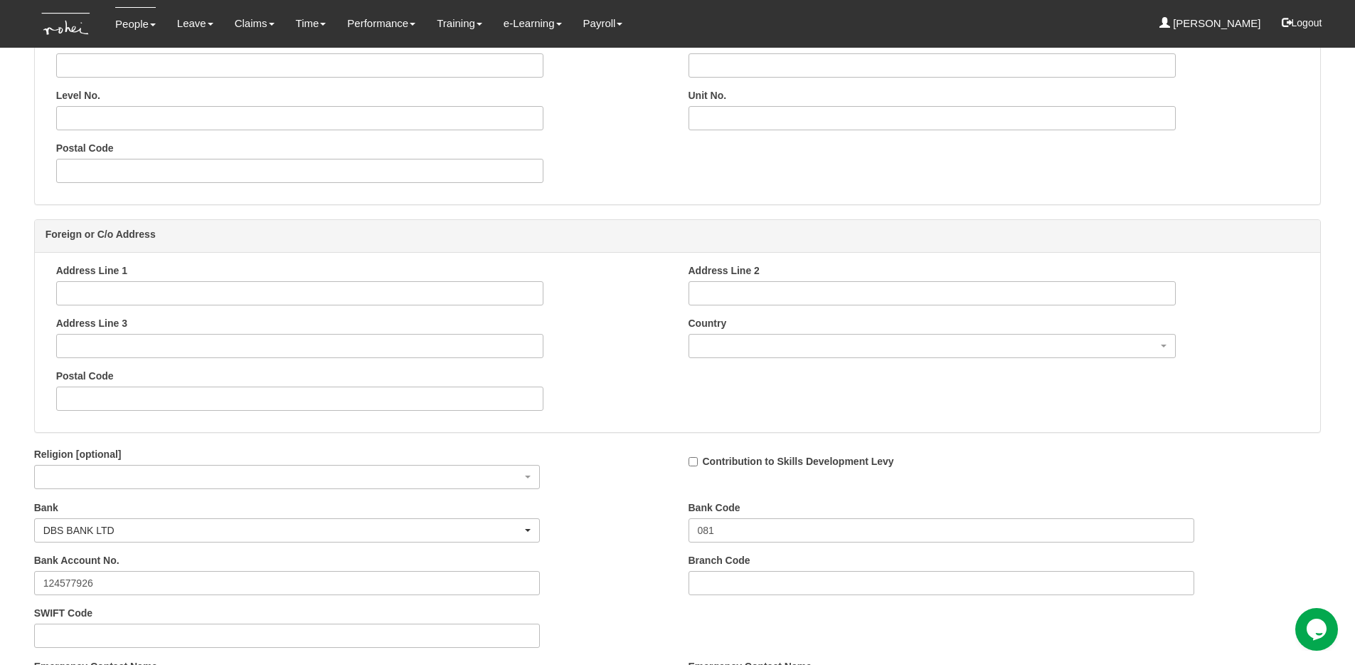
scroll to position [1895, 0]
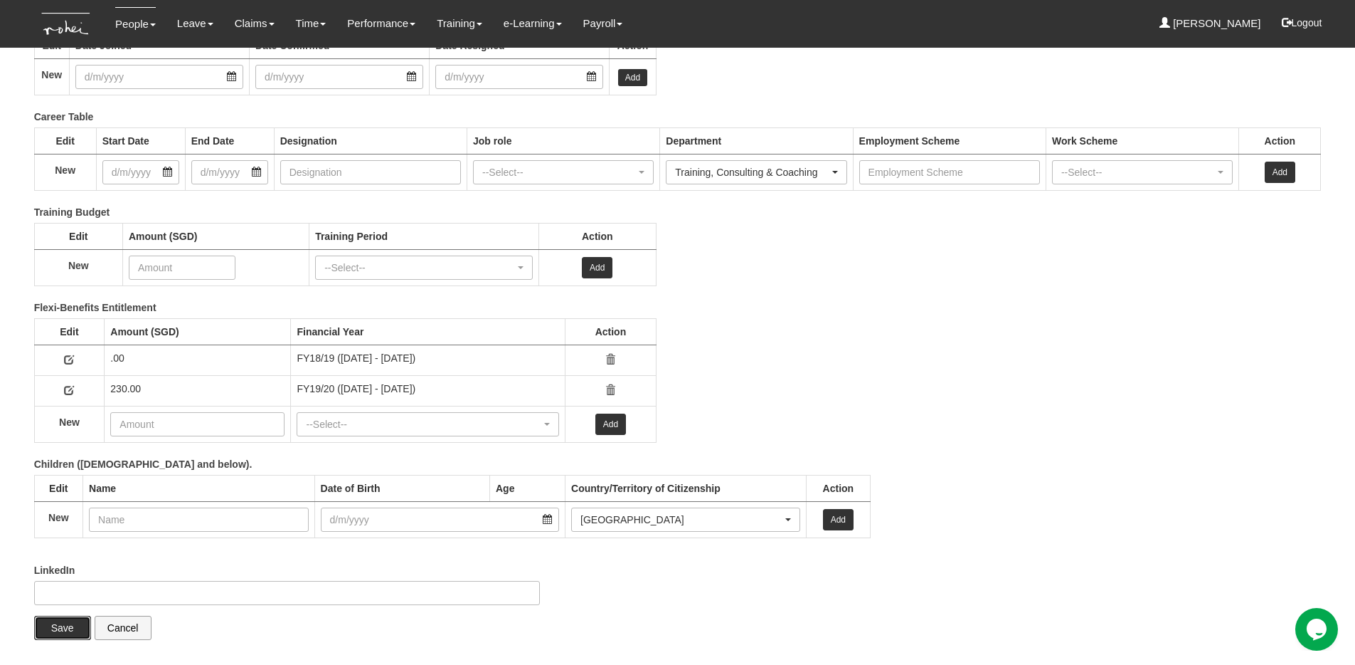
click at [43, 637] on input "Save" at bounding box center [62, 627] width 57 height 24
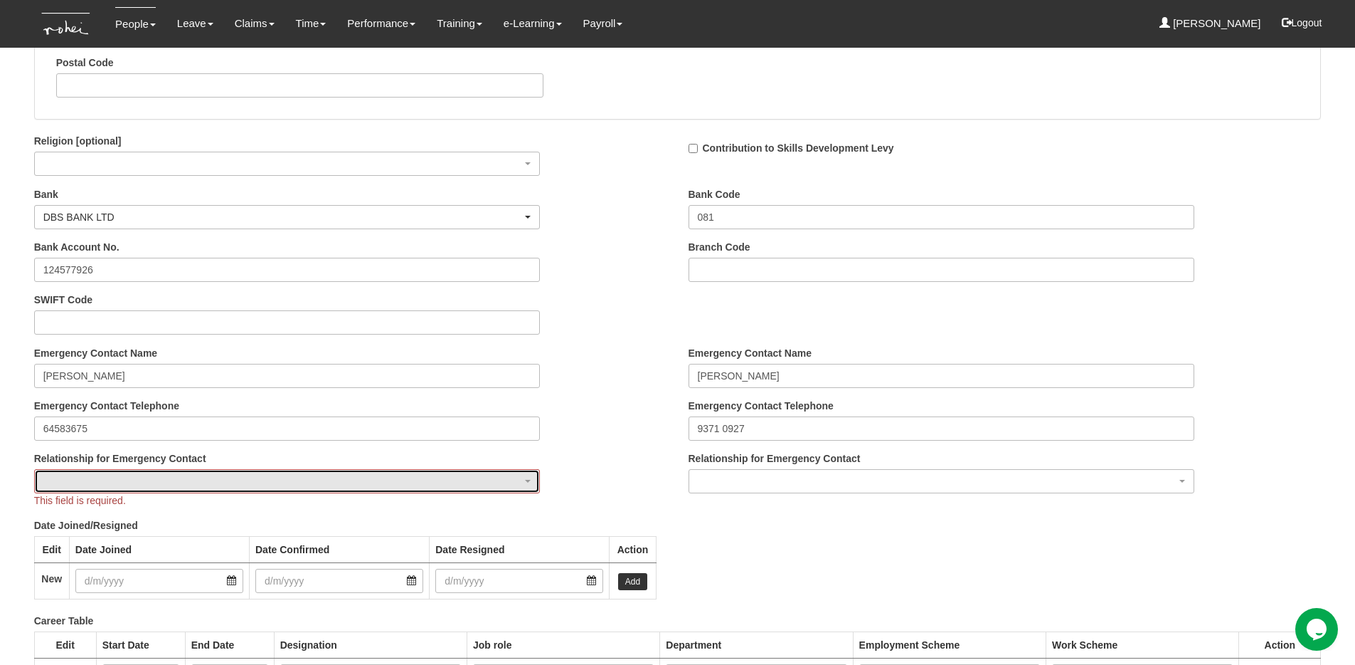
scroll to position [1407, 0]
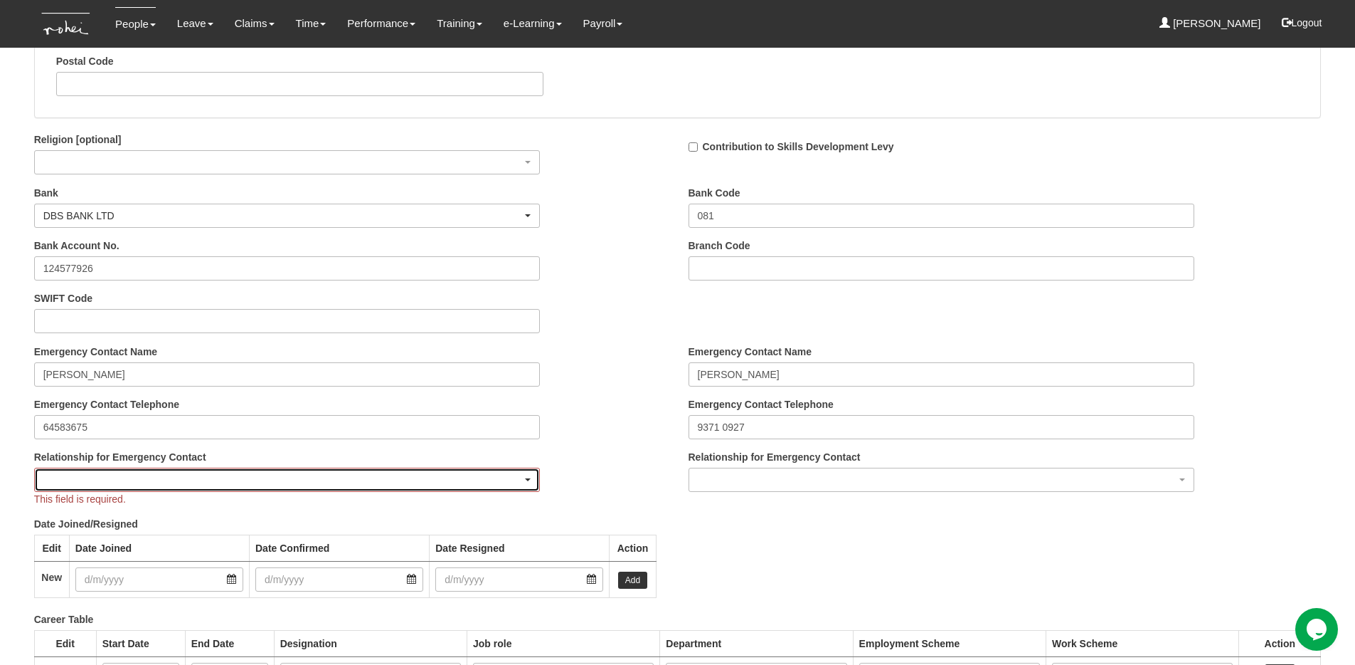
click at [102, 479] on div "button" at bounding box center [287, 479] width 505 height 23
click at [75, 543] on span "Parent" at bounding box center [63, 540] width 29 height 14
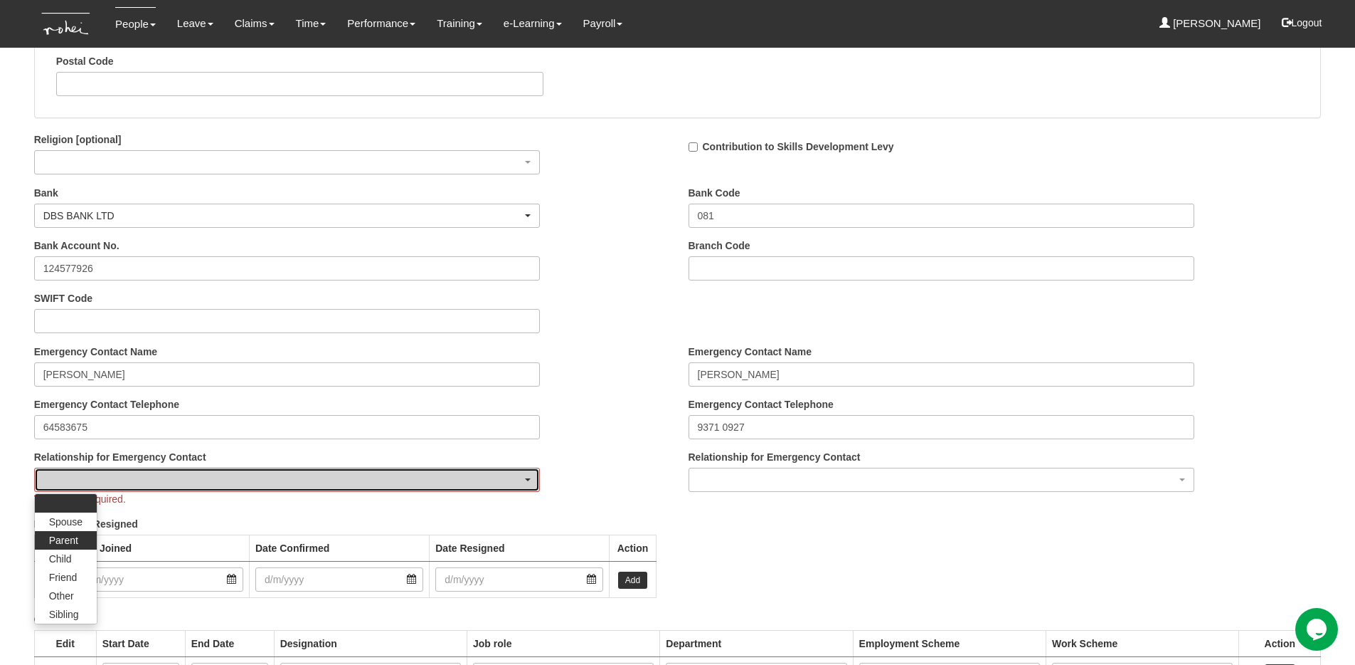
select select "Parent"
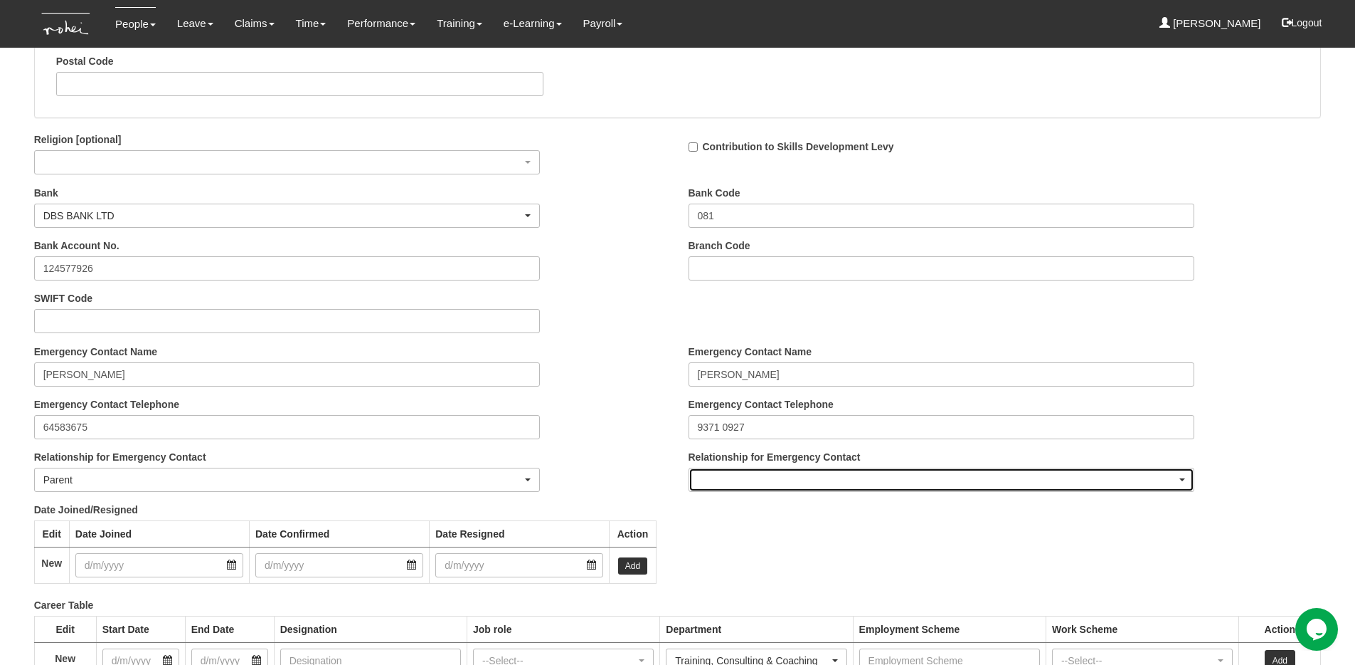
click at [718, 478] on div "button" at bounding box center [941, 479] width 505 height 23
click at [715, 610] on span "Sibling" at bounding box center [719, 614] width 30 height 14
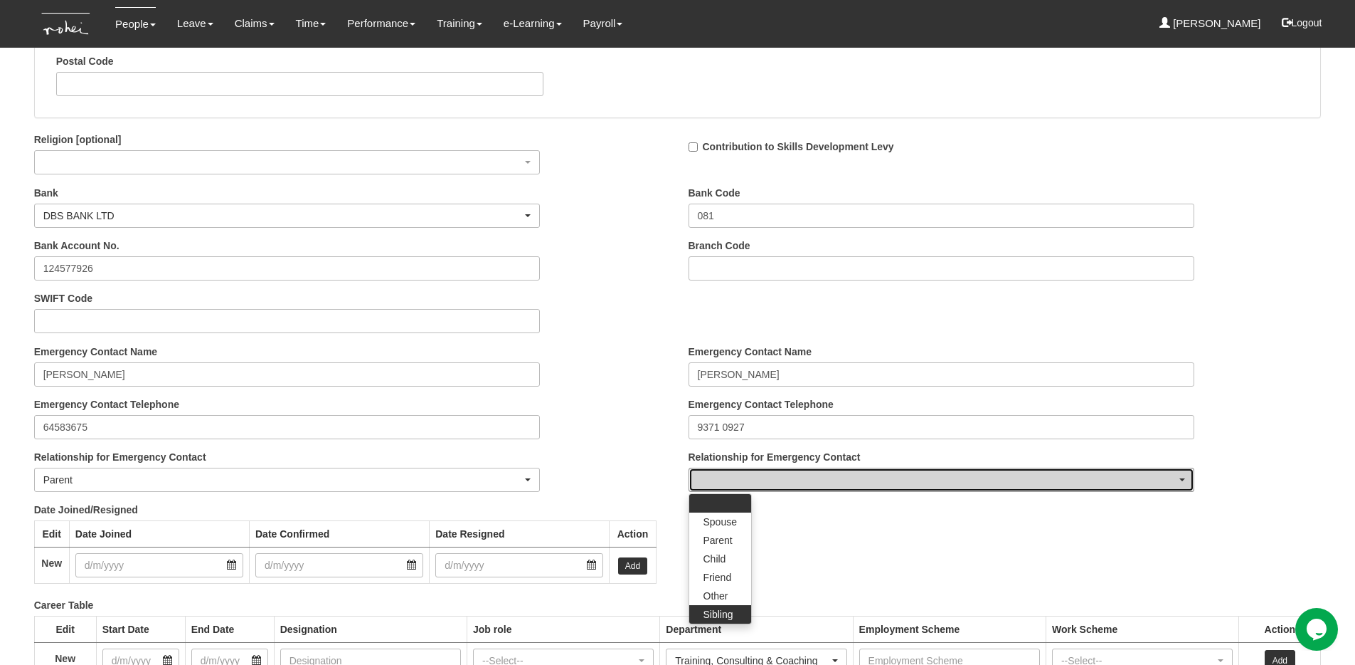
select select "Sibling"
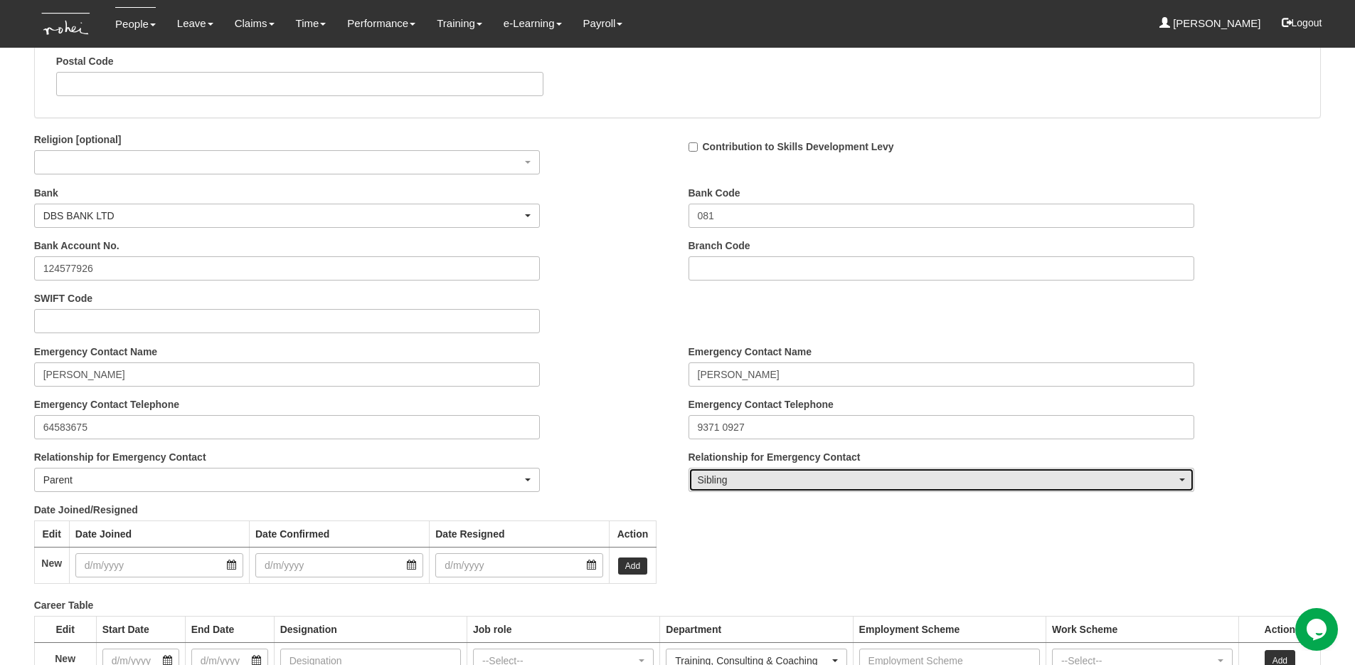
scroll to position [1895, 0]
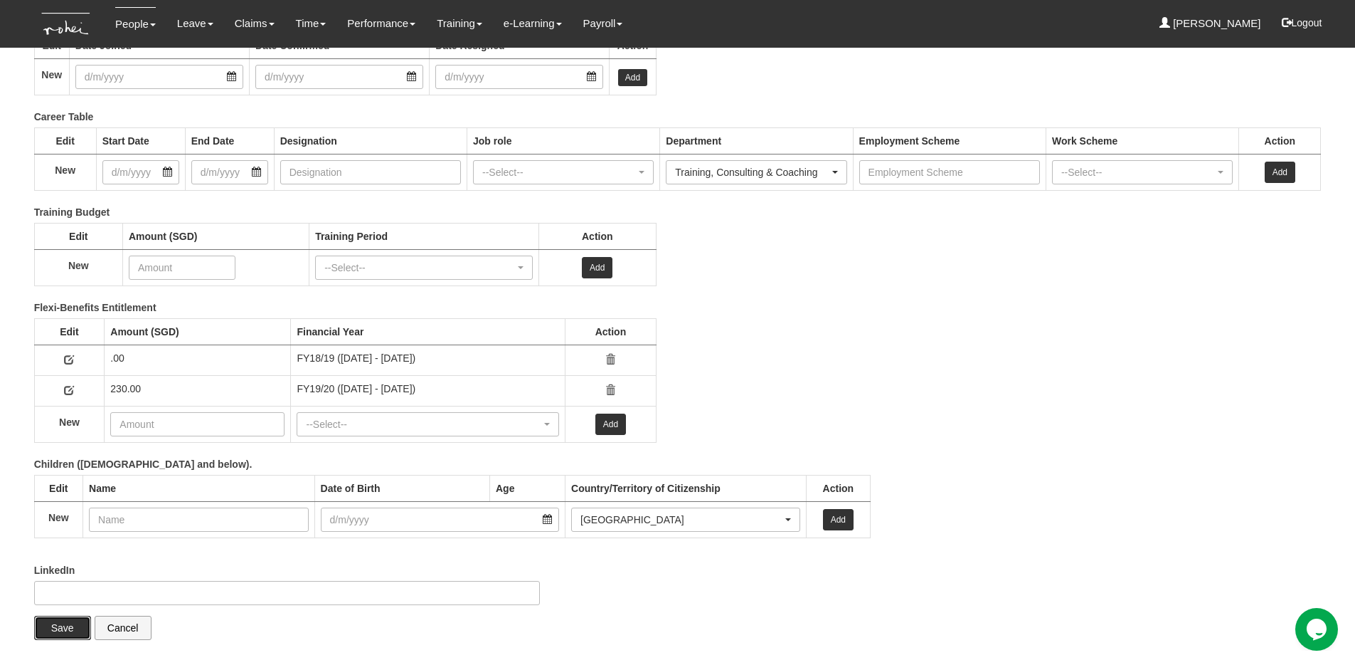
click at [62, 617] on input "Save" at bounding box center [62, 627] width 57 height 24
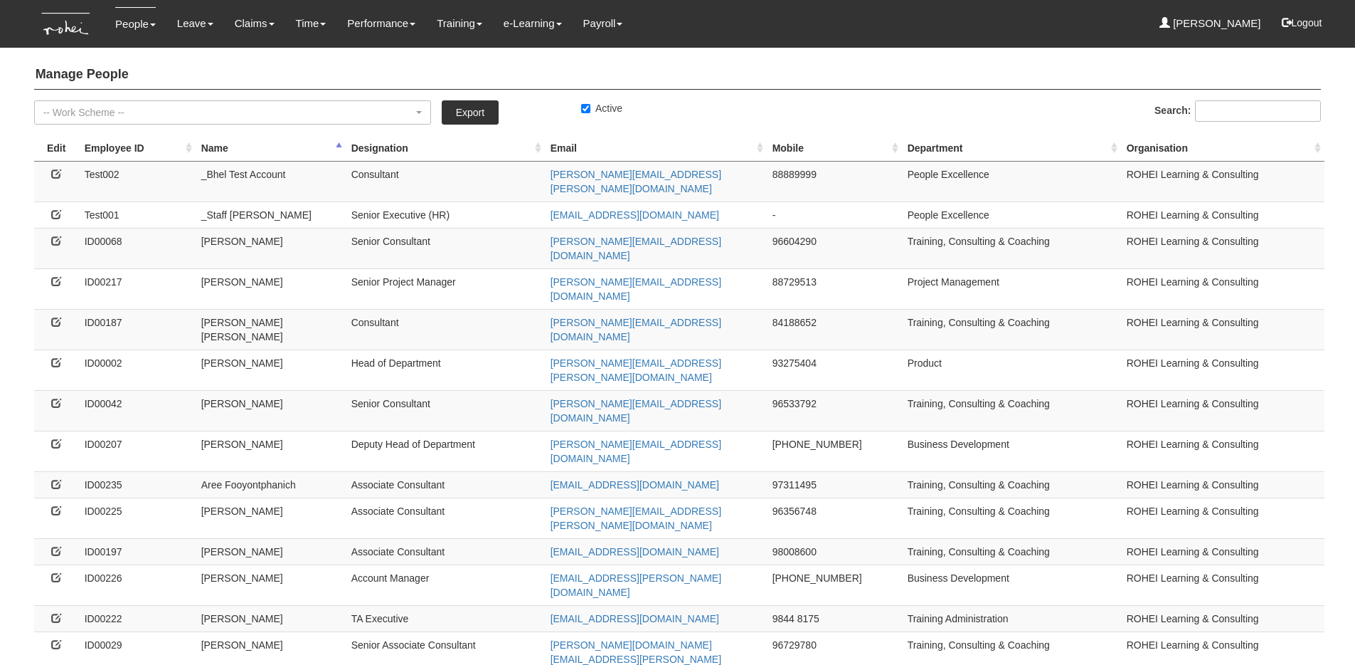
select select "50"
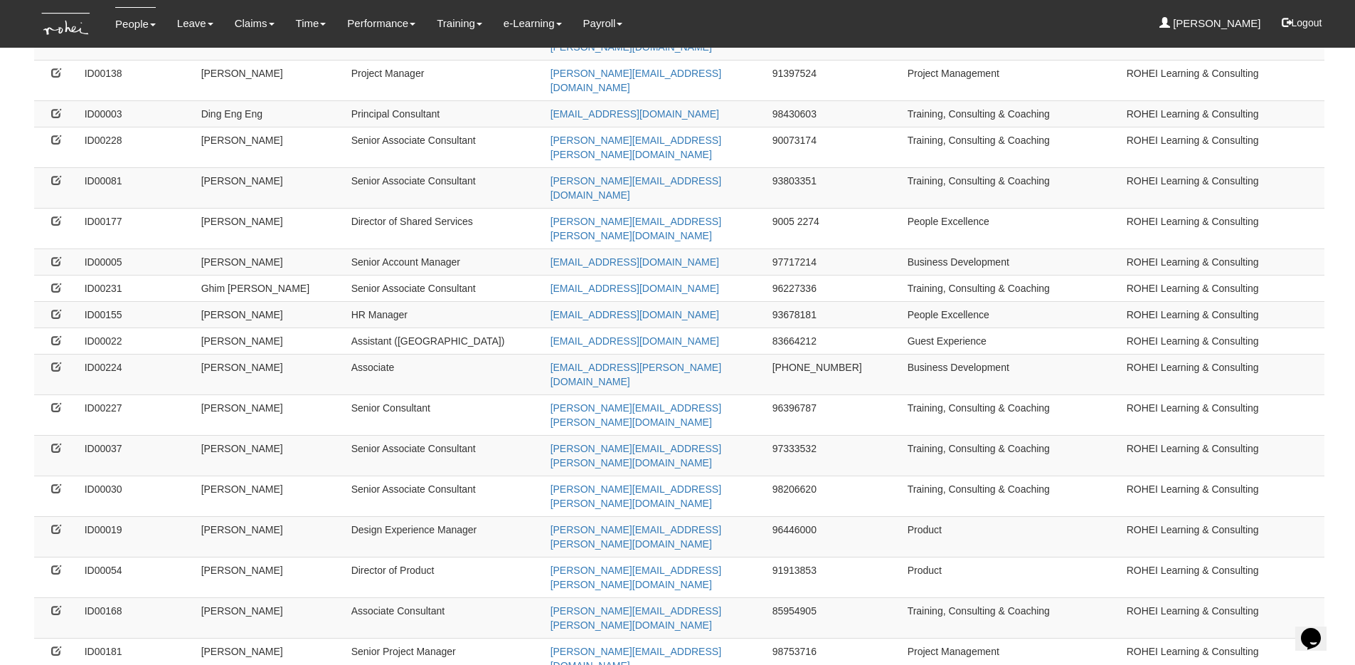
scroll to position [889, 0]
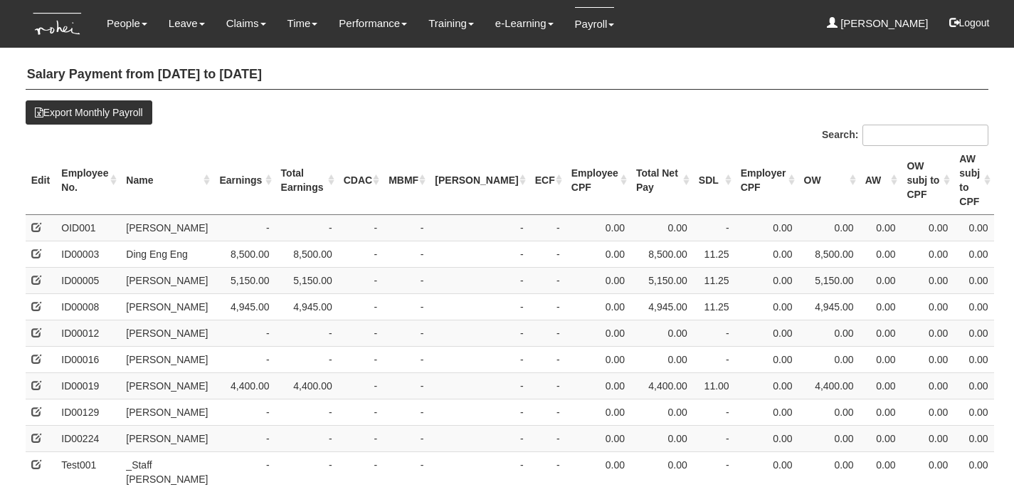
select select "50"
click at [162, 164] on th "Name" at bounding box center [166, 180] width 93 height 69
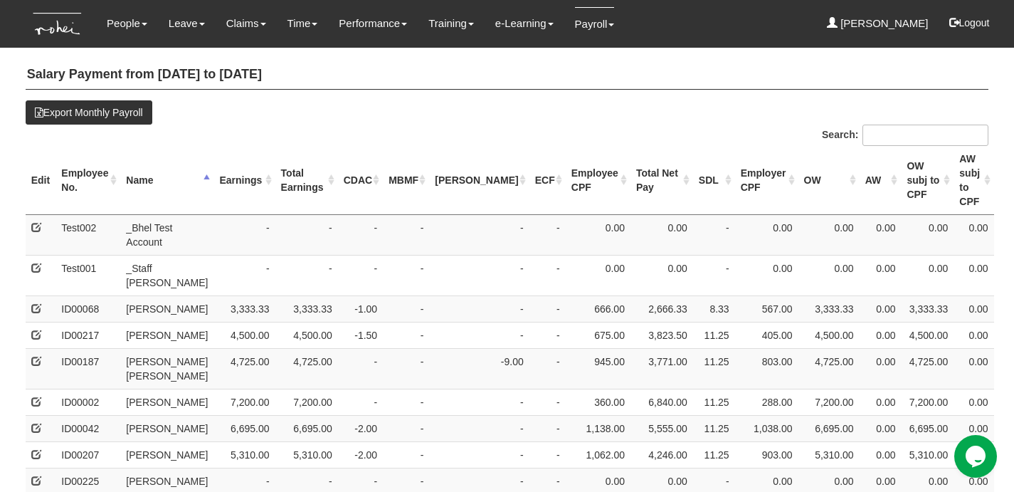
click at [232, 165] on th "Earnings" at bounding box center [243, 180] width 61 height 69
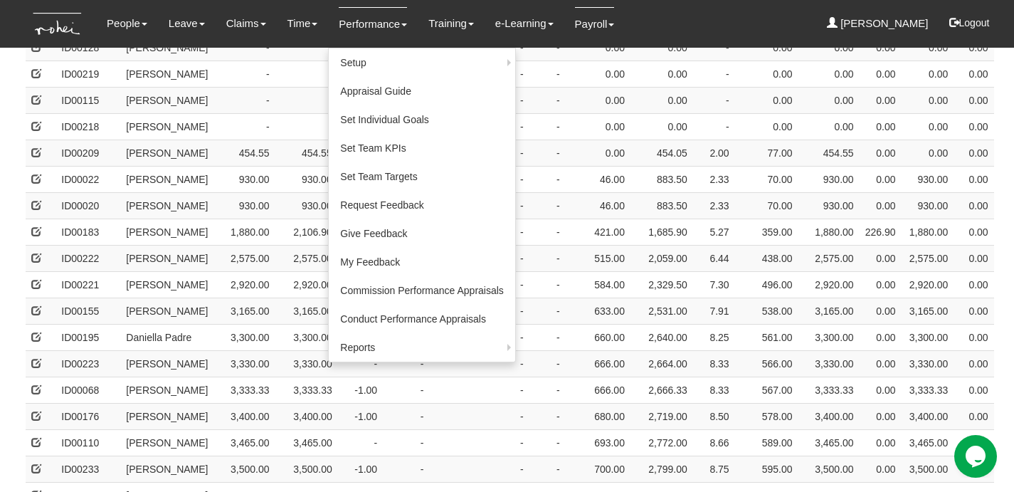
scroll to position [750, 0]
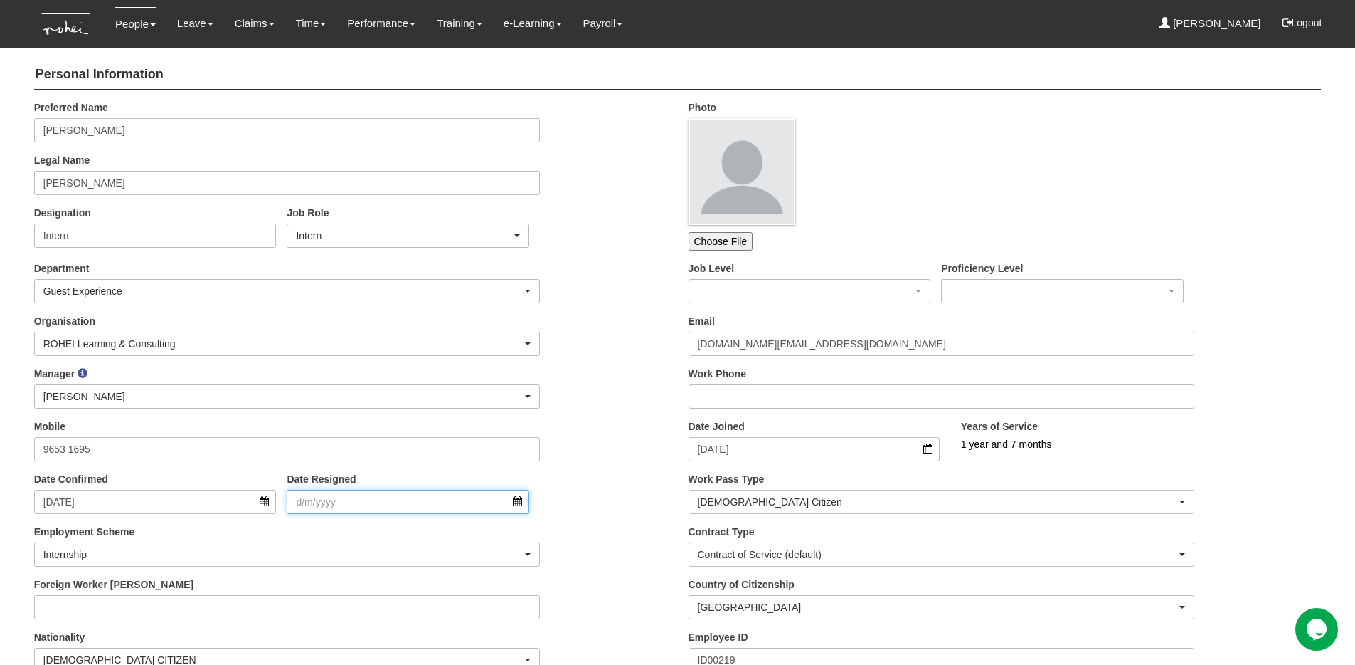
click at [422, 507] on input "Date Resigned" at bounding box center [408, 502] width 243 height 24
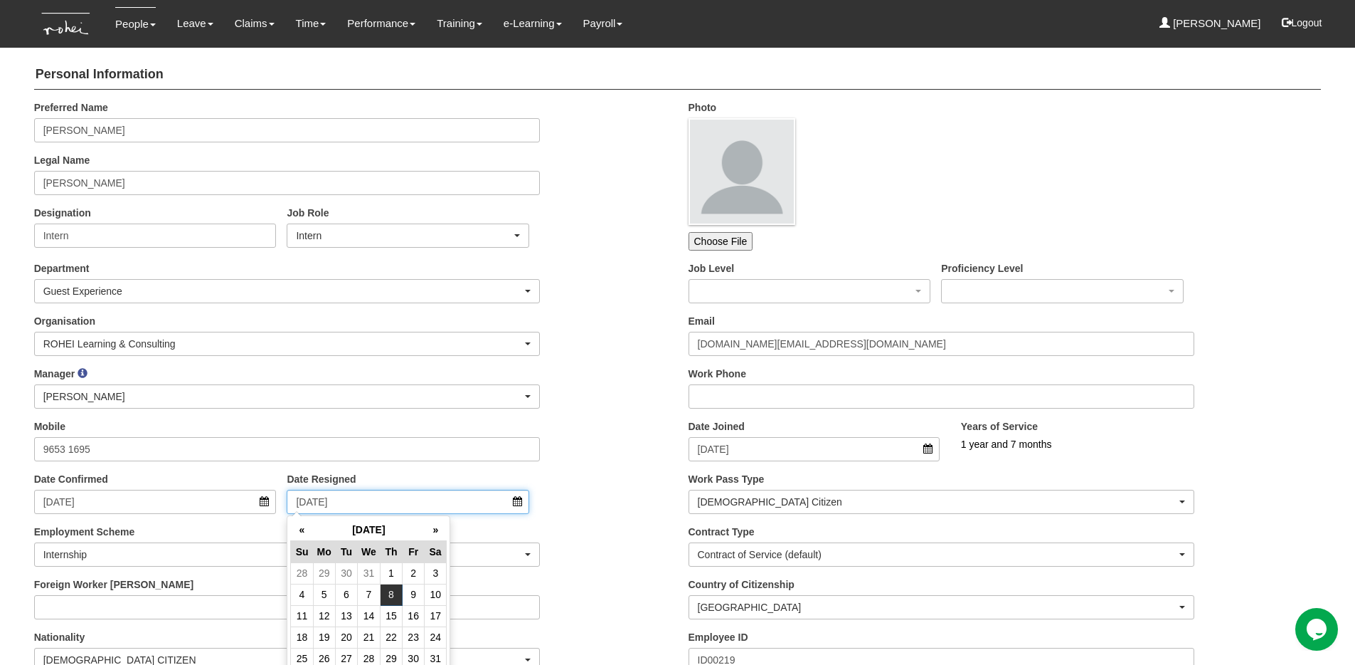
type input "8/8/2024"
click at [605, 388] on div "Manager _Staff Gracie Abel Tan Aline Eustaquio Low Amanda Ho Claribel Abadilla …" at bounding box center [350, 392] width 655 height 53
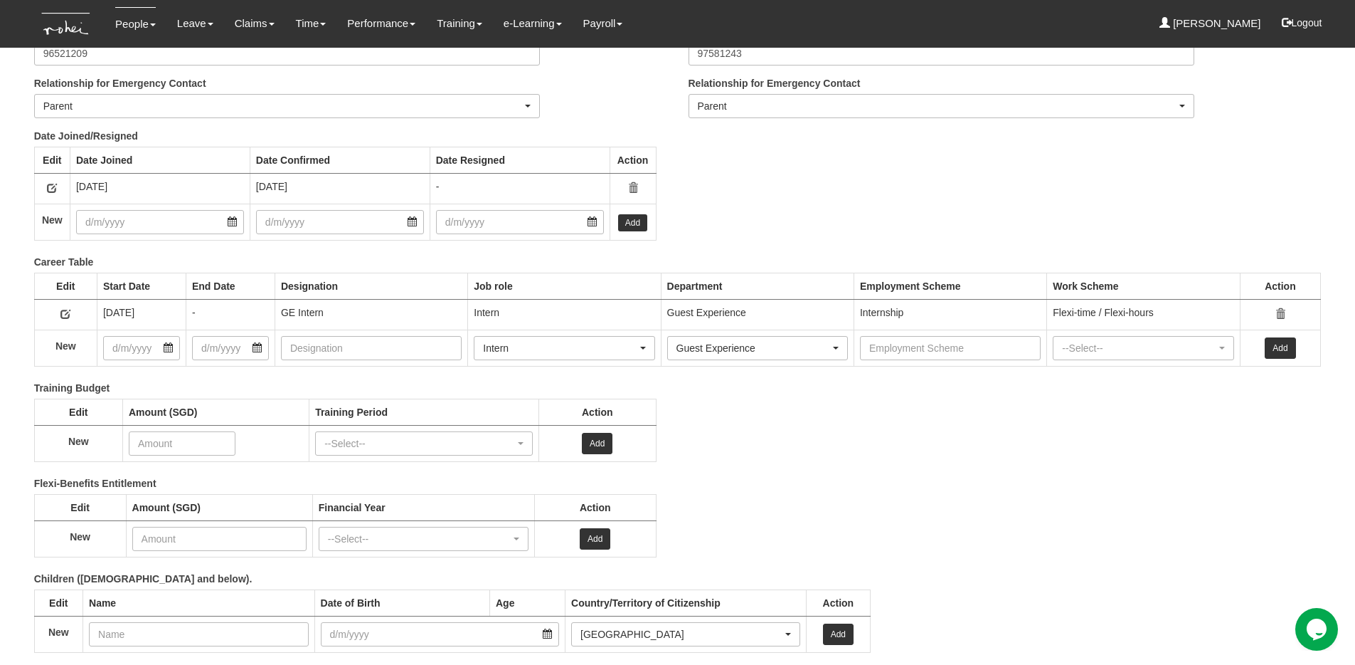
scroll to position [1878, 0]
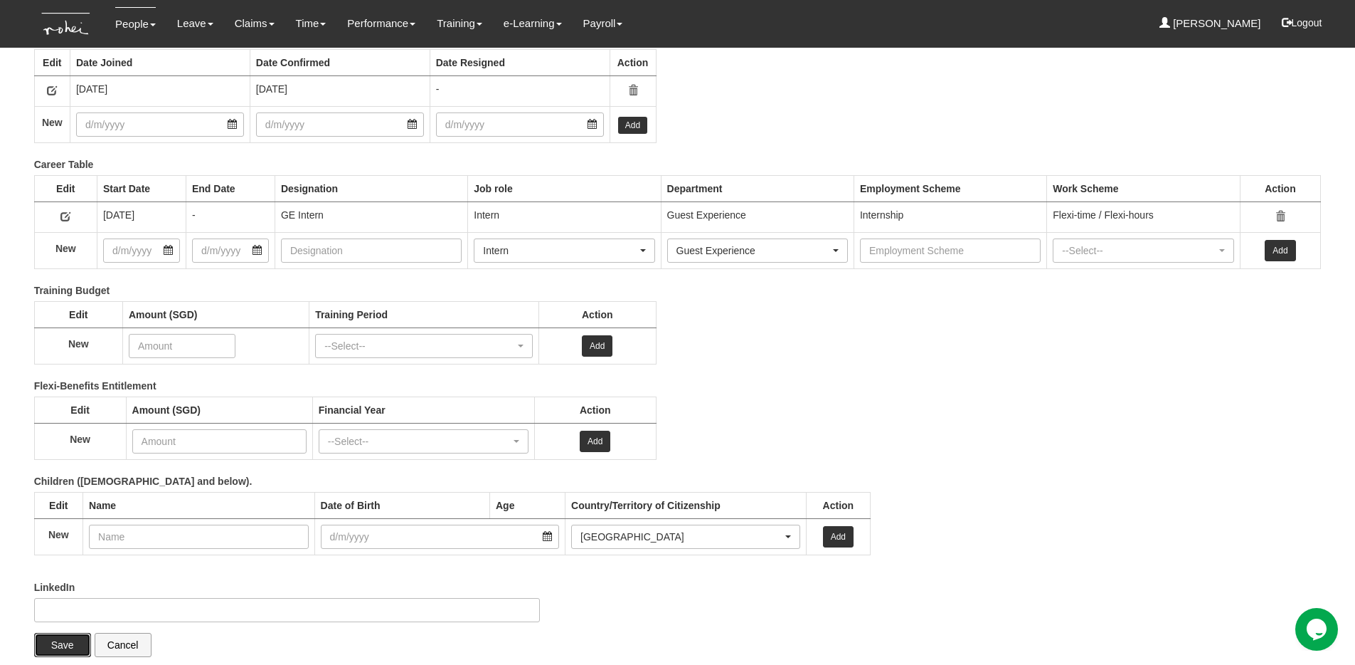
click at [73, 641] on input "Save" at bounding box center [62, 645] width 57 height 24
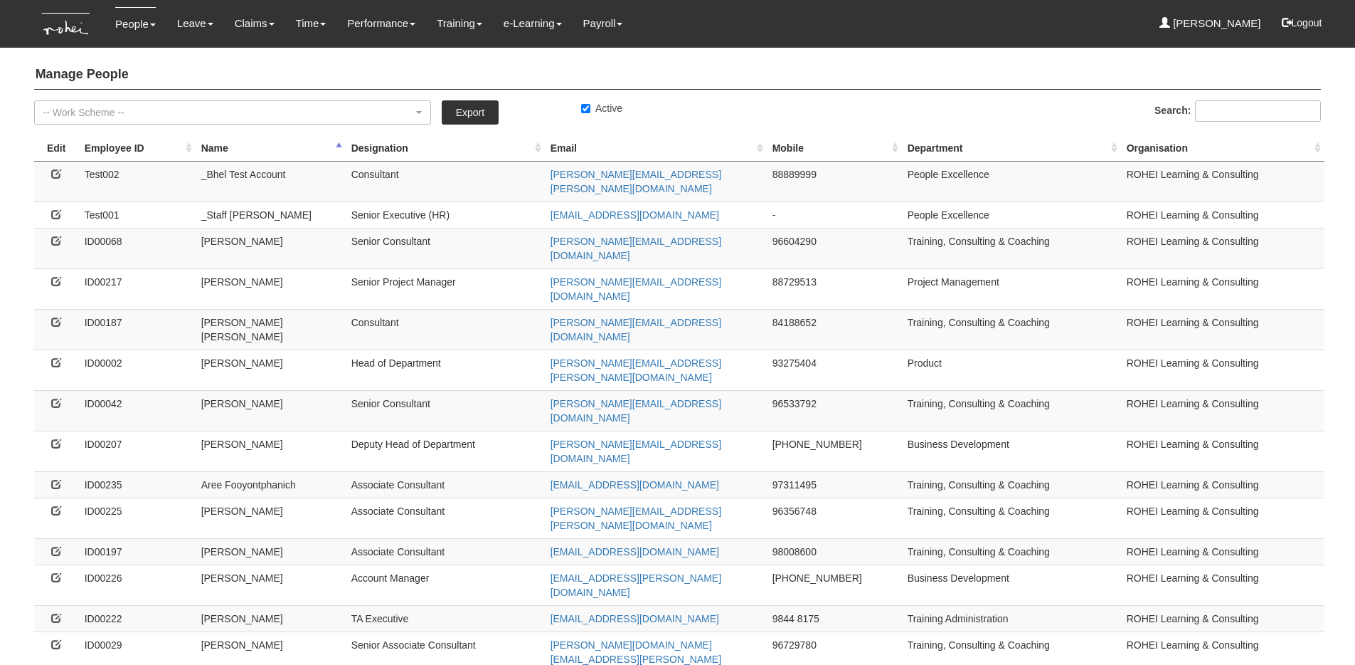
select select "50"
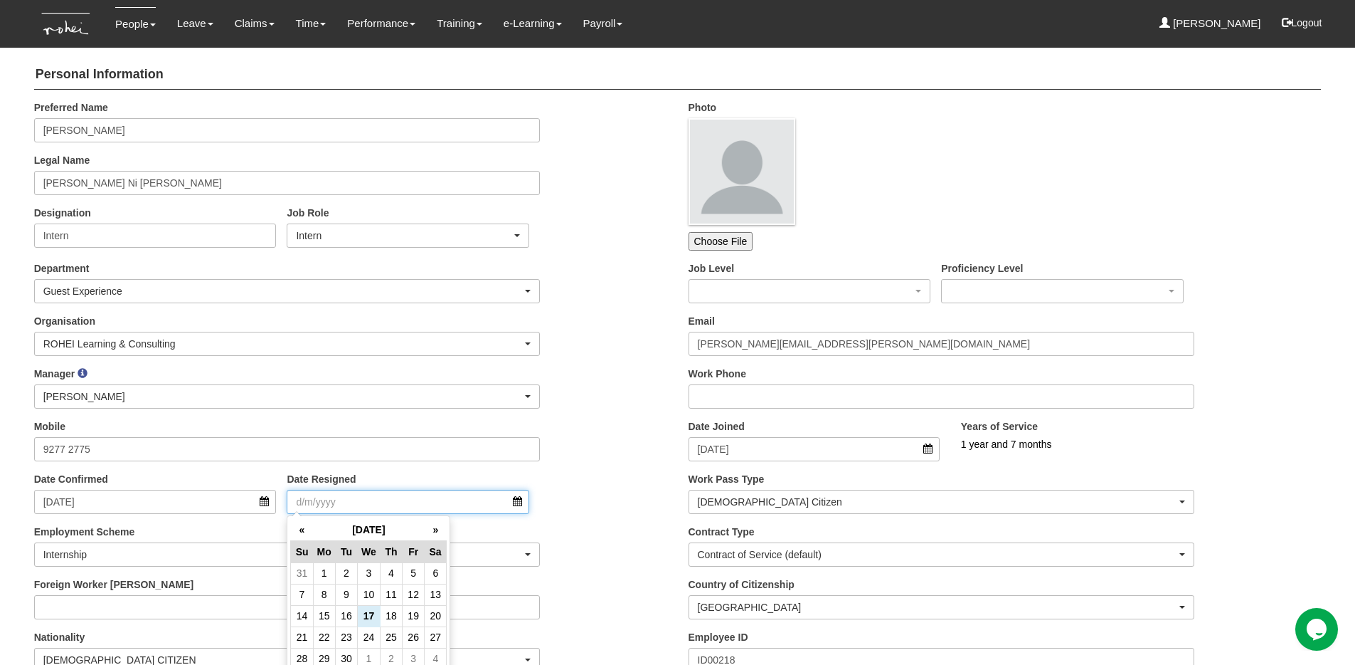
click at [384, 502] on input "Date Resigned" at bounding box center [408, 502] width 243 height 24
type input "8/8/2024"
click at [663, 316] on div "Organisation ROHEI Learning & Consulting ROHEI Learning & Consulting" at bounding box center [350, 340] width 655 height 53
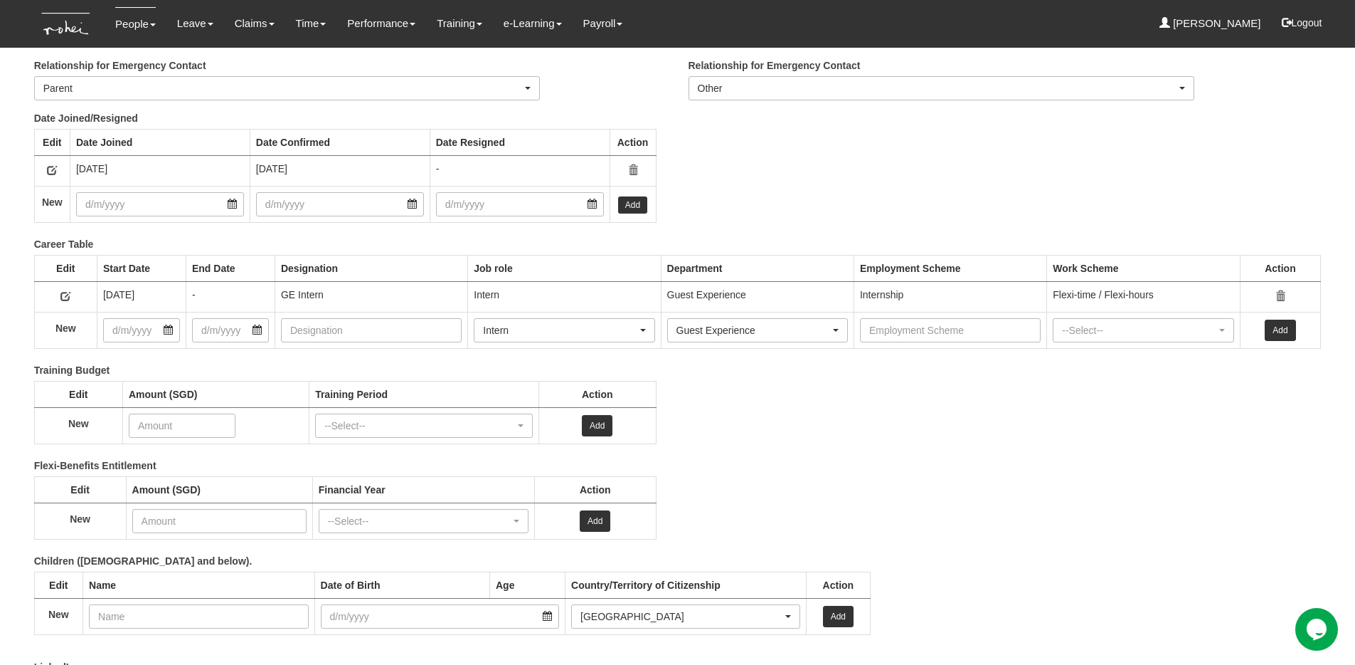
scroll to position [1895, 0]
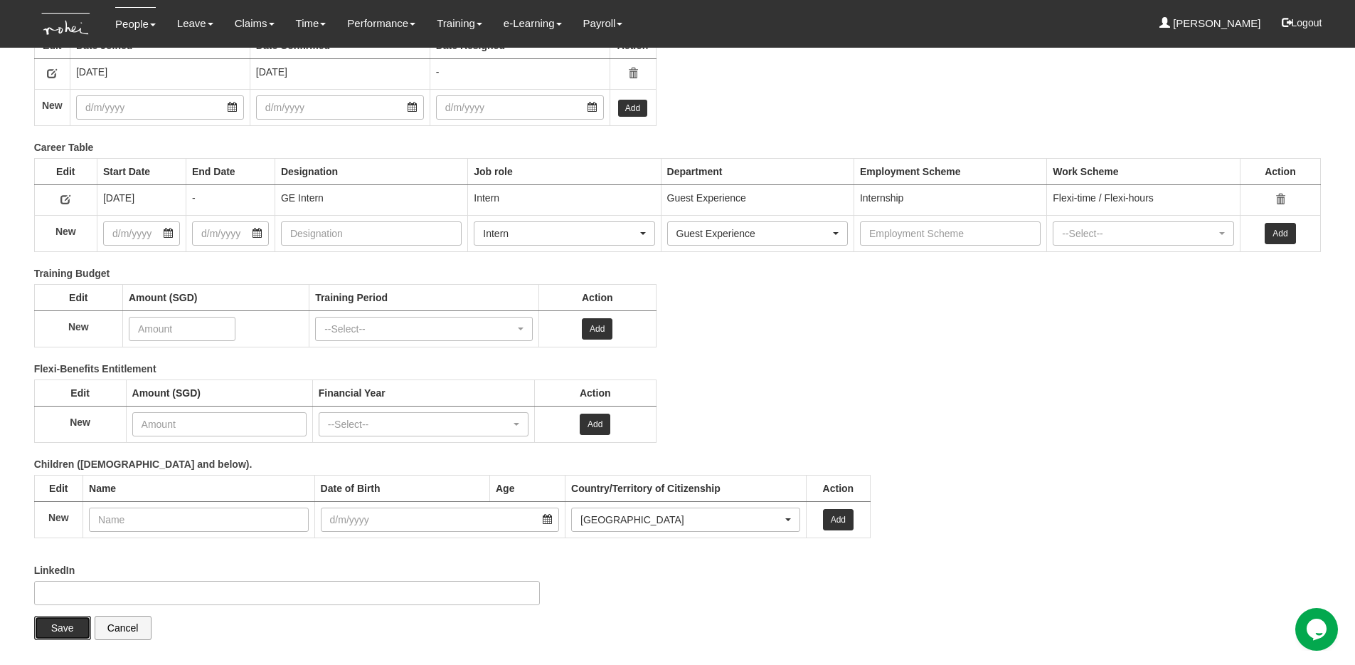
click at [55, 628] on input "Save" at bounding box center [62, 627] width 57 height 24
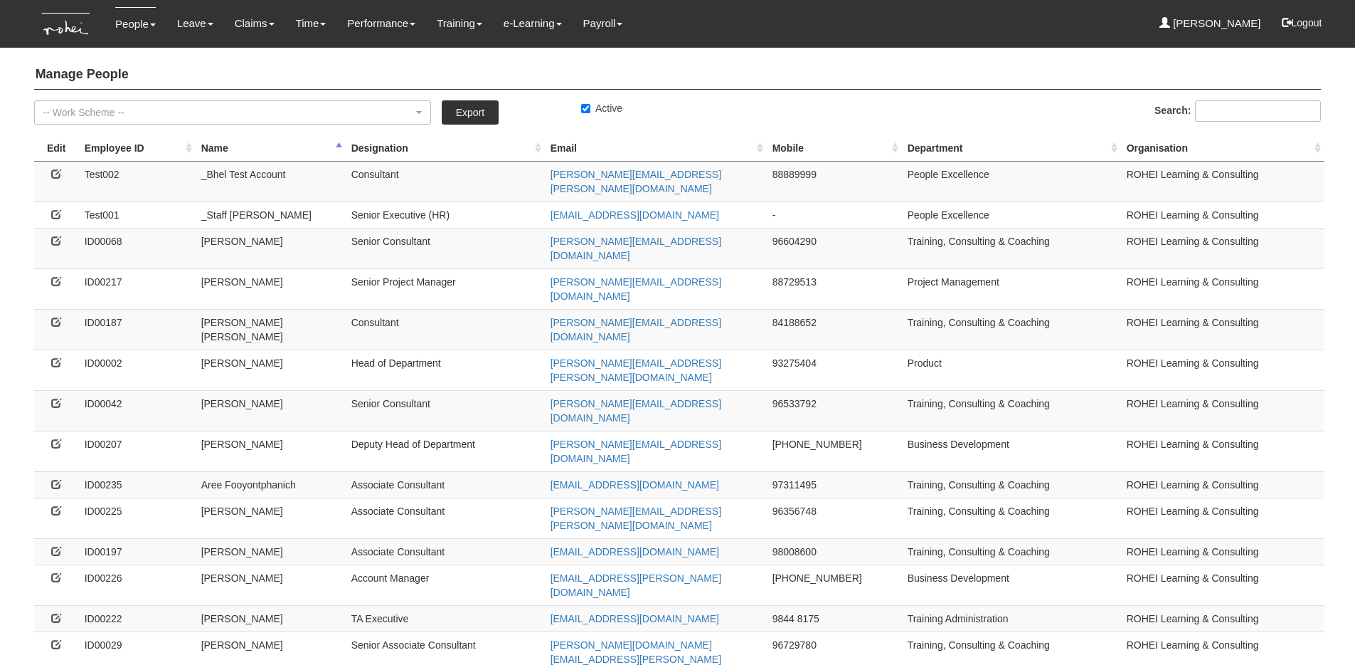
select select "50"
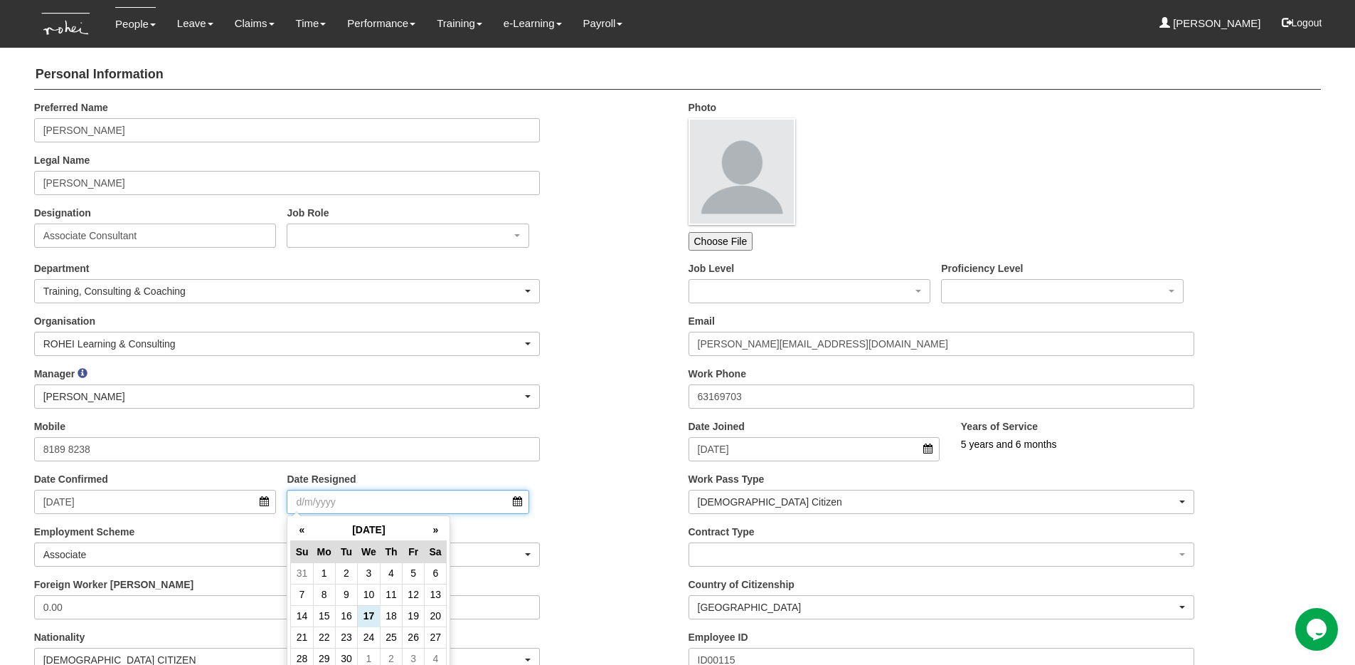
click at [342, 512] on input "Date Resigned" at bounding box center [408, 502] width 243 height 24
type input "31/3/2022"
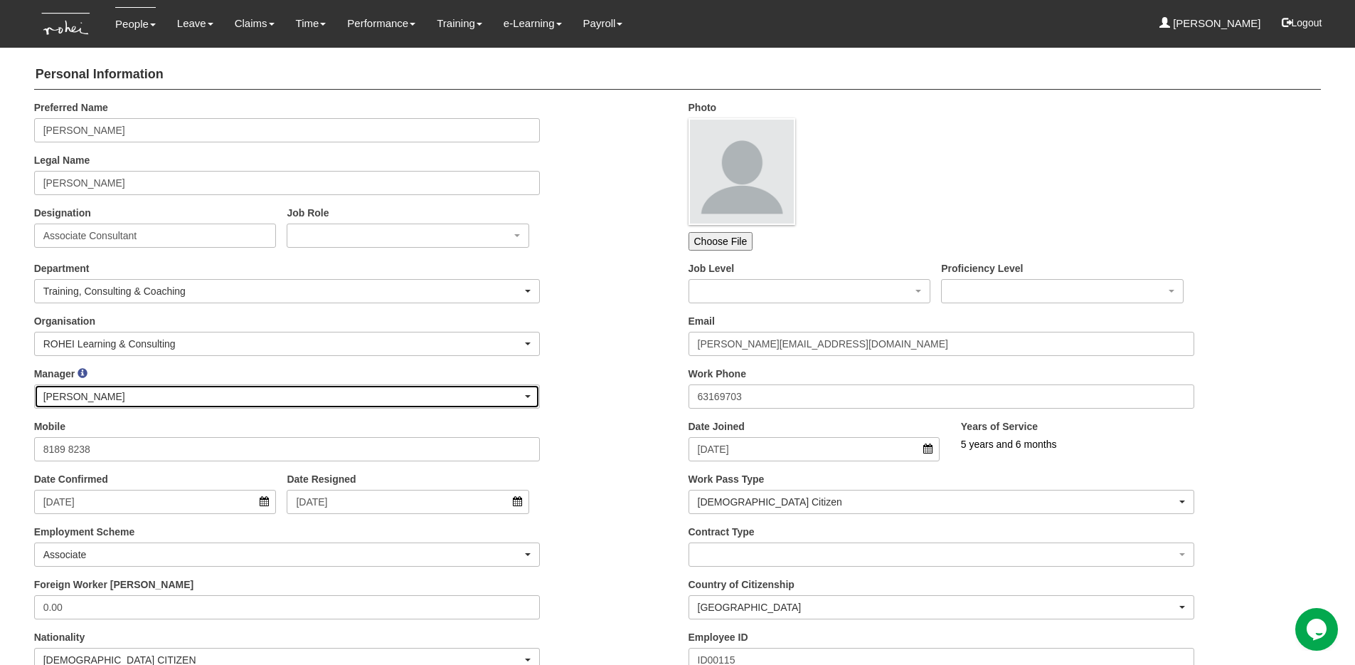
click at [536, 388] on div "[PERSON_NAME]" at bounding box center [287, 396] width 505 height 23
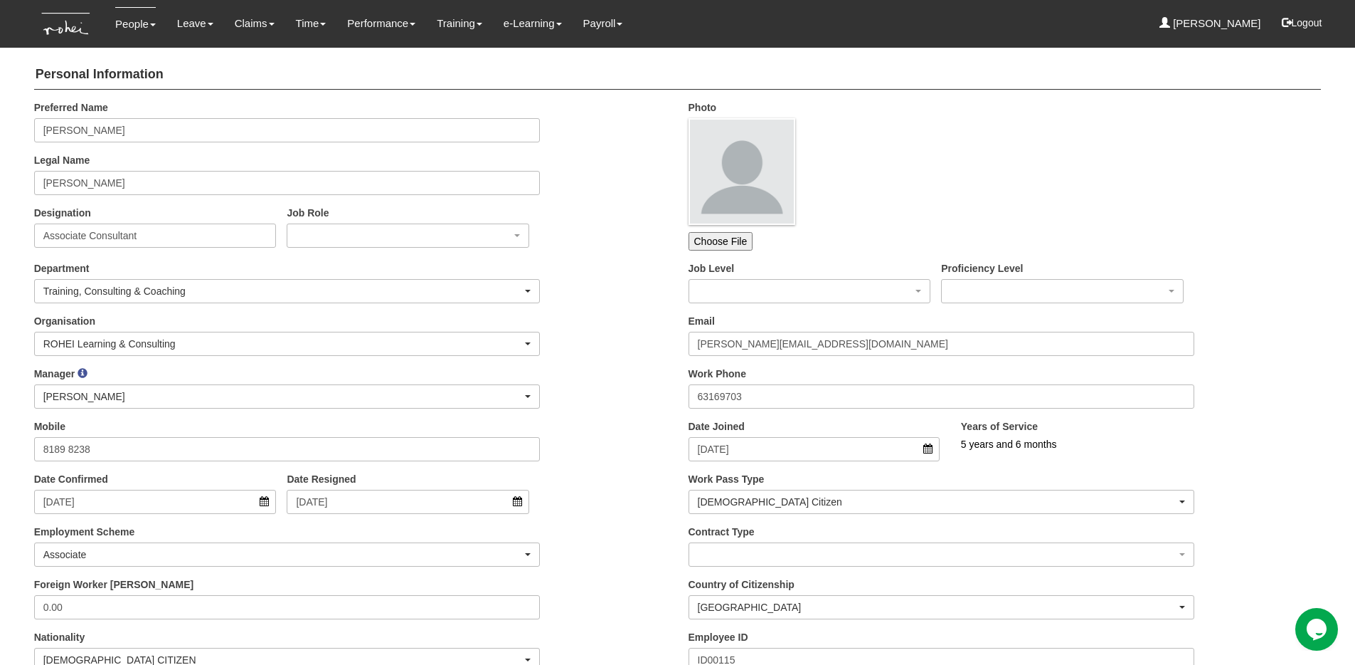
scroll to position [10, 0]
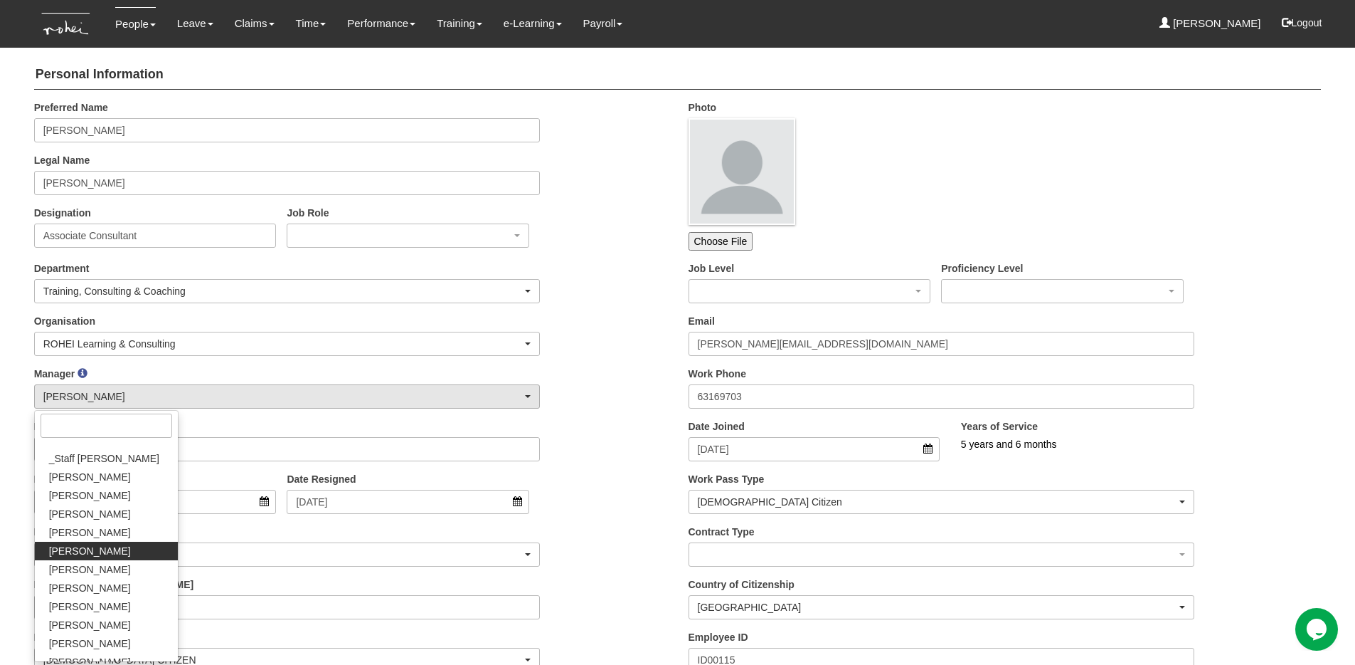
click at [589, 386] on div "Manager _Staff Gracie Abel Tan Aline Eustaquio Low Amanda Ho Claribel Abadilla …" at bounding box center [350, 392] width 655 height 53
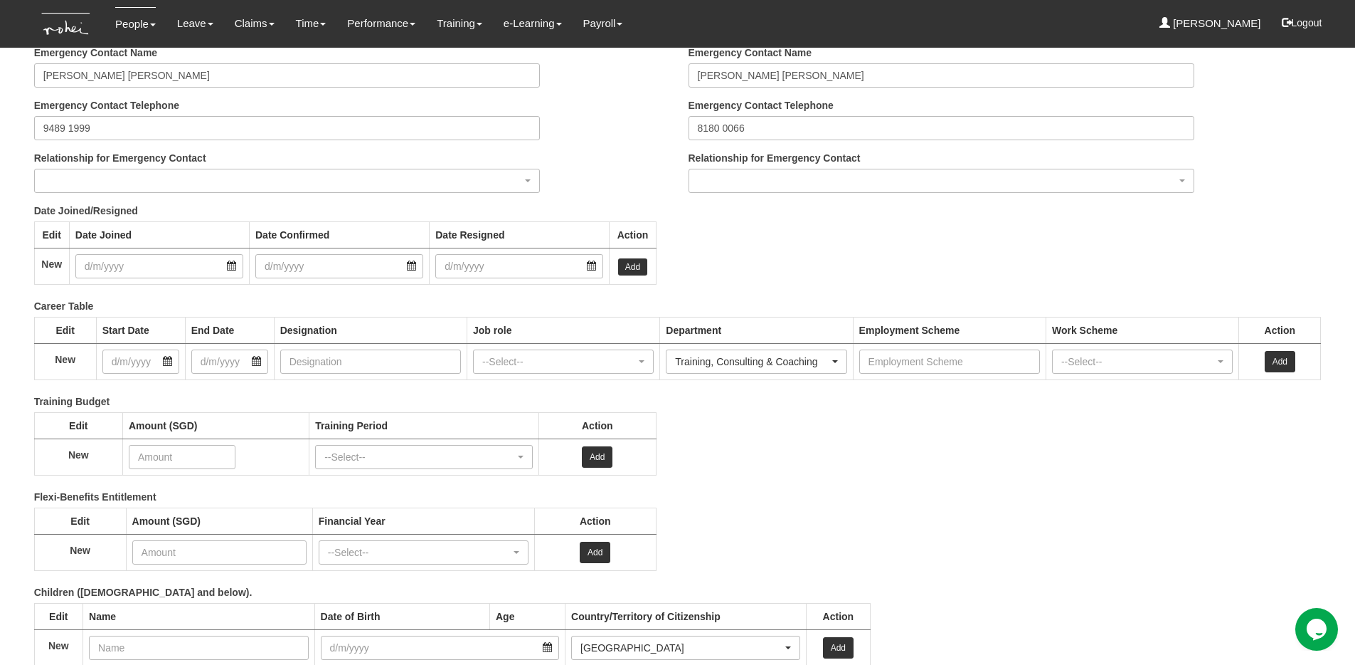
scroll to position [1834, 0]
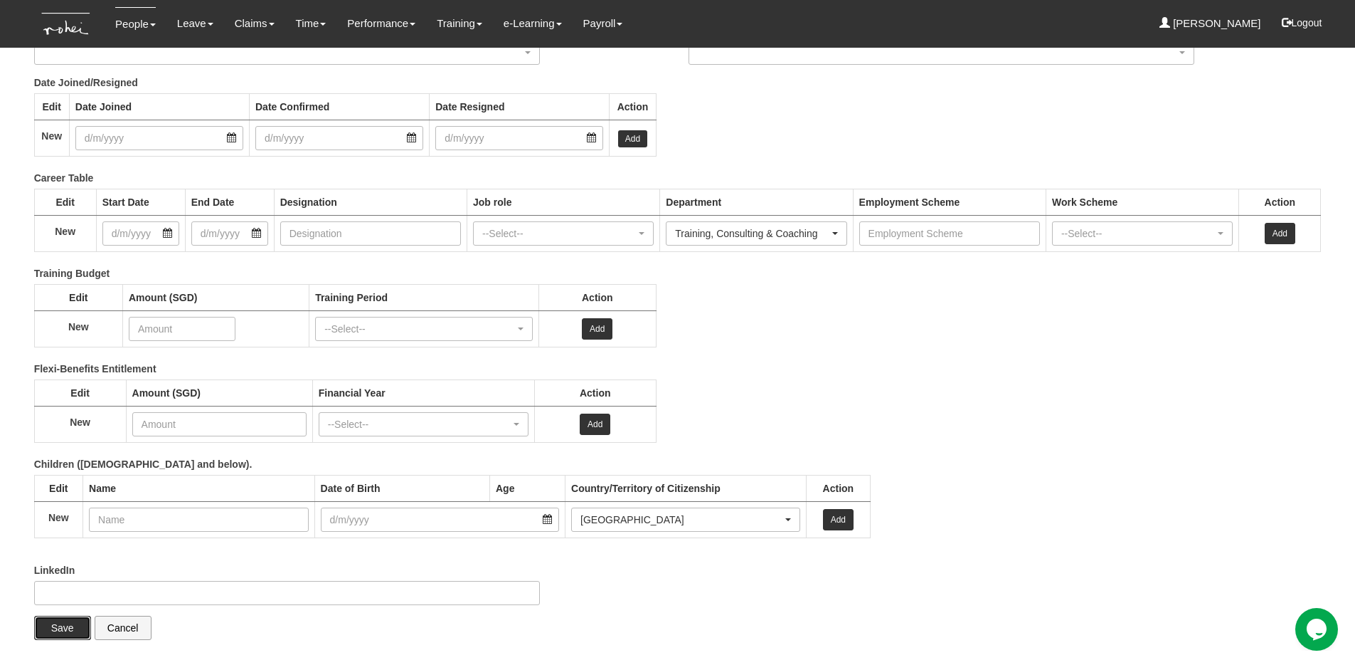
click at [60, 630] on input "Save" at bounding box center [62, 627] width 57 height 24
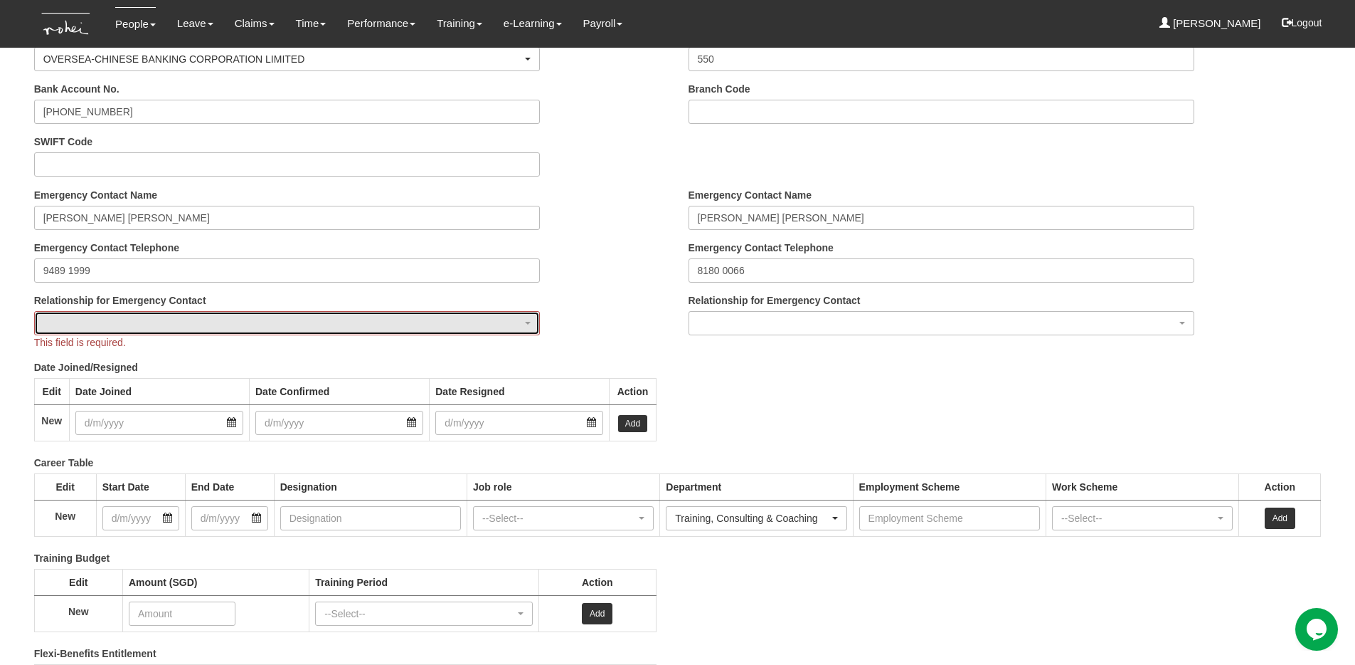
scroll to position [1503, 0]
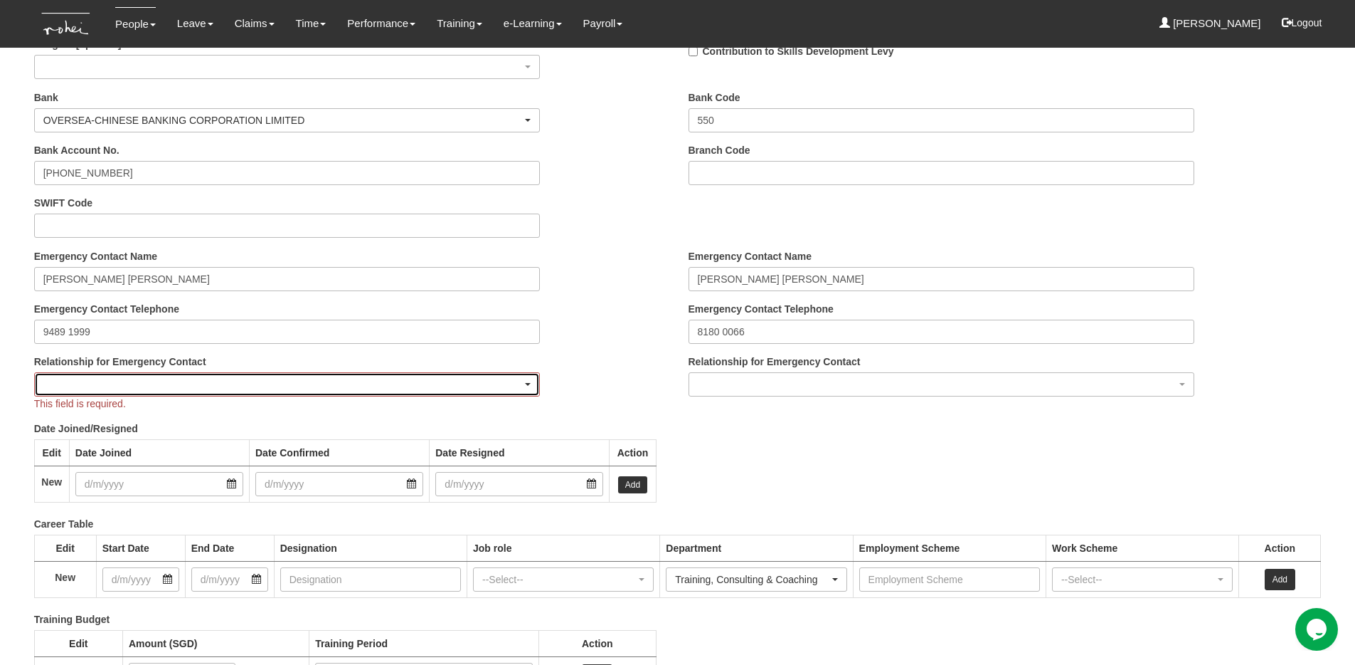
click at [181, 384] on div "button" at bounding box center [287, 384] width 505 height 23
click at [77, 438] on span "Parent" at bounding box center [63, 445] width 29 height 14
select select "Parent"
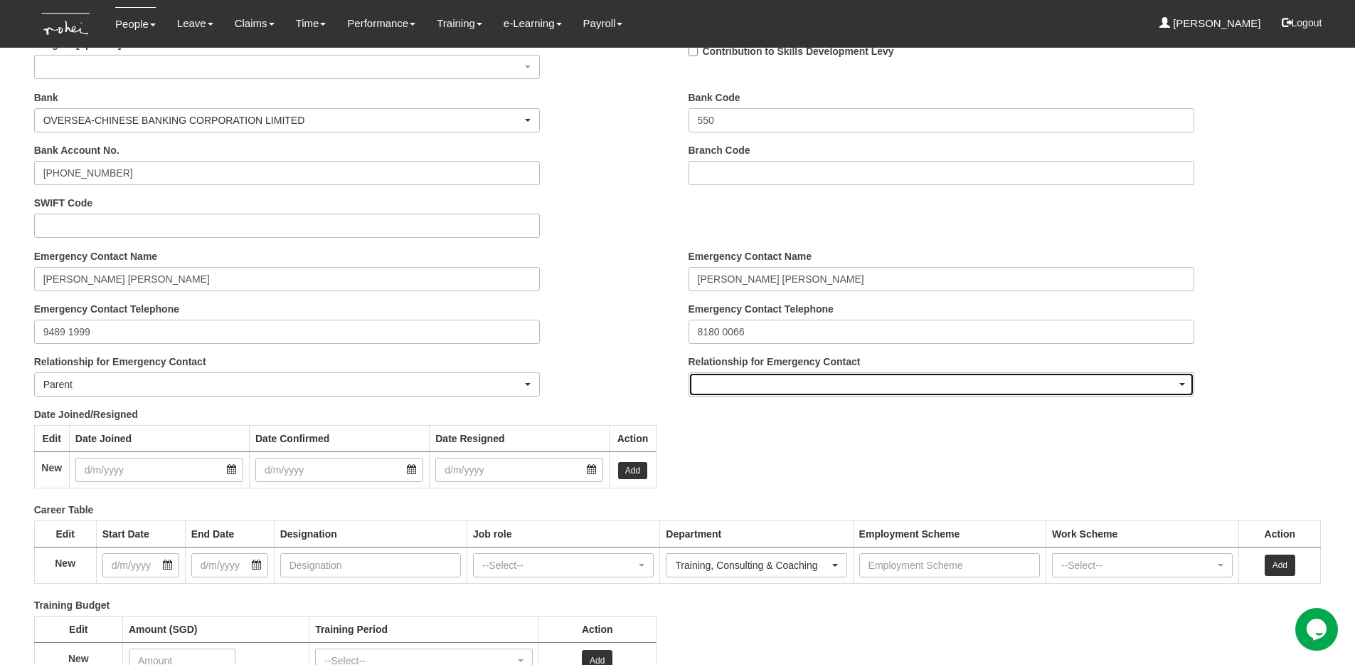
click at [696, 385] on div "button" at bounding box center [941, 384] width 505 height 23
click at [721, 438] on span "Parent" at bounding box center [718, 445] width 29 height 14
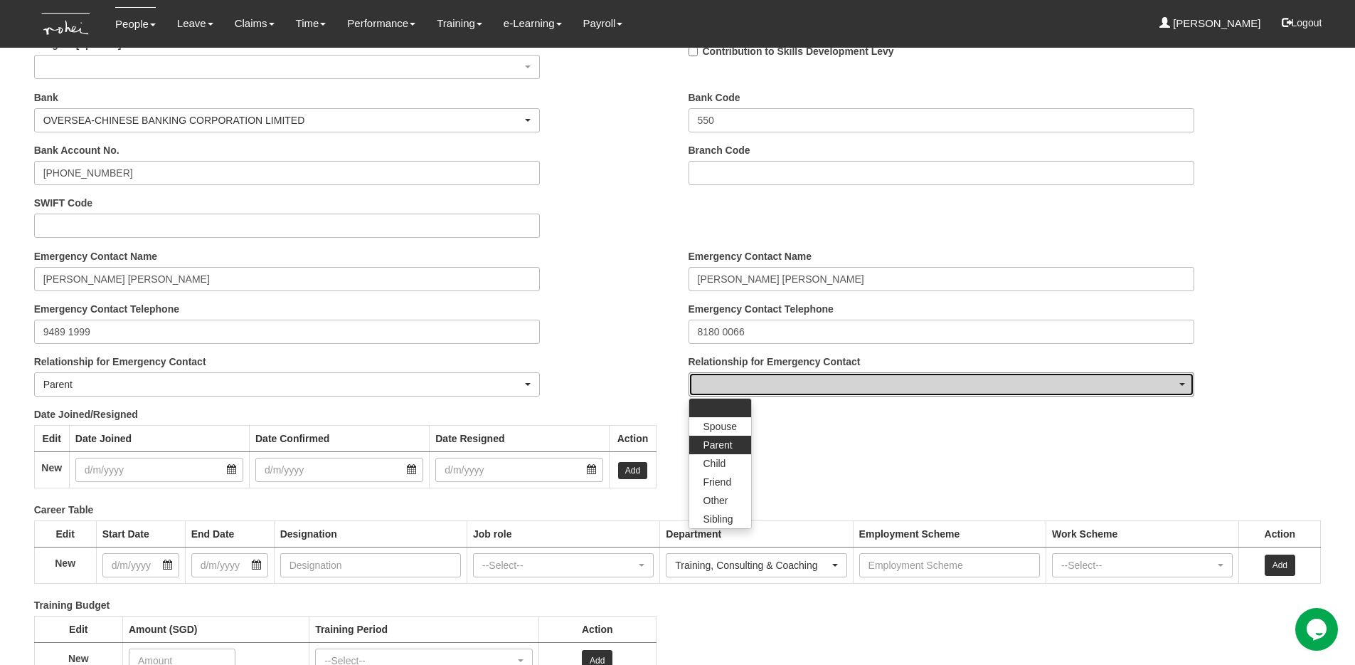
select select "Parent"
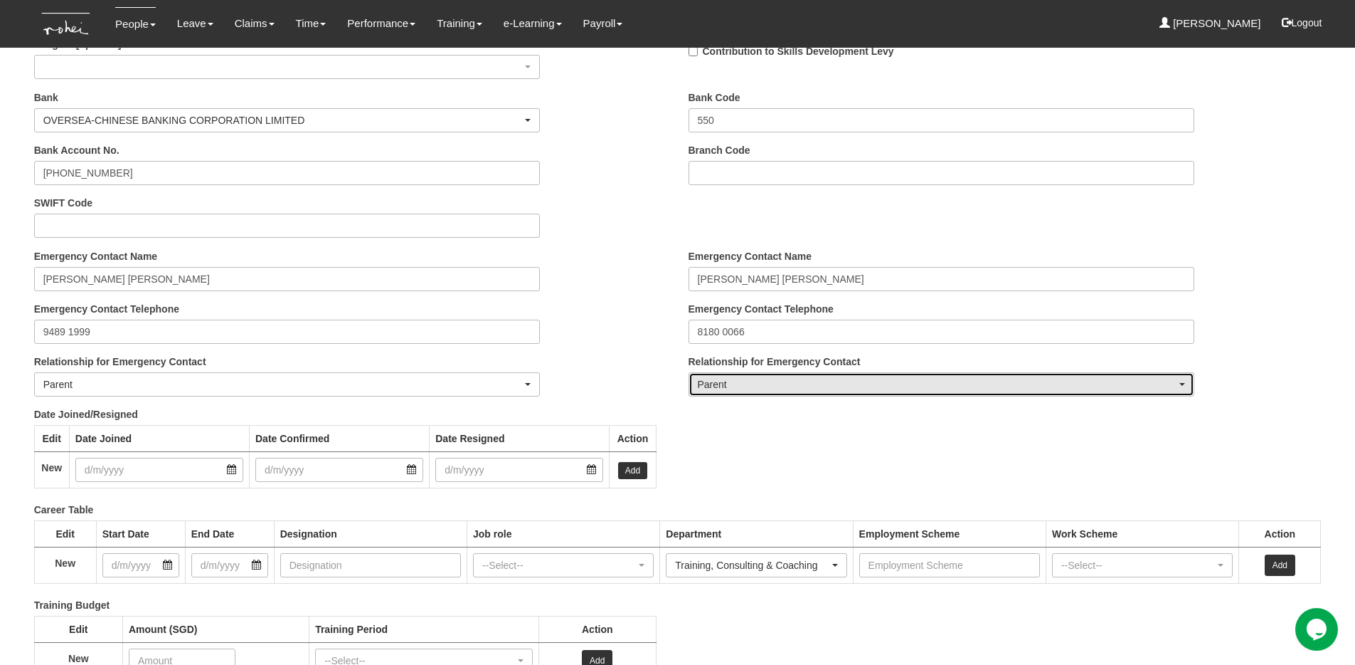
scroll to position [1834, 0]
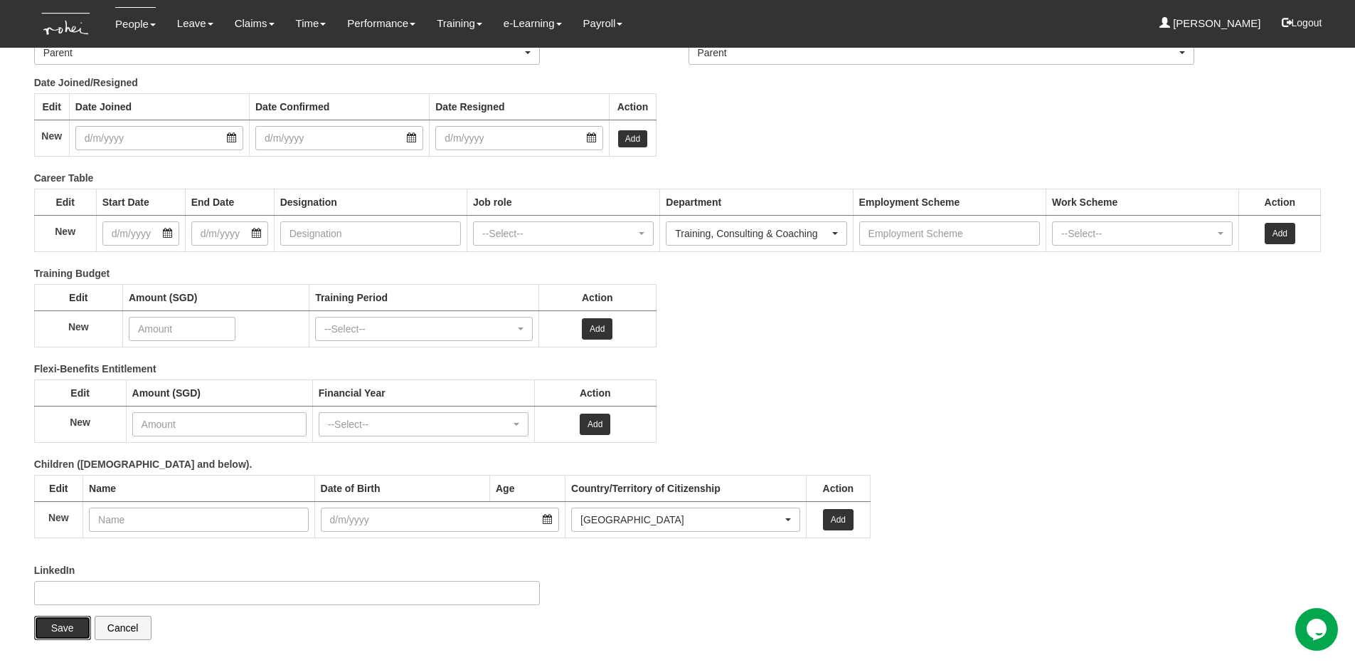
click at [43, 625] on input "Save" at bounding box center [62, 627] width 57 height 24
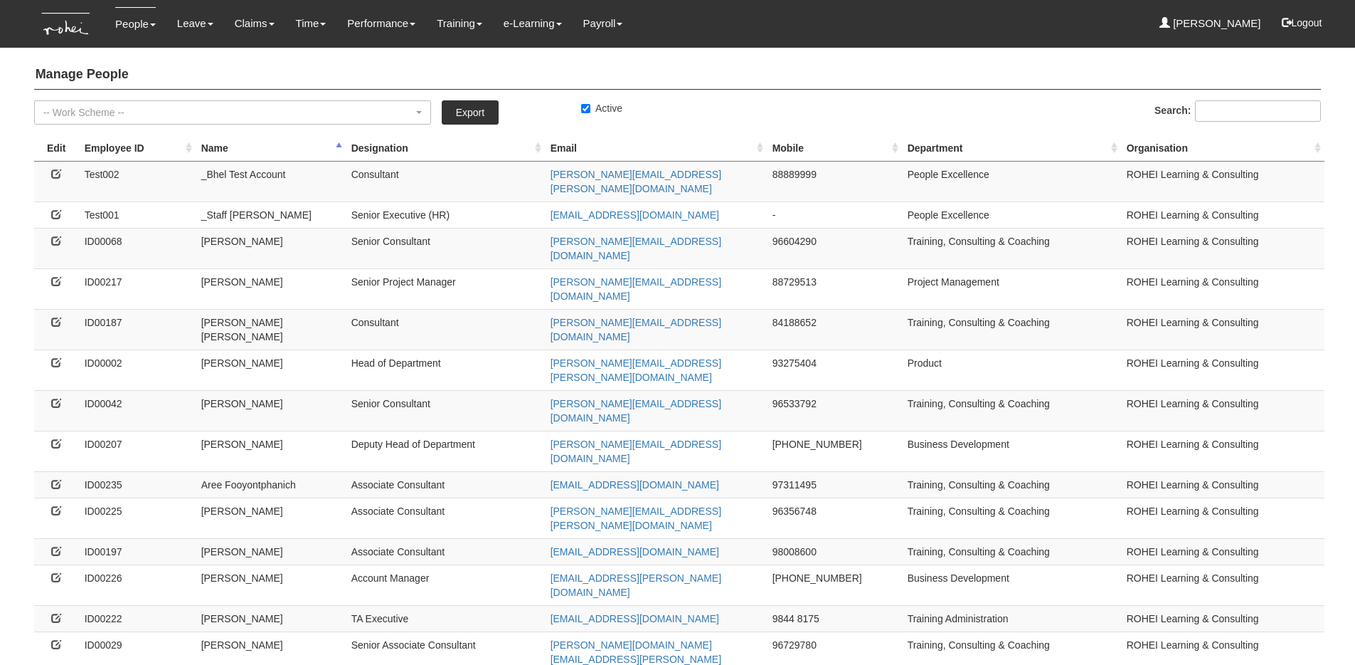
select select "50"
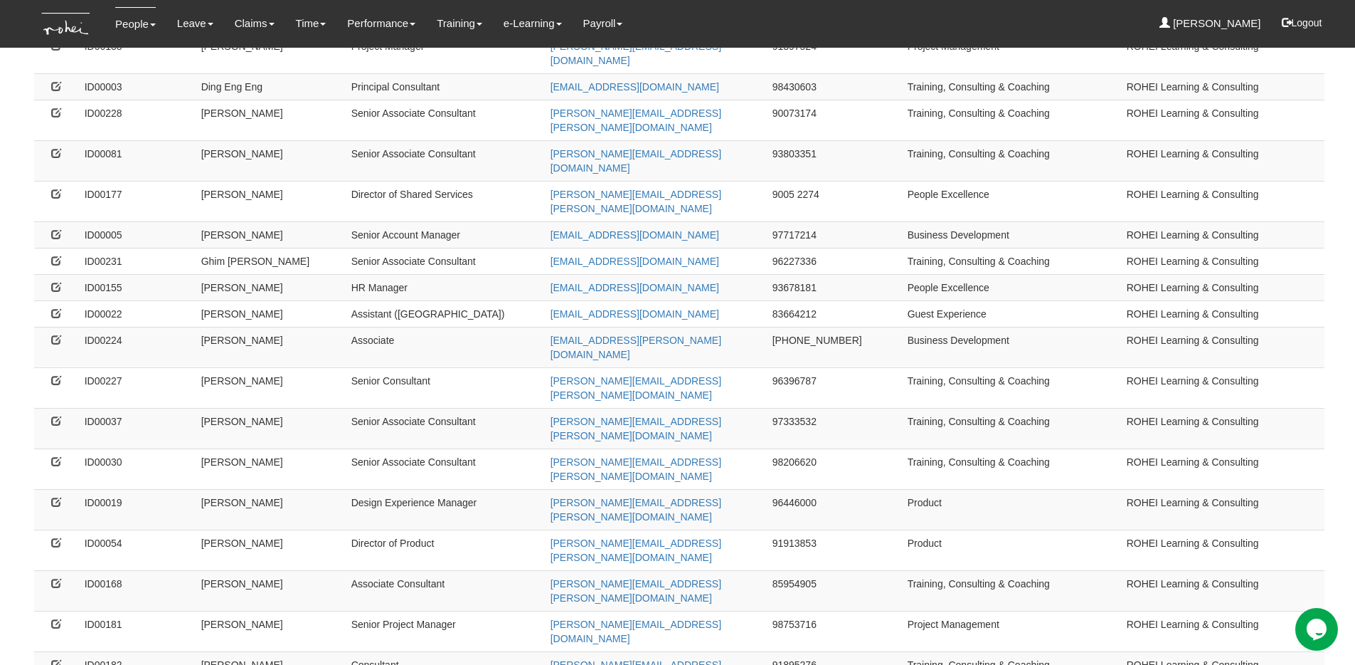
scroll to position [889, 0]
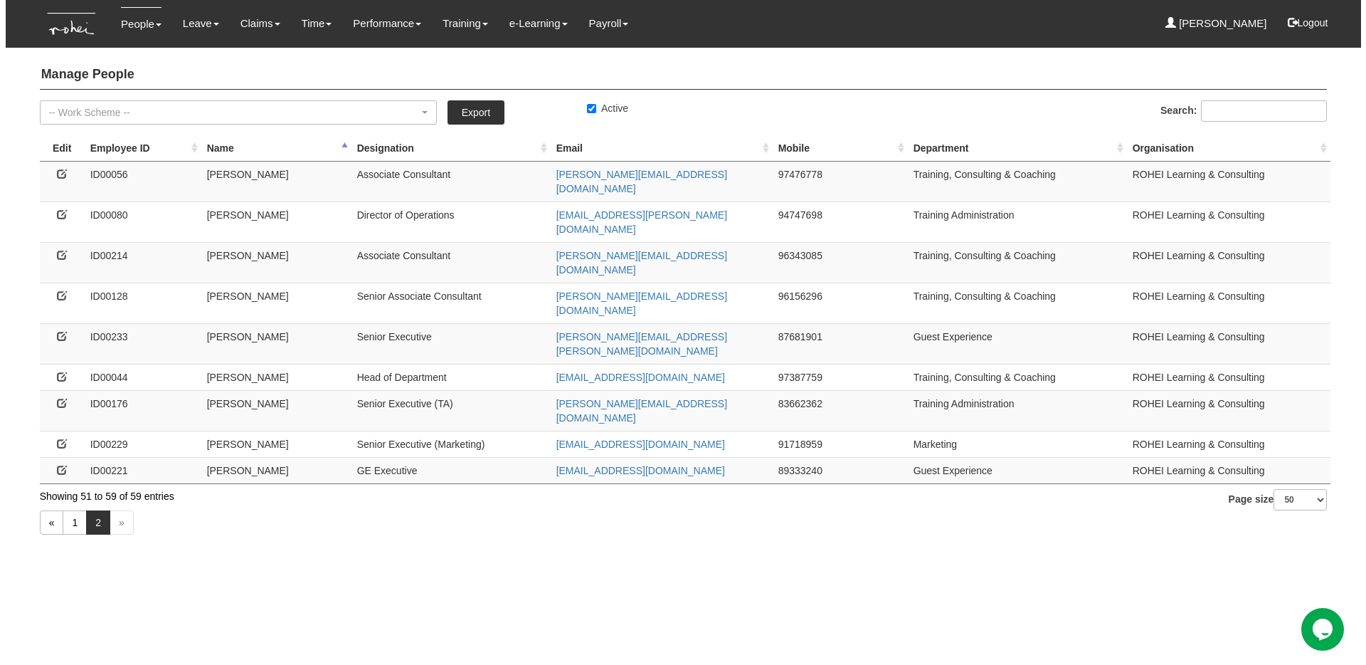
scroll to position [0, 0]
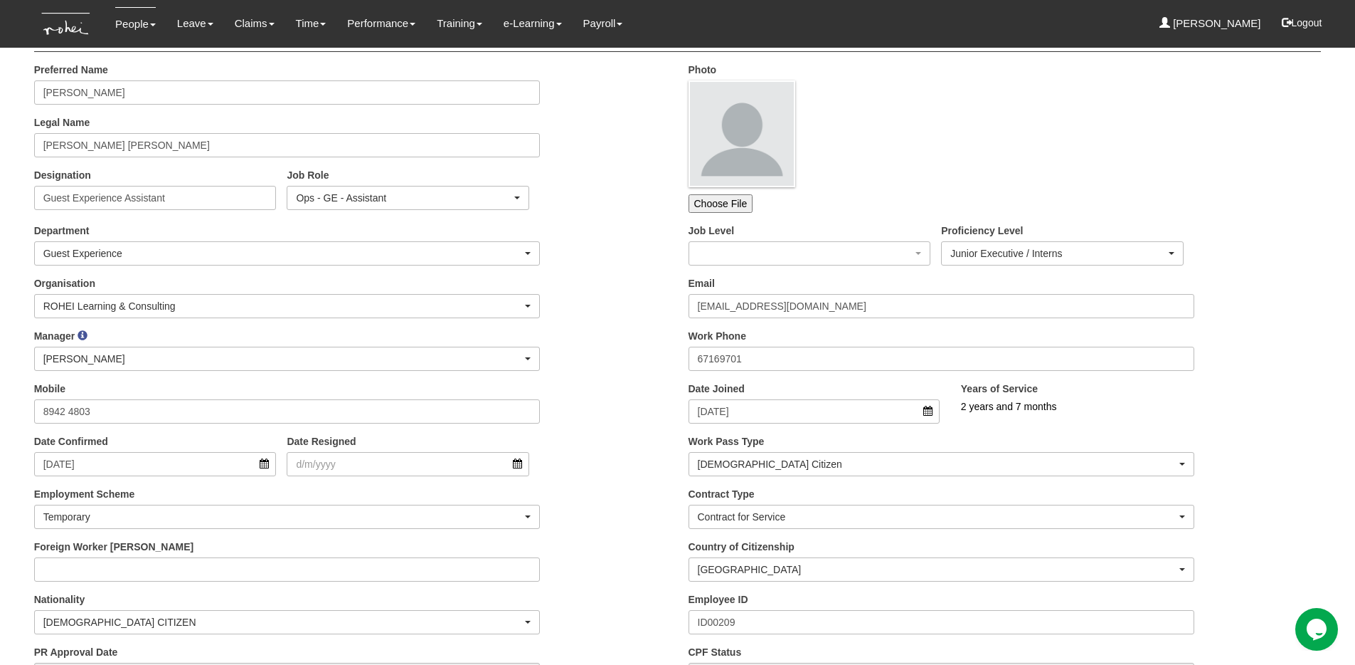
scroll to position [58, 0]
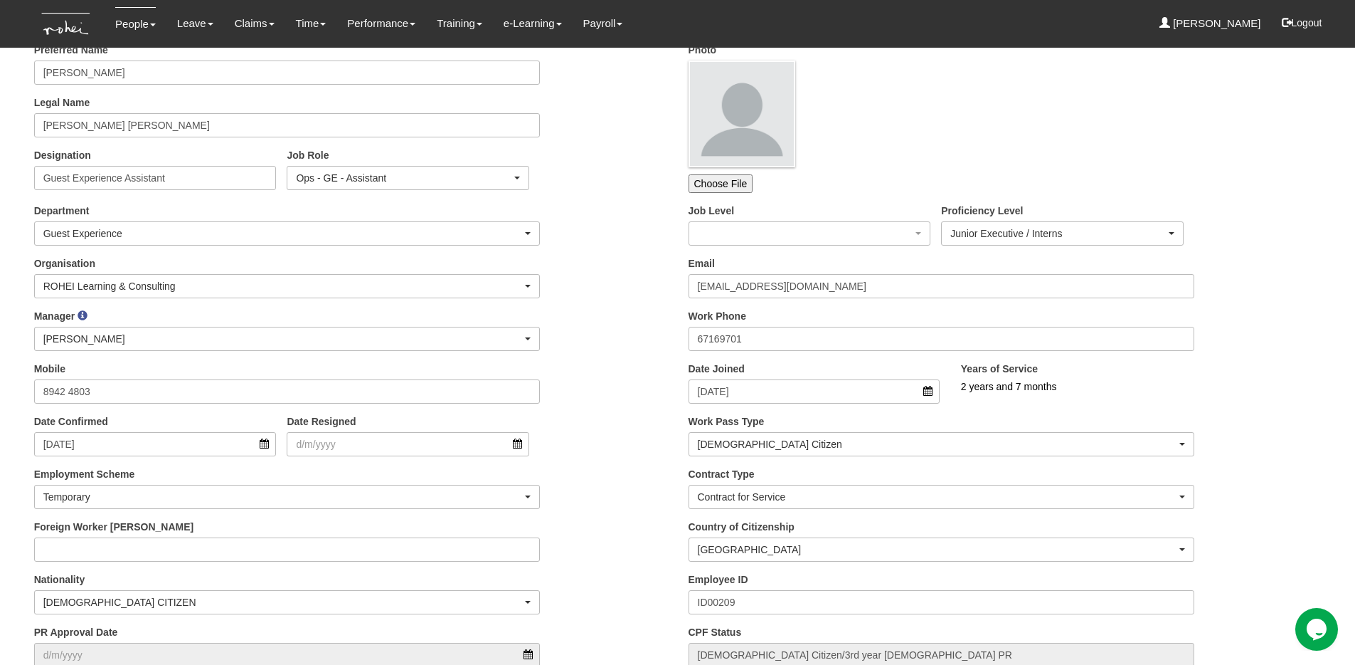
click at [343, 457] on div "Date Confirmed 13/3/2023 Date Resigned" at bounding box center [350, 440] width 655 height 53
click at [338, 452] on input "Date Resigned" at bounding box center [408, 444] width 243 height 24
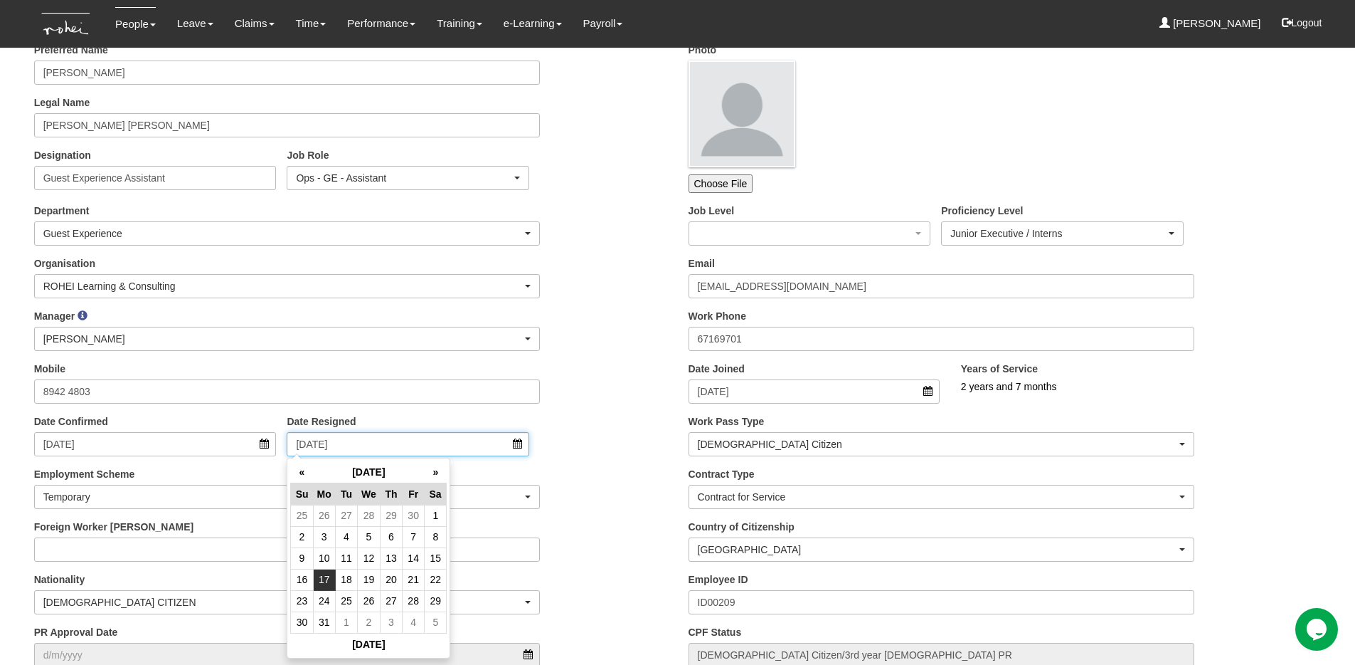
type input "17/7/2023"
click at [613, 316] on div "Manager _Staff Gracie Abel Tan Aline Eustaquio Low Amanda Ho Claribel Abadilla …" at bounding box center [350, 335] width 655 height 53
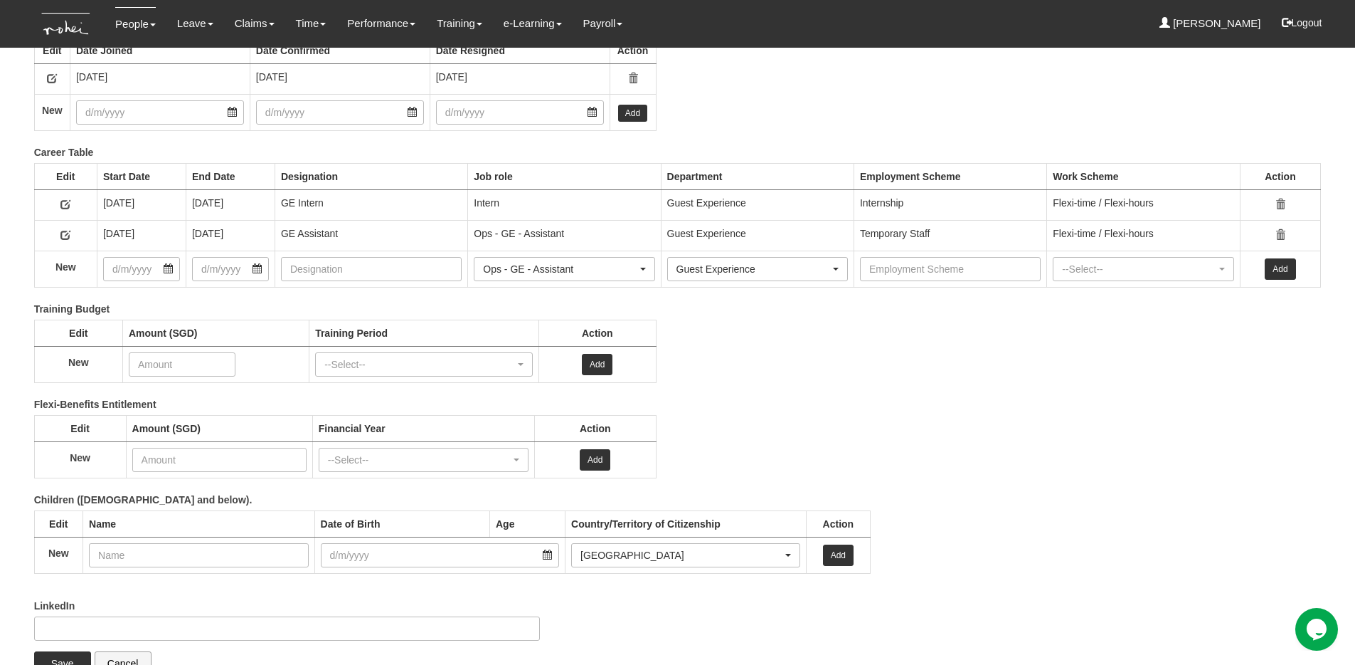
scroll to position [1926, 0]
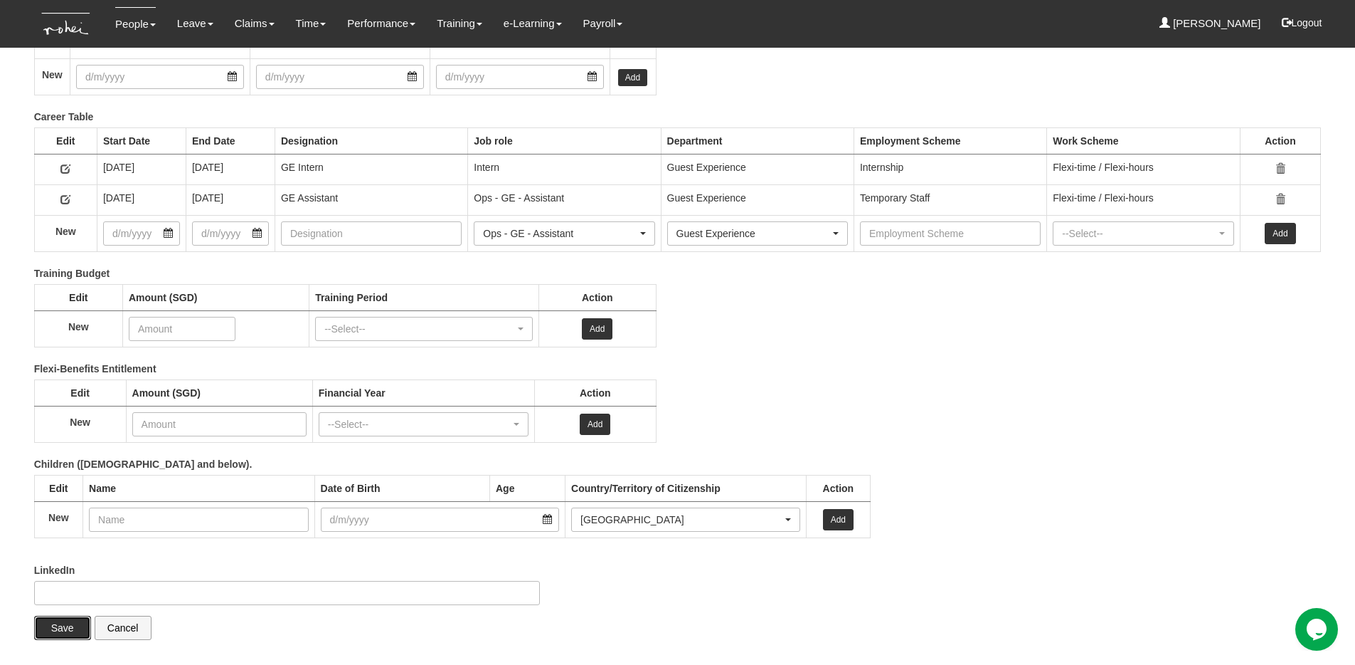
click at [63, 619] on input "Save" at bounding box center [62, 627] width 57 height 24
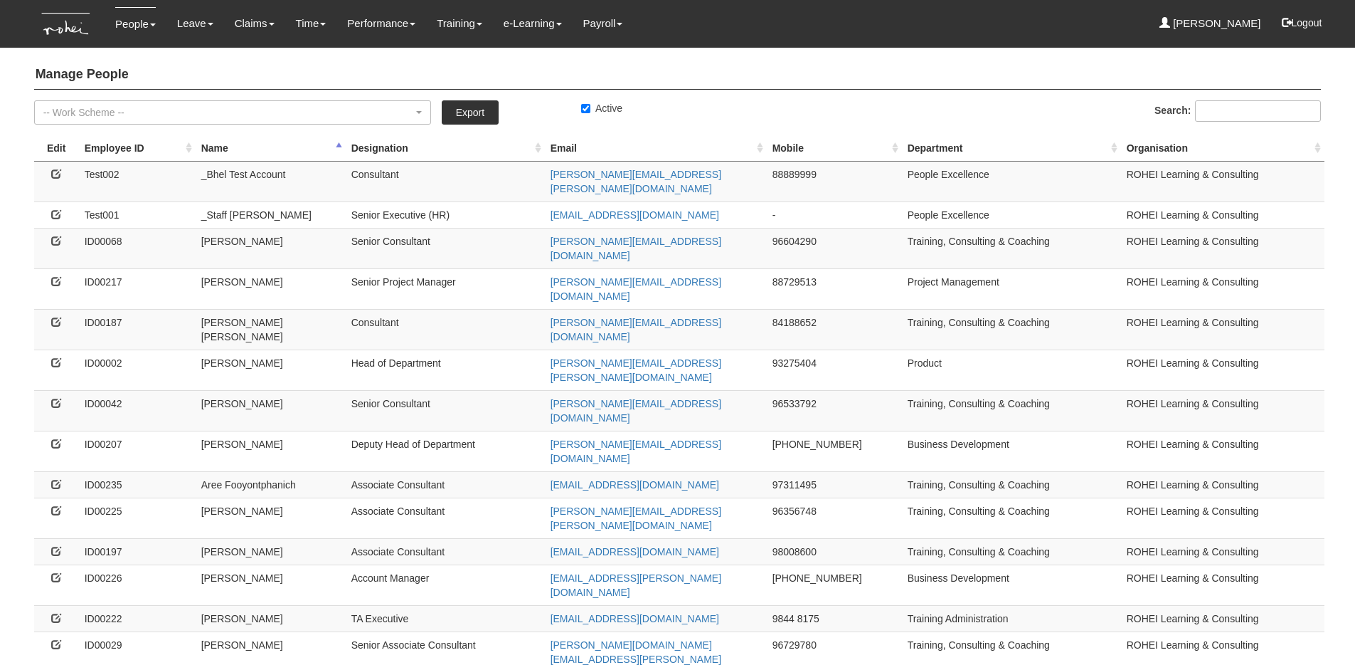
select select "50"
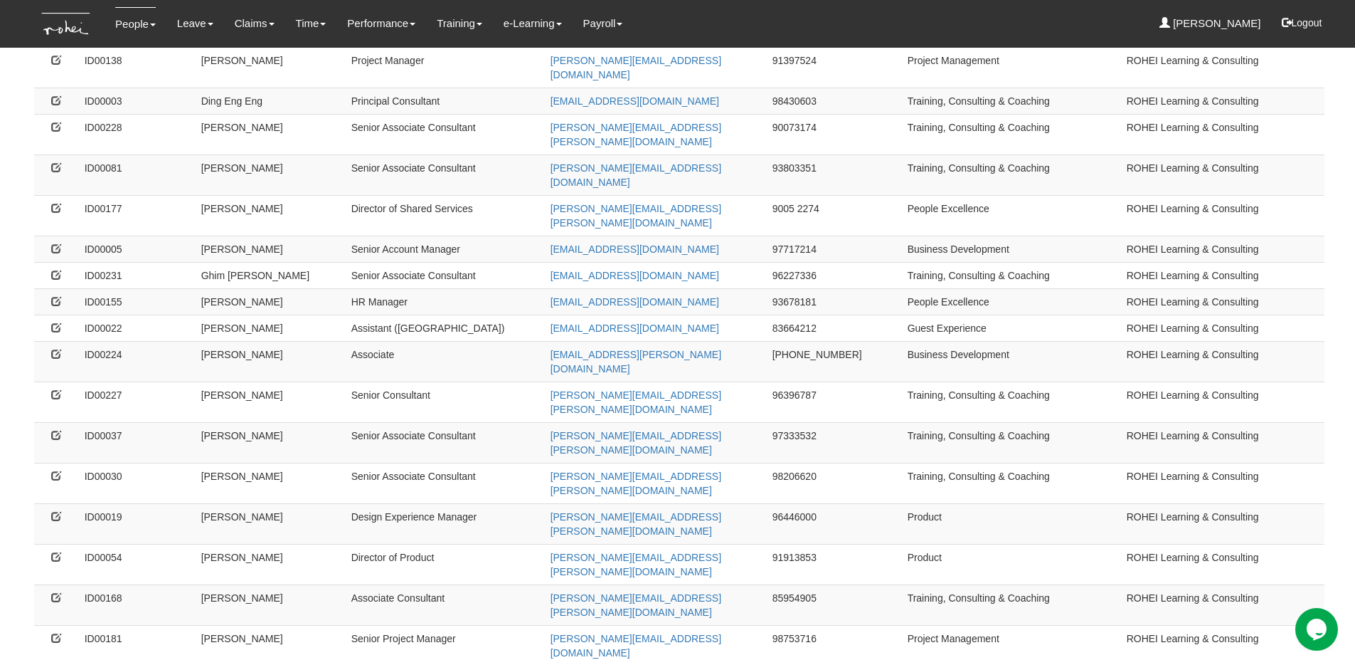
scroll to position [817, 0]
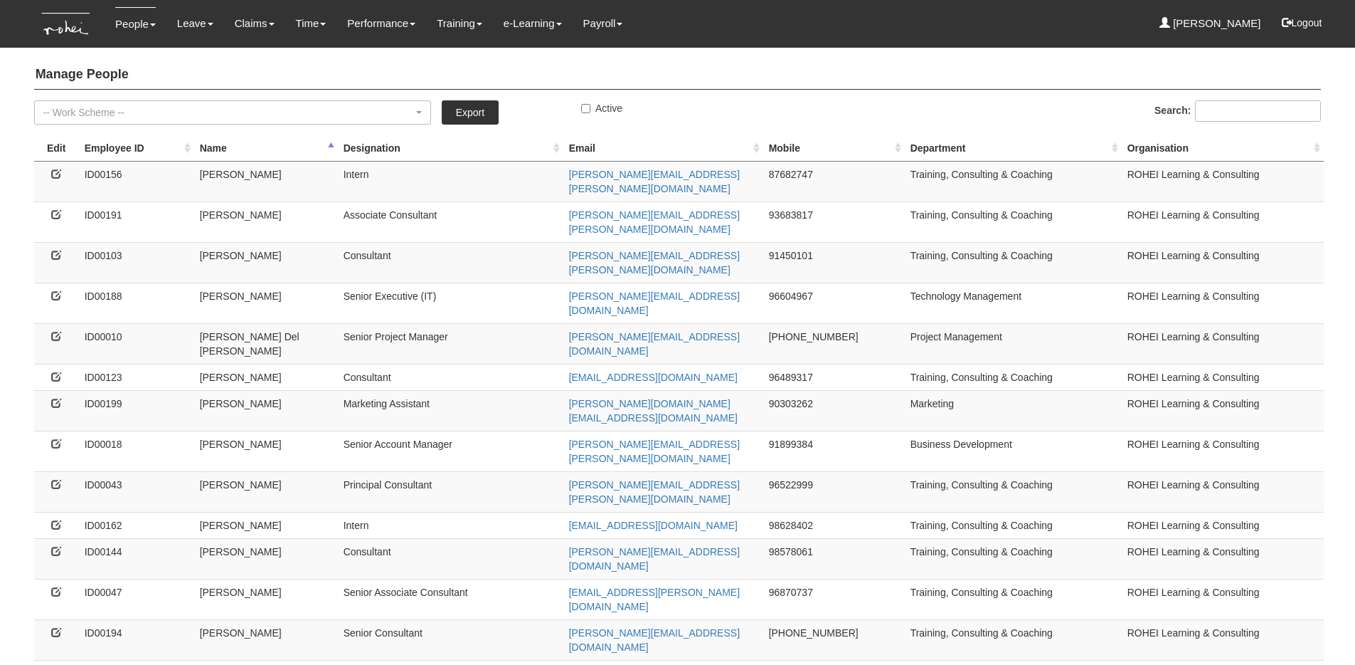
select select "50"
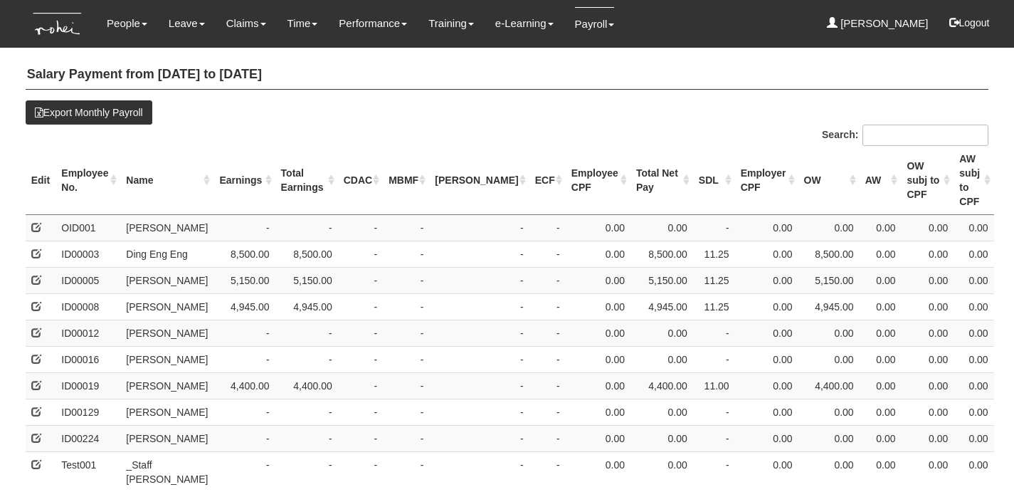
select select "50"
click at [147, 176] on th "Name" at bounding box center [166, 180] width 93 height 69
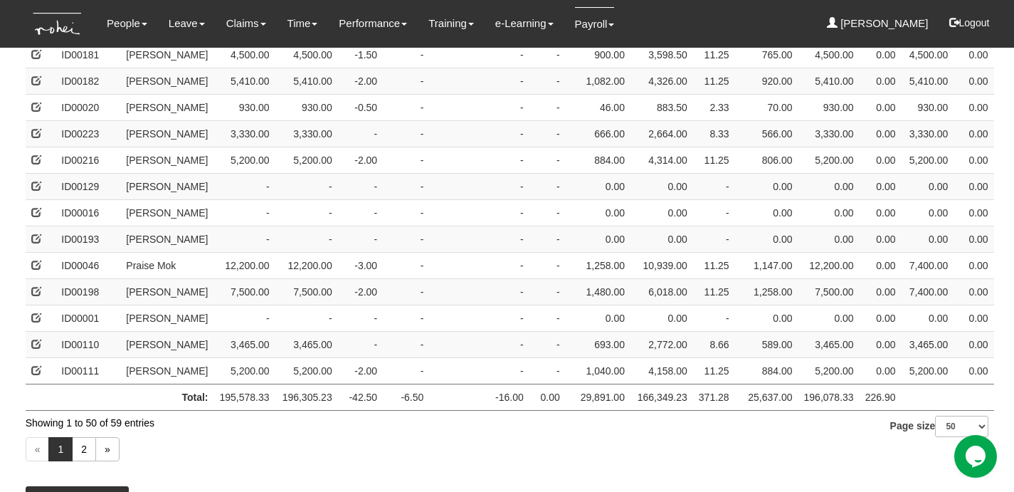
scroll to position [1402, 0]
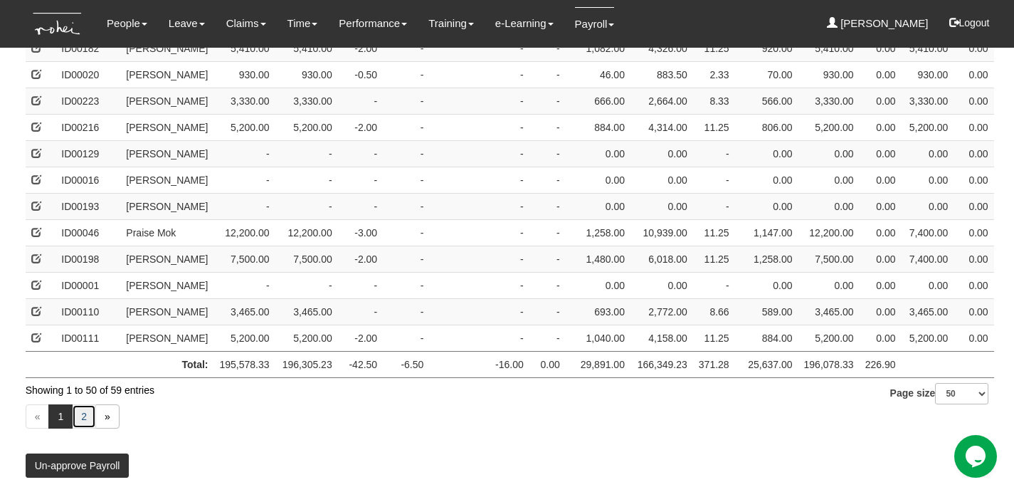
click at [79, 425] on link "2" at bounding box center [84, 416] width 24 height 24
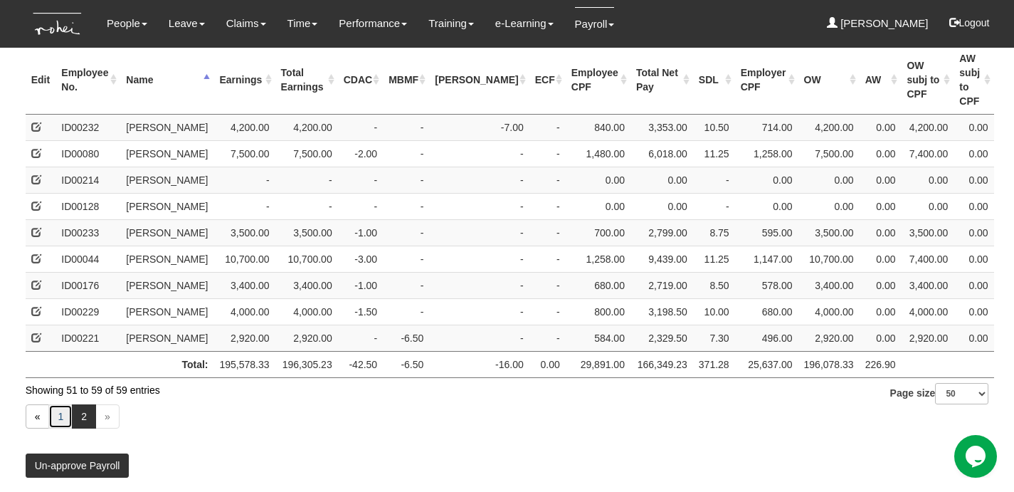
click at [64, 418] on link "1" at bounding box center [60, 416] width 24 height 24
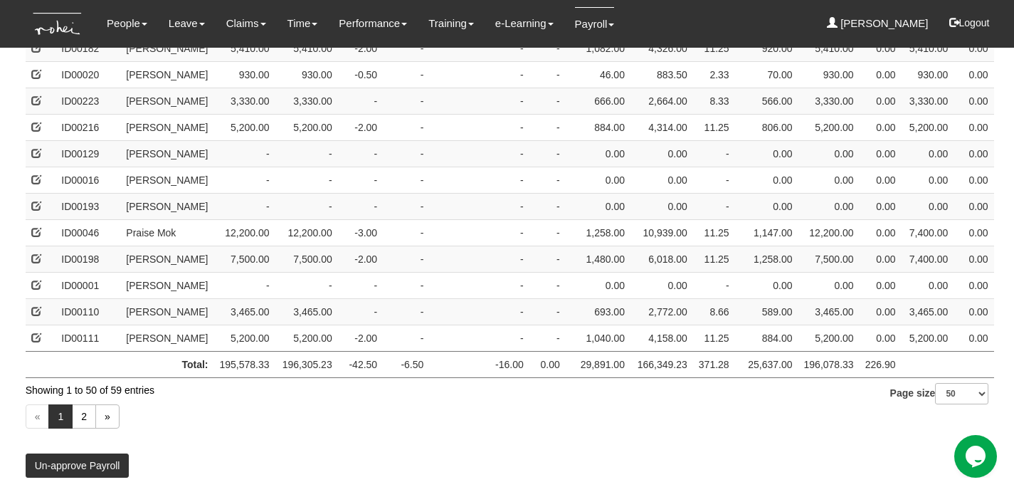
scroll to position [1401, 0]
click at [80, 415] on link "2" at bounding box center [84, 416] width 24 height 24
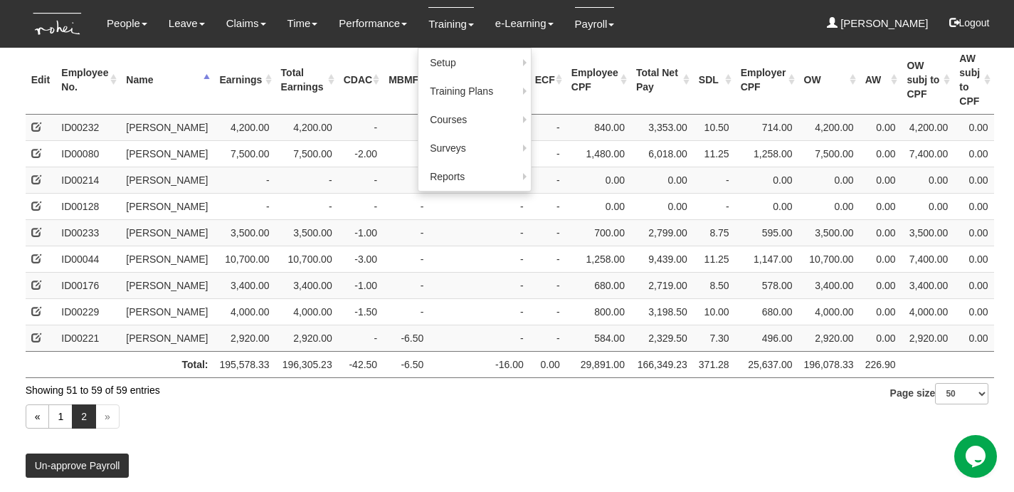
scroll to position [0, 0]
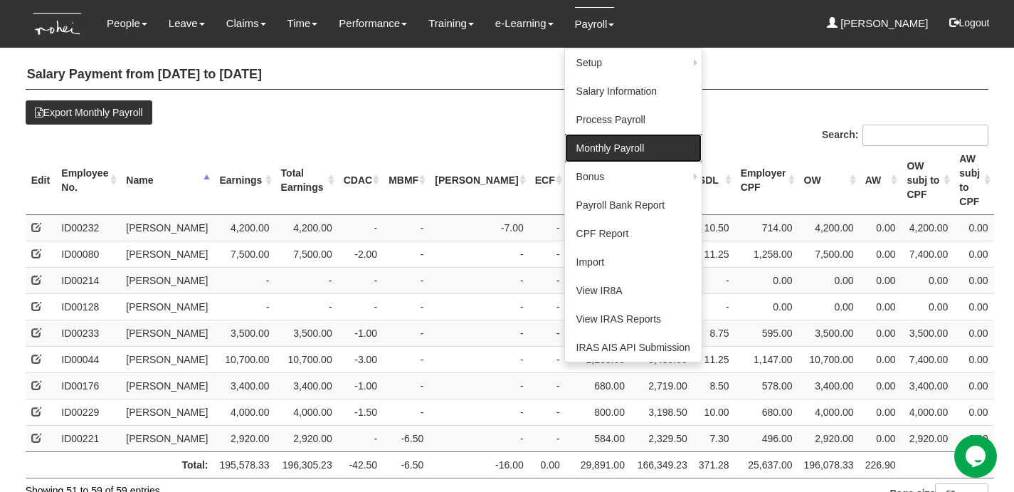
click at [618, 144] on link "Monthly Payroll" at bounding box center [633, 148] width 137 height 28
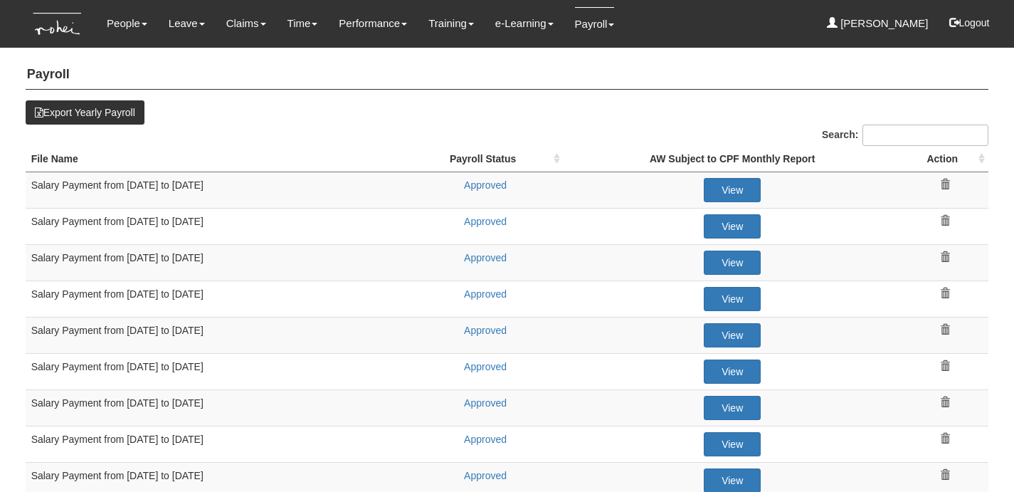
select select "50"
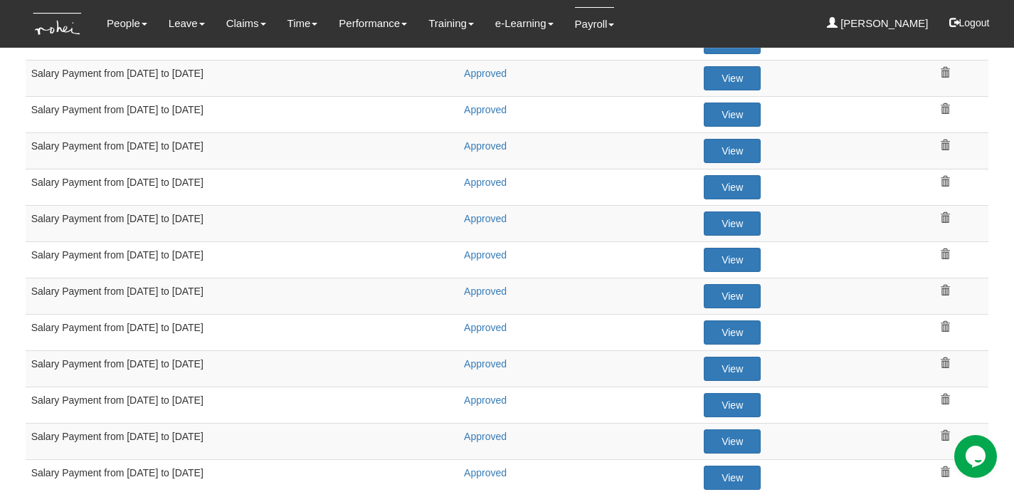
scroll to position [195, 0]
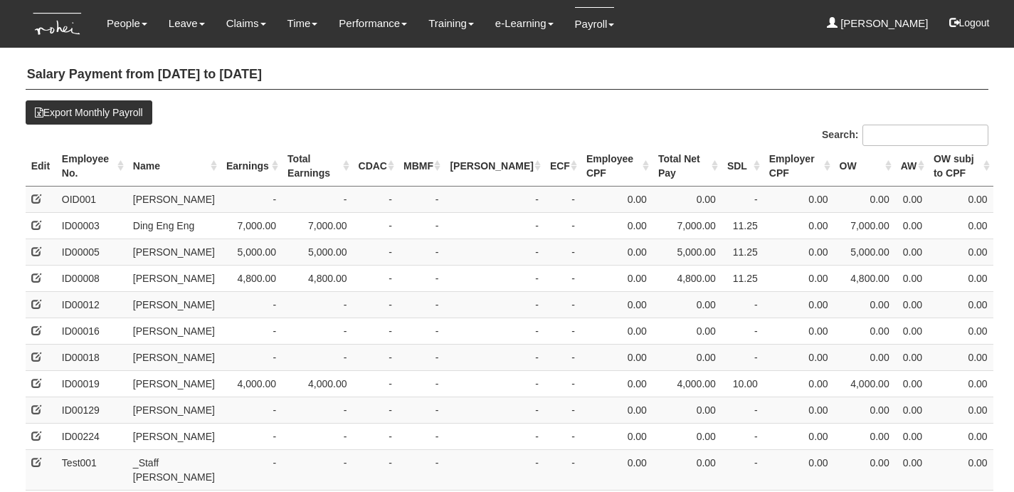
select select "50"
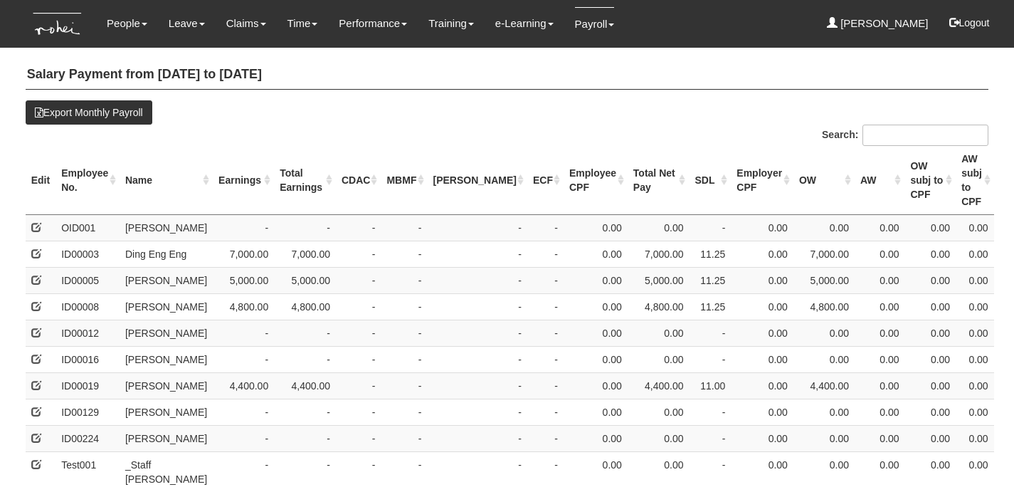
select select "50"
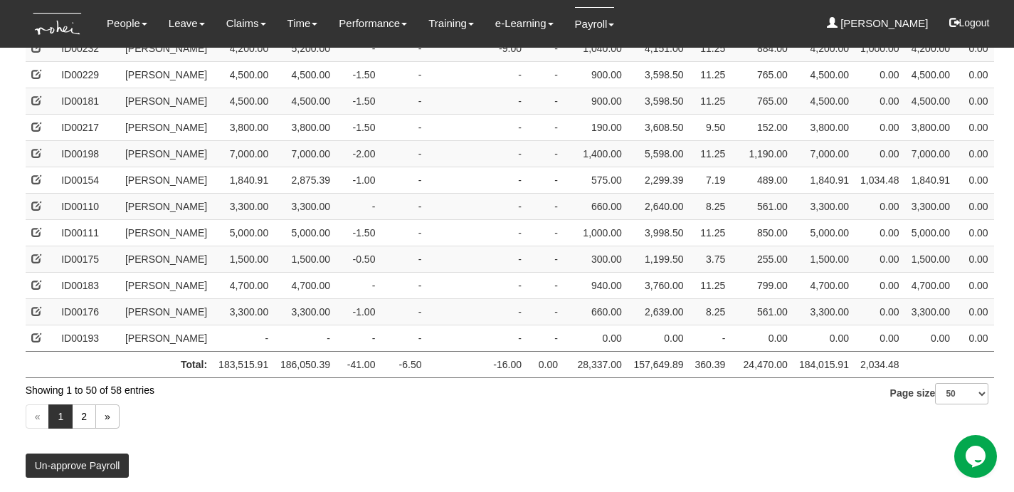
scroll to position [1444, 0]
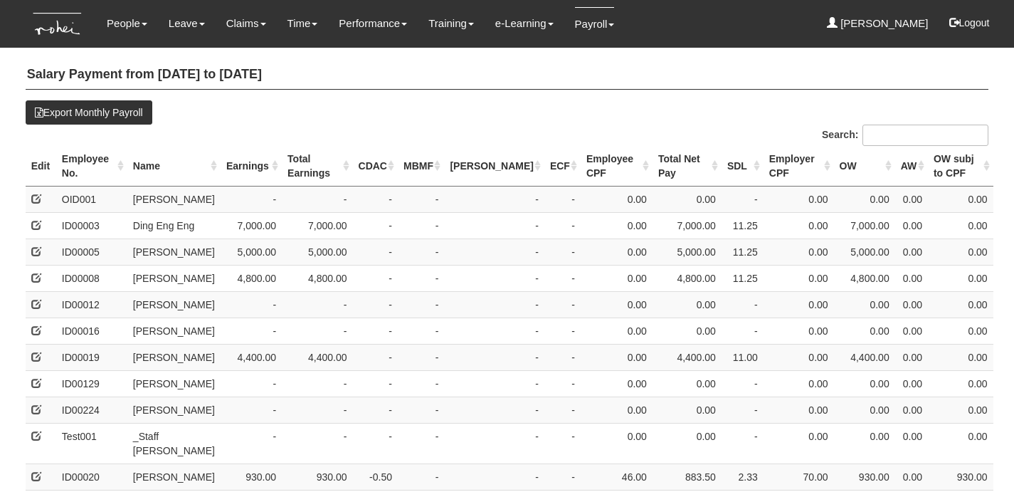
select select "50"
